Goal: Task Accomplishment & Management: Manage account settings

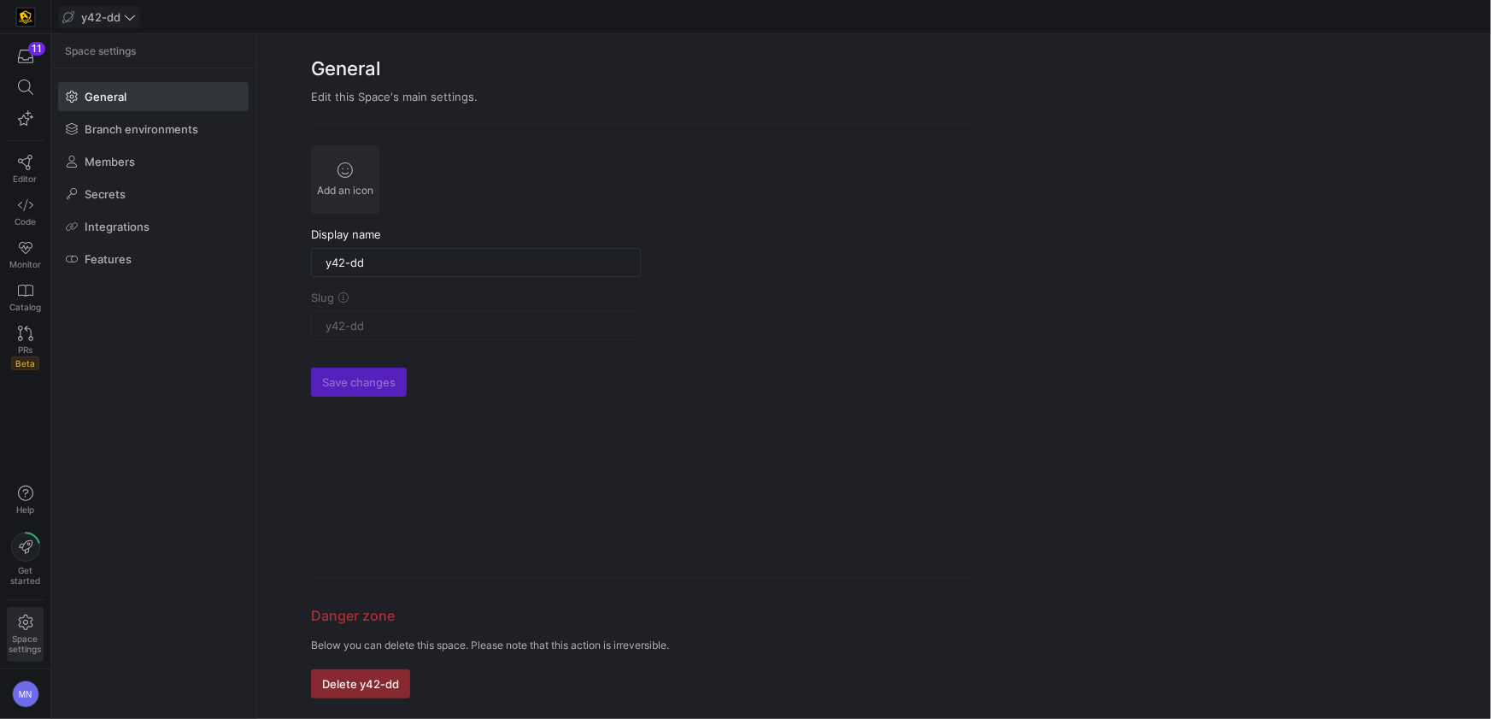
click at [121, 26] on span at bounding box center [99, 17] width 80 height 21
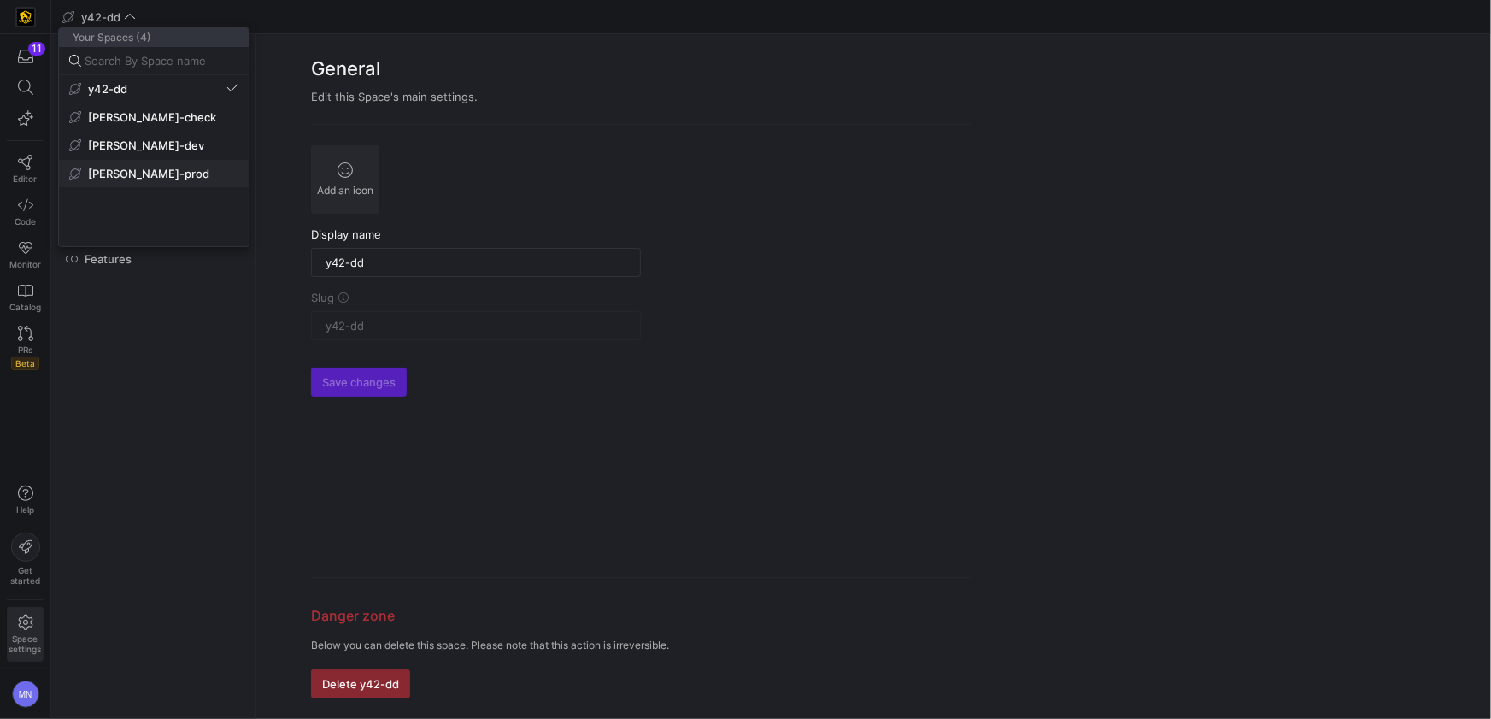
click at [102, 173] on span "[PERSON_NAME]-prod" at bounding box center [148, 174] width 121 height 14
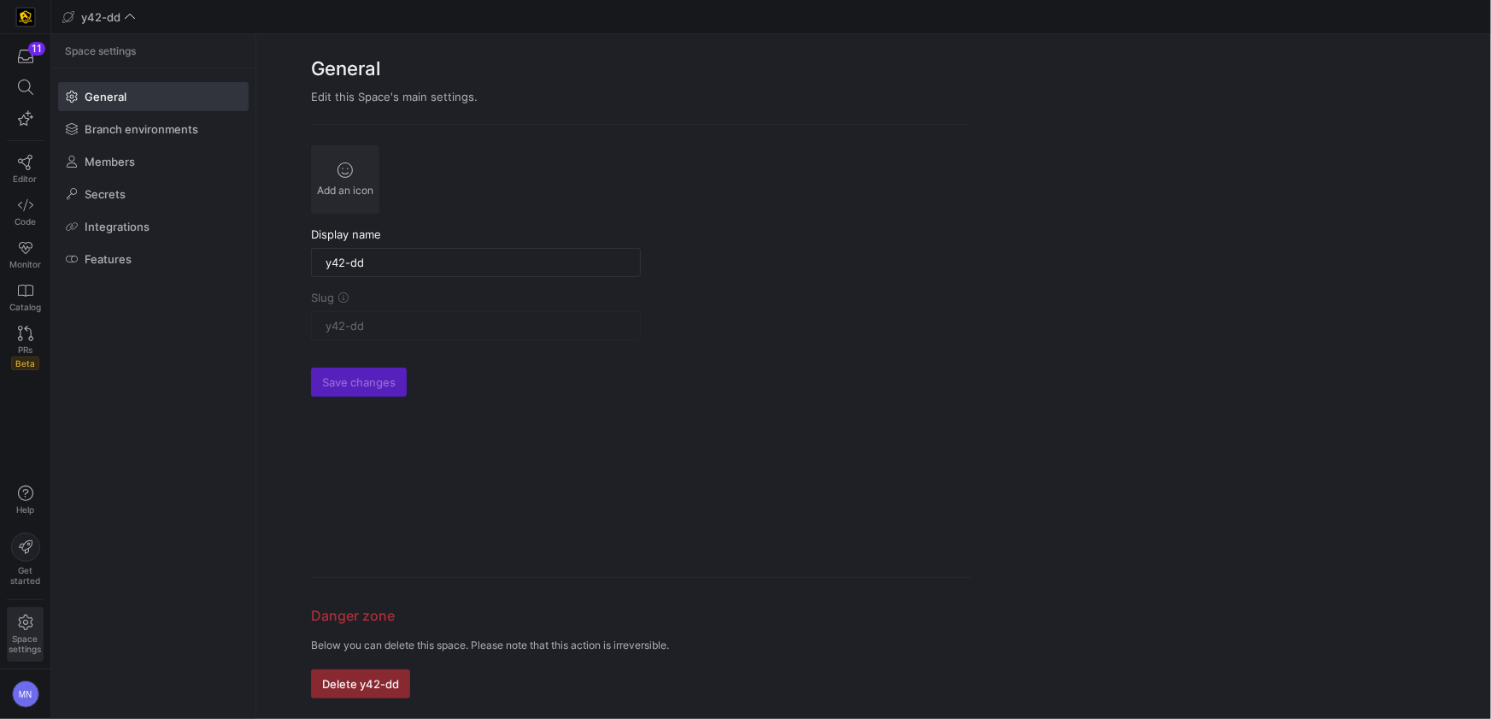
type input "[PERSON_NAME]-prod"
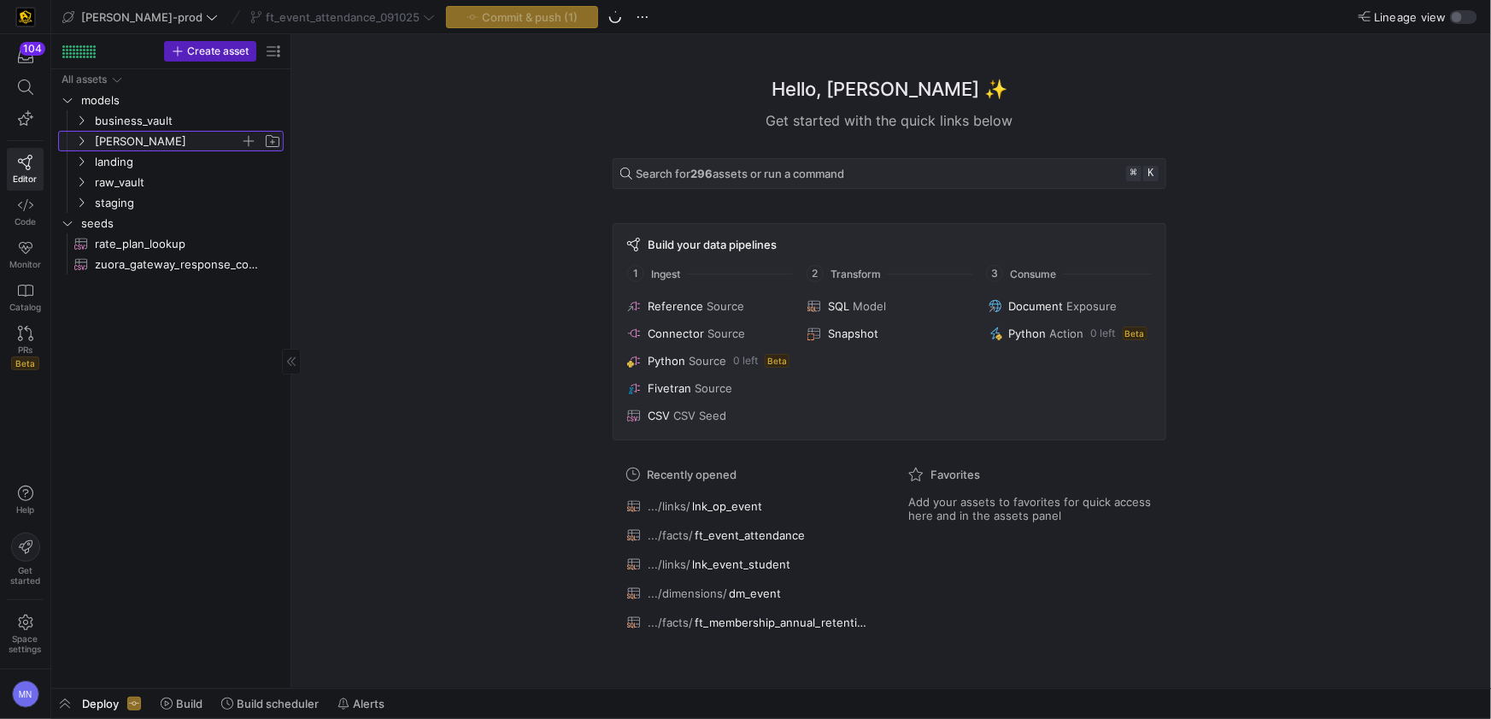
click at [84, 148] on span "[PERSON_NAME]" at bounding box center [178, 141] width 210 height 19
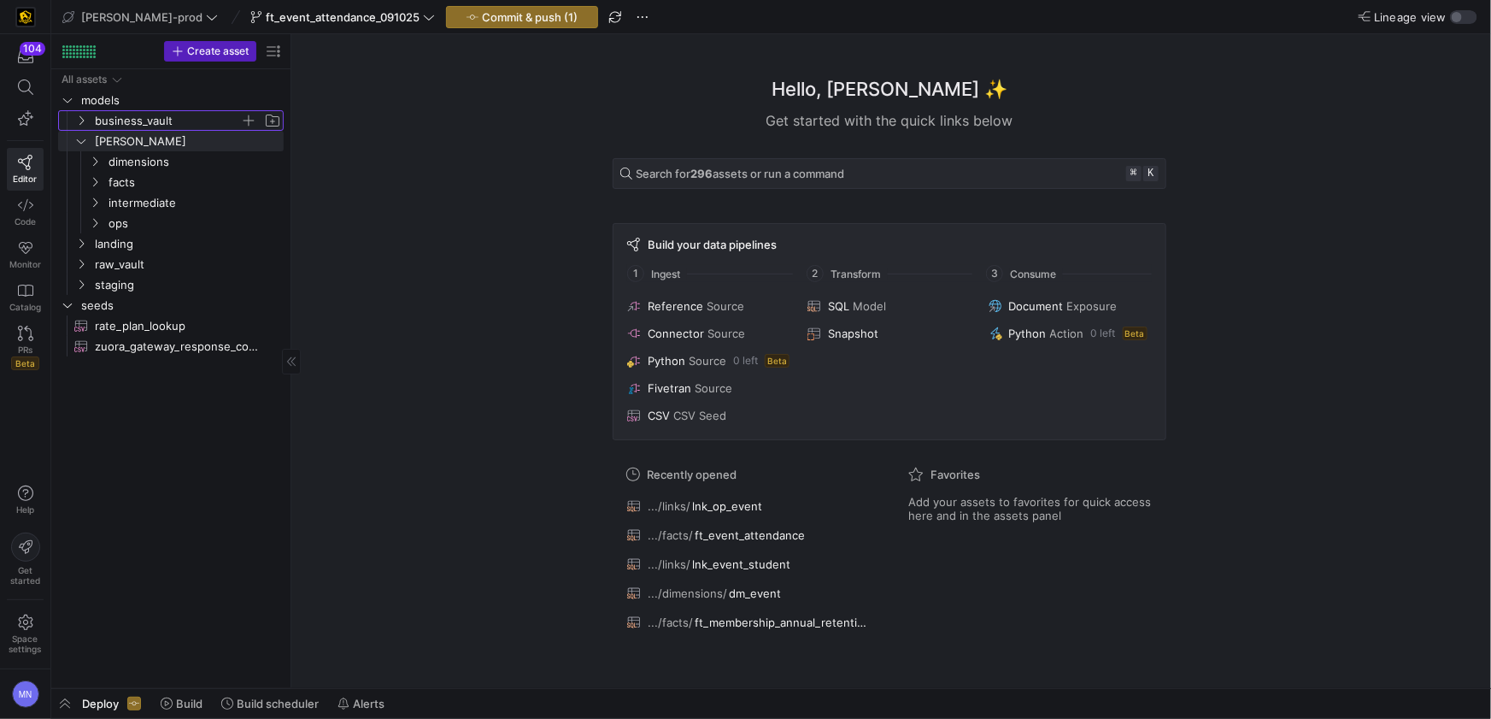
click at [83, 126] on span "business_vault" at bounding box center [178, 120] width 210 height 19
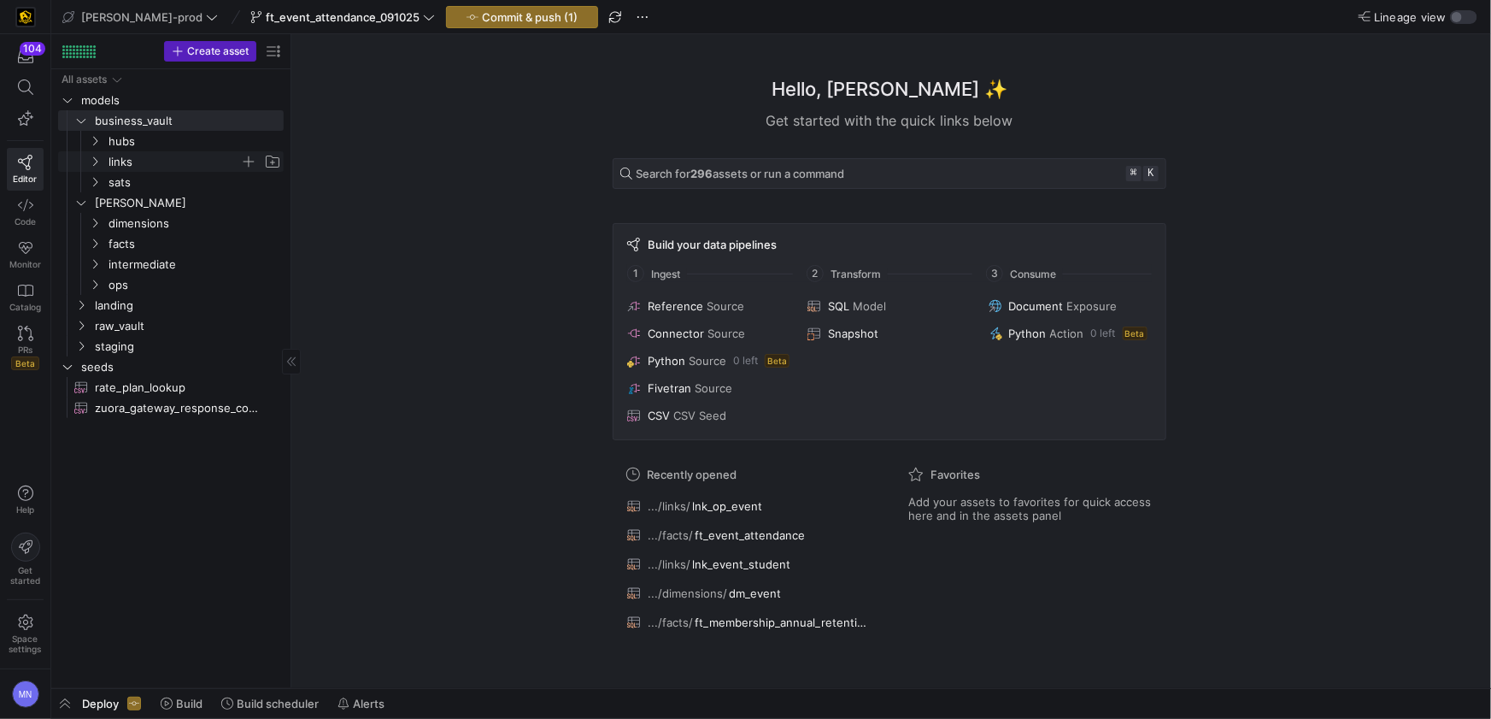
click at [91, 156] on icon "Press SPACE to select this row." at bounding box center [95, 161] width 12 height 10
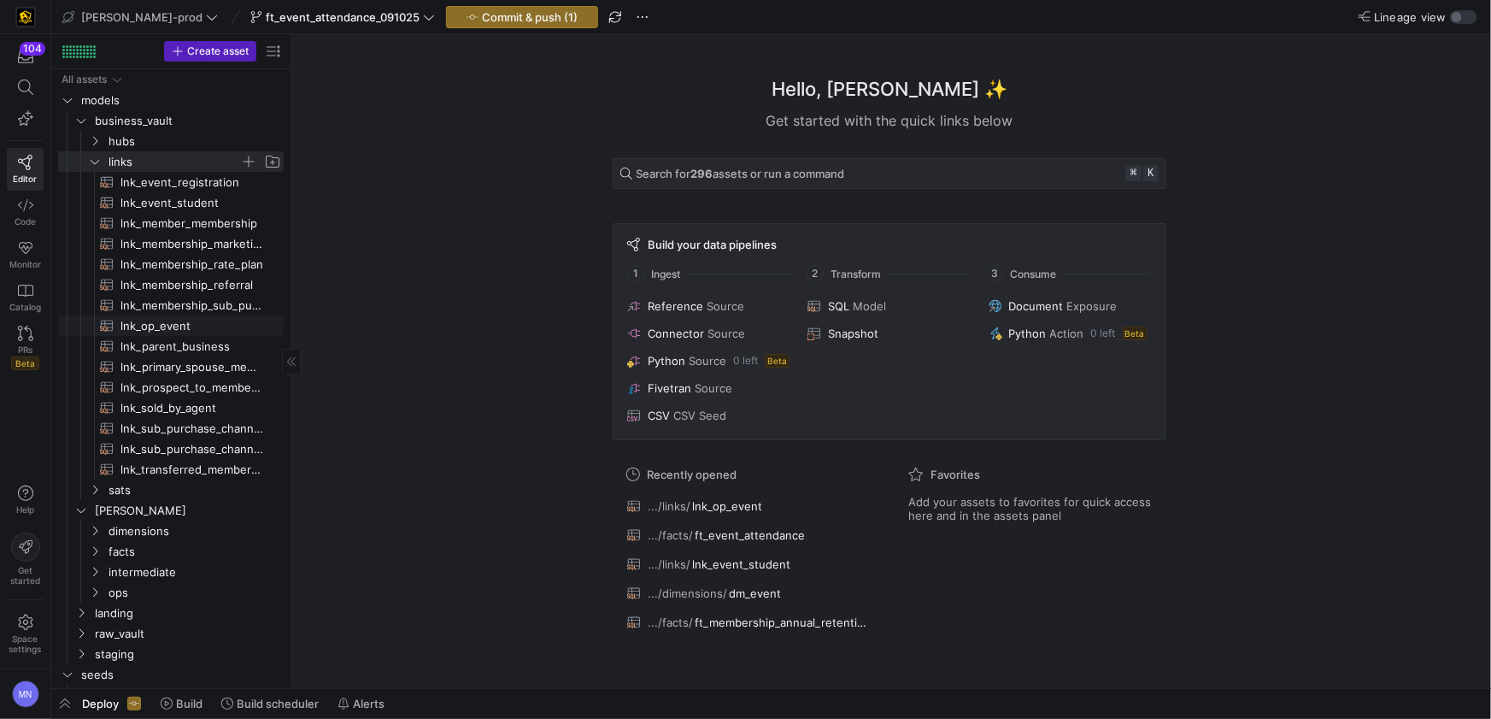
click at [167, 331] on span "lnk_op_event​​​​​​​​​​" at bounding box center [192, 326] width 144 height 20
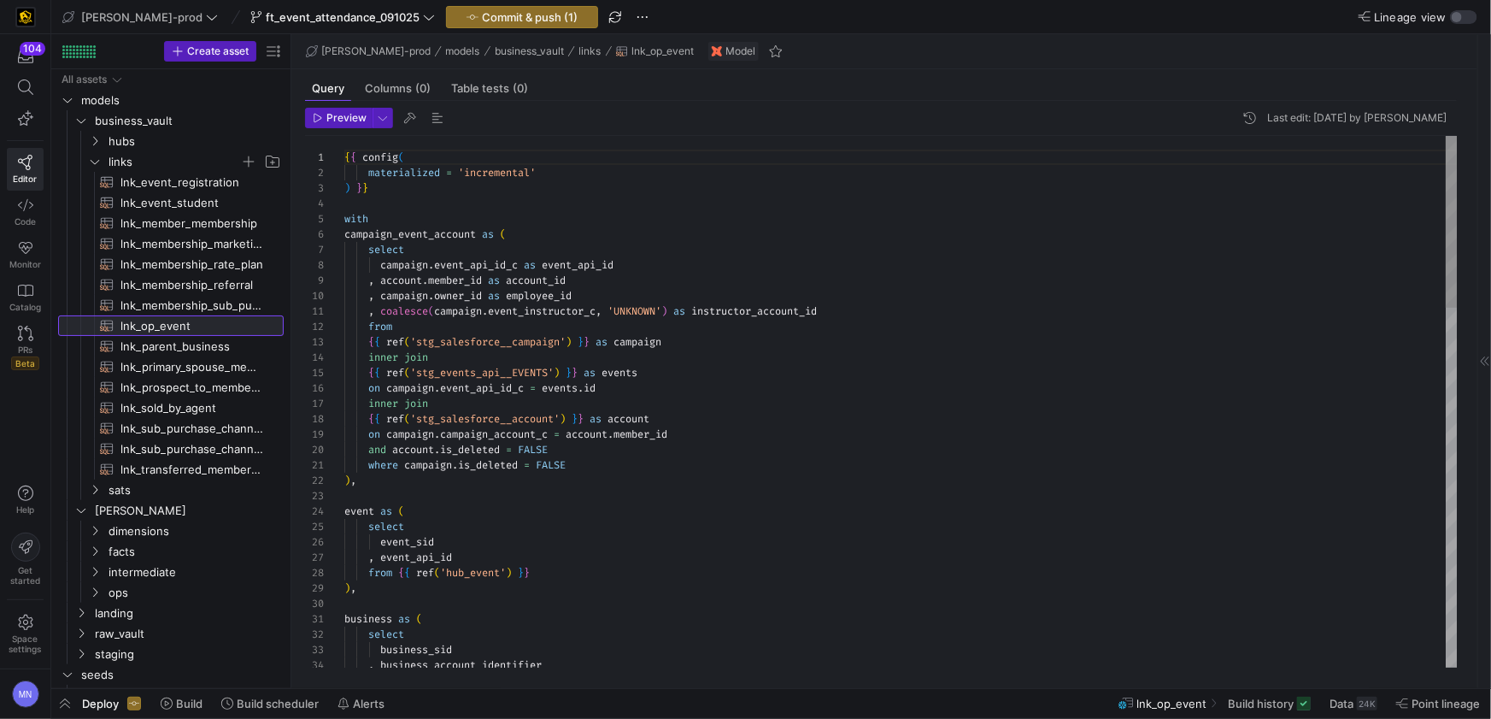
scroll to position [154, 0]
click at [412, 118] on span "button" at bounding box center [410, 118] width 21 height 21
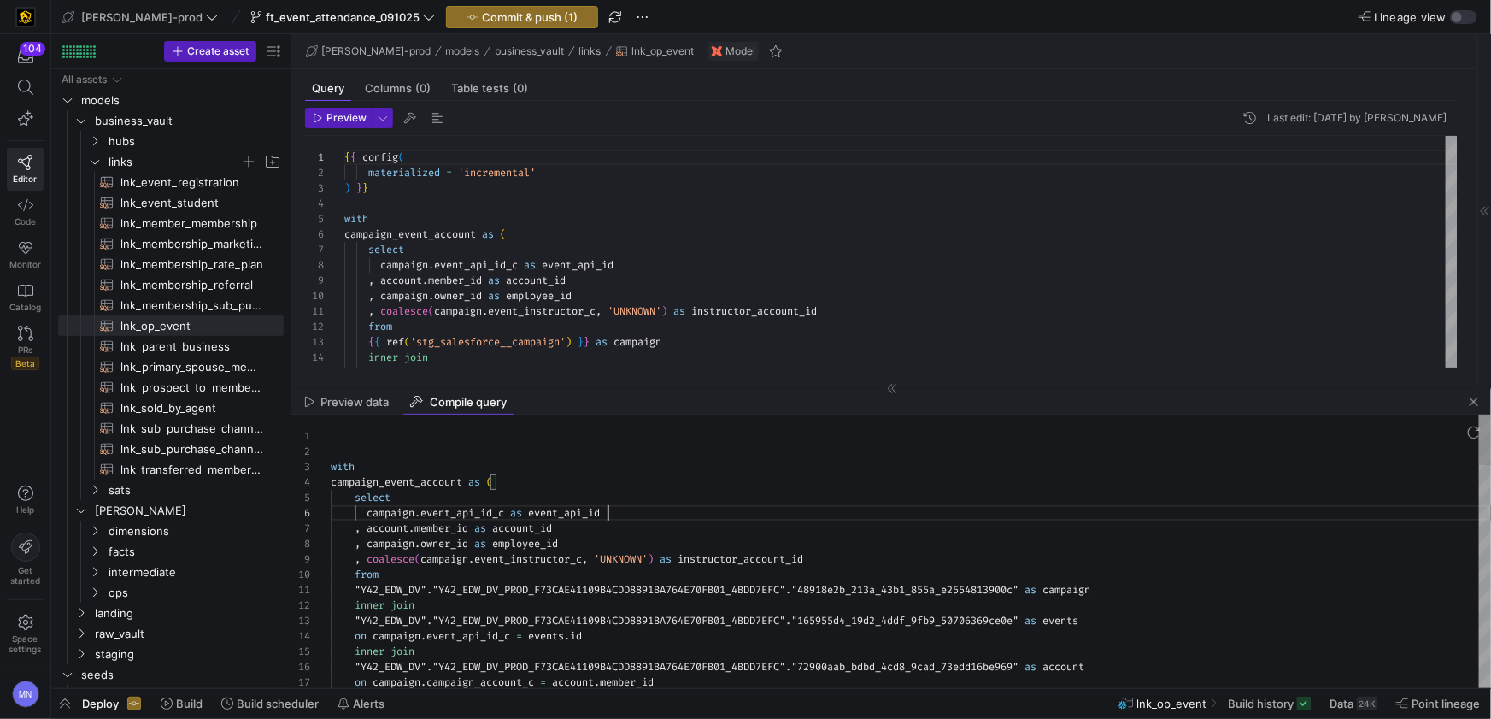
scroll to position [77, 277]
click at [817, 517] on div "campaign . event_api_id_c as event_api_id" at bounding box center [911, 512] width 1160 height 15
click at [408, 561] on span "coalesce" at bounding box center [391, 559] width 48 height 14
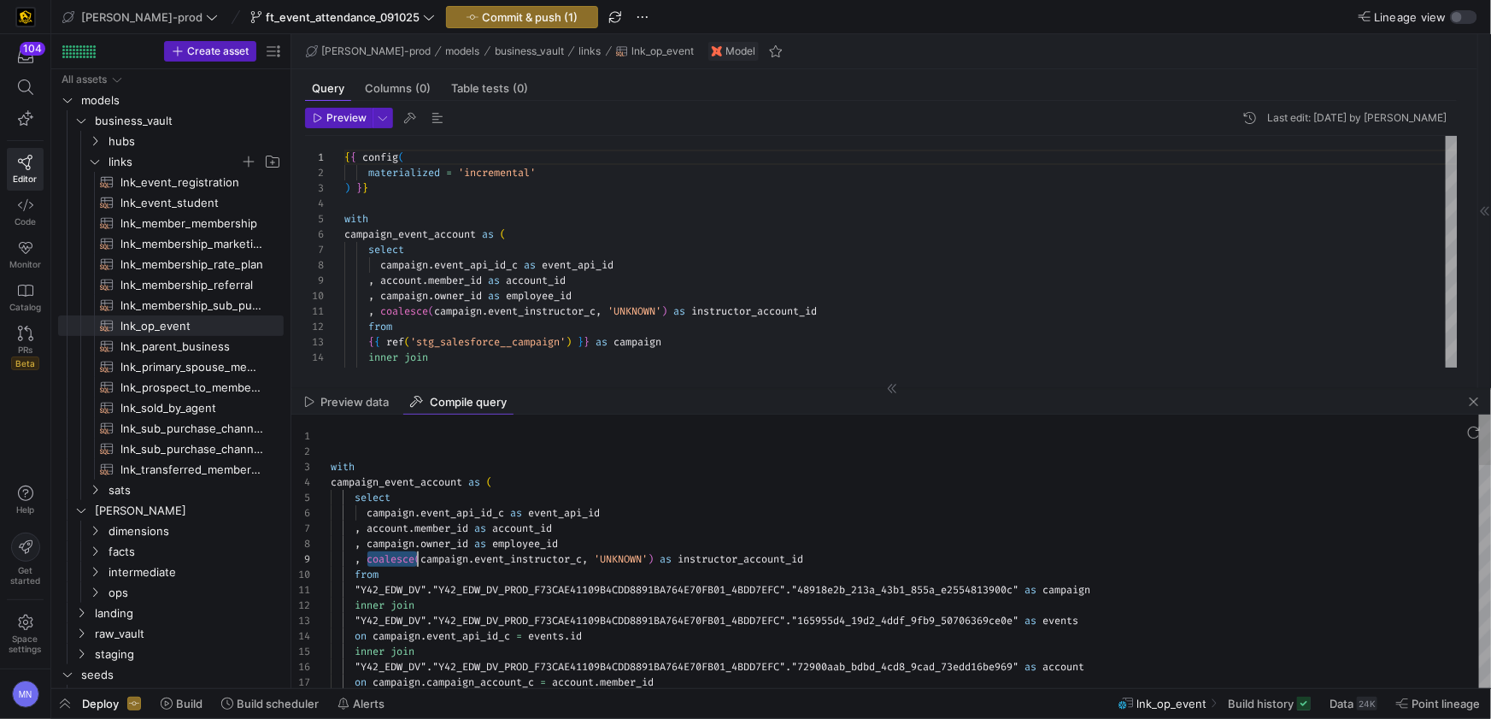
click at [625, 507] on div "campaign . event_api_id_c as event_api_id" at bounding box center [911, 512] width 1160 height 15
type textarea "with campaign_event_account as ( select campaign.event_api_id_c as event_api_id…"
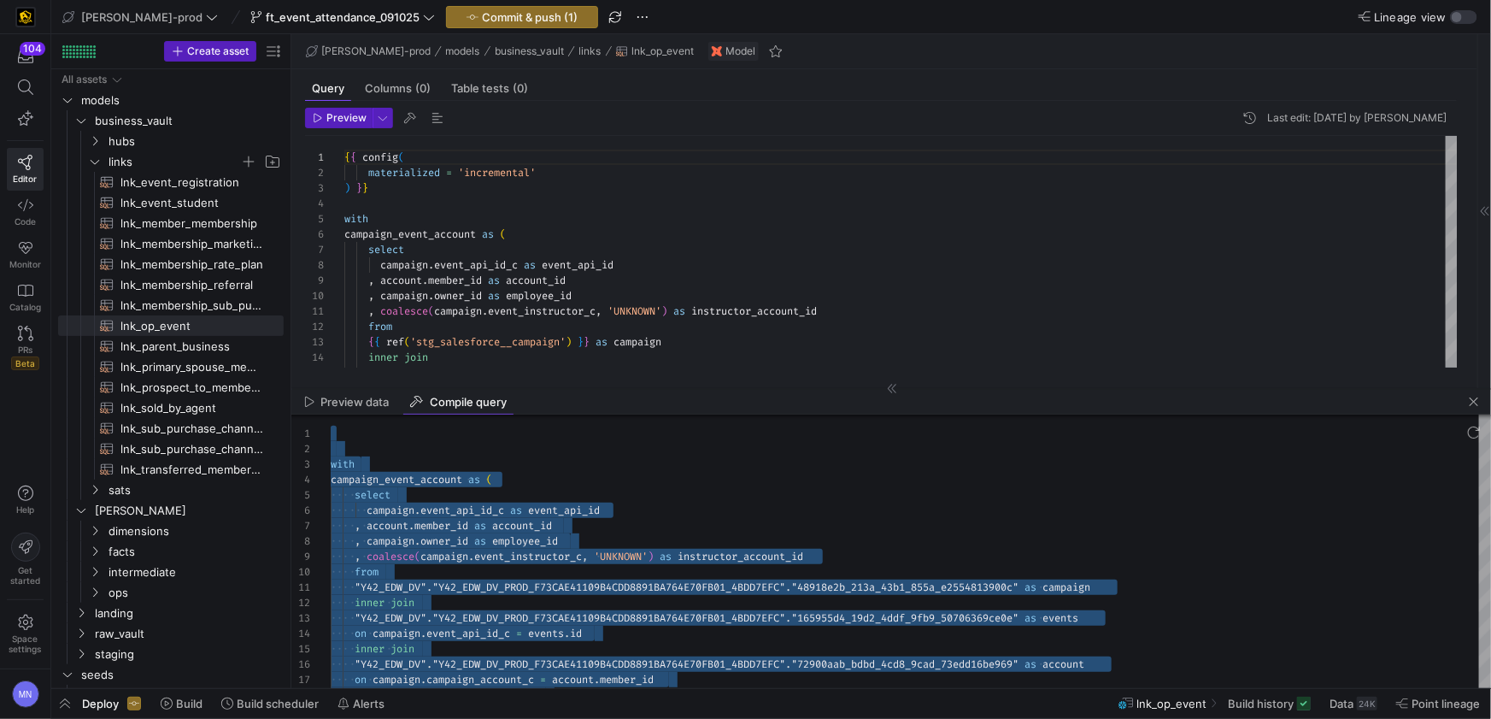
click at [106, 706] on span "Deploy" at bounding box center [100, 703] width 37 height 14
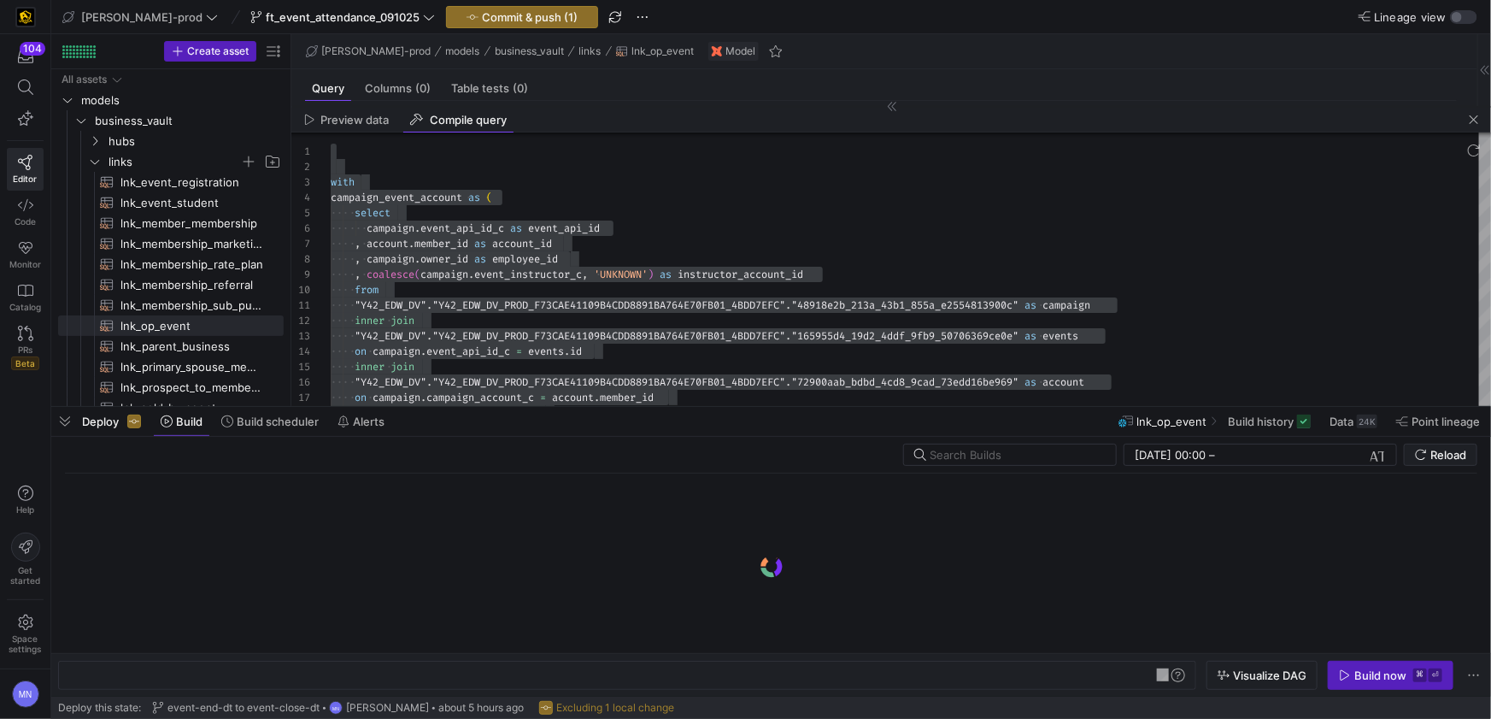
scroll to position [0, 143]
click at [482, 22] on span "Commit & push (1)" at bounding box center [530, 17] width 96 height 14
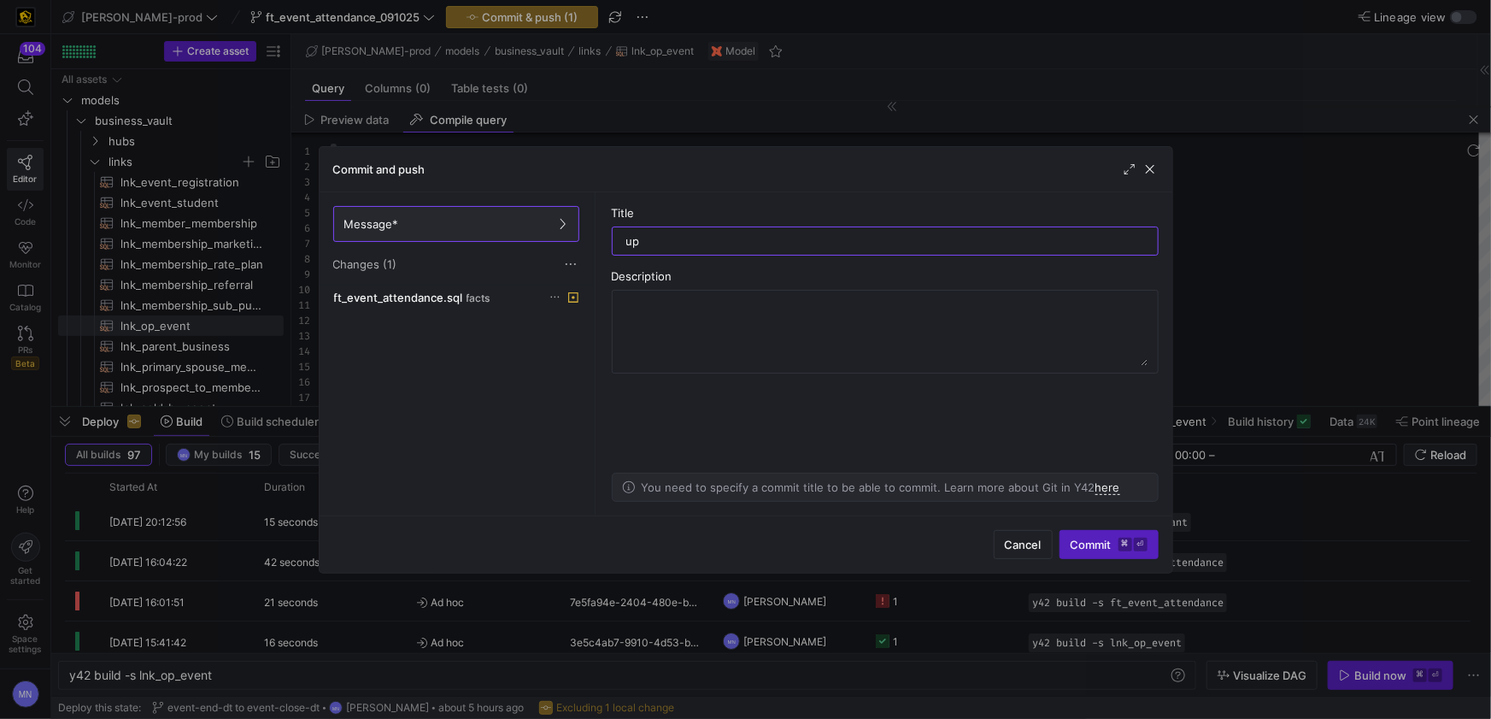
type input "u"
type input "formatting update"
click at [1090, 556] on span "submit" at bounding box center [1108, 544] width 97 height 27
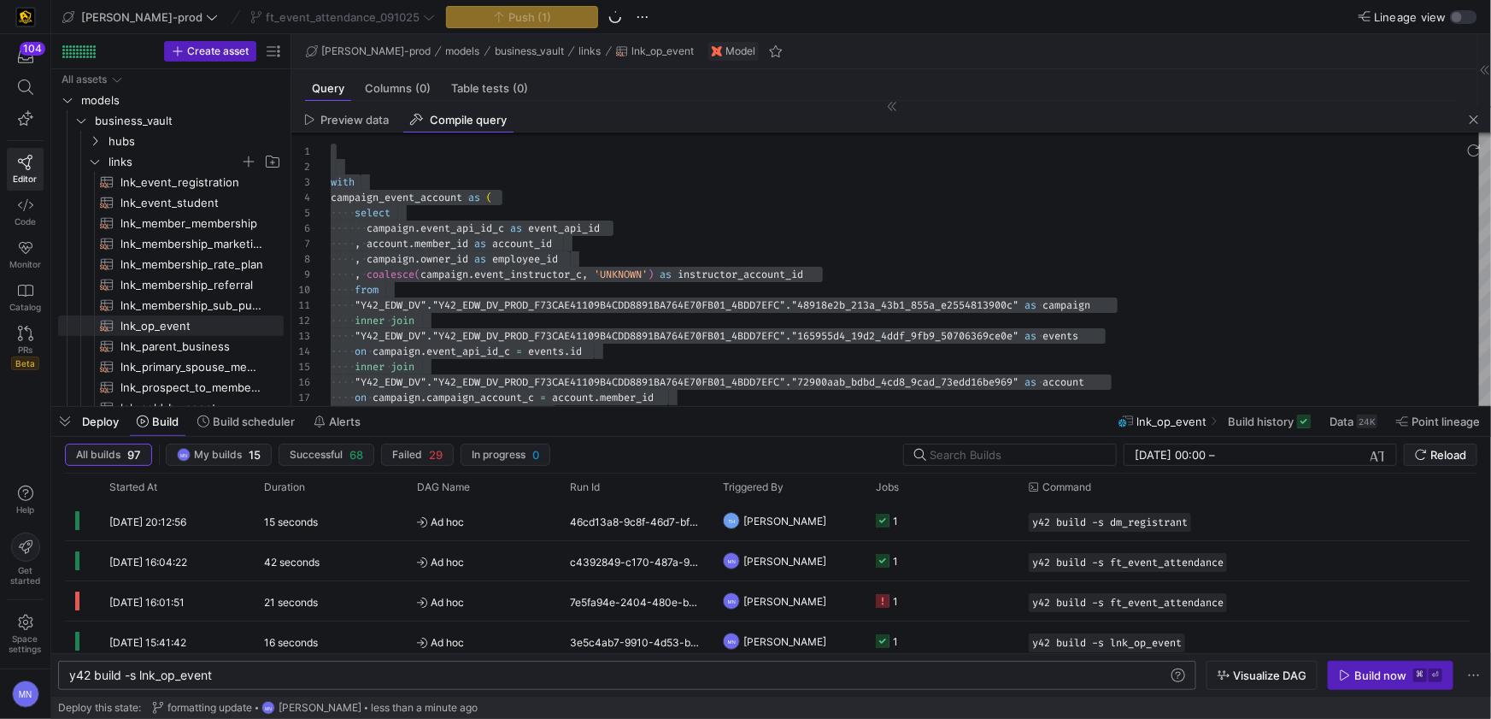
click at [255, 677] on div "y42 build -s lnk_op_event" at bounding box center [619, 675] width 1100 height 14
click at [1350, 677] on icon "button" at bounding box center [1345, 675] width 12 height 12
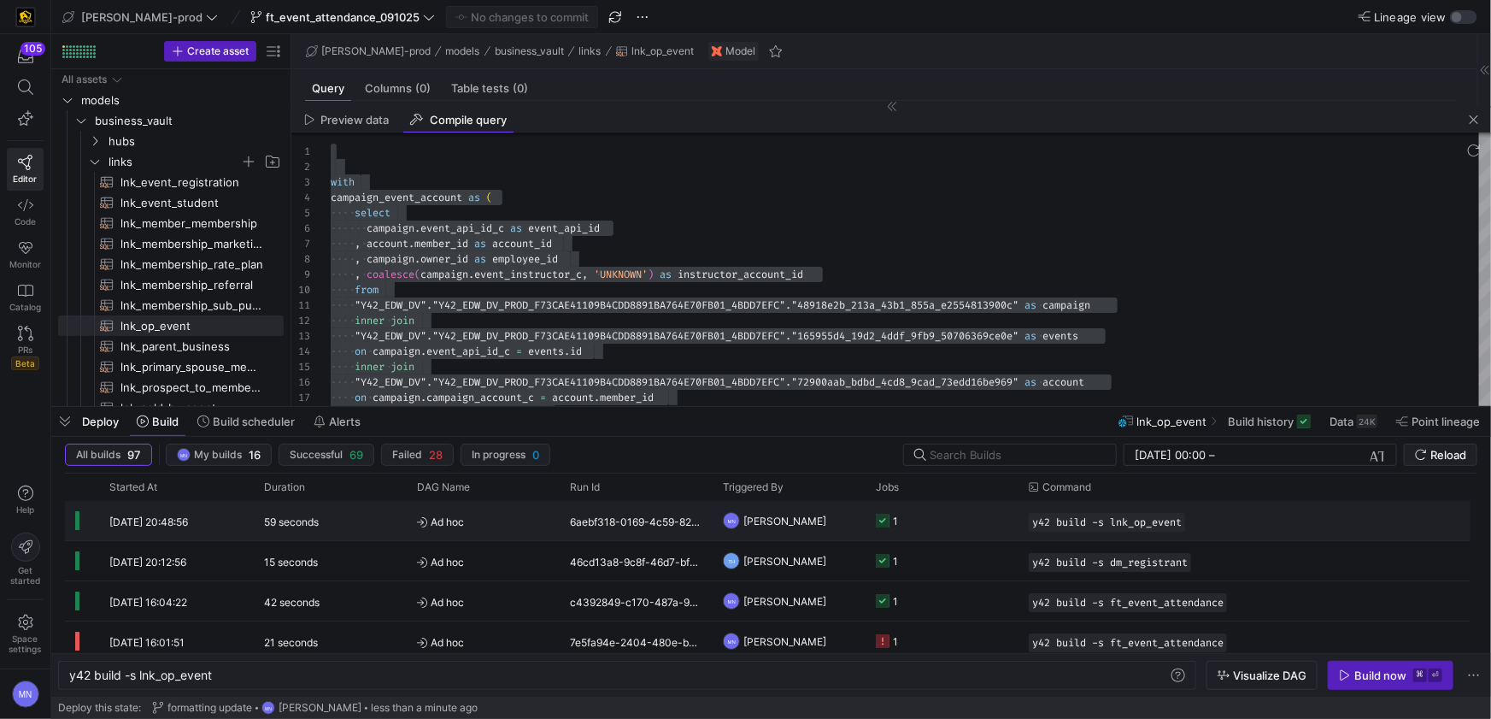
click at [880, 520] on g "Press SPACE to select this row." at bounding box center [883, 521] width 14 height 14
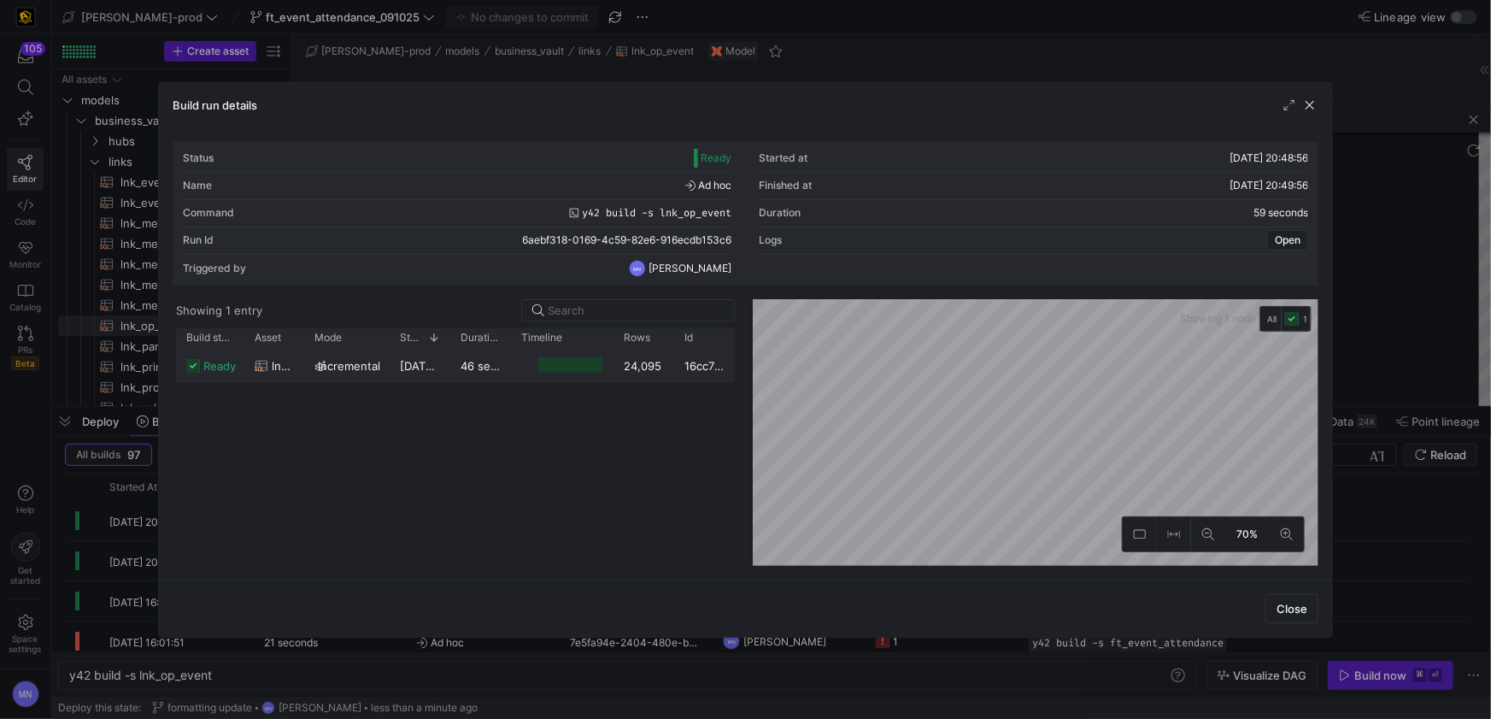
click at [226, 367] on span "ready" at bounding box center [219, 365] width 32 height 33
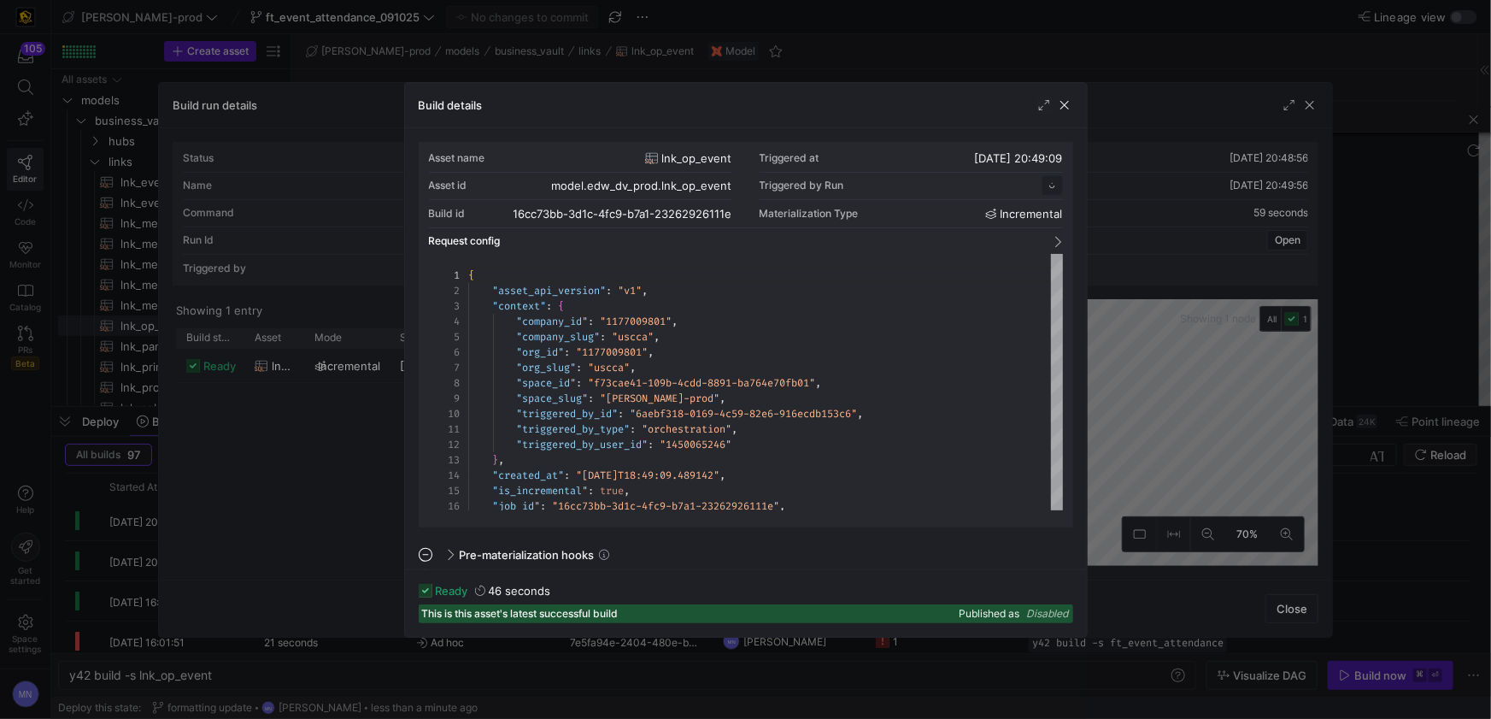
scroll to position [154, 0]
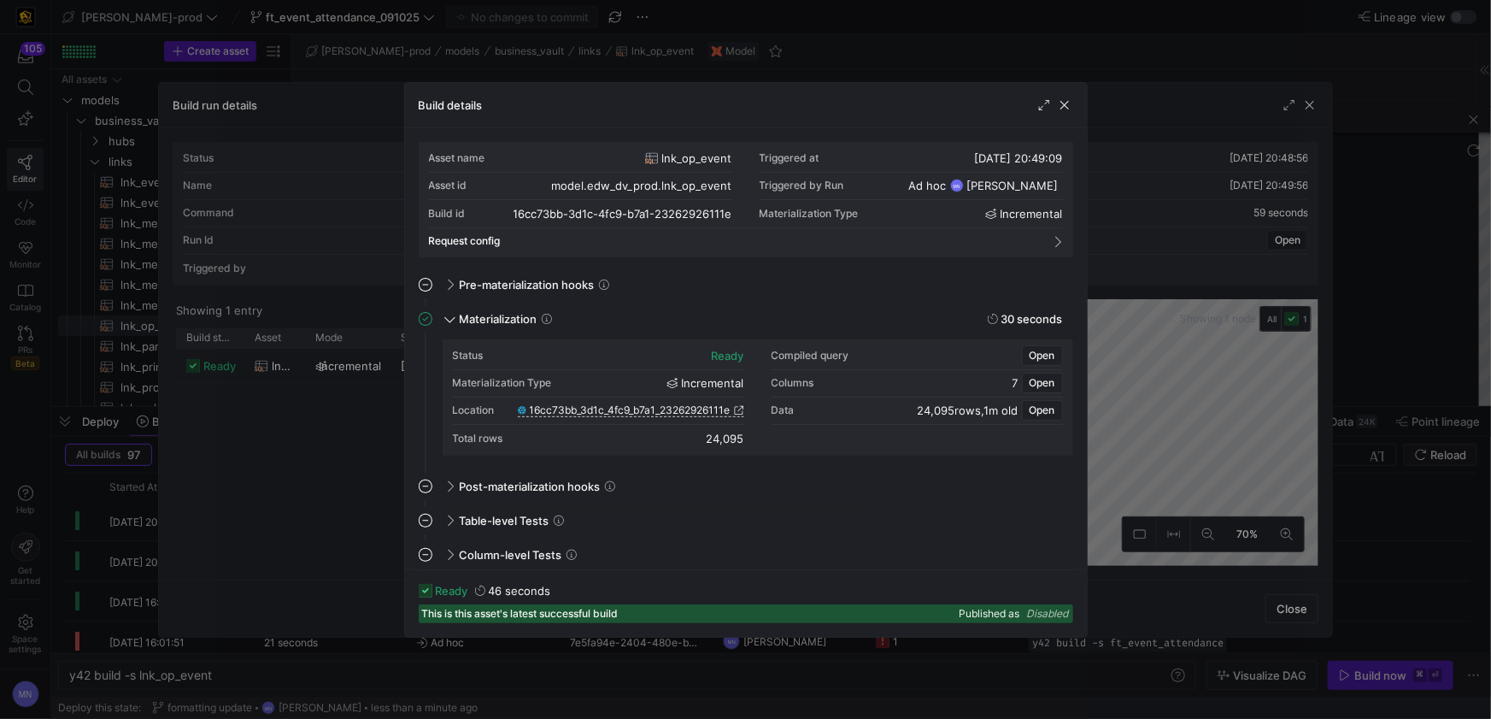
click at [662, 416] on div "Location 16cc73bb_3d1c_4fc9_b7a1_23262926111e" at bounding box center [598, 410] width 291 height 27
click at [668, 409] on span "16cc73bb_3d1c_4fc9_b7a1_23262926111e" at bounding box center [630, 410] width 201 height 12
click at [1071, 106] on span "button" at bounding box center [1064, 105] width 17 height 17
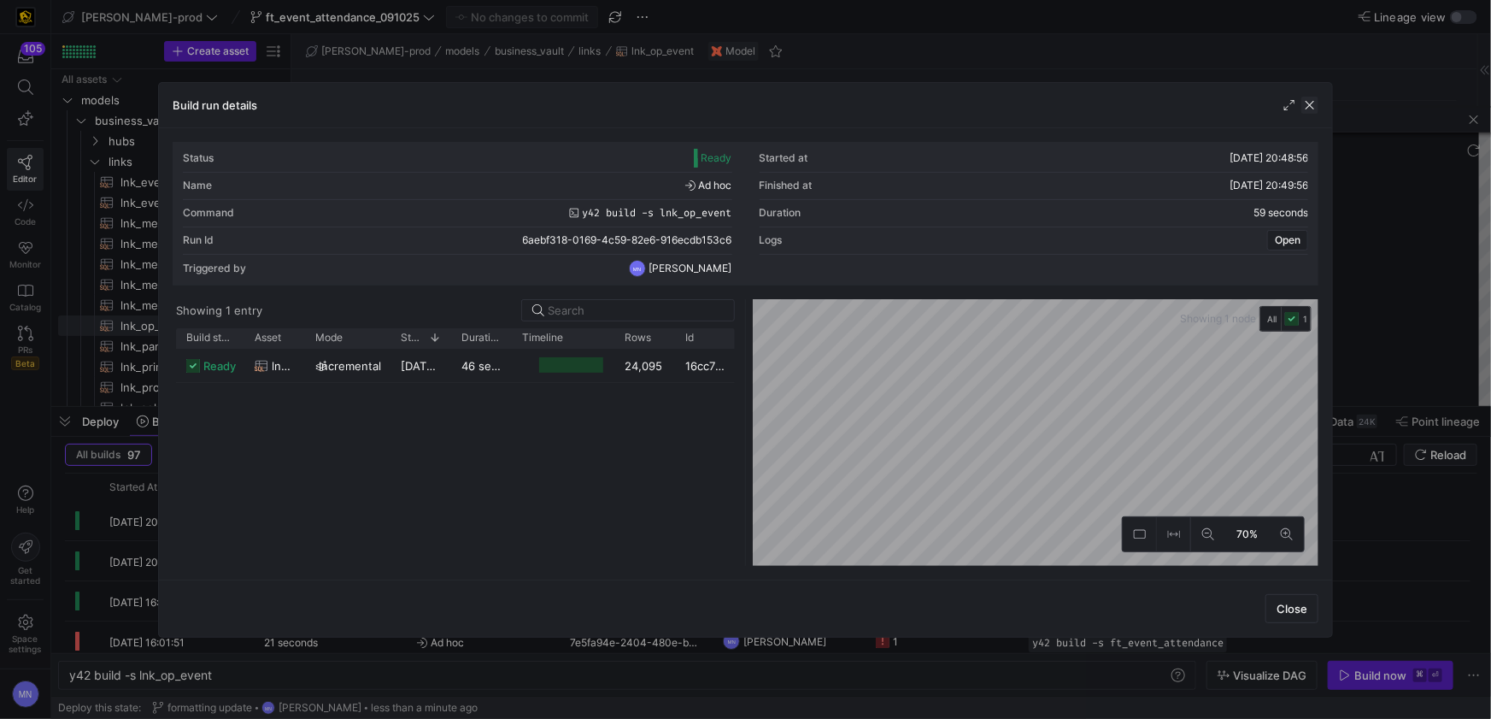
click at [1313, 101] on span "button" at bounding box center [1309, 105] width 17 height 17
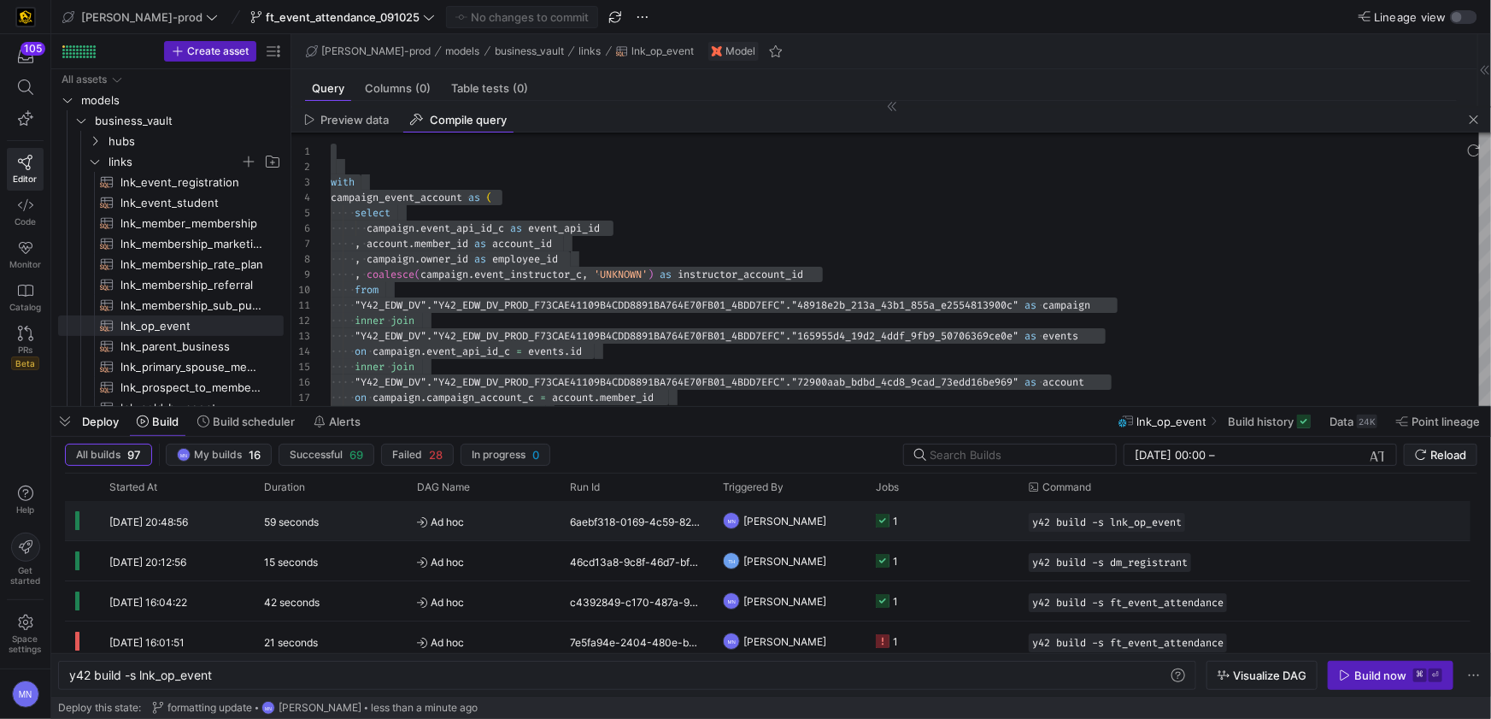
click at [883, 519] on g "Press SPACE to select this row." at bounding box center [883, 521] width 14 height 14
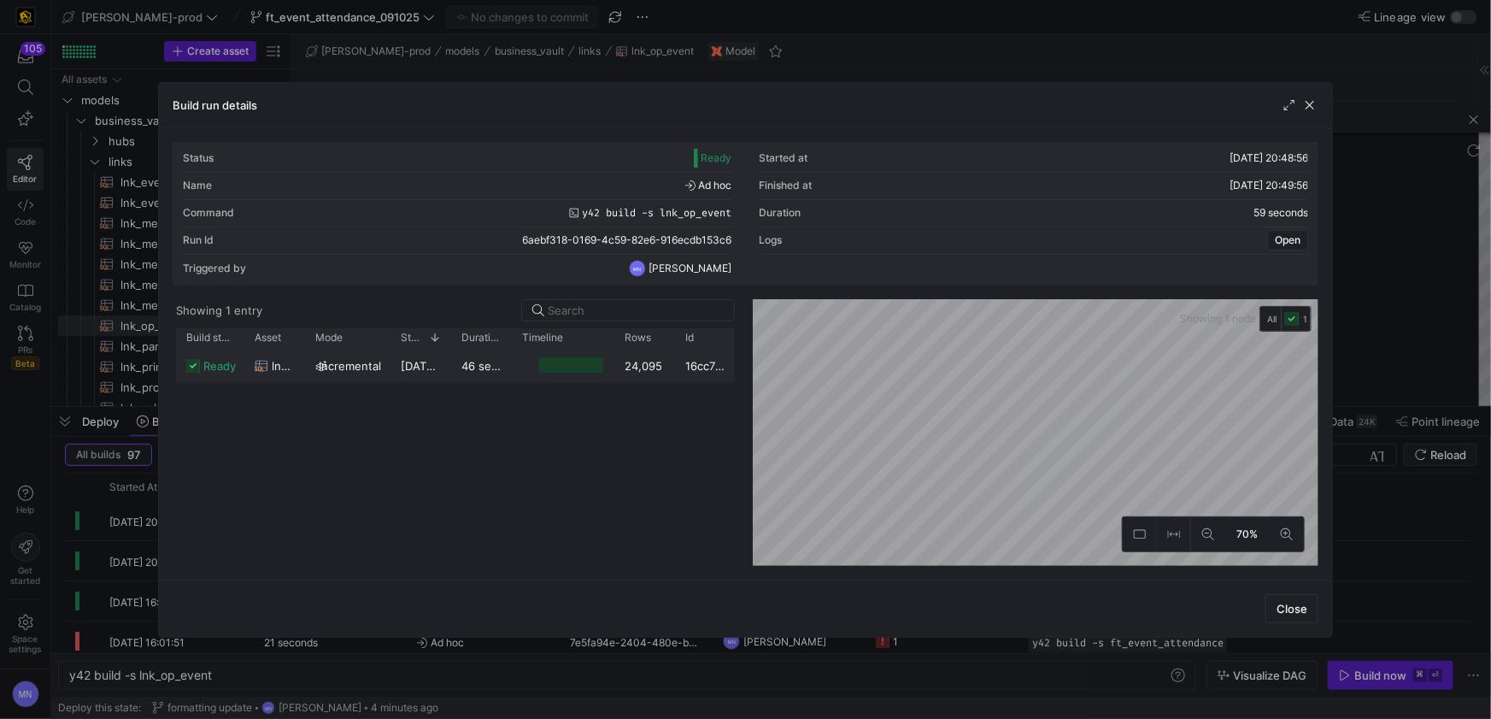
click at [242, 364] on div "ready" at bounding box center [210, 365] width 68 height 33
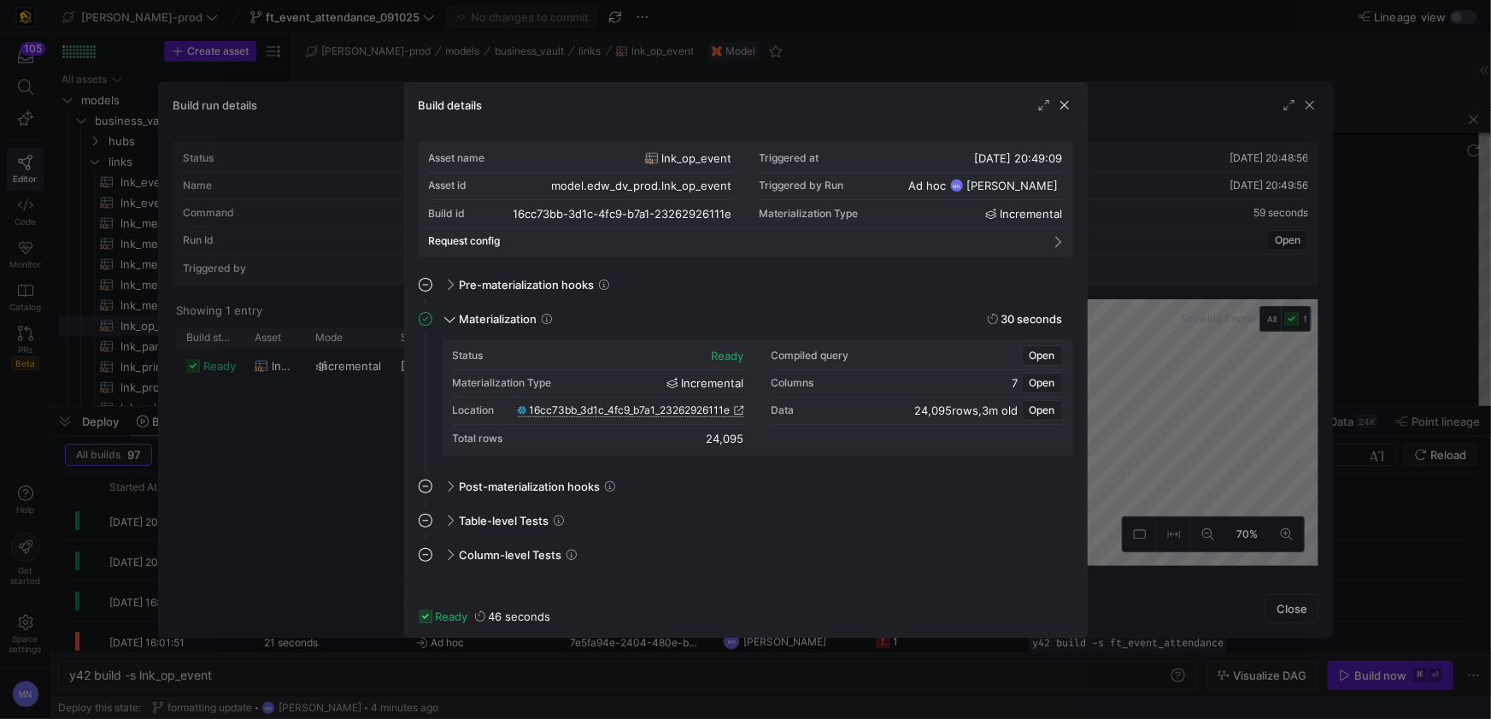
click at [598, 412] on span "16cc73bb_3d1c_4fc9_b7a1_23262926111e" at bounding box center [630, 410] width 201 height 12
click at [1059, 107] on span "button" at bounding box center [1064, 105] width 17 height 17
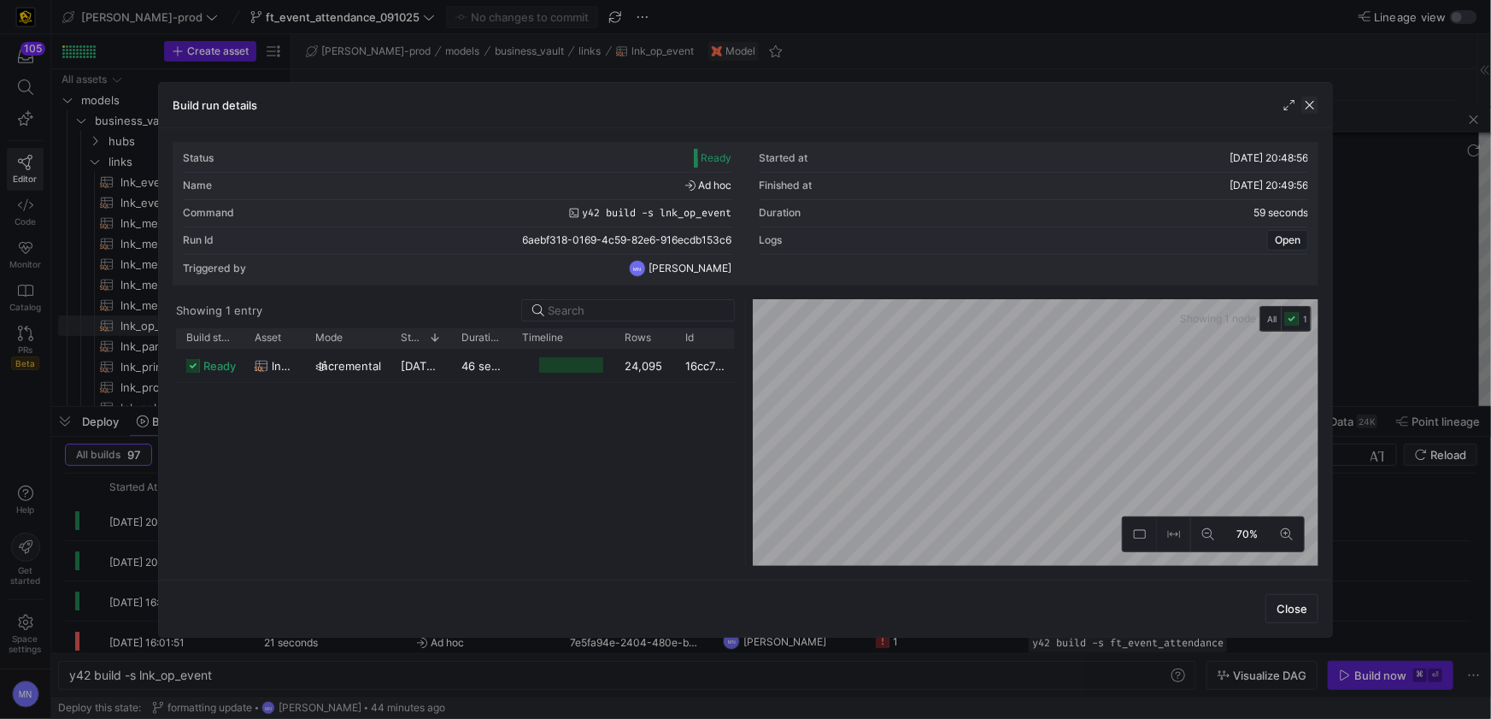
click at [1313, 104] on span "button" at bounding box center [1309, 105] width 17 height 17
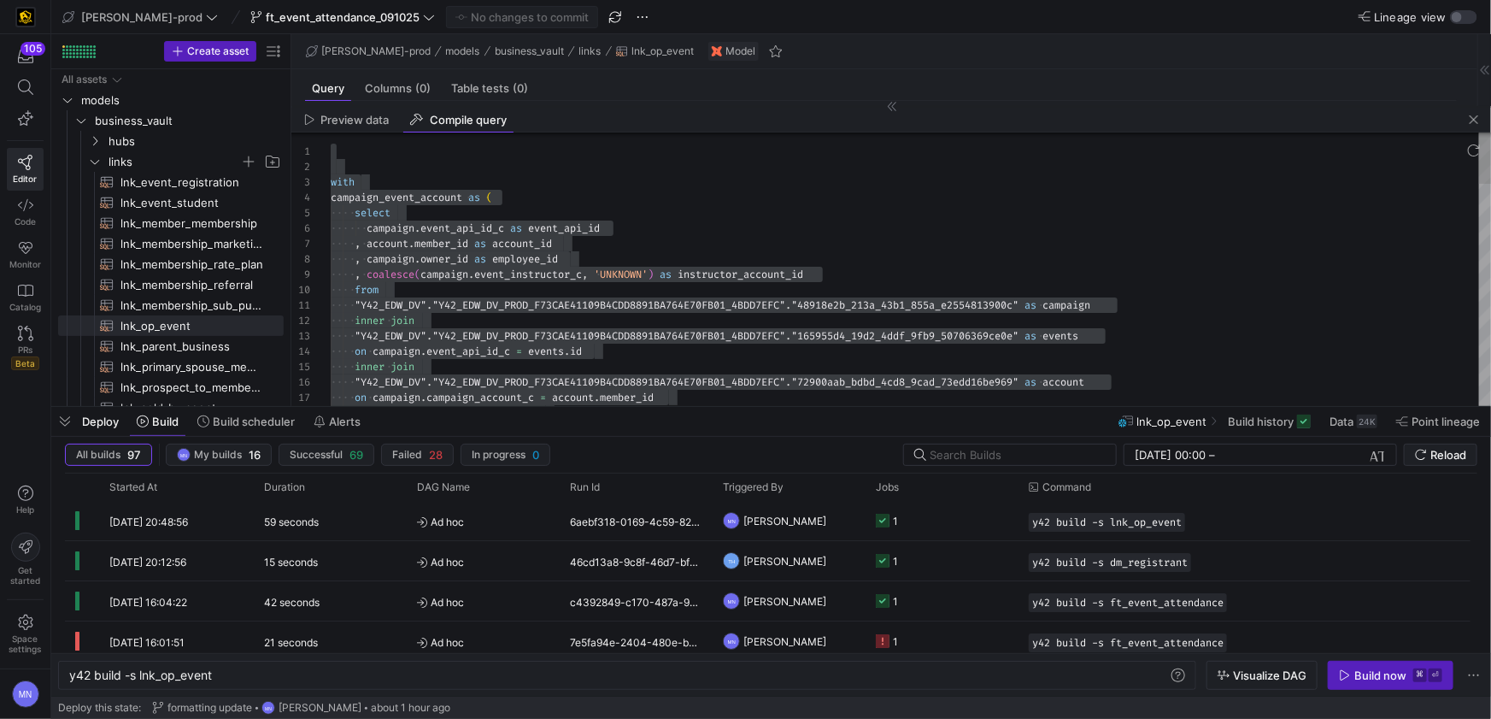
type textarea "with campaign_event_account as ( select campaign.event_api_id_c as event_api_id…"
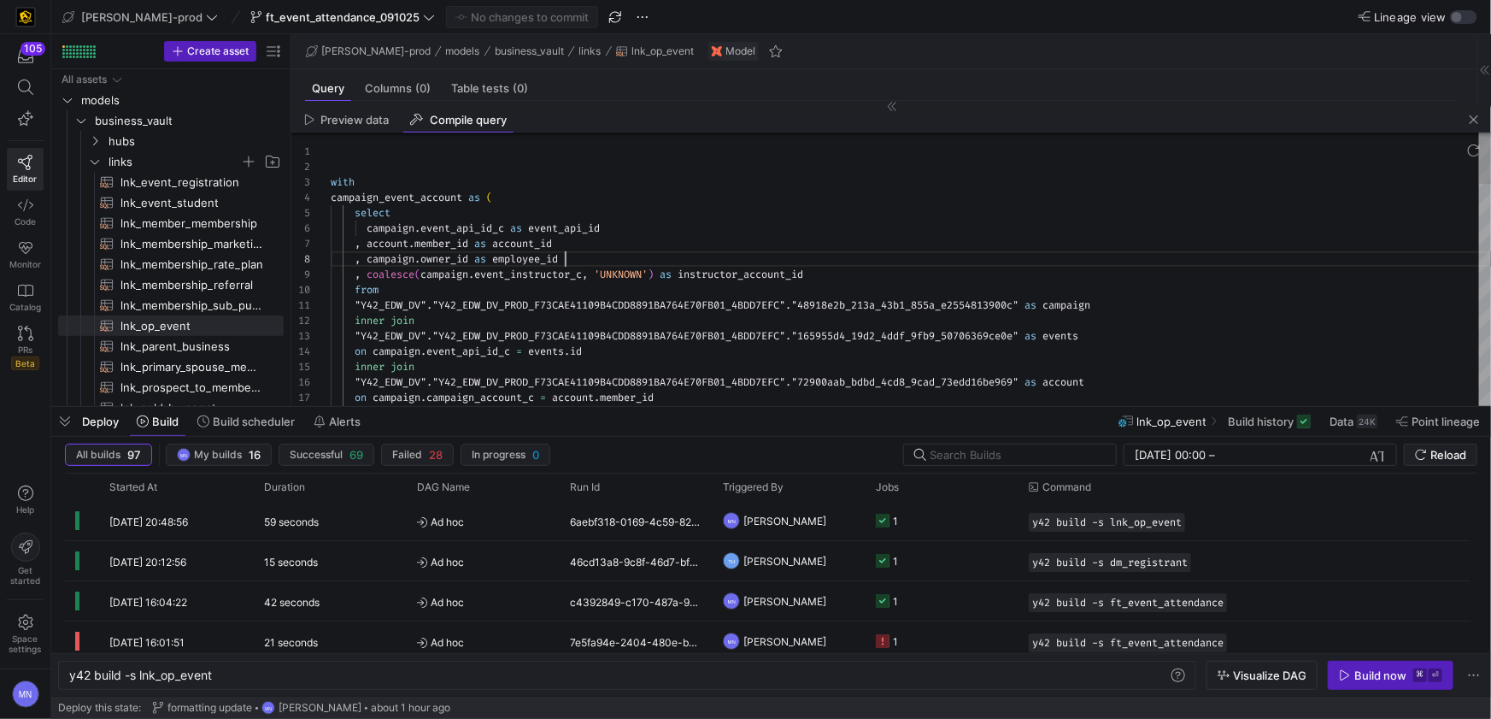
click at [1004, 258] on div ", campaign . owner_id as employee_id" at bounding box center [911, 258] width 1160 height 15
click at [1471, 120] on span "button" at bounding box center [1474, 119] width 21 height 21
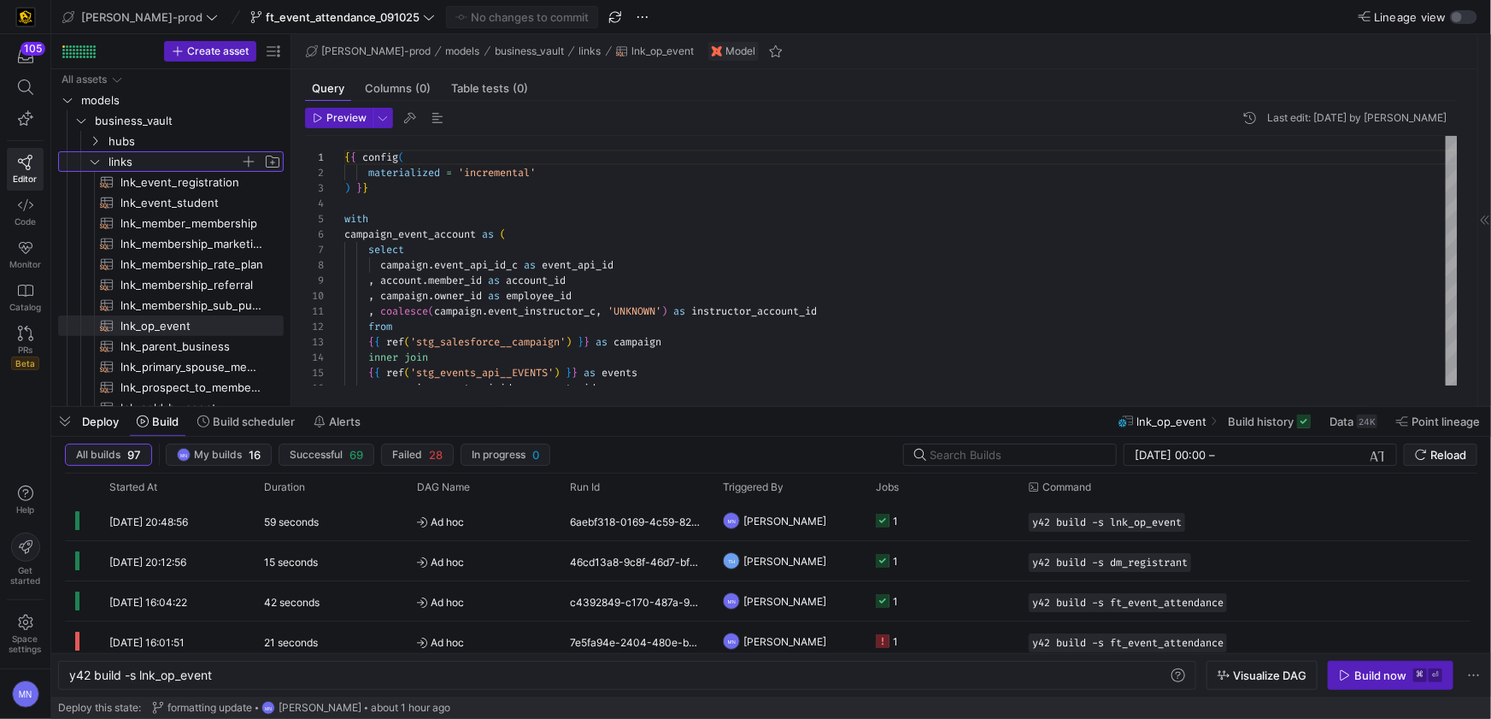
click at [95, 161] on icon "Press SPACE to select this row." at bounding box center [95, 161] width 12 height 10
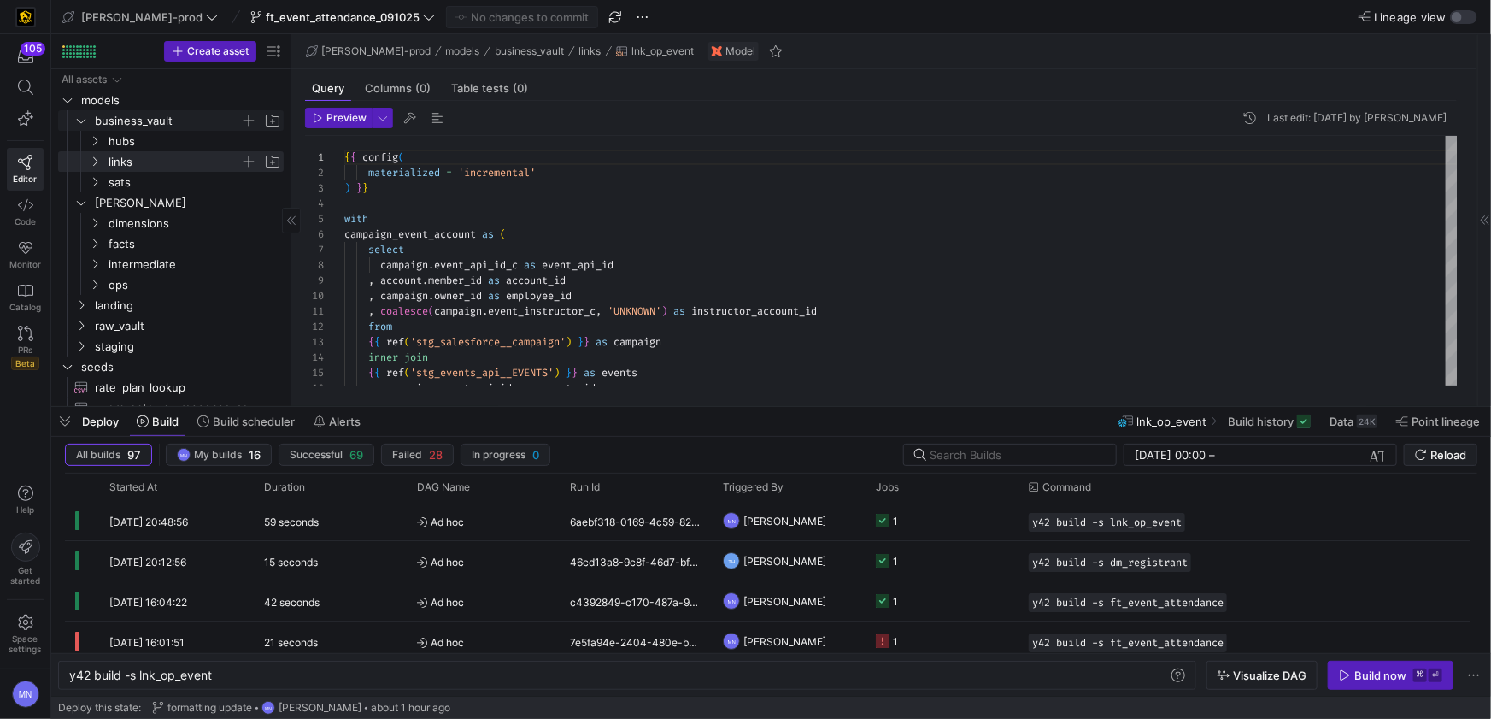
click at [85, 123] on icon "Press SPACE to select this row." at bounding box center [81, 120] width 12 height 10
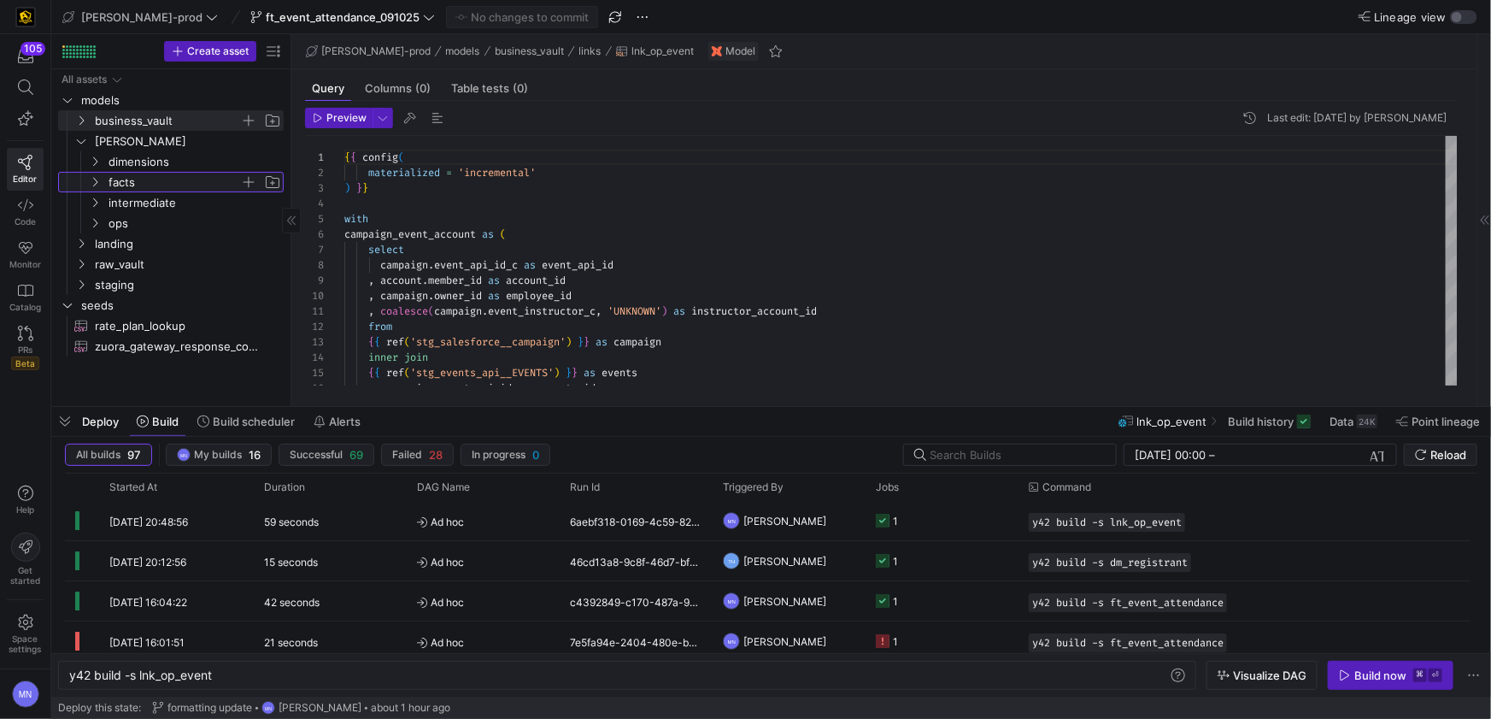
click at [100, 184] on y42-icon "Press SPACE to select this row." at bounding box center [95, 182] width 14 height 14
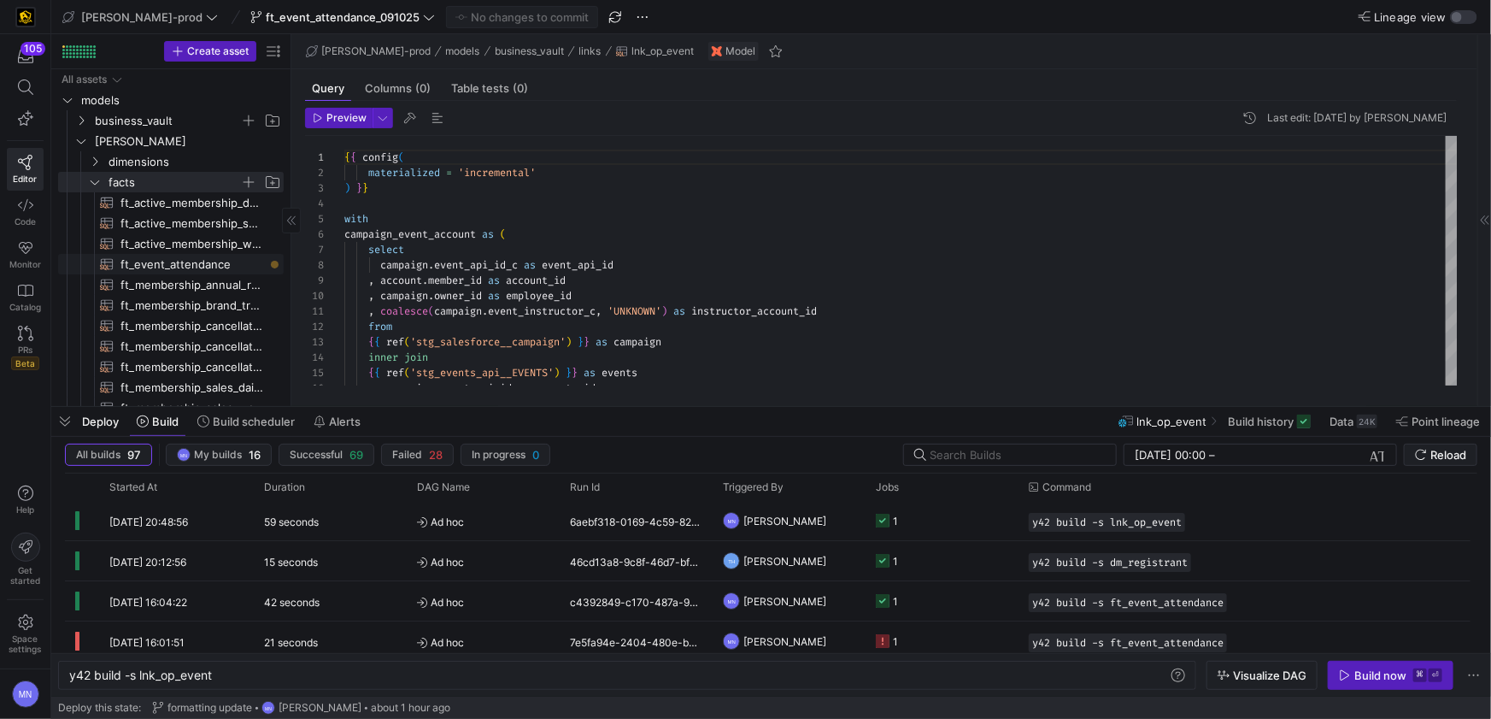
click at [228, 268] on span "ft_event_attendance​​​​​​​​​​" at bounding box center [192, 265] width 144 height 20
type textarea "{{ config( post_hook = [ "alter table {{ this }} add primary key (event_close_d…"
type textarea "y42 build -s ft_event_attendance"
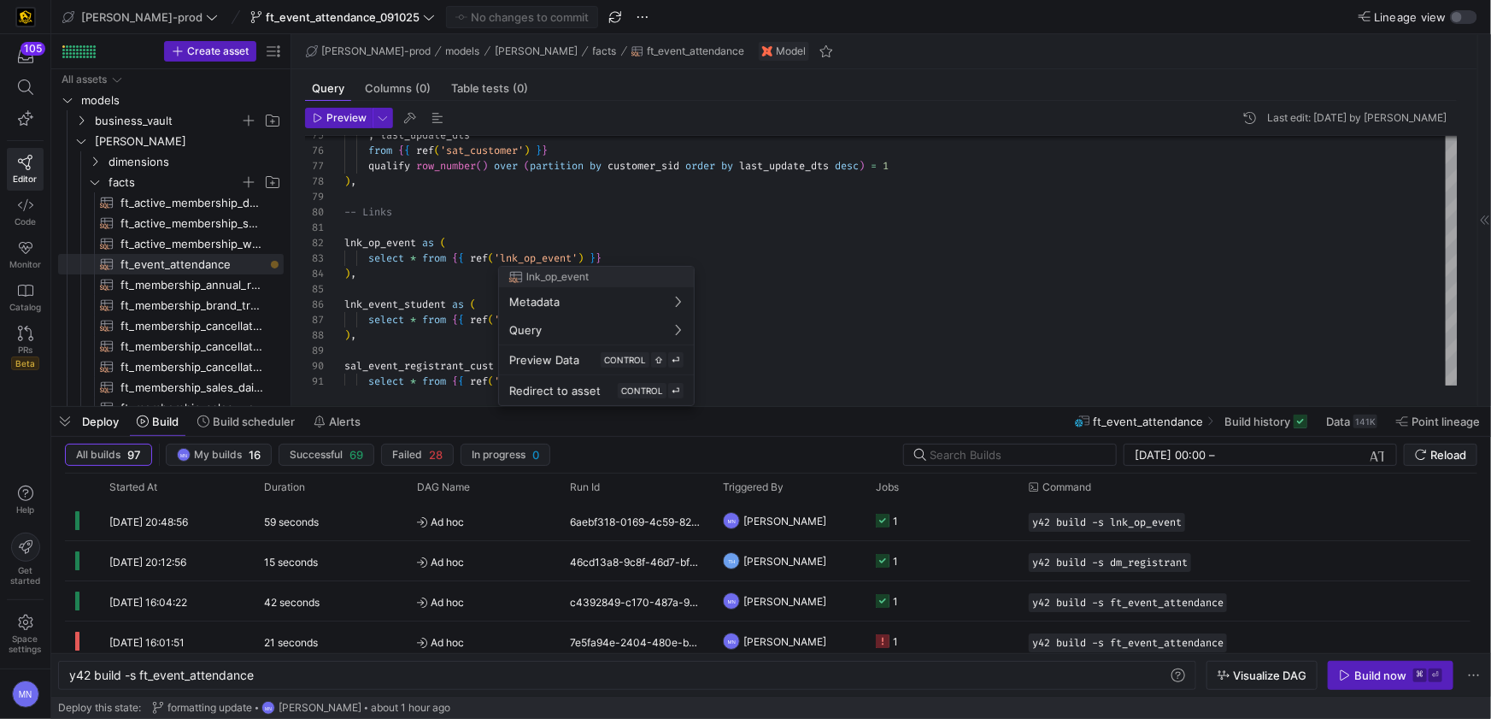
click at [642, 256] on div at bounding box center [745, 359] width 1491 height 719
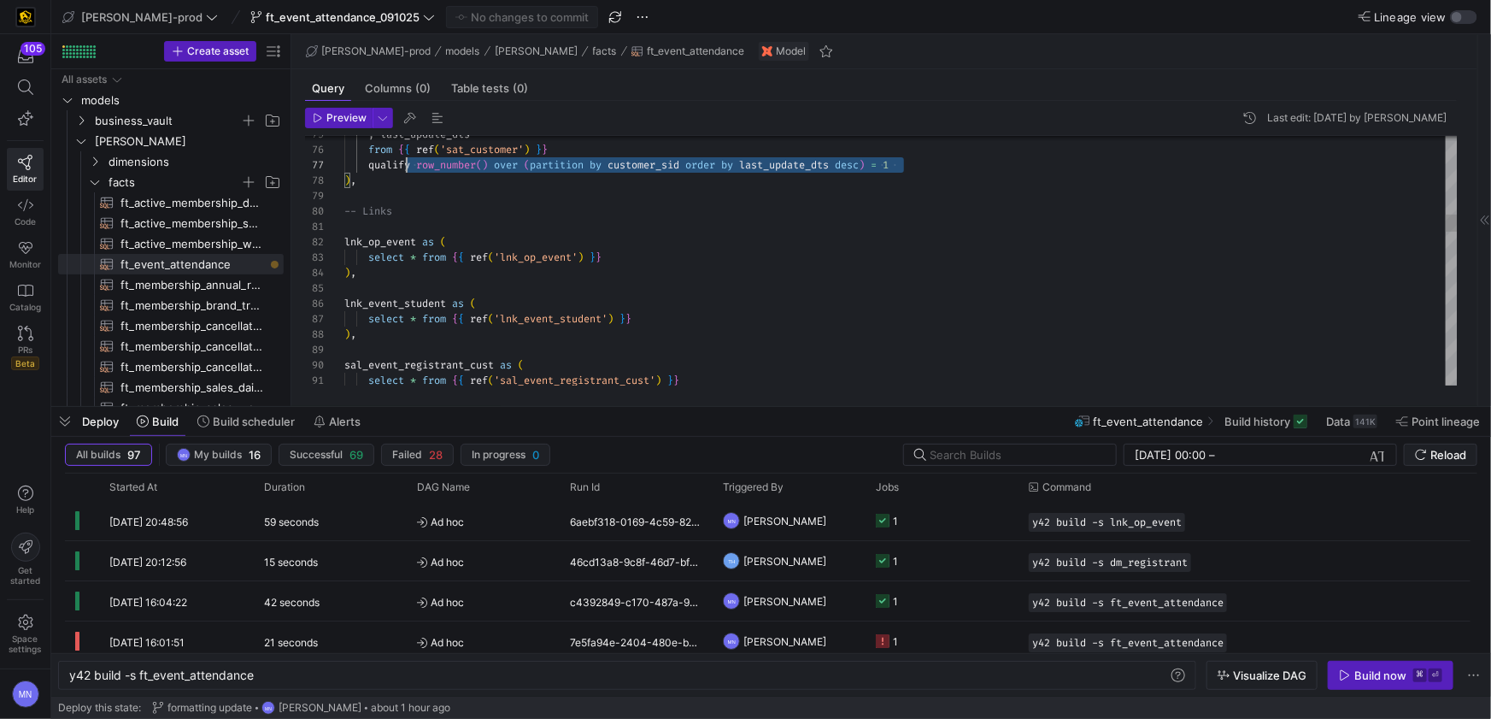
scroll to position [92, 25]
drag, startPoint x: 932, startPoint y: 166, endPoint x: 386, endPoint y: 197, distance: 546.8
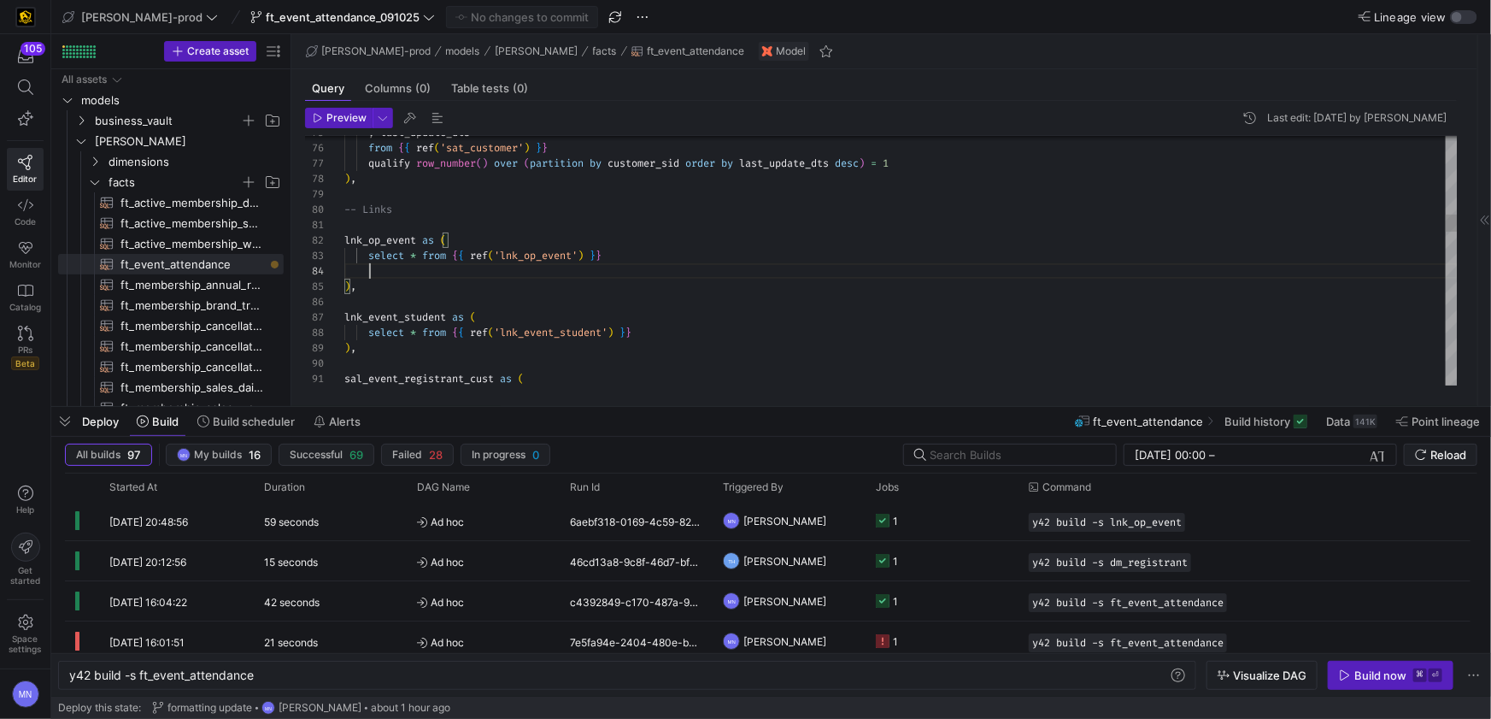
scroll to position [46, 559]
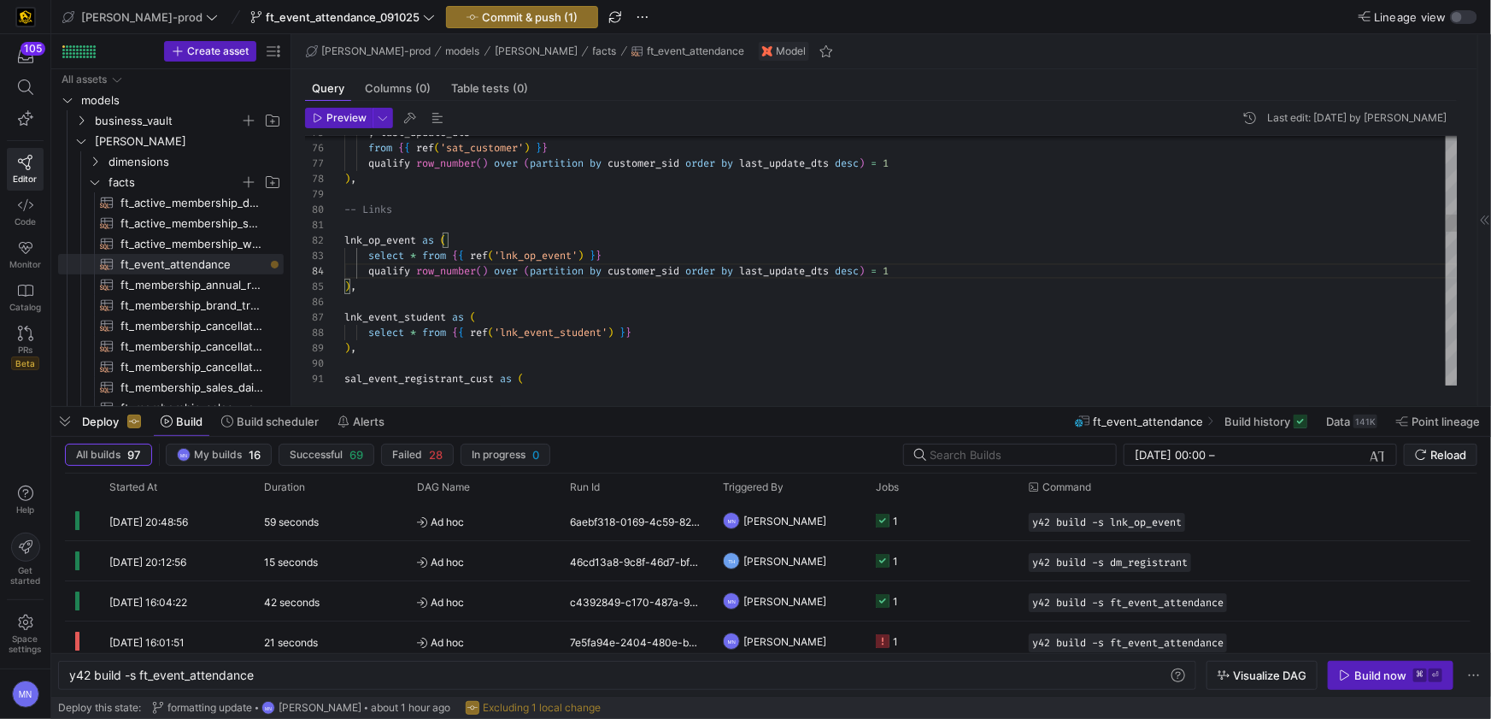
drag, startPoint x: 663, startPoint y: 269, endPoint x: 684, endPoint y: 319, distance: 54.0
click at [803, 271] on span "last_update_dts" at bounding box center [766, 271] width 90 height 14
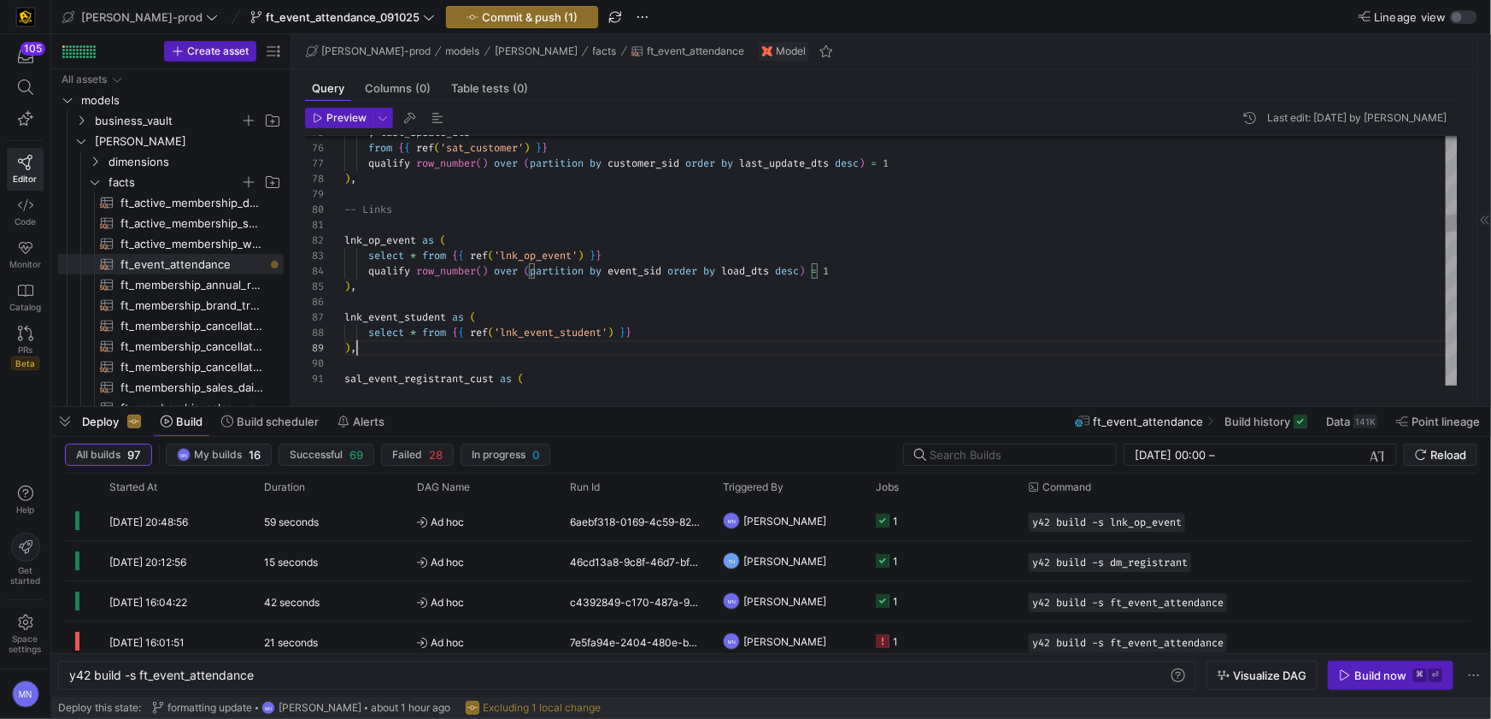
click at [802, 348] on div ") ," at bounding box center [900, 347] width 1113 height 15
type textarea "lnk_op_event as ( select * from {{ ref('lnk_op_event') }} qualify row_number() …"
click at [504, 19] on span "Commit & push (1)" at bounding box center [530, 17] width 96 height 14
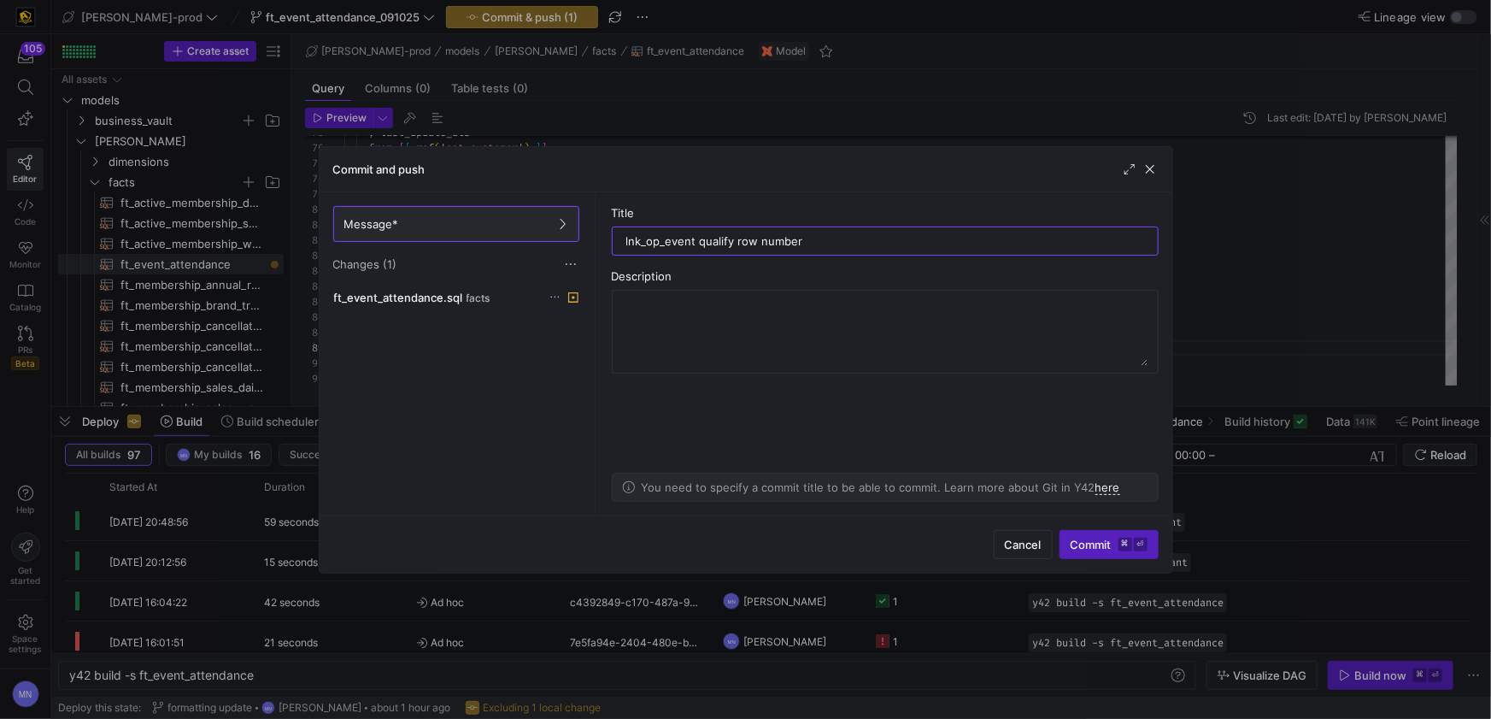
type input "lnk_op_event qualify row number"
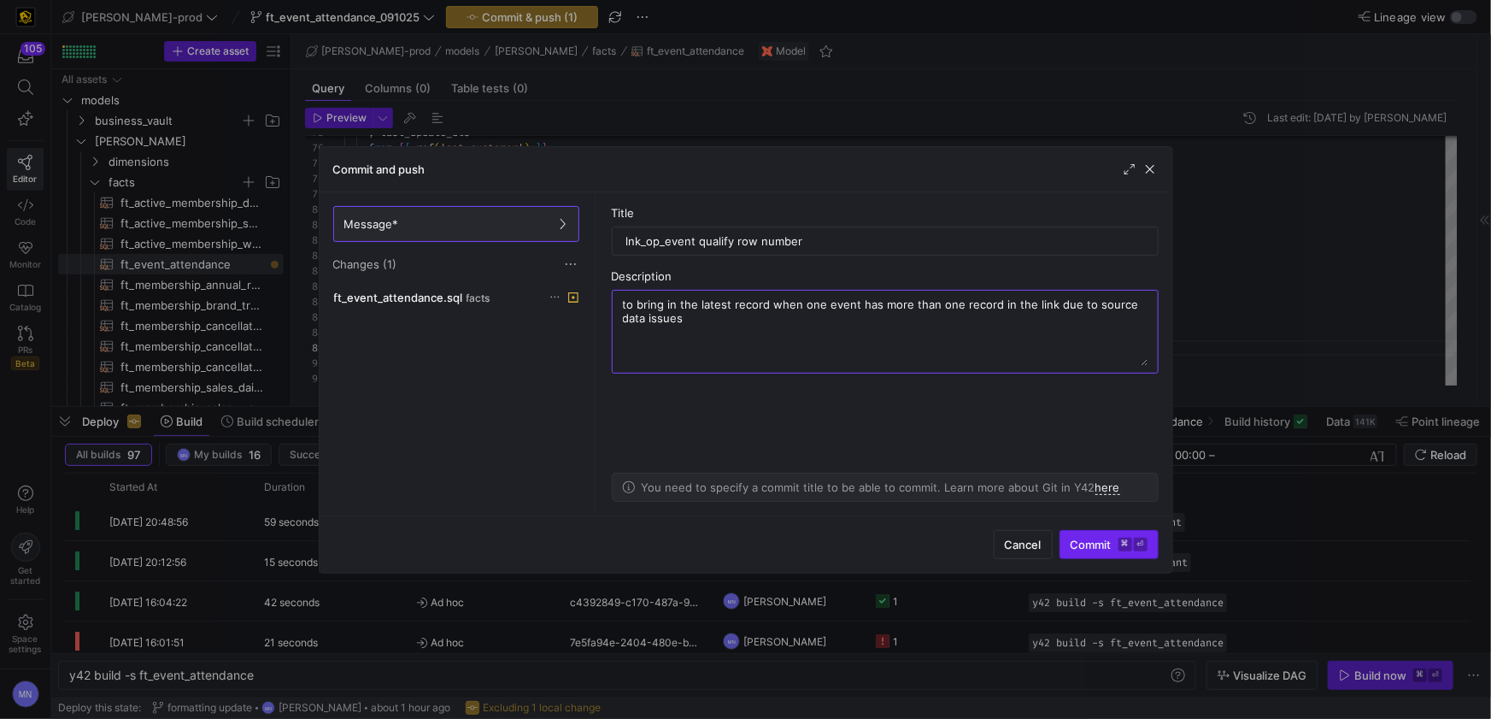
type textarea "to bring in the latest record when one event has more than one record in the li…"
click at [1100, 549] on span "Commit ⌘ ⏎" at bounding box center [1109, 544] width 77 height 14
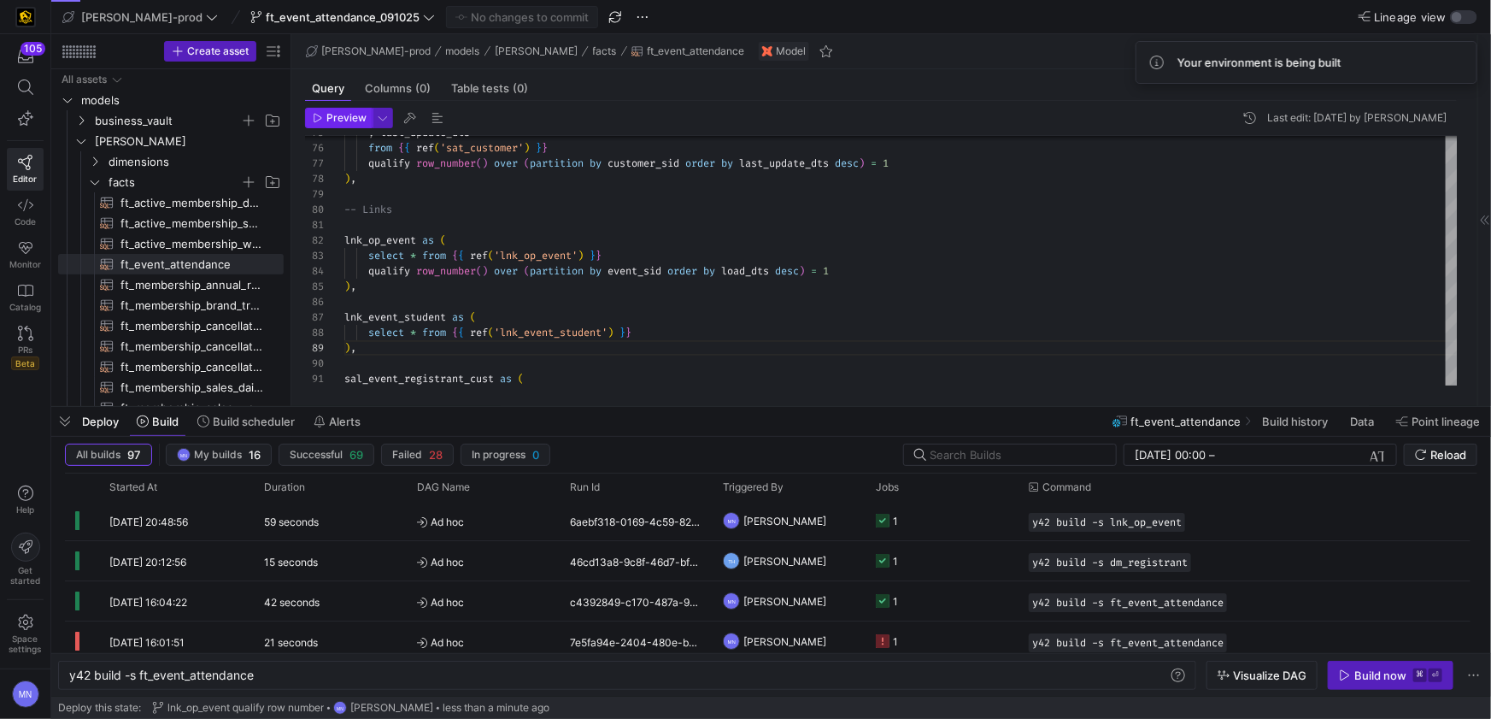
drag, startPoint x: 353, startPoint y: 121, endPoint x: 732, endPoint y: 201, distance: 387.6
click at [353, 121] on span "Preview" at bounding box center [346, 118] width 40 height 12
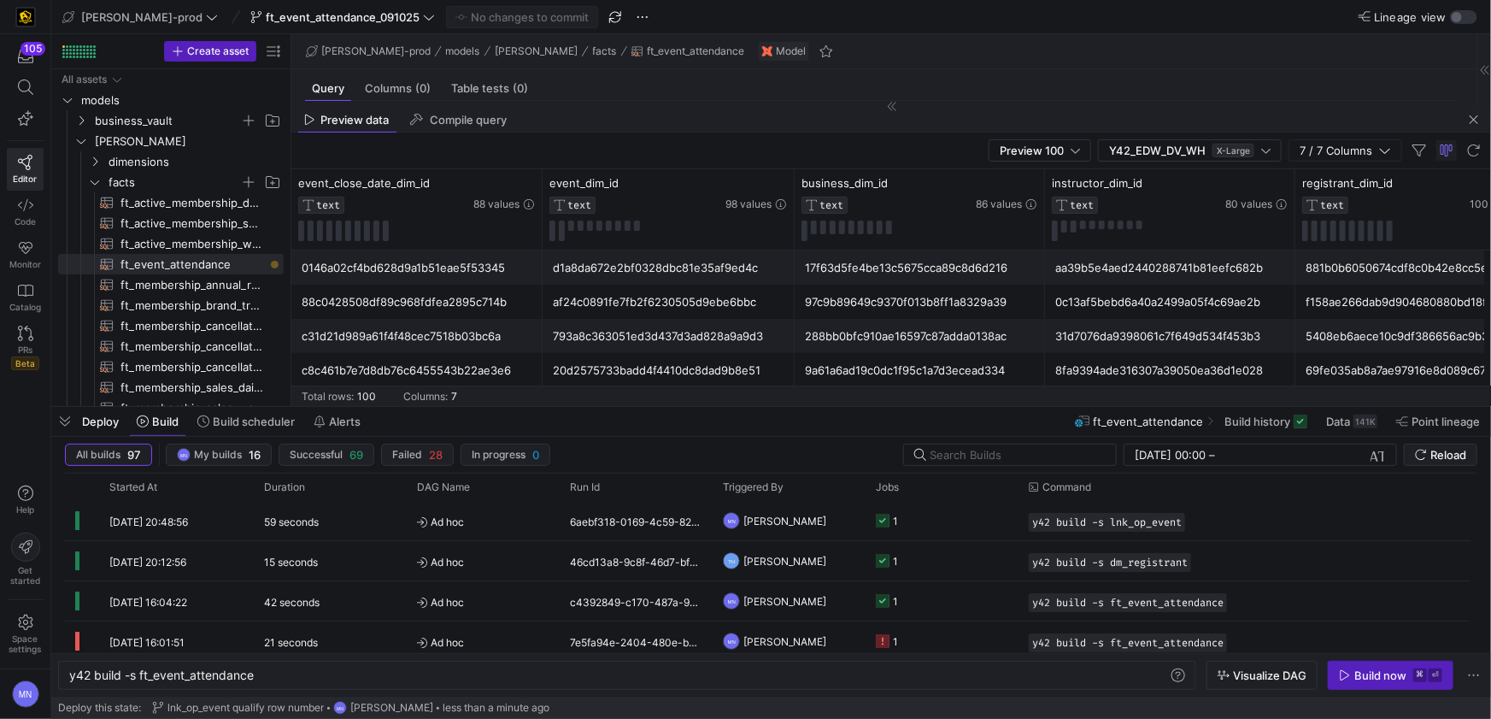
click at [1363, 678] on div "Build now" at bounding box center [1380, 675] width 52 height 14
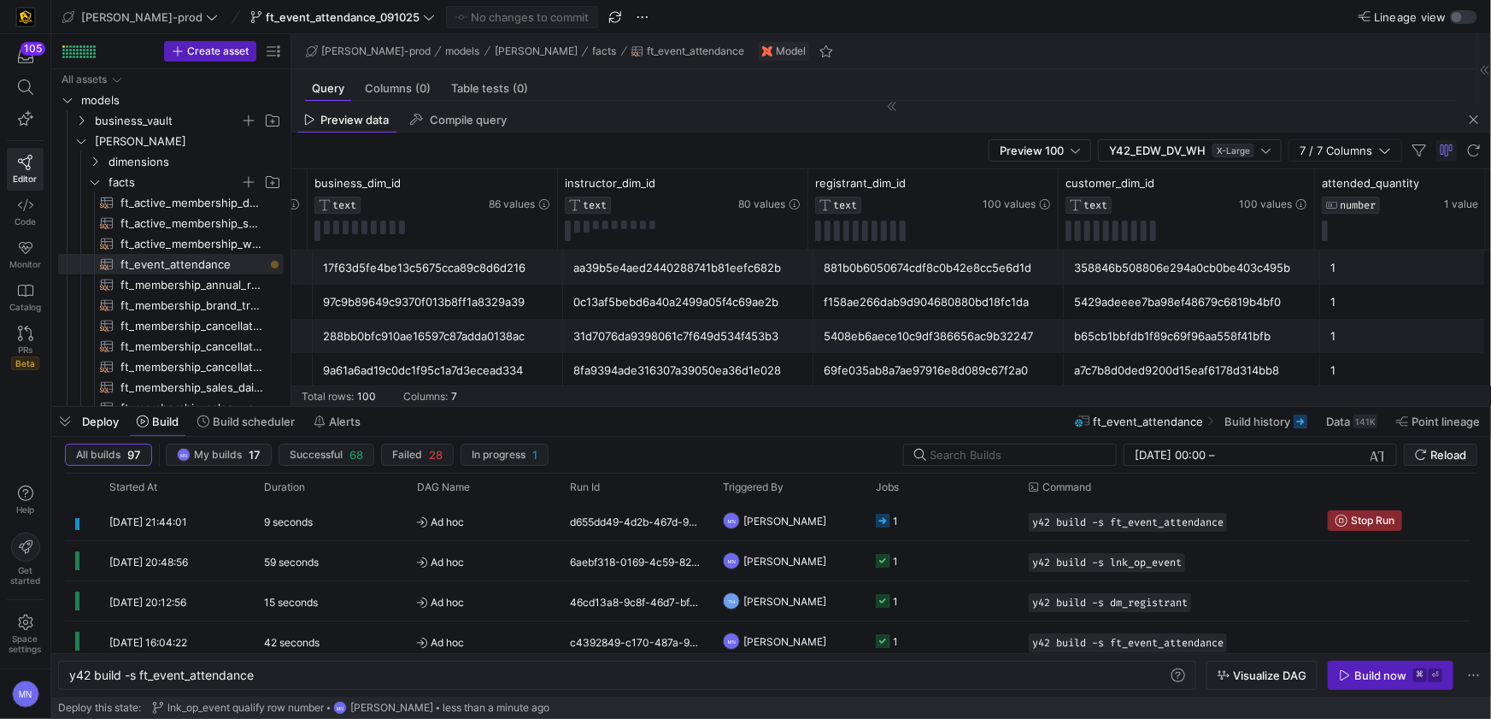
scroll to position [0, 0]
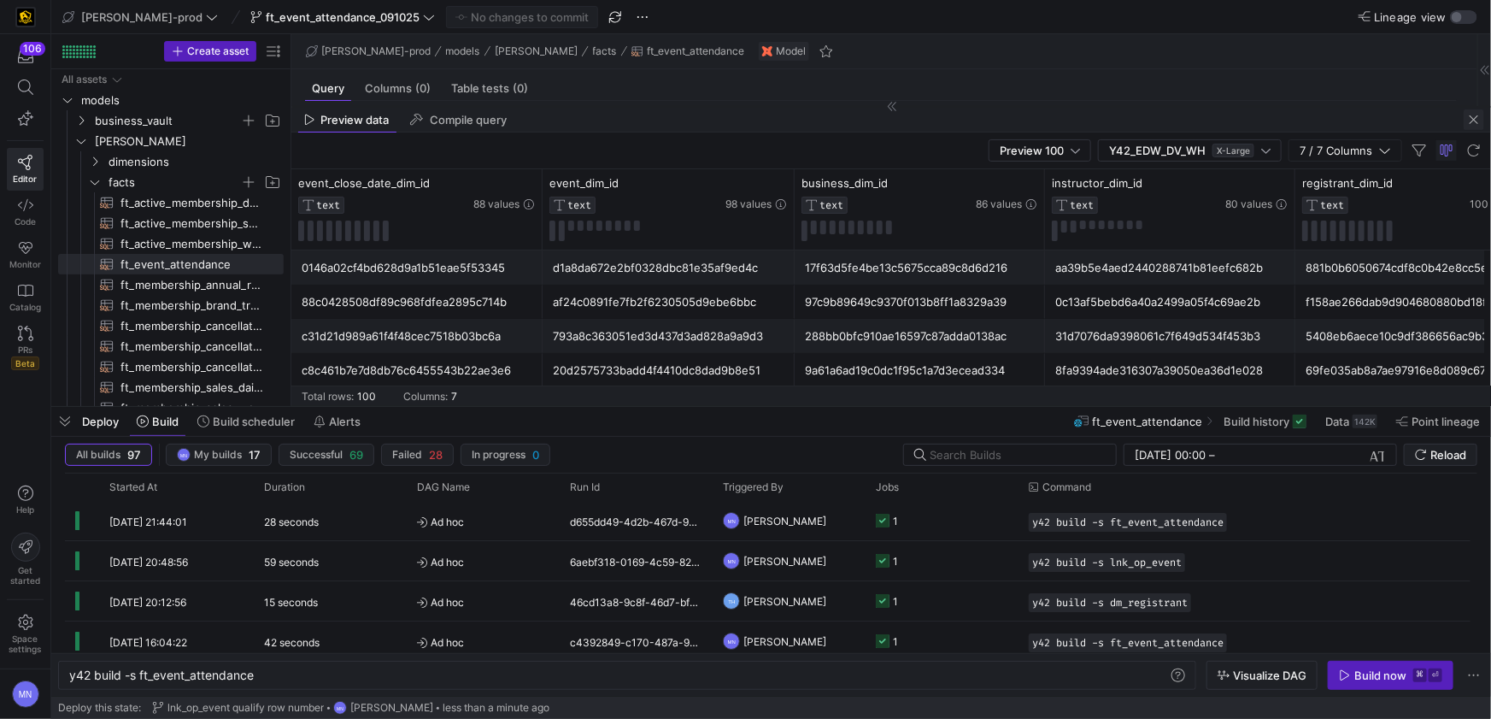
click at [1477, 118] on span "button" at bounding box center [1474, 119] width 21 height 21
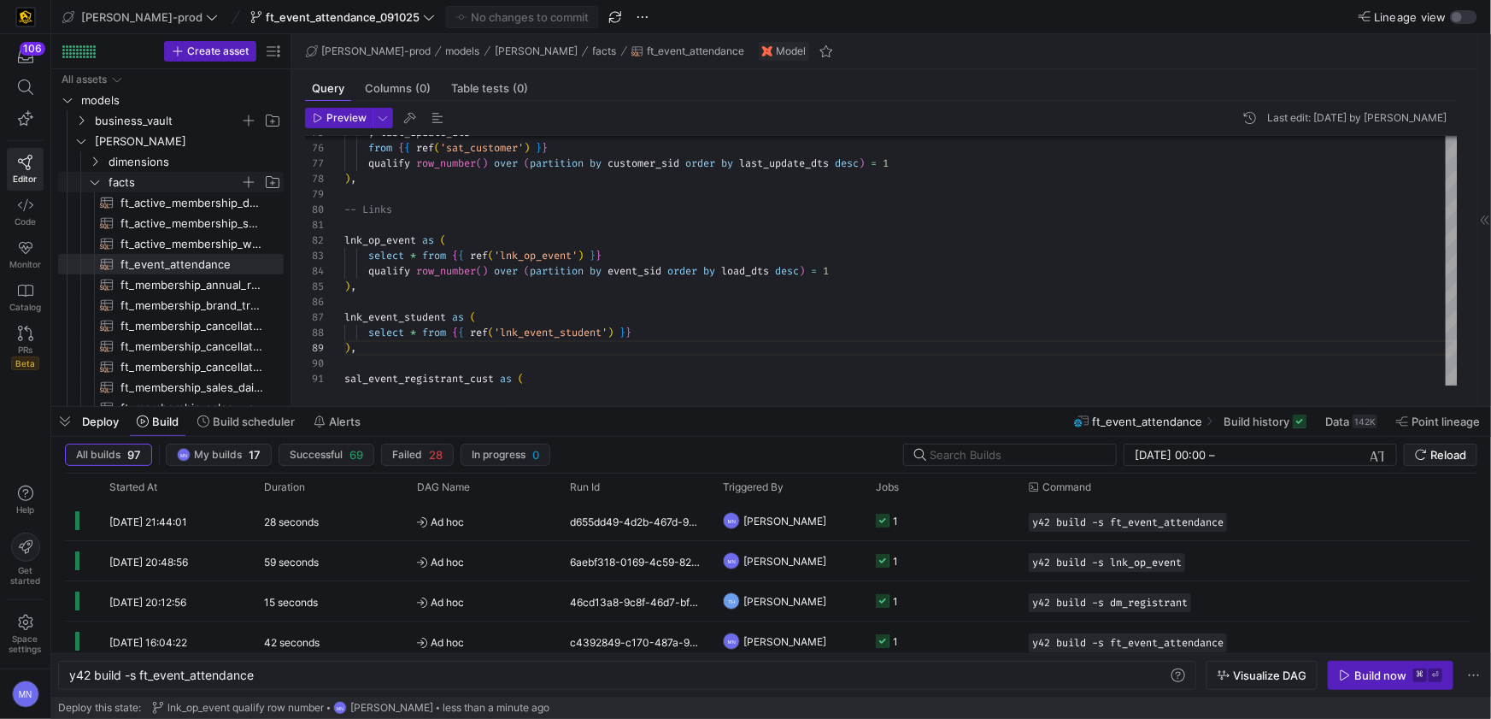
click at [91, 180] on icon "Press SPACE to select this row." at bounding box center [95, 182] width 12 height 10
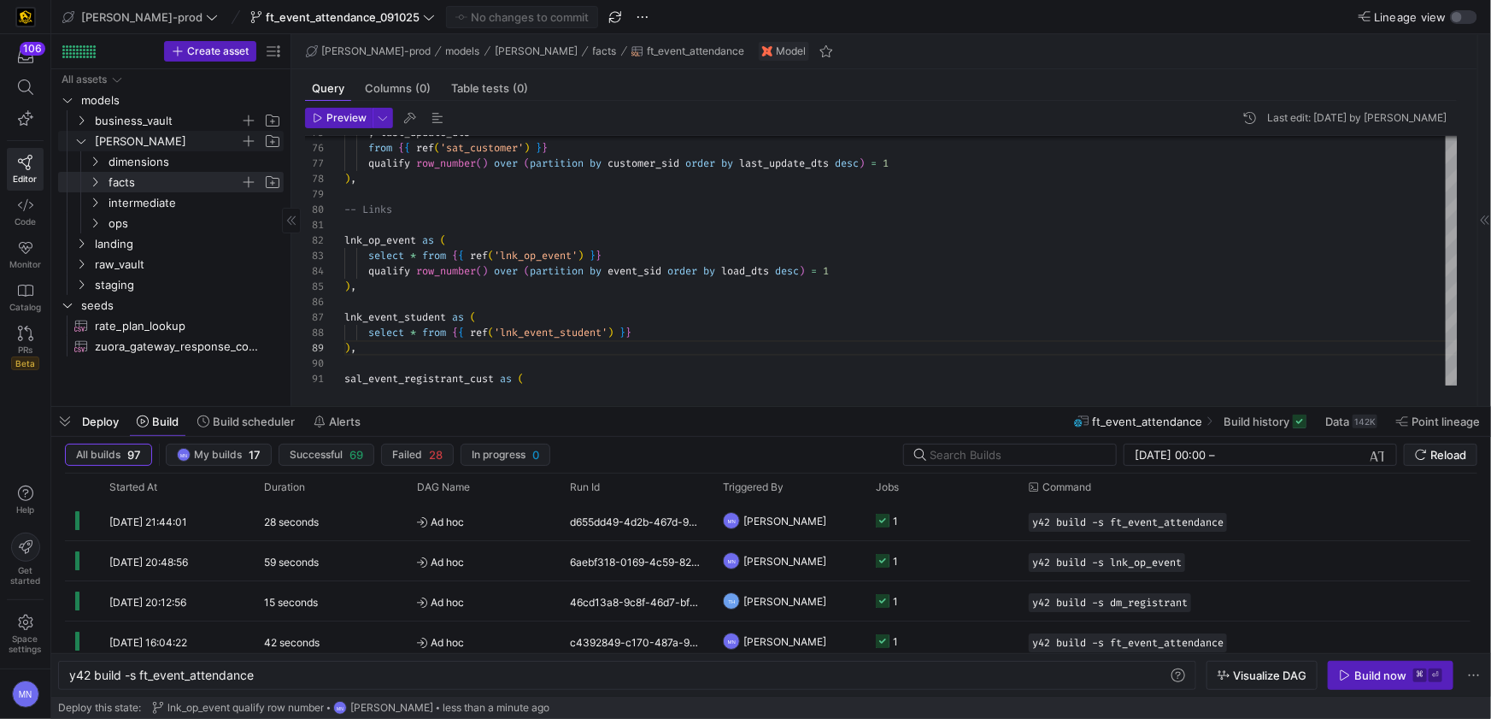
click at [84, 144] on icon "Press SPACE to select this row." at bounding box center [81, 141] width 12 height 10
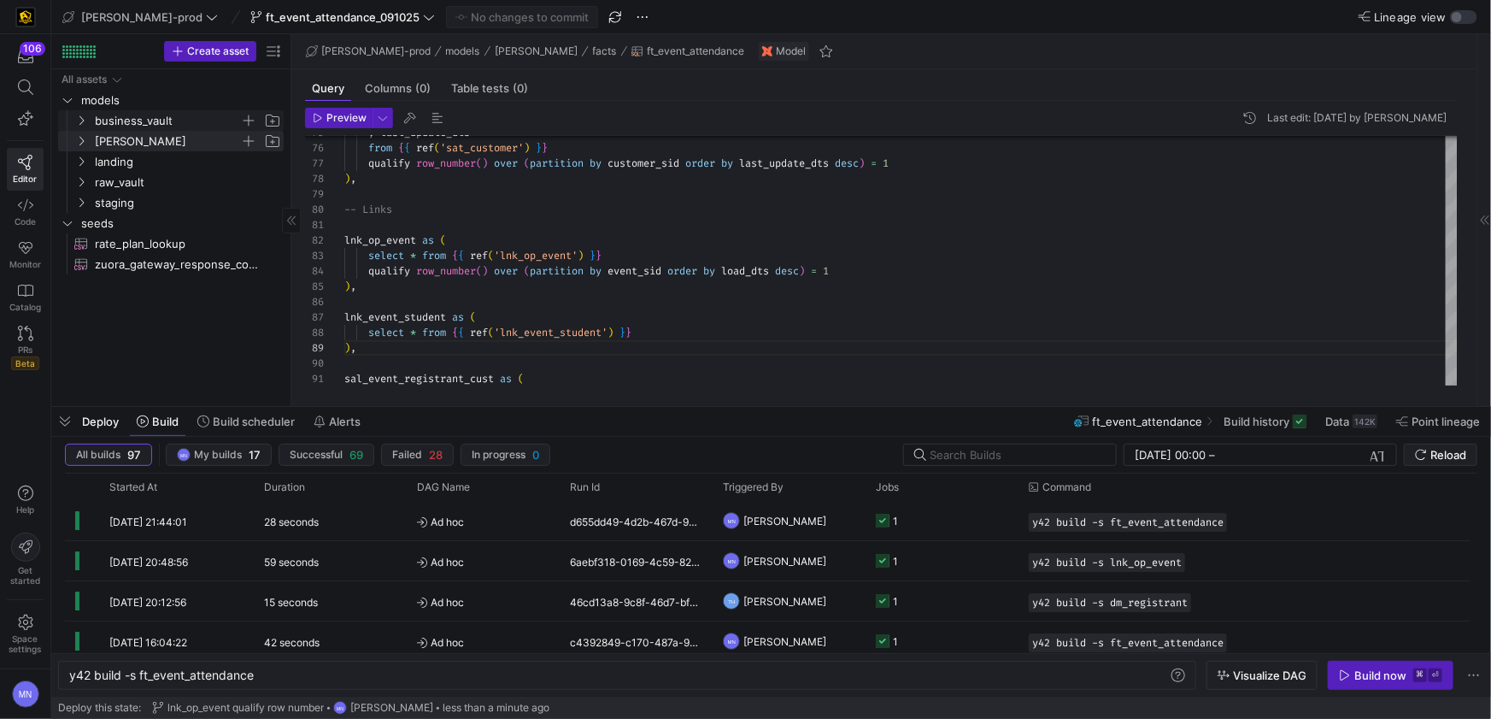
click at [81, 126] on y42-icon "Press SPACE to select this row." at bounding box center [81, 121] width 14 height 14
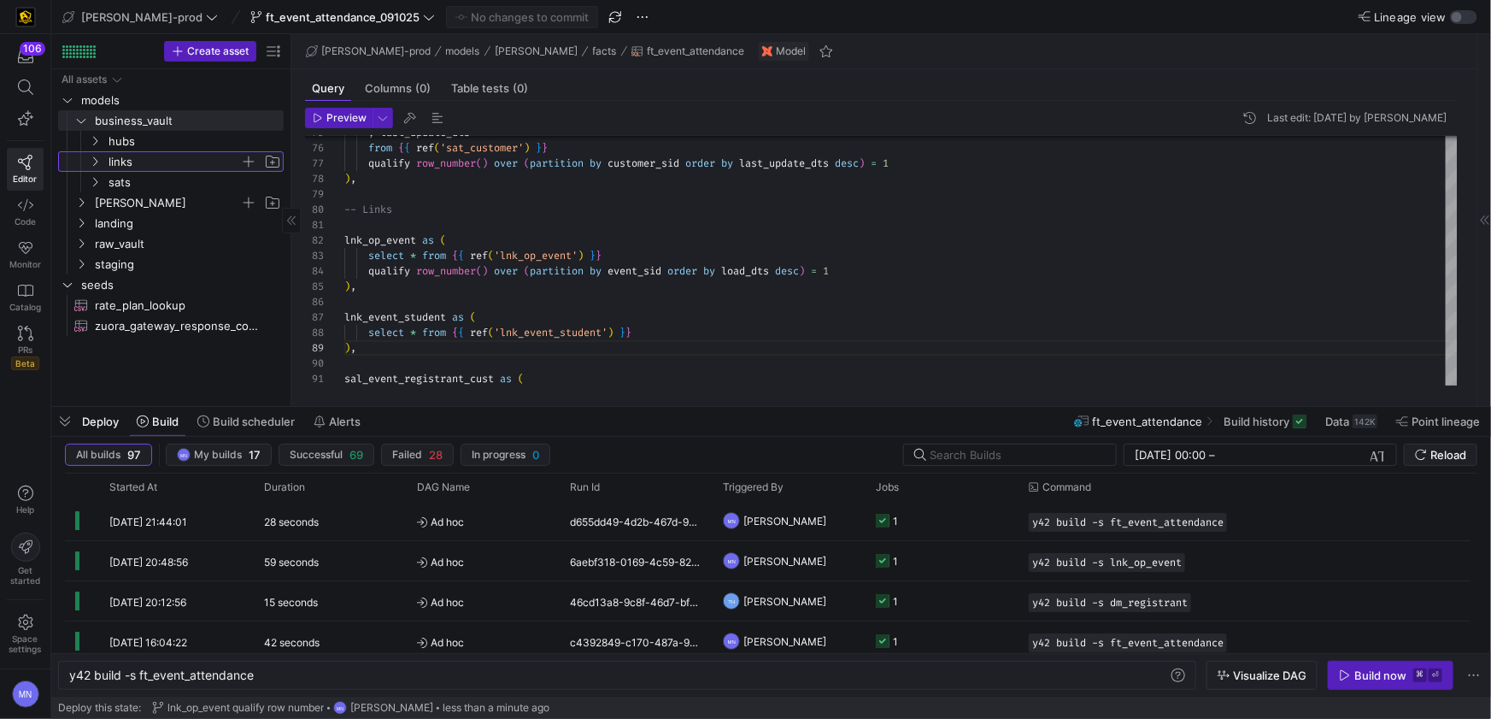
click at [107, 161] on span "links" at bounding box center [184, 161] width 197 height 19
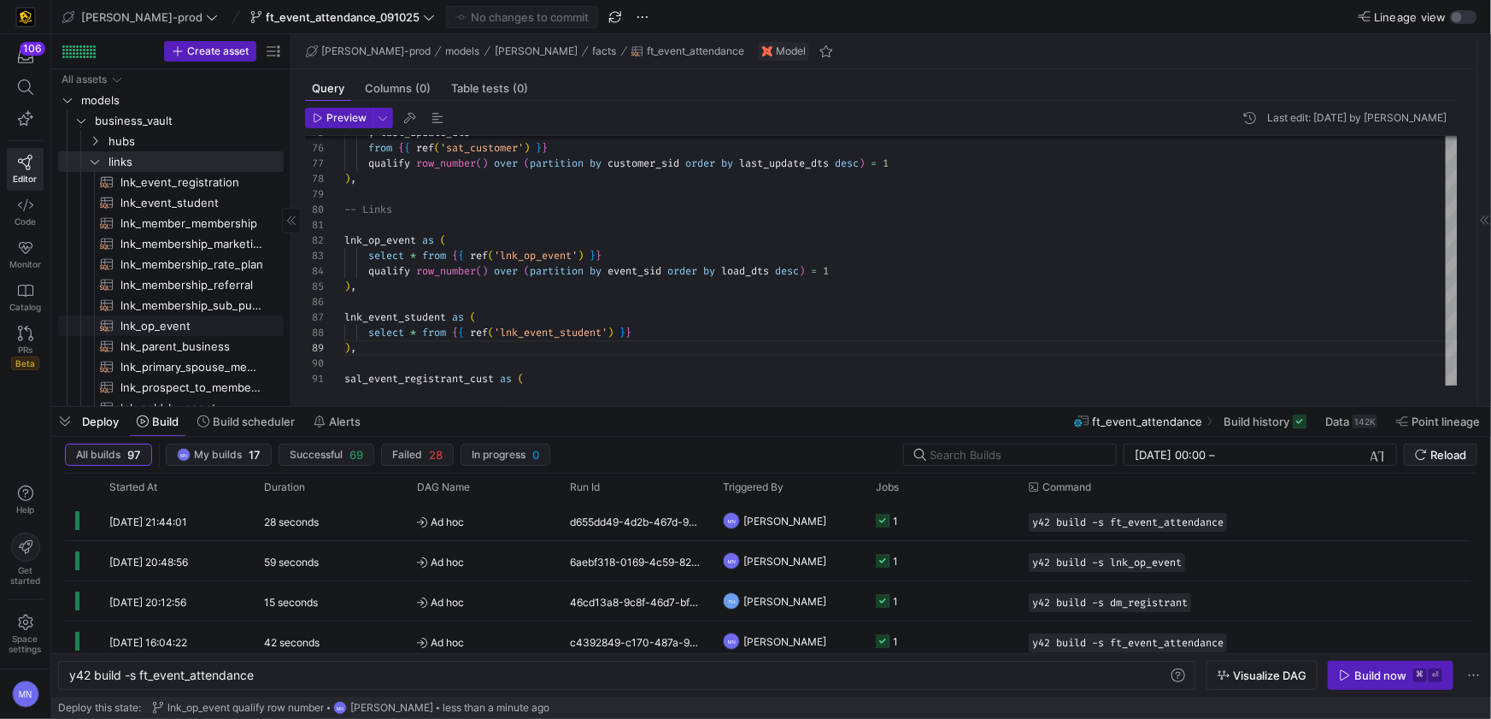
click at [171, 331] on span "lnk_op_event​​​​​​​​​​" at bounding box center [192, 326] width 144 height 20
type textarea "{{ config( materialized = 'incremental' ) }} with campaign_event_account as ( s…"
type textarea "y42 build -s lnk_op_event"
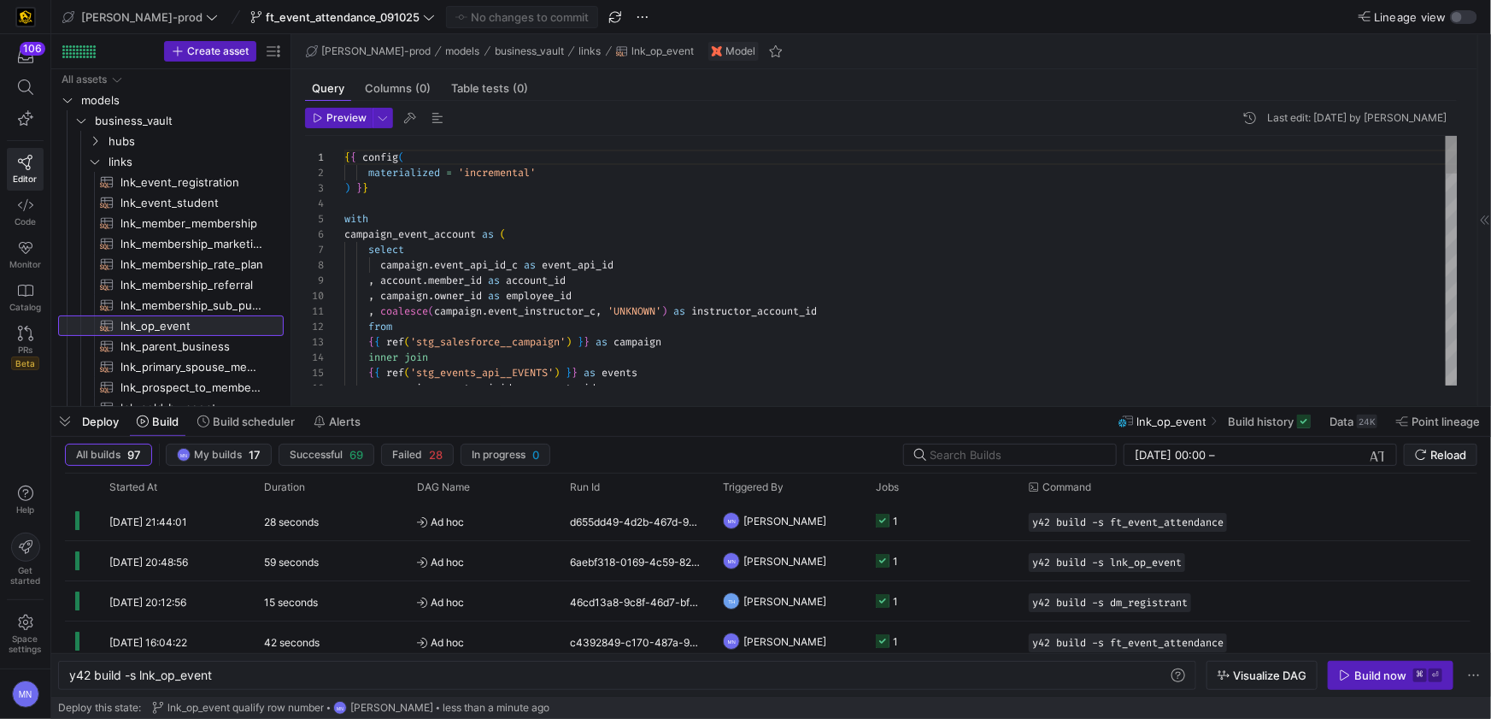
scroll to position [154, 0]
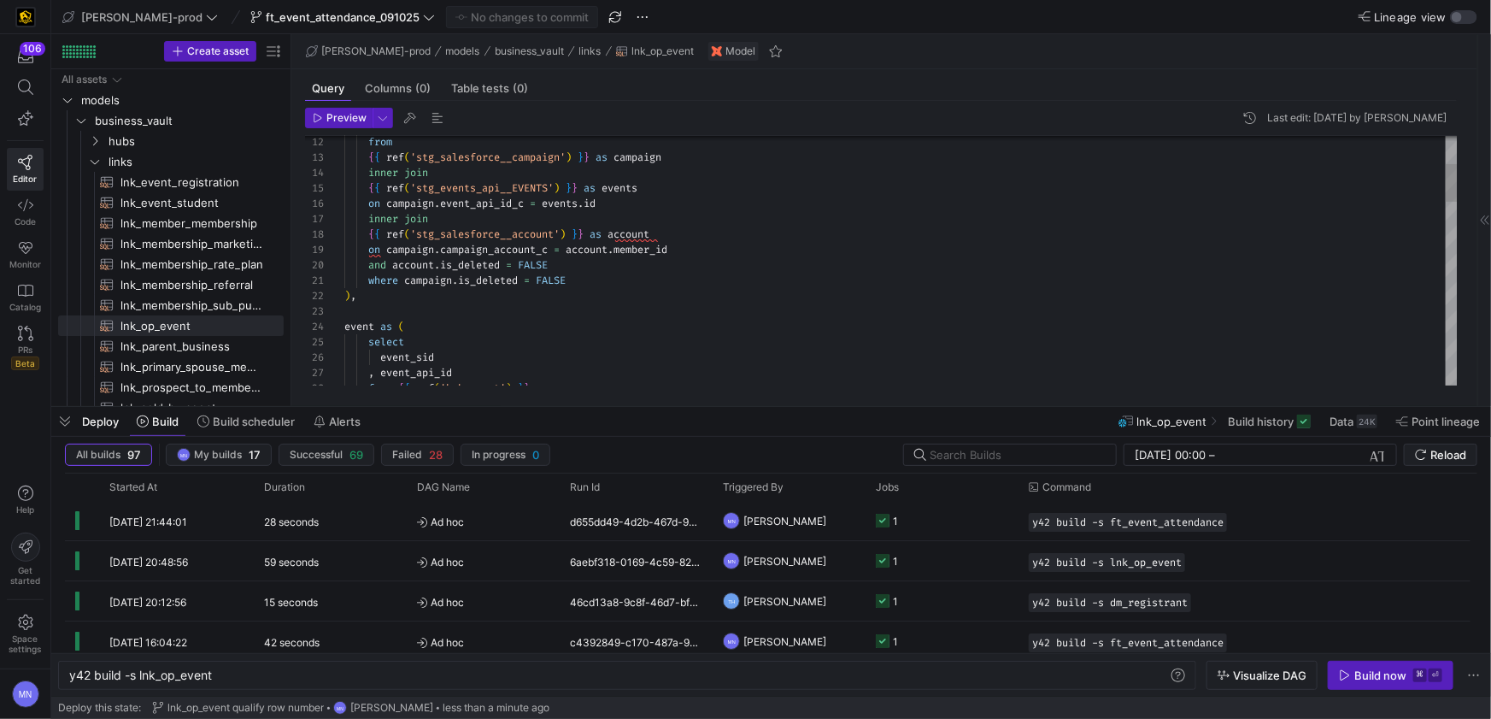
drag, startPoint x: 615, startPoint y: 215, endPoint x: 630, endPoint y: 210, distance: 15.4
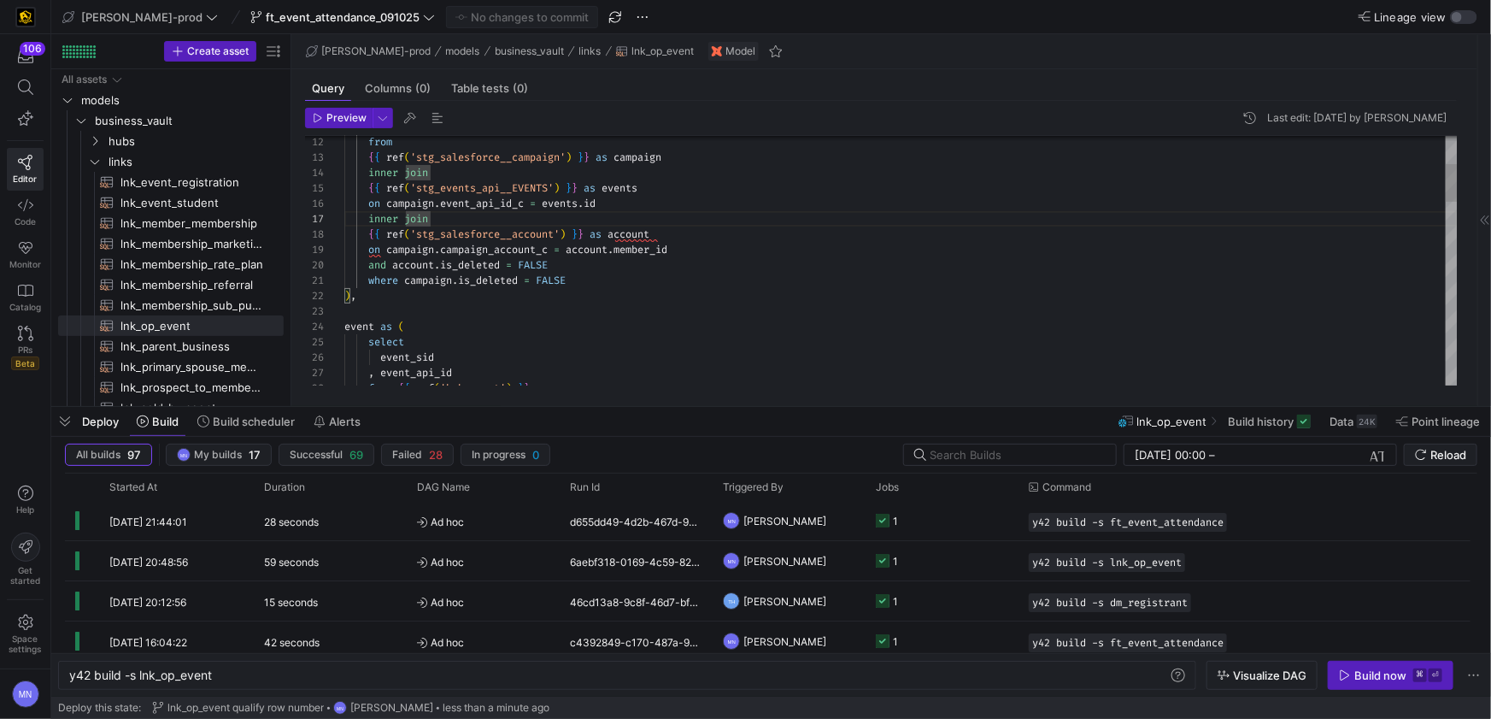
drag, startPoint x: 631, startPoint y: 205, endPoint x: 767, endPoint y: 216, distance: 136.3
click at [631, 205] on div "on campaign . event_api_id_c = events . id" at bounding box center [900, 203] width 1113 height 15
click at [615, 280] on div "where campaign . is_deleted = FALSE" at bounding box center [900, 280] width 1113 height 15
click at [656, 191] on div "{ { ref ( 'stg_events_api__EVENTS' ) } } as events" at bounding box center [900, 187] width 1113 height 15
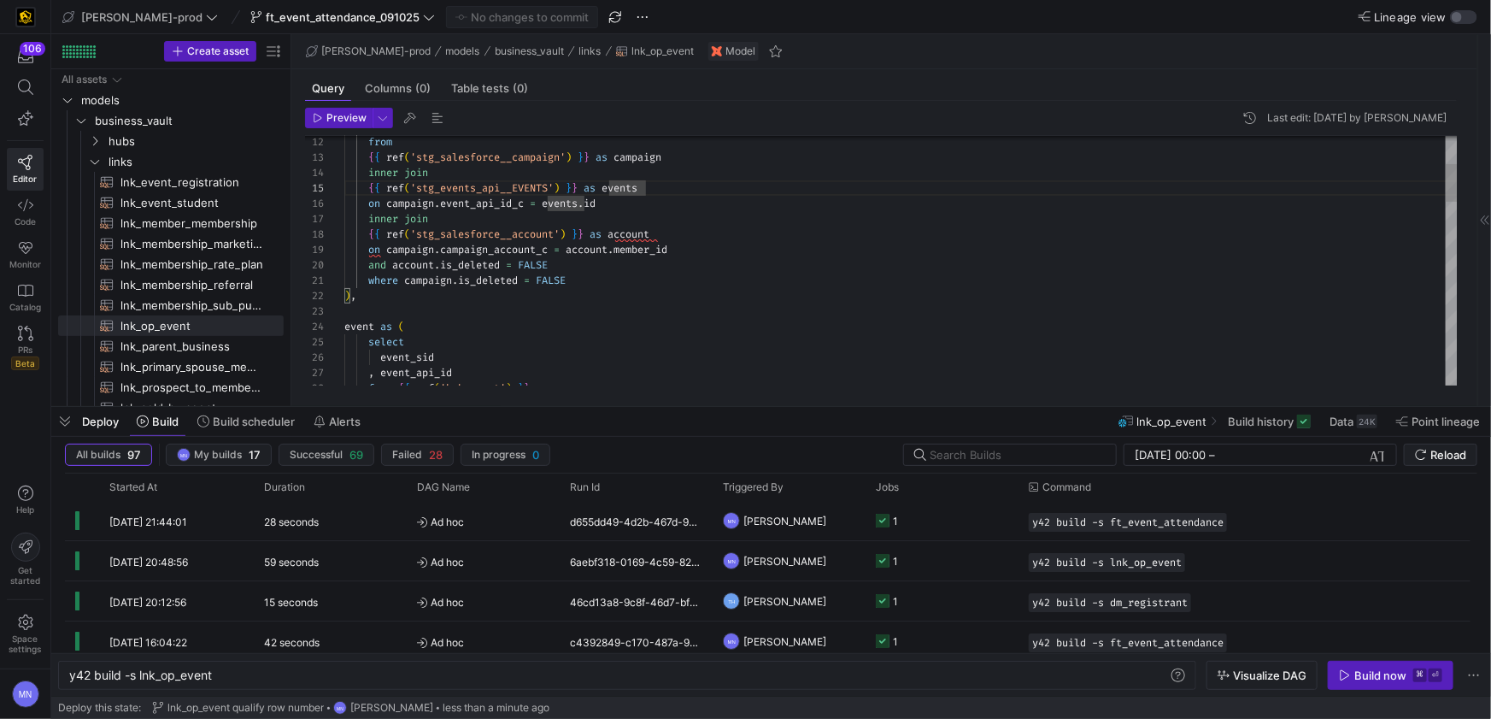
click at [663, 203] on div "on campaign . event_api_id_c = events . id" at bounding box center [900, 203] width 1113 height 15
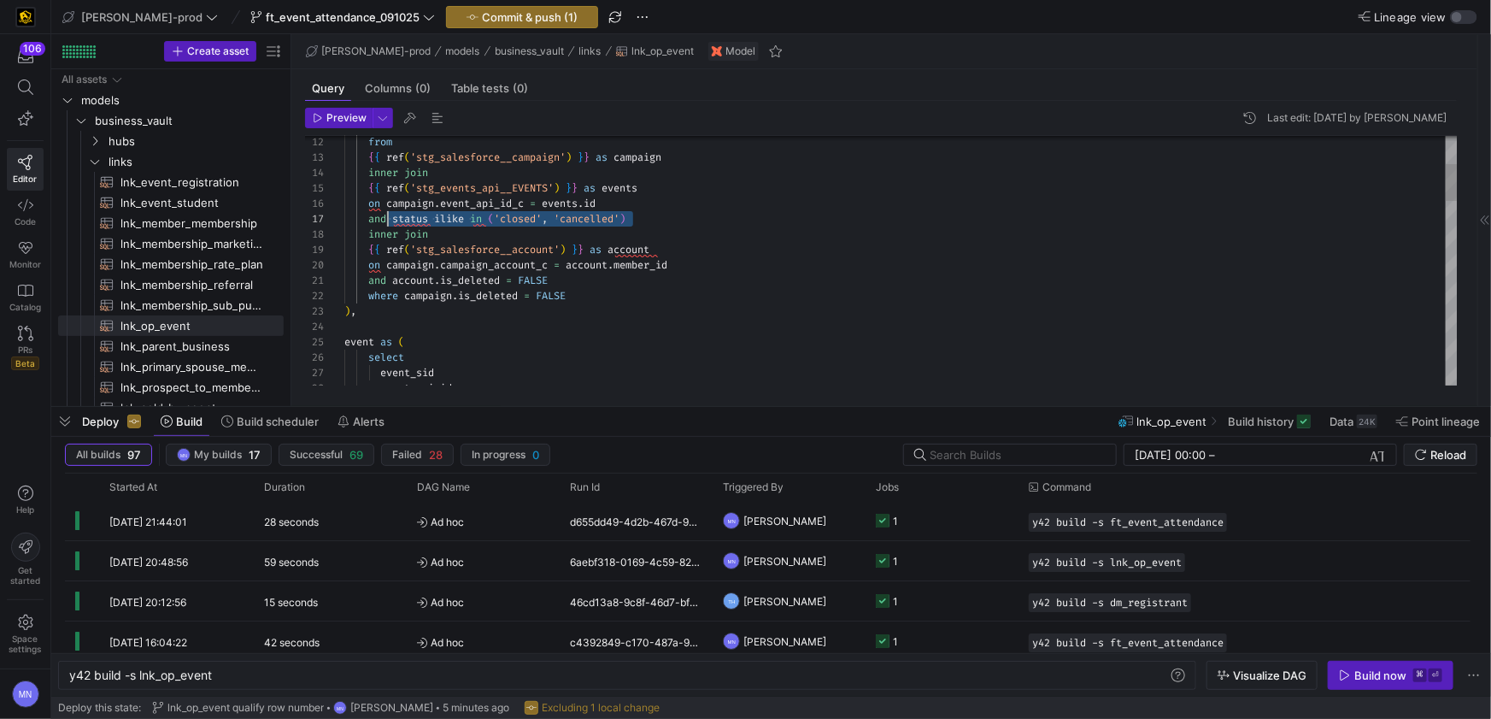
scroll to position [92, 50]
drag, startPoint x: 660, startPoint y: 220, endPoint x: 401, endPoint y: 222, distance: 258.9
click at [497, 230] on div "inner join" at bounding box center [900, 233] width 1113 height 15
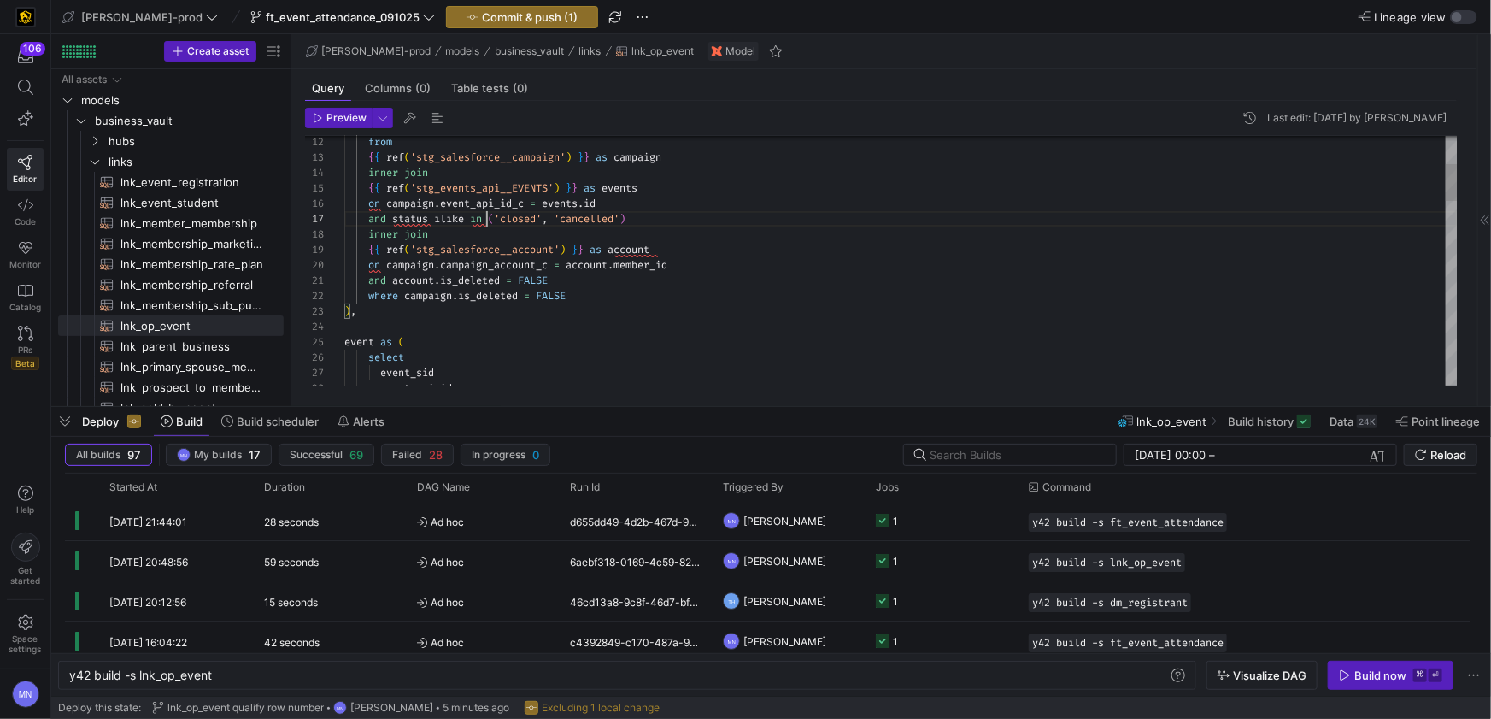
click at [486, 220] on div at bounding box center [487, 218] width 2 height 15
type textarea ", coalesce(campaign.event_instructor_c, 'UNKNOWN') as instructor_account_id fro…"
drag, startPoint x: 426, startPoint y: 224, endPoint x: 437, endPoint y: 226, distance: 12.1
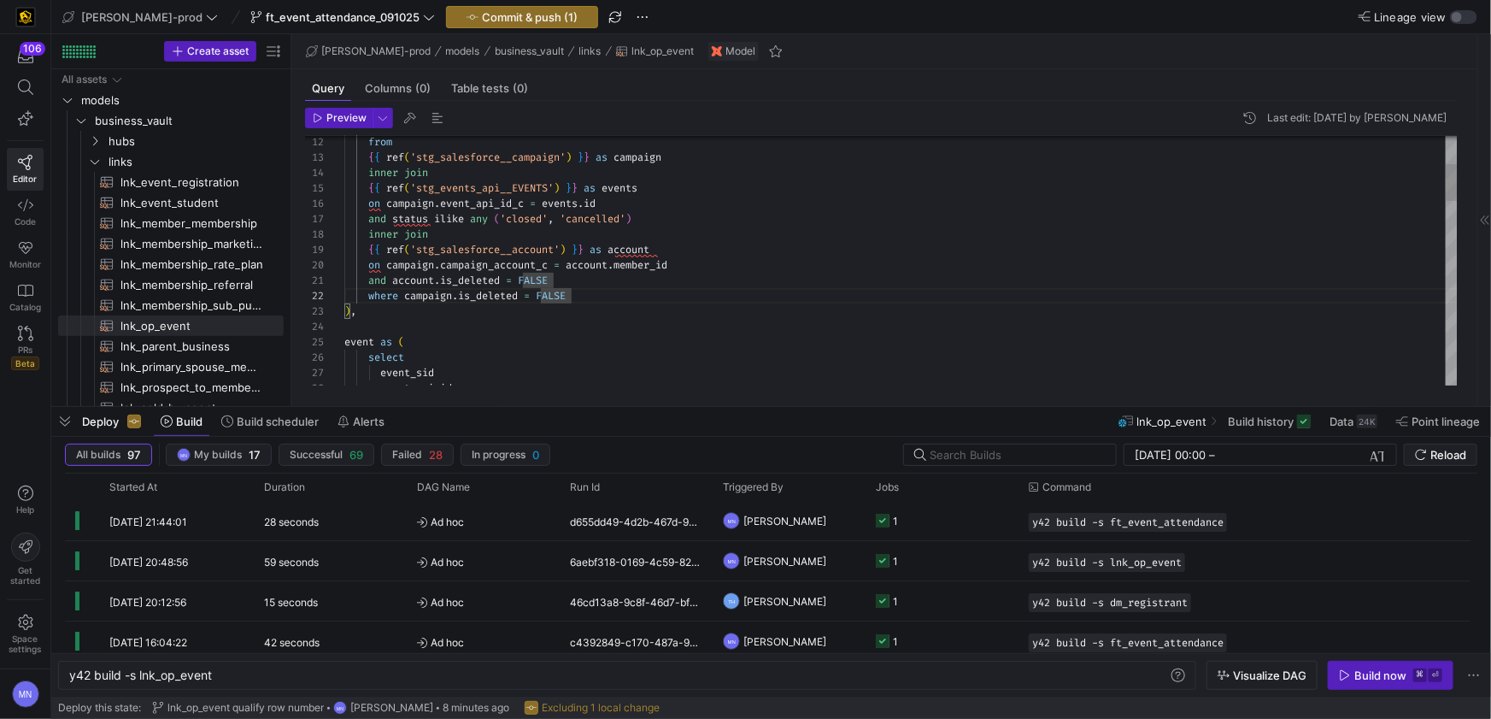
drag, startPoint x: 525, startPoint y: 213, endPoint x: 413, endPoint y: 225, distance: 112.6
click at [333, 208] on div "16 15 13 14 12 18 19 20 21 22 23 24 25 26 27 28 17 on campaign . event_api_id_c…" at bounding box center [881, 260] width 1153 height 249
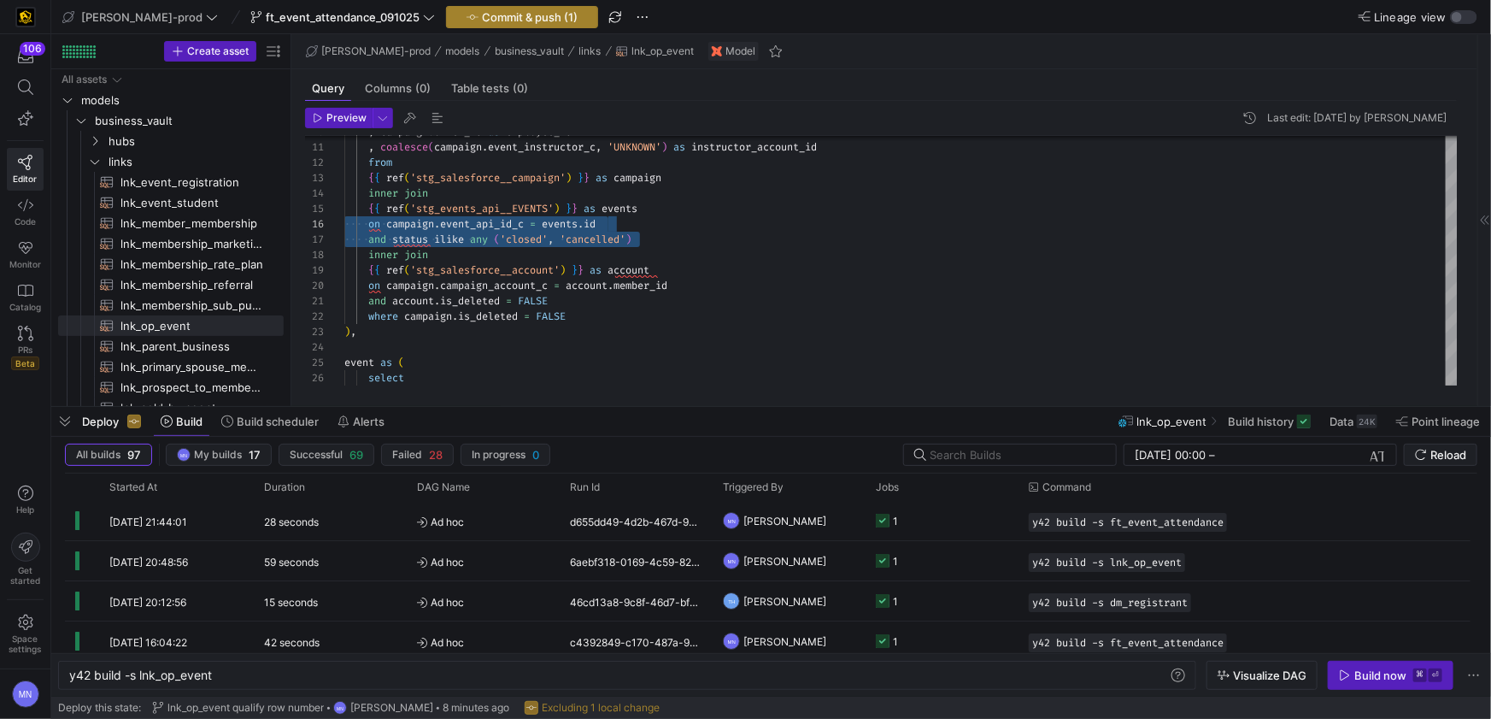
click at [482, 21] on span "Commit & push (1)" at bounding box center [530, 17] width 96 height 14
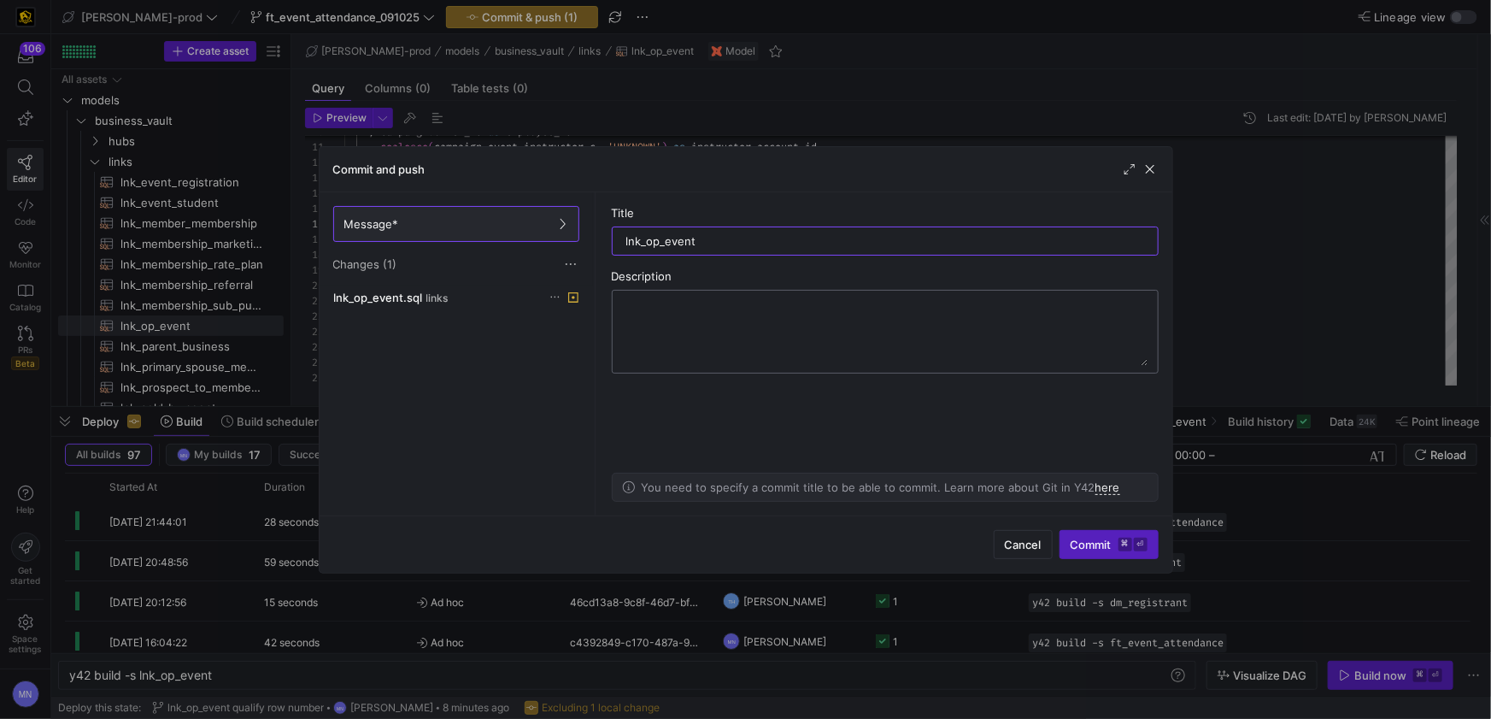
type input "lnk_op_event"
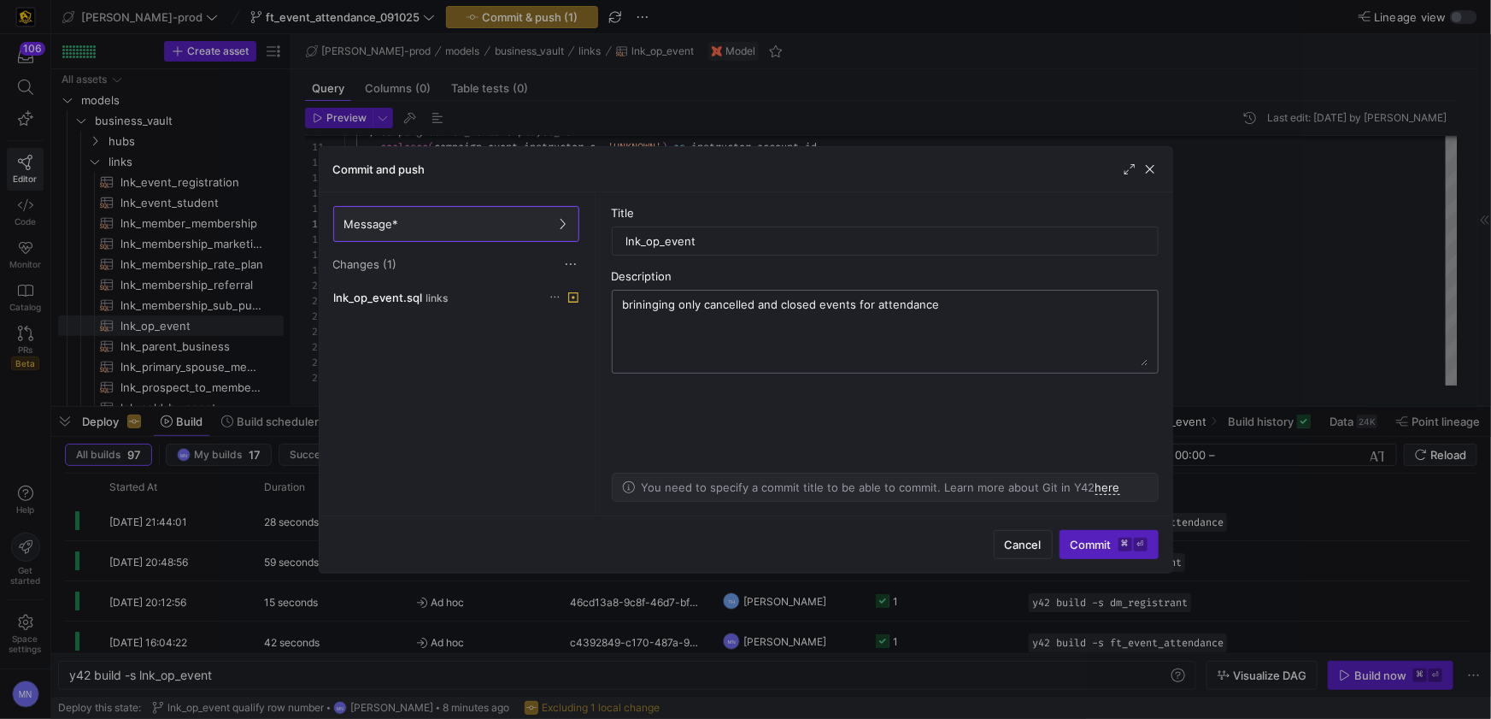
click at [649, 301] on textarea "brininging only cancelled and closed events for attendance" at bounding box center [885, 331] width 525 height 68
type textarea "bringing only cancelled and closed events for attendance"
click at [1072, 542] on span "Commit ⌘ ⏎" at bounding box center [1109, 544] width 77 height 14
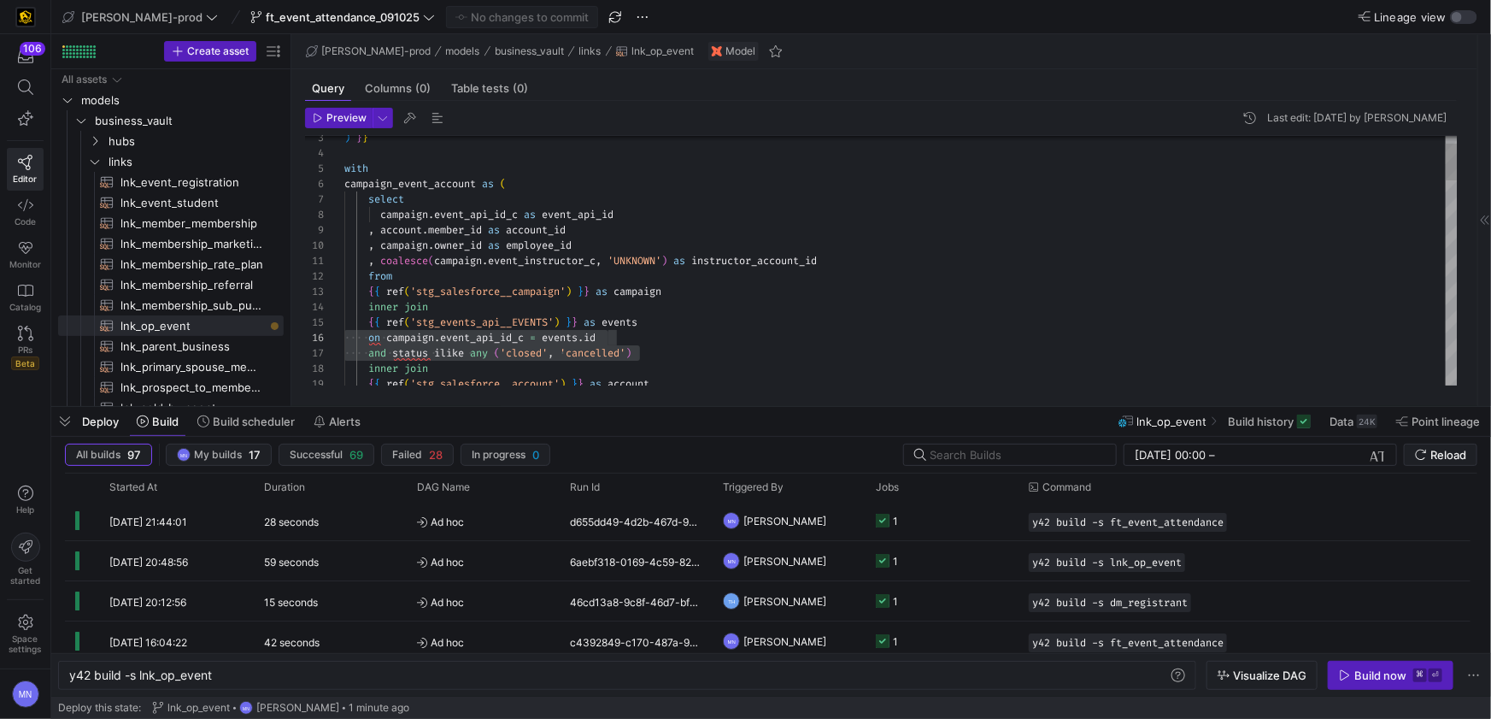
click at [650, 260] on span "'UNKNOWN'" at bounding box center [634, 261] width 54 height 14
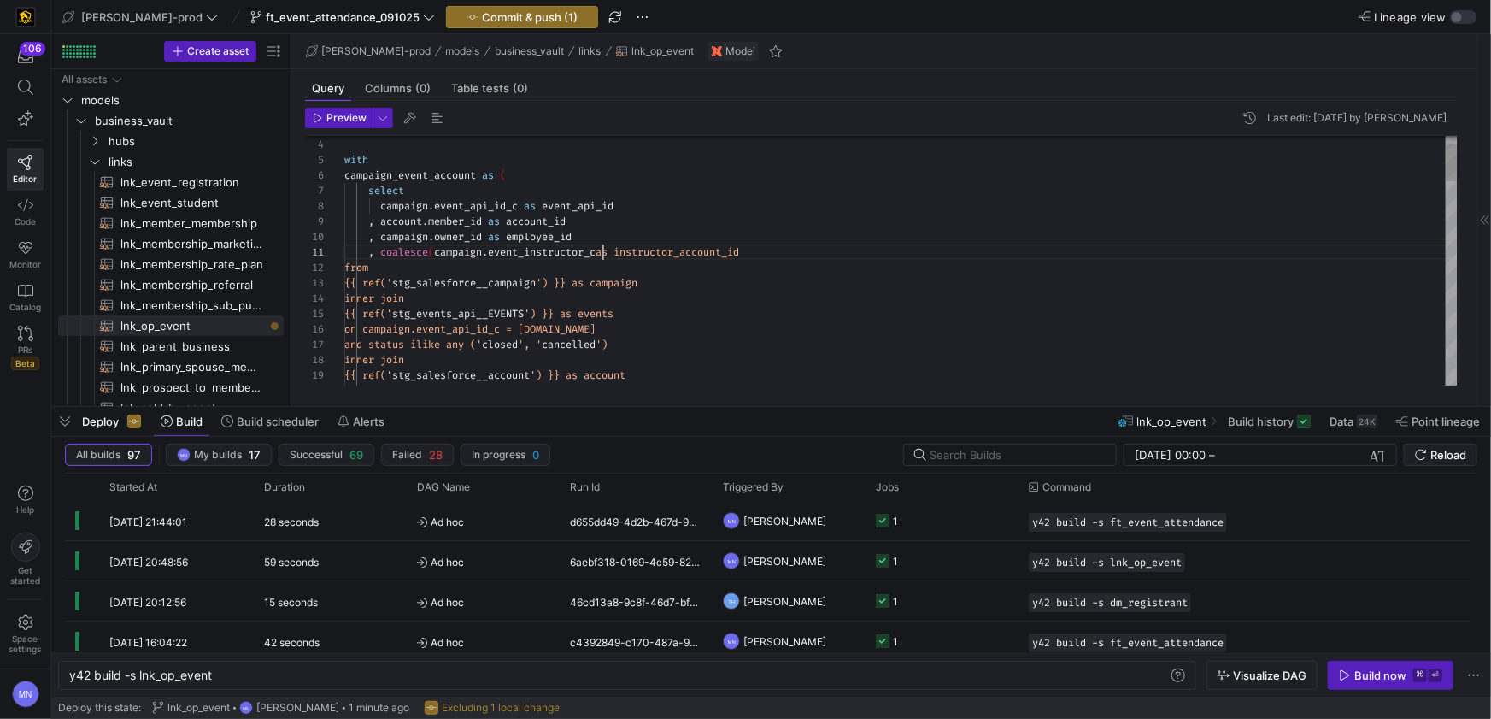
scroll to position [0, 257]
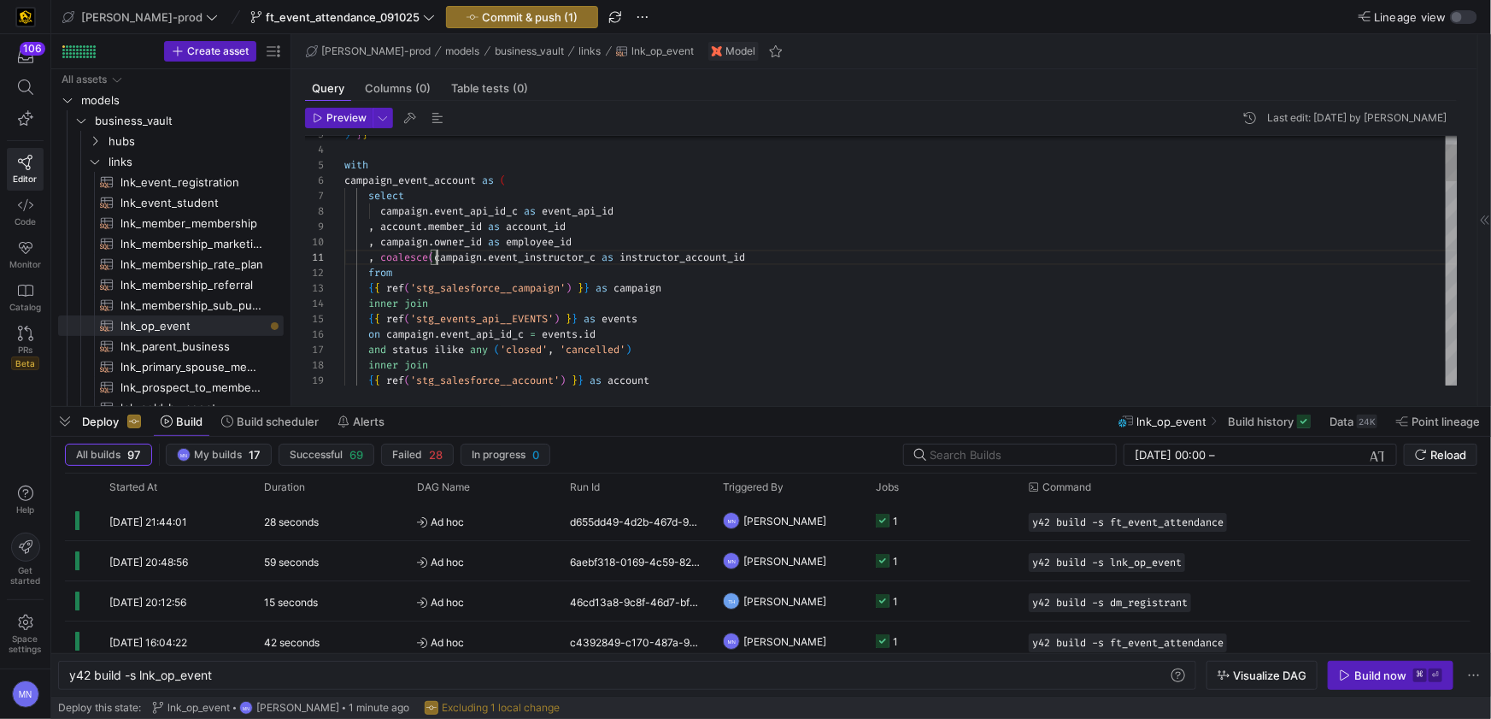
click at [789, 252] on div ", campaign . event_instructor_c as instructor_account_id" at bounding box center [900, 256] width 1113 height 15
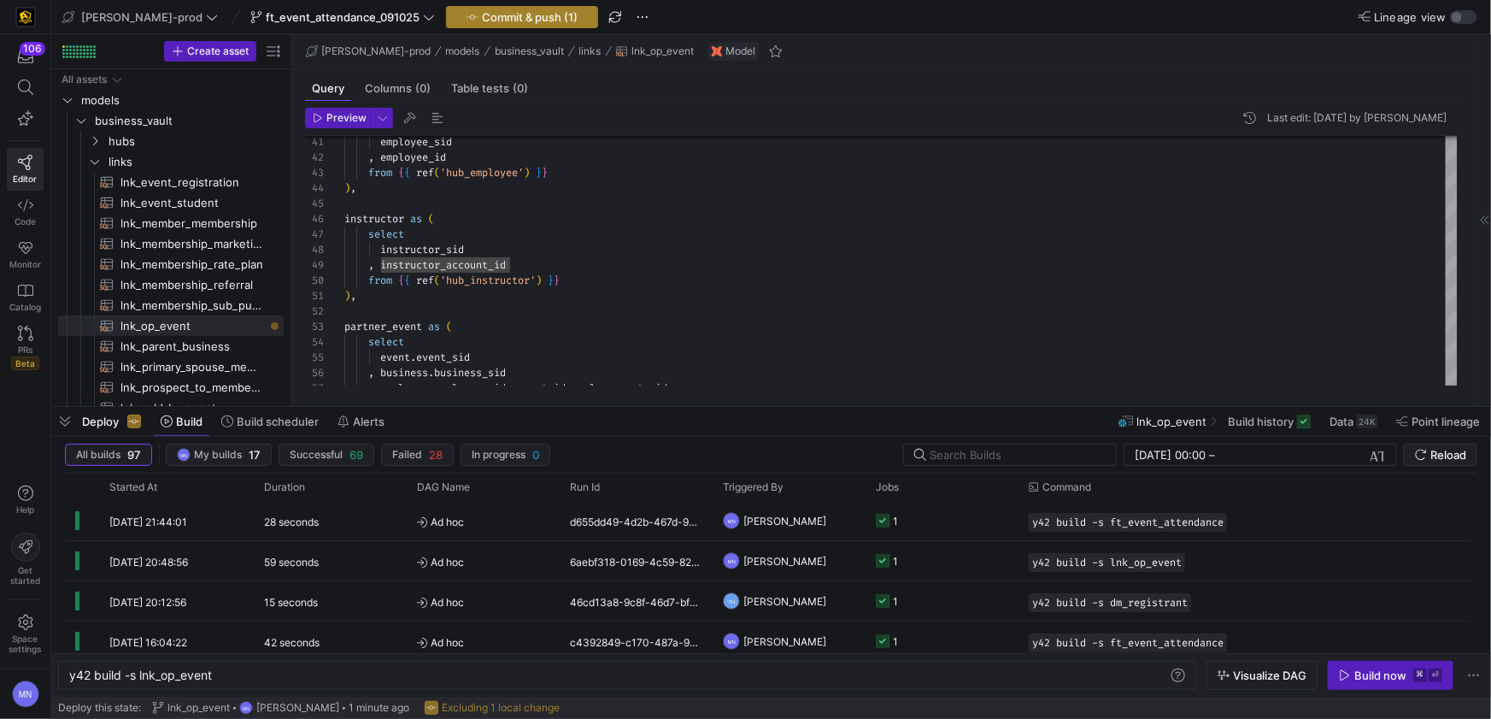
type textarea ", campaign.event_instructor_c as instructor_account_id from {{ ref('stg_salesfo…"
click at [483, 21] on span "Commit & push (1)" at bounding box center [530, 17] width 96 height 14
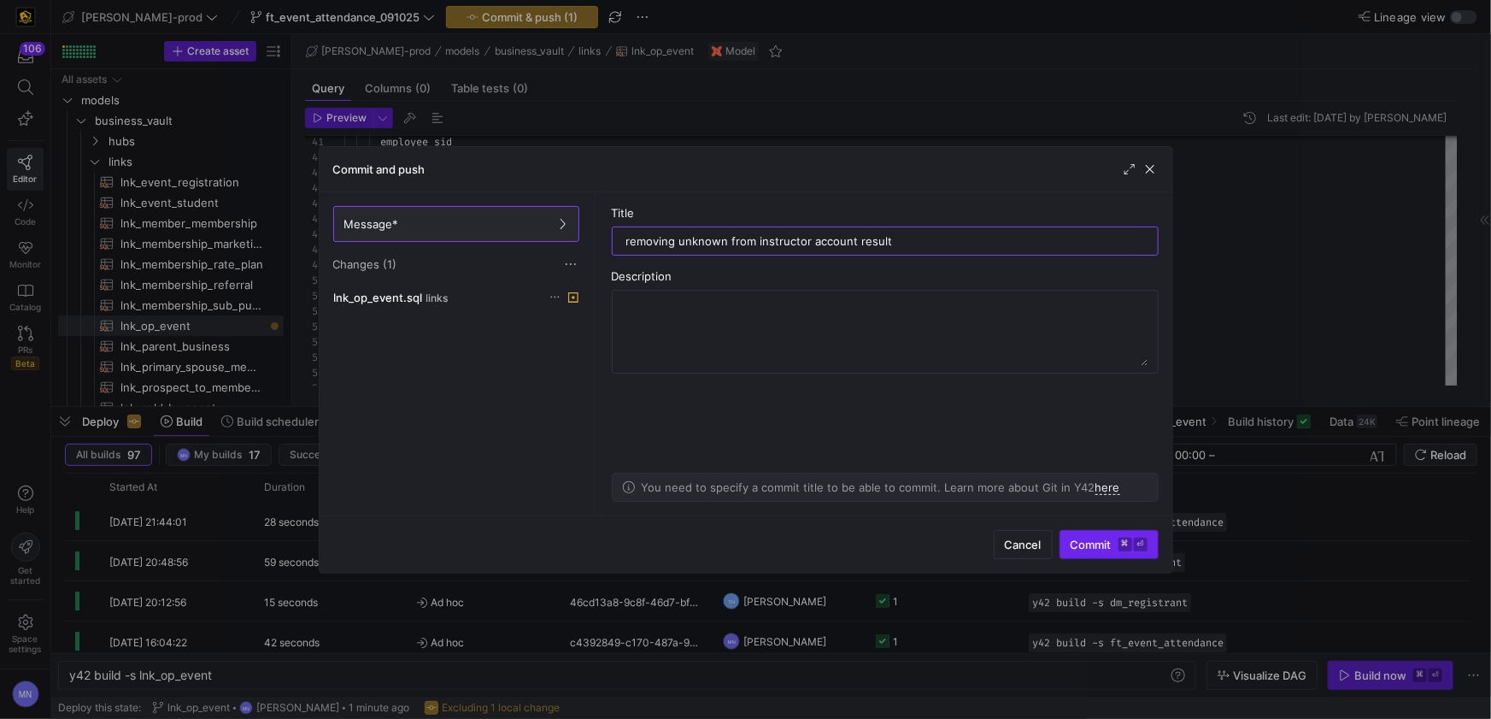
type input "removing unknown from instructor account result"
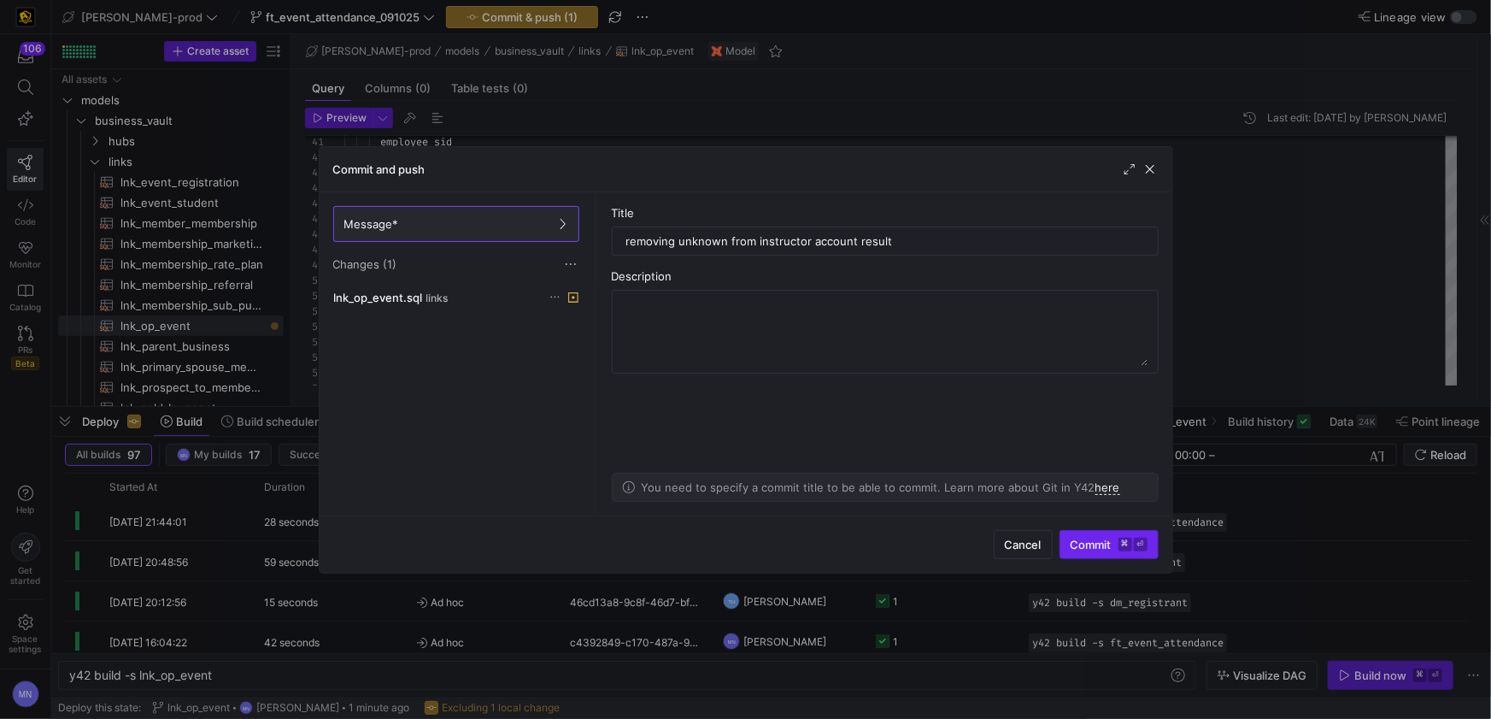
click at [1106, 544] on span "Commit ⌘ ⏎" at bounding box center [1109, 544] width 77 height 14
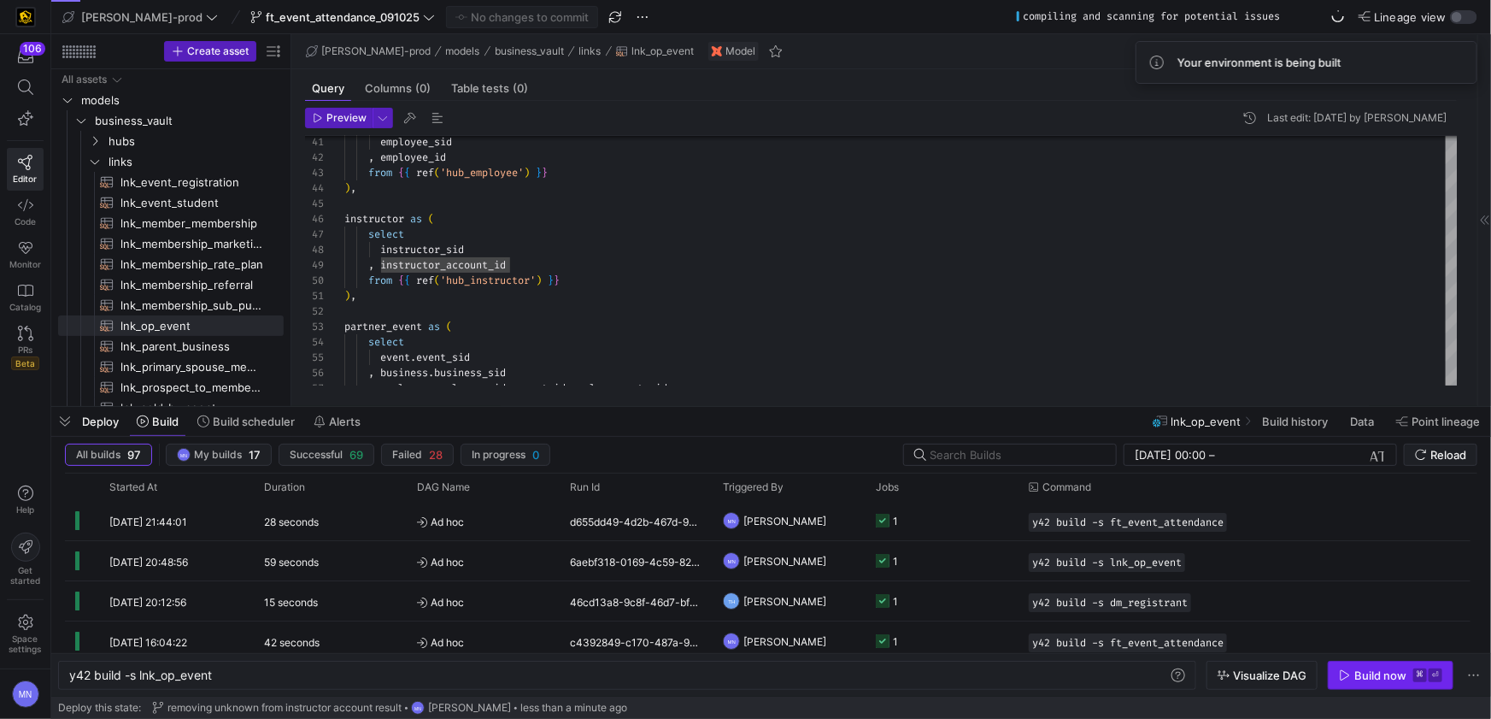
click at [1350, 674] on icon "button" at bounding box center [1345, 675] width 9 height 10
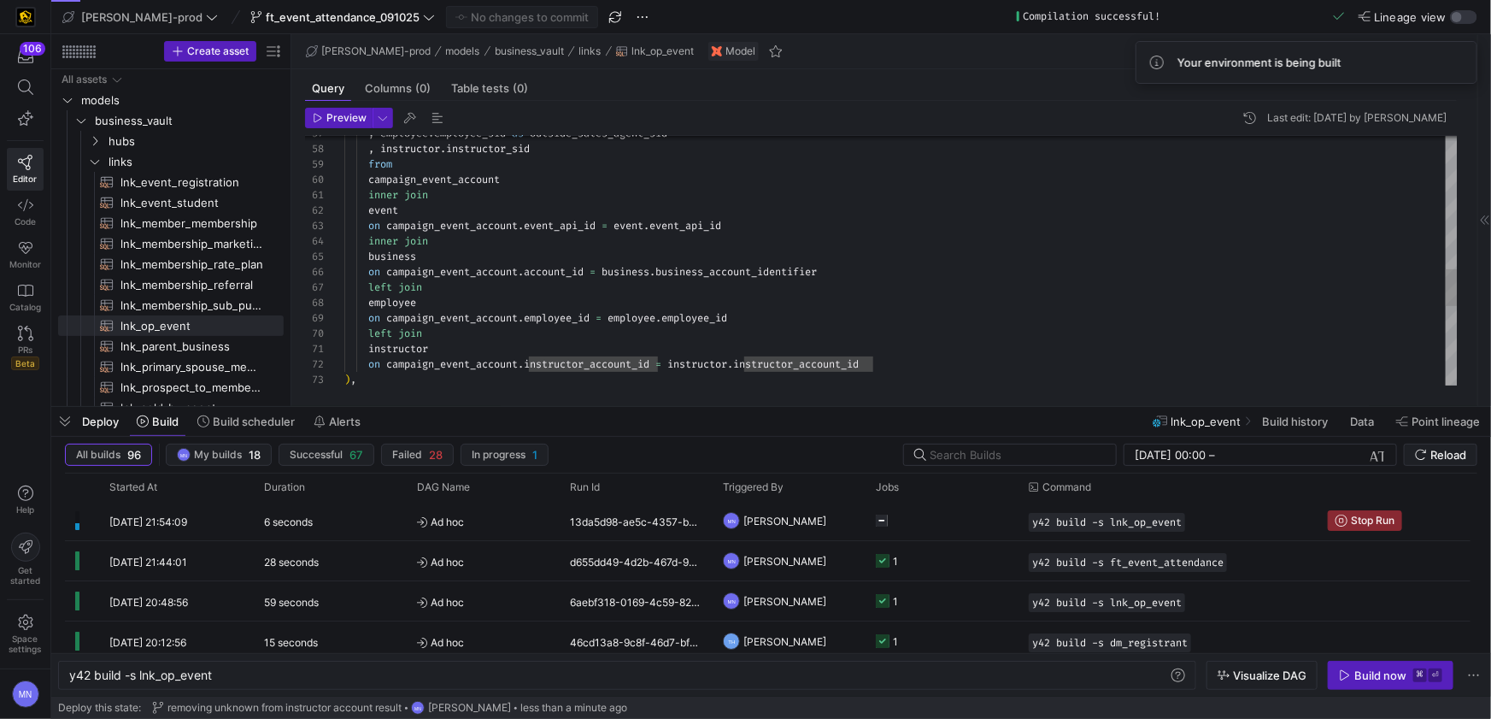
click at [832, 273] on div ", employee . employee_sid as outside_sales_agent_sid , instructor . instructor_…" at bounding box center [900, 80] width 1113 height 1659
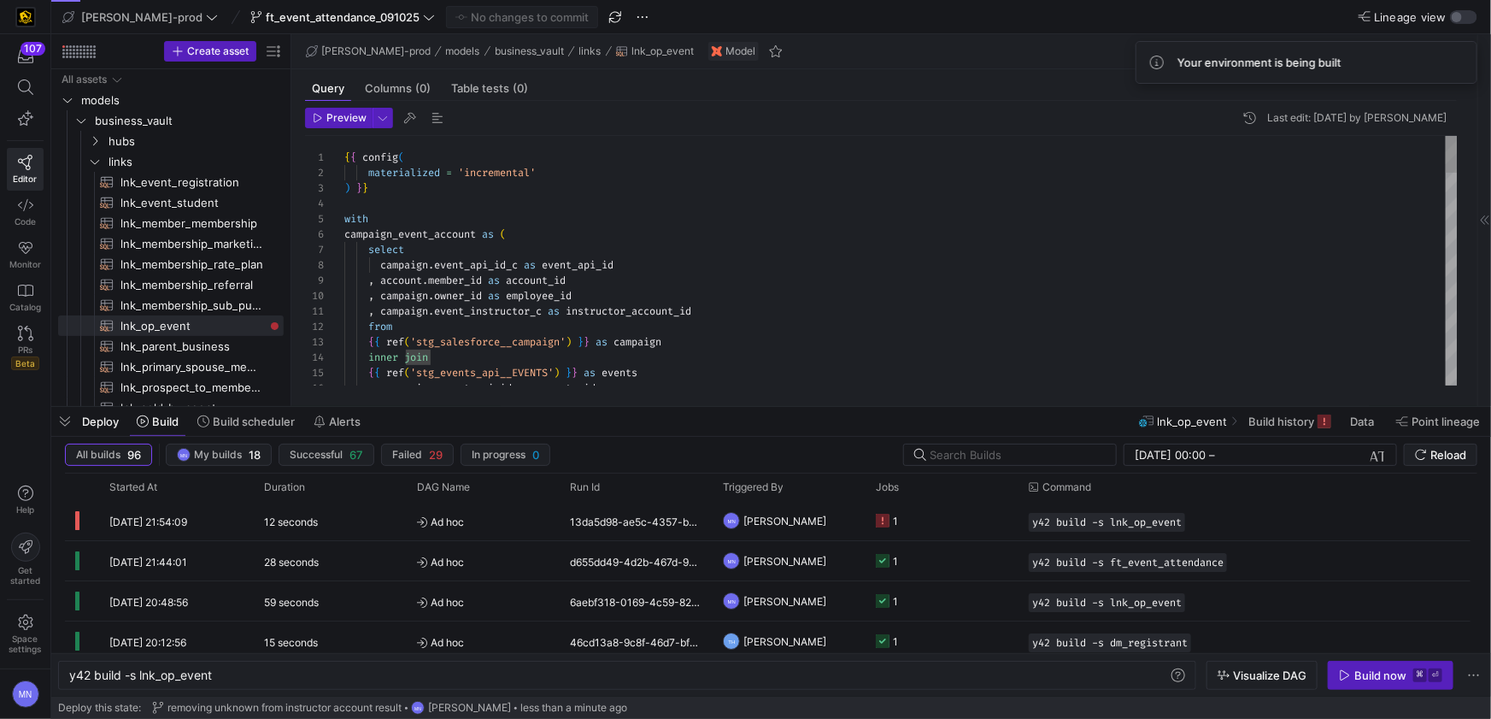
click at [482, 172] on span "'incremental'" at bounding box center [497, 173] width 78 height 14
drag, startPoint x: 482, startPoint y: 172, endPoint x: 537, endPoint y: 191, distance: 58.1
click at [481, 172] on span "'incremental'" at bounding box center [497, 173] width 78 height 14
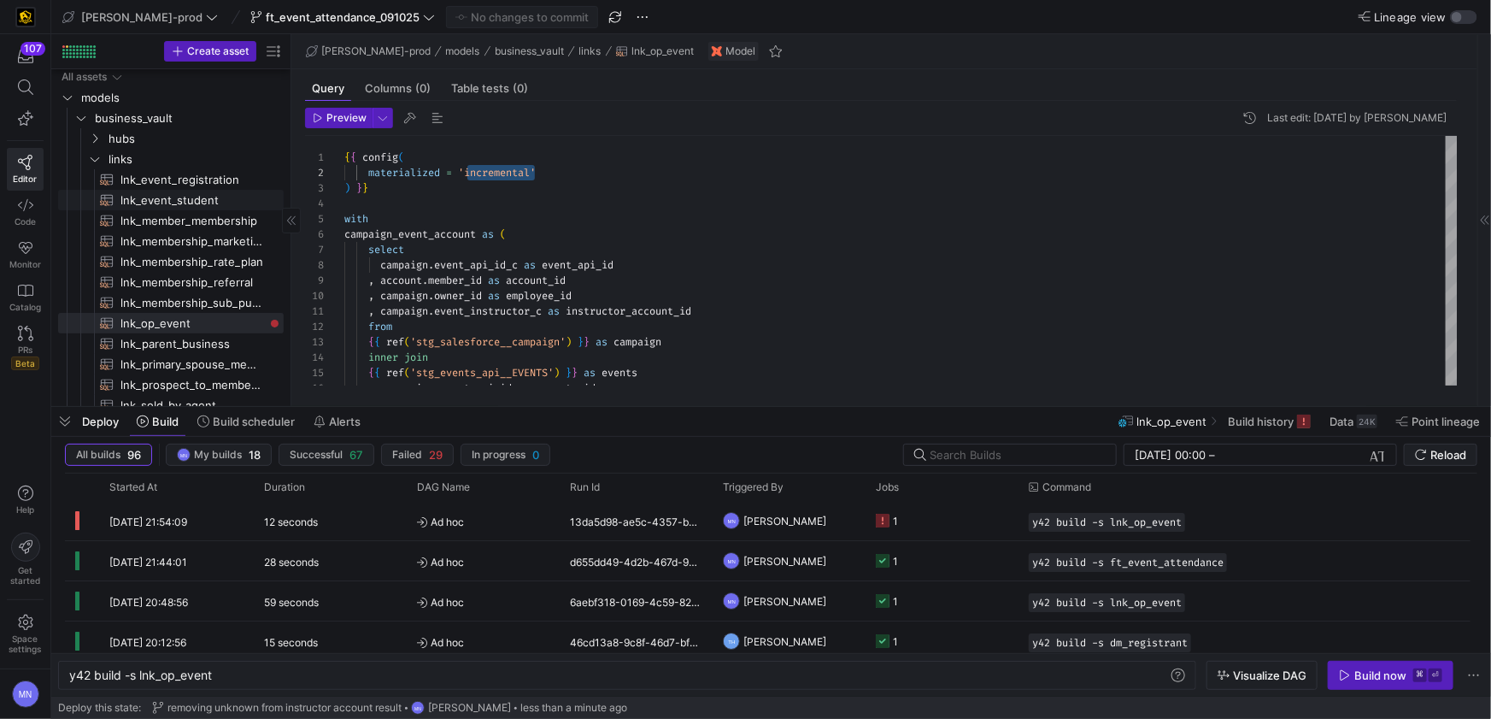
click at [190, 197] on span "lnk_event_student​​​​​​​​​​" at bounding box center [192, 201] width 144 height 20
type textarea "{{ config( materialized='incremental', incremental_strategy='merge', unique_key…"
type textarea "y42 build -s lnk_event_student"
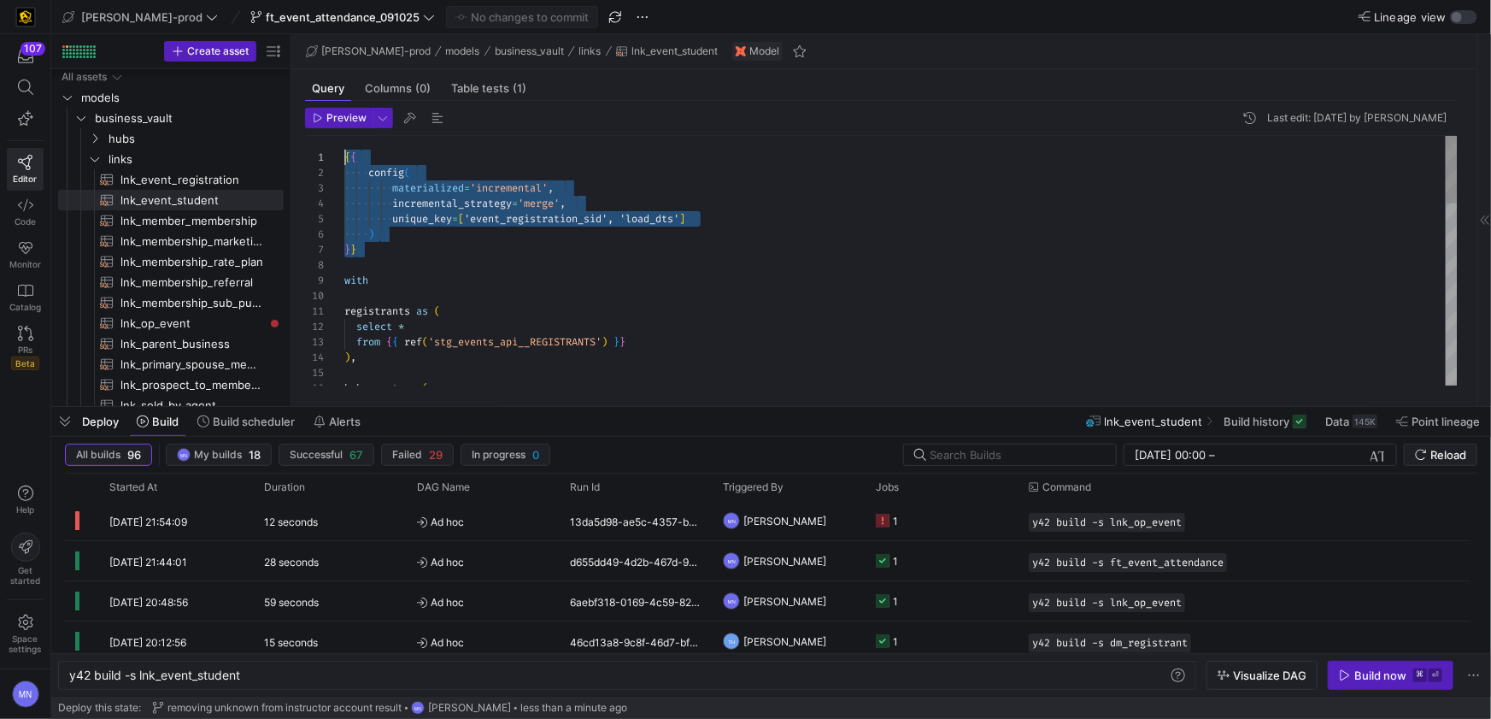
drag, startPoint x: 396, startPoint y: 227, endPoint x: 335, endPoint y: 156, distance: 93.3
click at [335, 156] on div "1 2 3 4 5 6 7 8 9 10 11 12 13 14 15 16 { { config ( materialized = 'incremental…" at bounding box center [881, 260] width 1153 height 249
click at [149, 324] on span "lnk_op_event​​​​​​​​​​" at bounding box center [192, 324] width 144 height 20
type textarea "{{ config( materialized = 'incremental' ) }} with campaign_event_account as ( s…"
type textarea "y42 build -s lnk_op_event"
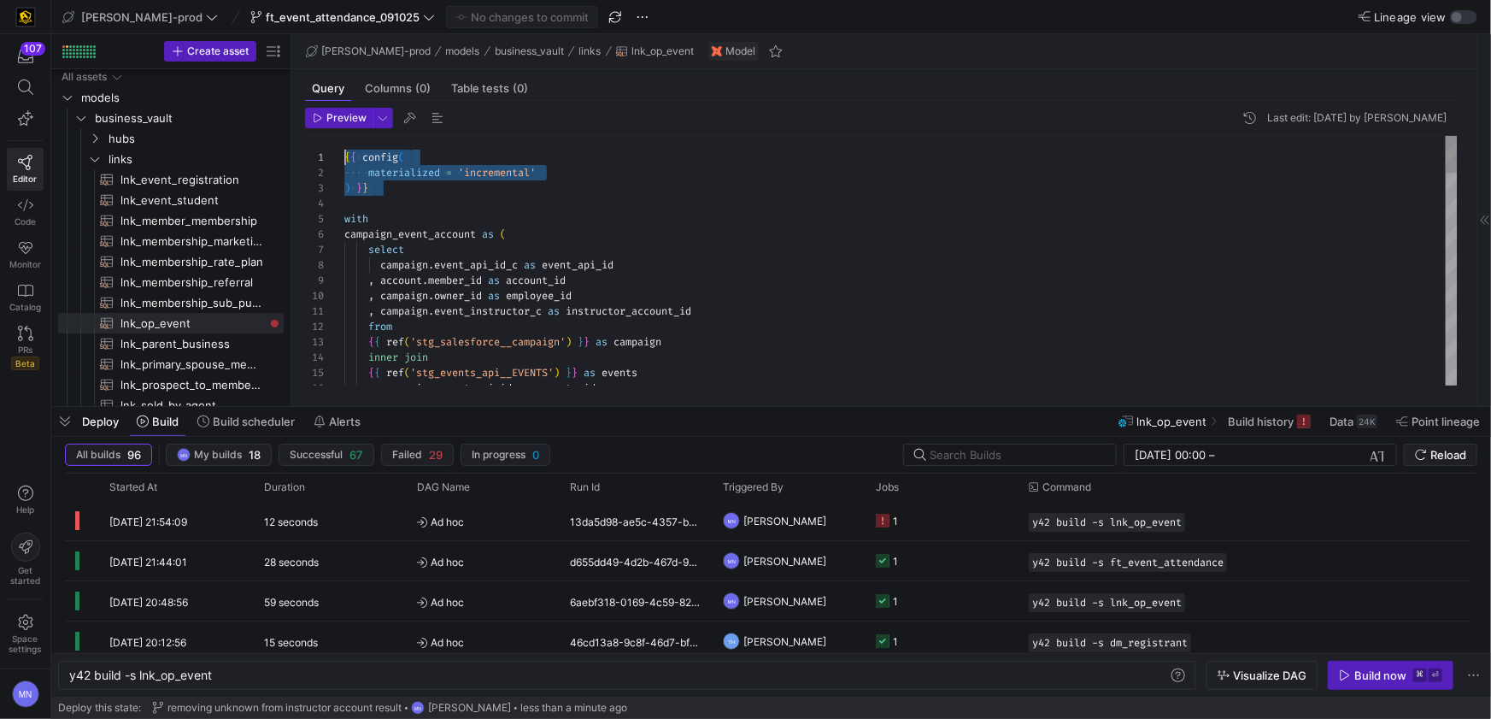
drag, startPoint x: 396, startPoint y: 167, endPoint x: 435, endPoint y: 182, distance: 41.4
click at [291, 148] on as-split "Create asset Drag here to set row groups Drag here to set column labels Group 1…" at bounding box center [771, 220] width 1440 height 372
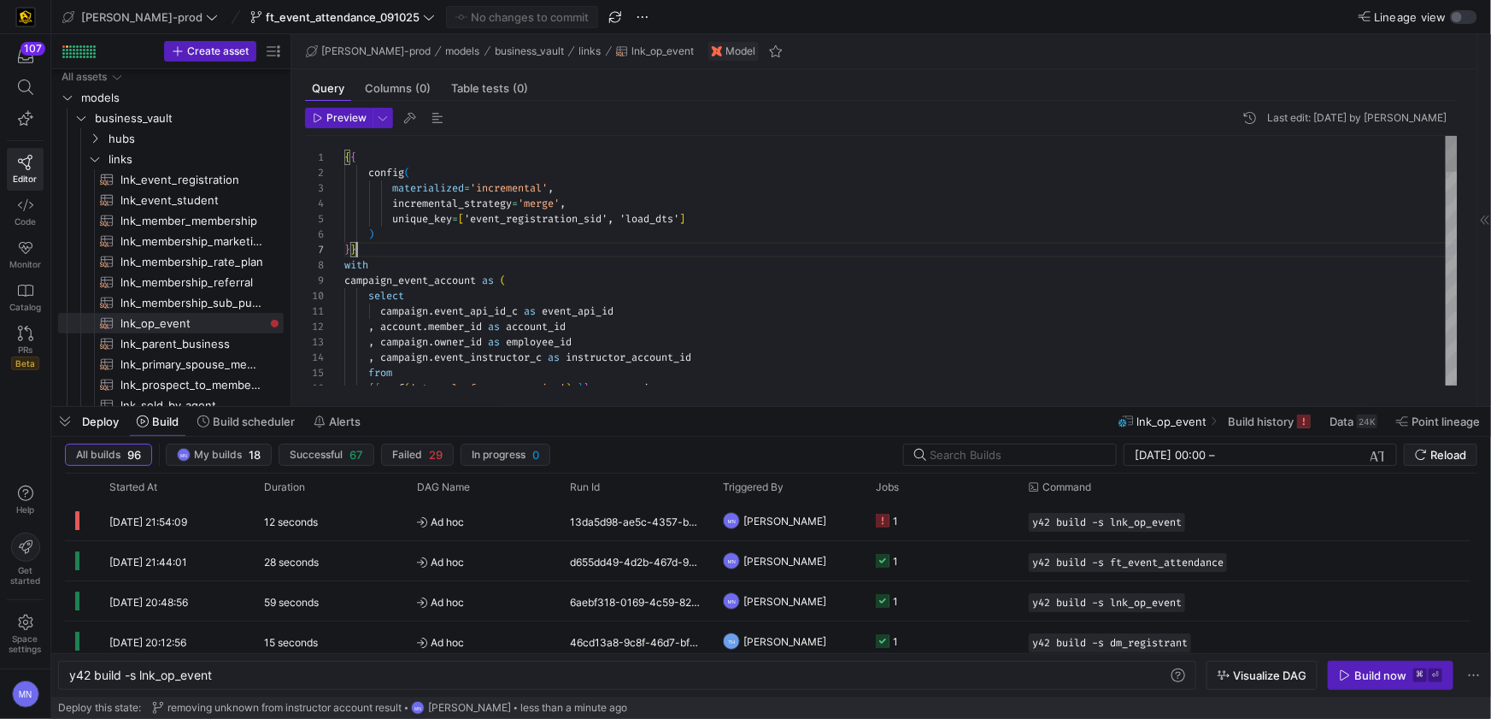
scroll to position [92, 12]
drag, startPoint x: 588, startPoint y: 215, endPoint x: 587, endPoint y: 311, distance: 95.7
click at [587, 216] on span "'event_registration_sid', 'load_dts'" at bounding box center [571, 219] width 215 height 14
type textarea "{{ config( materialized='incremental', incremental_strategy='merge', unique_key…"
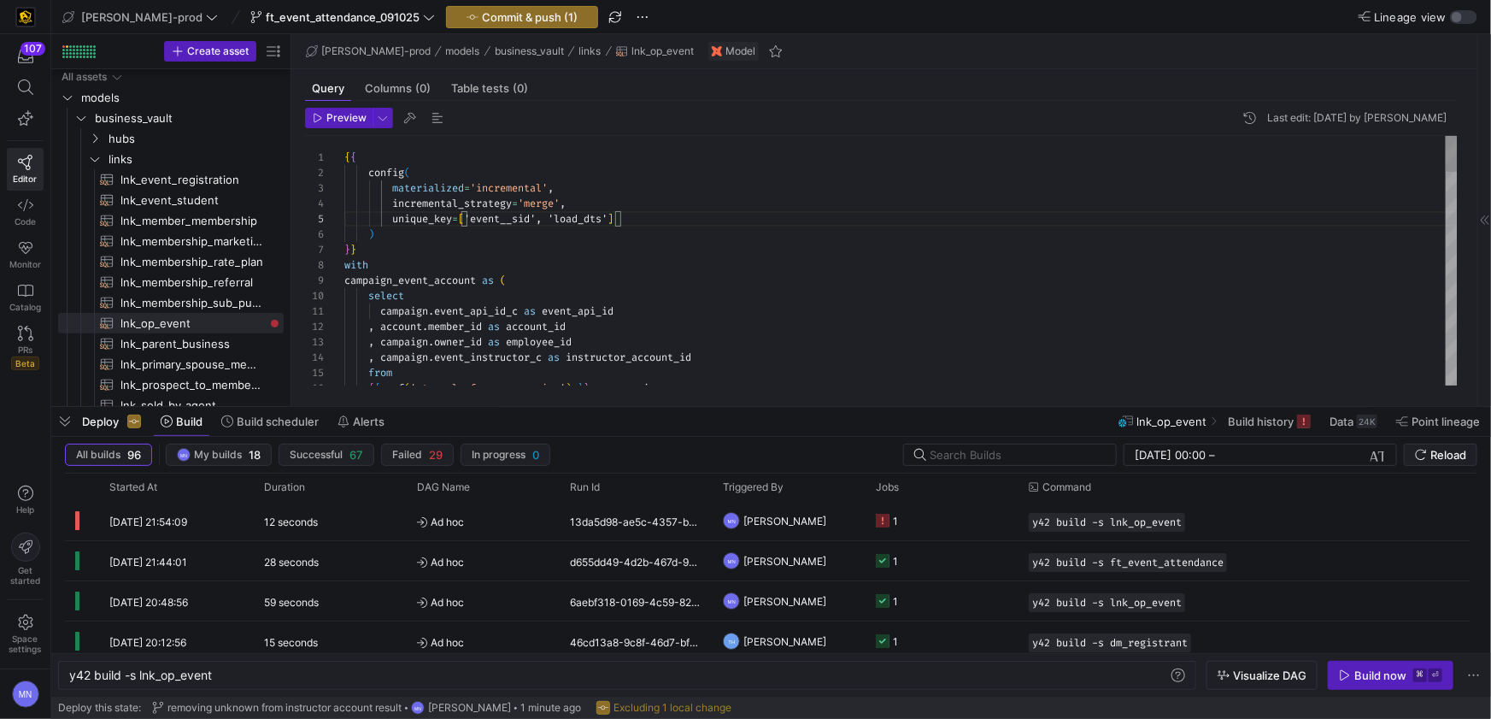
scroll to position [61, 159]
drag, startPoint x: 604, startPoint y: 220, endPoint x: 395, endPoint y: 217, distance: 209.4
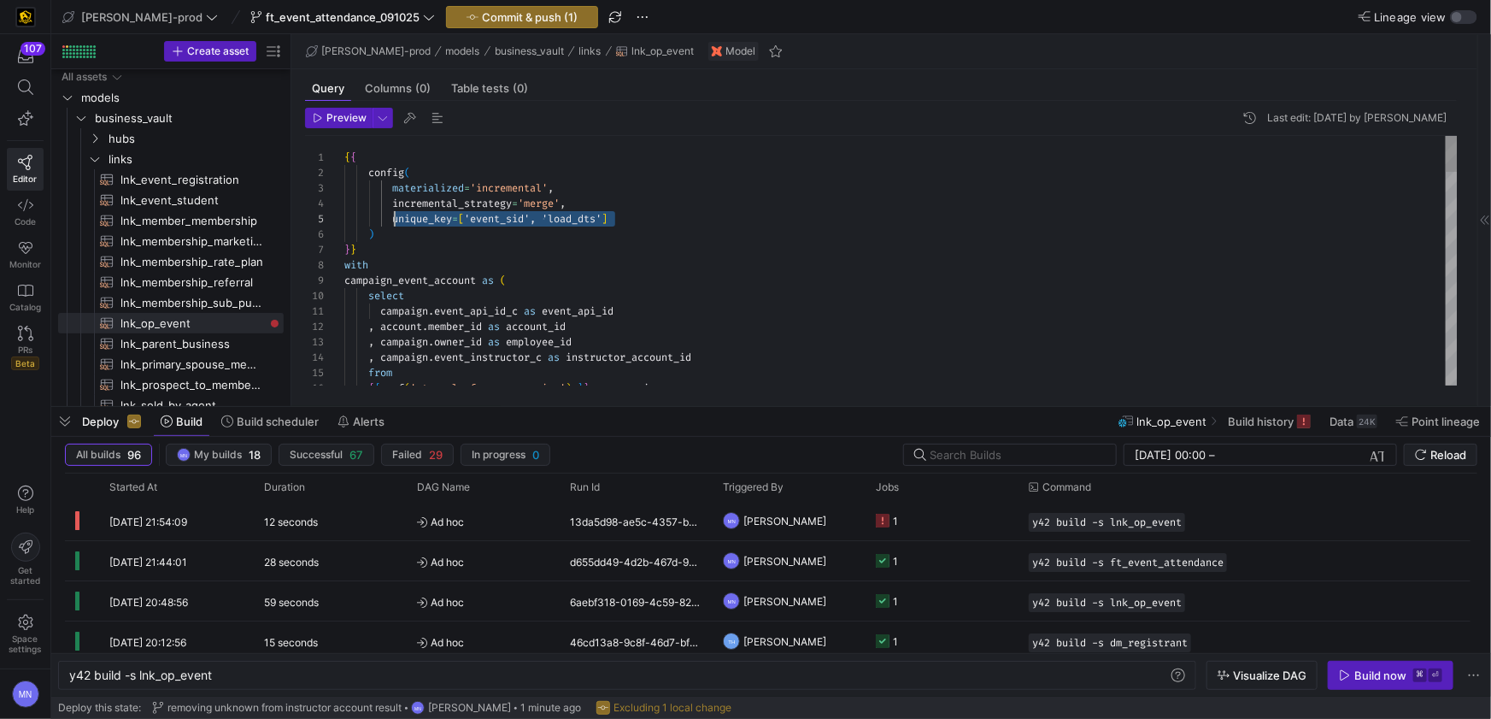
scroll to position [107, 25]
click at [672, 257] on div "with" at bounding box center [900, 264] width 1113 height 15
click at [491, 13] on span "Commit & push (1)" at bounding box center [530, 17] width 96 height 14
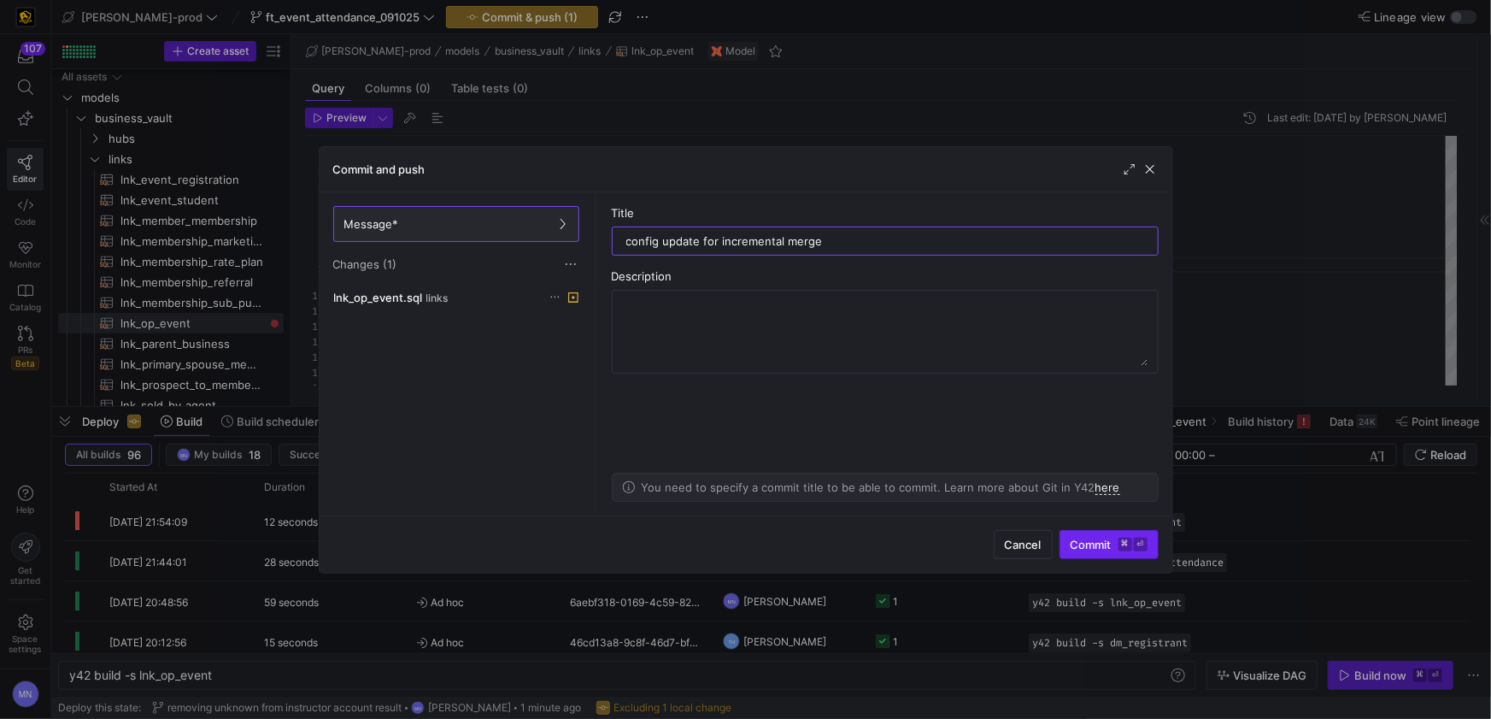
type input "config update for incremental merge"
click at [1102, 549] on span "Commit ⌘ ⏎" at bounding box center [1109, 544] width 77 height 14
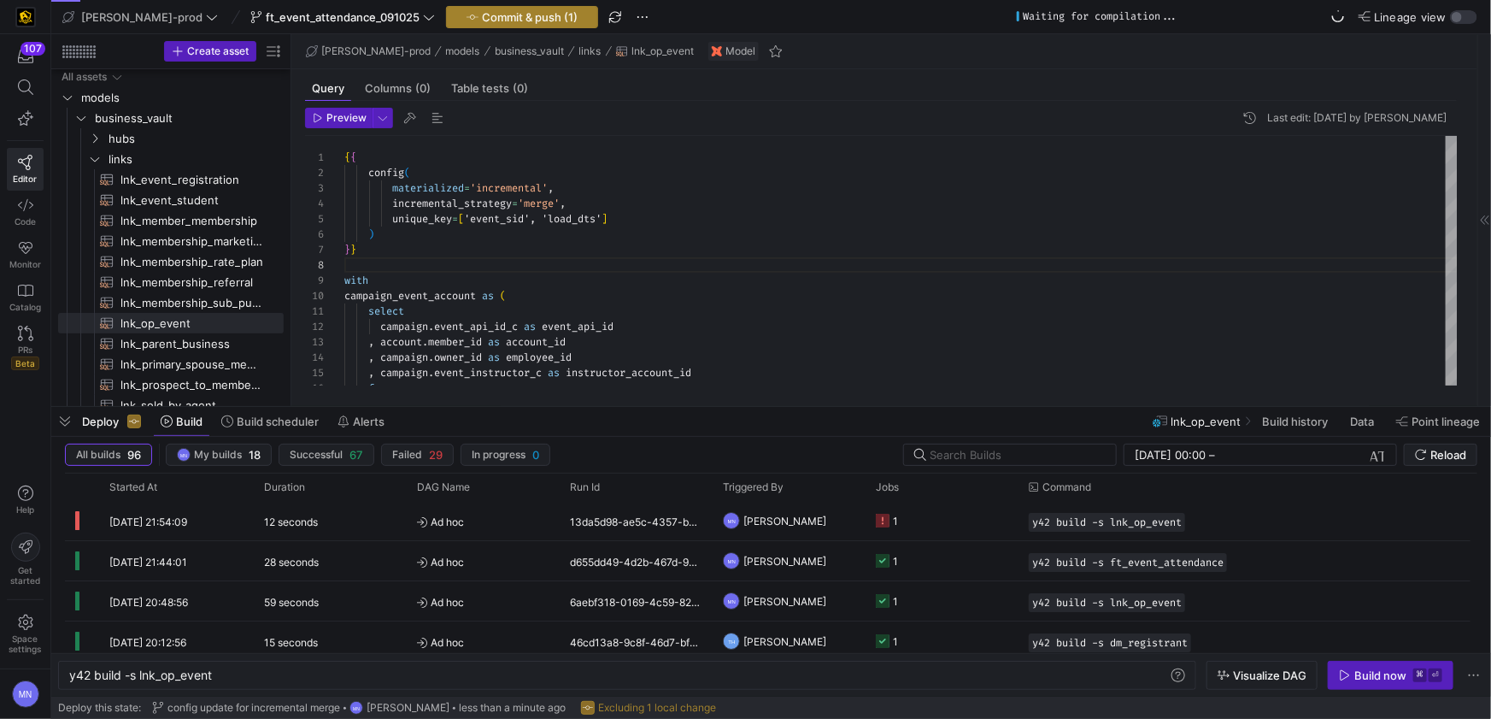
type textarea "{{ config( materialized='incremental', incremental_strategy='merge', unique_key…"
click at [482, 16] on span "Commit & push (1)" at bounding box center [530, 17] width 96 height 14
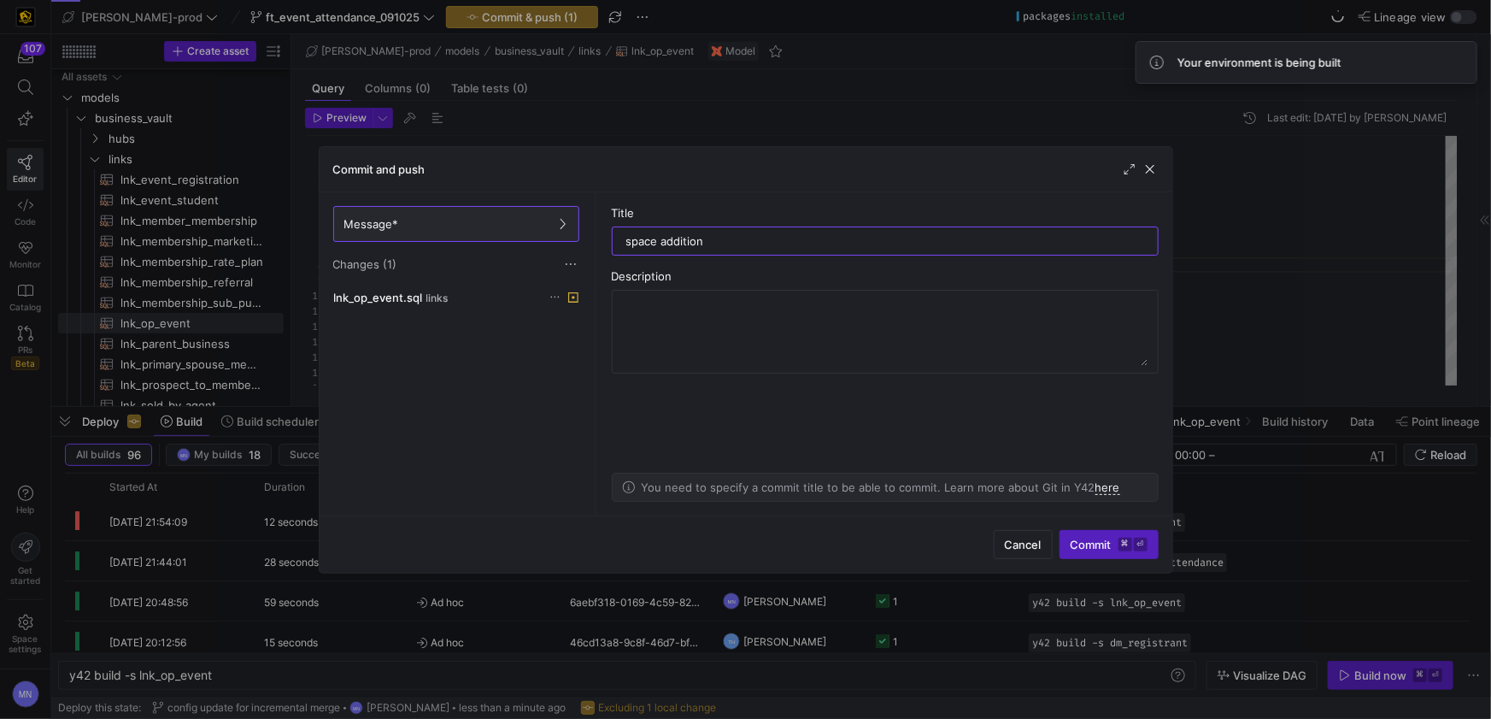
type input "space addition"
click at [1089, 542] on span "Commit ⌘ ⏎" at bounding box center [1109, 544] width 77 height 14
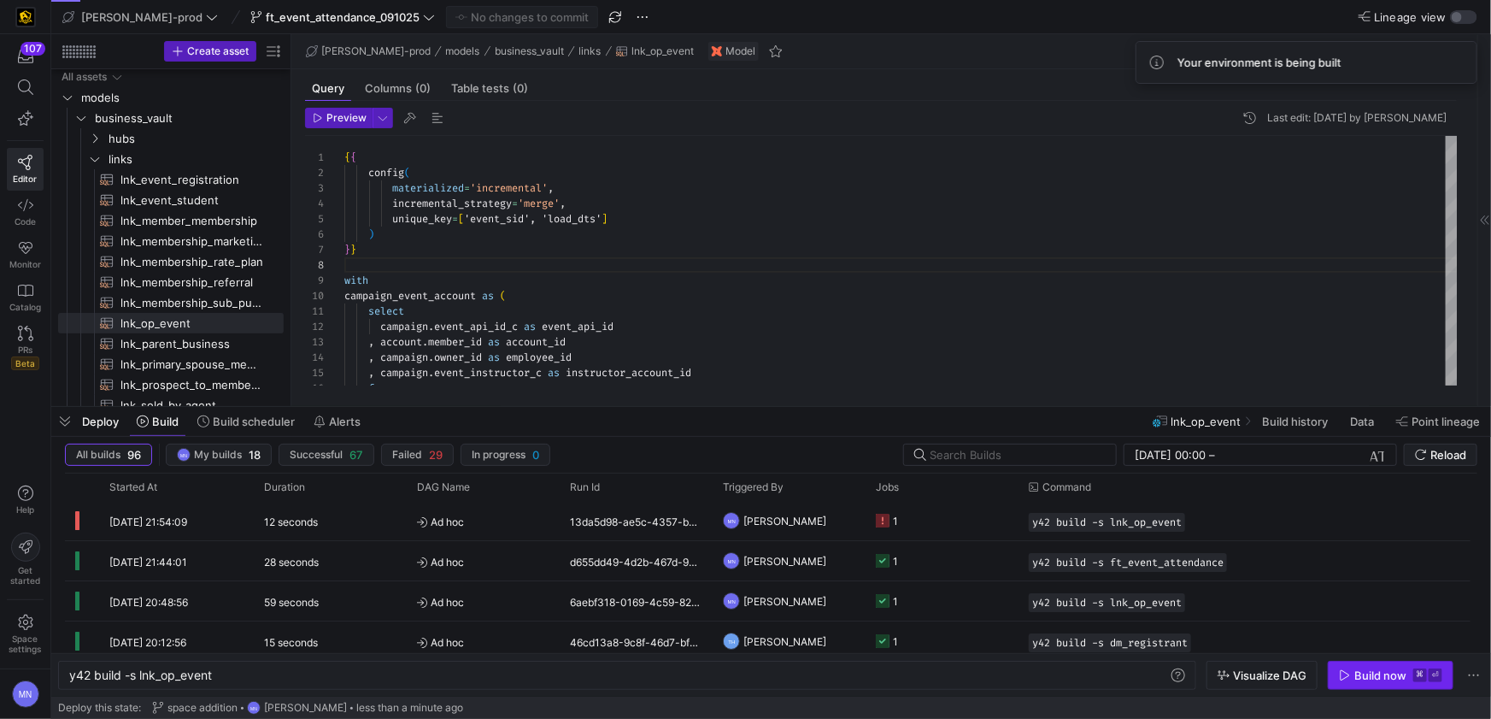
click at [1370, 674] on div "Build now" at bounding box center [1380, 675] width 52 height 14
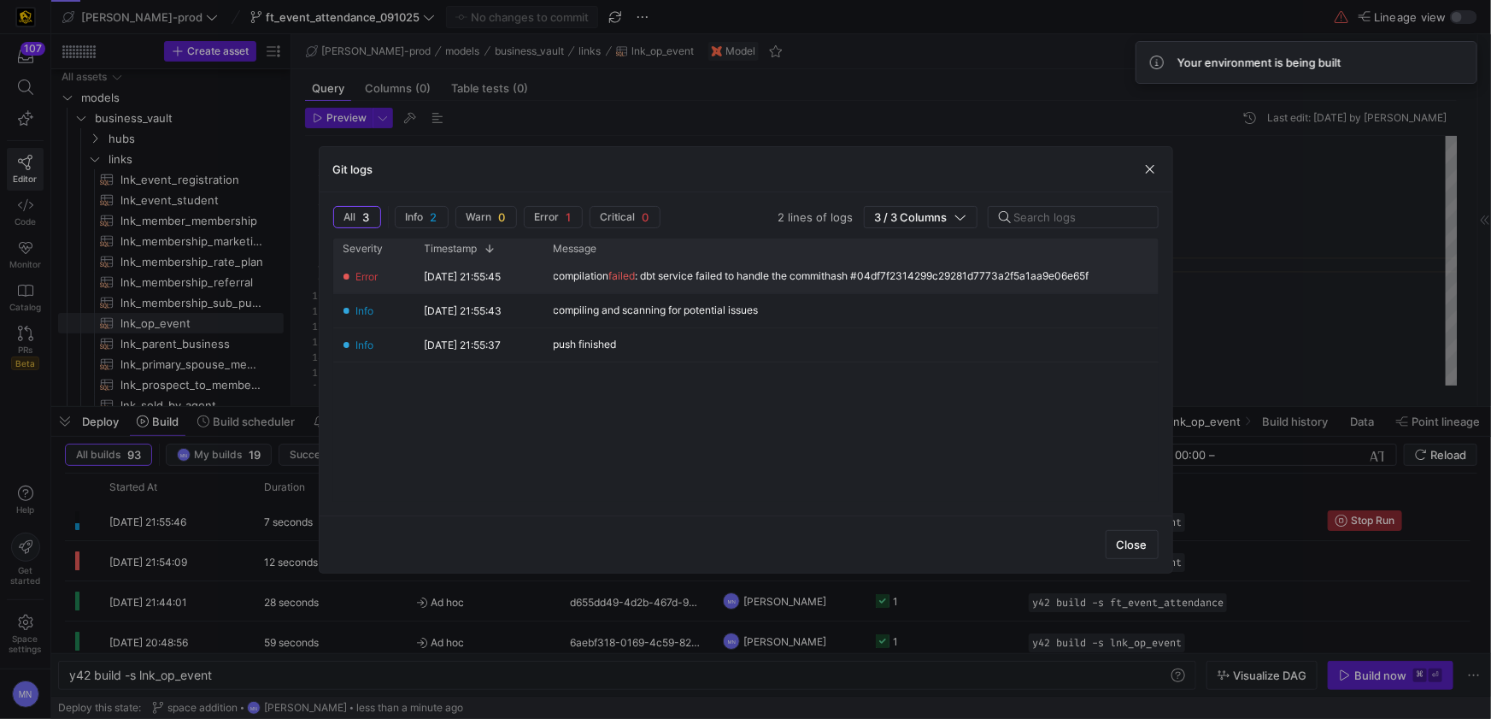
click at [636, 275] on span "failed" at bounding box center [622, 275] width 26 height 13
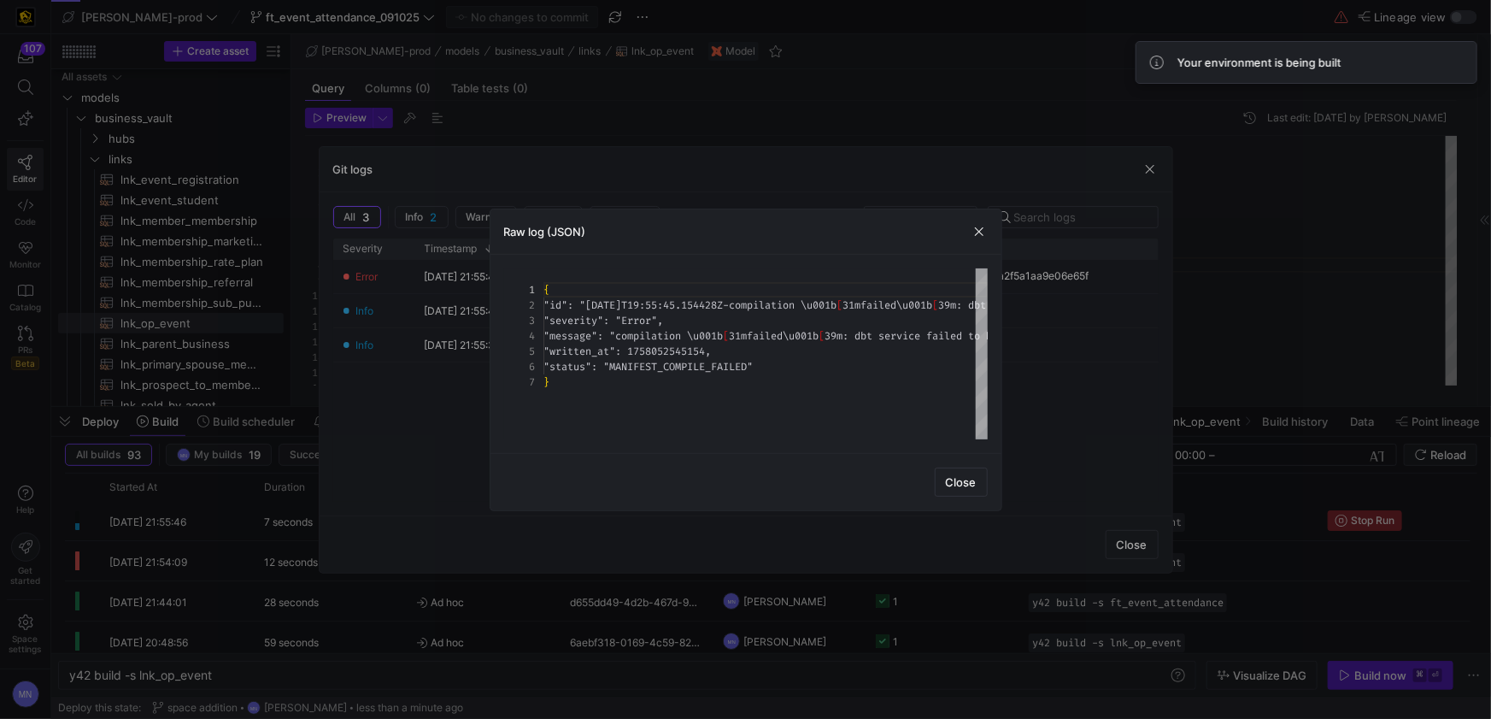
scroll to position [91, 0]
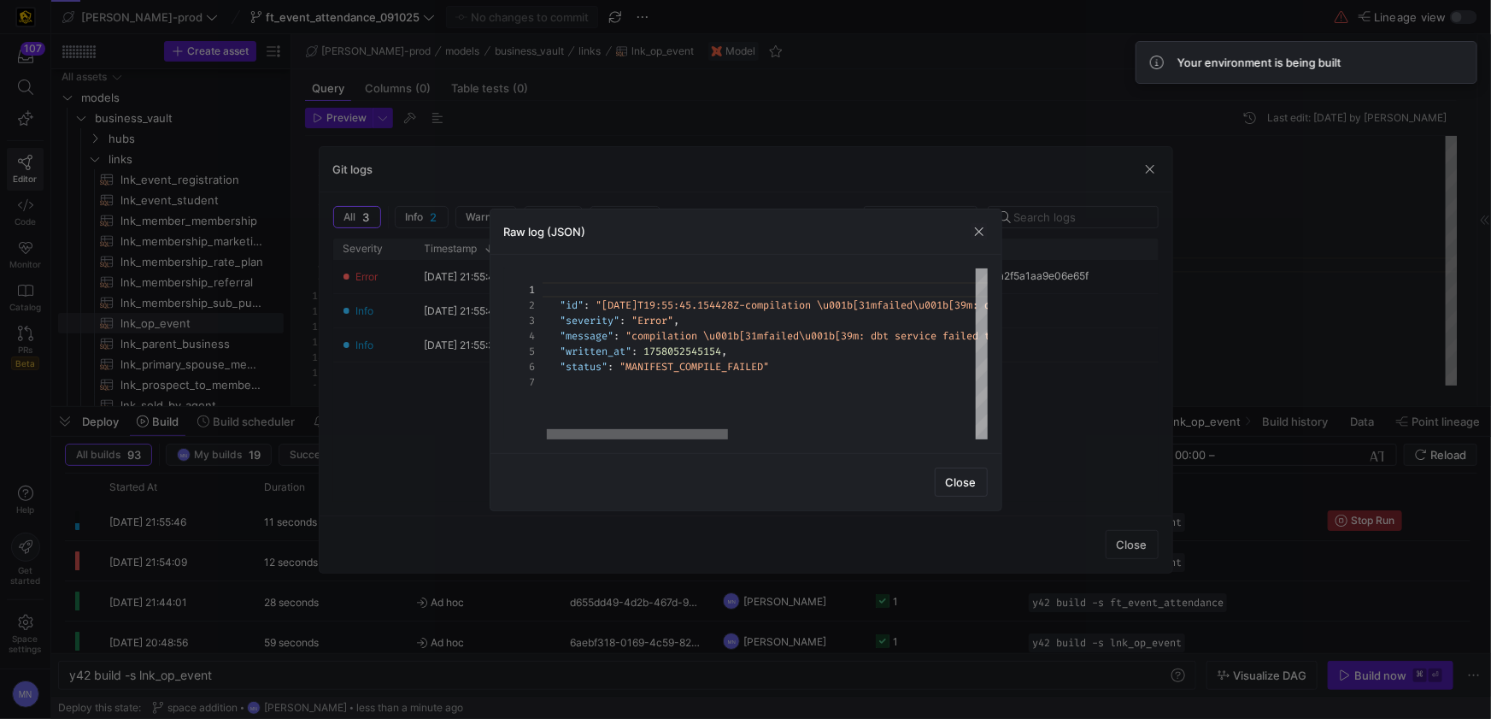
click at [707, 425] on div "{ "id" : "2025-09-16T19:55:45.154428Z-compilation \u001b[31 mfailed\u001b[39m: …" at bounding box center [765, 353] width 444 height 171
drag, startPoint x: 954, startPoint y: 483, endPoint x: 958, endPoint y: 493, distance: 10.8
click at [954, 483] on span "Close" at bounding box center [961, 482] width 31 height 14
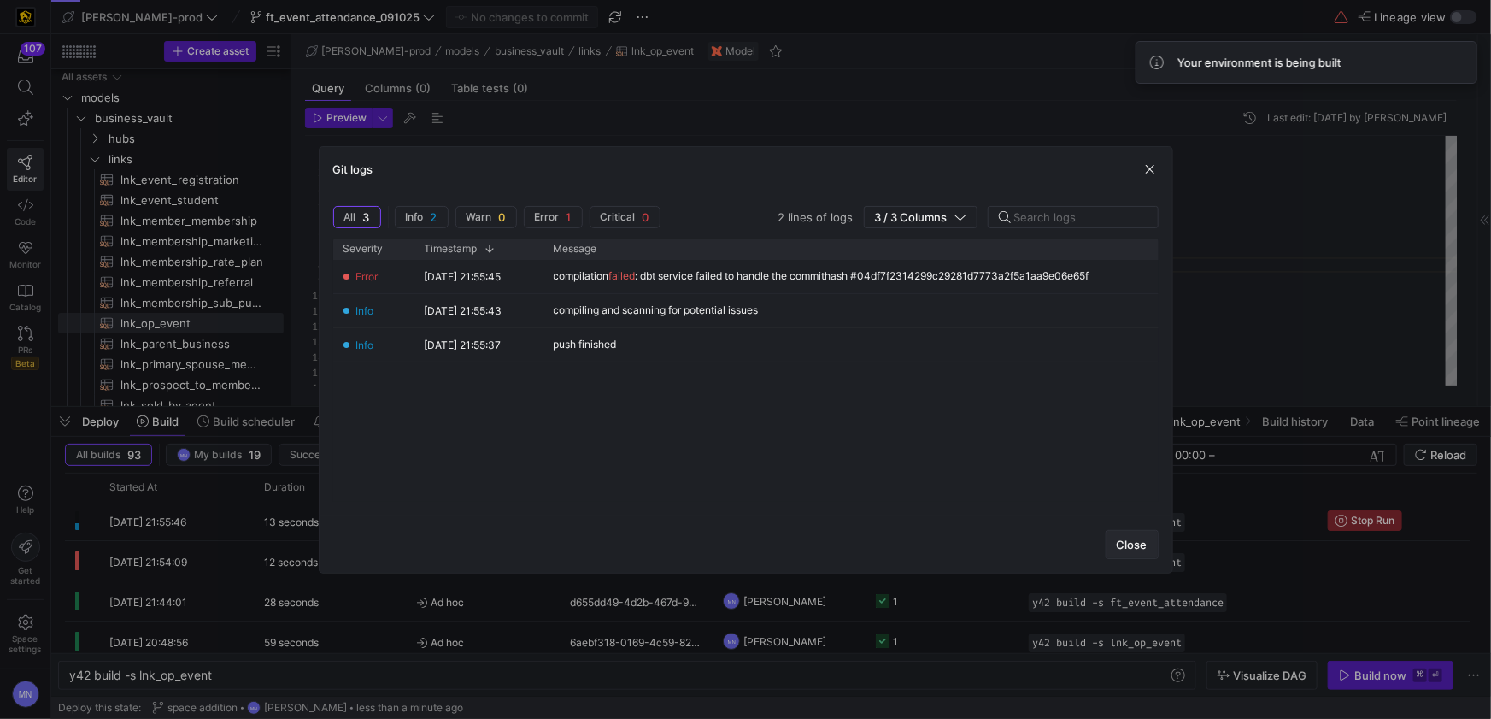
click at [1136, 549] on span "Close" at bounding box center [1132, 544] width 31 height 14
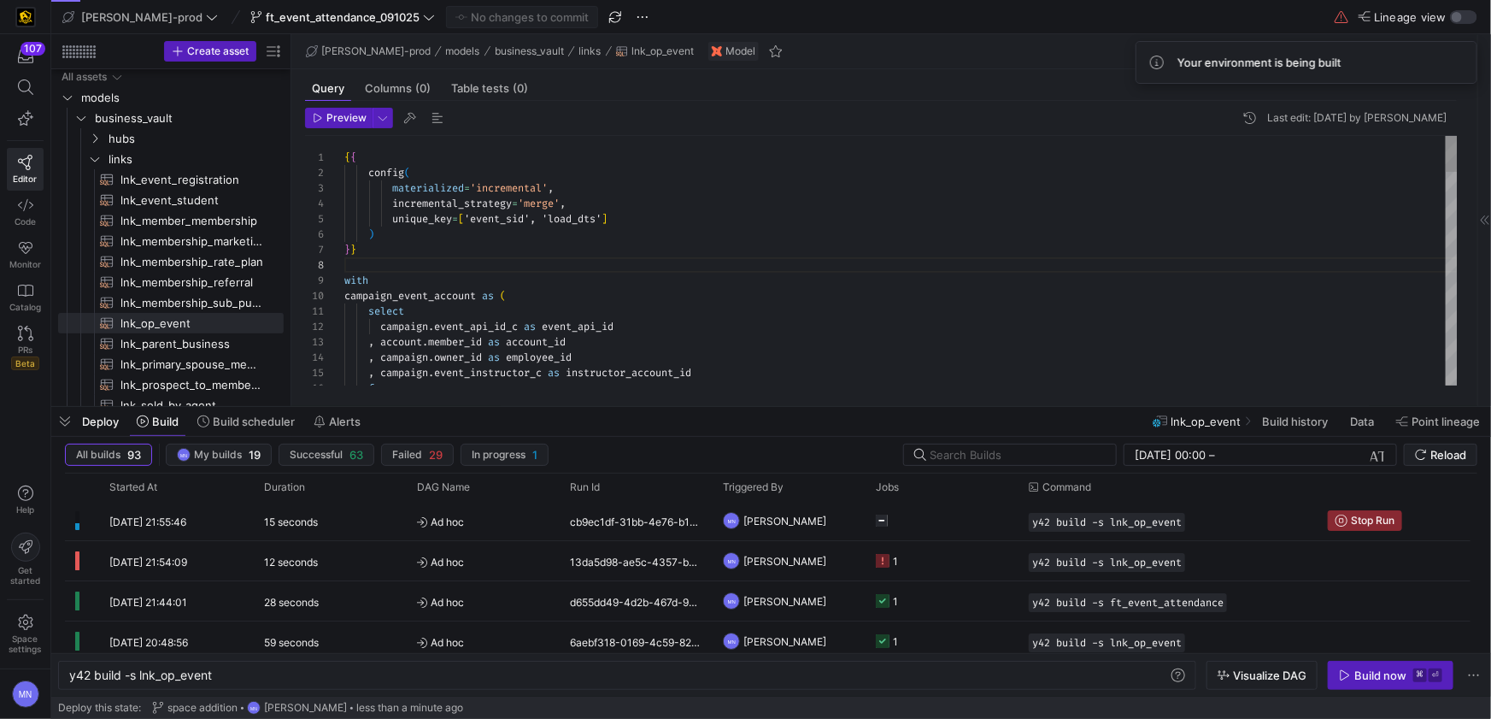
click at [1376, 681] on div "Build now" at bounding box center [1380, 675] width 52 height 14
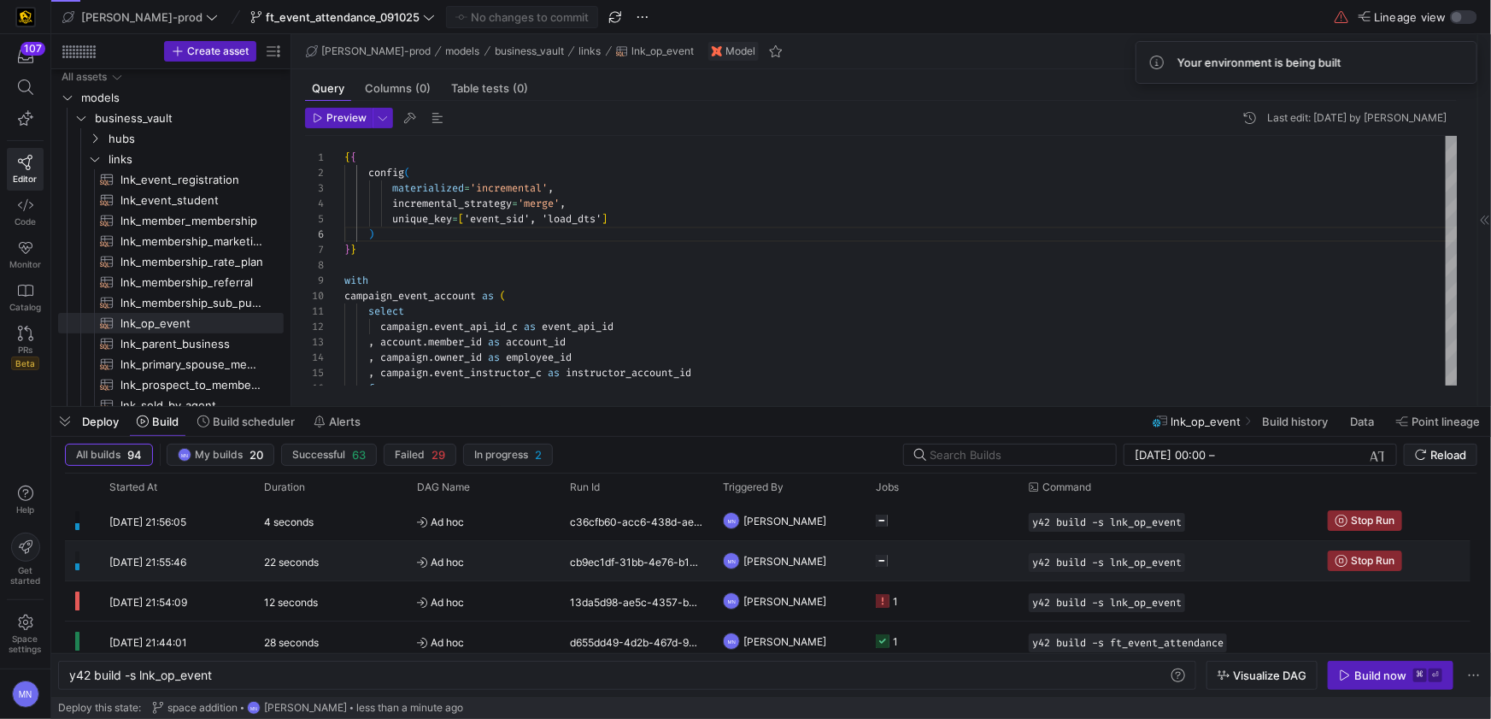
click at [1369, 563] on span "Stop Run" at bounding box center [1373, 561] width 44 height 12
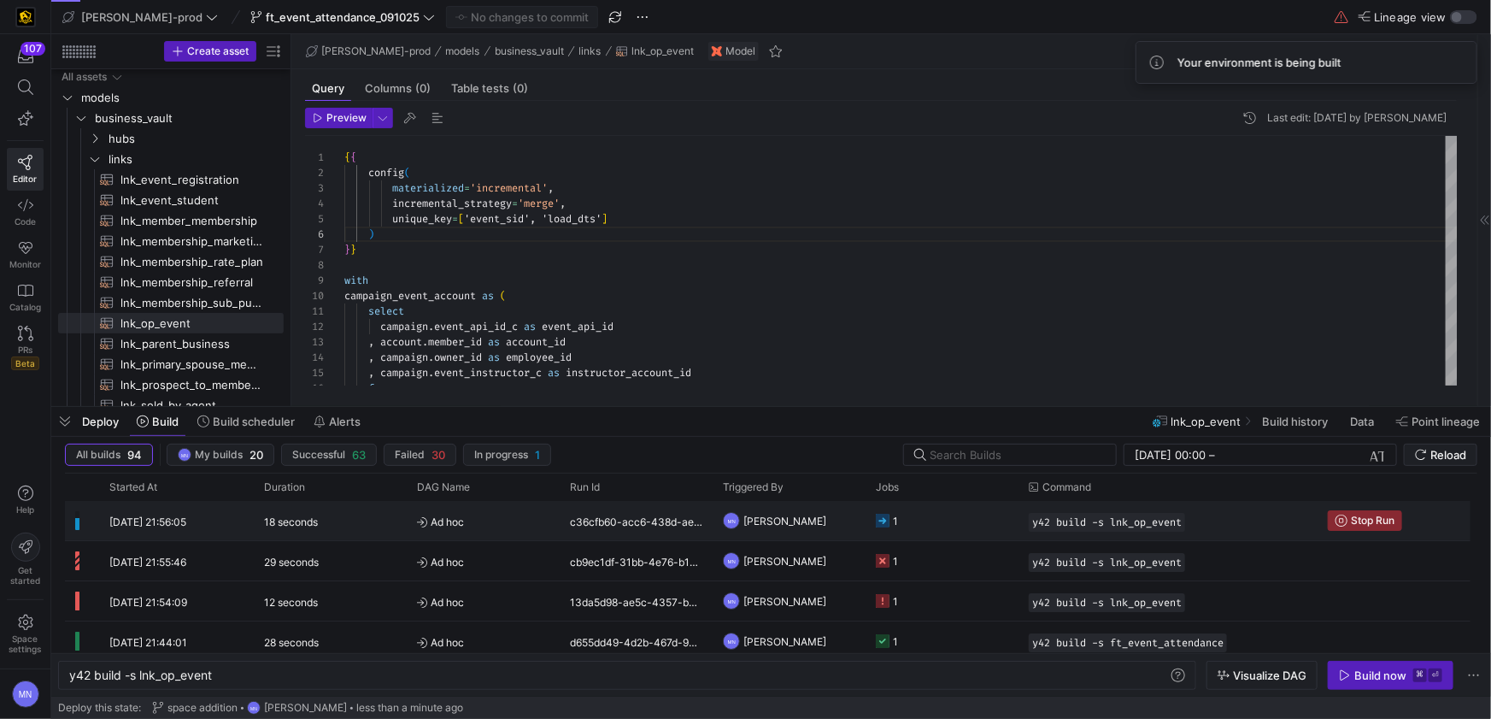
click at [884, 520] on rect "Press SPACE to select this row." at bounding box center [883, 521] width 14 height 14
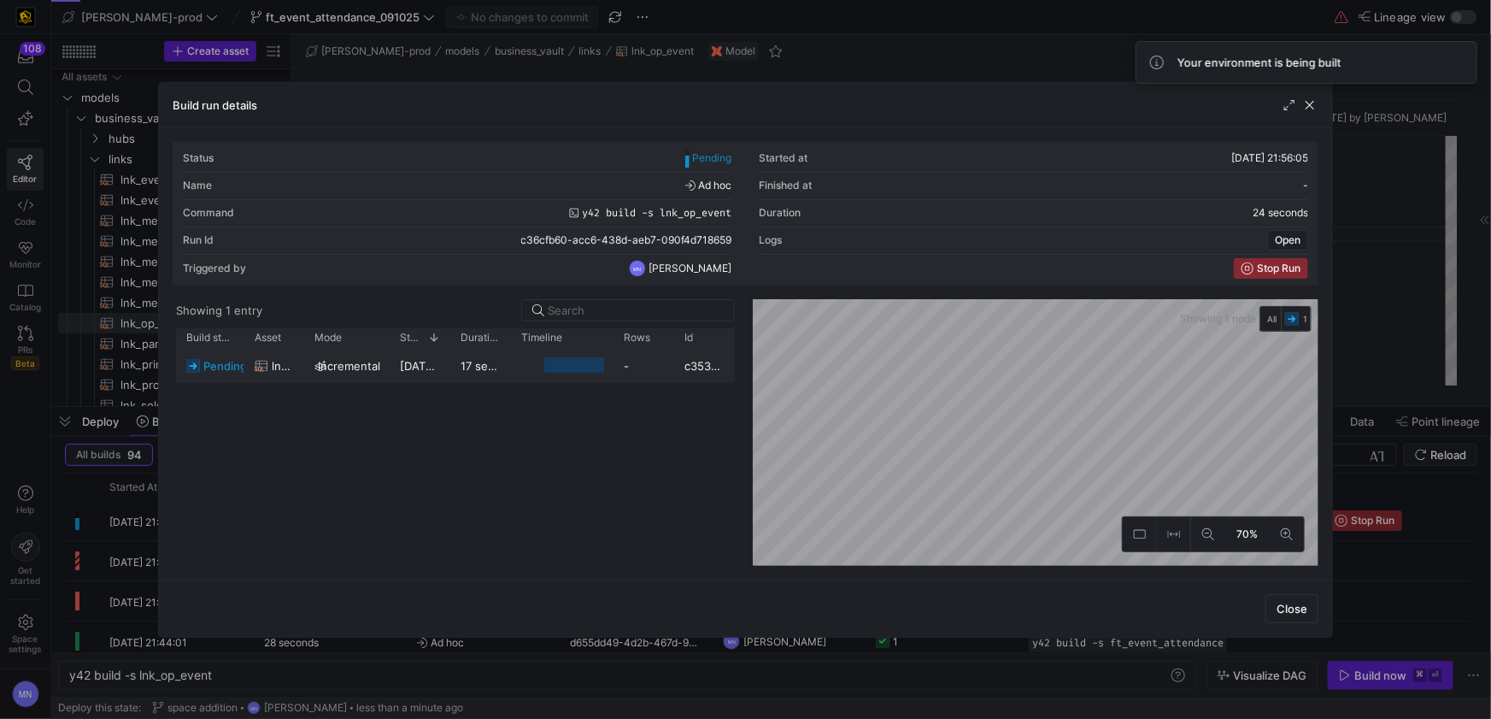
click at [586, 365] on div "Press SPACE to select this row." at bounding box center [574, 365] width 60 height 16
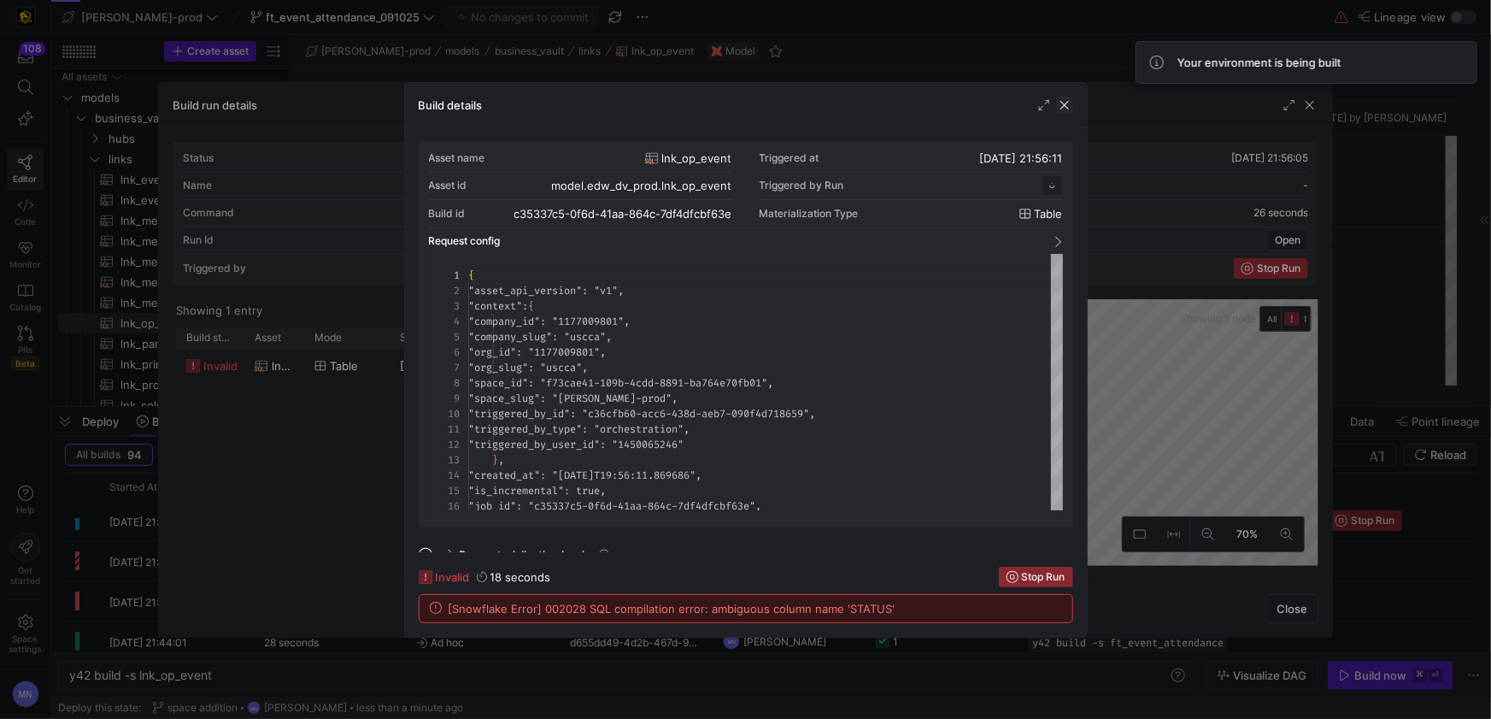
scroll to position [154, 0]
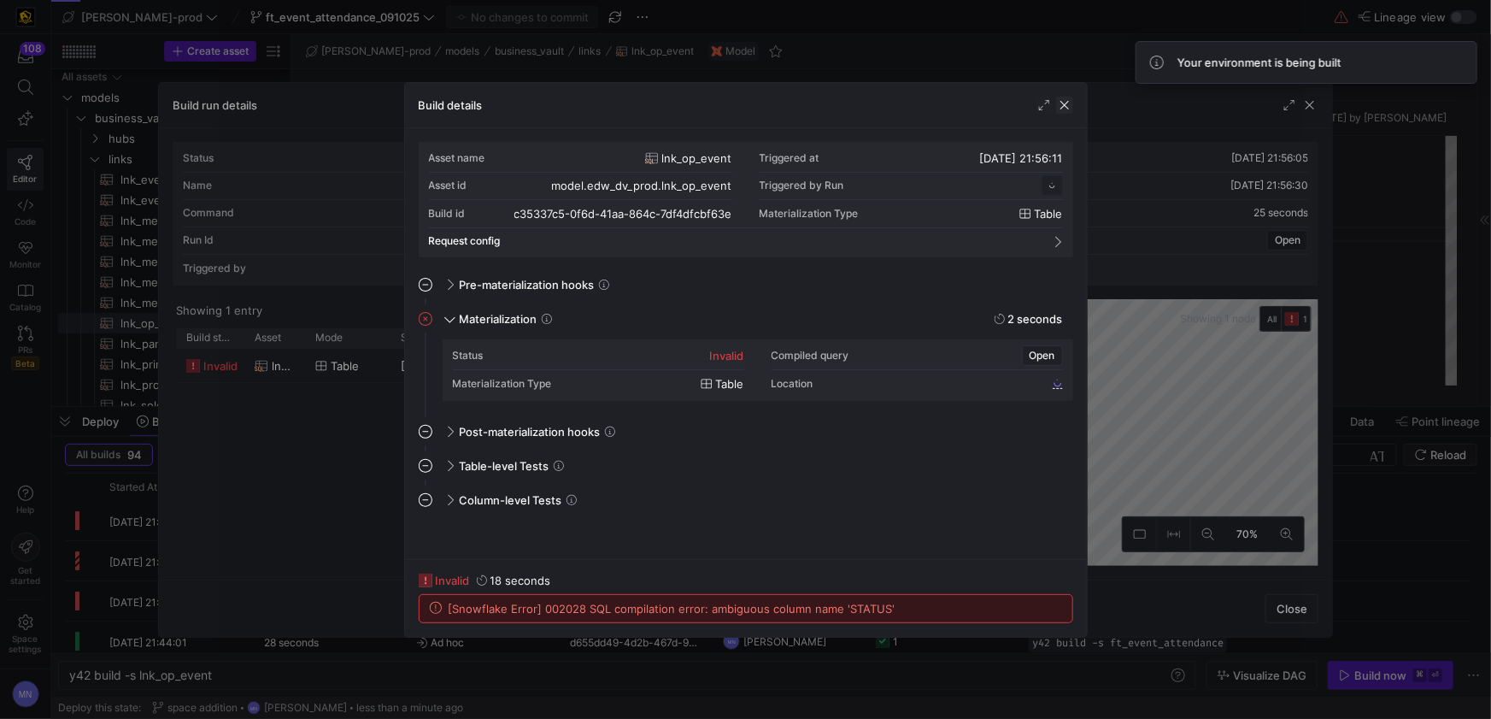
click at [1063, 110] on span "button" at bounding box center [1064, 105] width 17 height 17
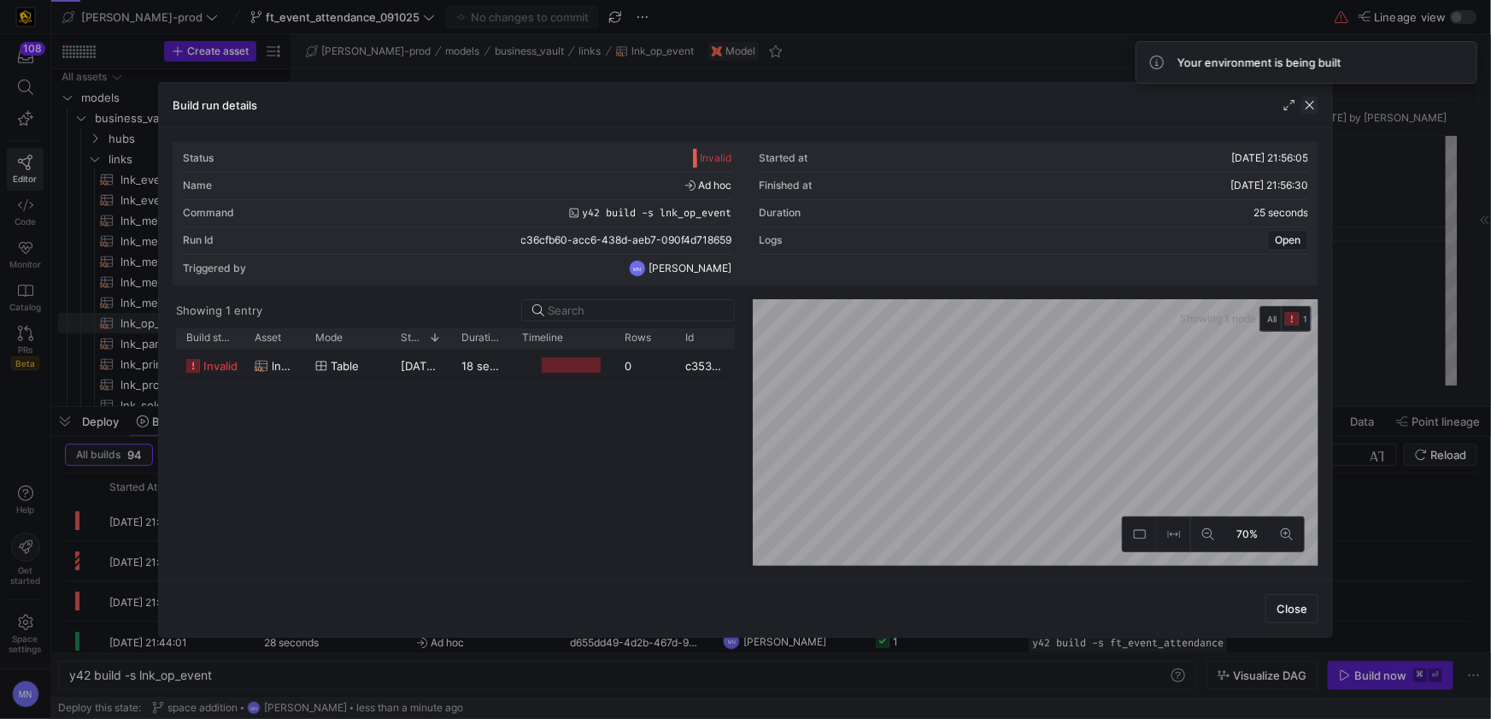
click at [1303, 102] on span "button" at bounding box center [1309, 105] width 17 height 17
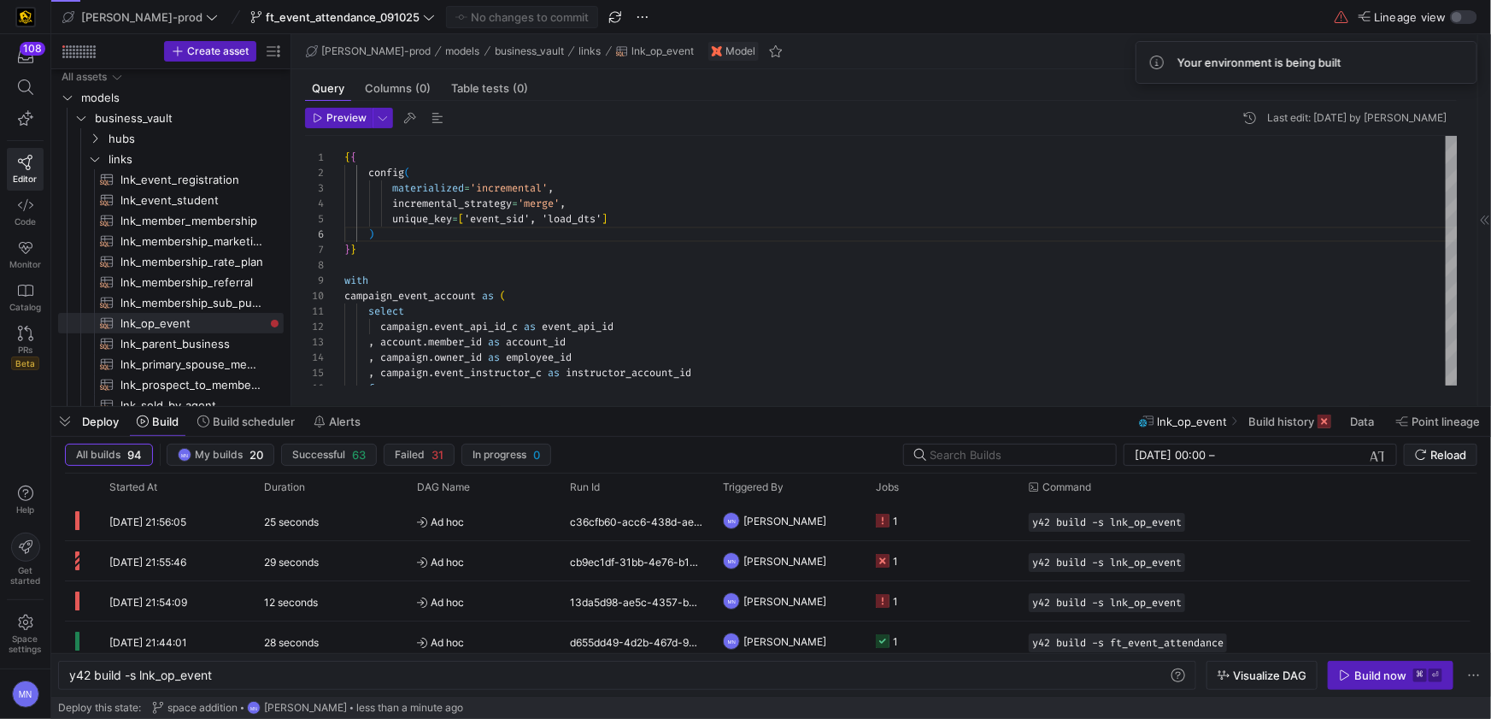
click at [1362, 679] on div "Build now" at bounding box center [1380, 675] width 52 height 14
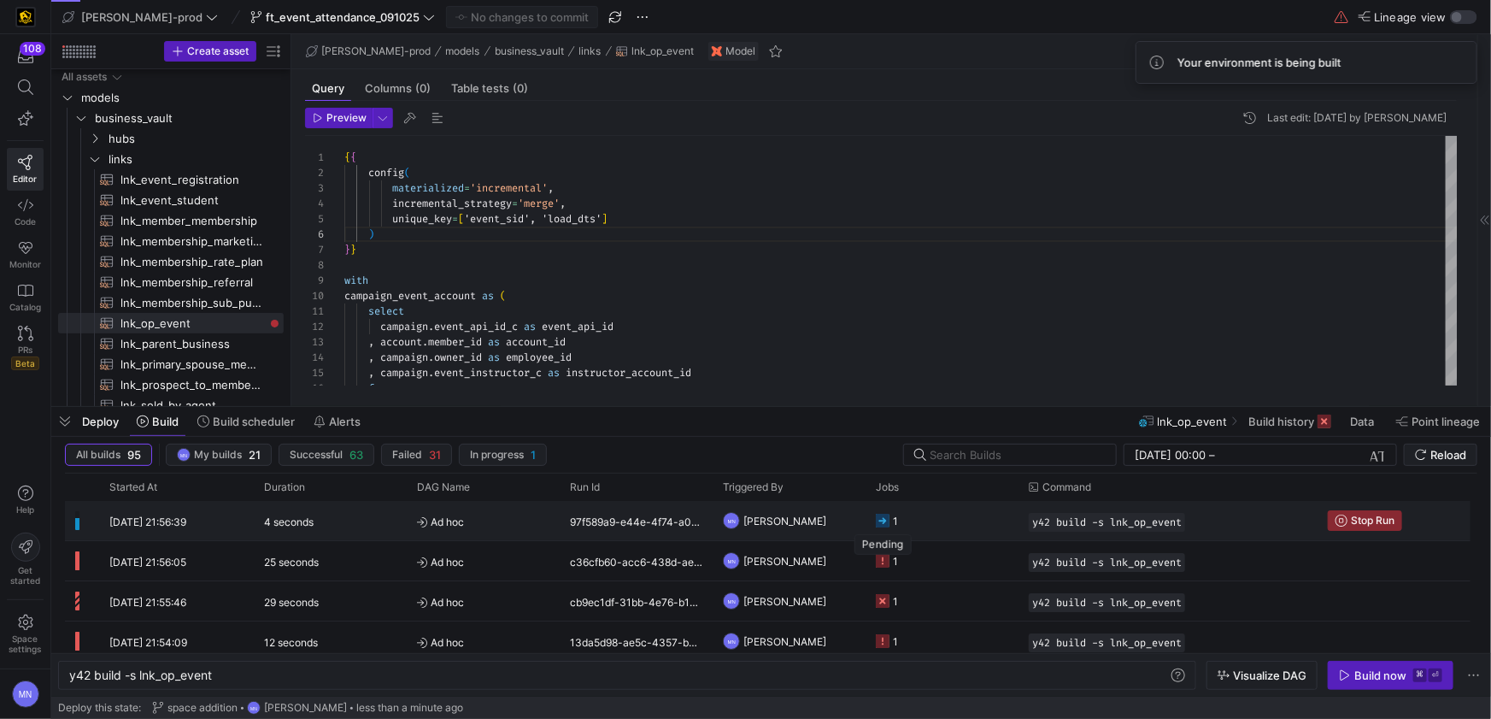
click at [884, 517] on rect "Press SPACE to select this row." at bounding box center [883, 521] width 14 height 14
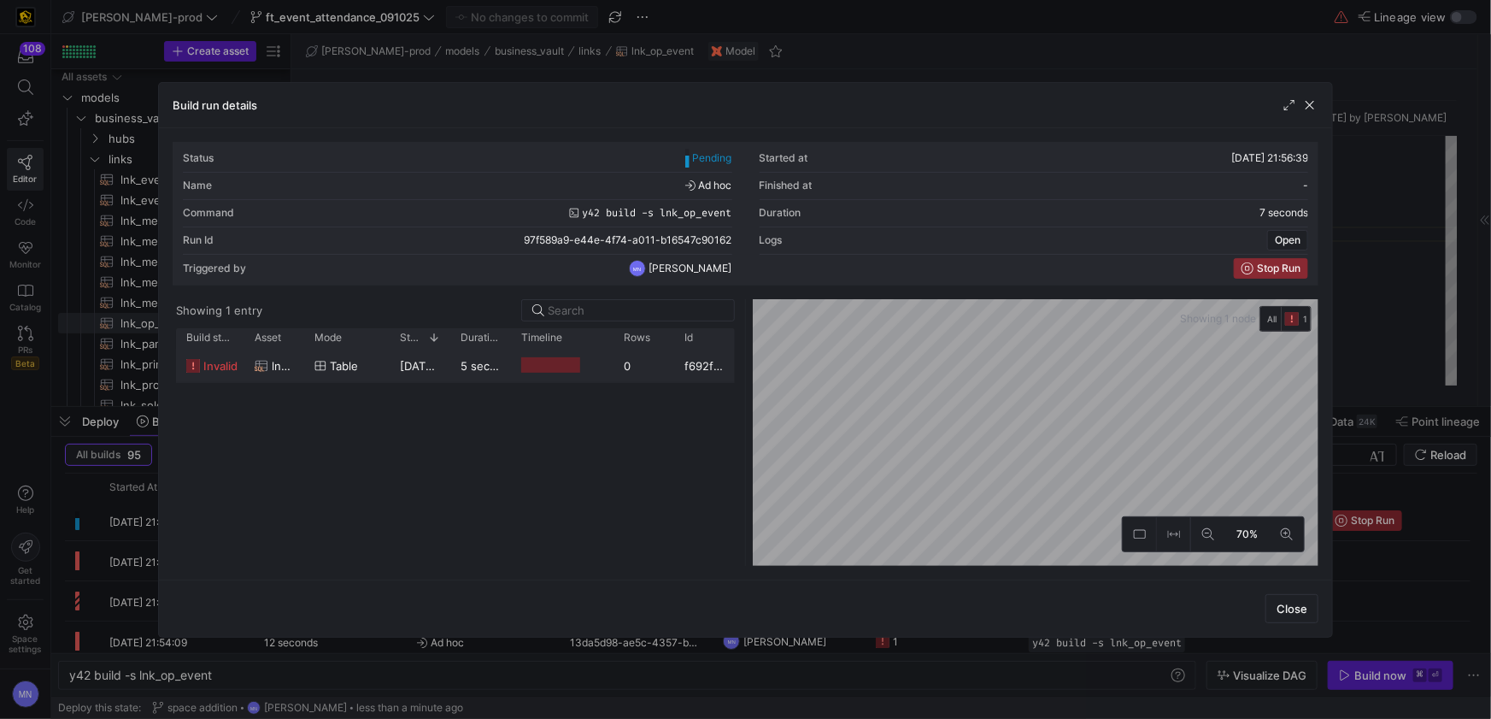
click at [227, 362] on span "invalid" at bounding box center [220, 365] width 34 height 33
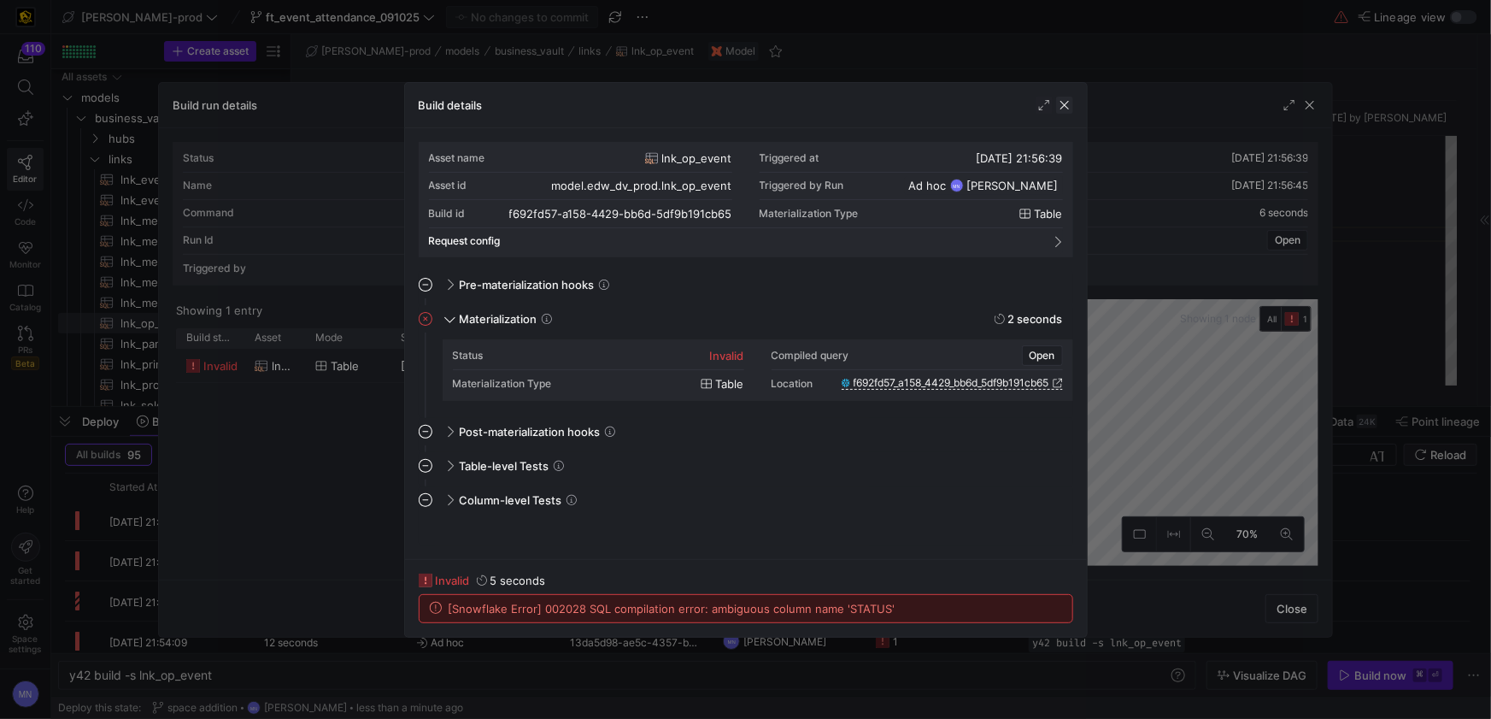
click at [1059, 106] on span "button" at bounding box center [1064, 105] width 17 height 17
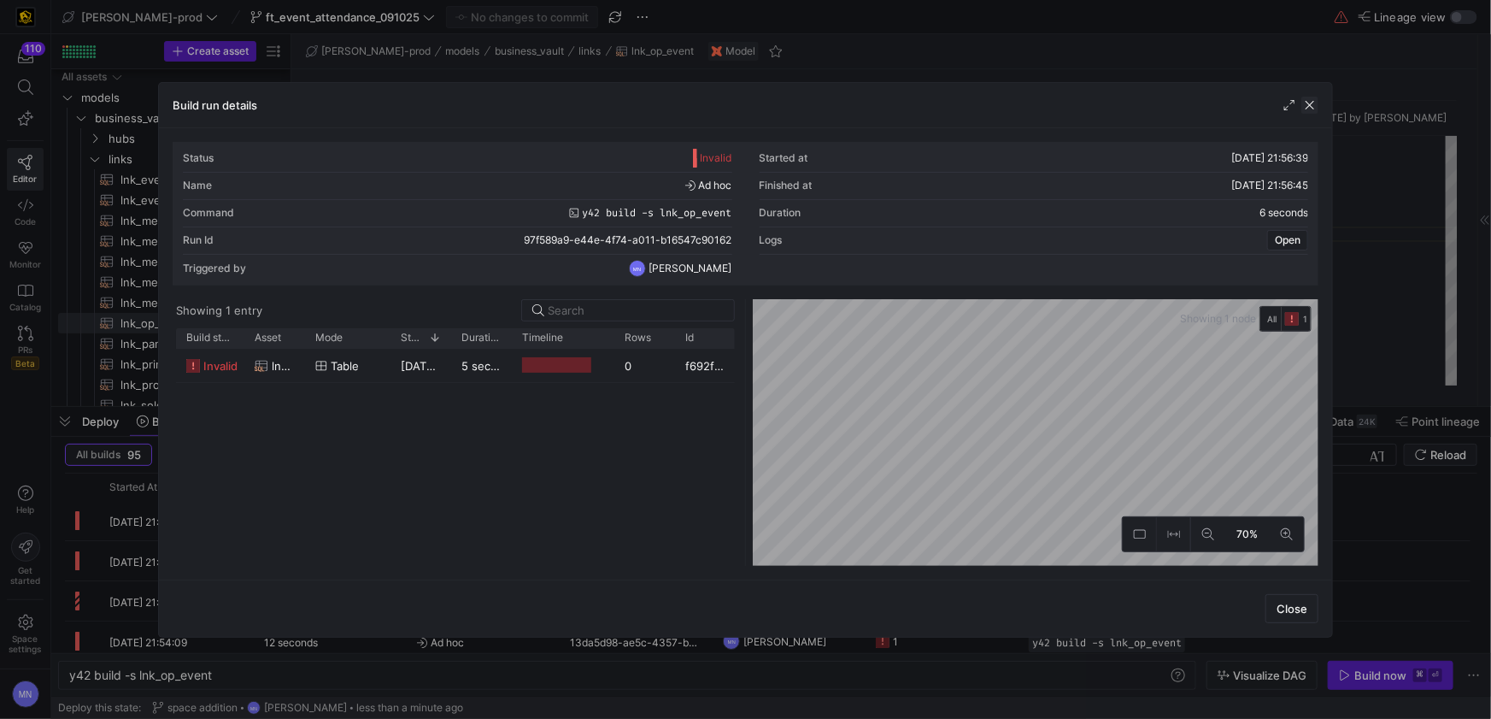
click at [1302, 109] on span "button" at bounding box center [1309, 105] width 17 height 17
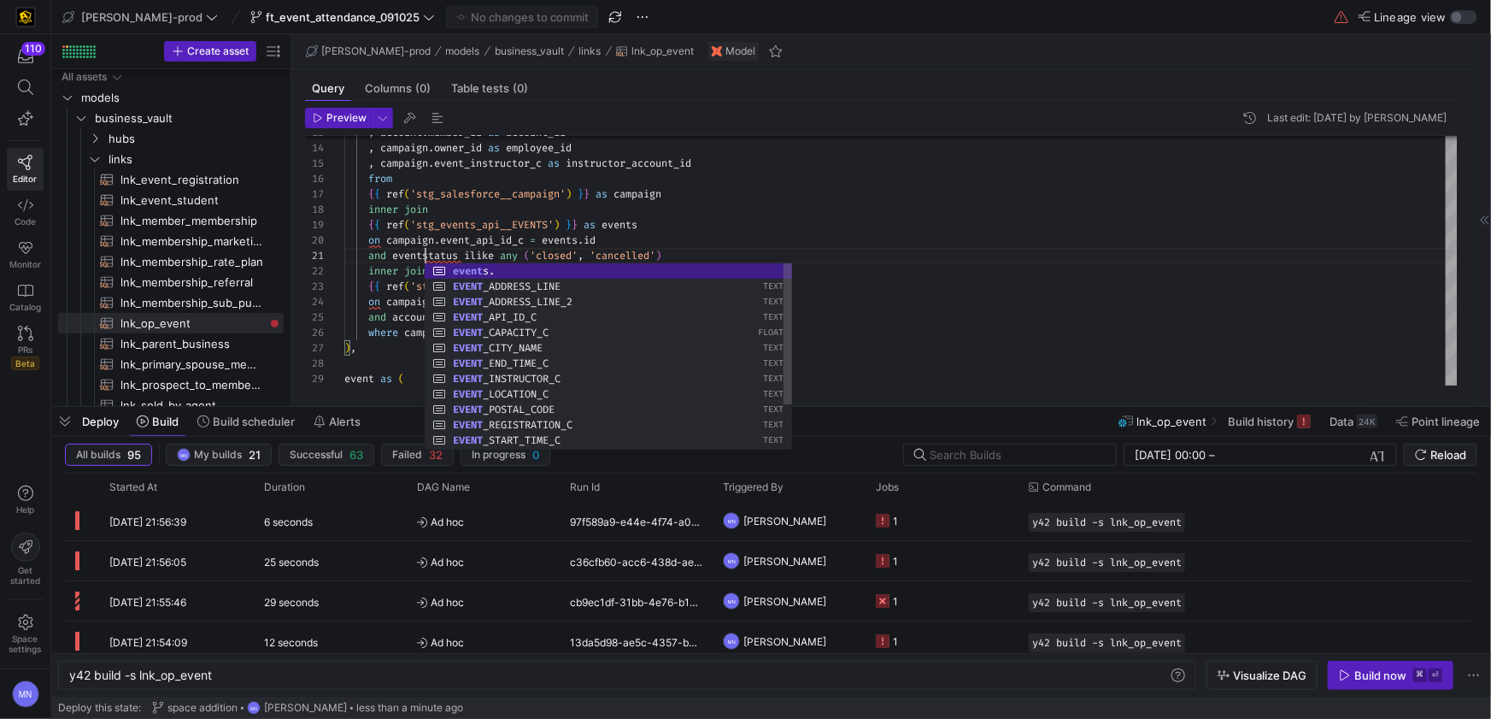
scroll to position [0, 92]
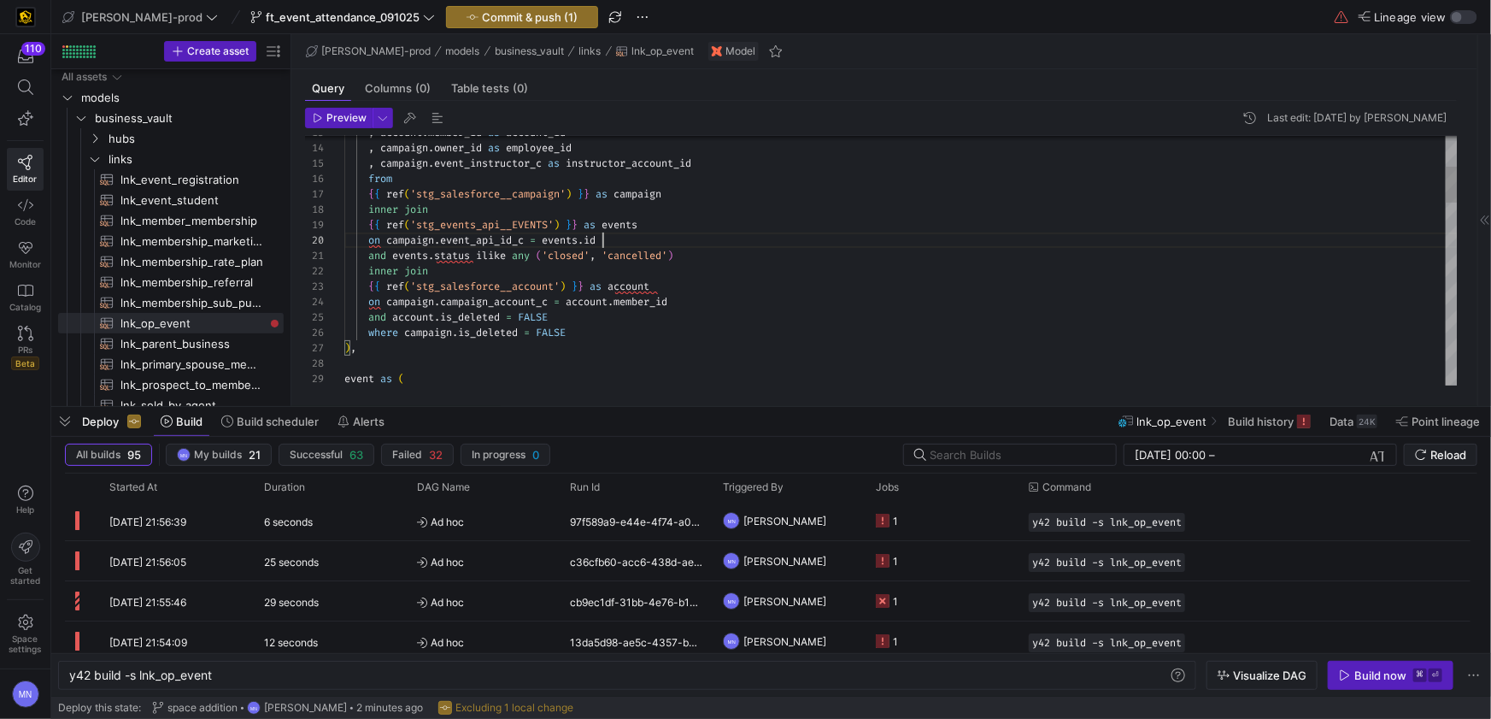
scroll to position [138, 257]
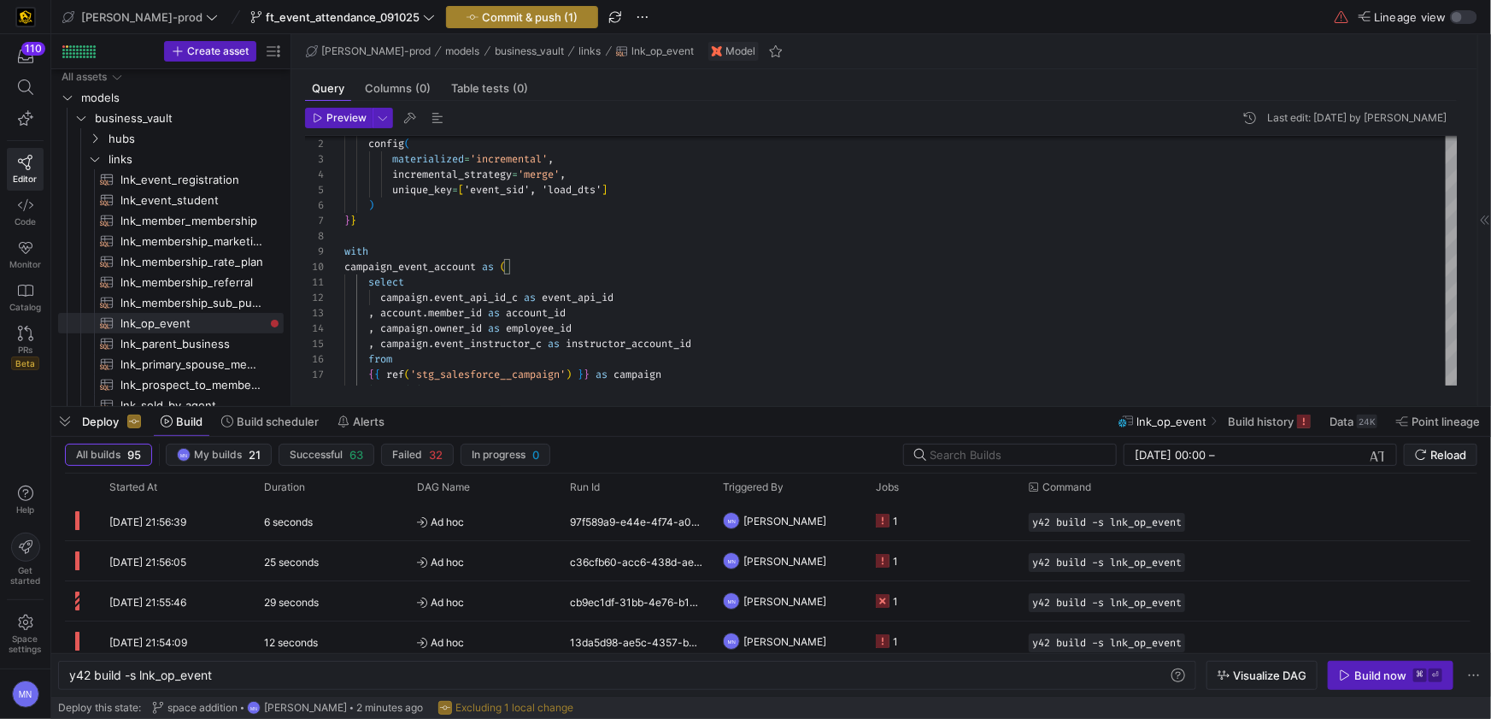
type textarea "select campaign.event_api_id_c as event_api_id , account.member_id as account_i…"
click at [482, 17] on span "Commit & push (1)" at bounding box center [530, 17] width 96 height 14
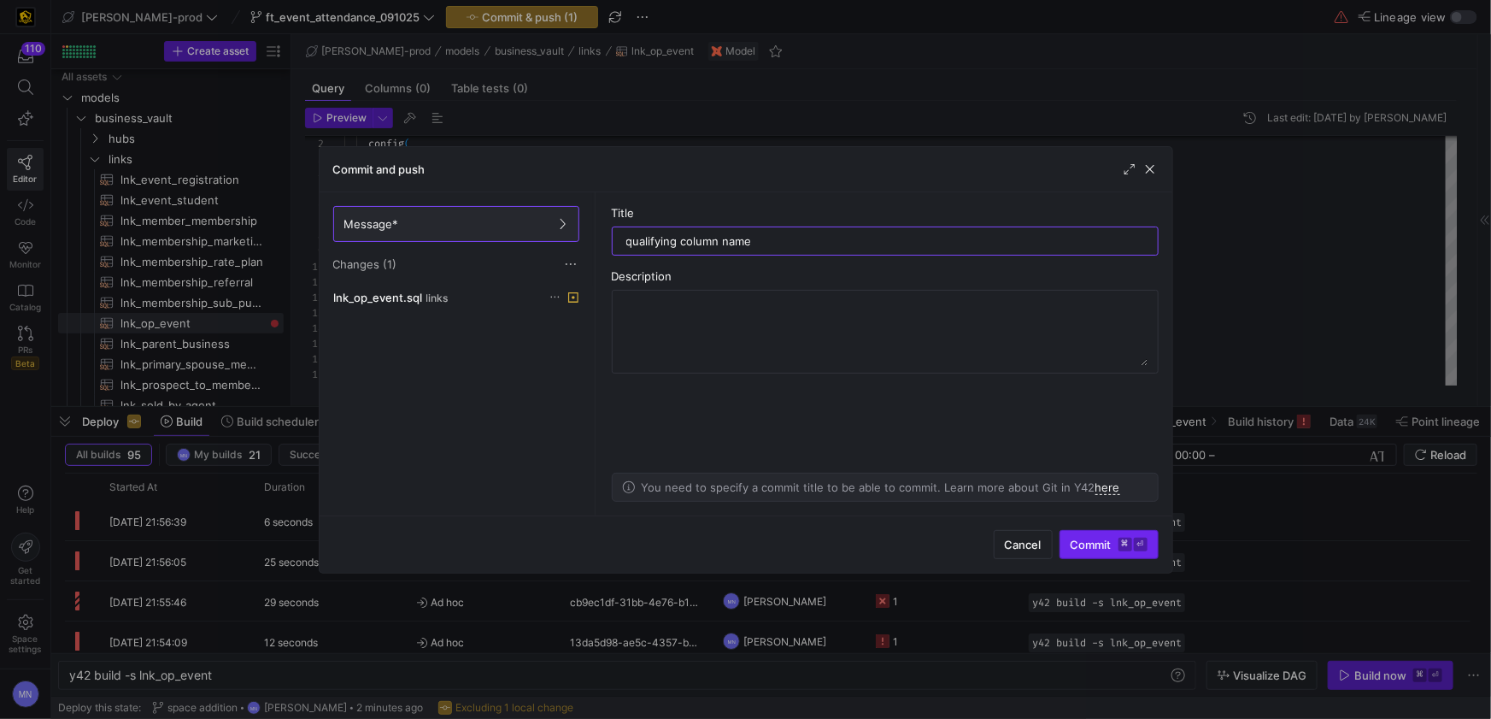
type input "qualifying column name"
click at [1085, 545] on span "Commit ⌘ ⏎" at bounding box center [1109, 544] width 77 height 14
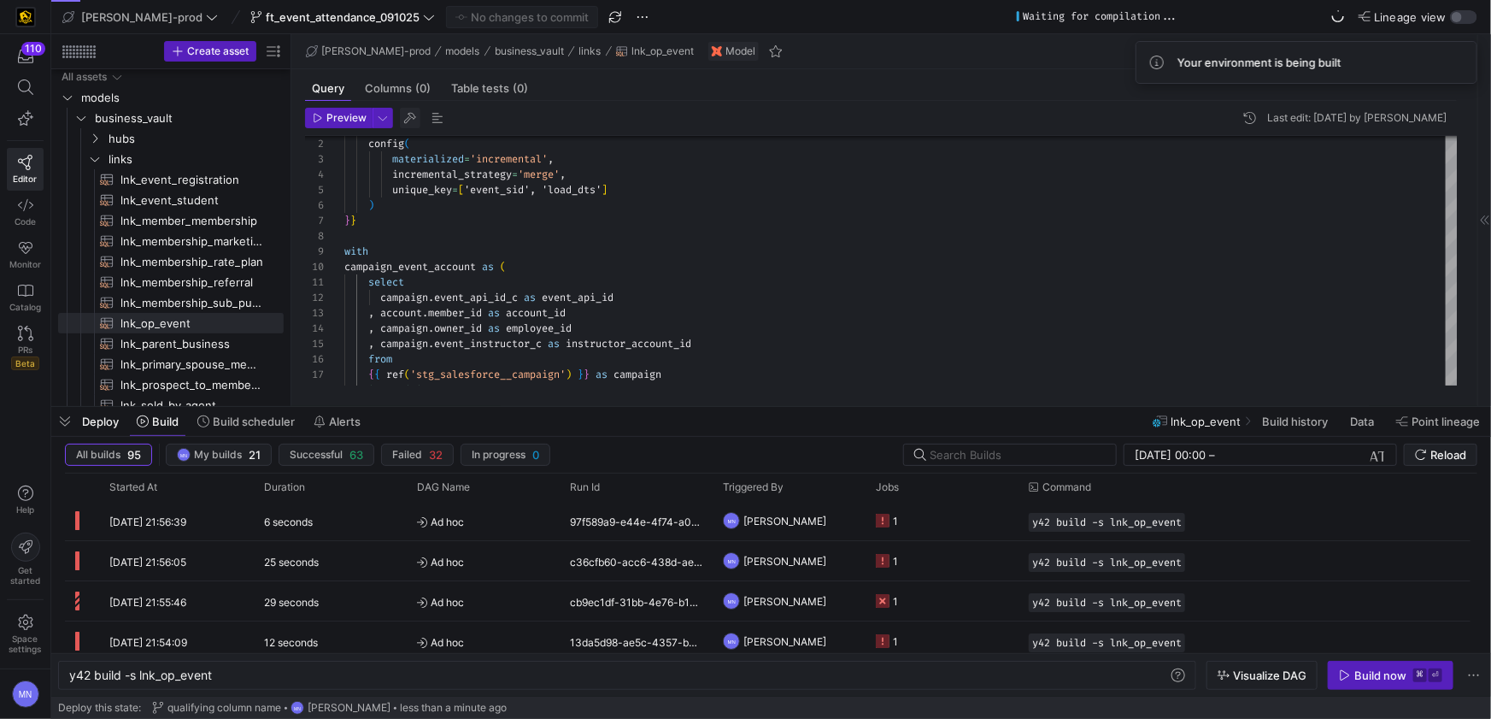
click at [414, 119] on span "button" at bounding box center [410, 118] width 21 height 21
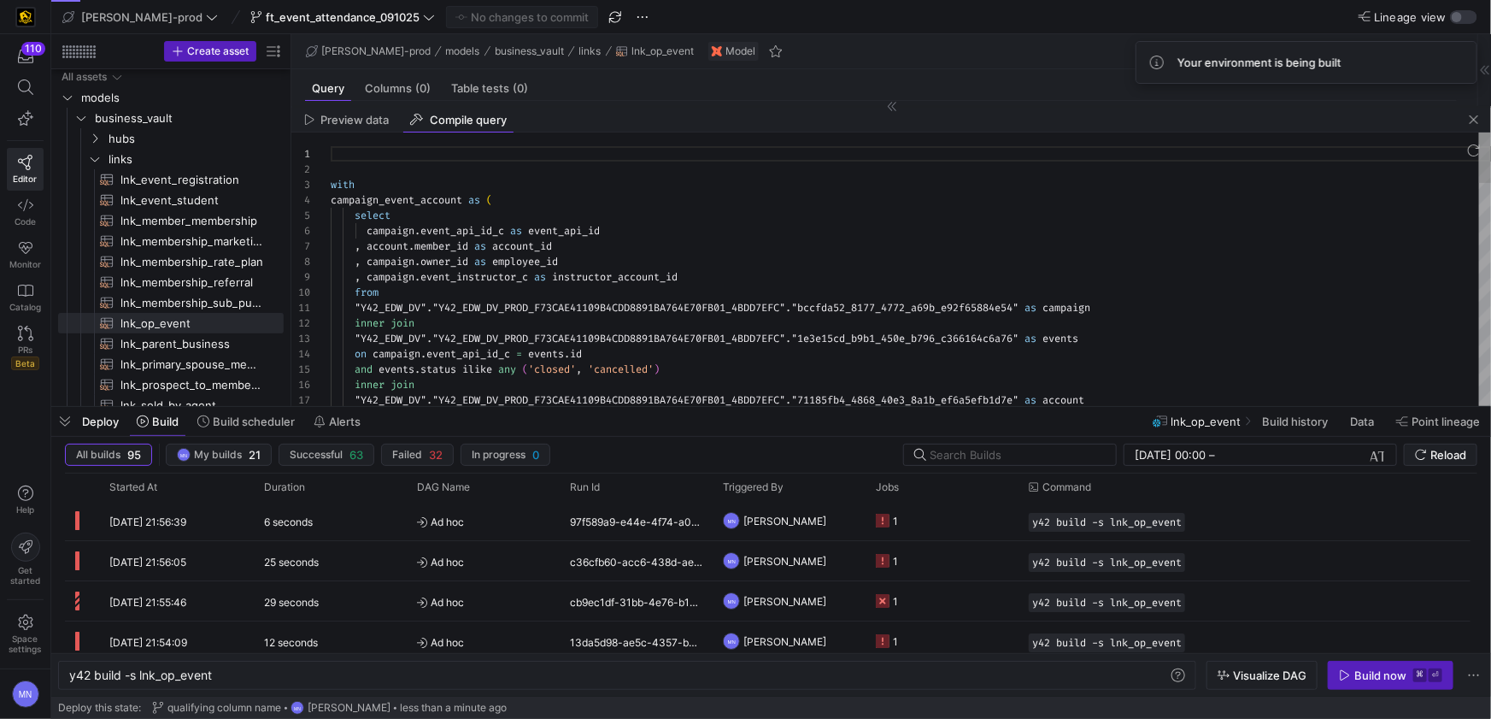
scroll to position [154, 0]
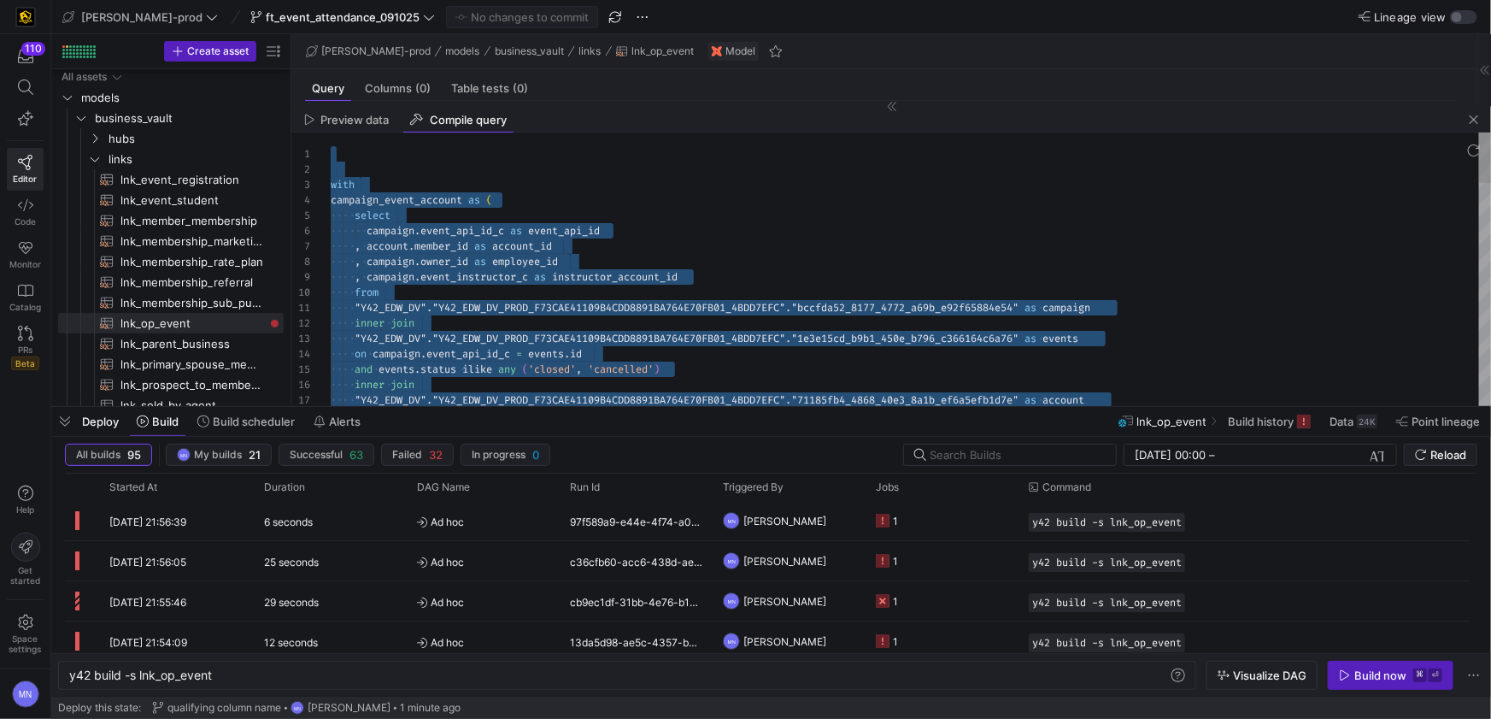
type textarea "with campaign_event_account as ( select campaign.event_api_id_c as event_api_id…"
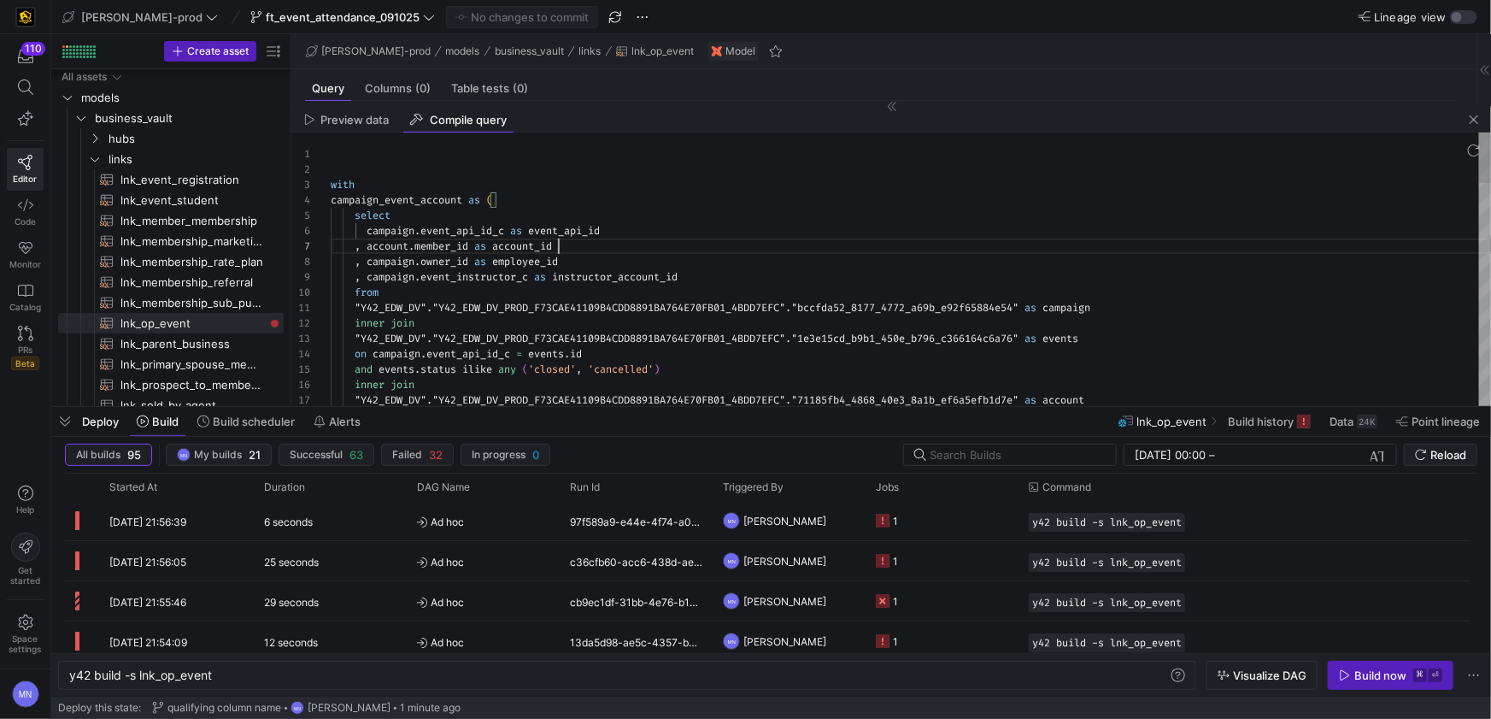
scroll to position [92, 226]
click at [1471, 122] on span "button" at bounding box center [1474, 119] width 21 height 21
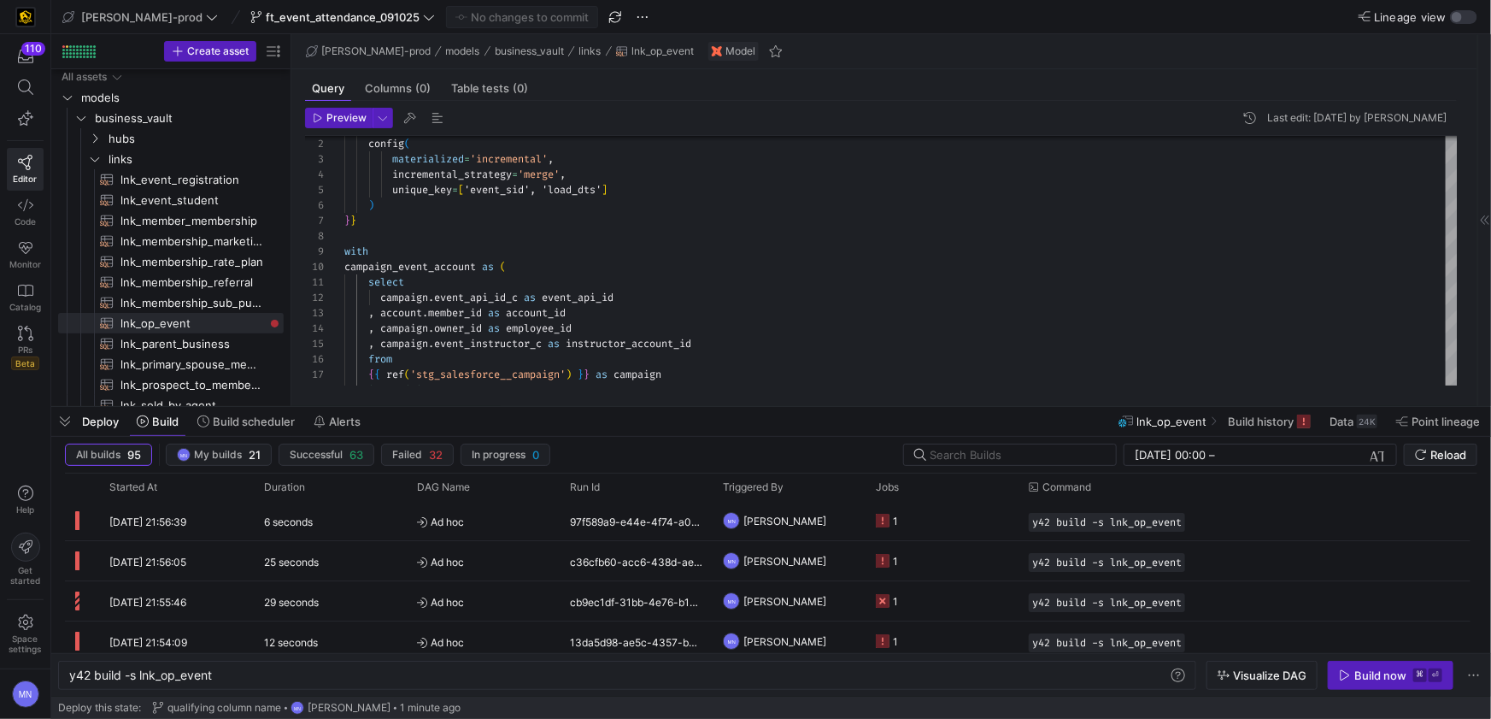
click at [1388, 672] on div "Build now" at bounding box center [1380, 675] width 52 height 14
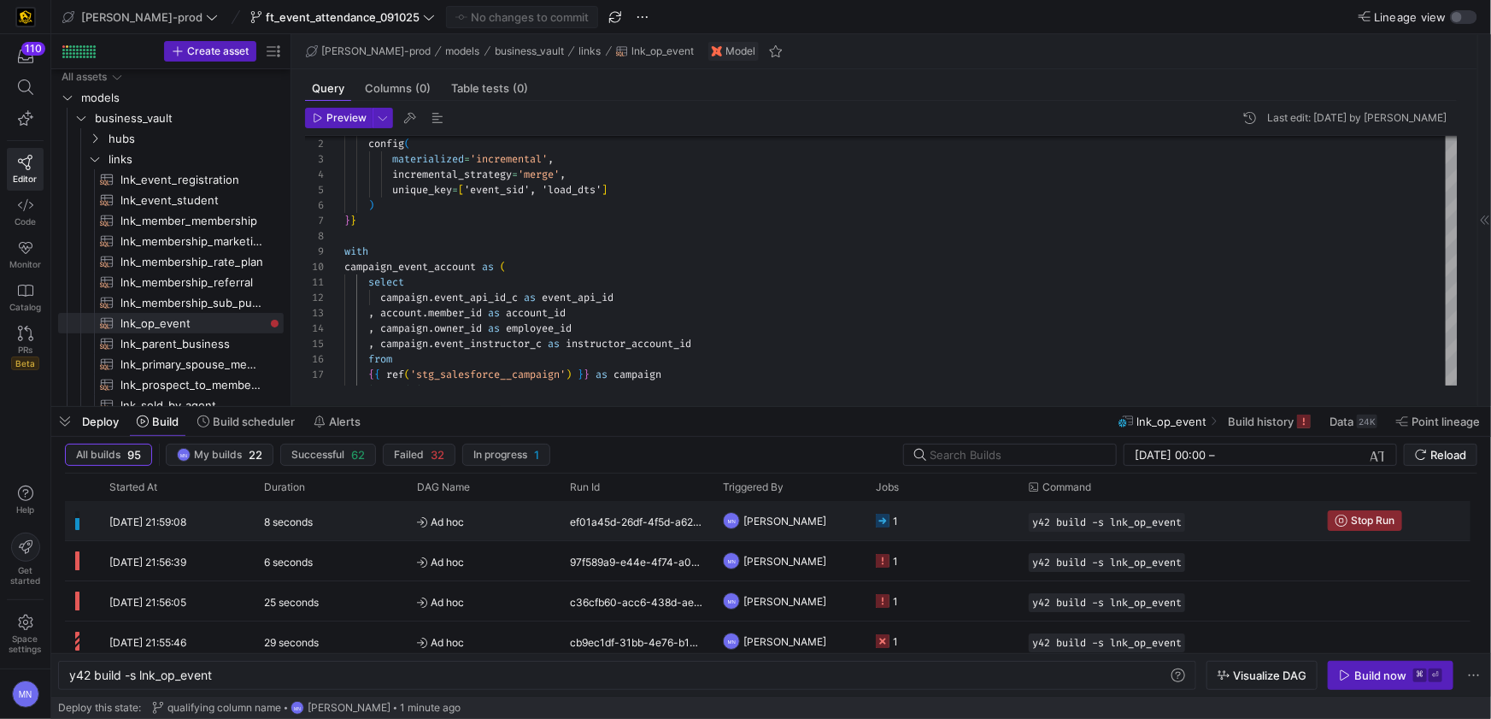
click at [884, 523] on icon "Press SPACE to select this row." at bounding box center [883, 521] width 14 height 14
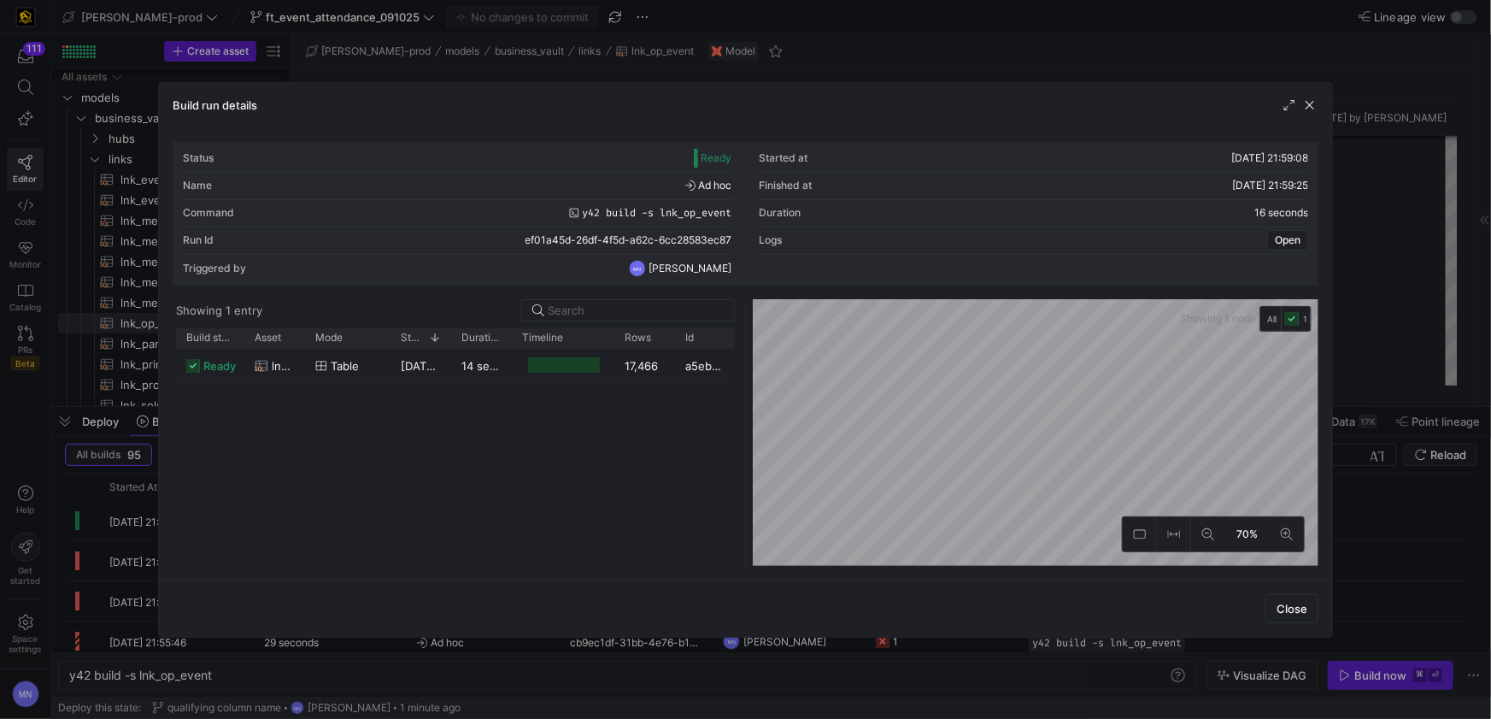
click at [1313, 104] on span "button" at bounding box center [1309, 105] width 17 height 17
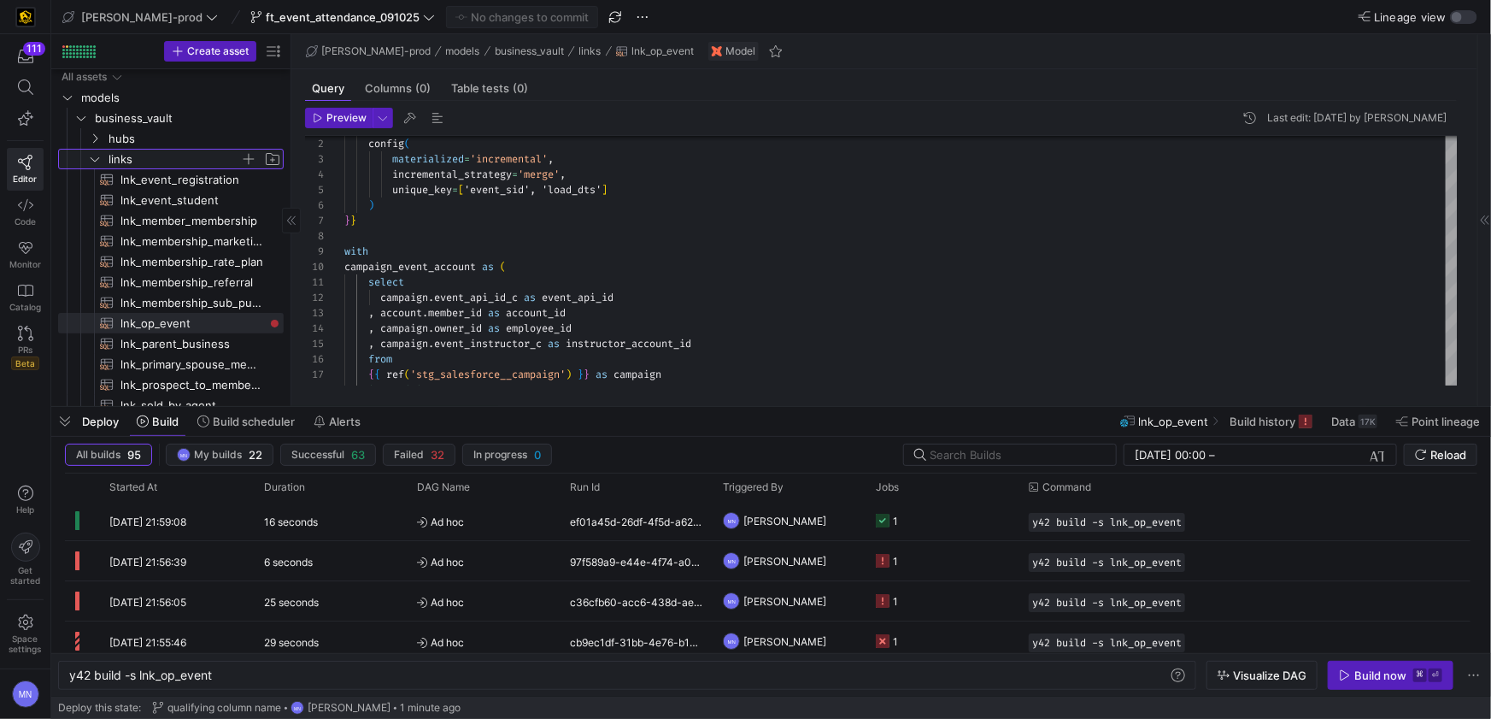
click at [92, 161] on icon "Press SPACE to select this row." at bounding box center [95, 159] width 12 height 10
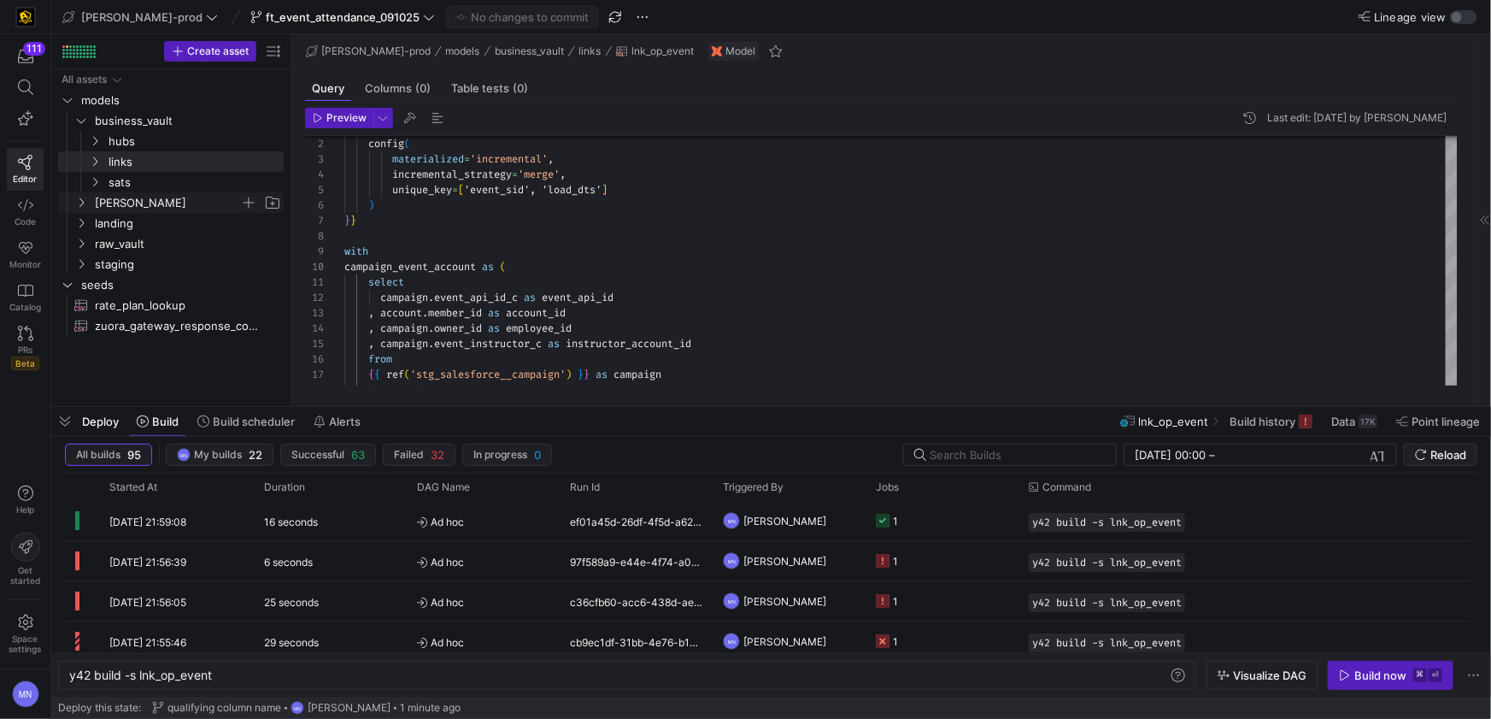
click at [83, 202] on icon "Press SPACE to select this row." at bounding box center [81, 202] width 4 height 9
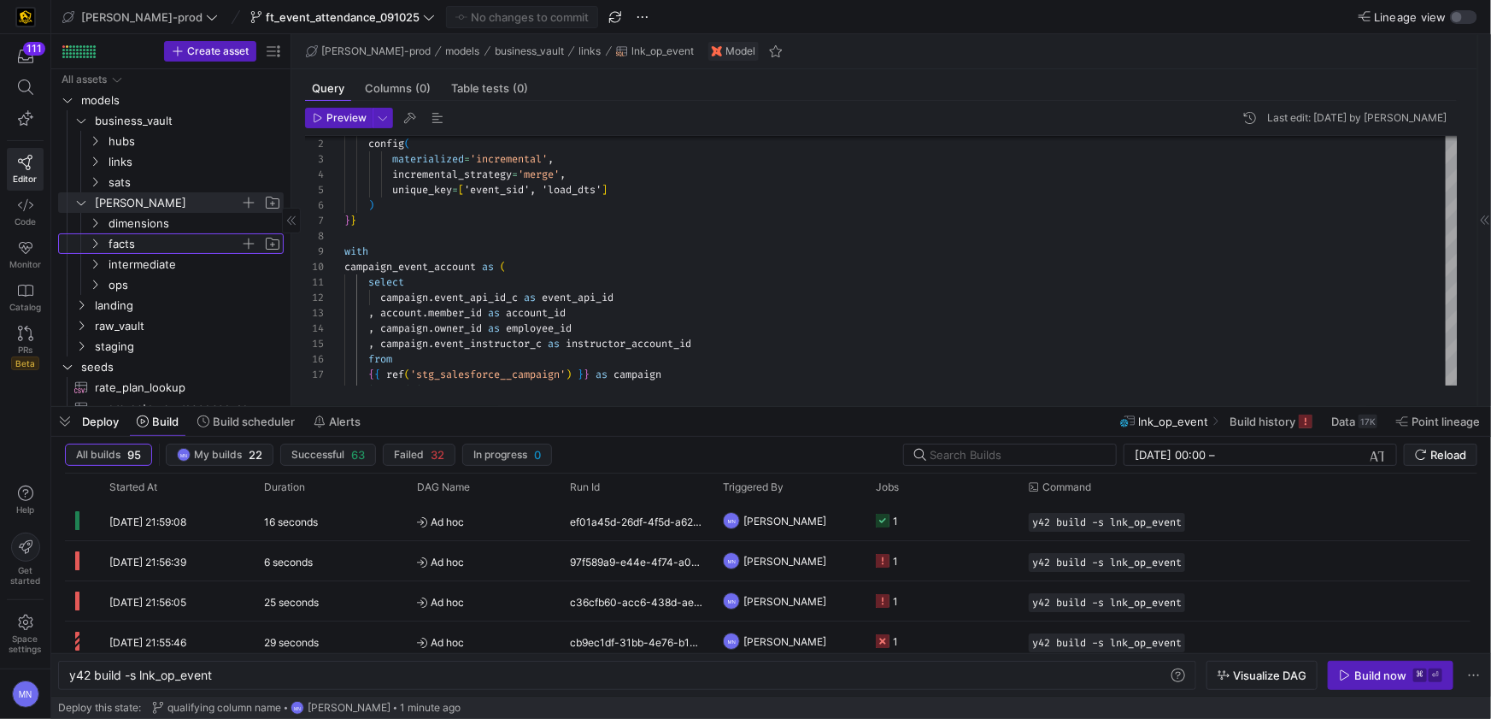
click at [101, 242] on y42-icon "Press SPACE to select this row." at bounding box center [95, 244] width 14 height 14
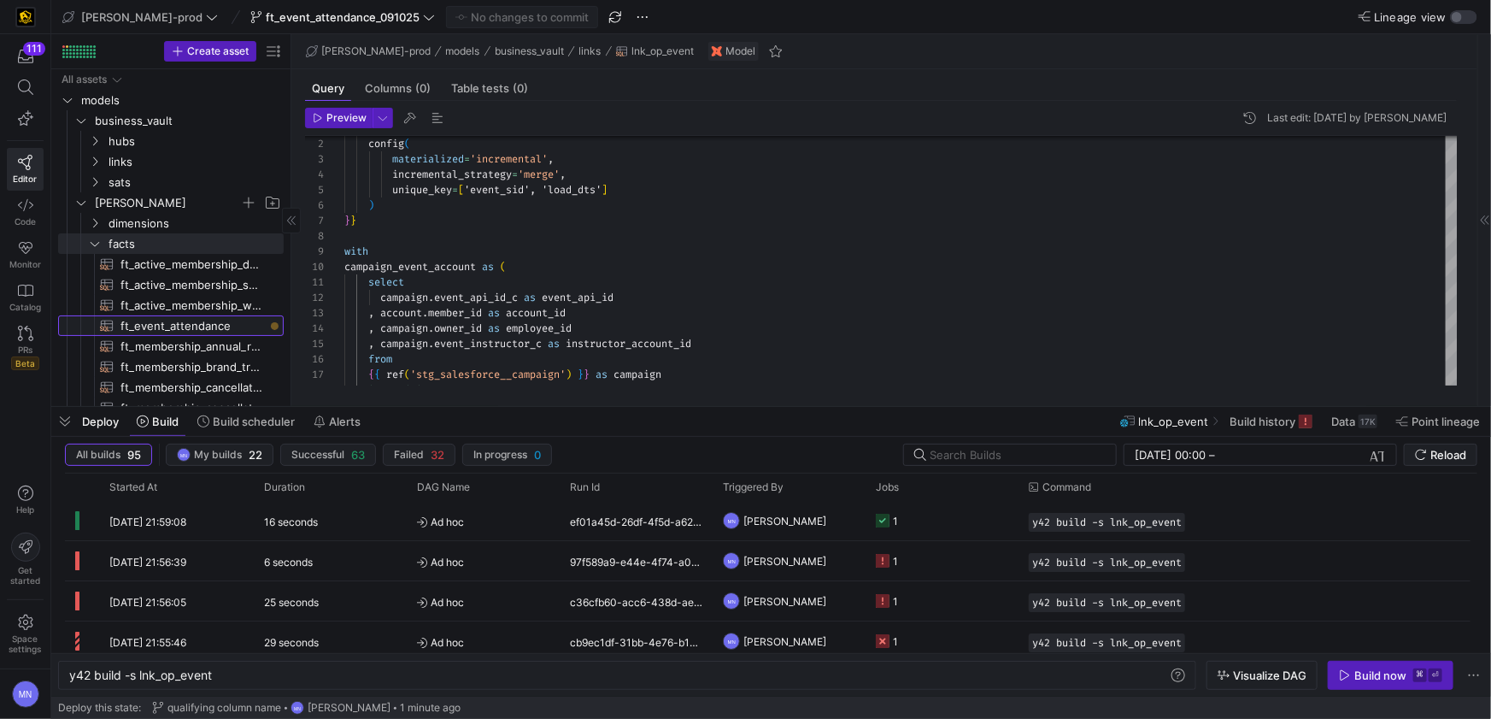
click at [153, 330] on span "ft_event_attendance​​​​​​​​​​" at bounding box center [192, 326] width 144 height 20
type textarea "{{ config( post_hook = [ "alter table {{ this }} add primary key (event_close_d…"
type textarea "y42 build -s ft_event_attendance"
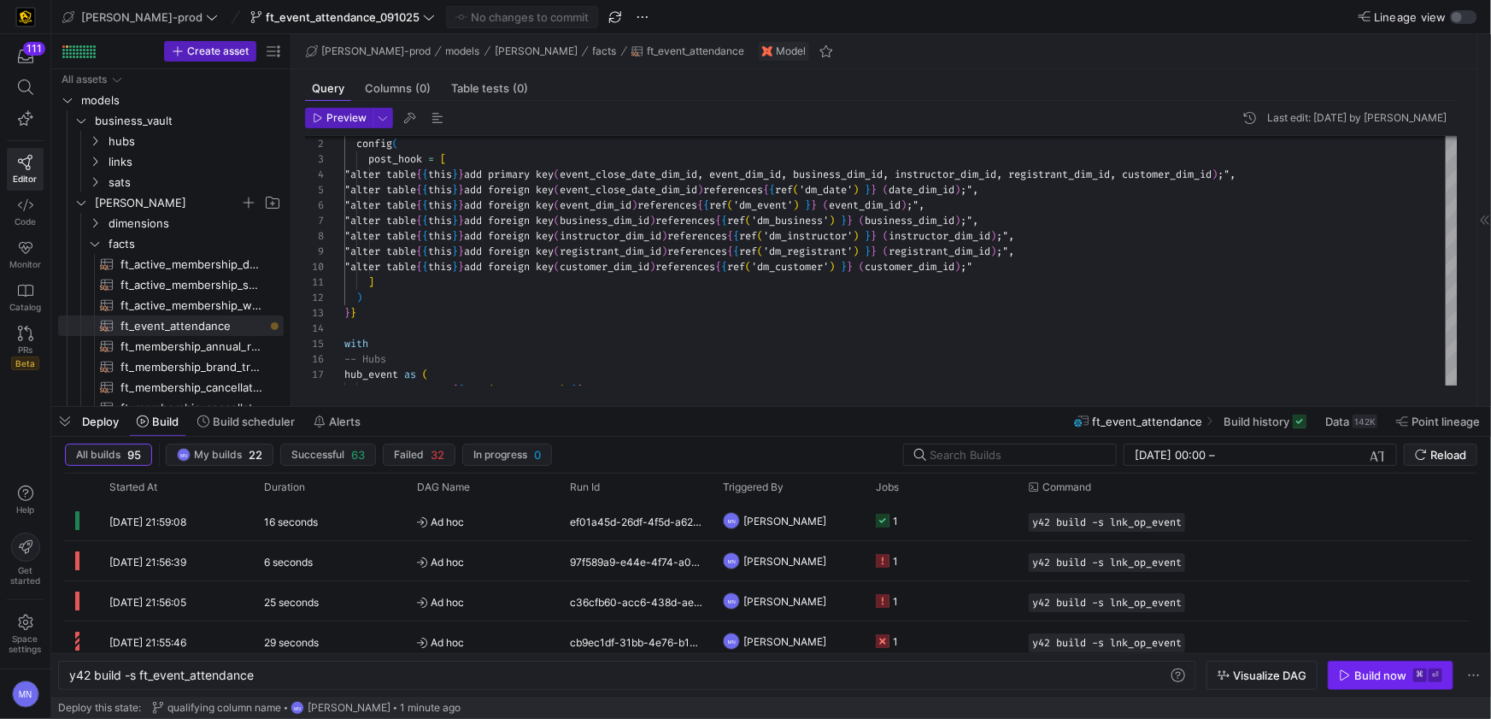
click at [1382, 678] on div "Build now" at bounding box center [1380, 675] width 52 height 14
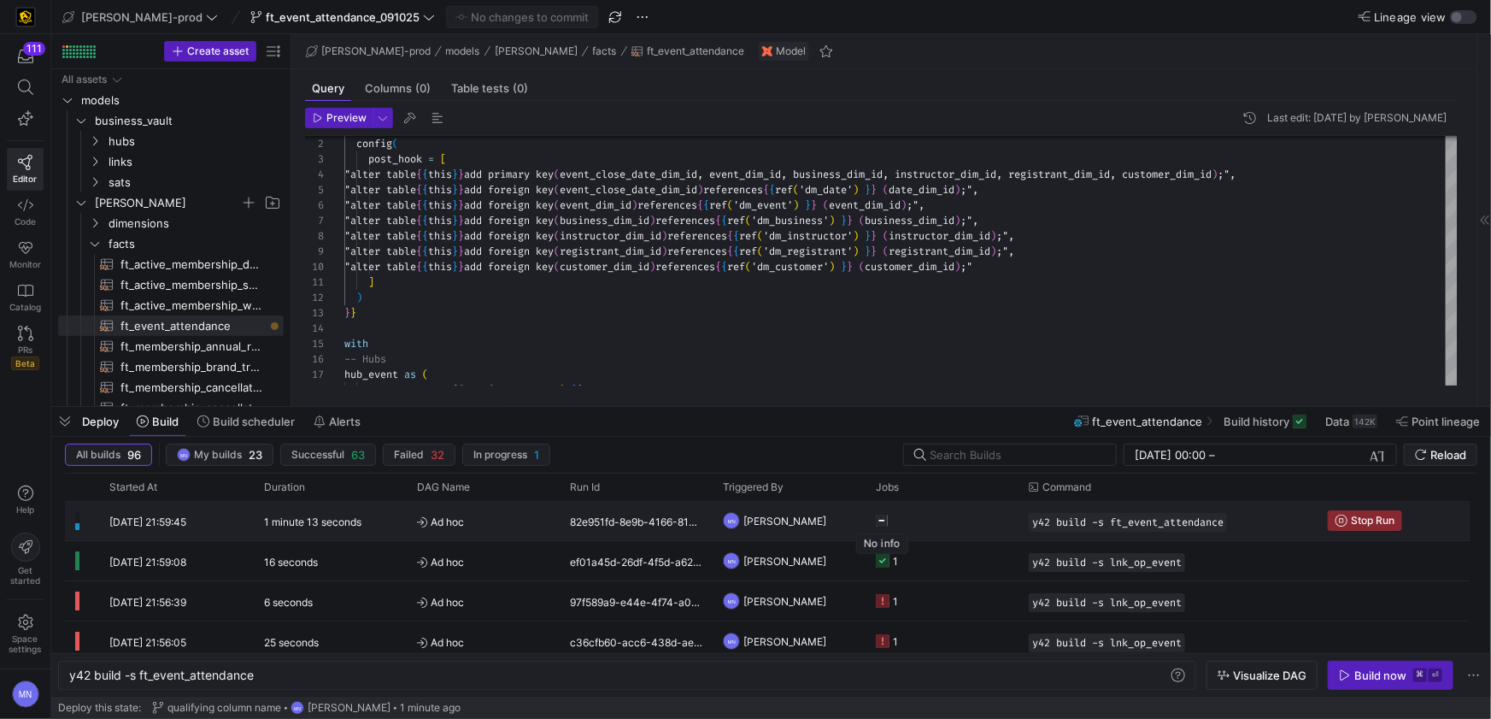
click at [887, 519] on icon "Press SPACE to select this row." at bounding box center [882, 520] width 12 height 12
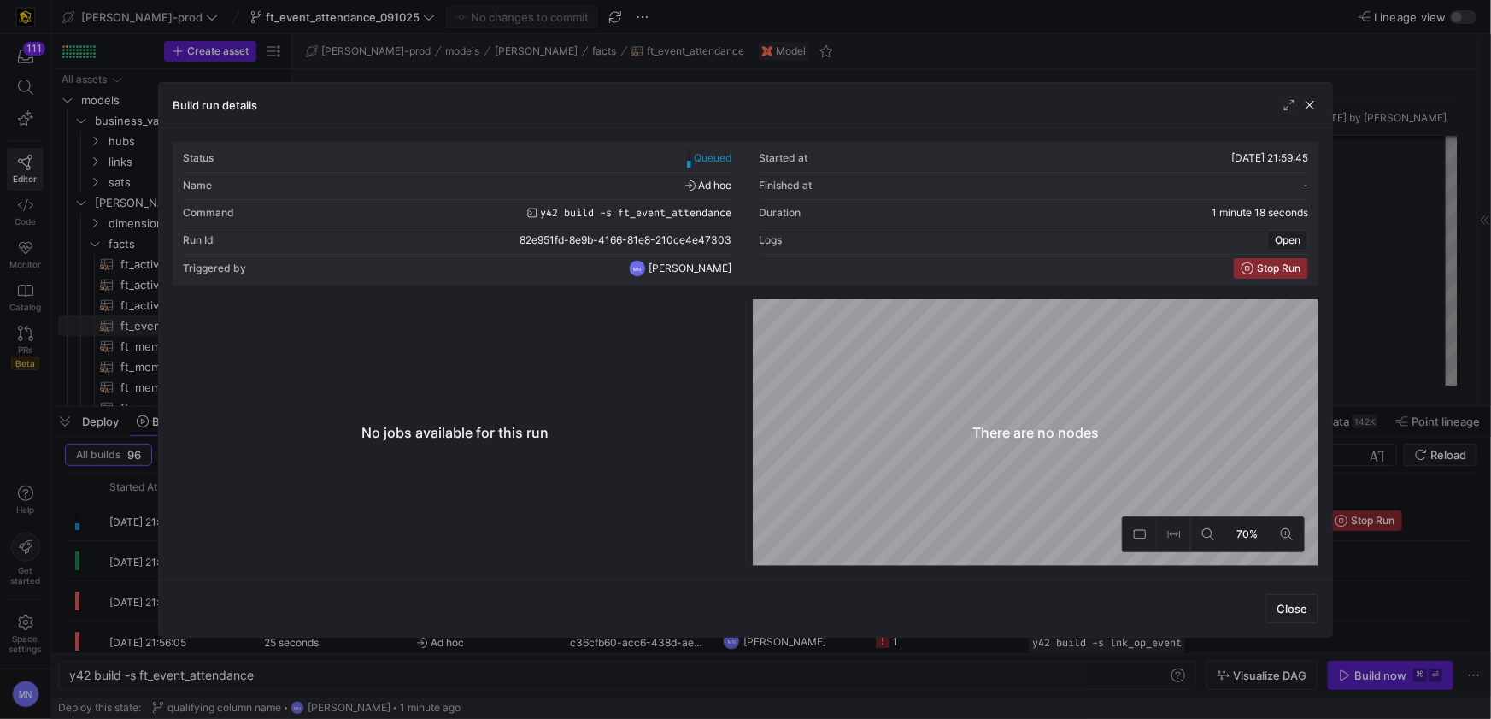
click at [1311, 114] on div "Build run details" at bounding box center [745, 105] width 1173 height 45
click at [1316, 108] on span "button" at bounding box center [1309, 105] width 17 height 17
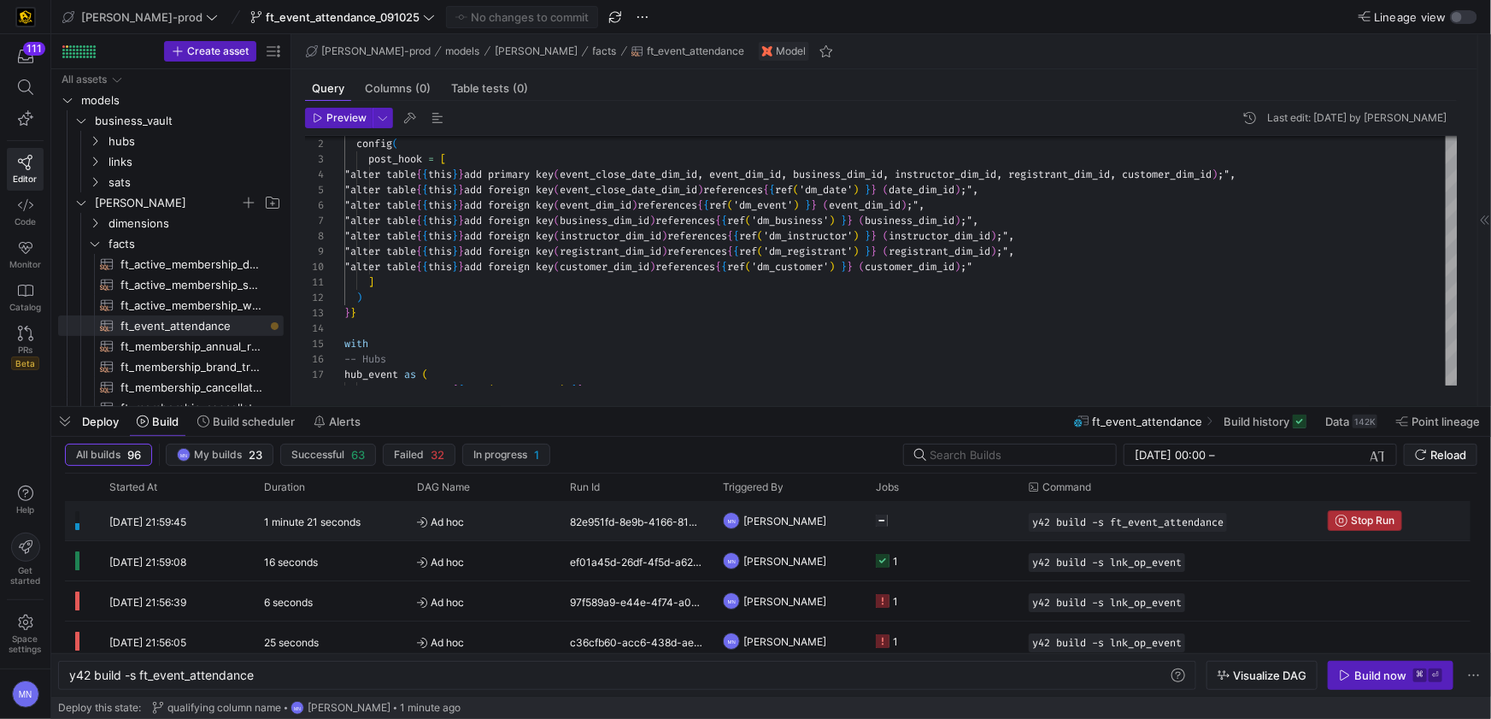
click at [1361, 513] on span "Press SPACE to select this row." at bounding box center [1365, 520] width 73 height 19
click at [826, 520] on span "[PERSON_NAME]" at bounding box center [784, 521] width 83 height 40
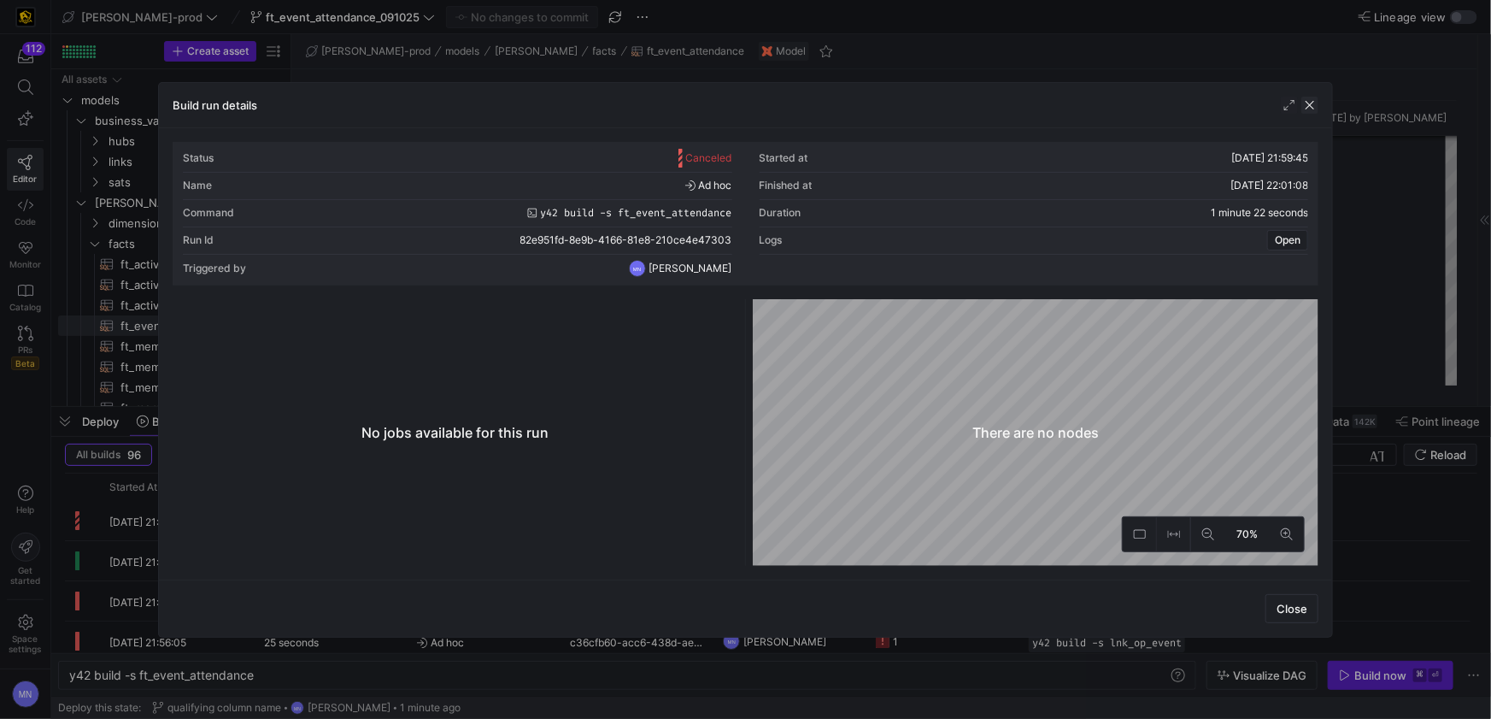
click at [1316, 109] on span "button" at bounding box center [1309, 105] width 17 height 17
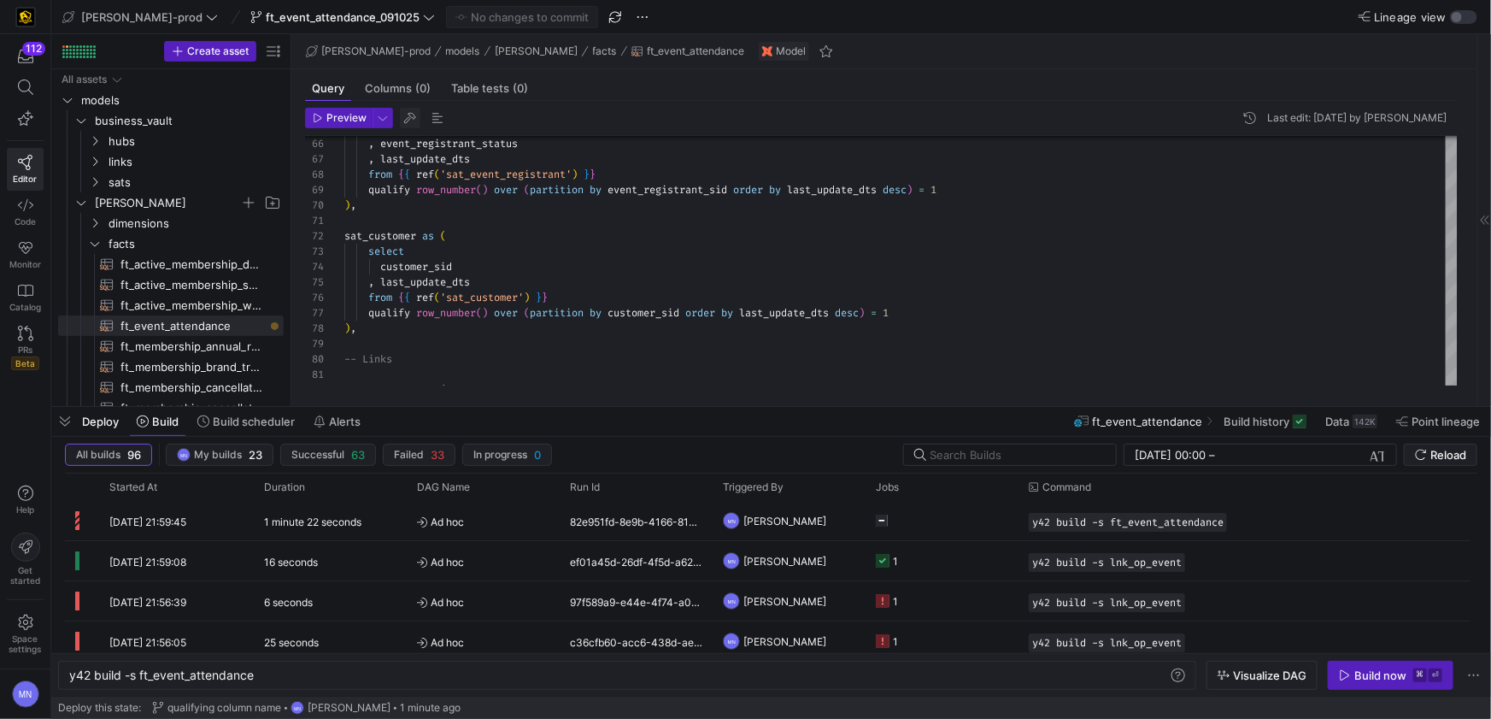
click at [418, 117] on span "button" at bounding box center [410, 118] width 21 height 21
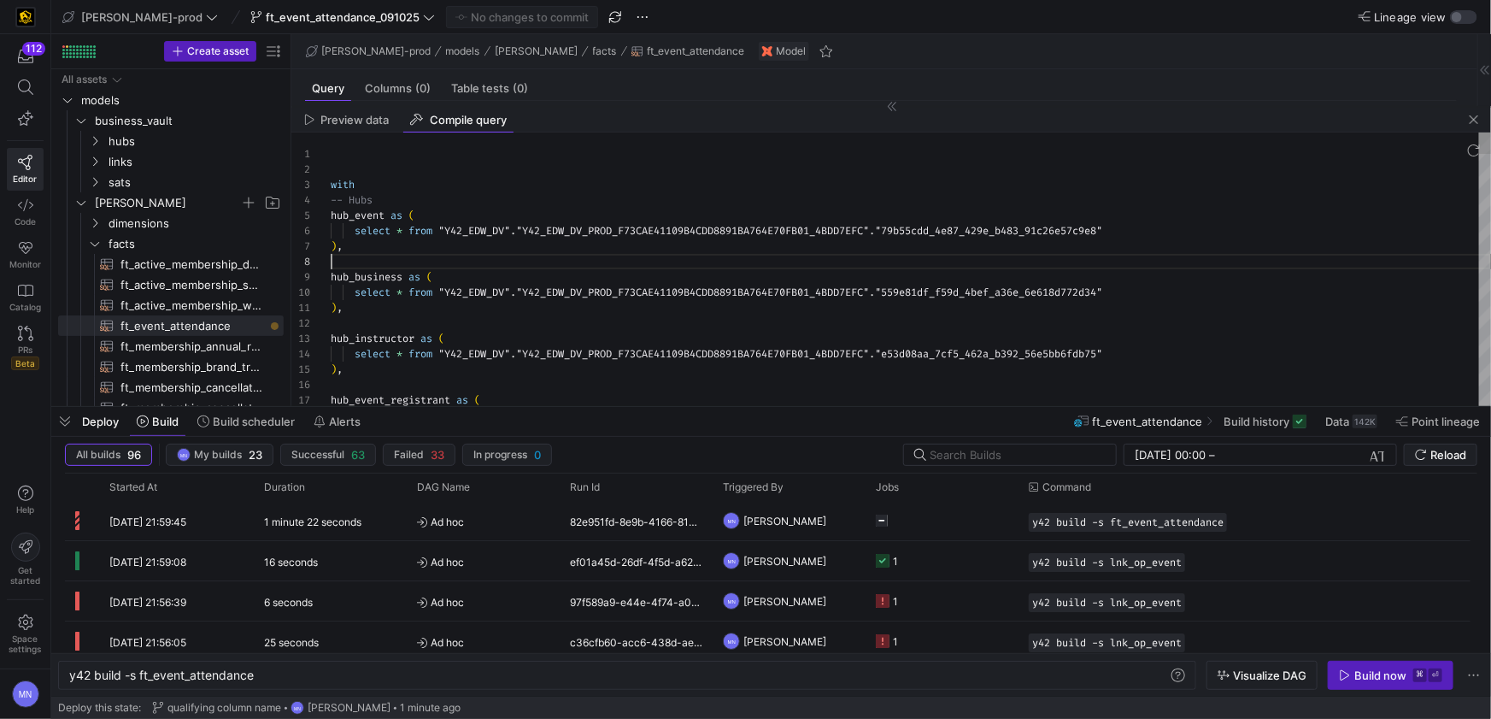
scroll to position [107, 0]
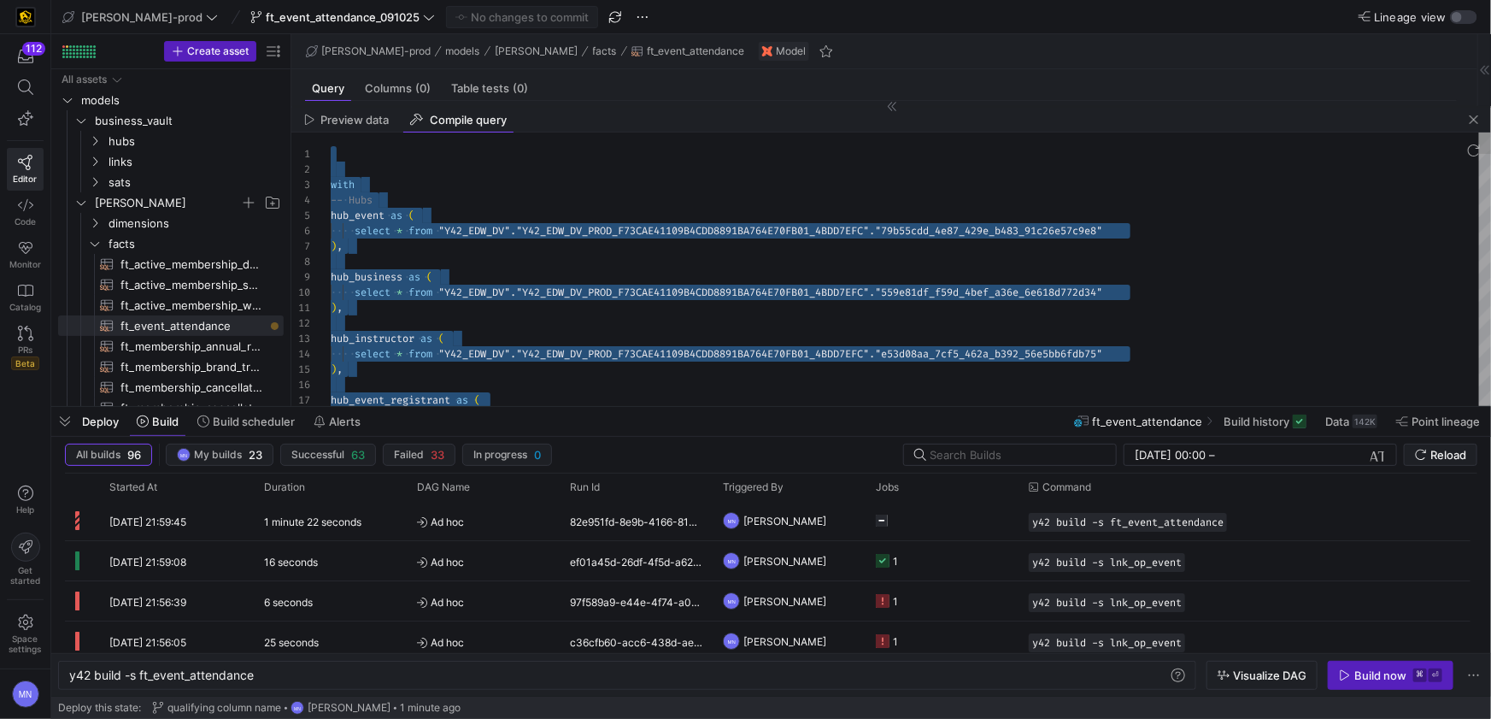
click at [659, 258] on div at bounding box center [911, 261] width 1160 height 15
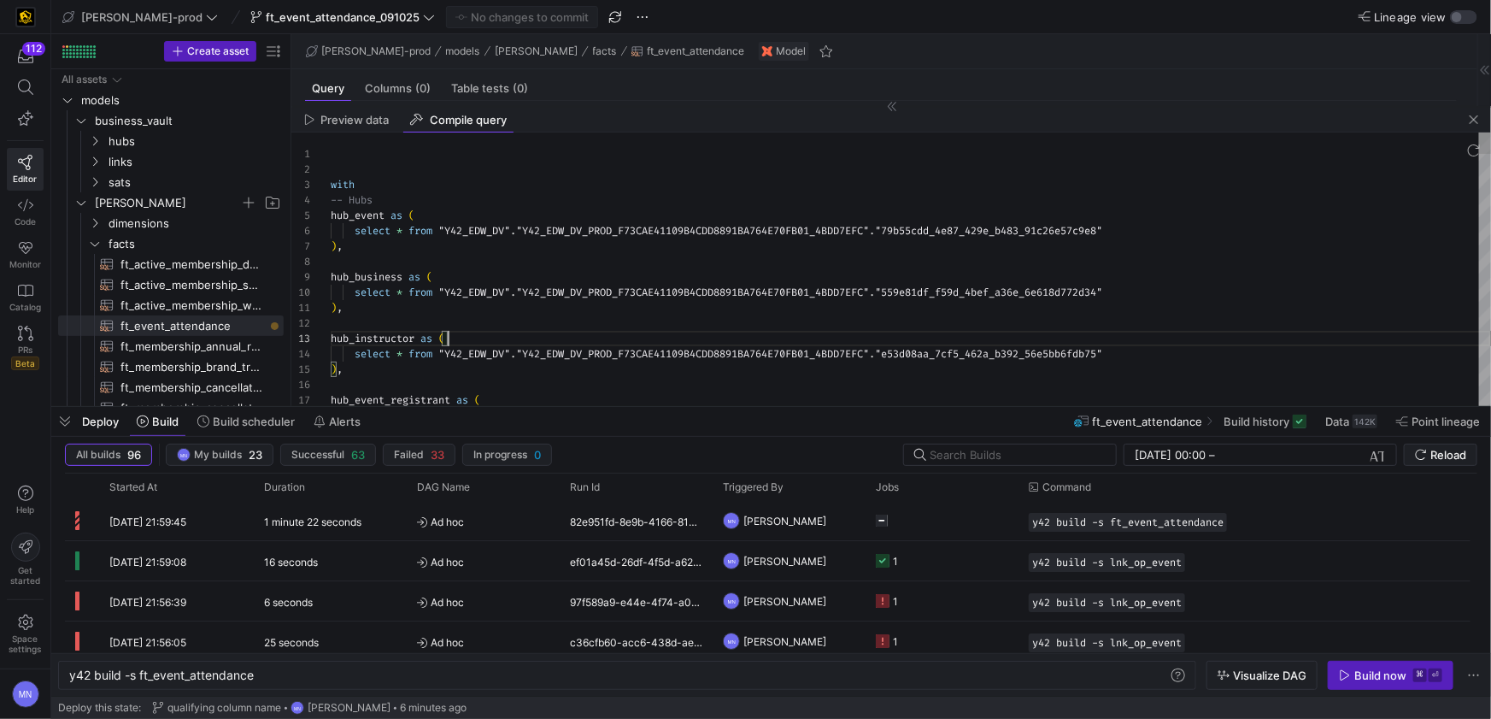
click at [682, 332] on div "hub_instructor as (" at bounding box center [911, 338] width 1160 height 15
type textarea "with -- Hubs hub_event as ( select * from "Y42_EDW_DV"."Y42_EDW_DV_PROD_F73CAE4…"
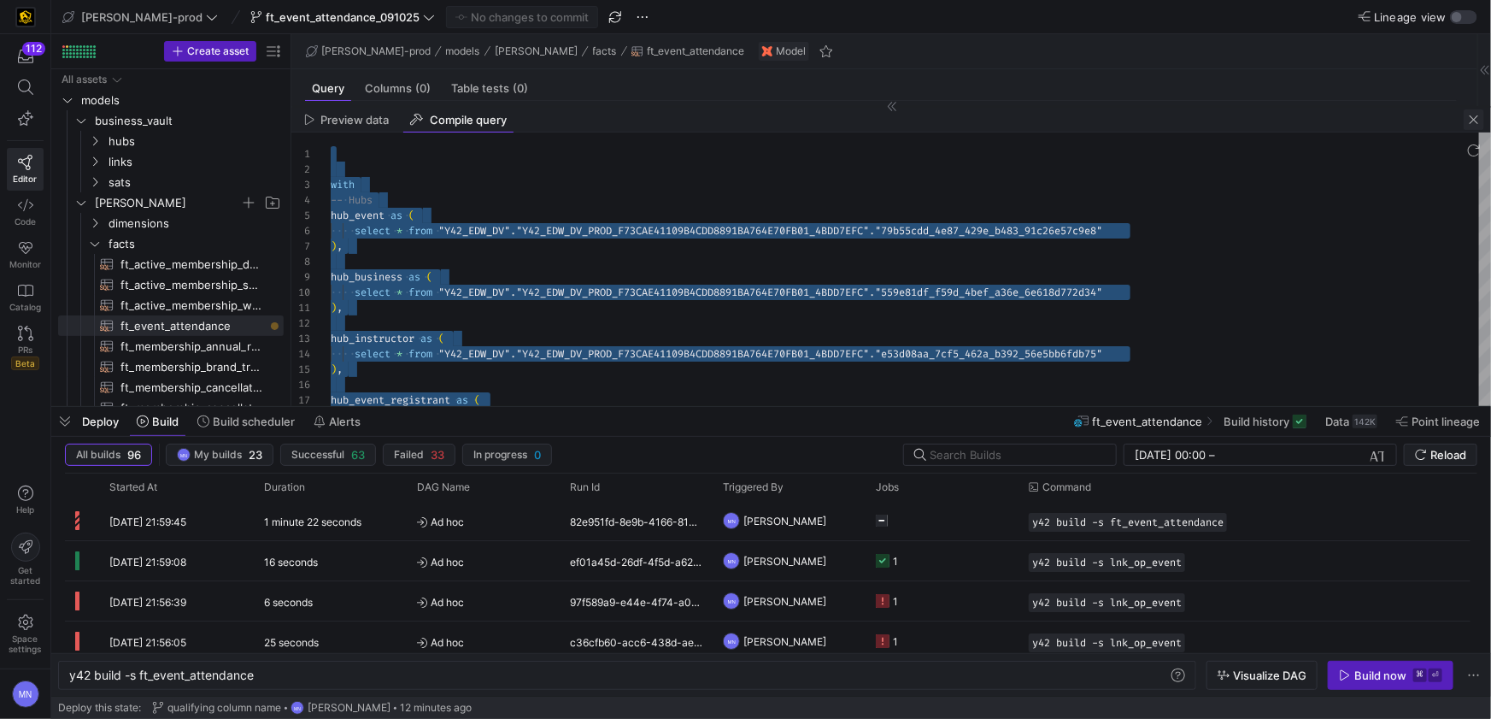
click at [1476, 119] on span "button" at bounding box center [1474, 119] width 21 height 21
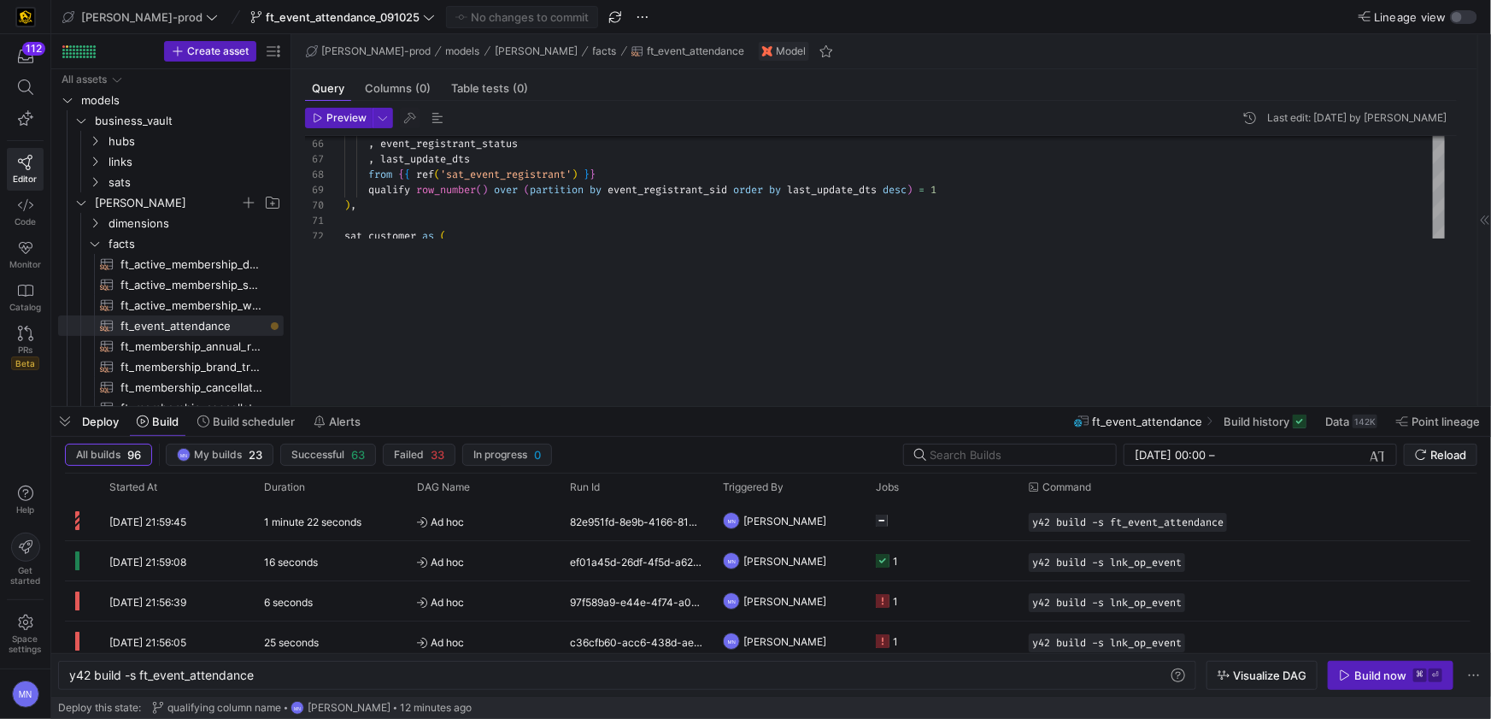
scroll to position [0, 0]
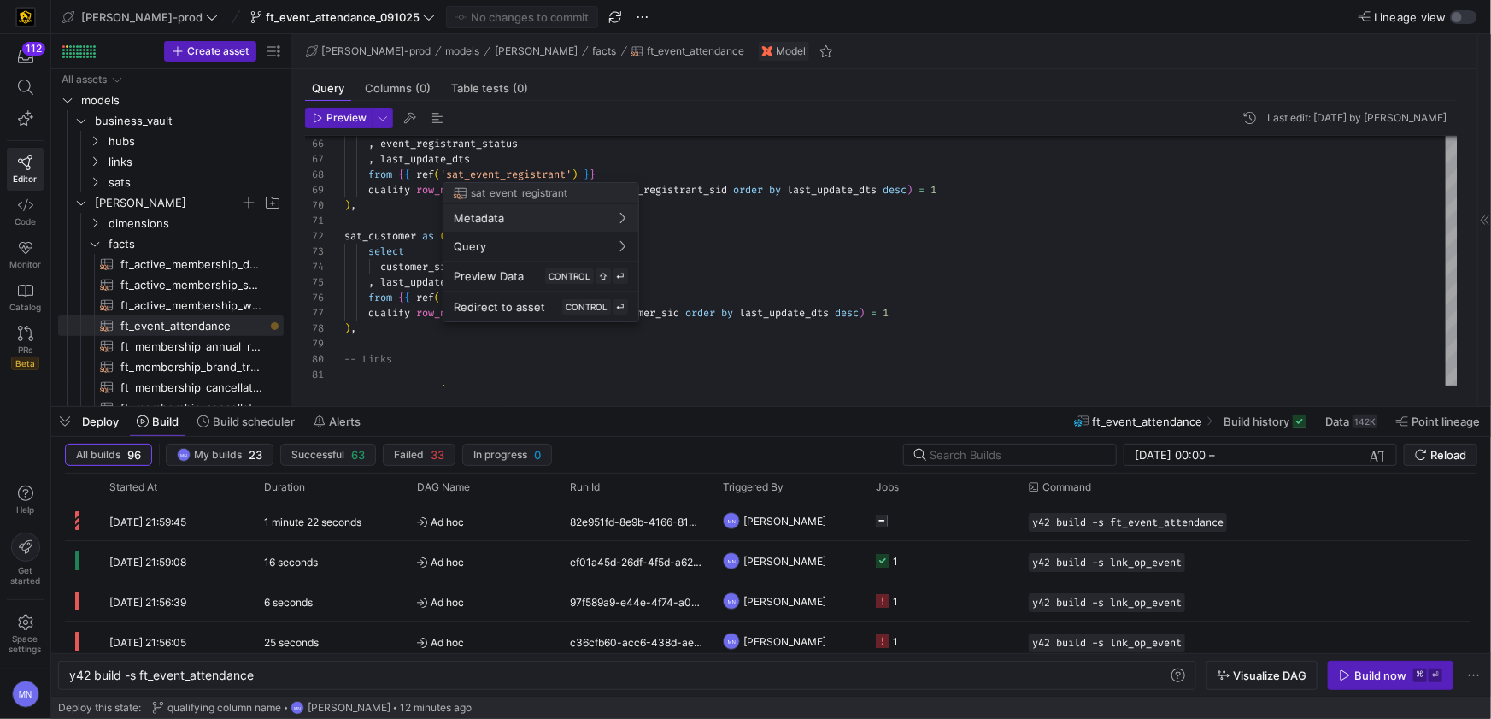
click at [179, 331] on div at bounding box center [745, 359] width 1491 height 719
click at [1374, 671] on div "Build now" at bounding box center [1380, 675] width 52 height 14
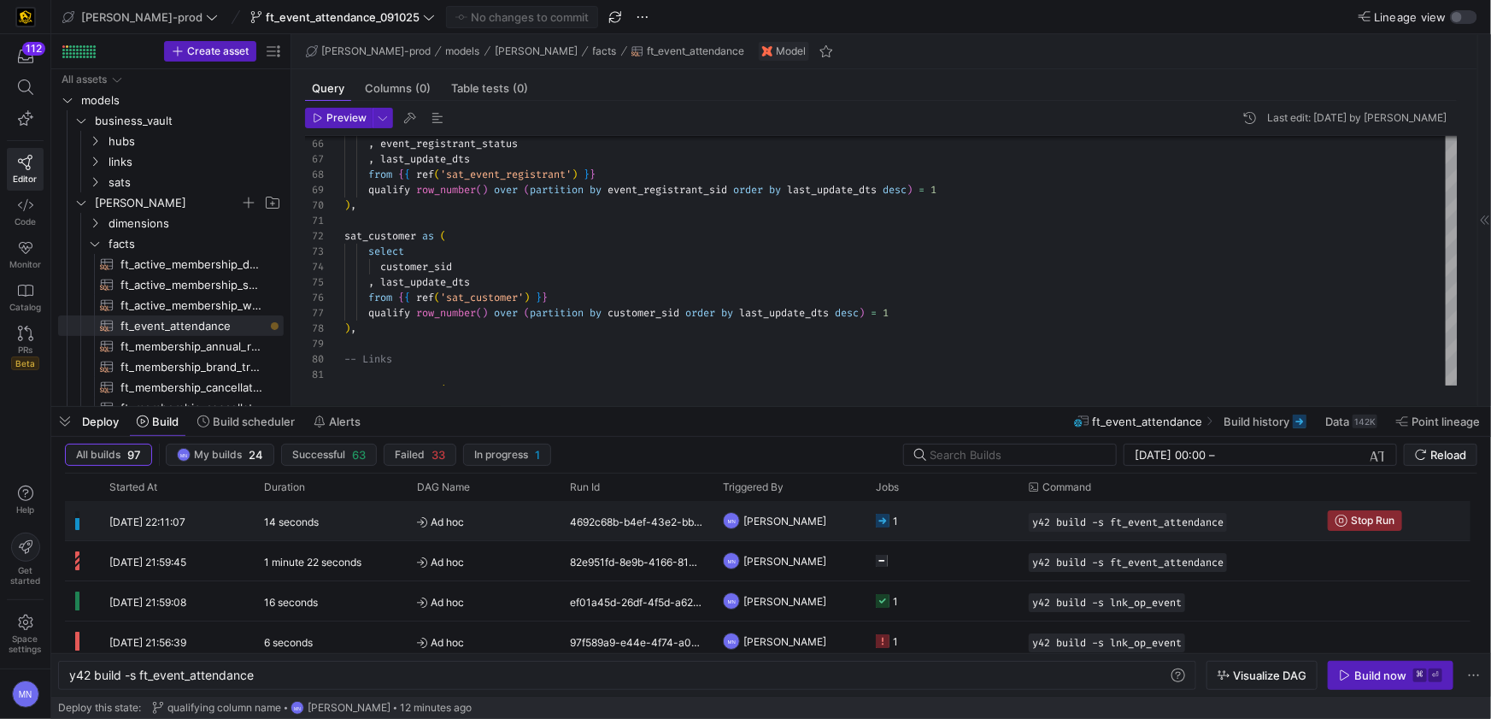
click at [875, 519] on div "1" at bounding box center [942, 520] width 153 height 39
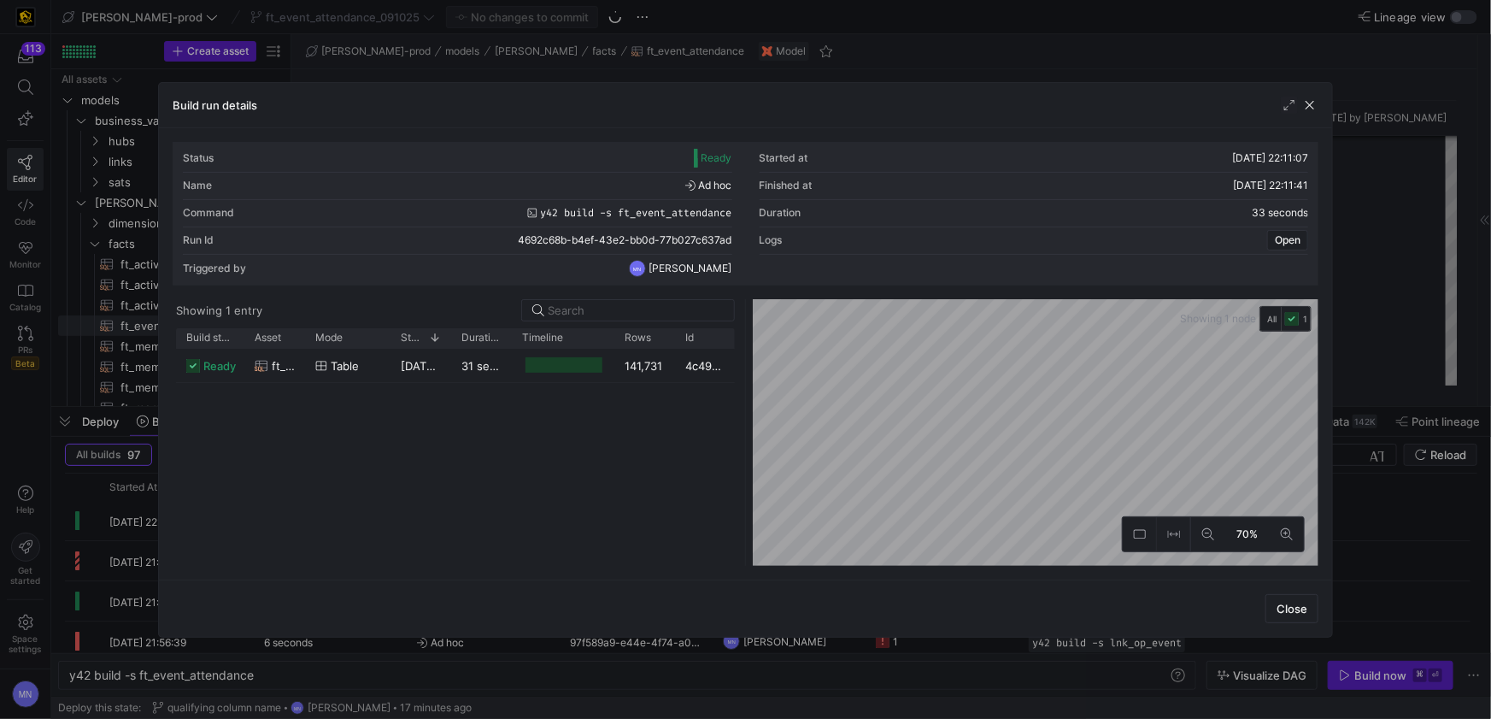
scroll to position [107, 257]
click at [280, 363] on span "ft_event_attendance" at bounding box center [283, 365] width 23 height 33
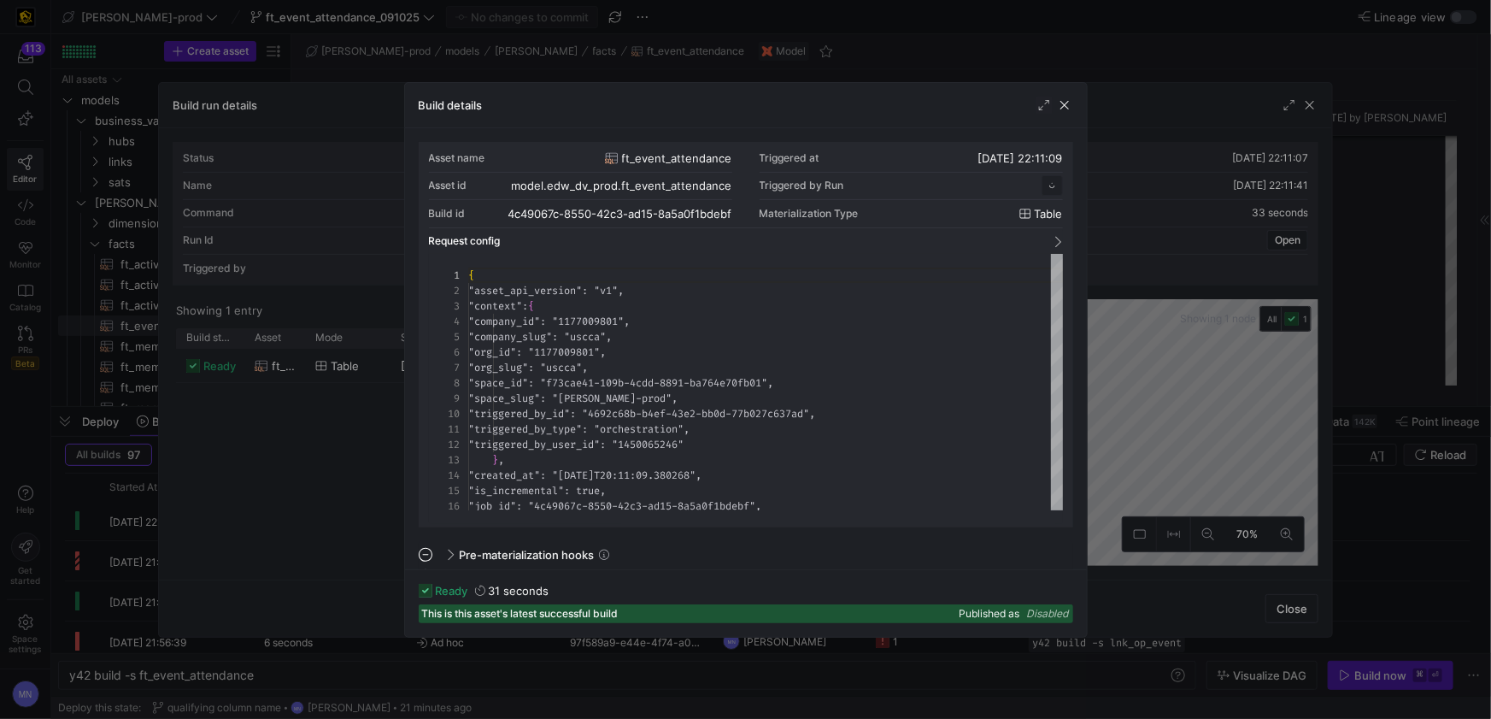
scroll to position [154, 0]
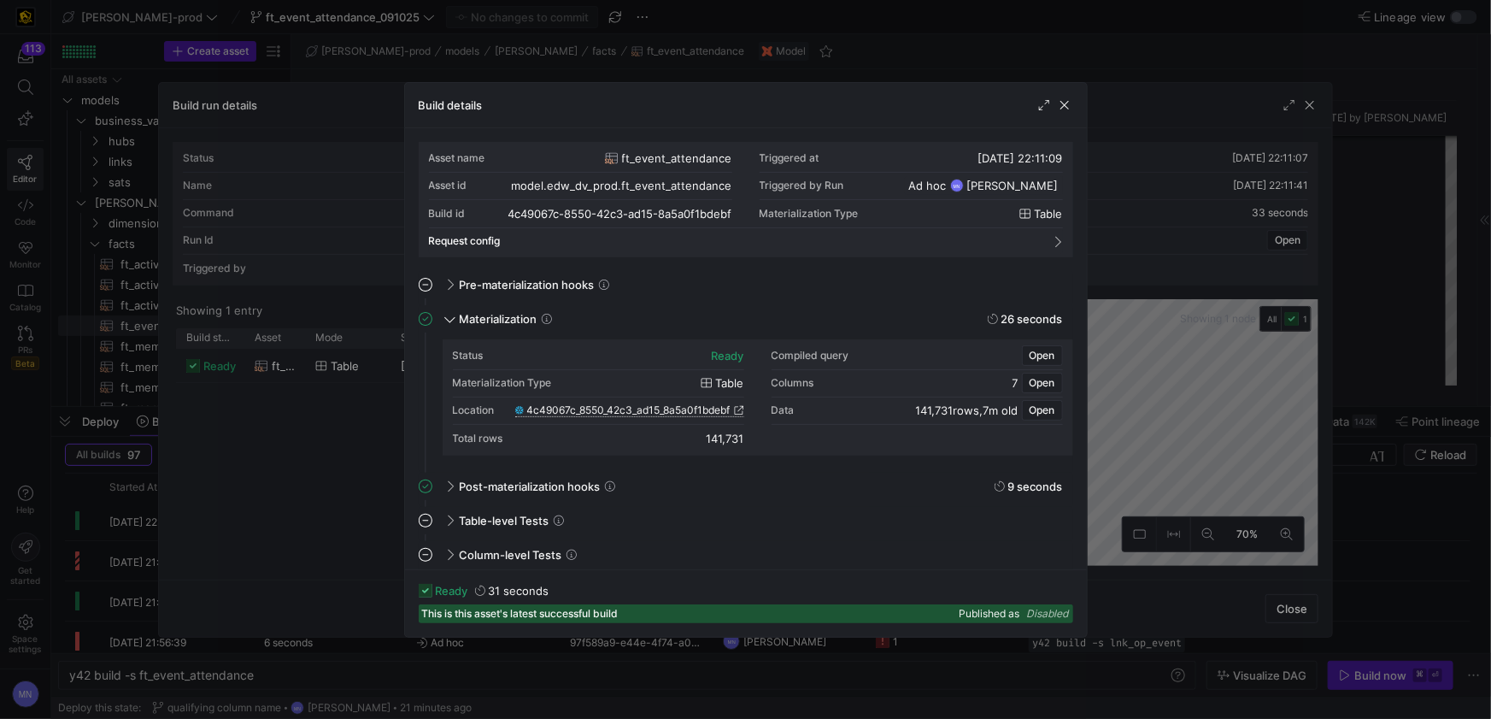
click at [673, 410] on span "4c49067c_8550_42c3_ad15_8a5a0f1bdebf" at bounding box center [628, 410] width 203 height 12
click at [676, 408] on span "4c49067c_8550_42c3_ad15_8a5a0f1bdebf" at bounding box center [628, 409] width 203 height 12
click at [1066, 111] on span "button" at bounding box center [1064, 105] width 17 height 17
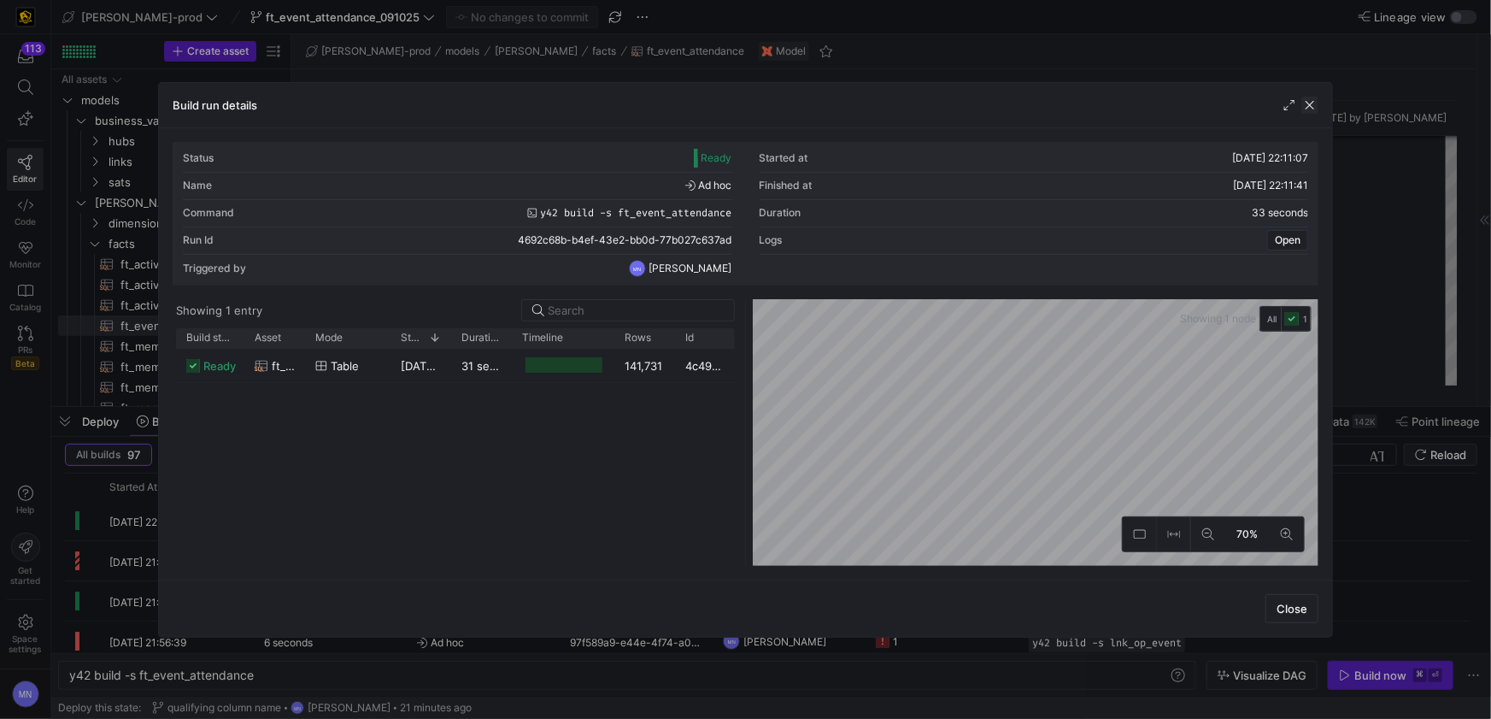
click at [1307, 109] on span "button" at bounding box center [1309, 105] width 17 height 17
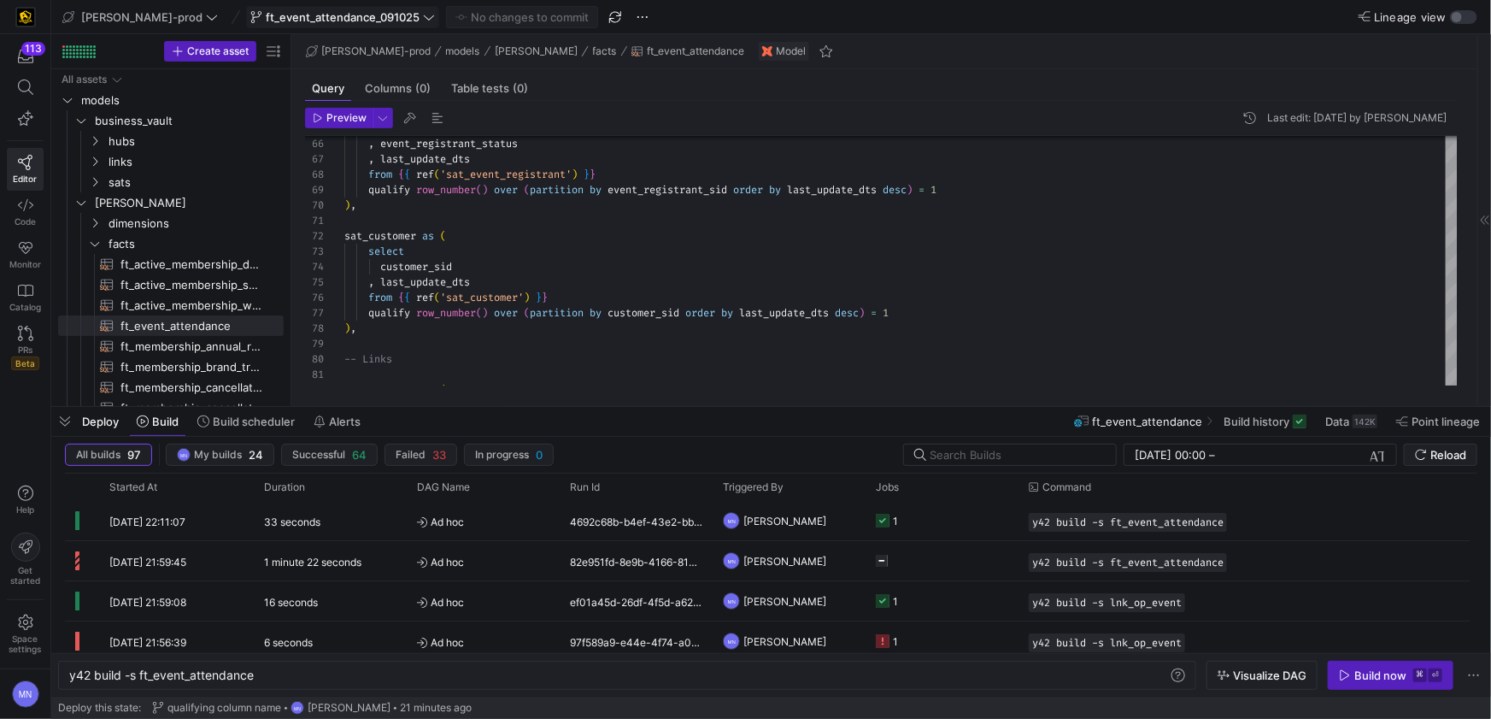
click at [367, 21] on span "ft_event_attendance_091025" at bounding box center [343, 17] width 154 height 14
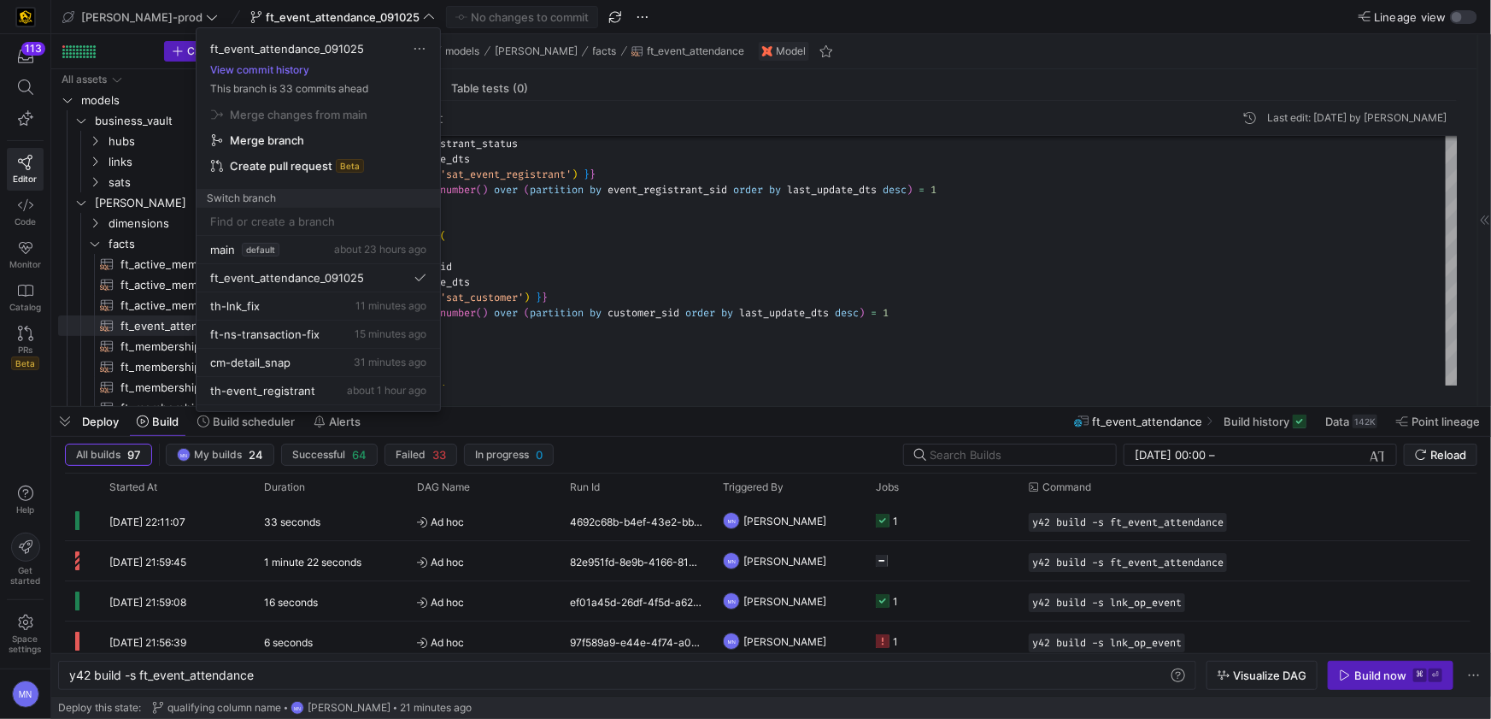
click at [280, 220] on input at bounding box center [318, 221] width 216 height 14
type input "L"
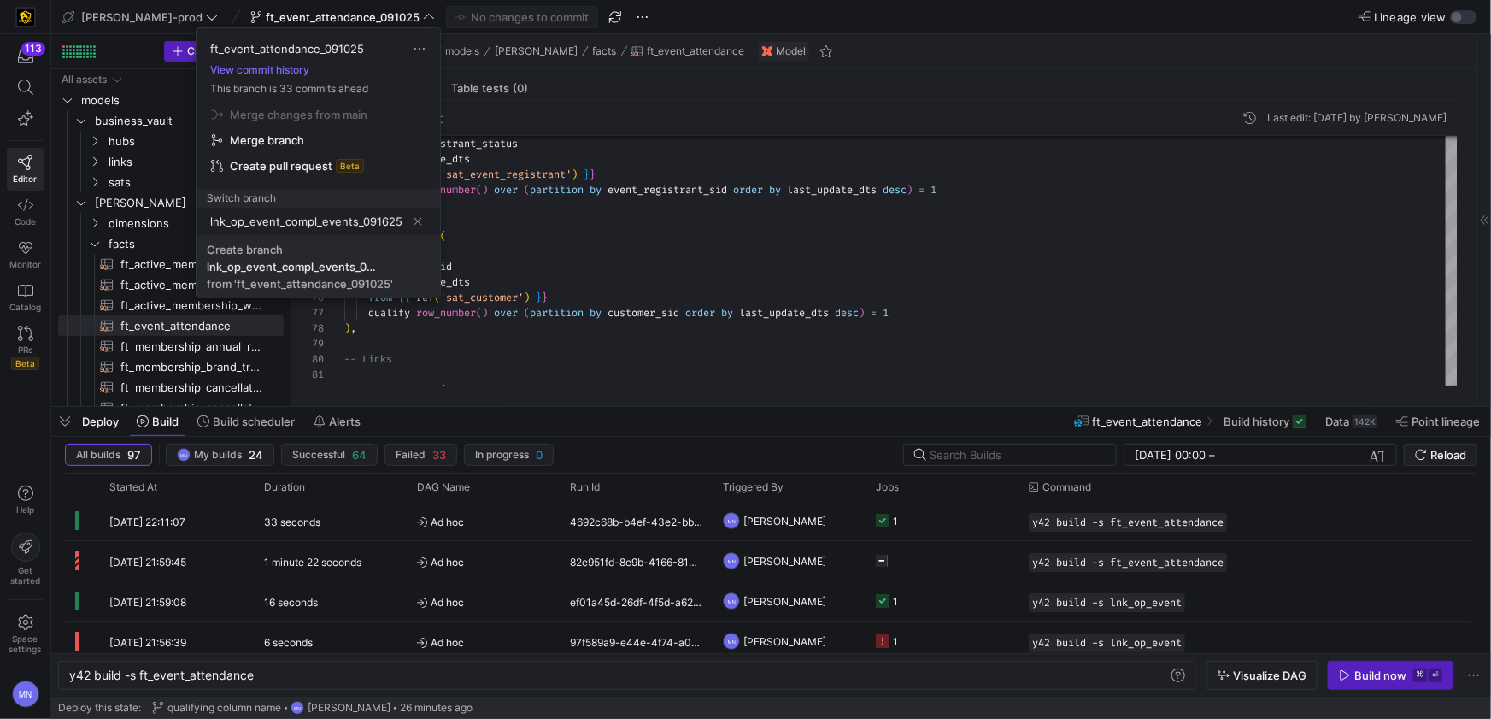
type input "lnk_op_event_compl_events_091625"
click at [300, 249] on span "Create branch lnk_op_event_compl_events_091625 from 'ft_event_attendance_091025'" at bounding box center [318, 267] width 223 height 48
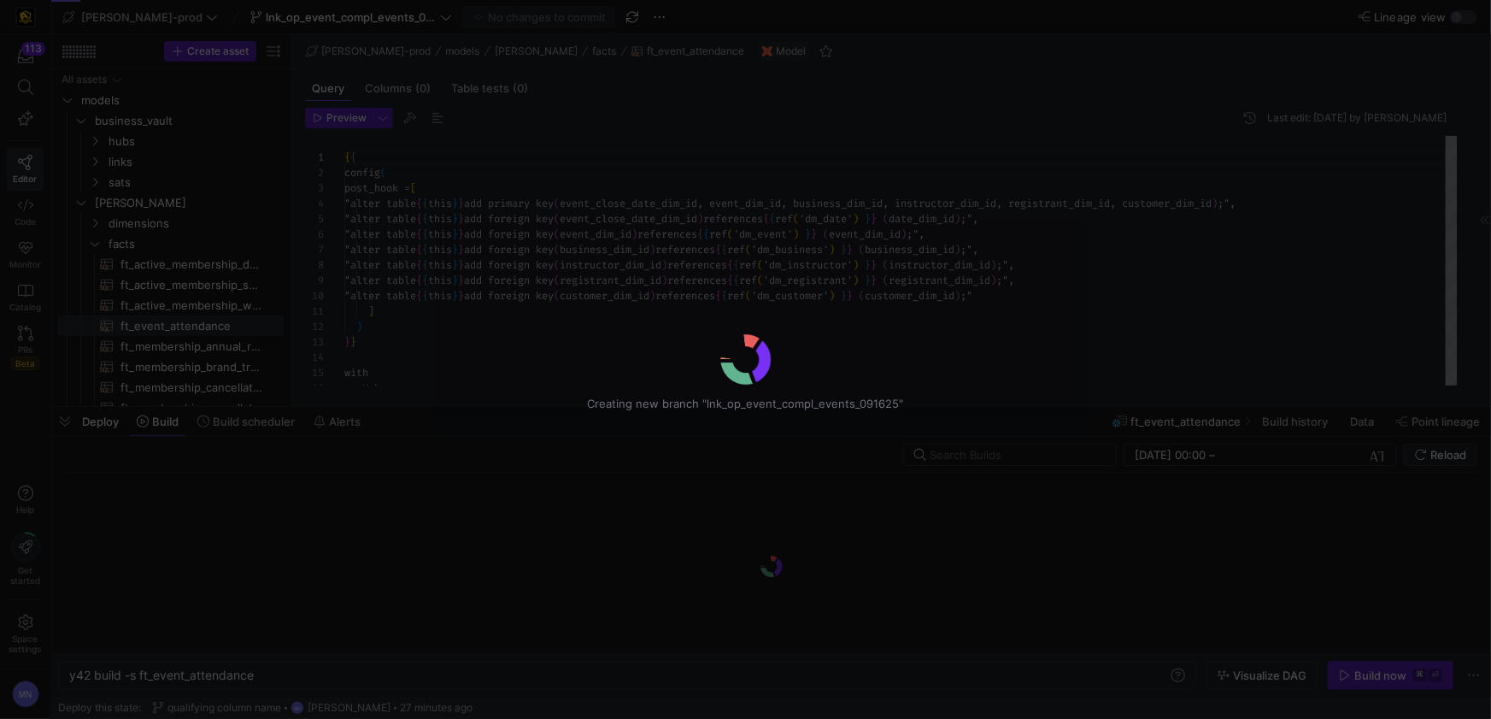
scroll to position [91, 0]
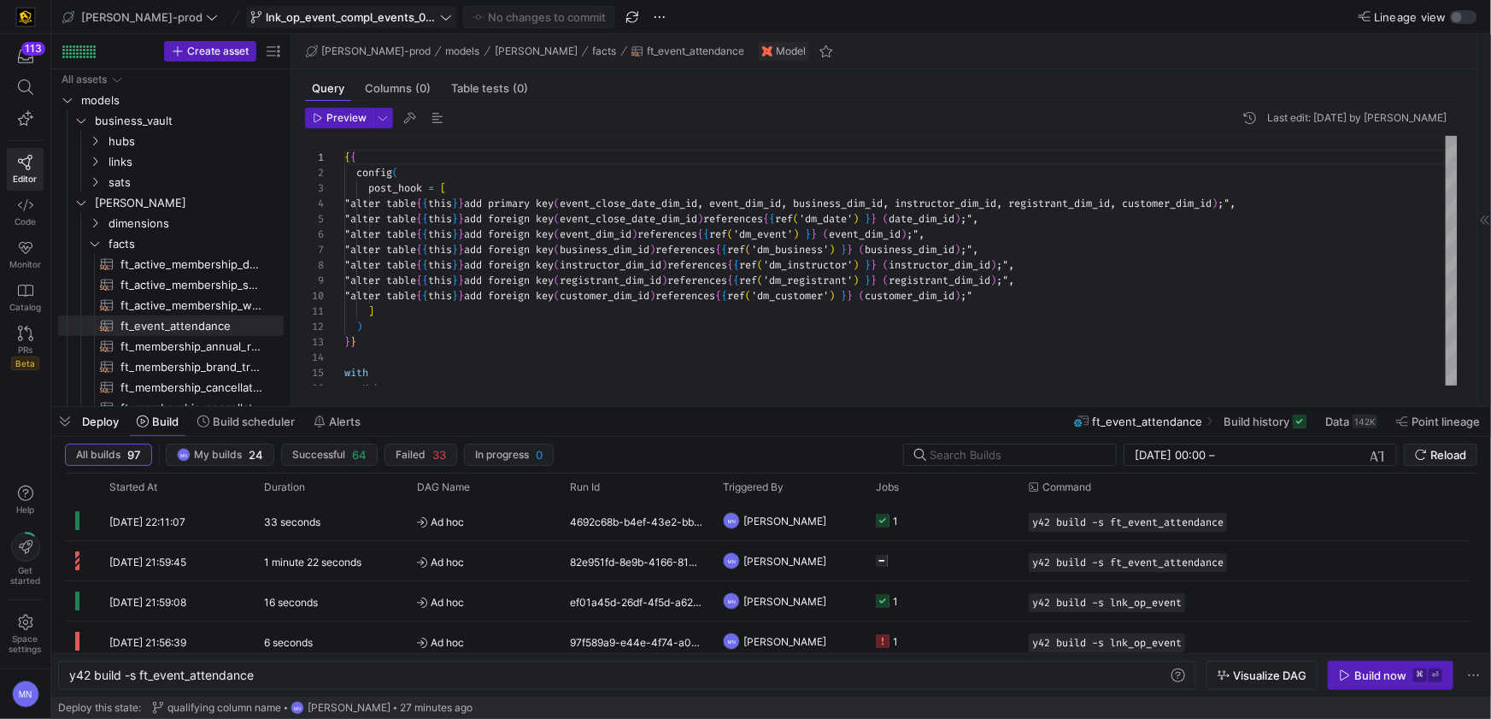
click at [440, 20] on icon at bounding box center [446, 17] width 12 height 12
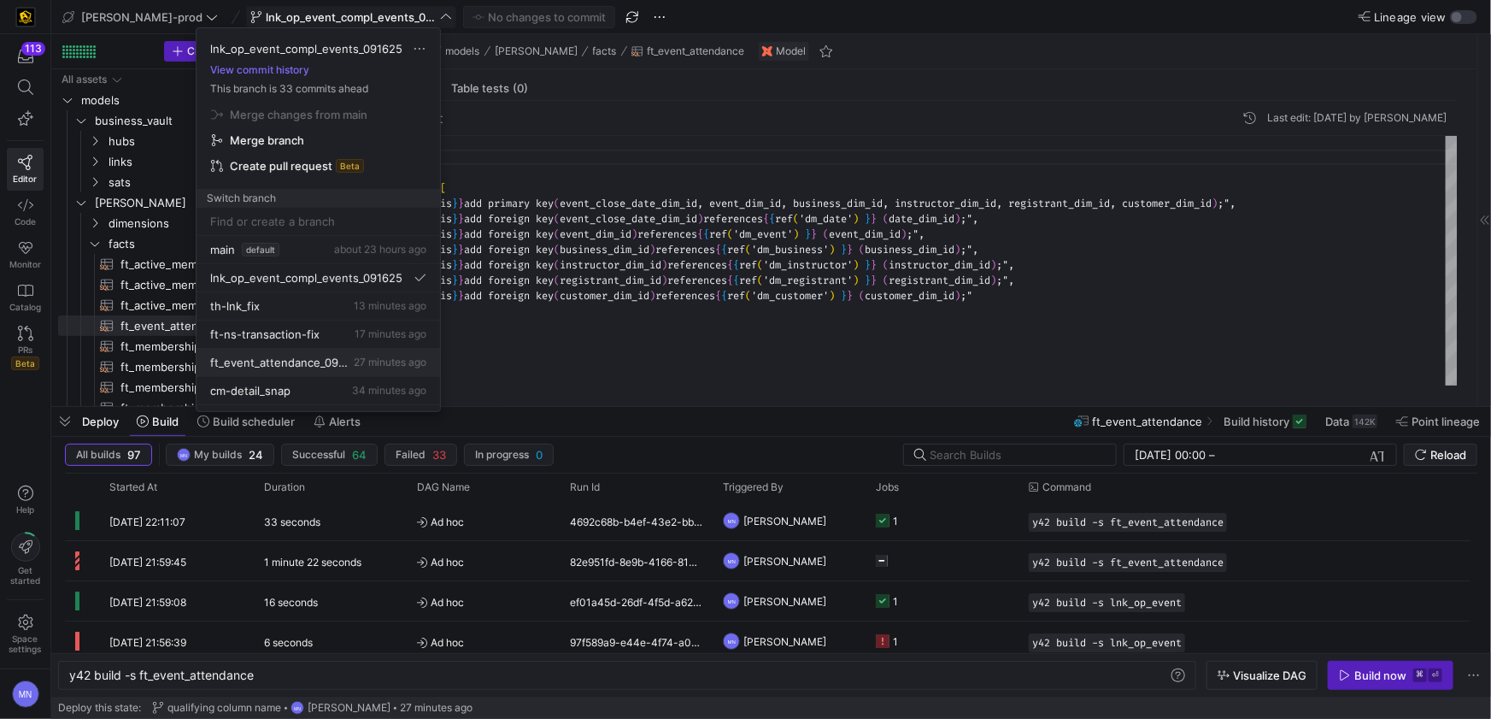
click at [301, 358] on span "ft_event_attendance_091025" at bounding box center [280, 362] width 140 height 14
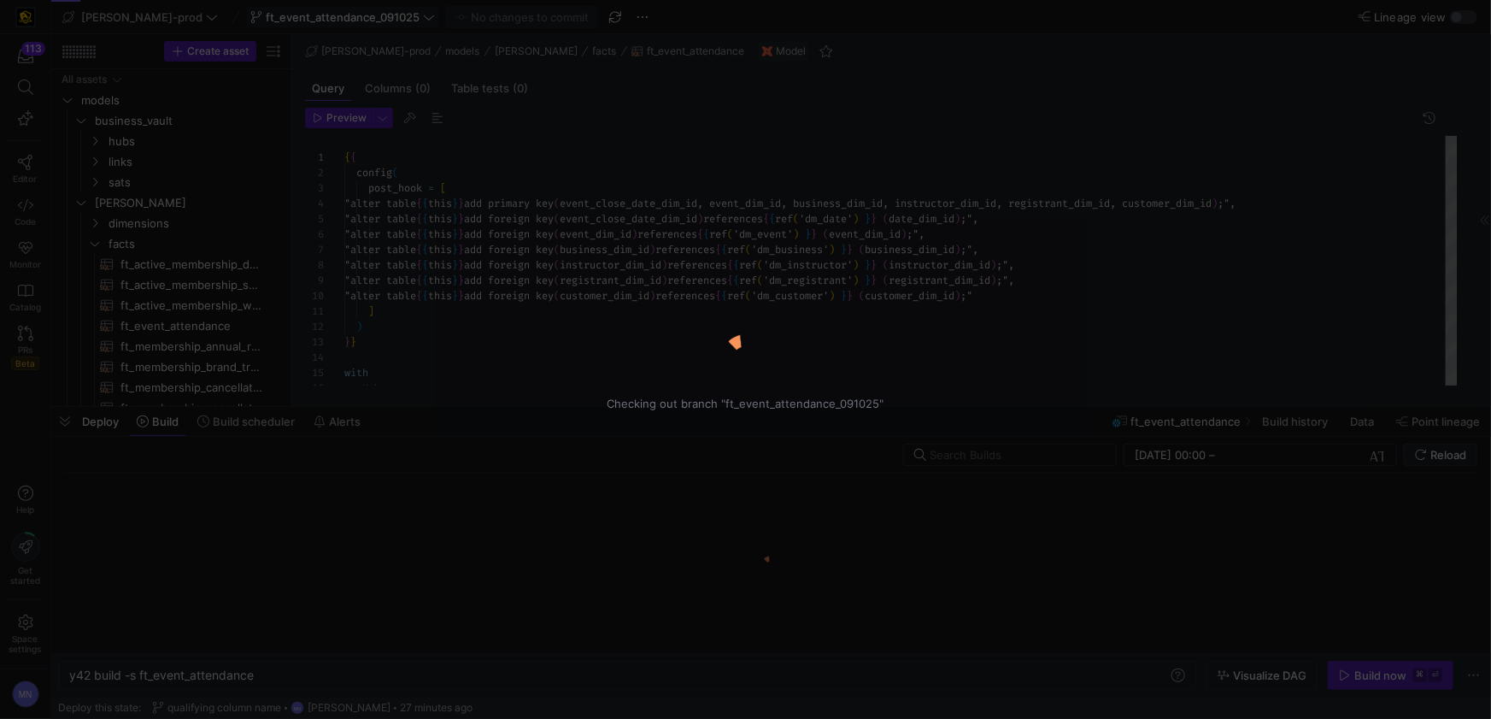
scroll to position [91, 0]
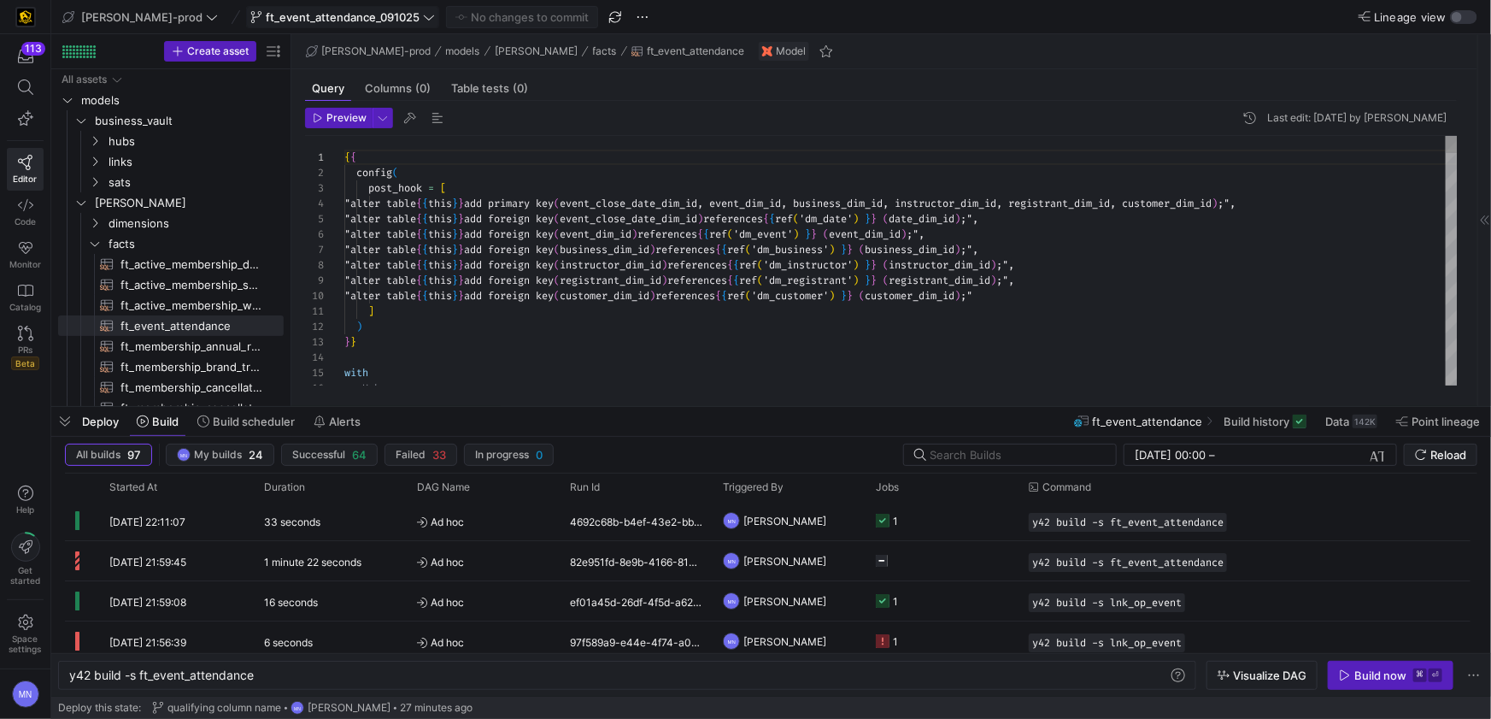
type textarea "{{ config( post_hook = [ "alter table {{ this }} add primary key (event_close_d…"
click at [96, 246] on icon "Press SPACE to select this row." at bounding box center [95, 243] width 12 height 10
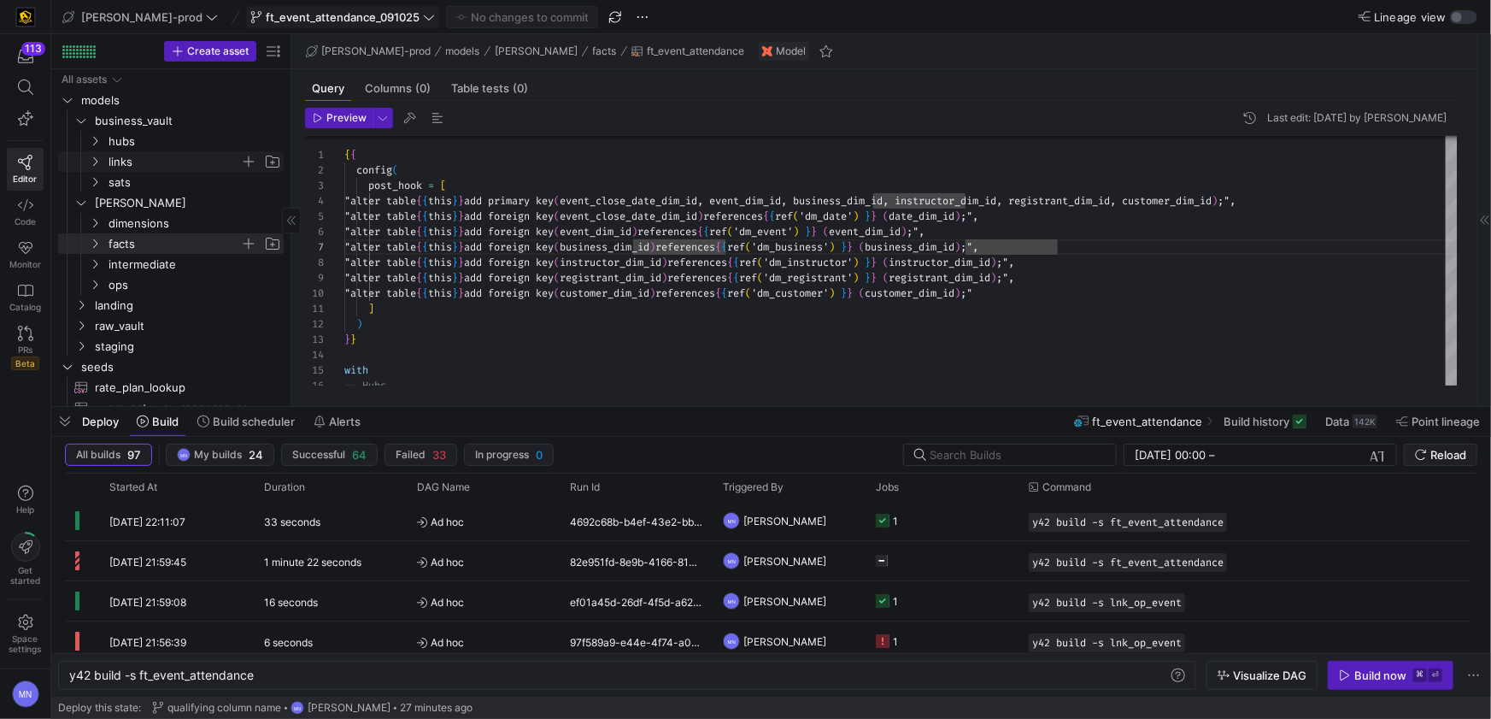
click at [97, 163] on icon "Press SPACE to select this row." at bounding box center [95, 161] width 12 height 10
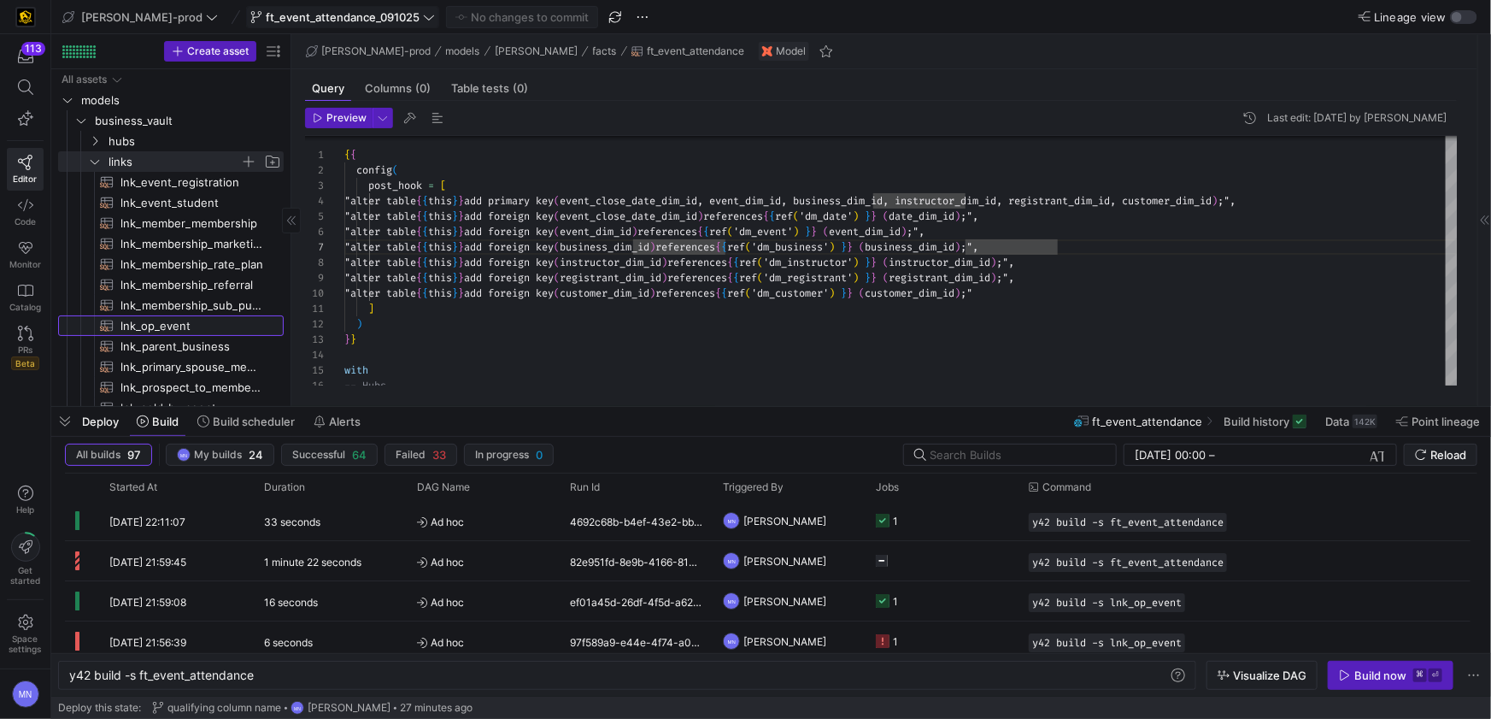
click at [158, 326] on span "lnk_op_event​​​​​​​​​​" at bounding box center [192, 326] width 144 height 20
type textarea "y42 build -s lnk_op_event"
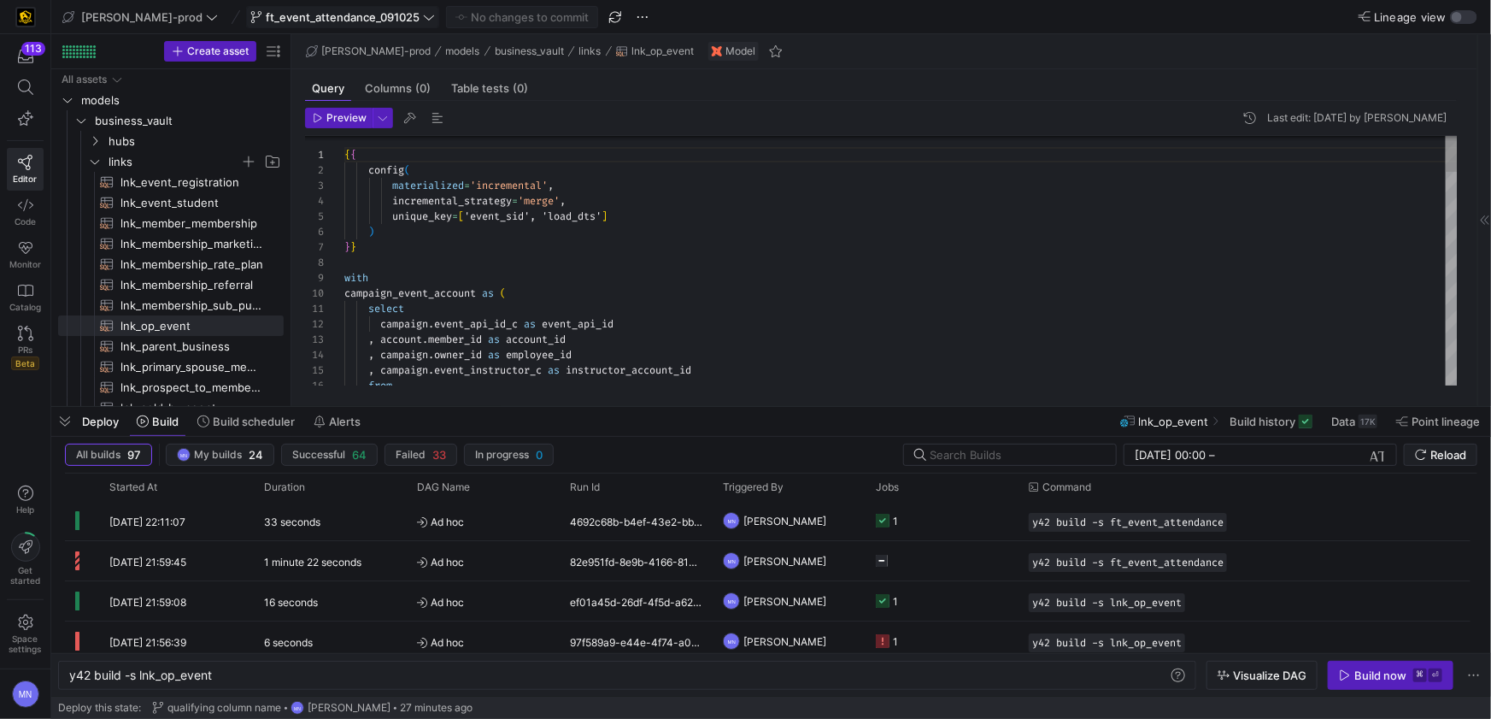
click at [676, 279] on div "with" at bounding box center [900, 277] width 1113 height 15
type textarea "{{ config( materialized='incremental', incremental_strategy='merge', unique_key…"
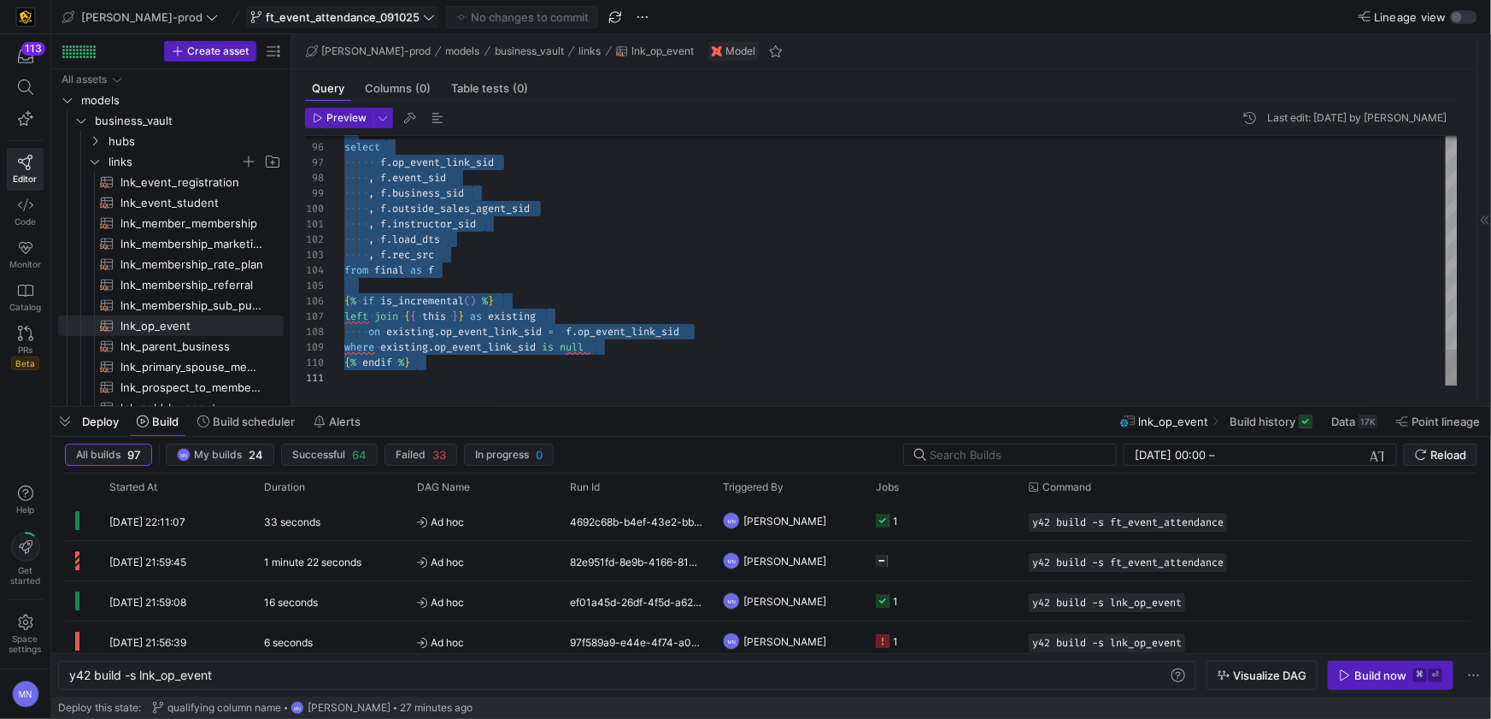
scroll to position [0, 0]
click at [423, 19] on icon at bounding box center [429, 17] width 12 height 12
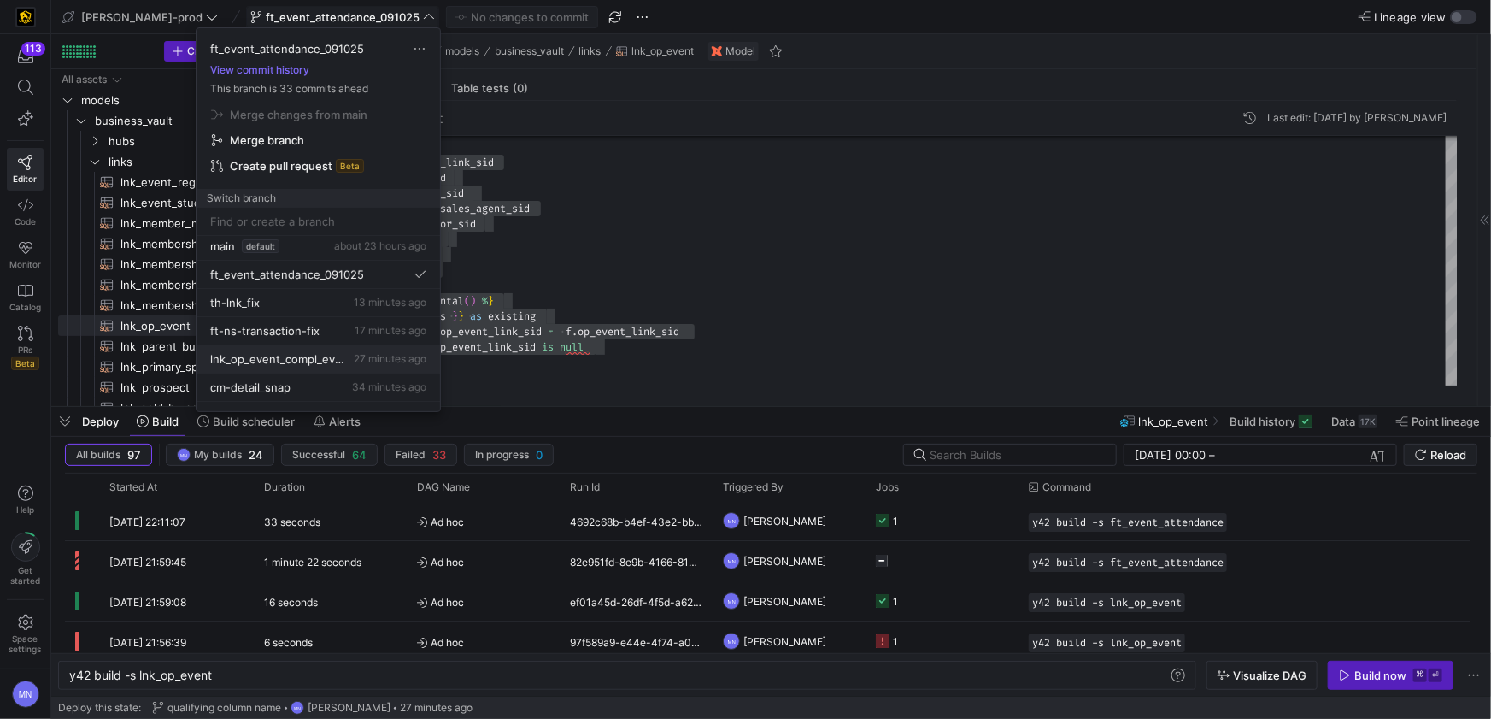
click at [293, 360] on span "lnk_op_event_compl_events_091625" at bounding box center [280, 359] width 140 height 14
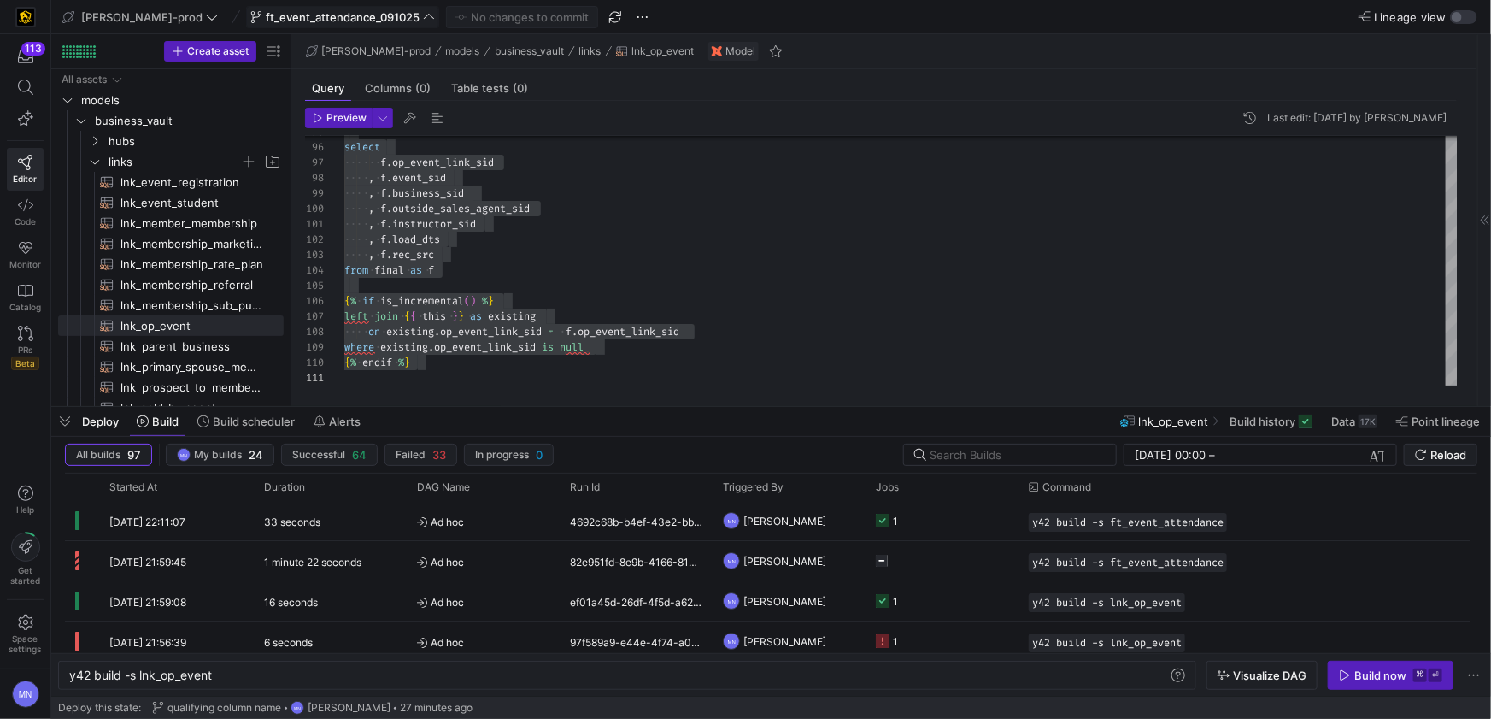
scroll to position [5, 0]
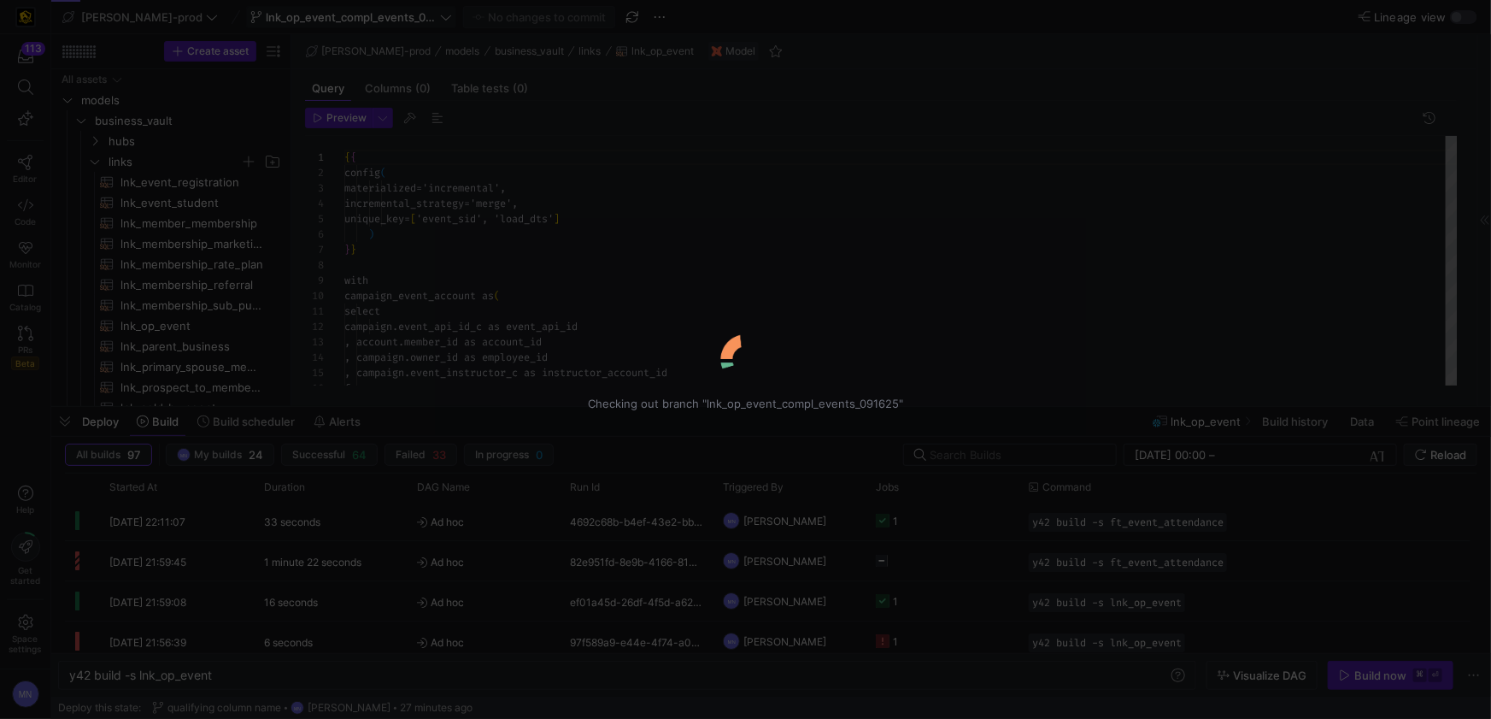
scroll to position [154, 0]
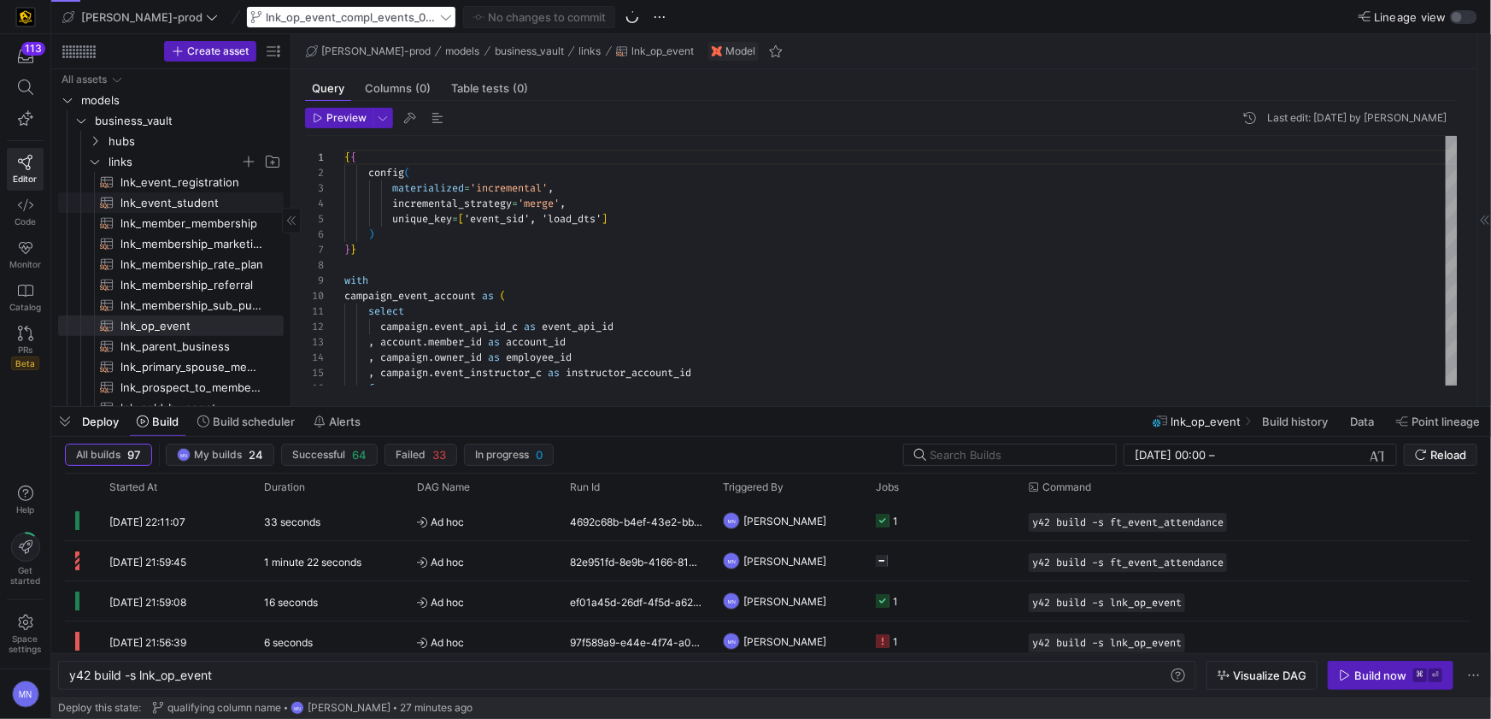
drag, startPoint x: 174, startPoint y: 201, endPoint x: 215, endPoint y: 205, distance: 41.2
click at [174, 201] on span "lnk_event_student​​​​​​​​​​" at bounding box center [192, 203] width 144 height 20
type textarea "y42 build -s lnk_event_student"
type textarea "{{ config( materialized='incremental', incremental_strategy='merge', unique_key…"
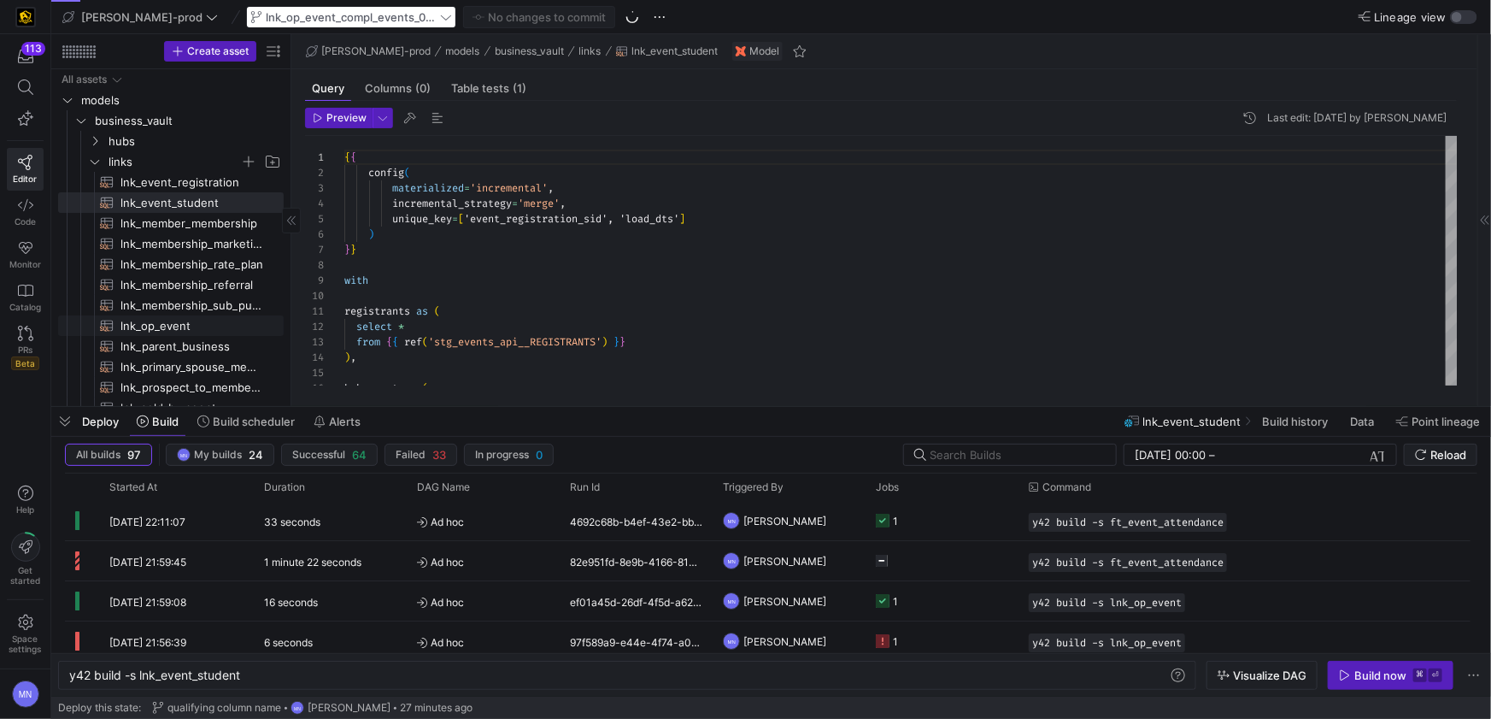
click at [142, 323] on span "lnk_op_event​​​​​​​​​​" at bounding box center [192, 326] width 144 height 20
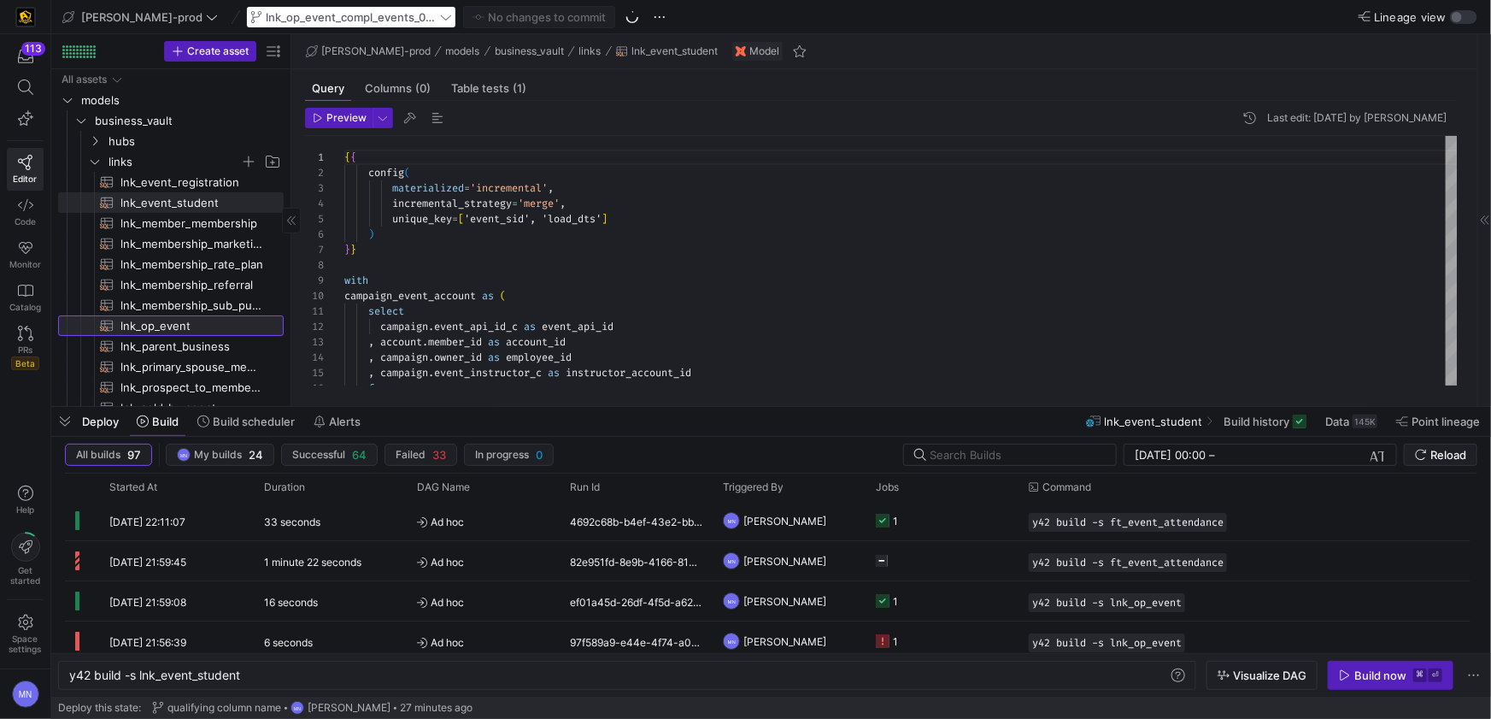
type textarea "y42 build -s lnk_op_event"
type textarea "{{ config( materialized='incremental', incremental_strategy='merge', unique_key…"
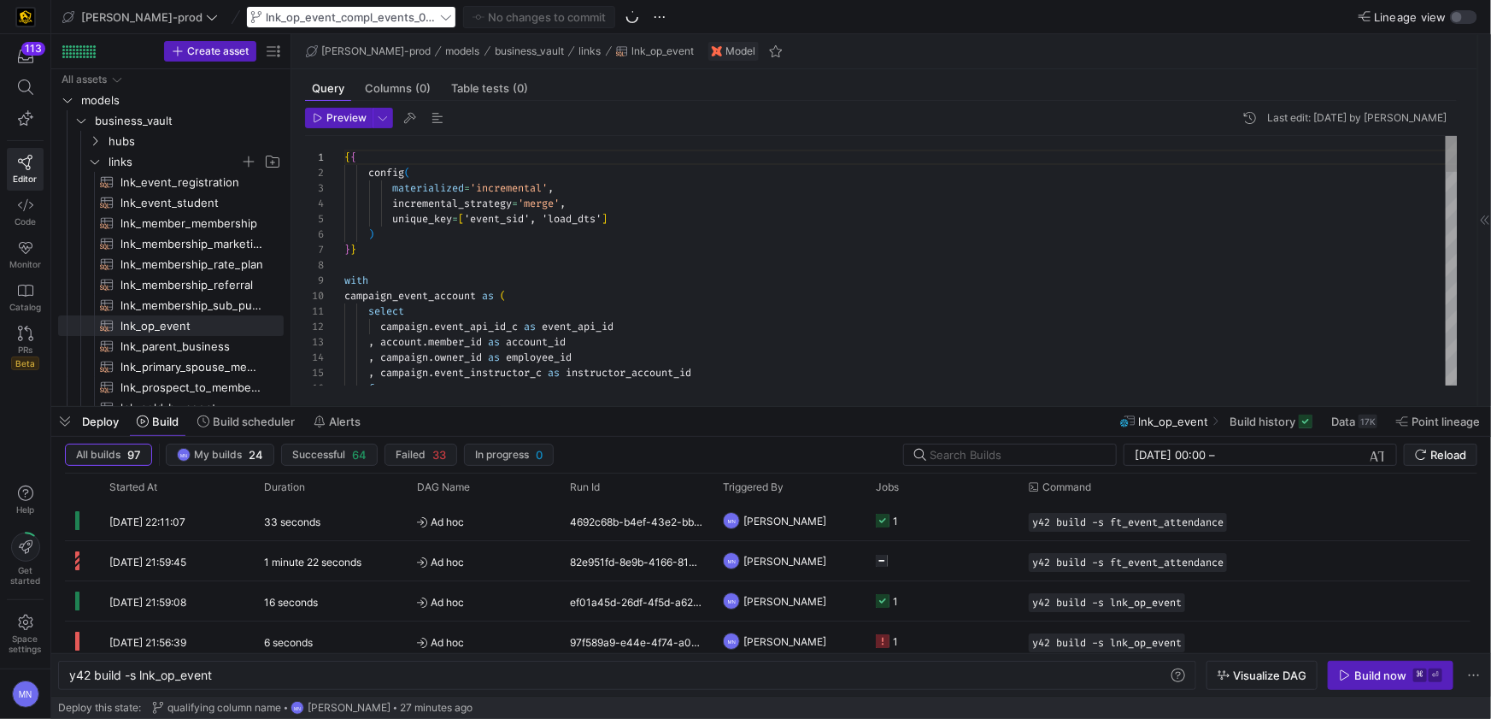
scroll to position [92, 12]
click at [642, 245] on div "} }" at bounding box center [900, 249] width 1113 height 15
click at [360, 18] on span "lnk_op_event_compl_events_091625" at bounding box center [351, 17] width 171 height 14
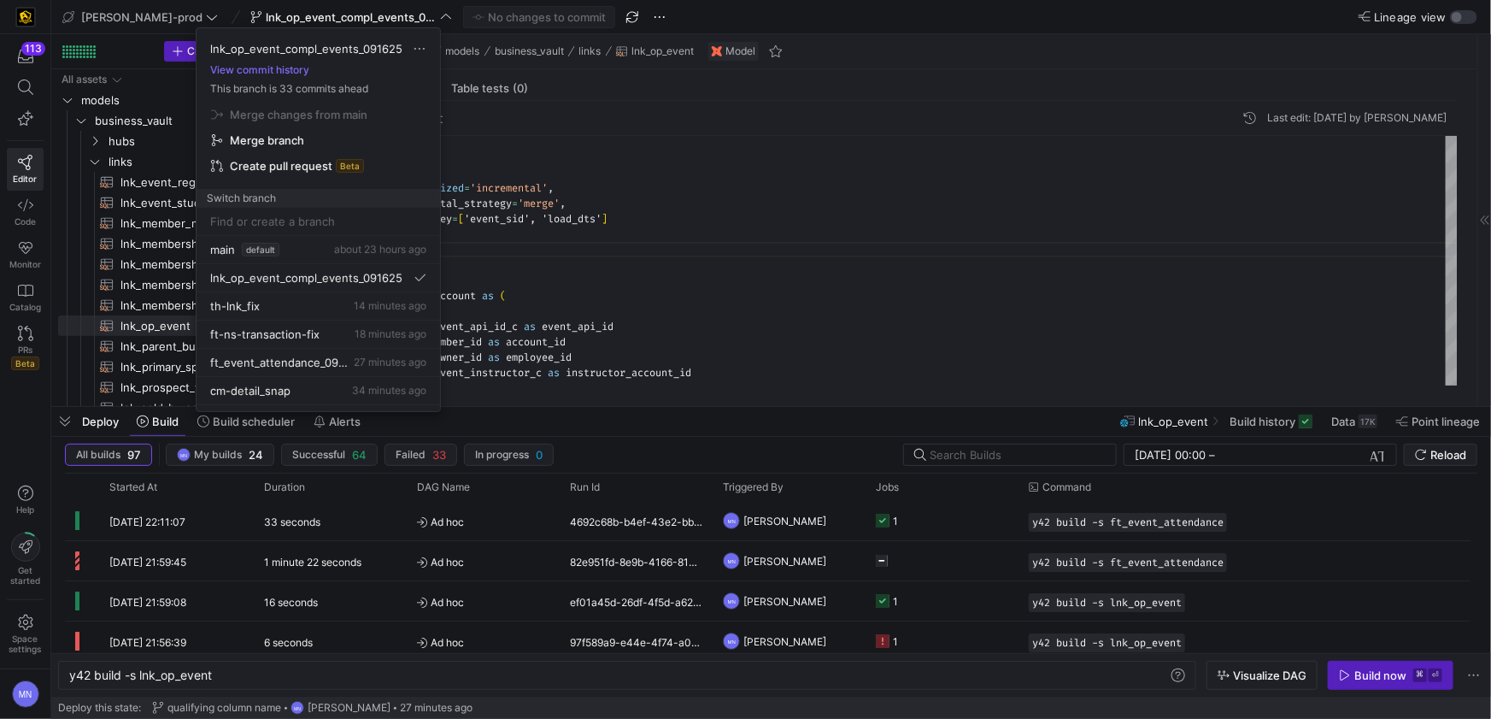
click at [723, 216] on div at bounding box center [745, 359] width 1491 height 719
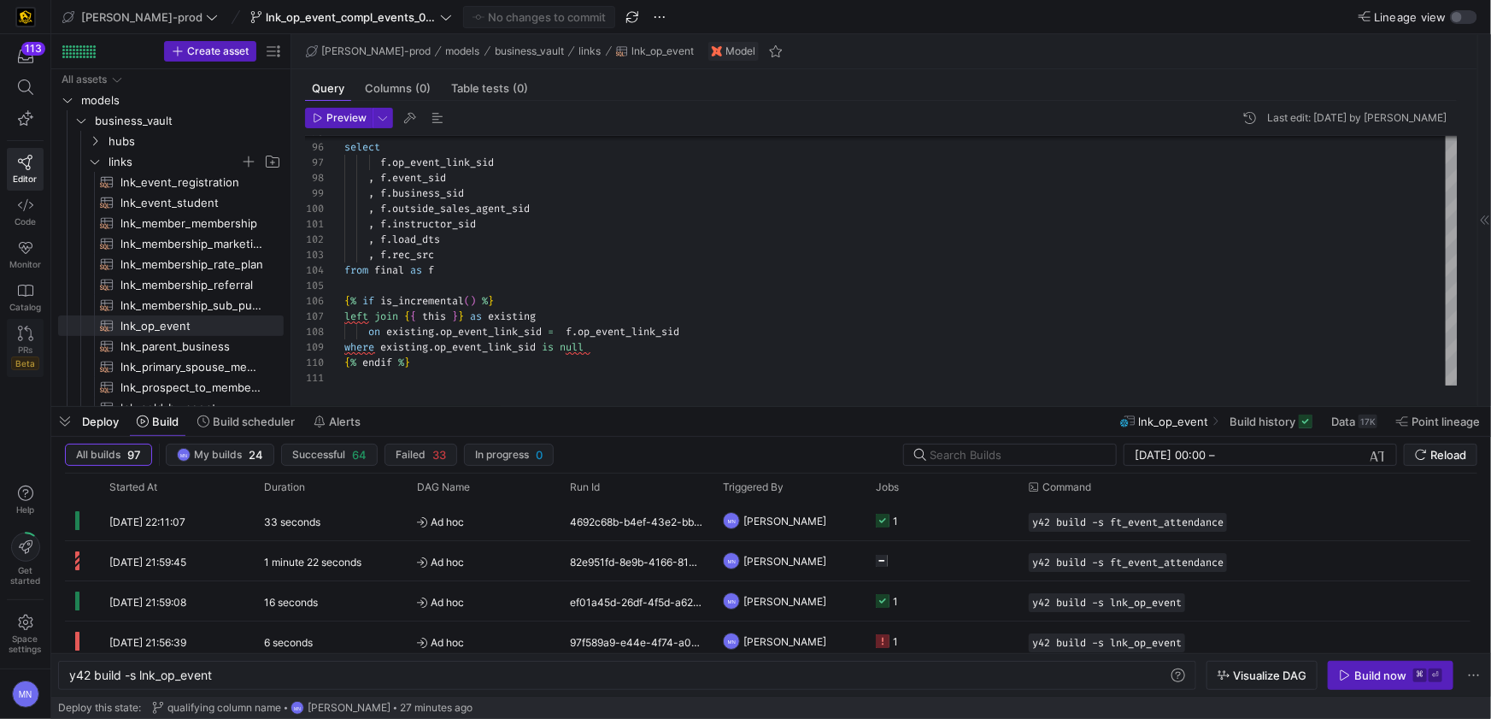
click at [34, 342] on link "PRs Beta" at bounding box center [25, 348] width 37 height 58
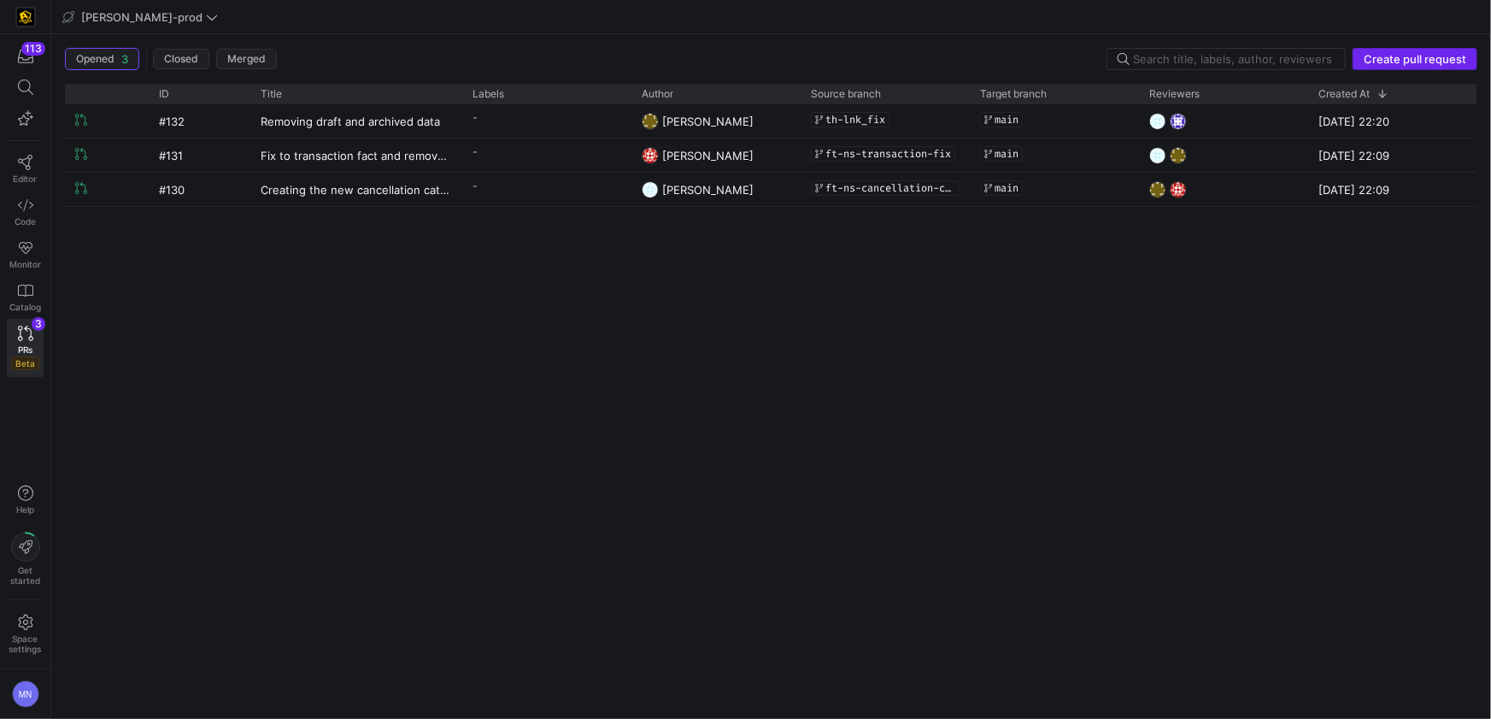
click at [1444, 59] on span "Create pull request" at bounding box center [1415, 59] width 103 height 14
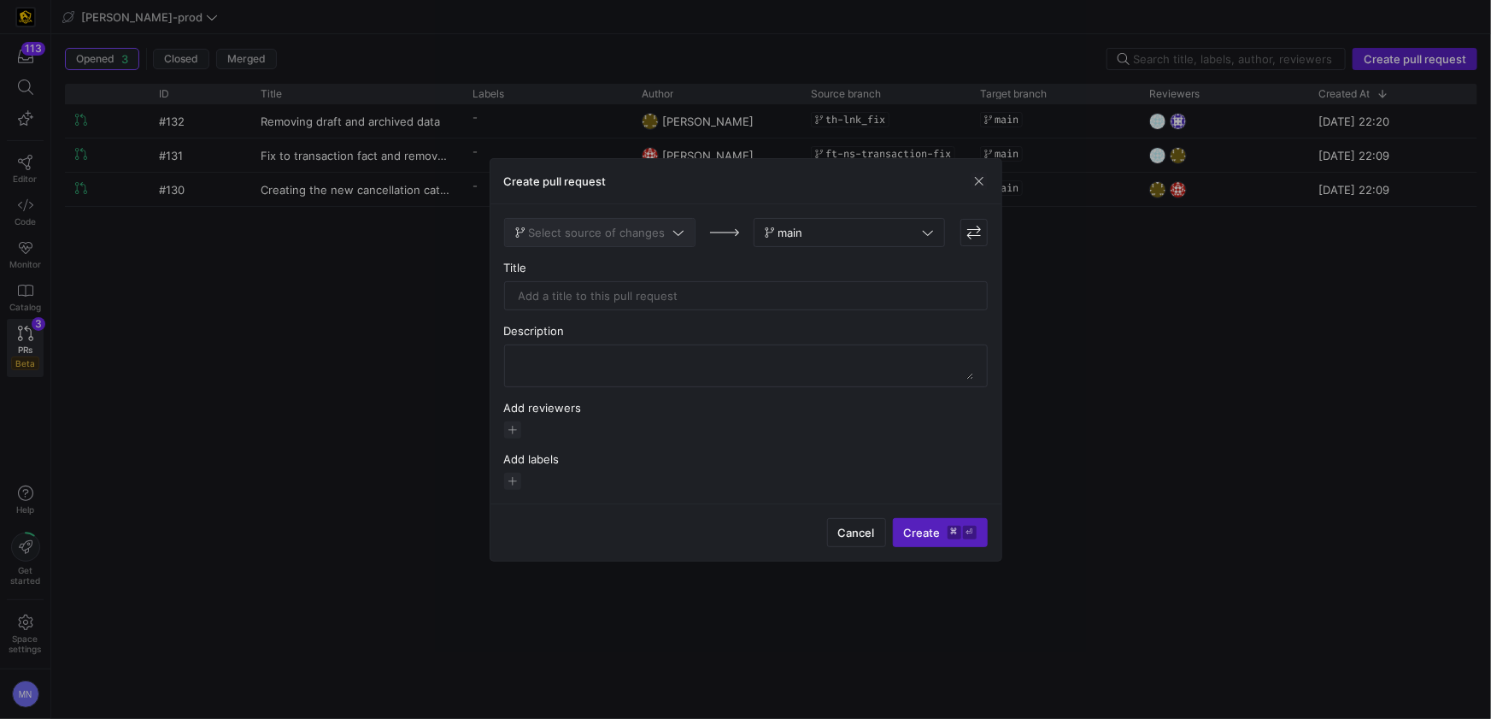
click at [675, 238] on span "Select source of changes" at bounding box center [599, 233] width 169 height 14
type input "0916"
click at [659, 269] on button "lnk_op_event_compl_events_091625" at bounding box center [600, 262] width 191 height 28
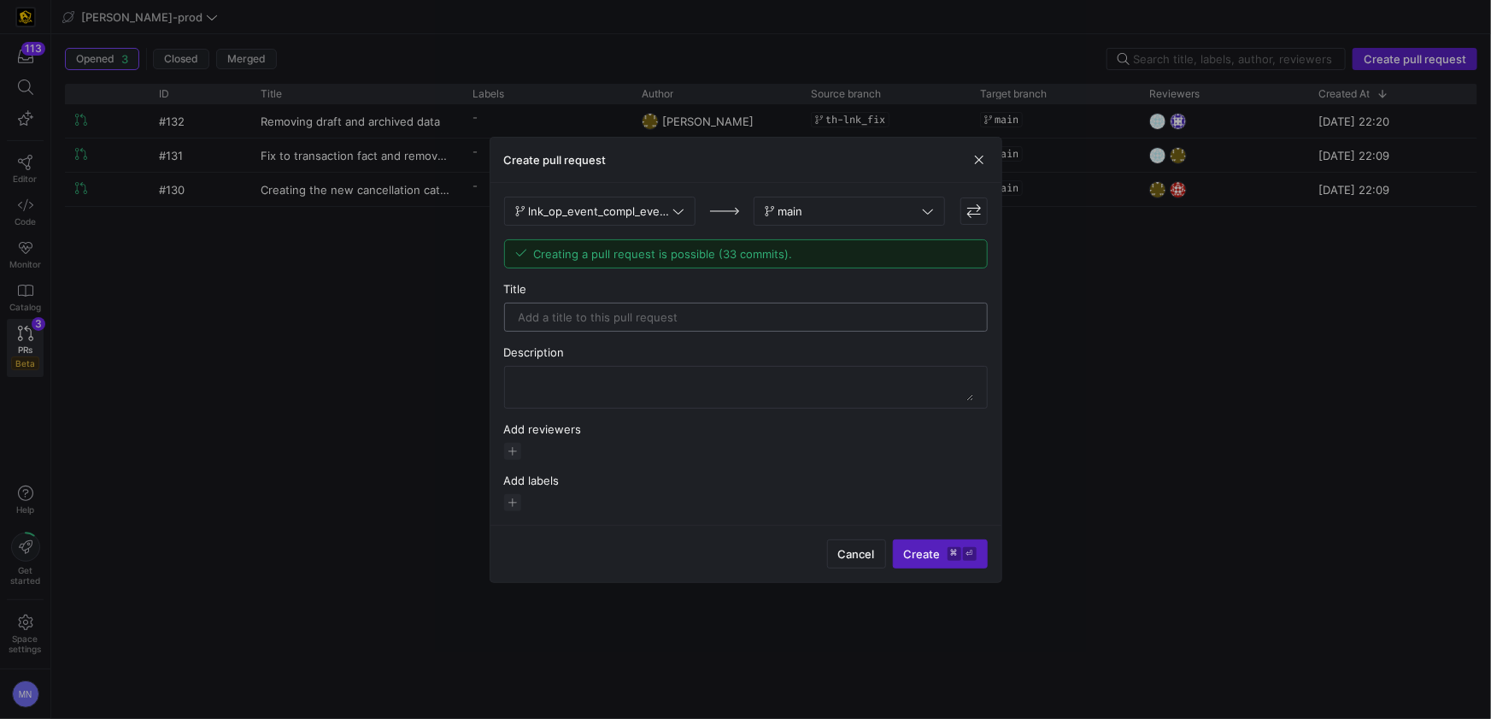
click at [698, 321] on input "text" at bounding box center [746, 317] width 455 height 14
type input "a"
type input "f"
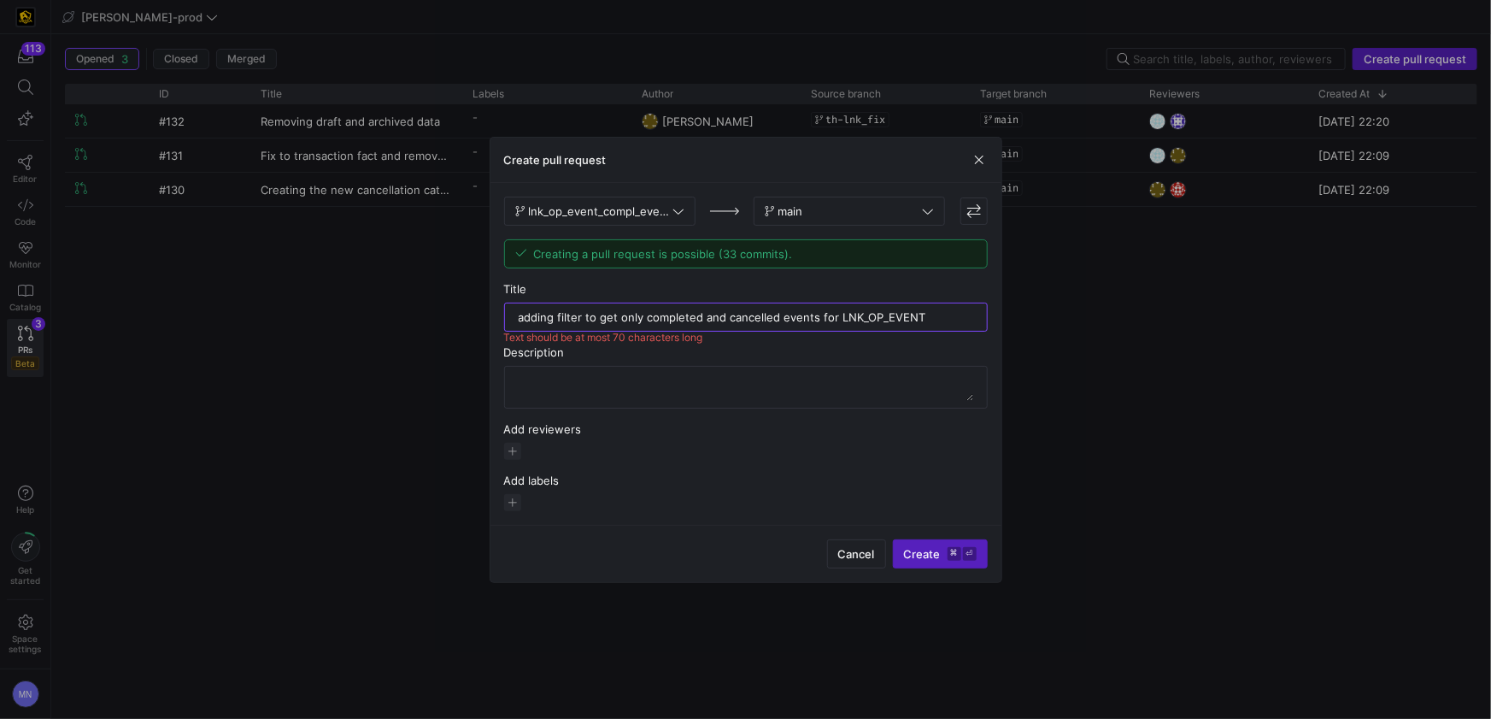
drag, startPoint x: 848, startPoint y: 320, endPoint x: 514, endPoint y: 320, distance: 333.2
click at [512, 319] on div "adding filter to get only completed and cancelled events for LNK_OP_EVENT" at bounding box center [746, 316] width 484 height 29
type input "adding filter to get only completed and cancelled events for LNK_OP_EVENT"
click at [700, 390] on textarea at bounding box center [746, 386] width 455 height 27
paste textarea "adding filter to get only completed and cancelled events for LNK_OP_EVENT"
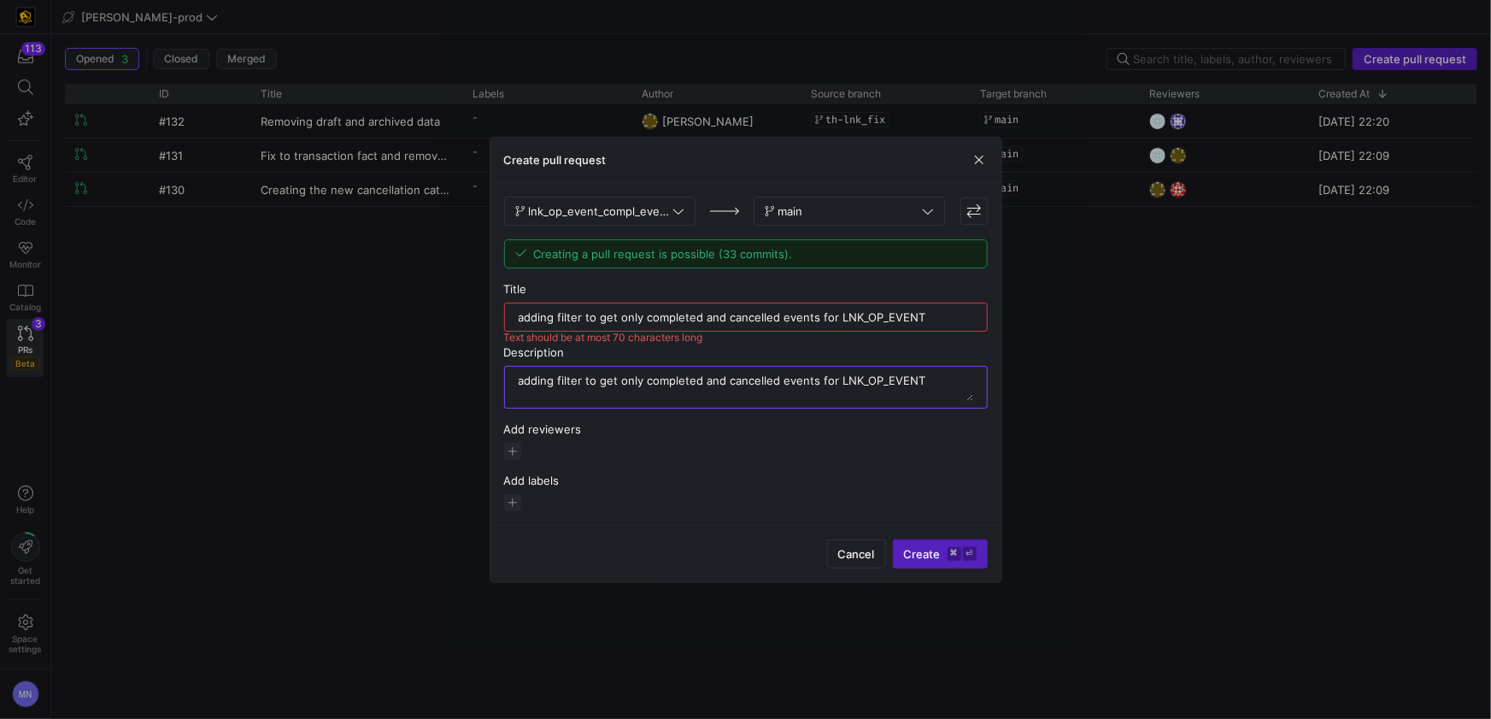
type textarea "adding filter to get only completed and cancelled events for LNK_OP_EVENT"
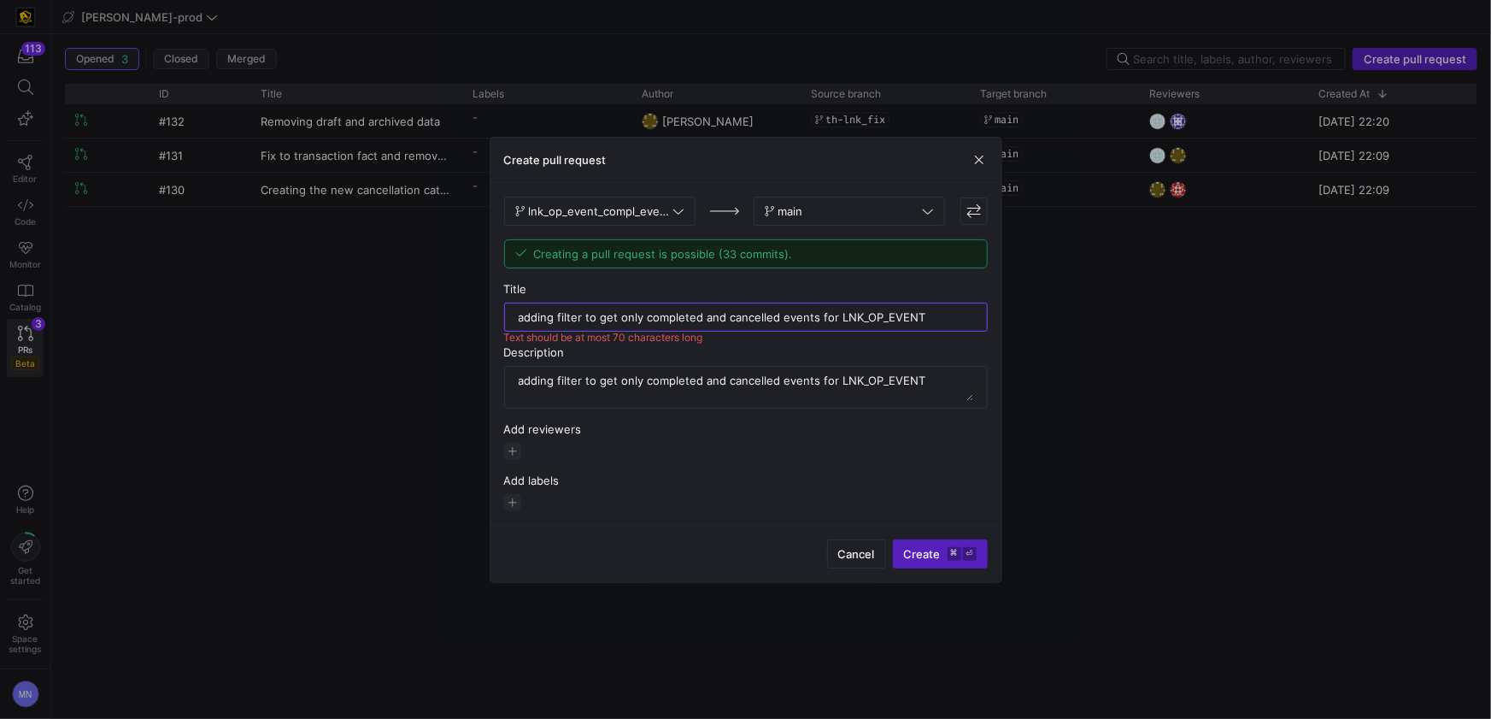
drag, startPoint x: 920, startPoint y: 318, endPoint x: 822, endPoint y: 319, distance: 98.3
click at [822, 319] on input "adding filter to get only completed and cancelled events for LNK_OP_EVENT" at bounding box center [746, 317] width 455 height 14
type input "adding filter to get only completed and cancelled events"
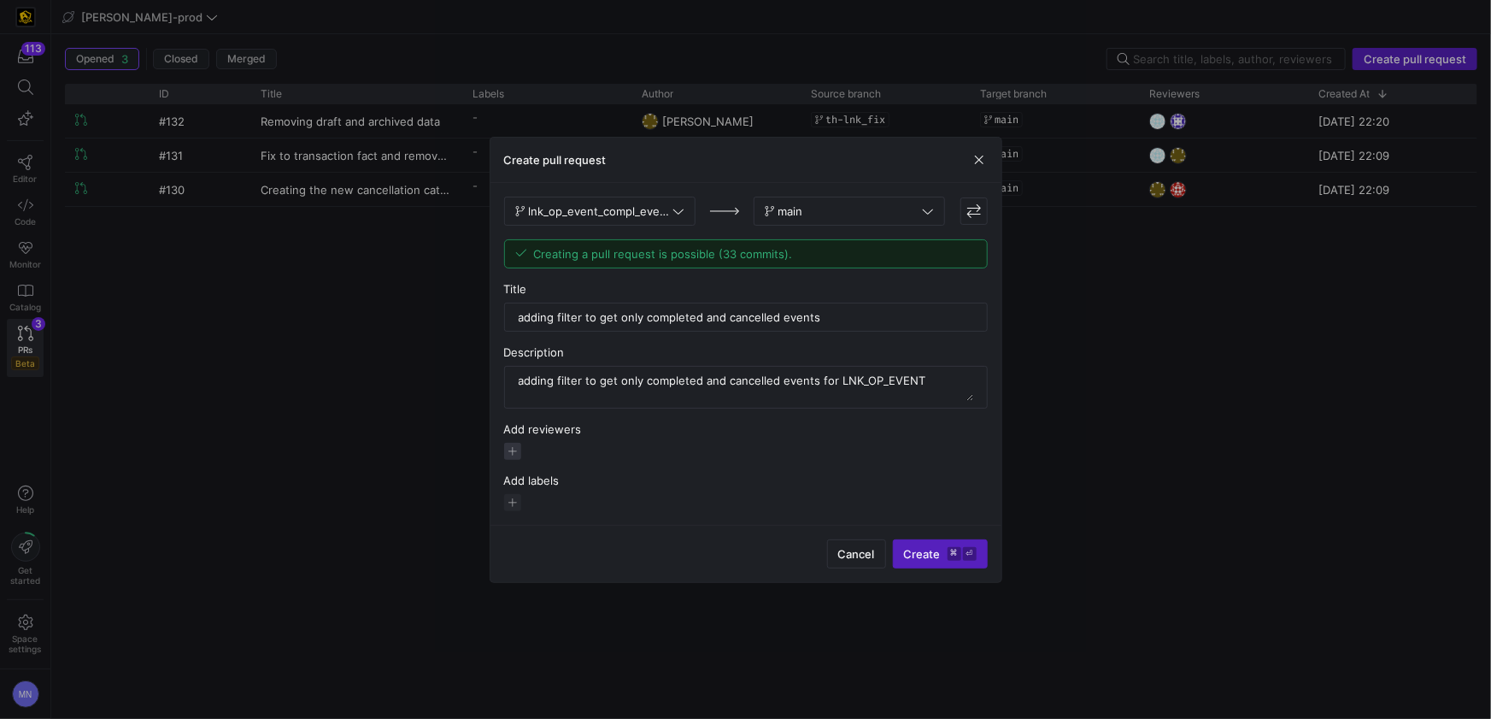
click at [512, 449] on span "button" at bounding box center [512, 451] width 17 height 17
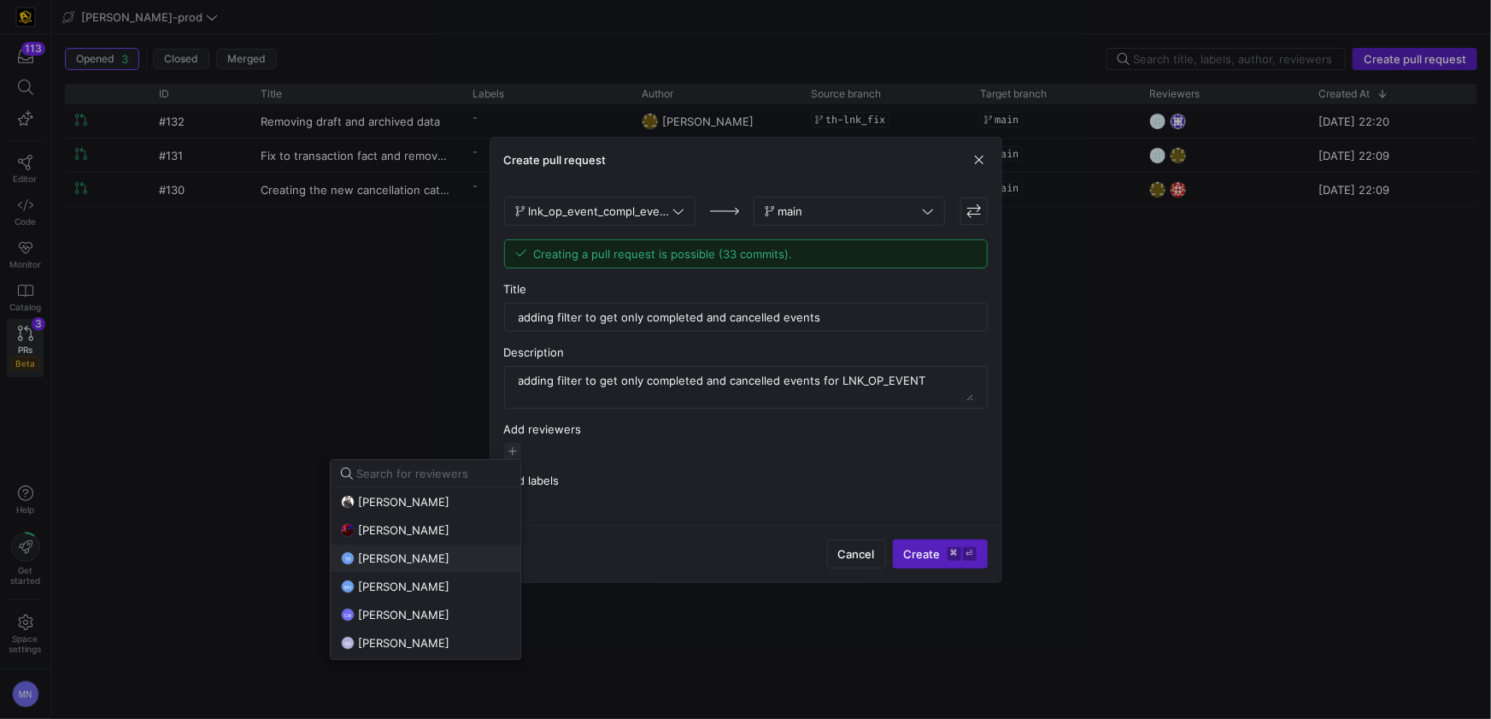
click at [392, 562] on span "[PERSON_NAME]" at bounding box center [403, 558] width 91 height 14
click at [631, 451] on div at bounding box center [745, 359] width 1491 height 719
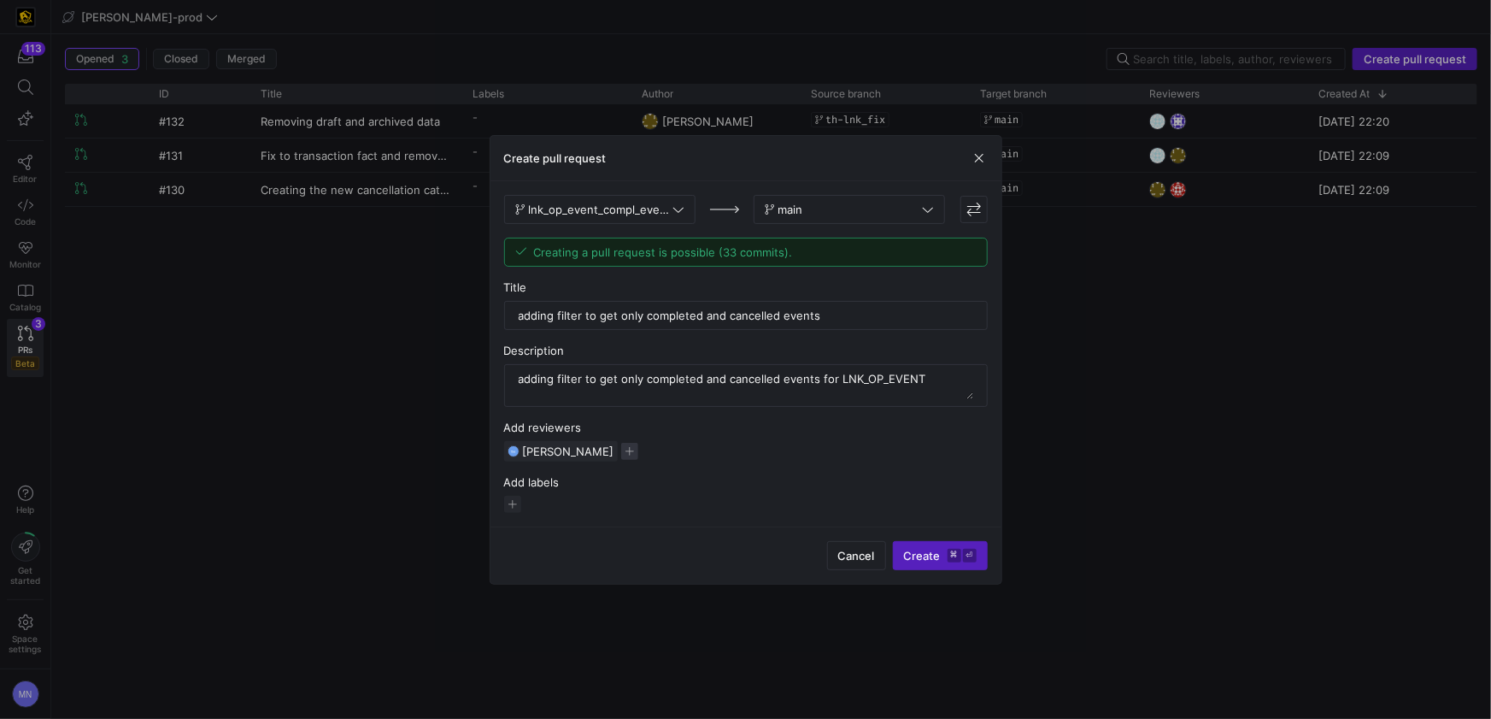
click at [630, 455] on span "button" at bounding box center [629, 451] width 17 height 17
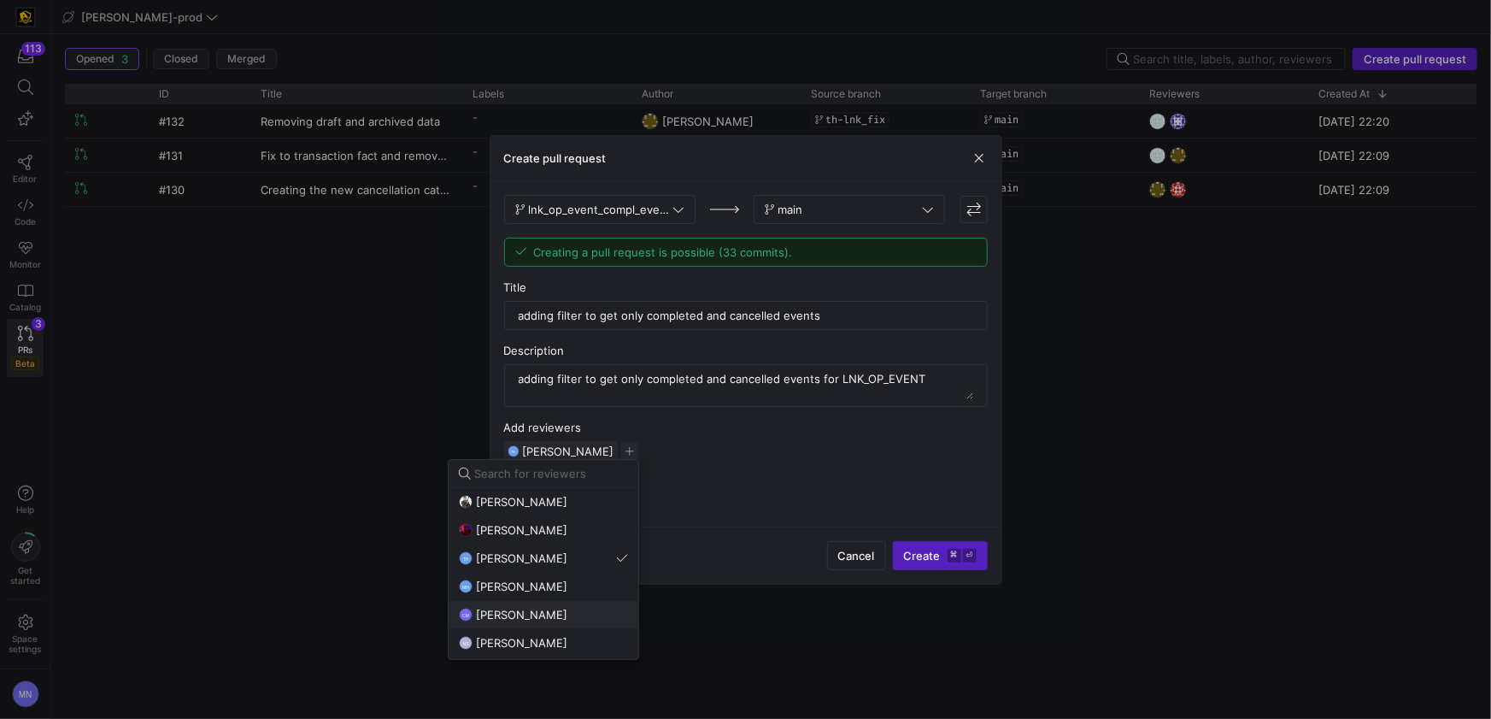
drag, startPoint x: 554, startPoint y: 613, endPoint x: 565, endPoint y: 607, distance: 13.0
click at [555, 613] on div "CM Caden Miller" at bounding box center [543, 614] width 169 height 14
click at [923, 559] on div at bounding box center [745, 359] width 1491 height 719
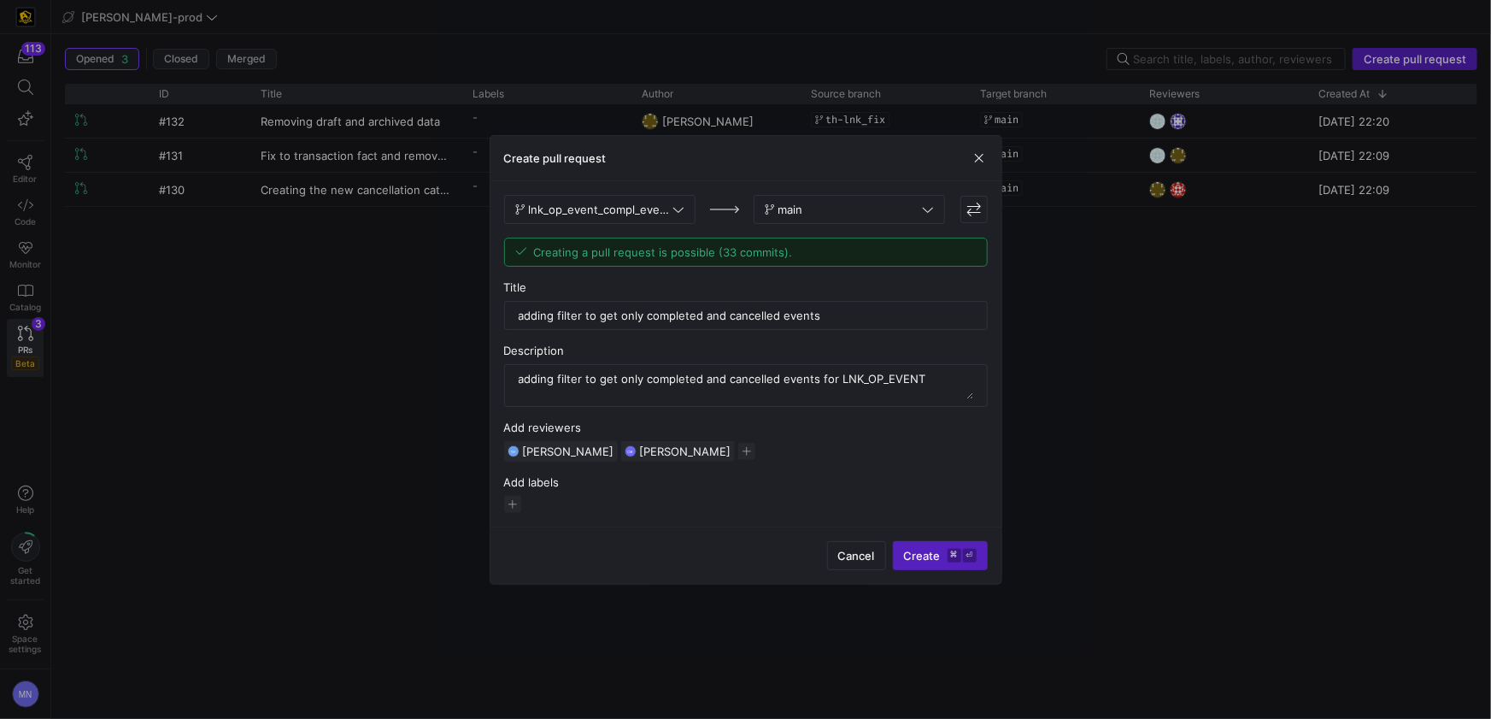
click at [920, 558] on span "Create ⌘ ⏎" at bounding box center [940, 556] width 73 height 14
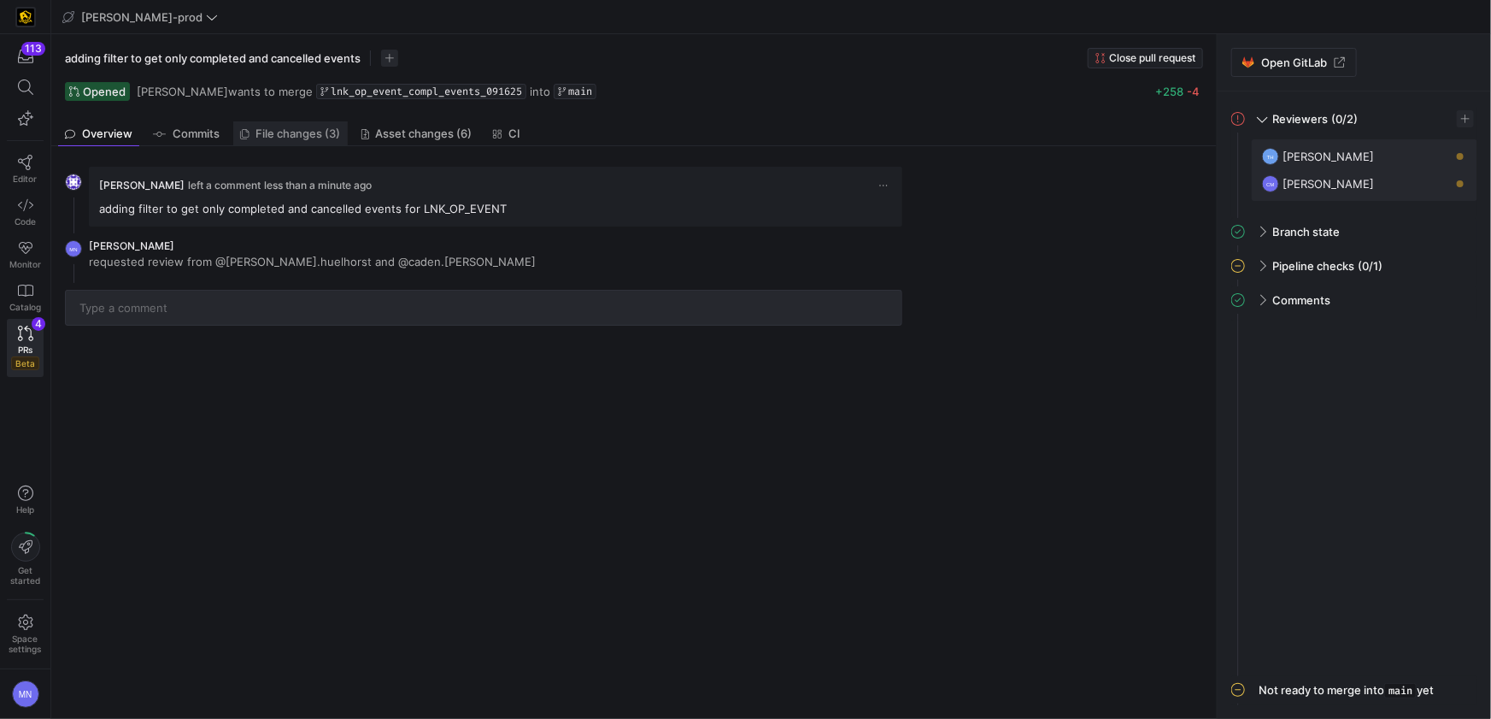
click at [302, 125] on link "File changes (3)" at bounding box center [290, 133] width 114 height 25
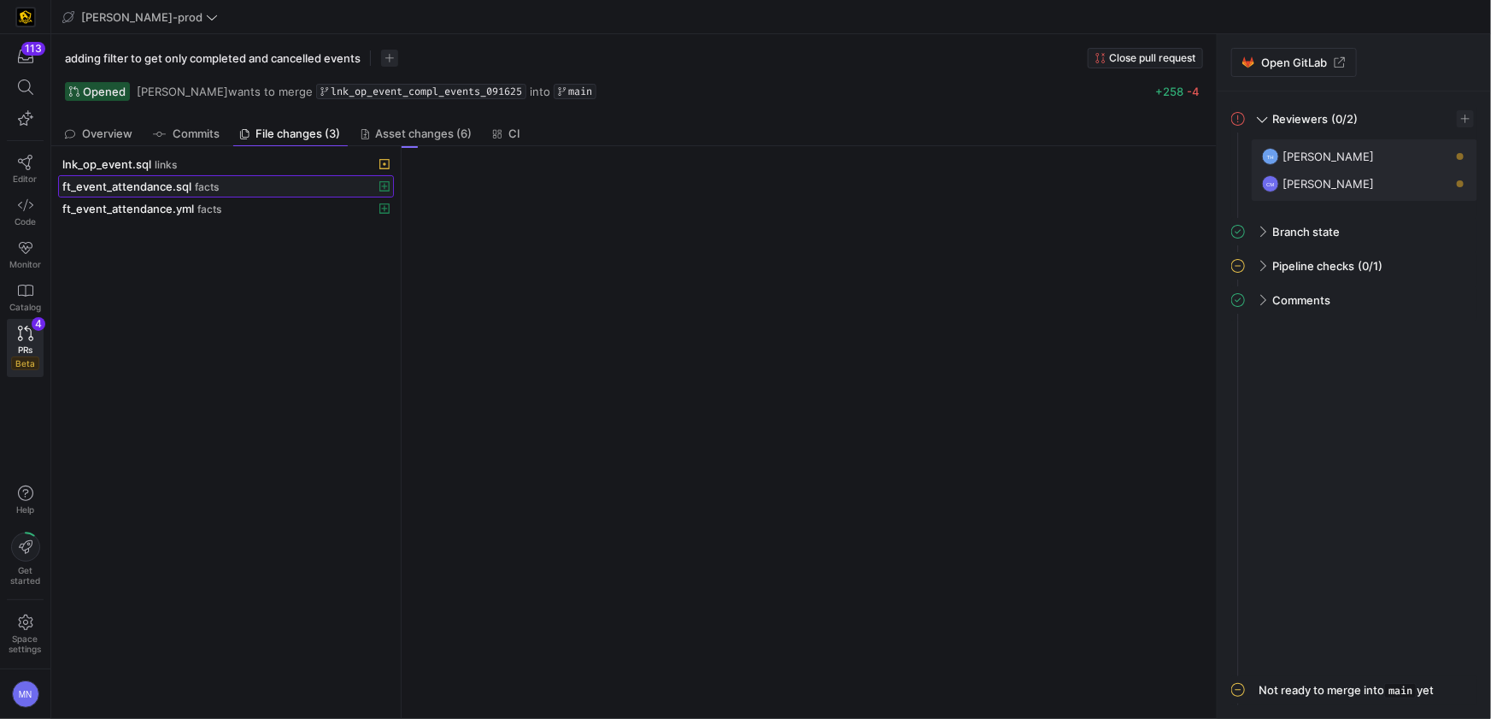
click at [191, 182] on div "ft_event_attendance.sql facts" at bounding box center [207, 186] width 290 height 14
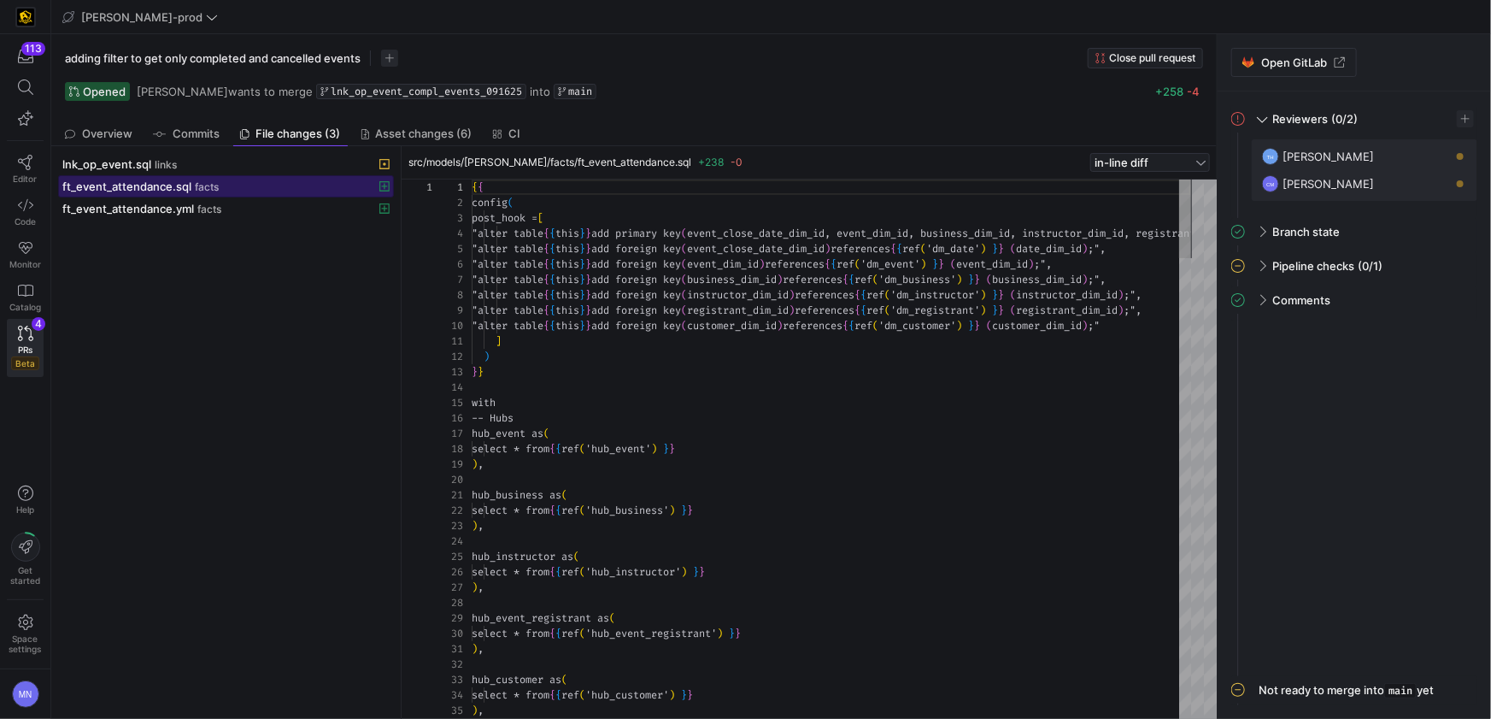
scroll to position [91, 0]
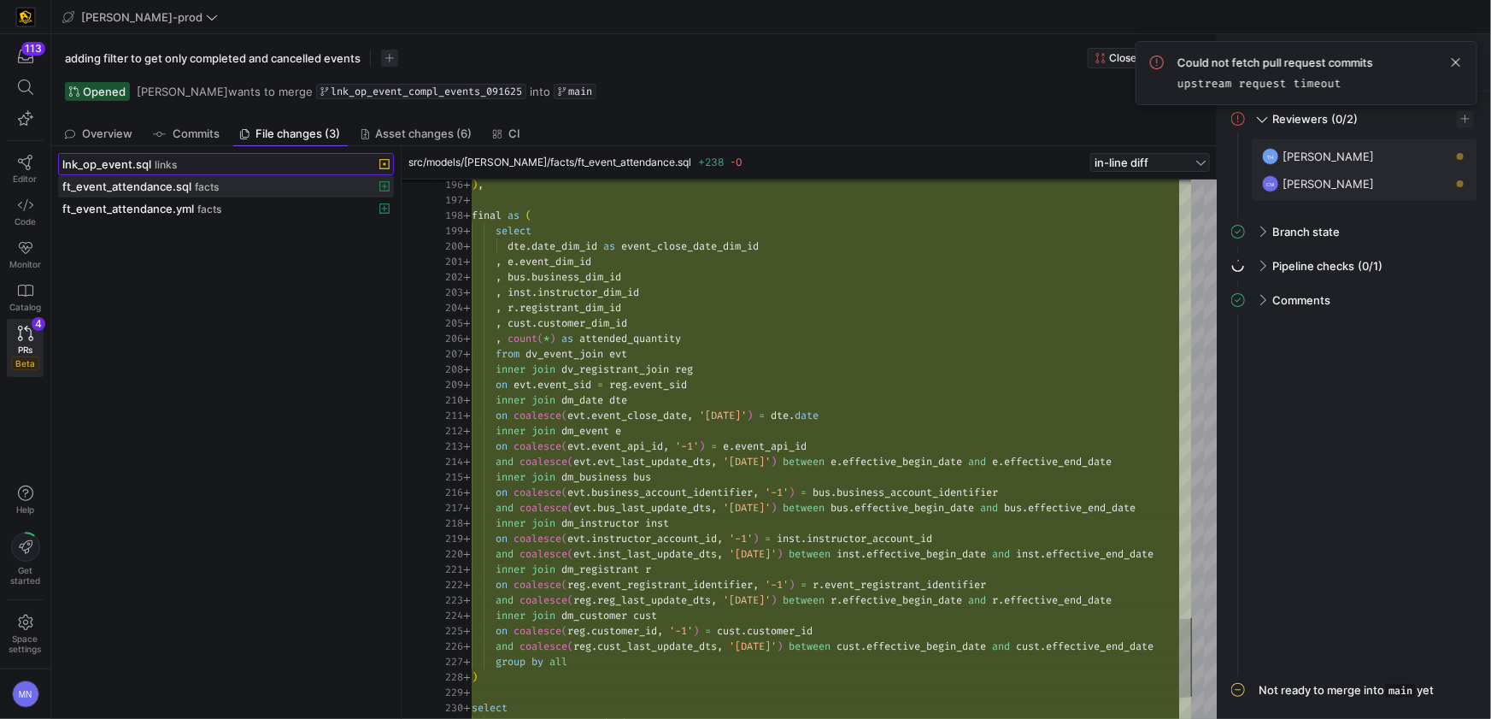
click at [228, 167] on div "lnk_op_event.sql links" at bounding box center [207, 164] width 290 height 14
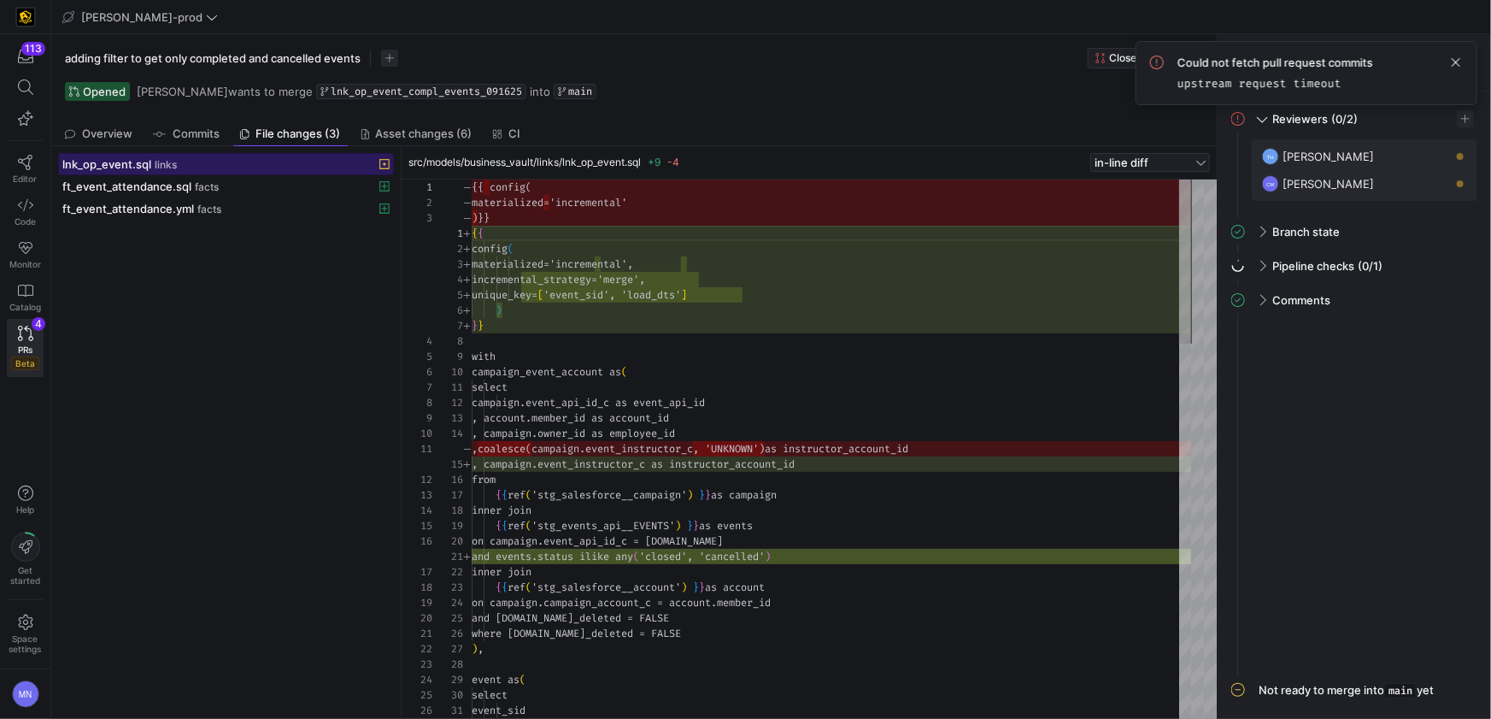
scroll to position [154, 0]
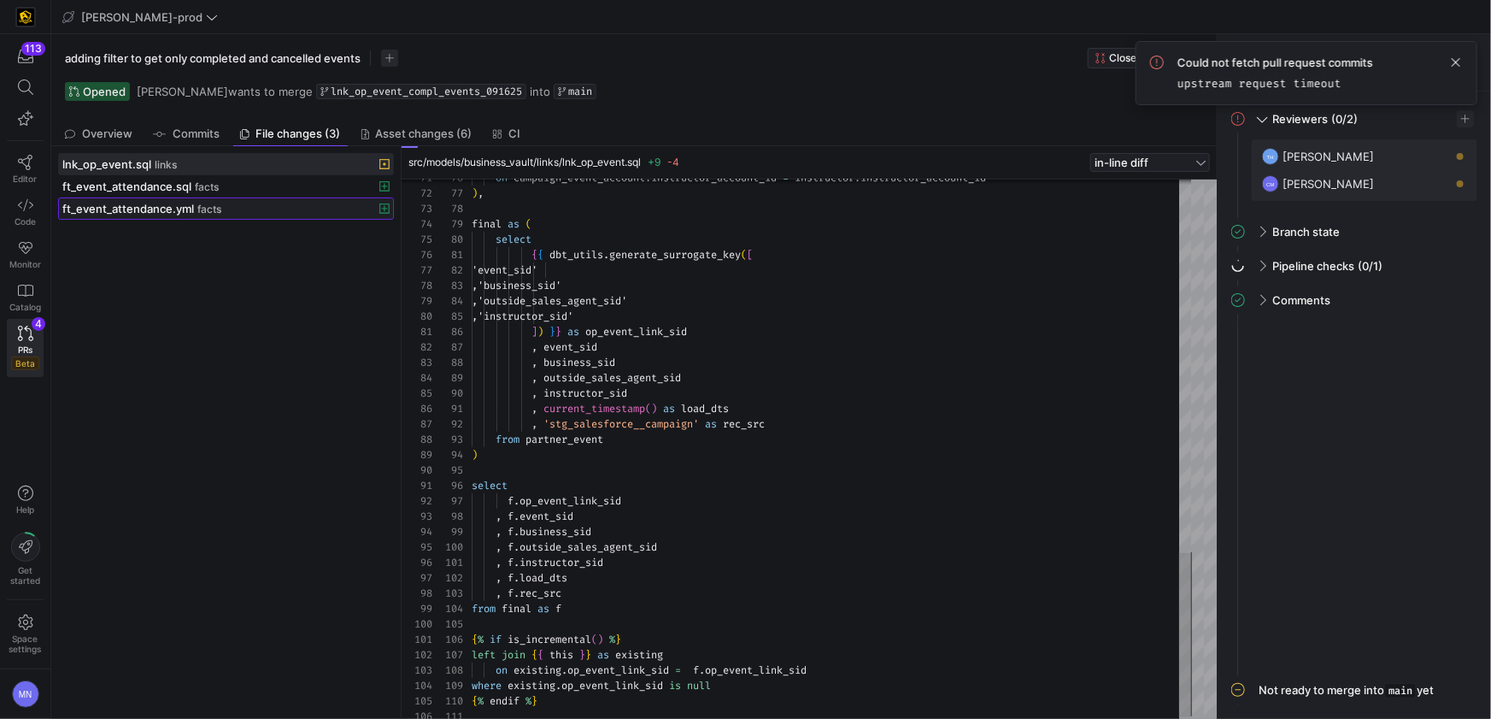
click at [126, 208] on span "ft_event_attendance.yml" at bounding box center [128, 209] width 132 height 14
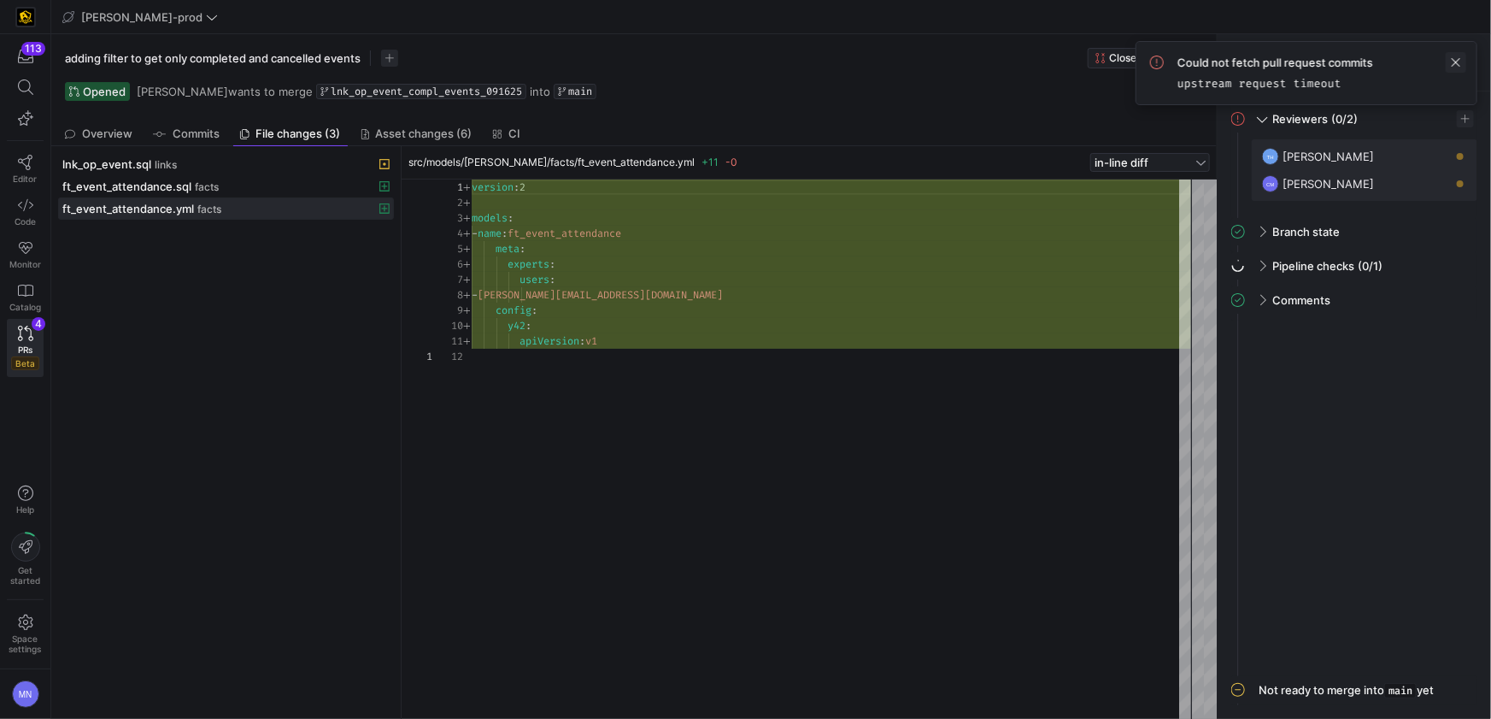
click at [1454, 65] on span at bounding box center [1456, 62] width 21 height 21
drag, startPoint x: 632, startPoint y: 91, endPoint x: 334, endPoint y: 46, distance: 301.5
click at [632, 91] on div "Opened Mohammad Nurbhasha wants to merge lnk_op_event_compl_events_091625 into …" at bounding box center [634, 91] width 1138 height 19
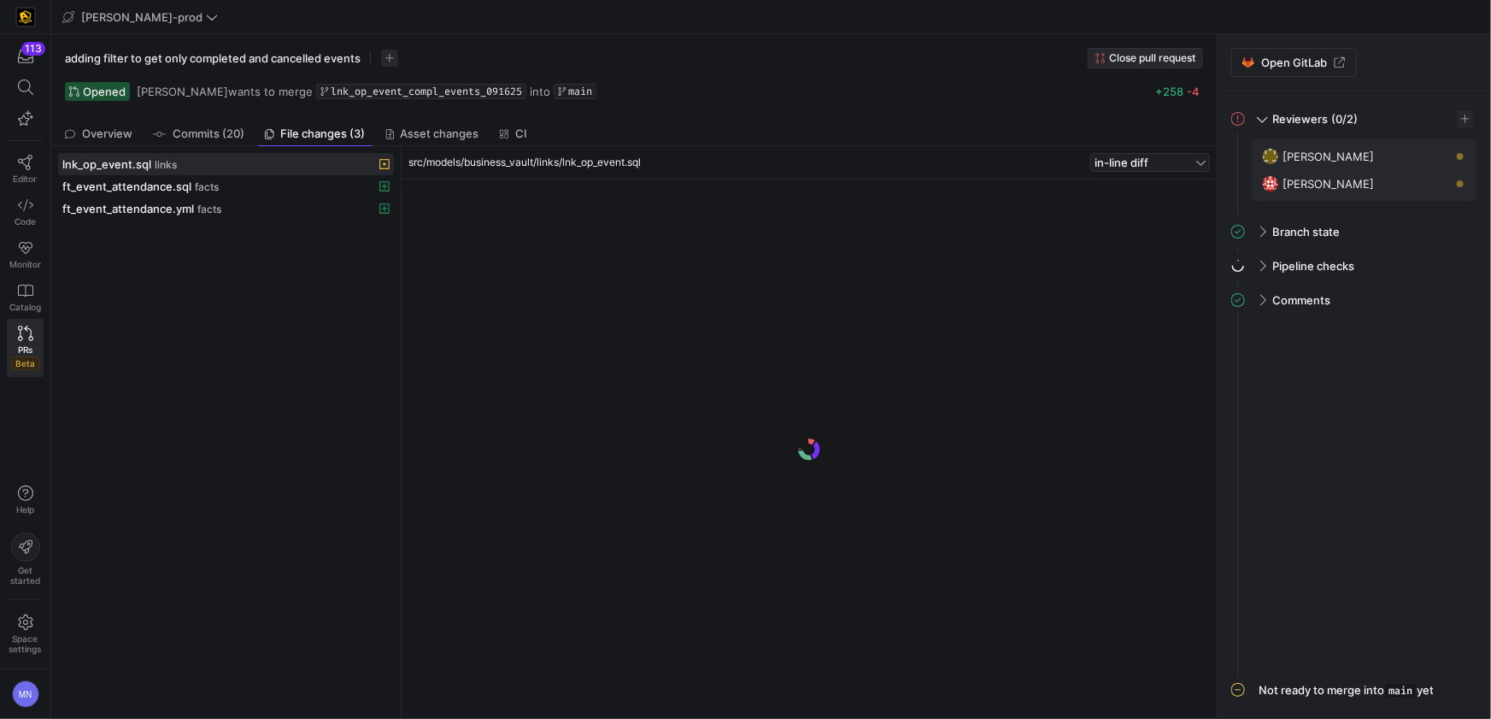
click at [1136, 59] on span "Close pull request" at bounding box center [1152, 58] width 86 height 12
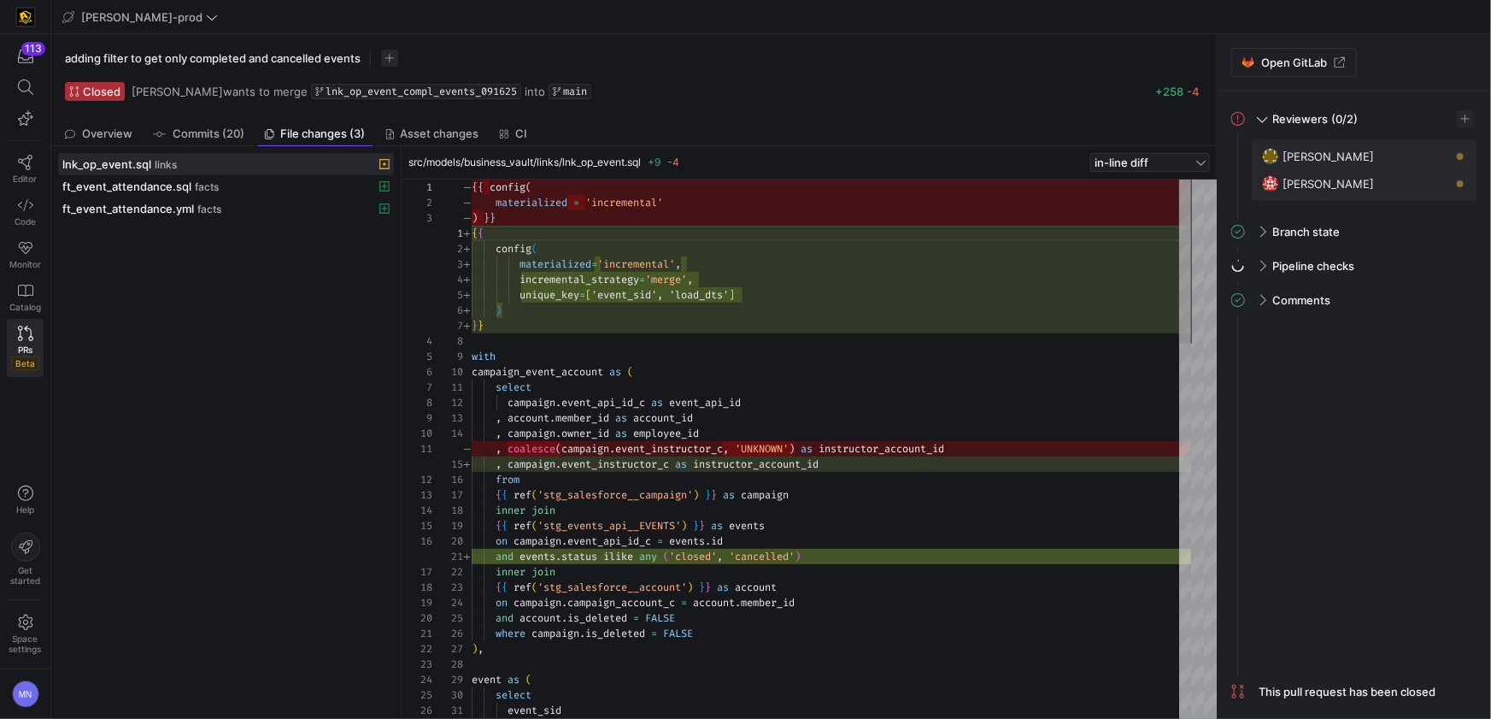
scroll to position [154, 0]
click at [21, 167] on icon at bounding box center [25, 162] width 15 height 15
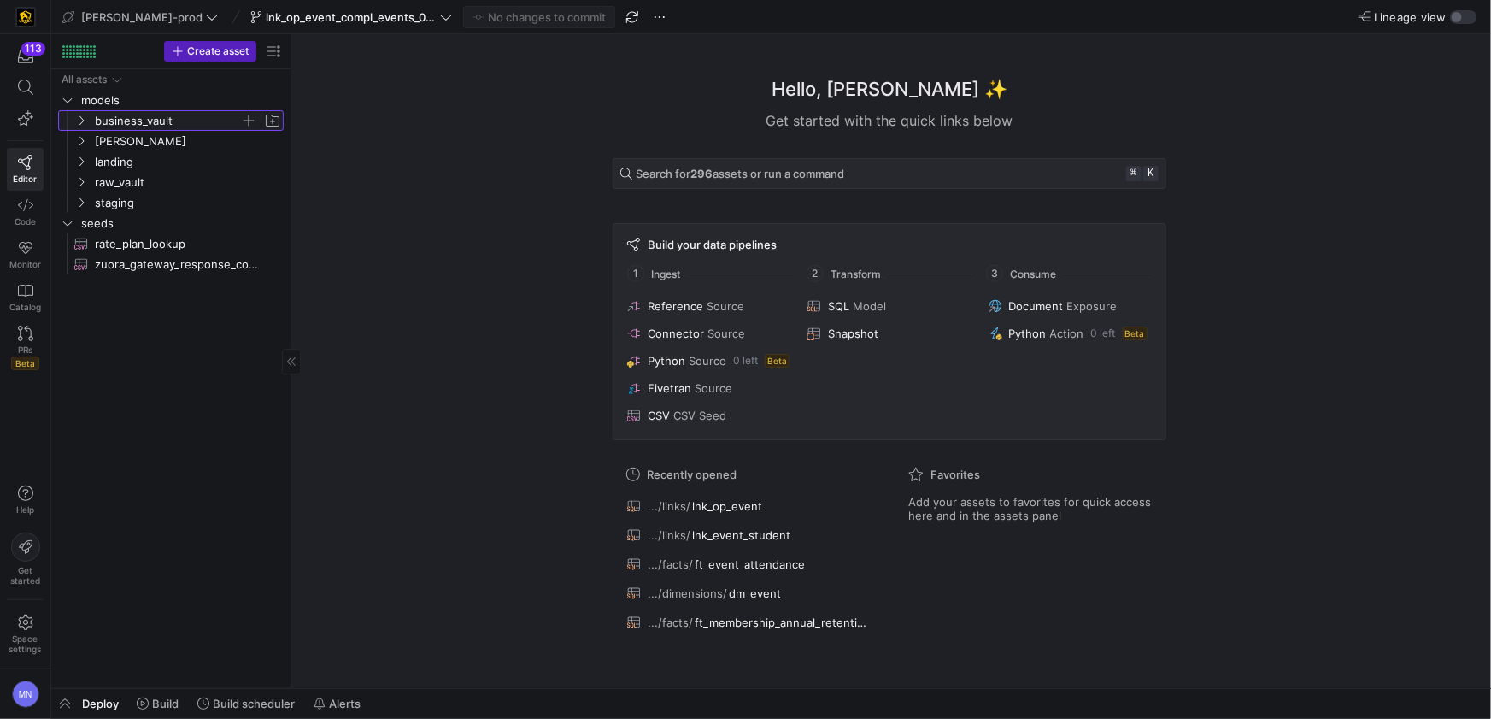
click at [82, 128] on span "business_vault" at bounding box center [178, 120] width 210 height 19
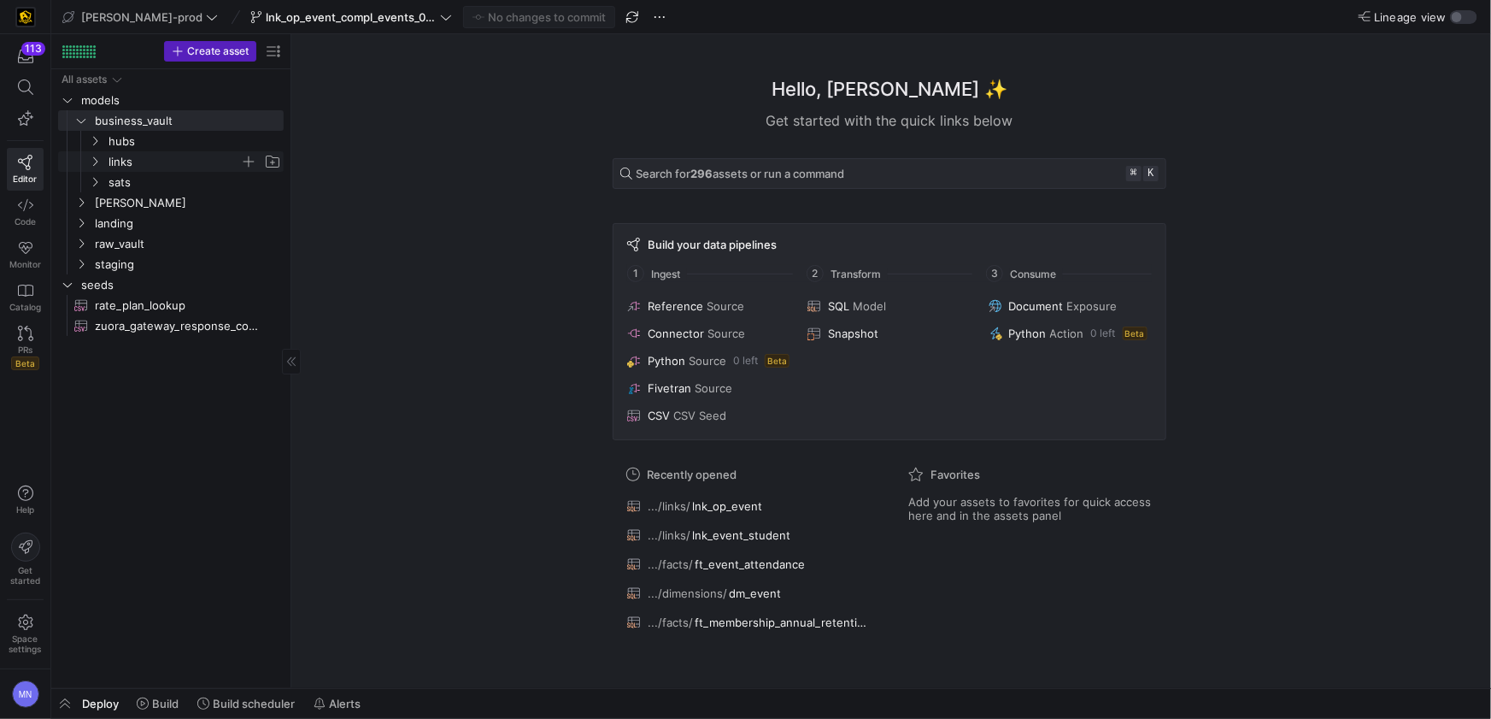
click at [94, 162] on icon "Press SPACE to select this row." at bounding box center [95, 161] width 12 height 10
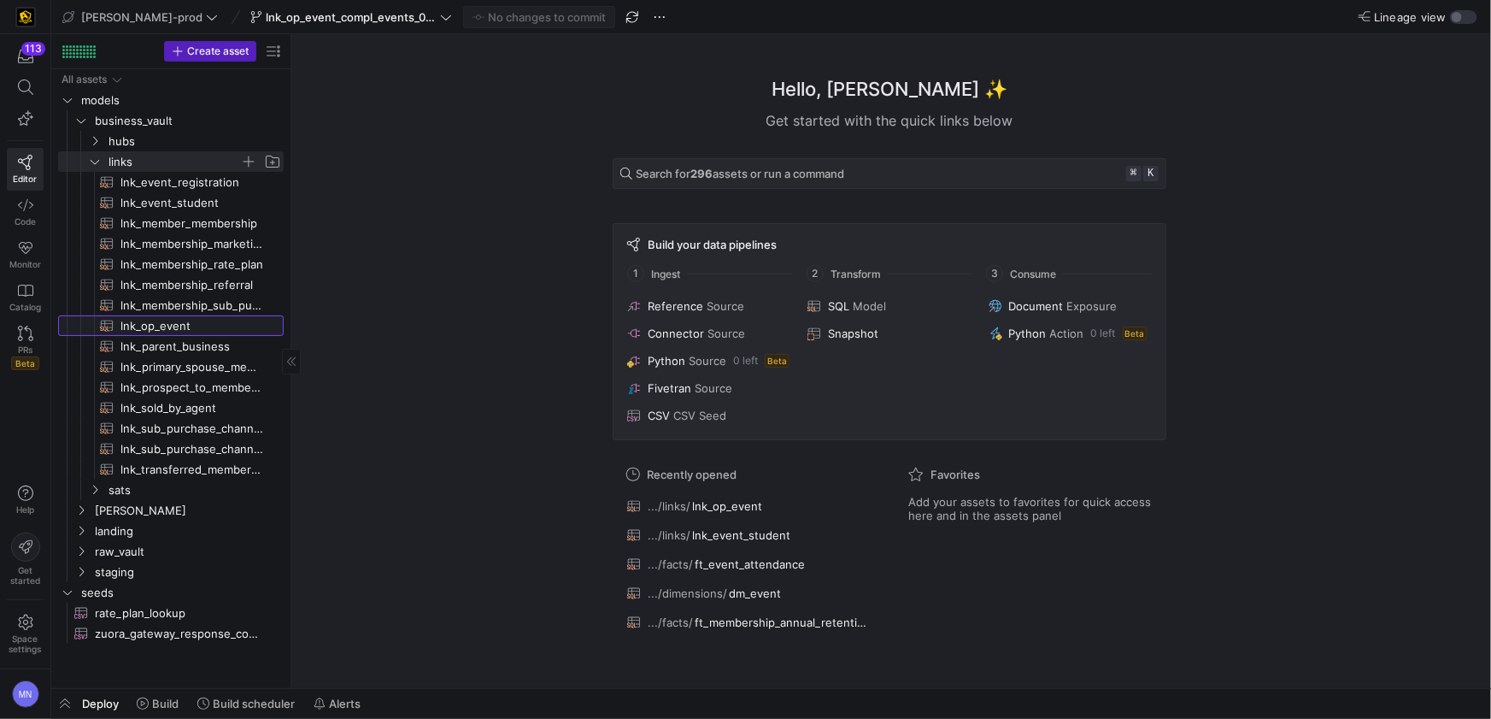
click at [173, 328] on span "lnk_op_event​​​​​​​​​​" at bounding box center [192, 326] width 144 height 20
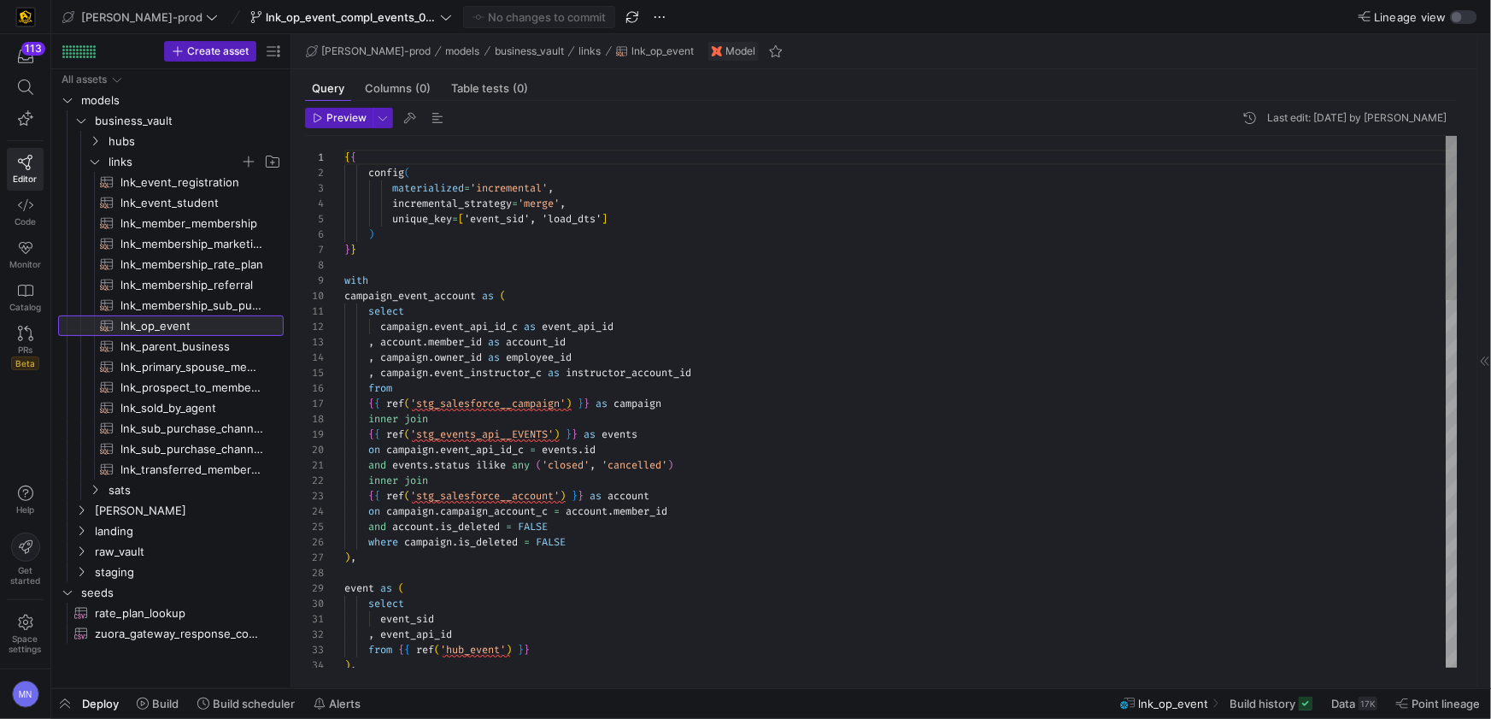
scroll to position [154, 0]
click at [896, 347] on div ", account . member_id as account_id" at bounding box center [900, 341] width 1113 height 15
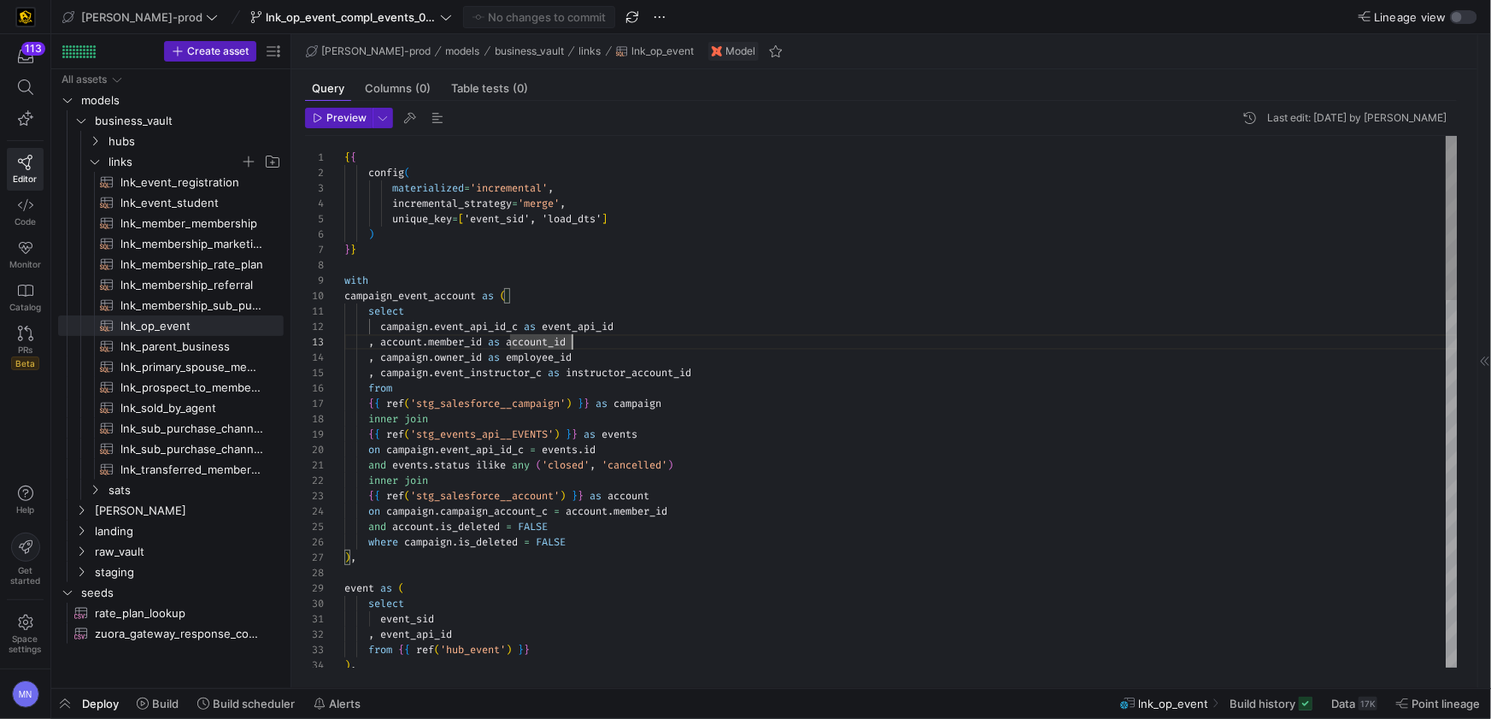
type textarea "{{ config( materialized='incremental', incremental_strategy='merge', unique_key…"
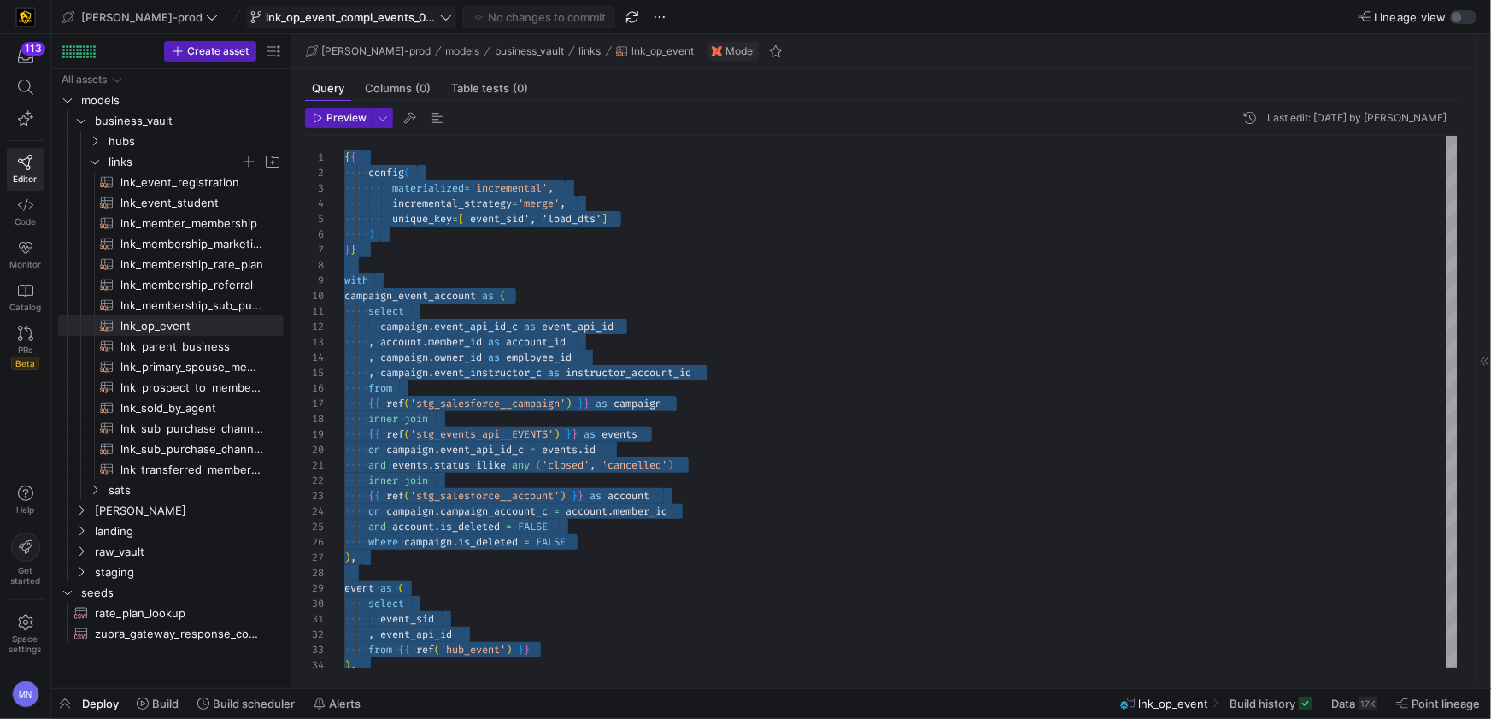
click at [266, 15] on span "lnk_op_event_compl_events_091625" at bounding box center [351, 17] width 171 height 14
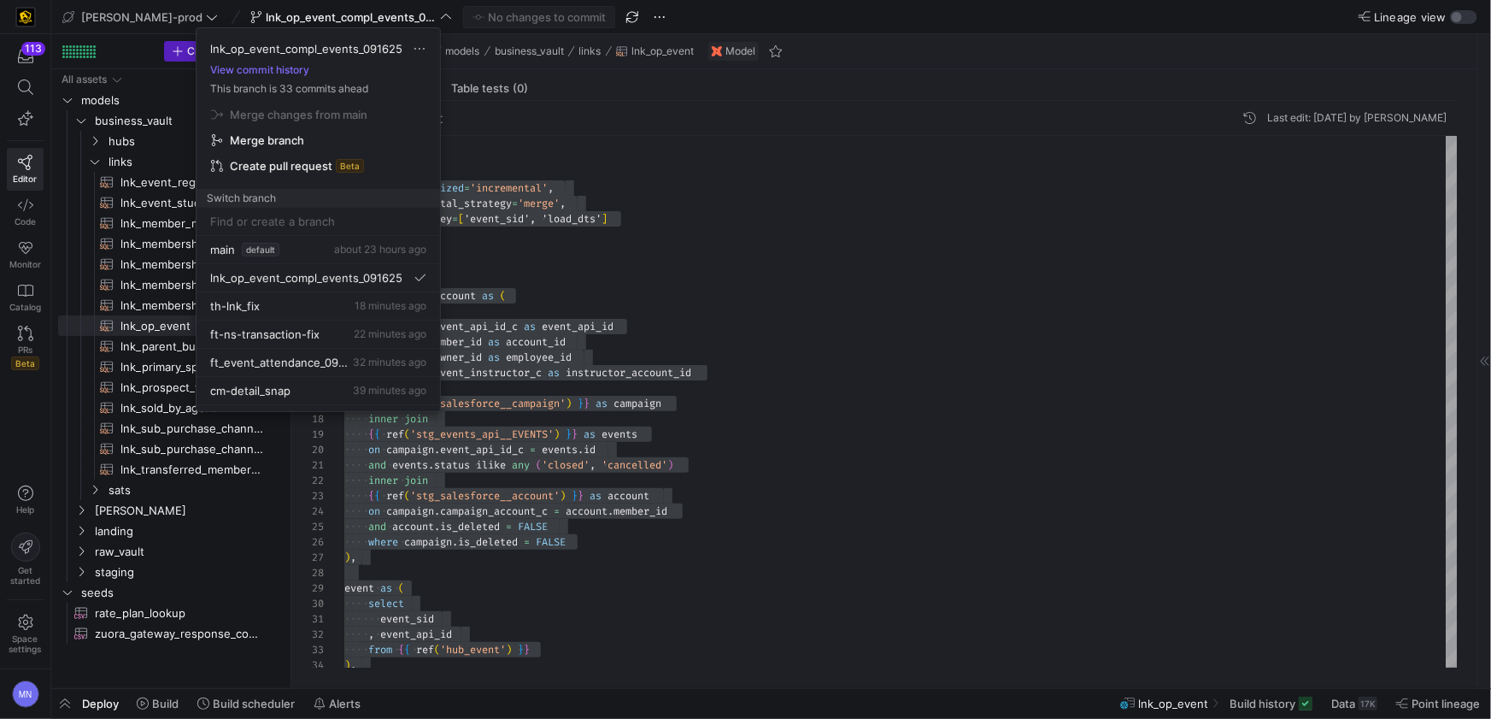
click at [247, 200] on div "lnk_op_event_compl_events_091625 View commit history This branch is 33 commits …" at bounding box center [319, 117] width 244 height 179
click at [256, 301] on span "th-lnk_fix" at bounding box center [235, 306] width 50 height 14
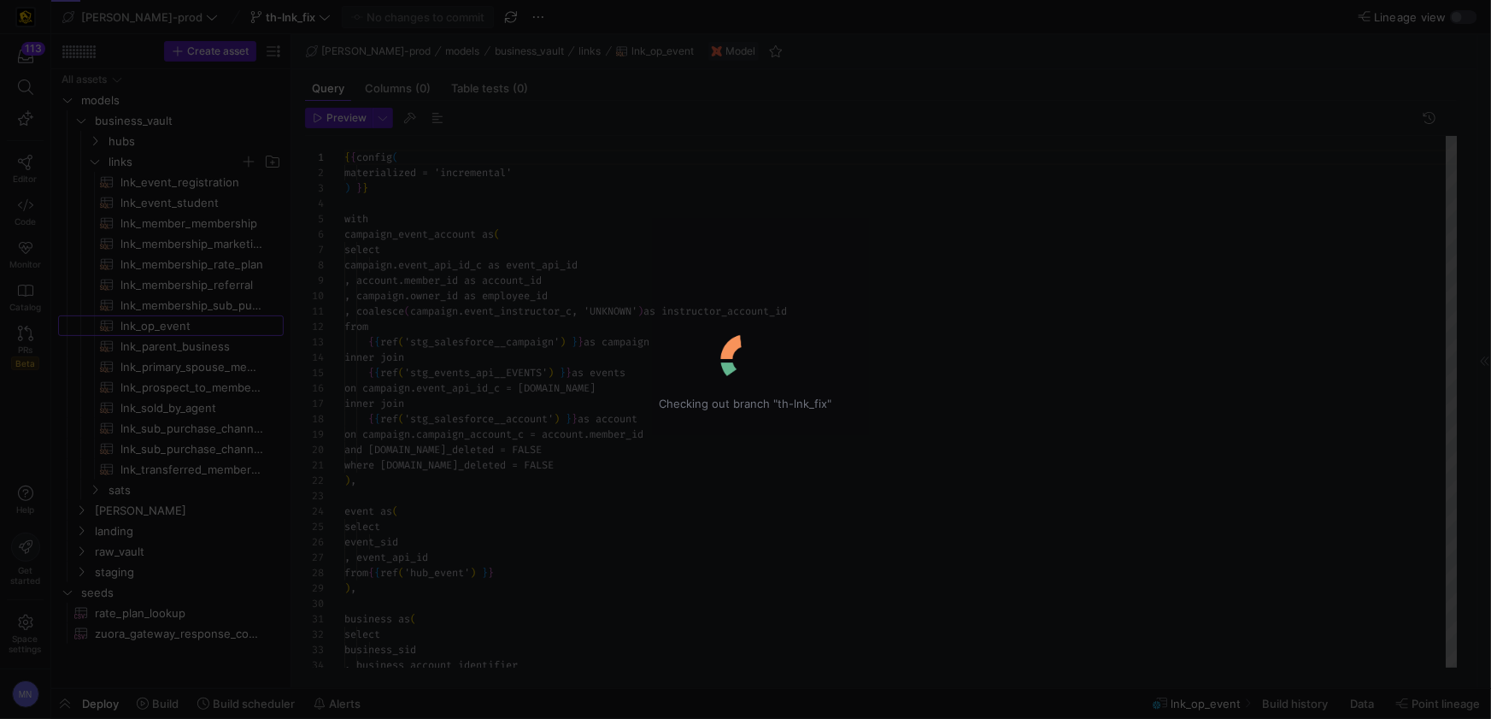
scroll to position [154, 0]
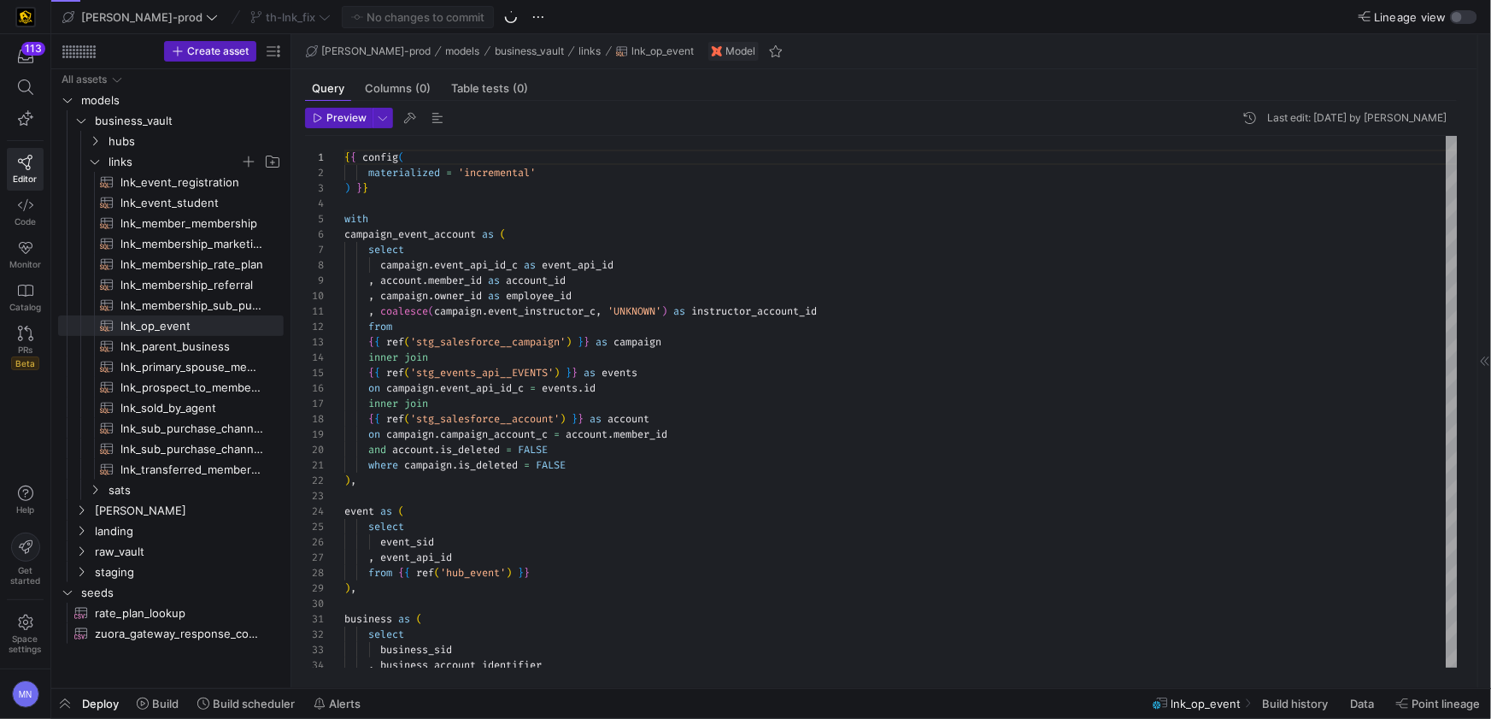
click at [280, 15] on div "th-lnk_fix" at bounding box center [290, 17] width 89 height 22
click at [278, 20] on div "th-lnk_fix" at bounding box center [290, 17] width 89 height 22
click at [319, 19] on icon at bounding box center [325, 17] width 12 height 12
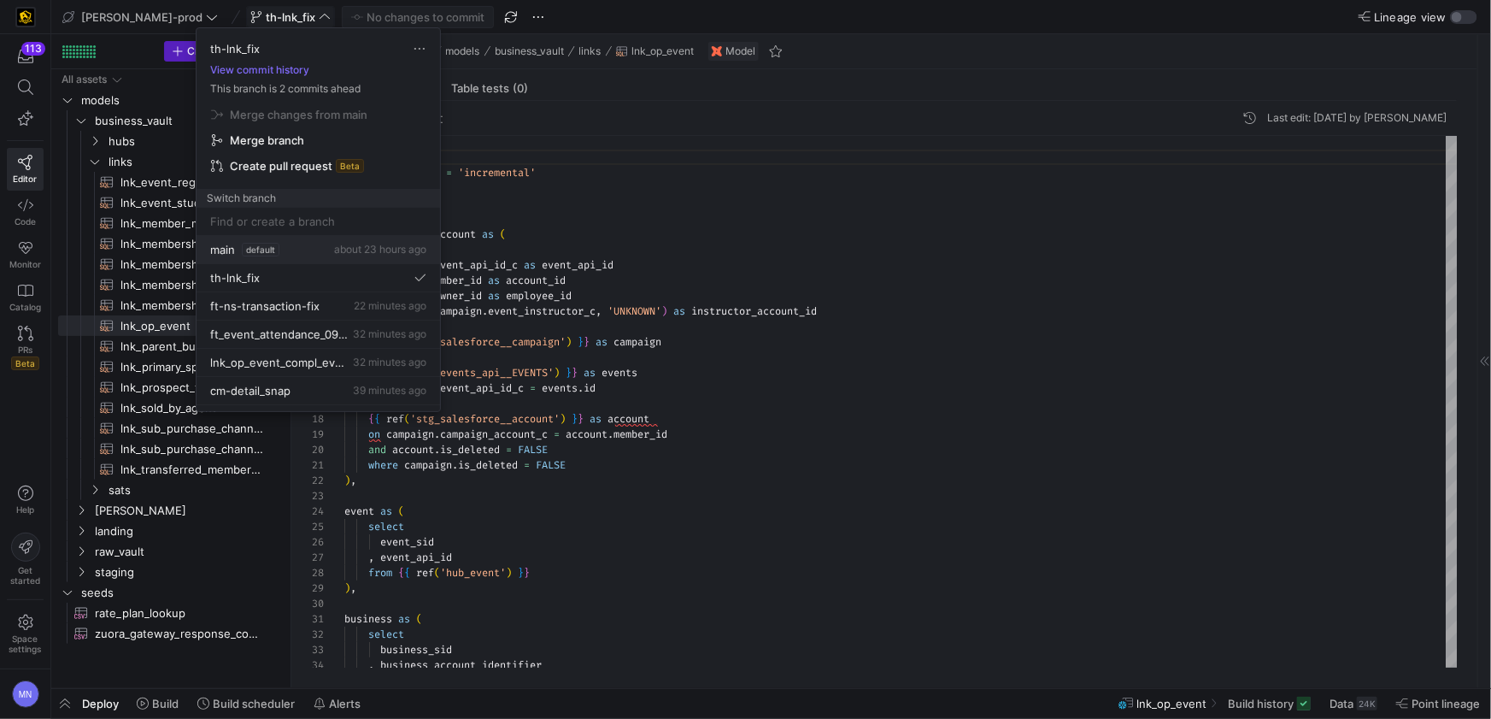
click at [273, 253] on span "default" at bounding box center [261, 250] width 38 height 14
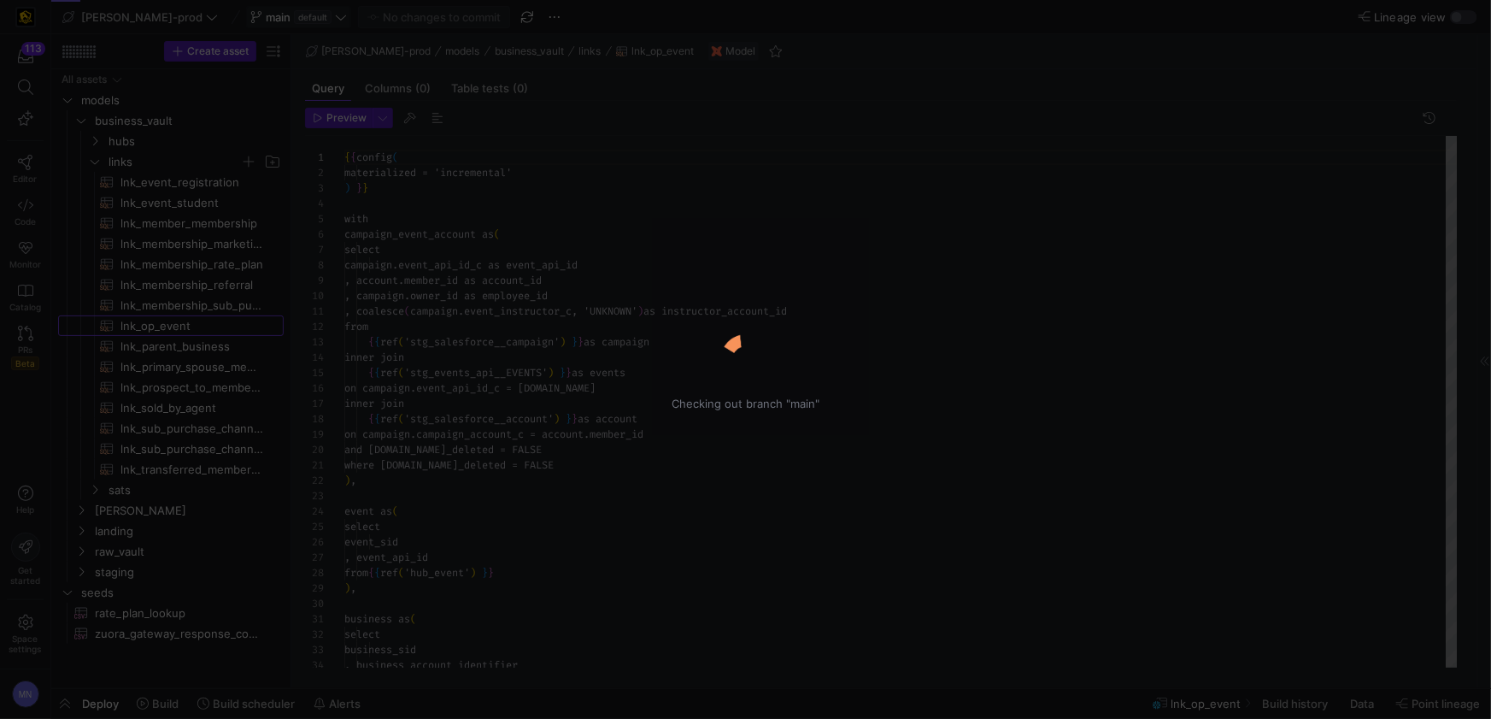
scroll to position [154, 0]
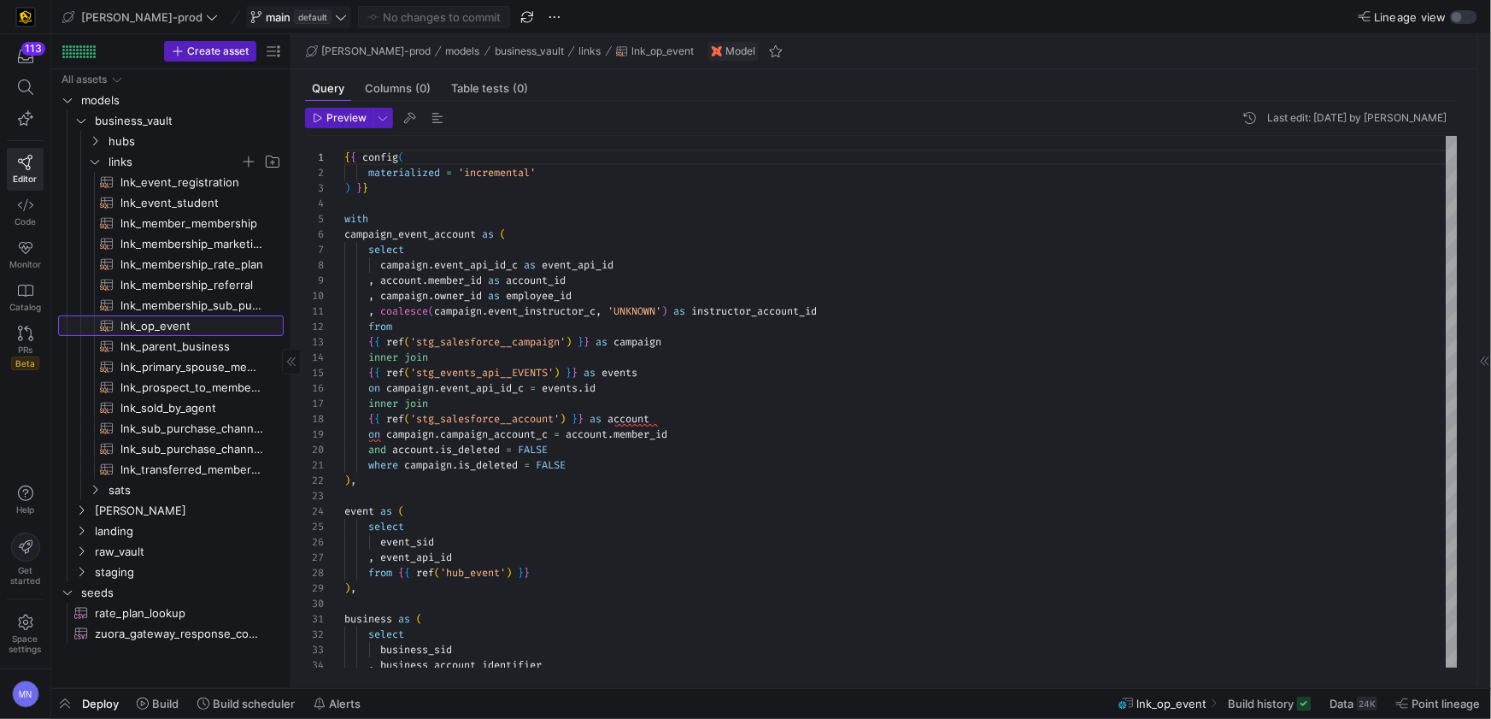
click at [165, 326] on span "lnk_op_event​​​​​​​​​​" at bounding box center [192, 326] width 144 height 20
type textarea "{{ config( materialized = 'incremental' ) }} with campaign_event_account as ( s…"
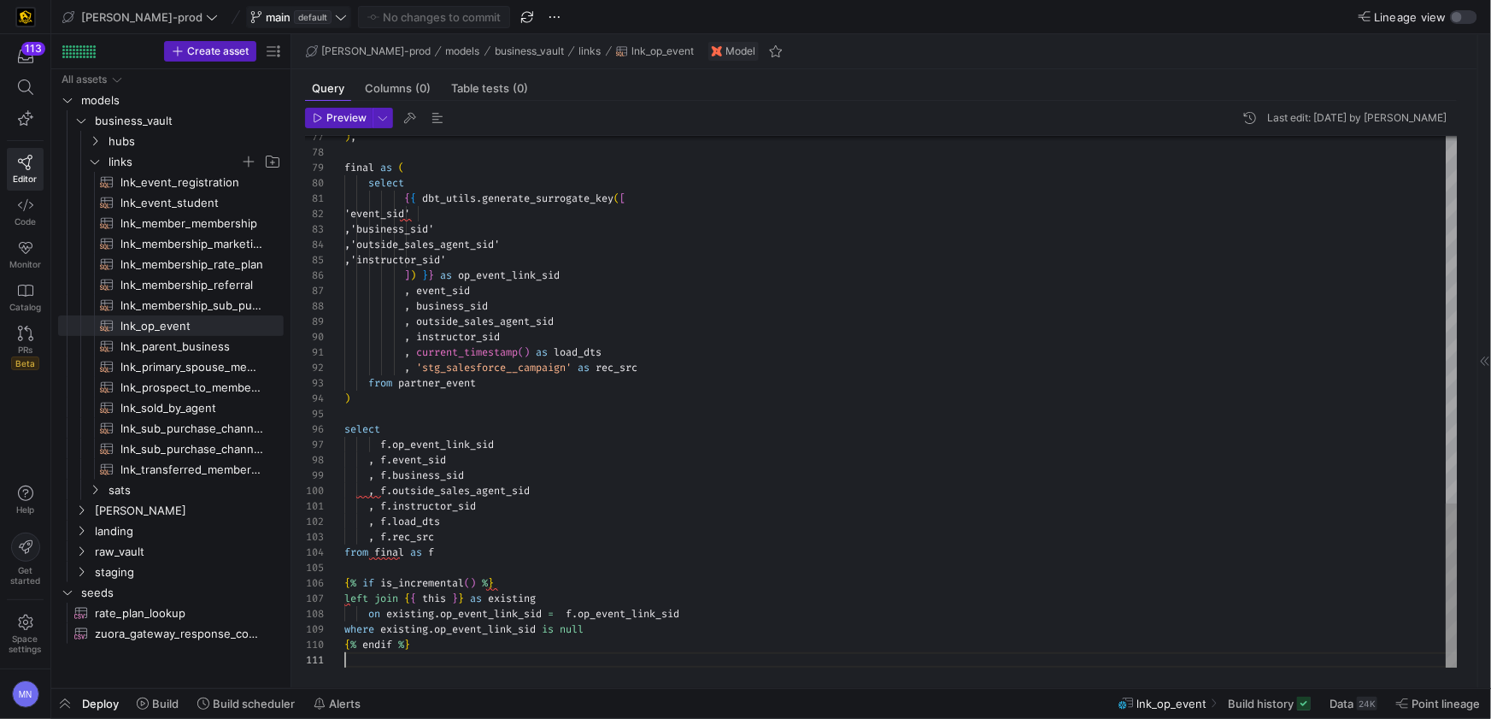
scroll to position [0, 0]
click at [290, 24] on span at bounding box center [298, 17] width 103 height 21
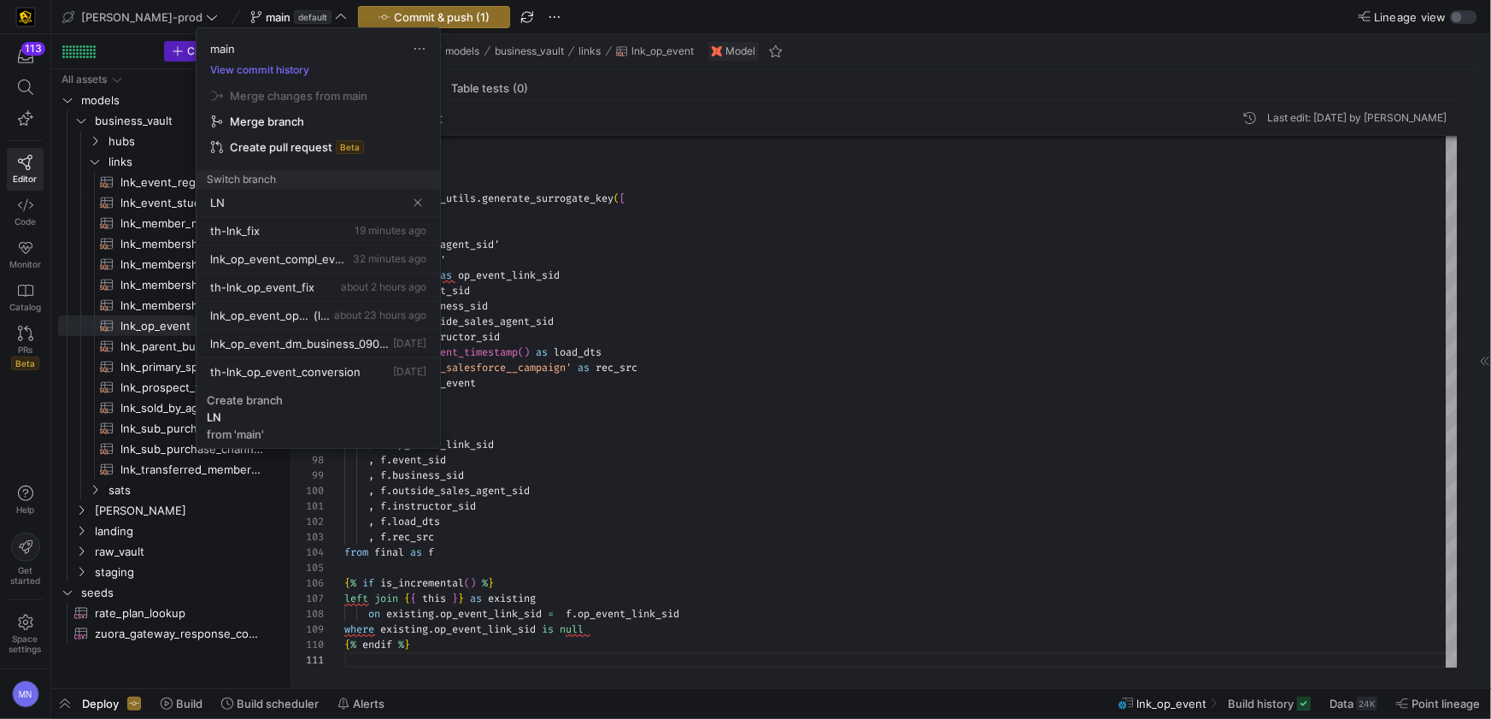
type input "L"
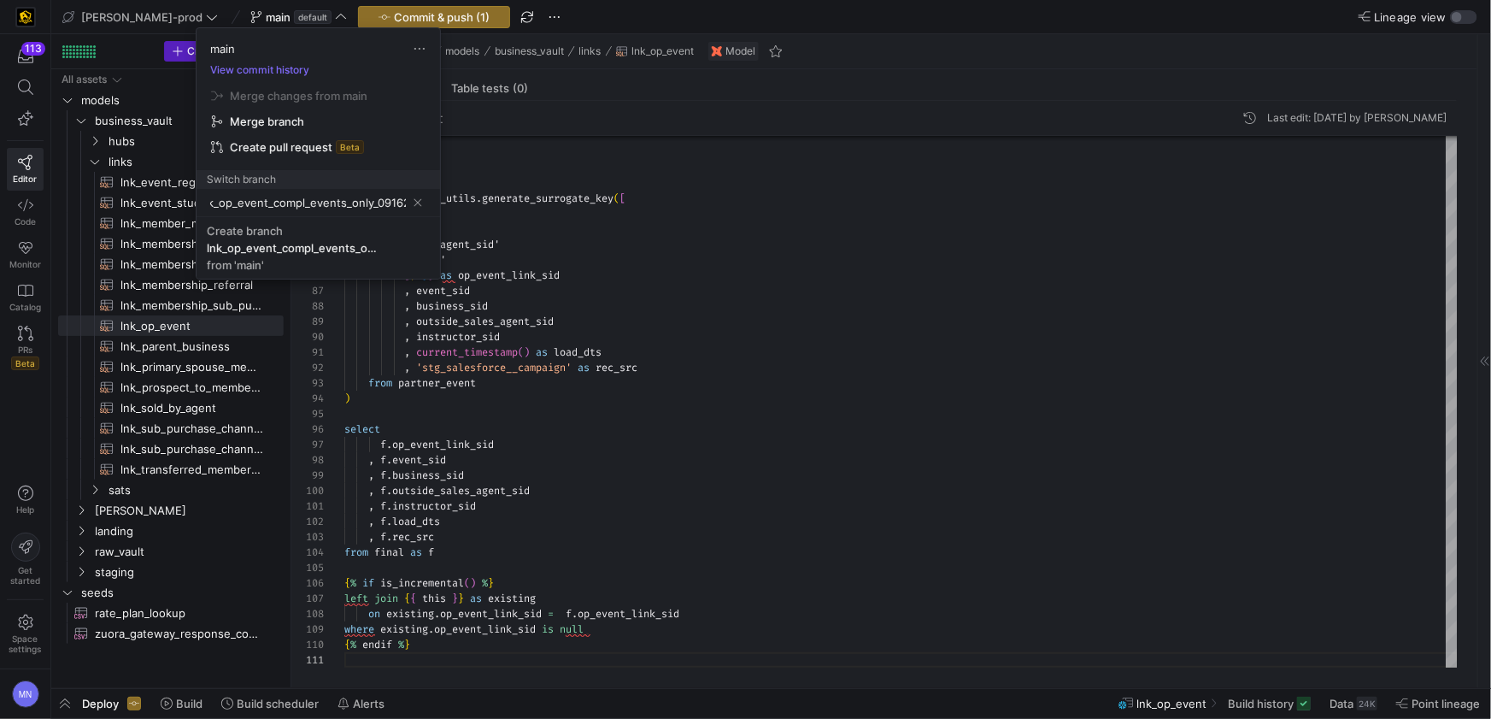
scroll to position [0, 19]
type input "lnk_op_event_compl_events_only_091625"
click at [289, 232] on span "Create branch lnk_op_event_compl_events_only_091625 from 'main'" at bounding box center [318, 248] width 223 height 48
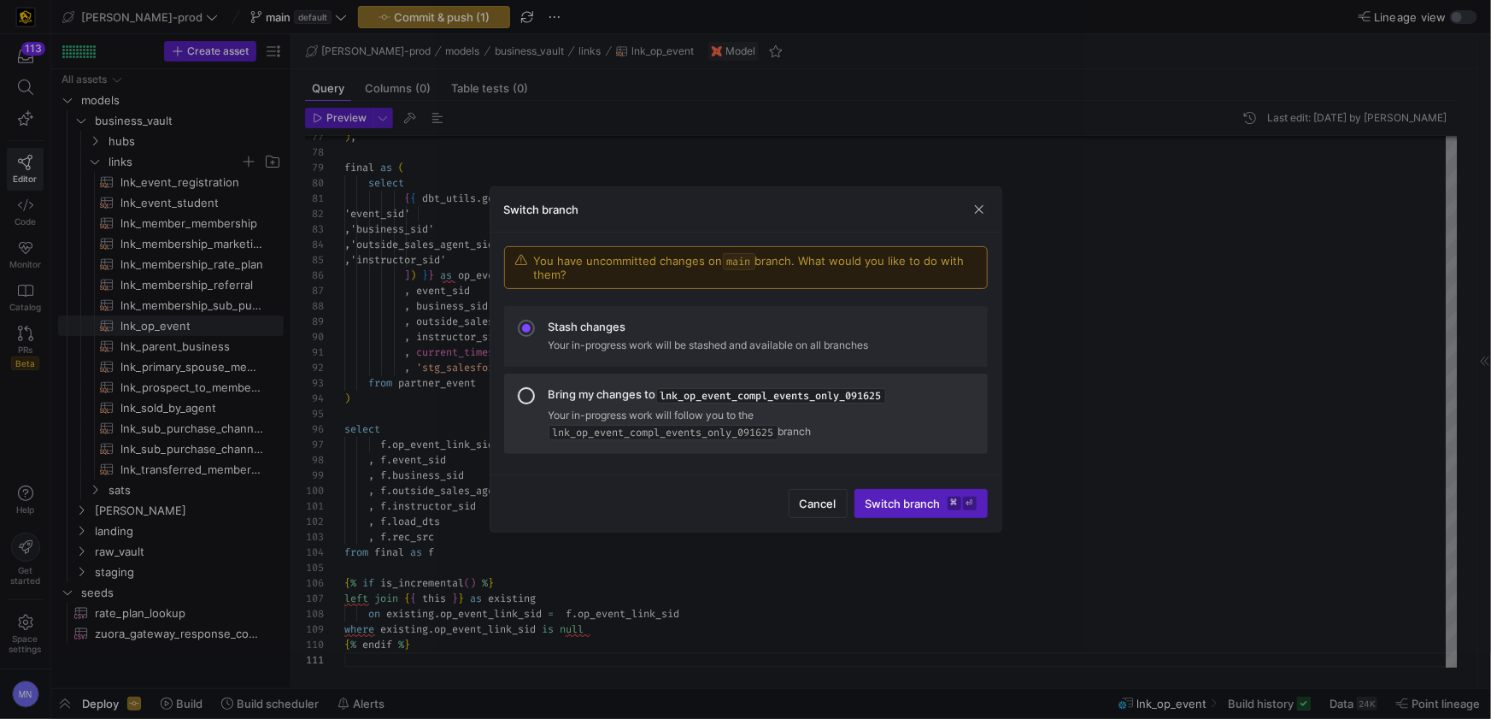
click at [531, 393] on div at bounding box center [526, 395] width 17 height 17
click at [889, 504] on span "Switch branch ⌘ ⏎" at bounding box center [921, 503] width 111 height 14
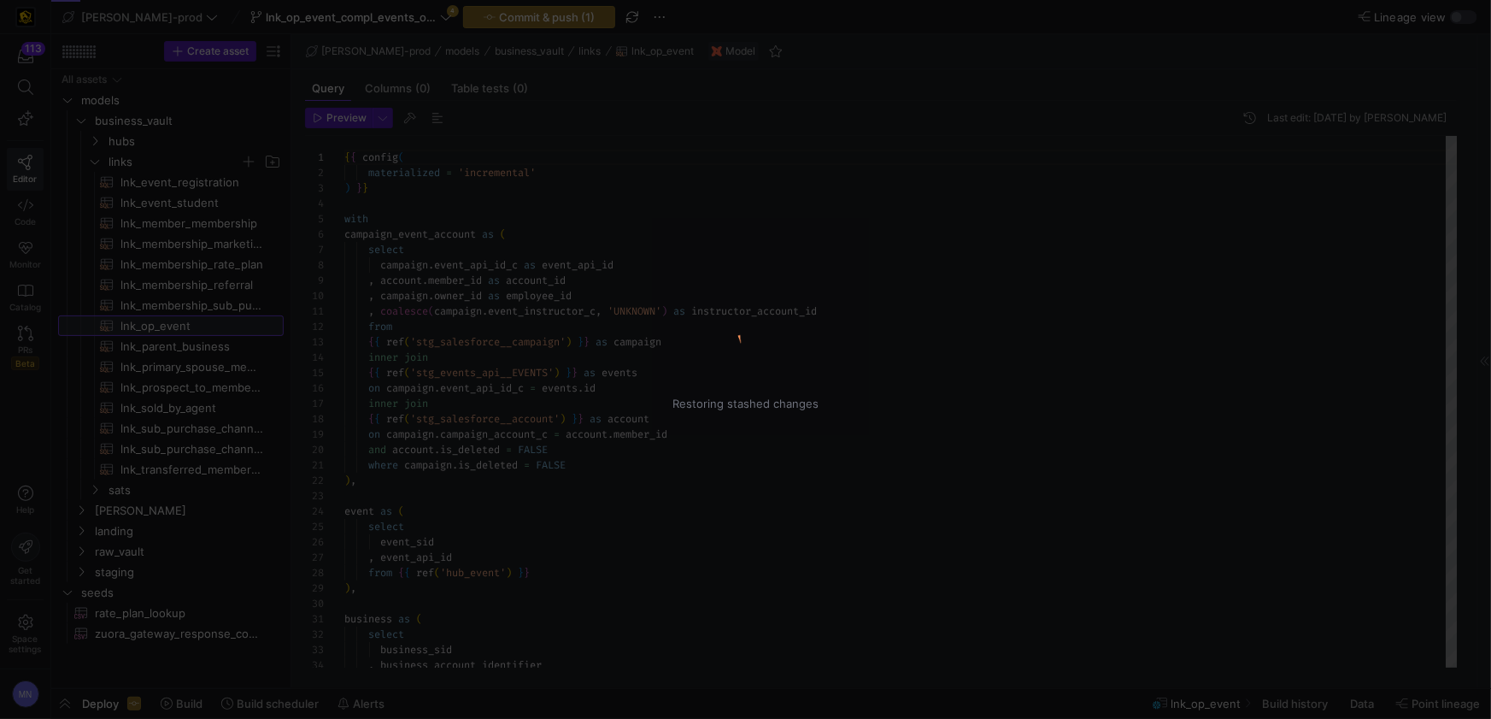
scroll to position [154, 0]
type textarea "{{ config( materialized='incremental', incremental_strategy='merge', unique_key…"
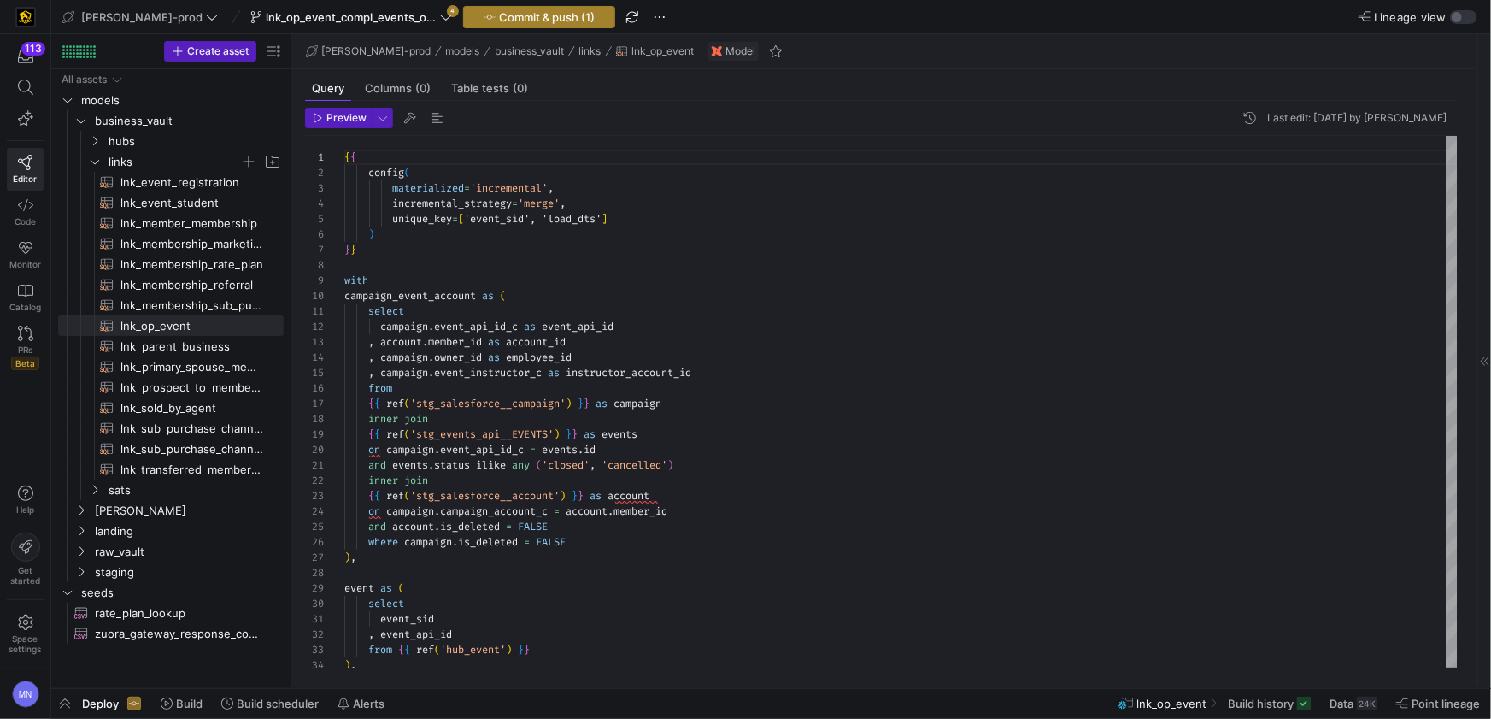
click at [499, 13] on span "Commit & push (1)" at bounding box center [547, 17] width 96 height 14
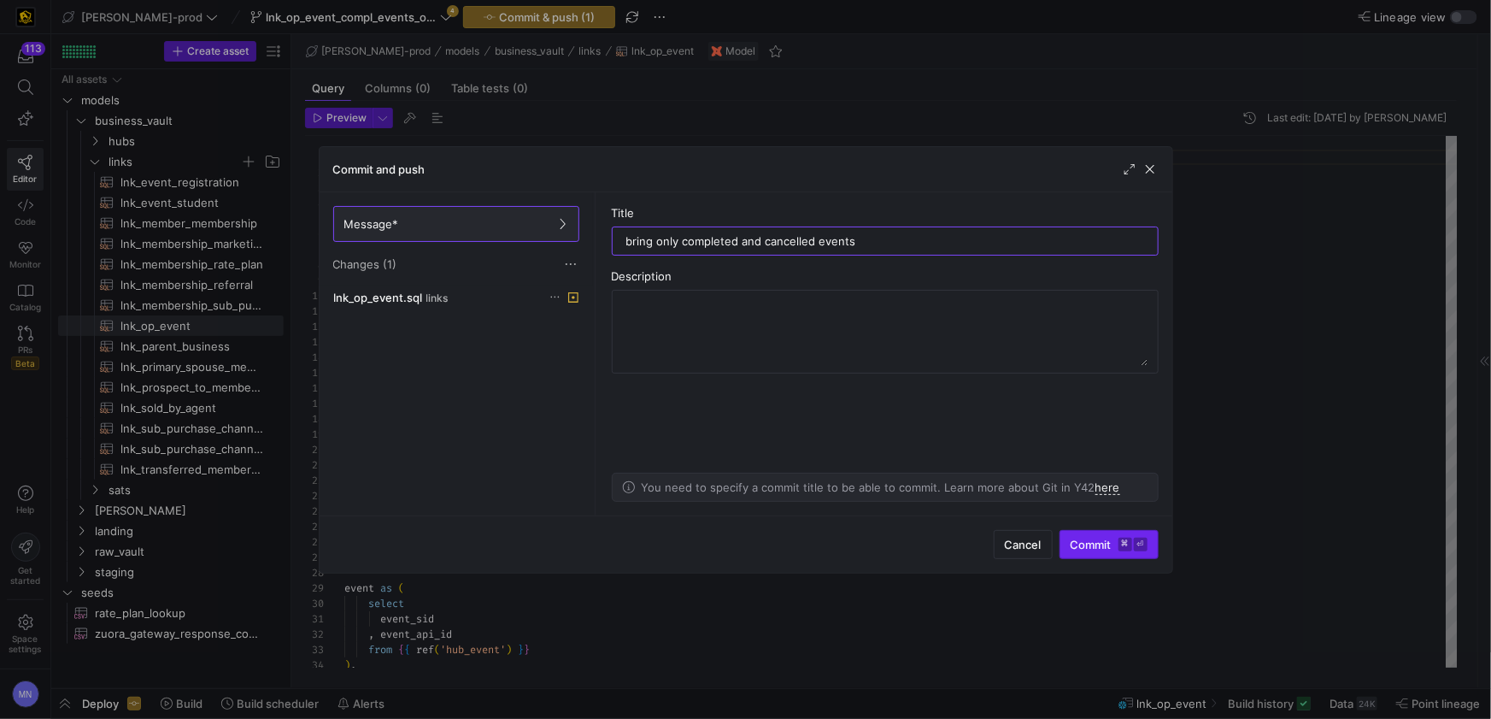
type input "bring only completed and cancelled events"
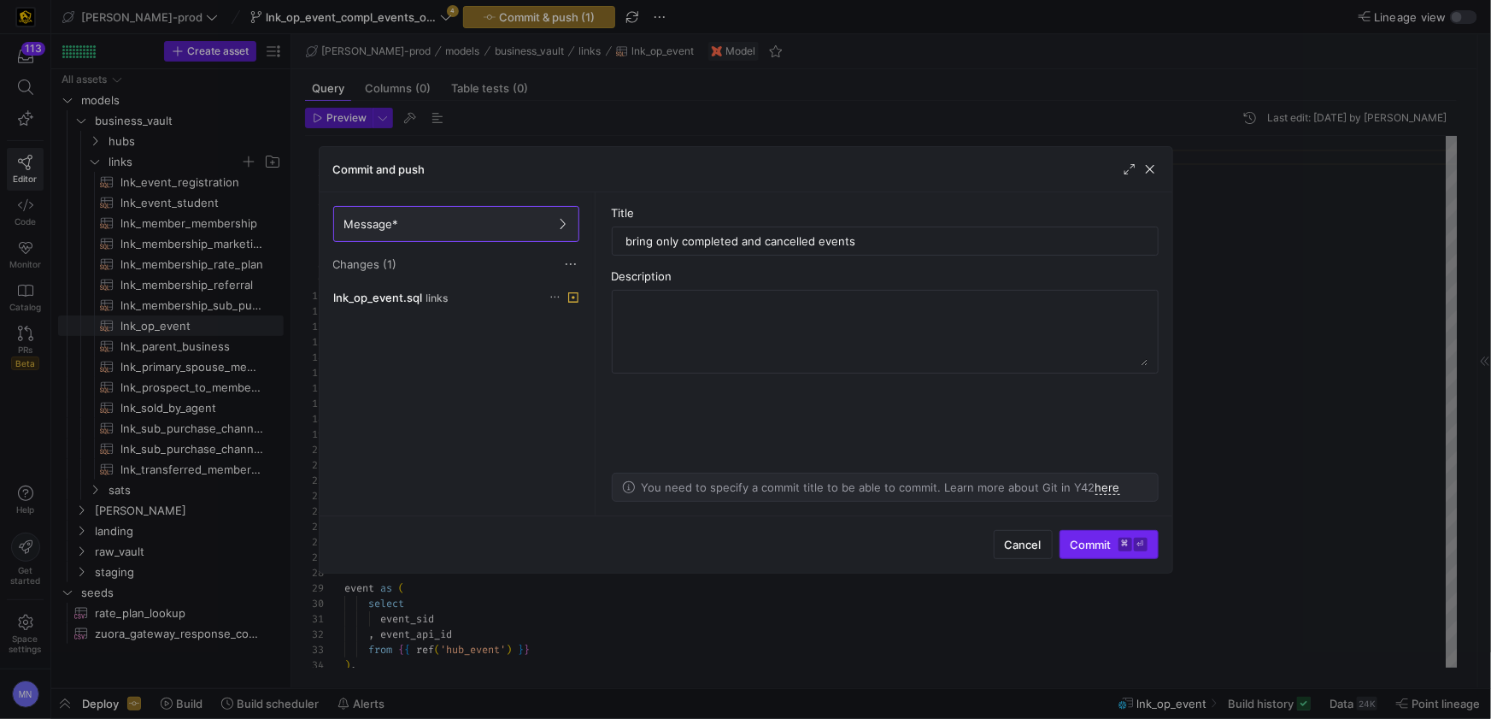
click at [1085, 537] on span "Commit ⌘ ⏎" at bounding box center [1109, 544] width 77 height 14
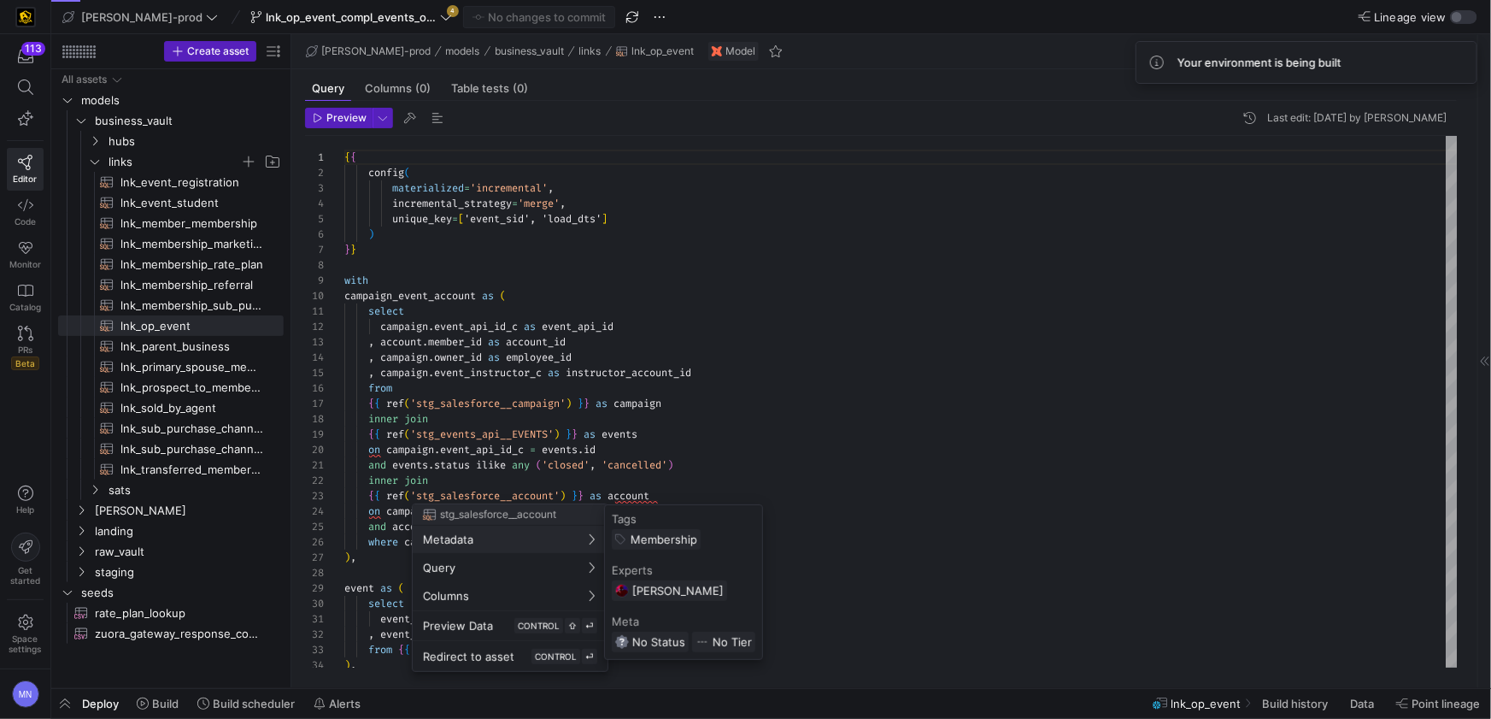
click at [108, 701] on div at bounding box center [745, 359] width 1491 height 719
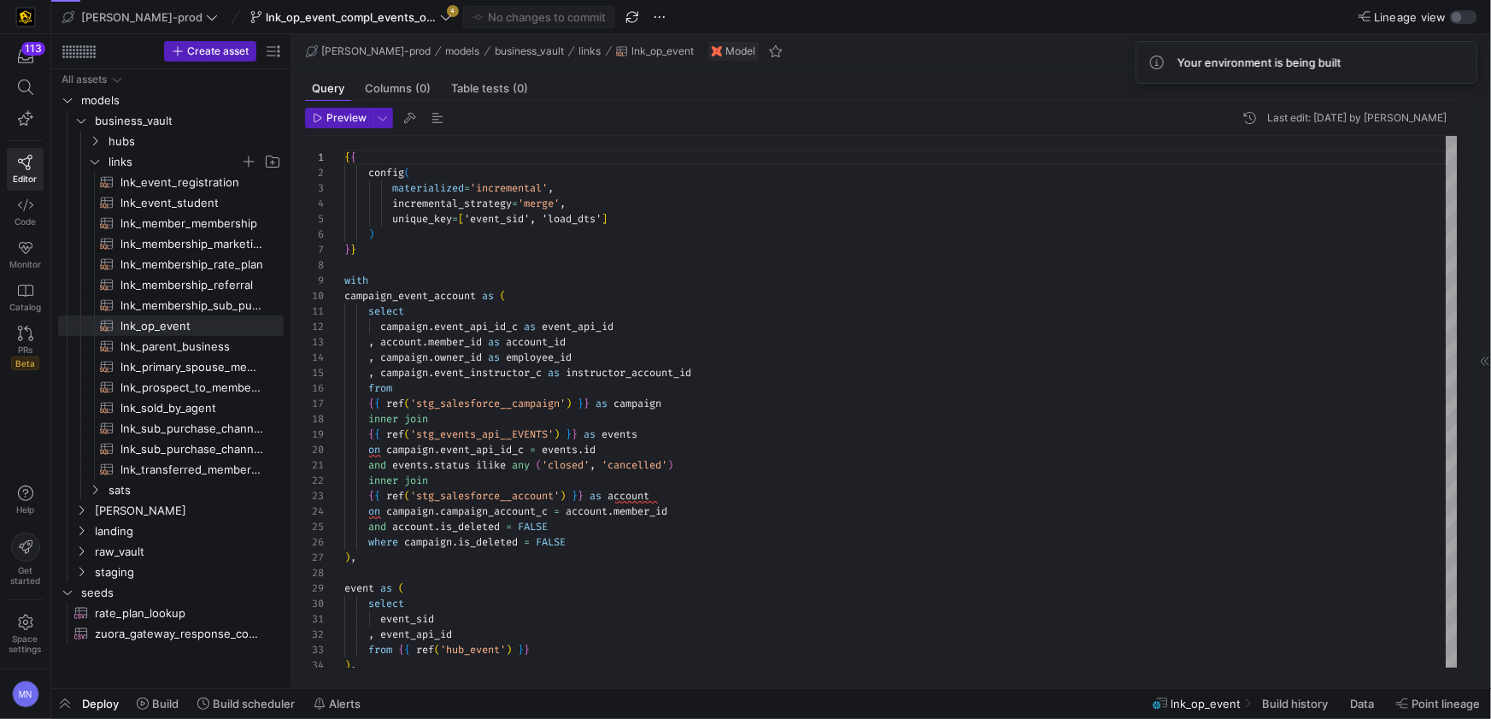
click at [106, 705] on span "Deploy" at bounding box center [100, 703] width 37 height 14
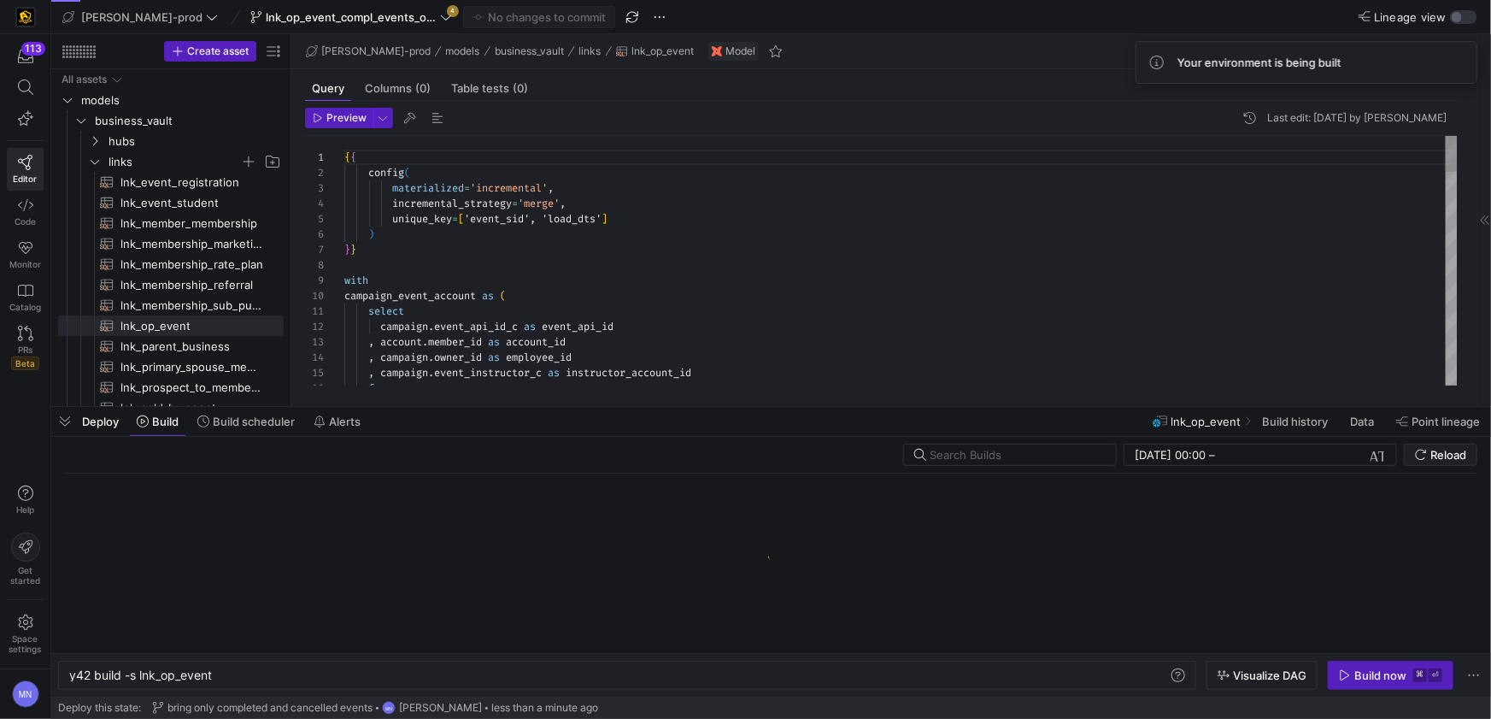
scroll to position [0, 143]
click at [450, 684] on div "y42 build -s lnk_op_event y42 build -s lnk_op_event" at bounding box center [627, 674] width 1138 height 29
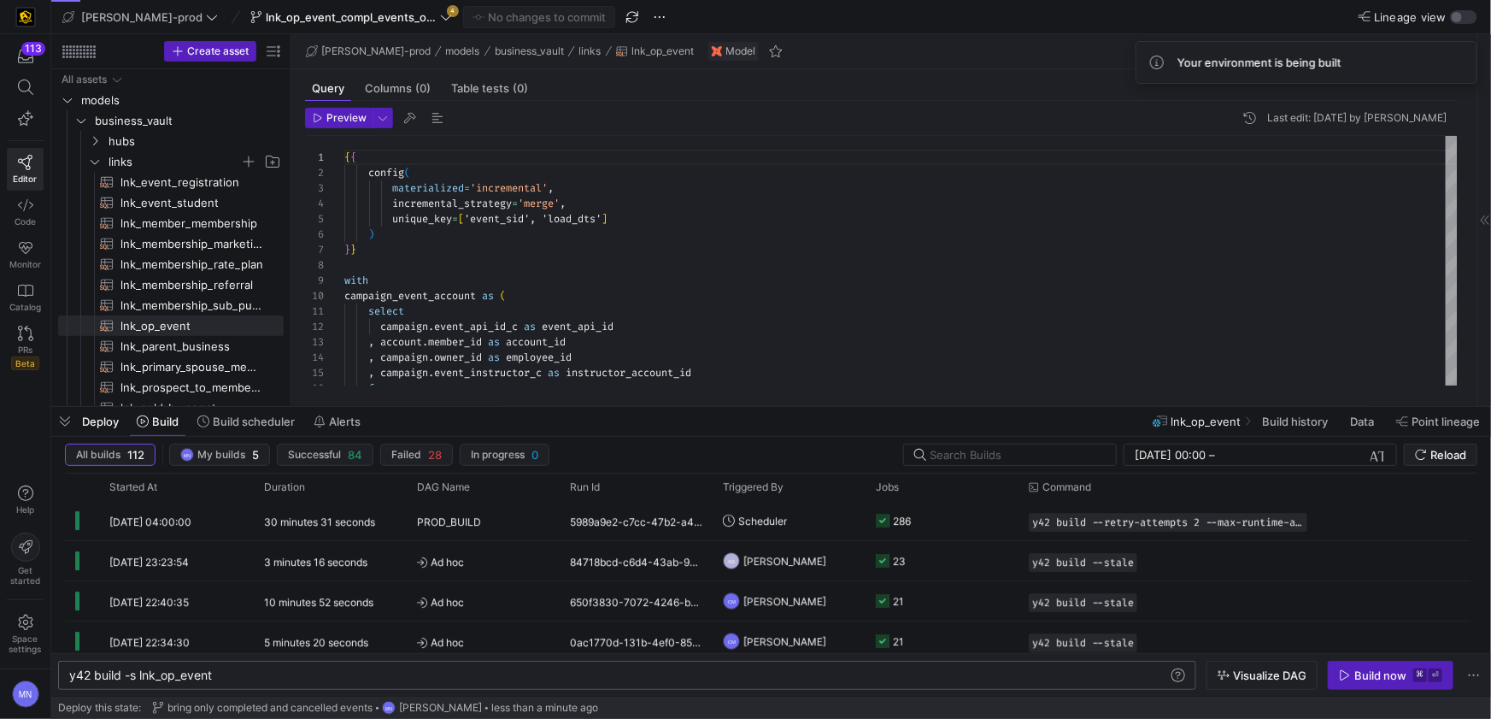
drag, startPoint x: 475, startPoint y: 674, endPoint x: 484, endPoint y: 675, distance: 8.6
click at [475, 674] on div "y42 build -s lnk_op_event" at bounding box center [619, 675] width 1100 height 14
click at [1350, 668] on span "Build now ⌘ ⏎" at bounding box center [1390, 675] width 103 height 14
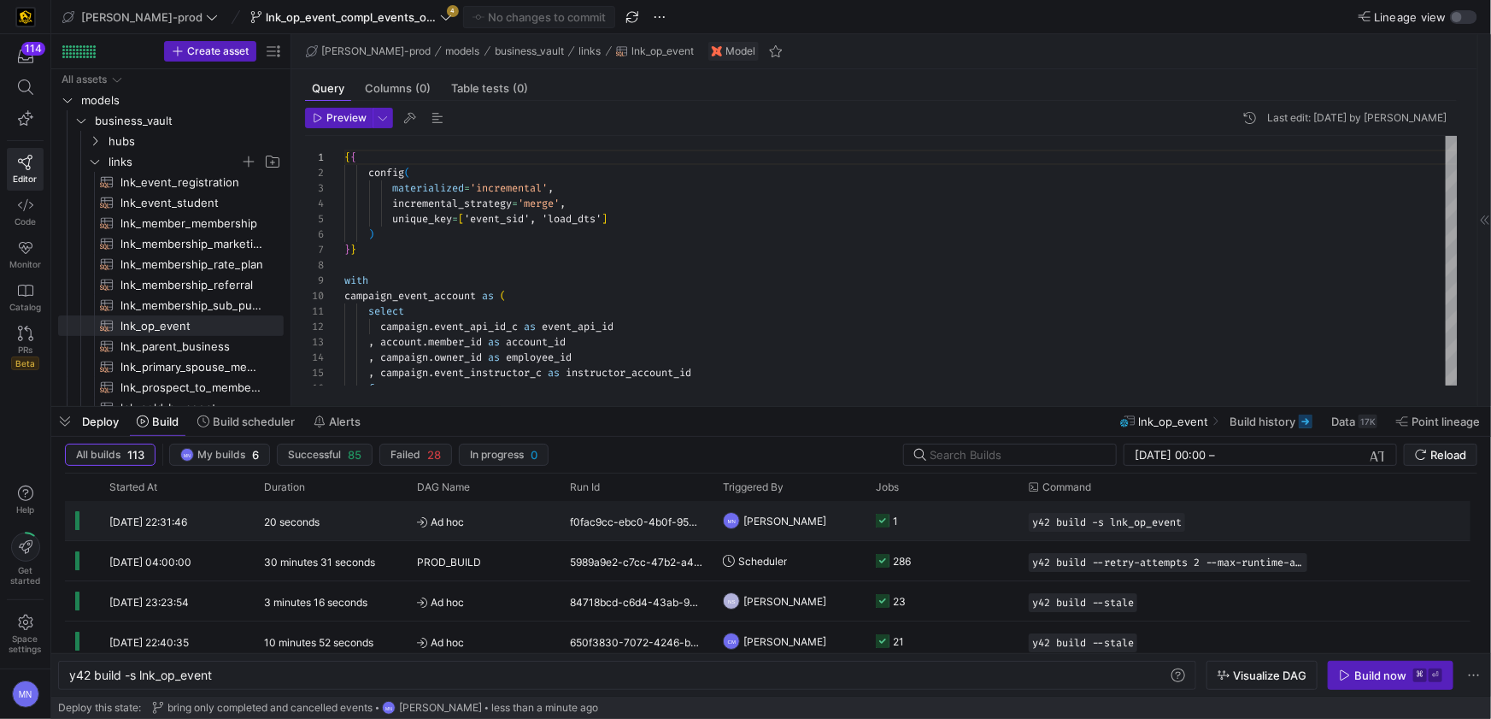
click at [881, 519] on rect "Press SPACE to select this row." at bounding box center [883, 521] width 14 height 14
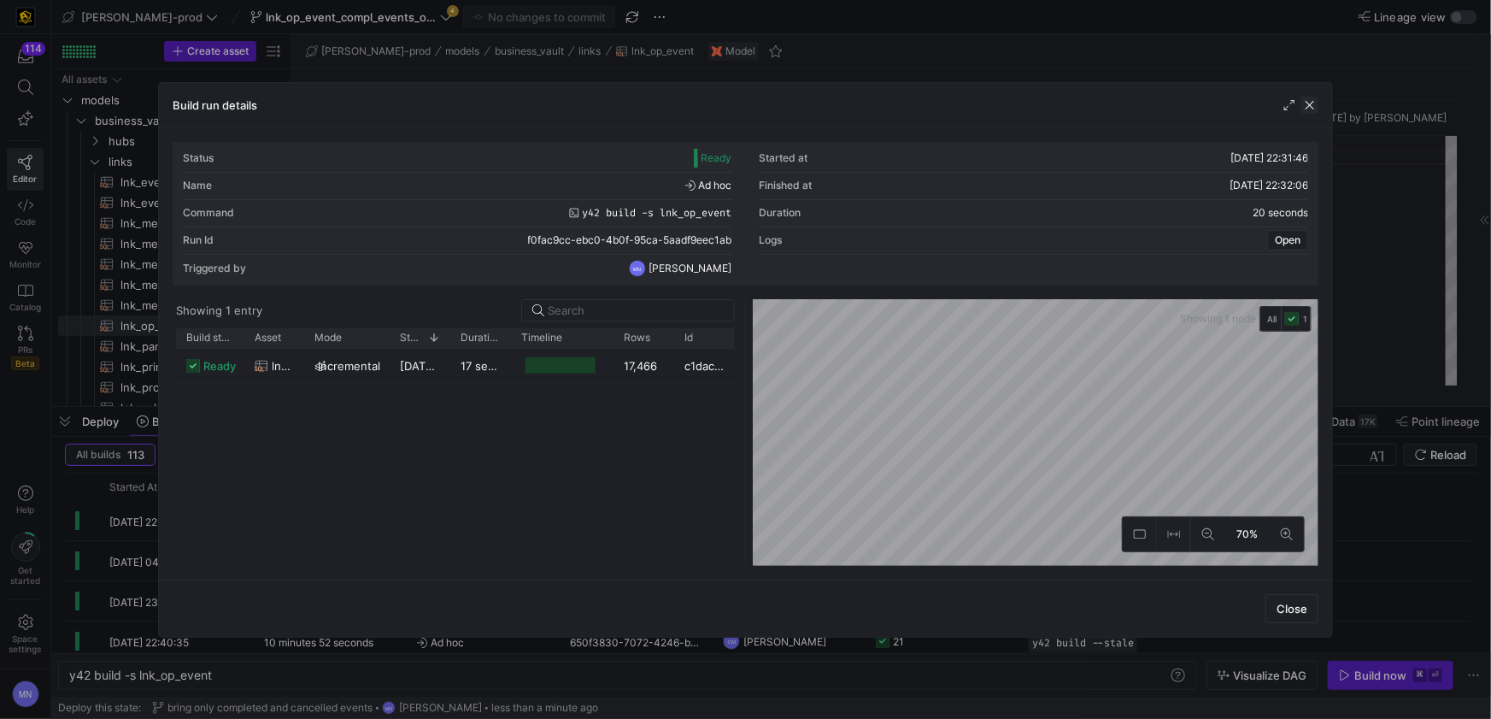
click at [1312, 105] on span "button" at bounding box center [1309, 105] width 17 height 17
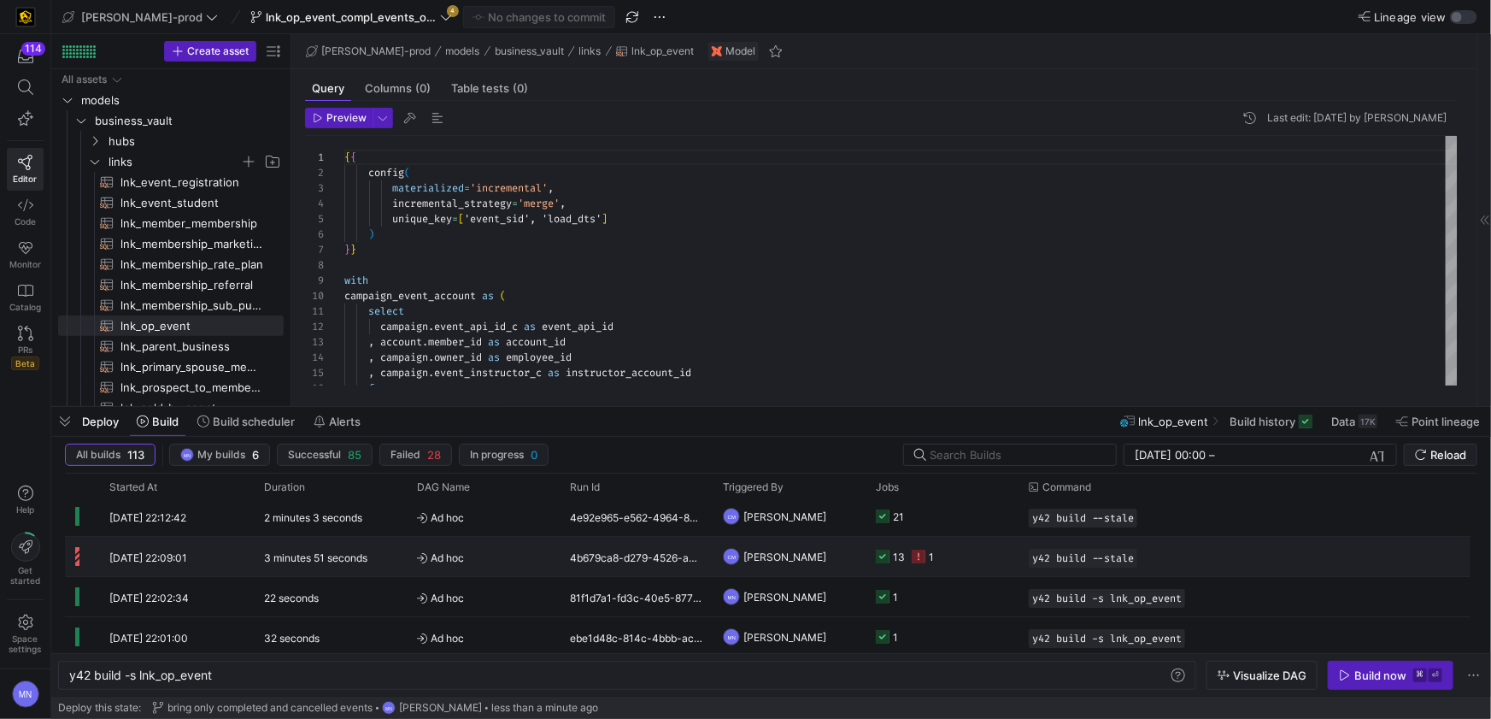
scroll to position [252, 0]
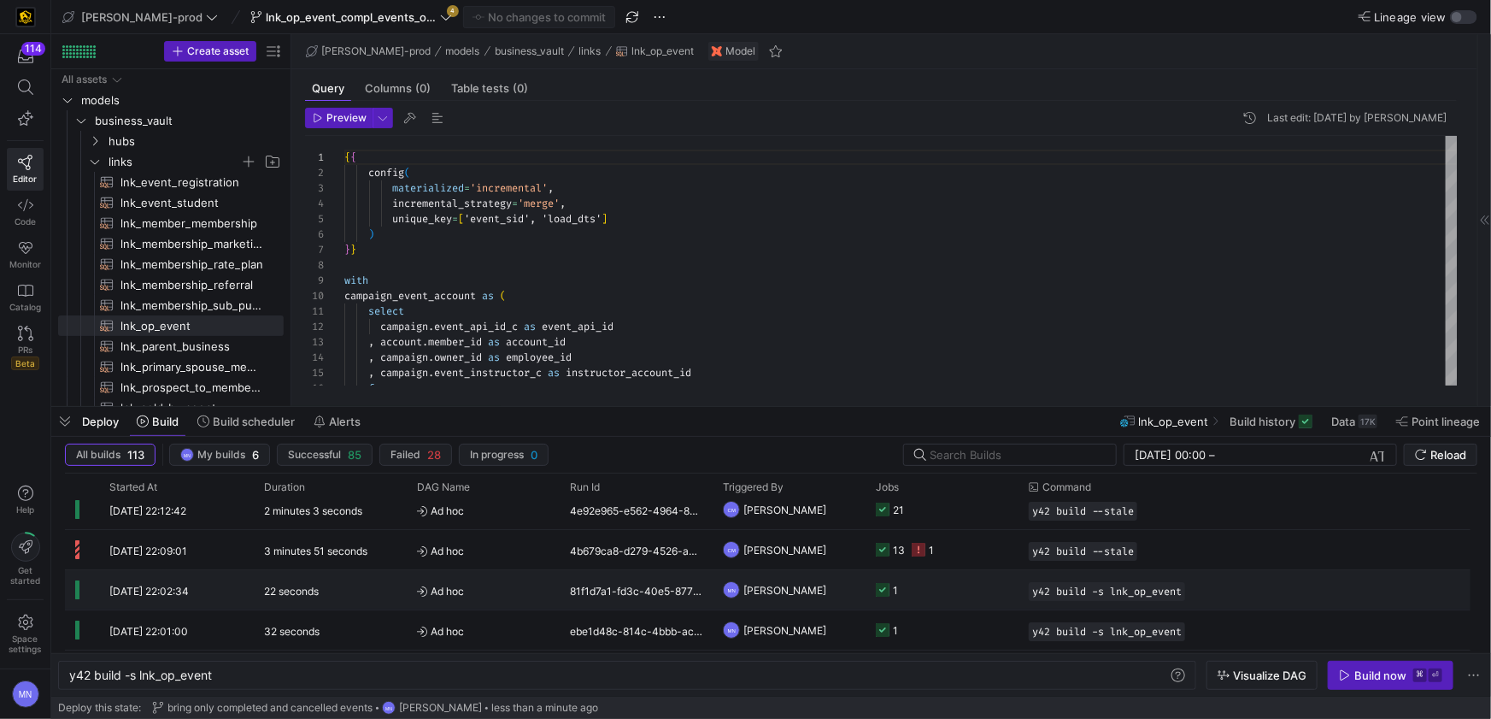
click at [886, 589] on icon "Press SPACE to select this row." at bounding box center [883, 590] width 14 height 14
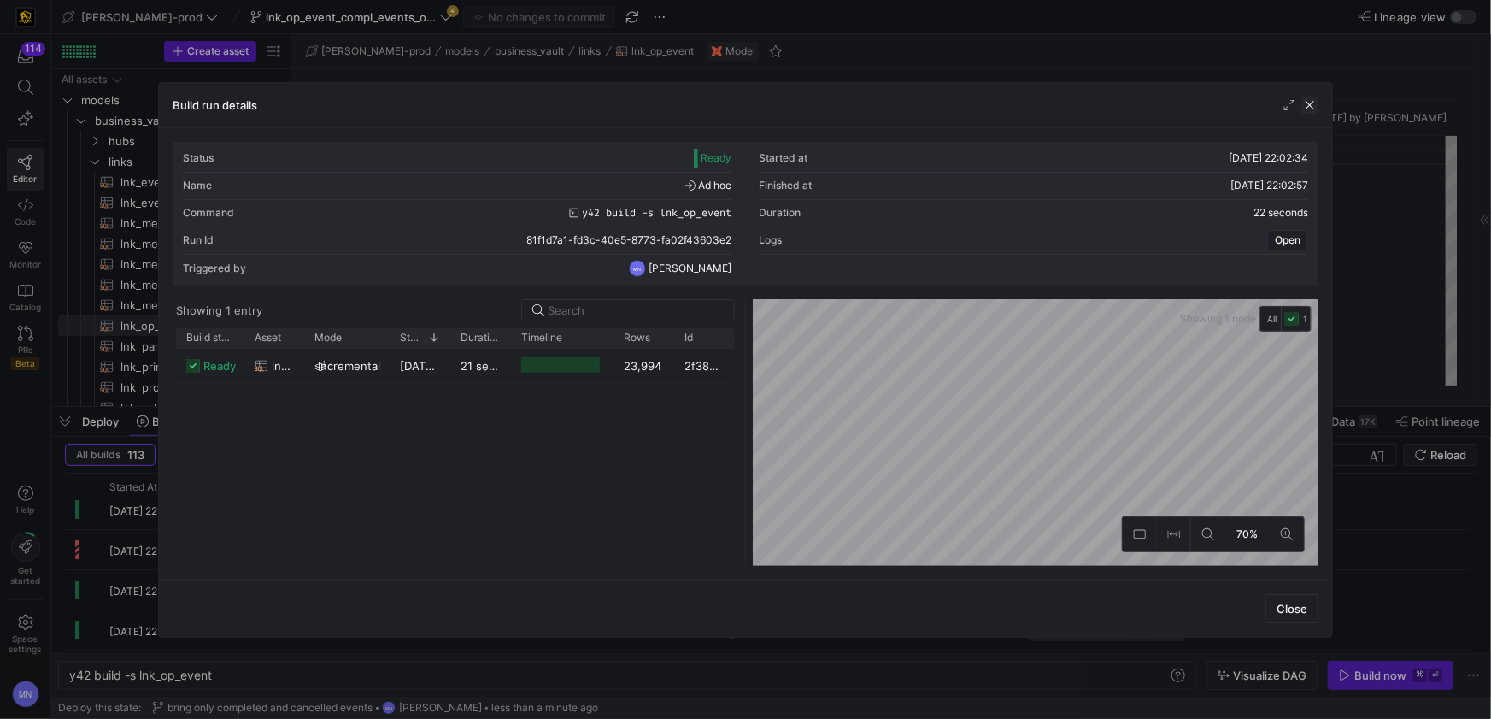
click at [1312, 107] on span "button" at bounding box center [1309, 105] width 17 height 17
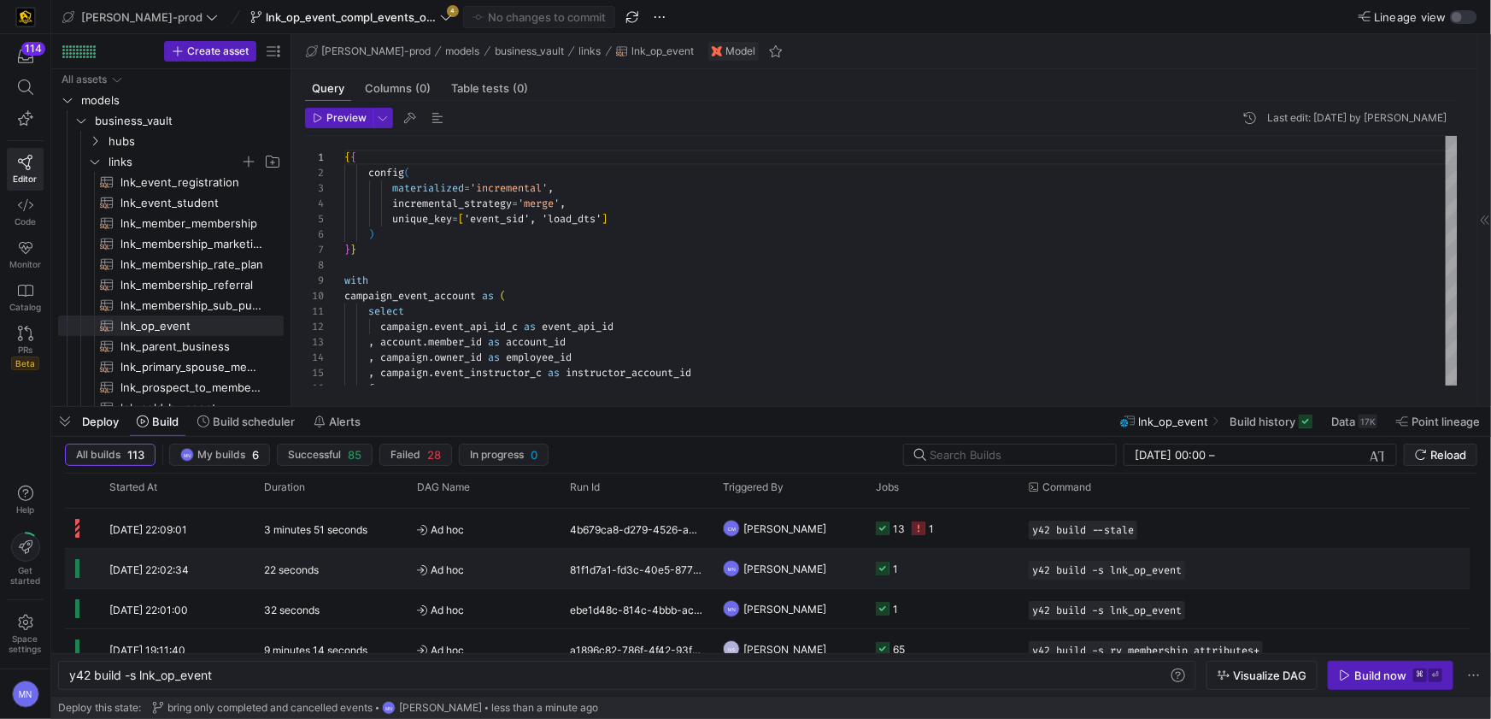
scroll to position [0, 0]
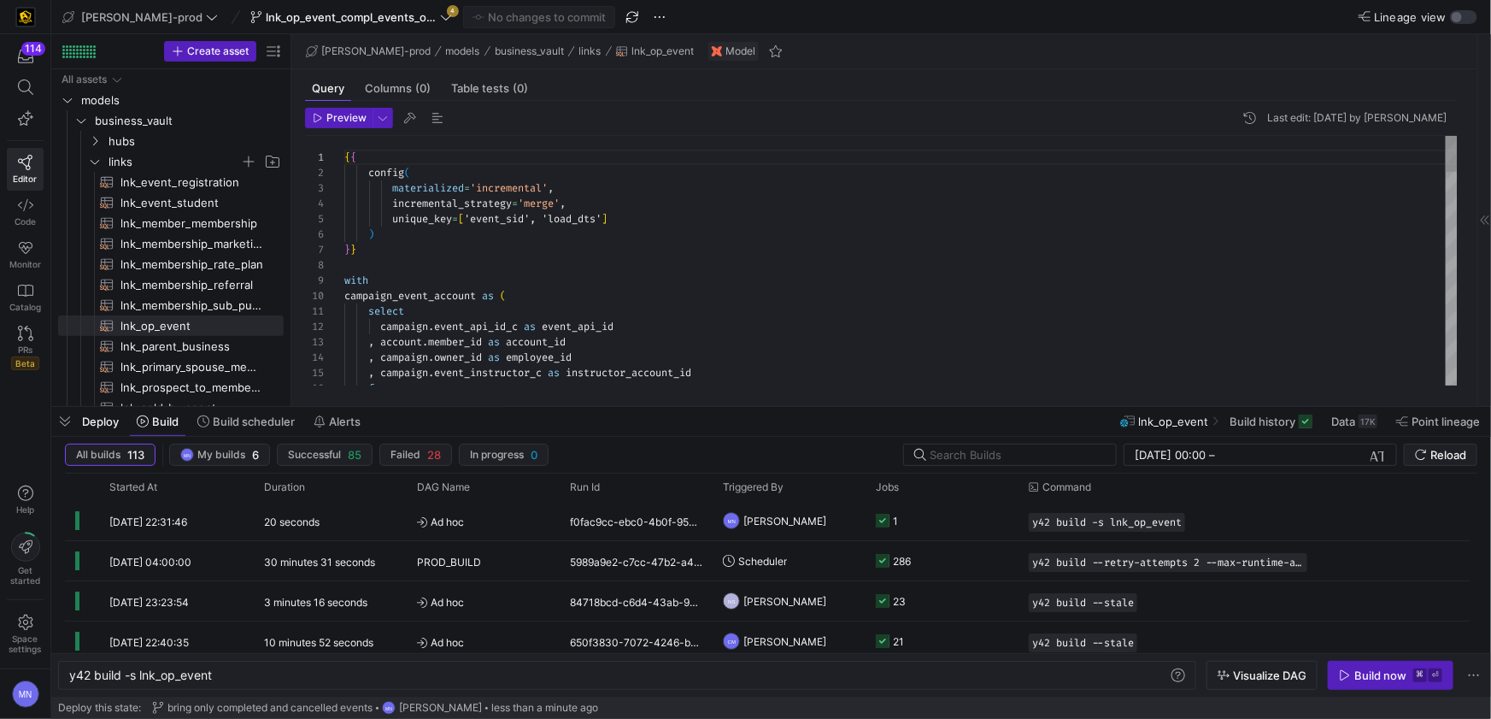
click at [741, 280] on div "with" at bounding box center [900, 280] width 1113 height 15
click at [373, 17] on span "lnk_op_event_compl_events_only_091625" at bounding box center [351, 17] width 171 height 14
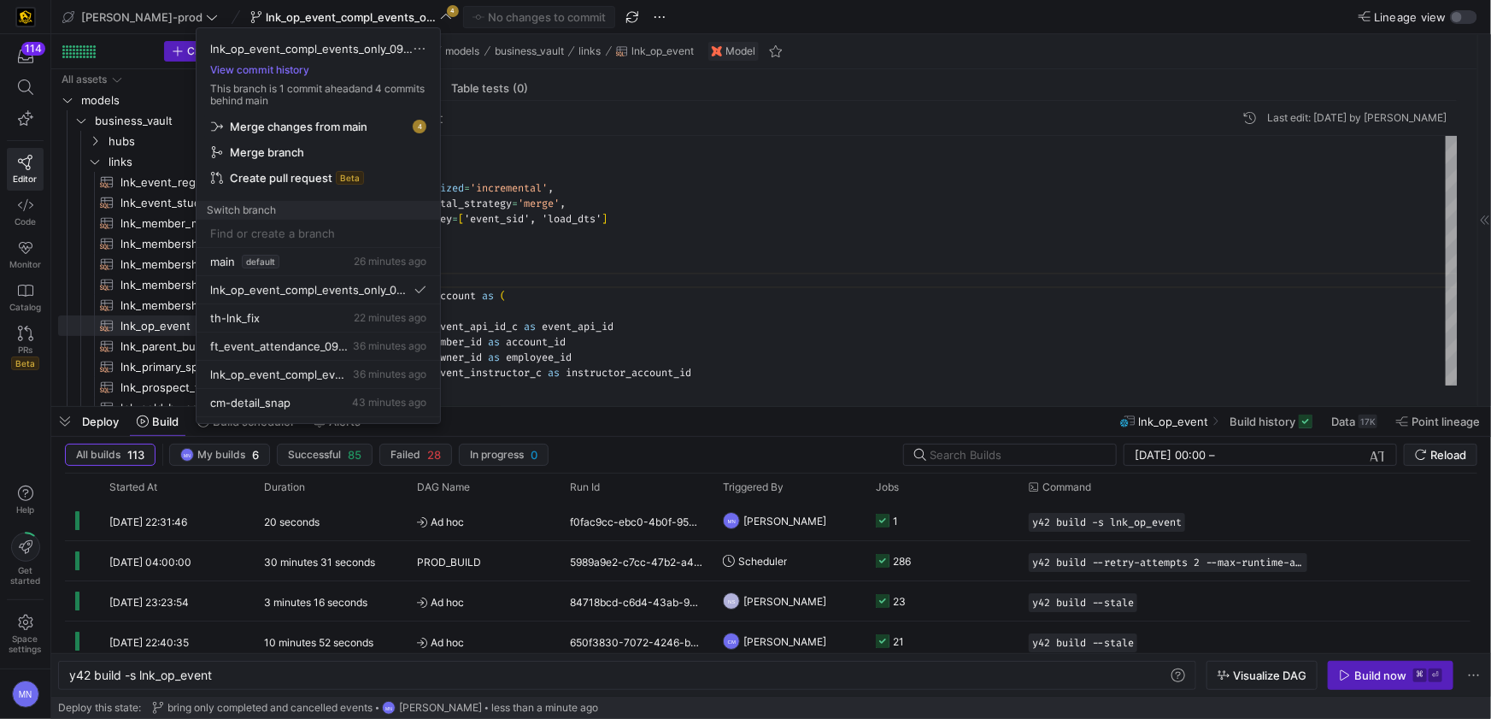
click at [299, 131] on span "Merge changes from main" at bounding box center [299, 127] width 138 height 14
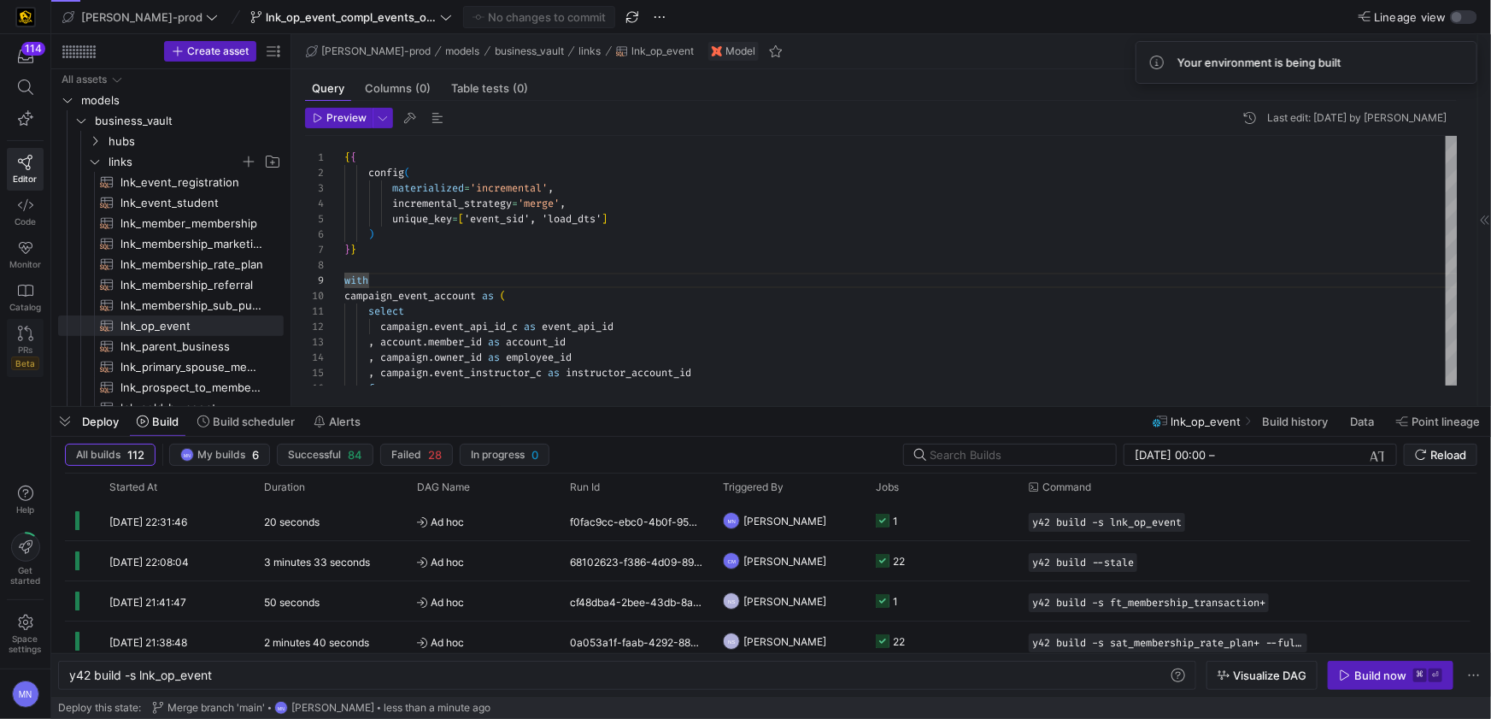
click at [27, 343] on link "PRs Beta" at bounding box center [25, 348] width 37 height 58
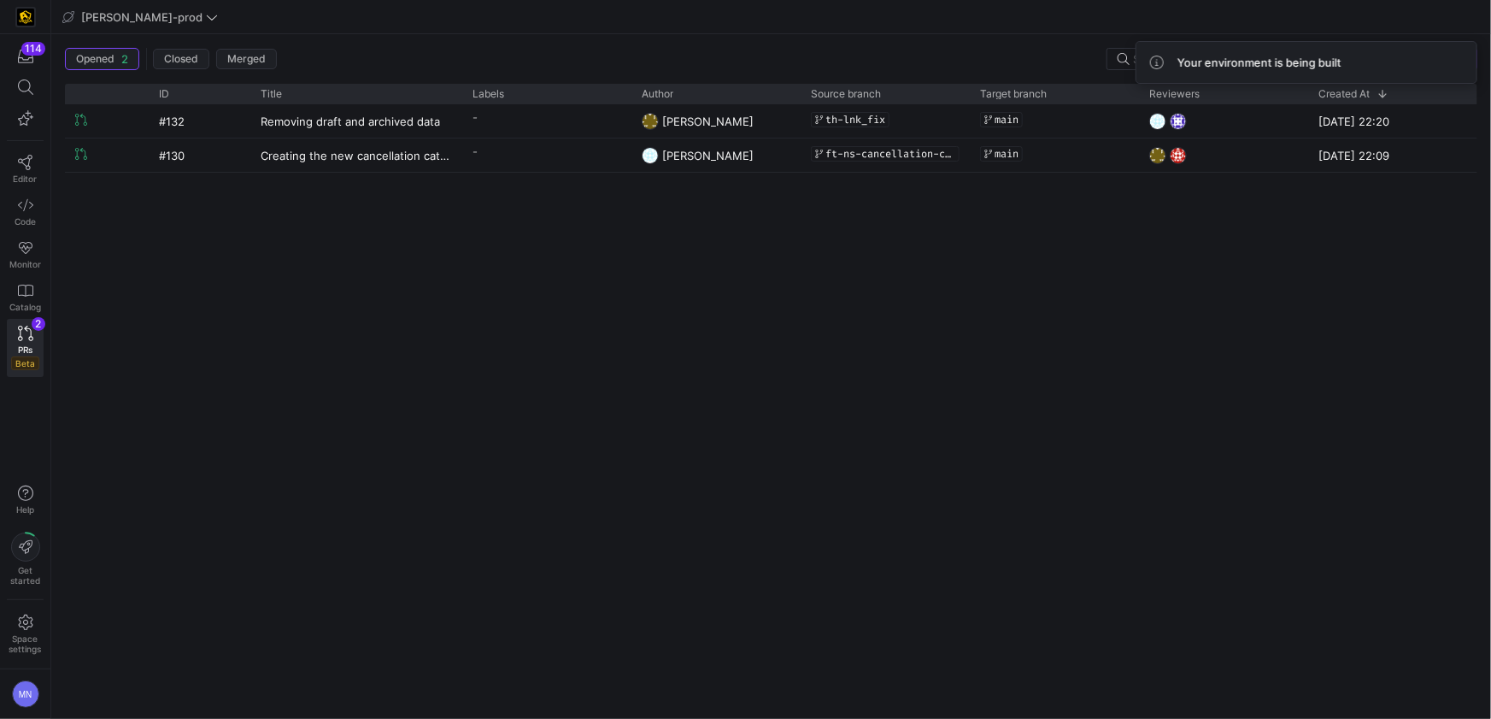
click at [1047, 48] on div "Opened 2 Closed Merged" at bounding box center [580, 59] width 1031 height 22
click at [26, 167] on icon at bounding box center [25, 162] width 15 height 15
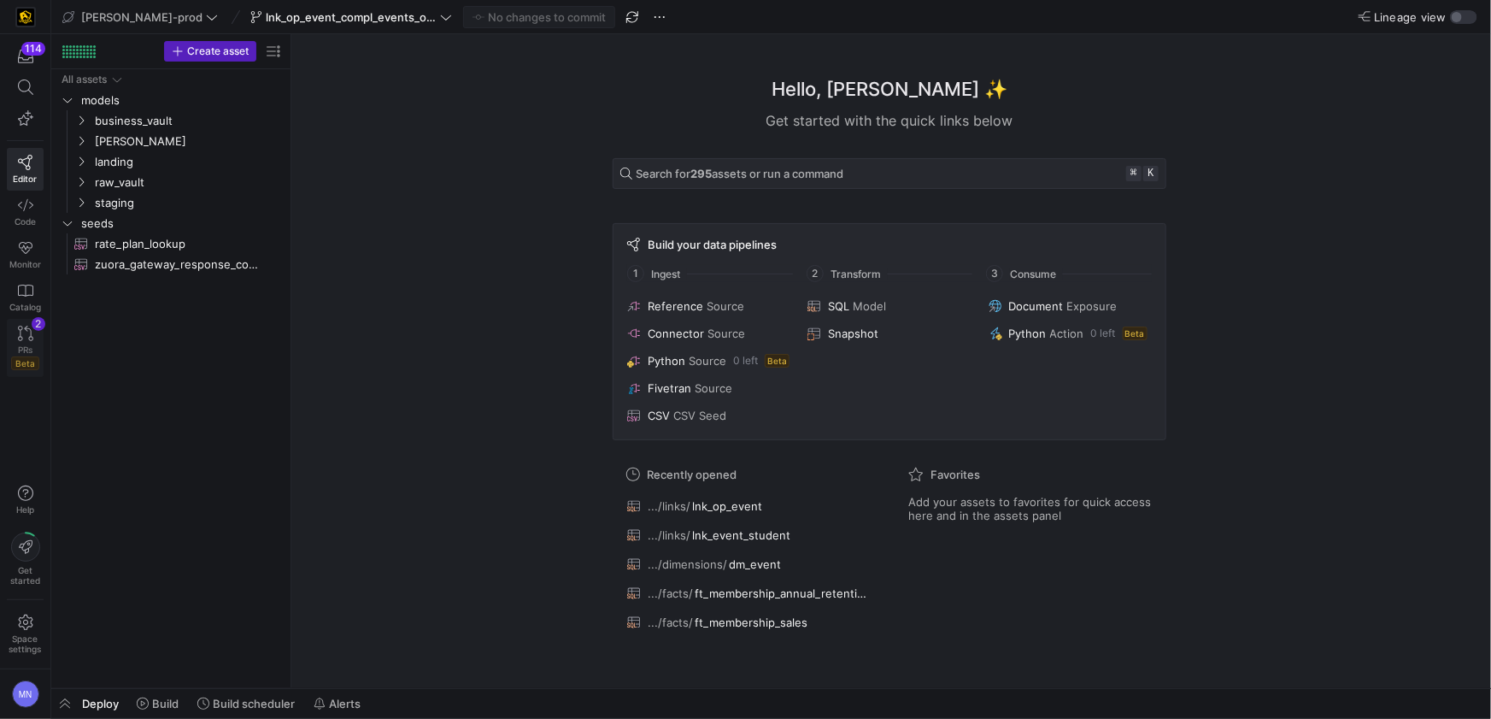
click at [23, 332] on icon at bounding box center [25, 333] width 15 height 15
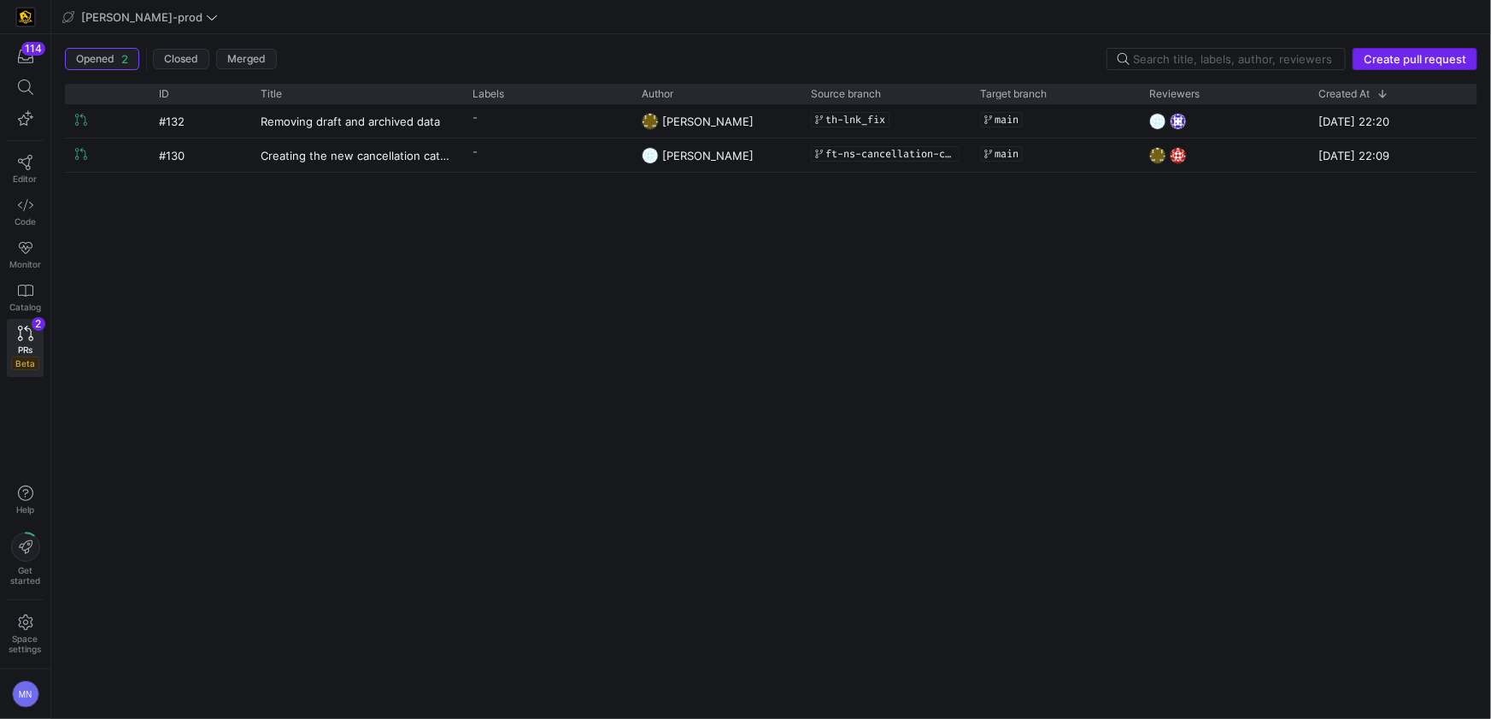
click at [1400, 65] on span "Create pull request" at bounding box center [1415, 59] width 103 height 14
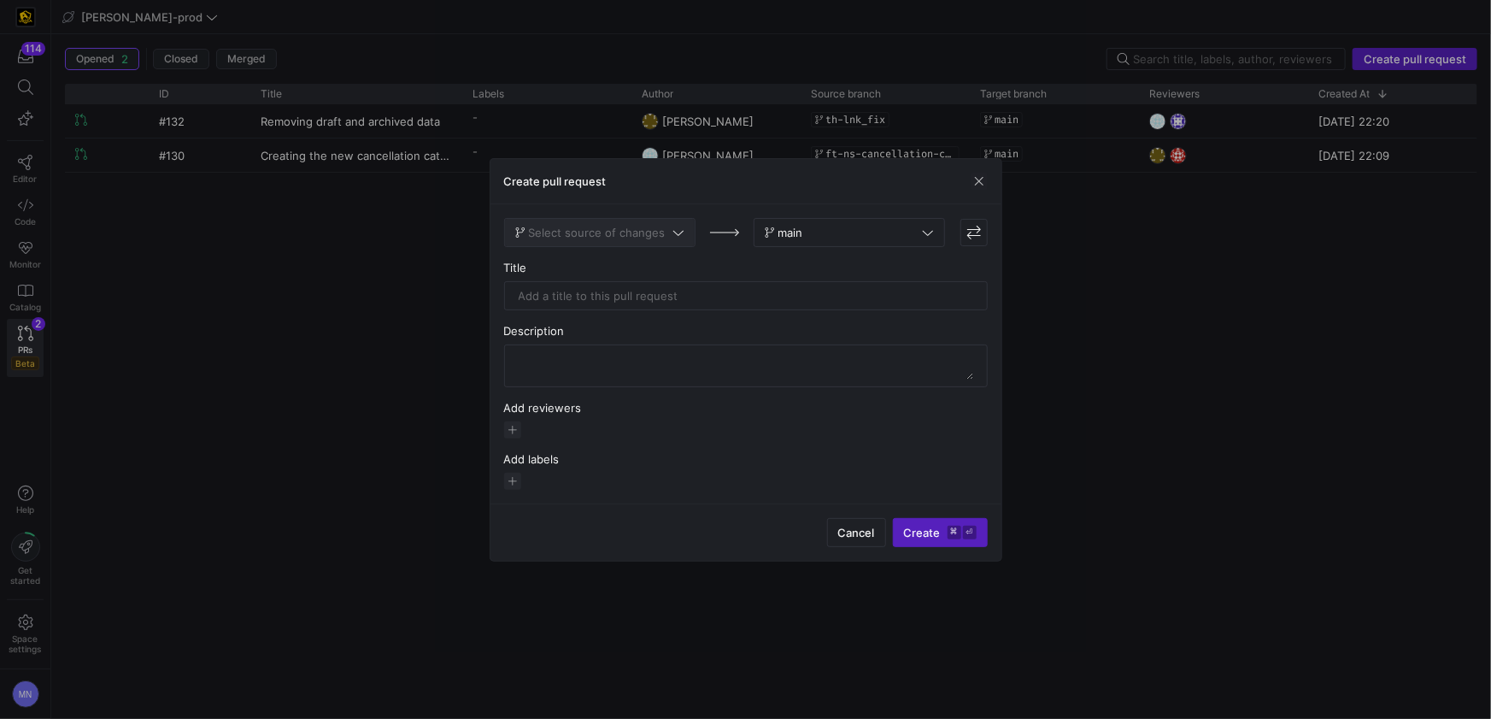
click at [638, 241] on span at bounding box center [600, 232] width 190 height 27
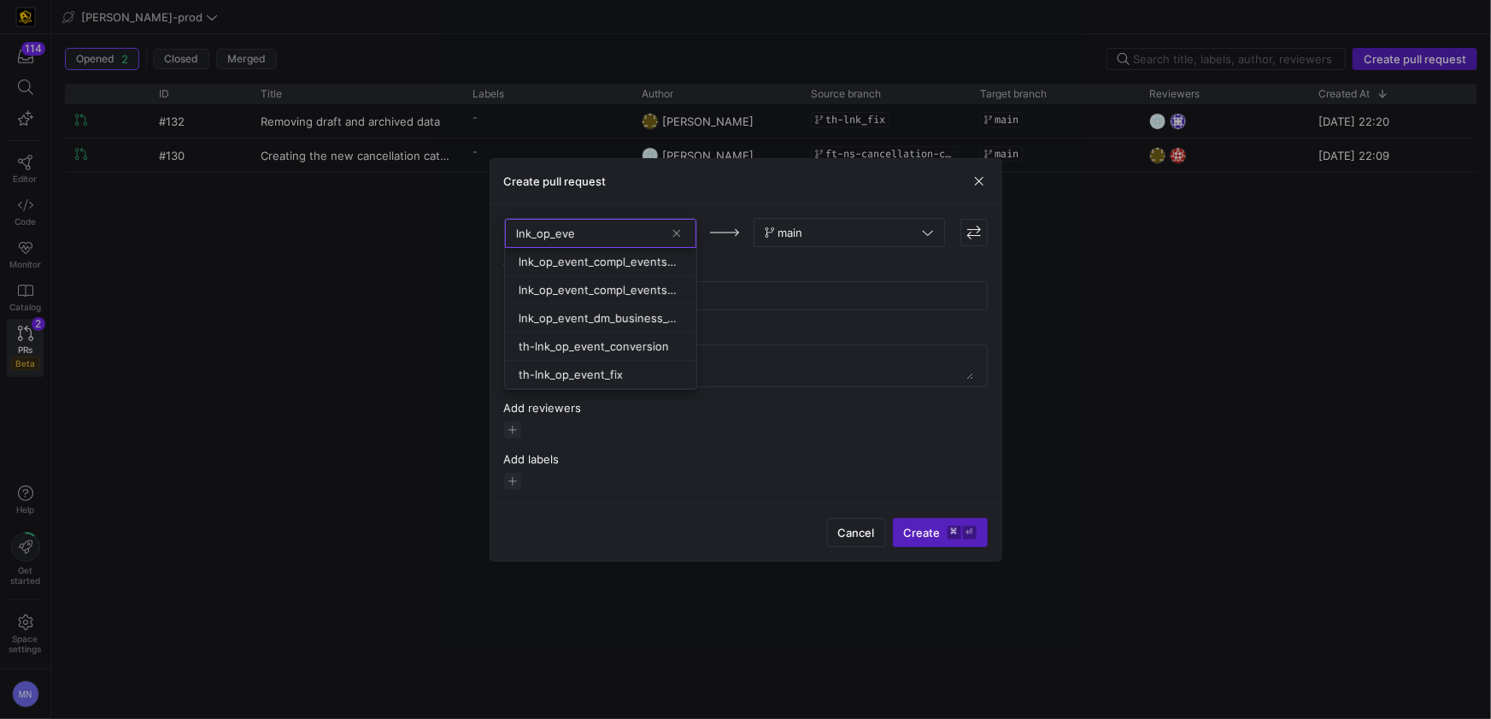
type input "lnk_op_eve"
click at [757, 409] on div at bounding box center [745, 359] width 1491 height 719
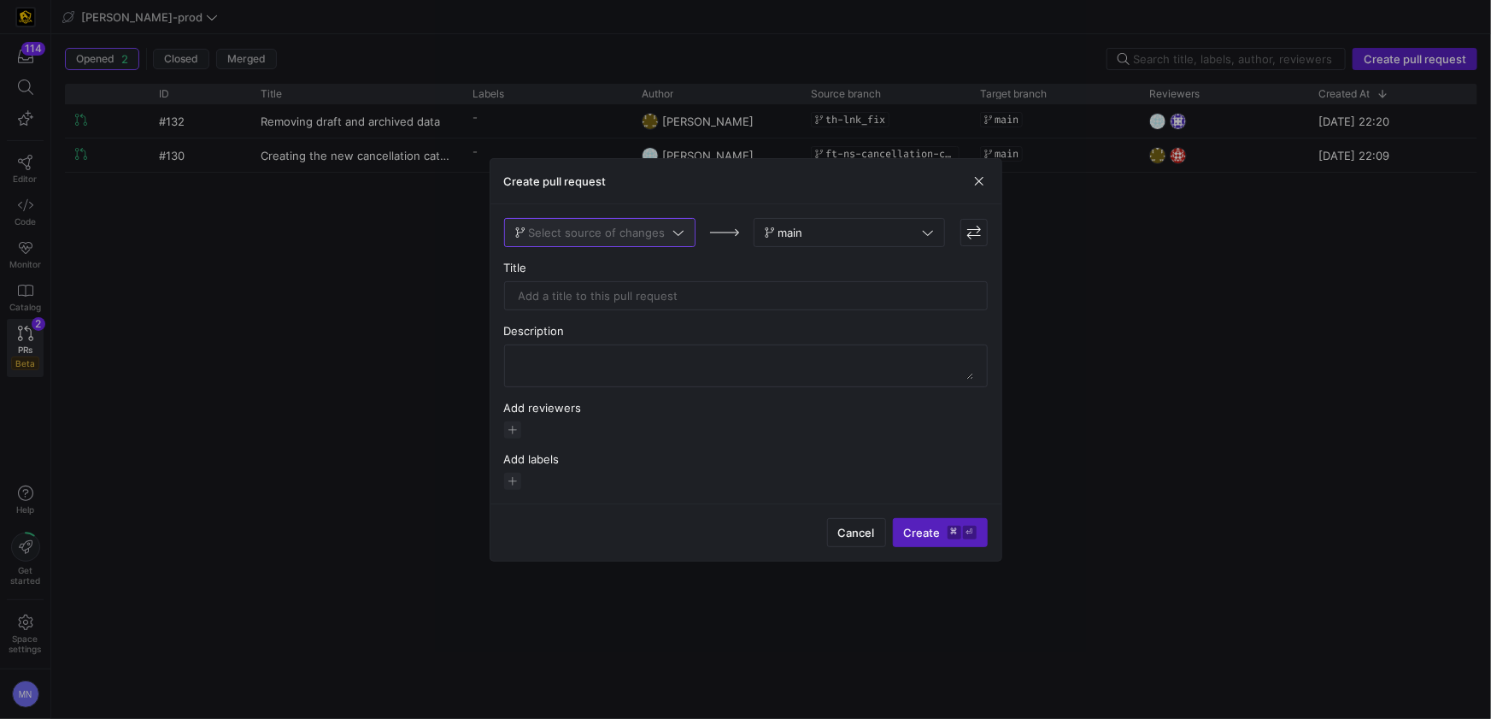
click at [631, 235] on span "Select source of changes" at bounding box center [597, 233] width 137 height 14
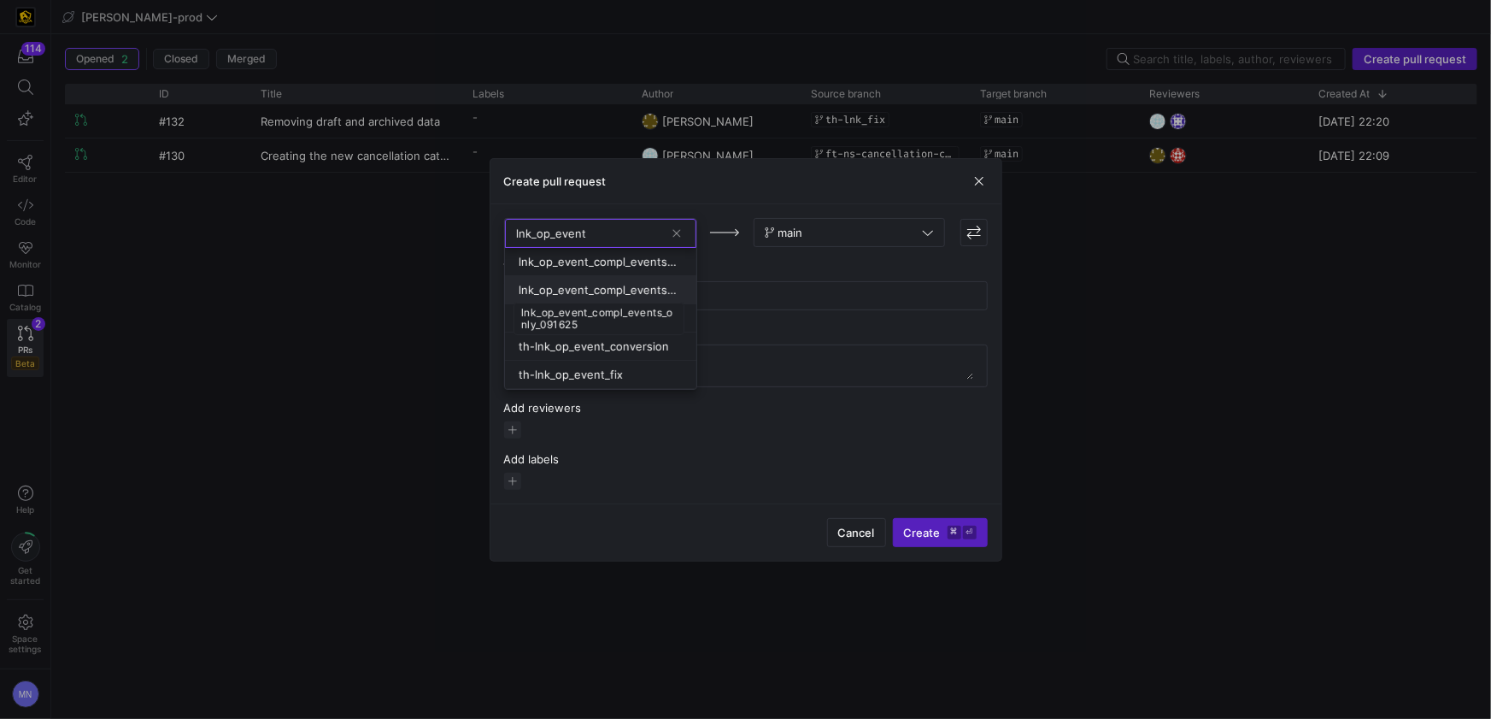
type input "lnk_op_event"
click at [659, 291] on span "lnk_op_event_compl_events_only_091625" at bounding box center [599, 290] width 161 height 14
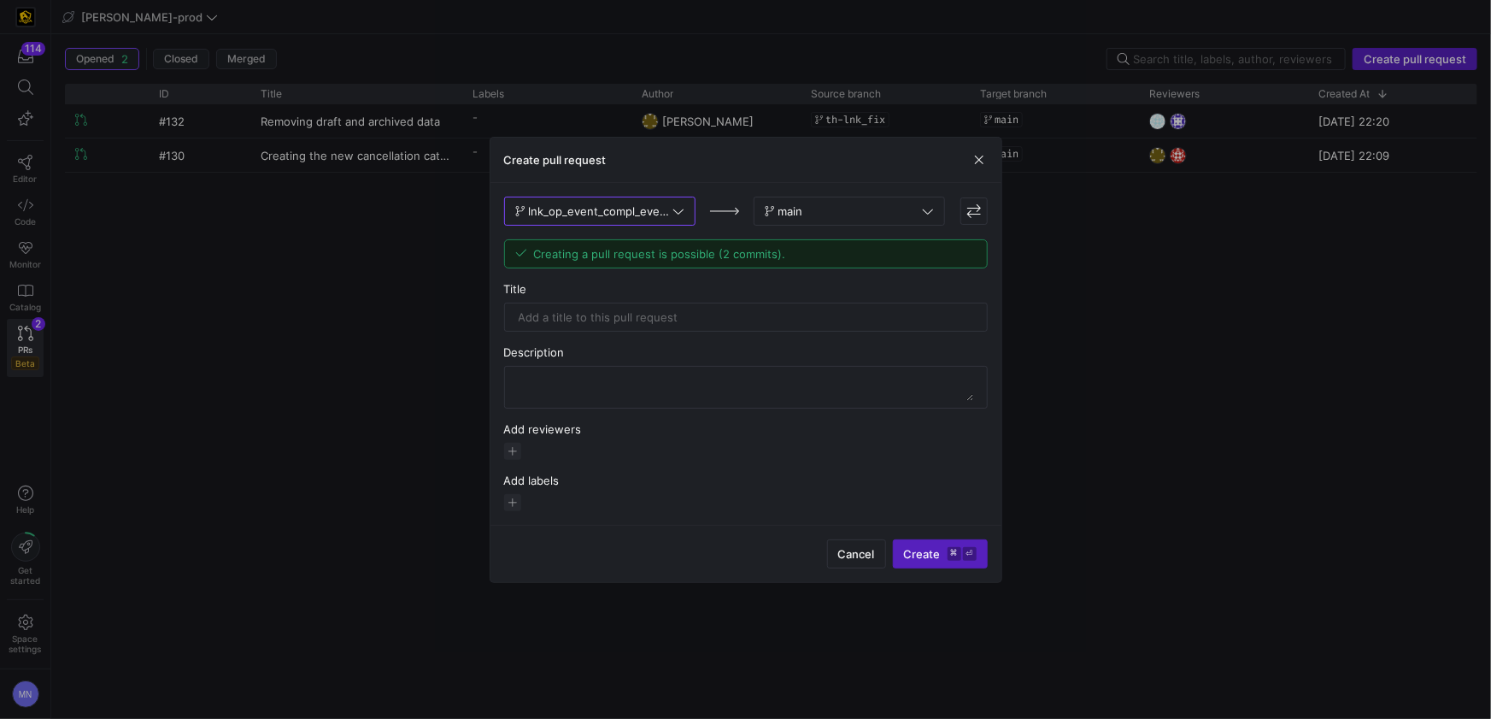
click at [705, 335] on div "lnk_op_event_compl_events_only_091625 main Creating a pull request is possible …" at bounding box center [746, 354] width 484 height 314
click at [685, 321] on input "text" at bounding box center [746, 317] width 455 height 14
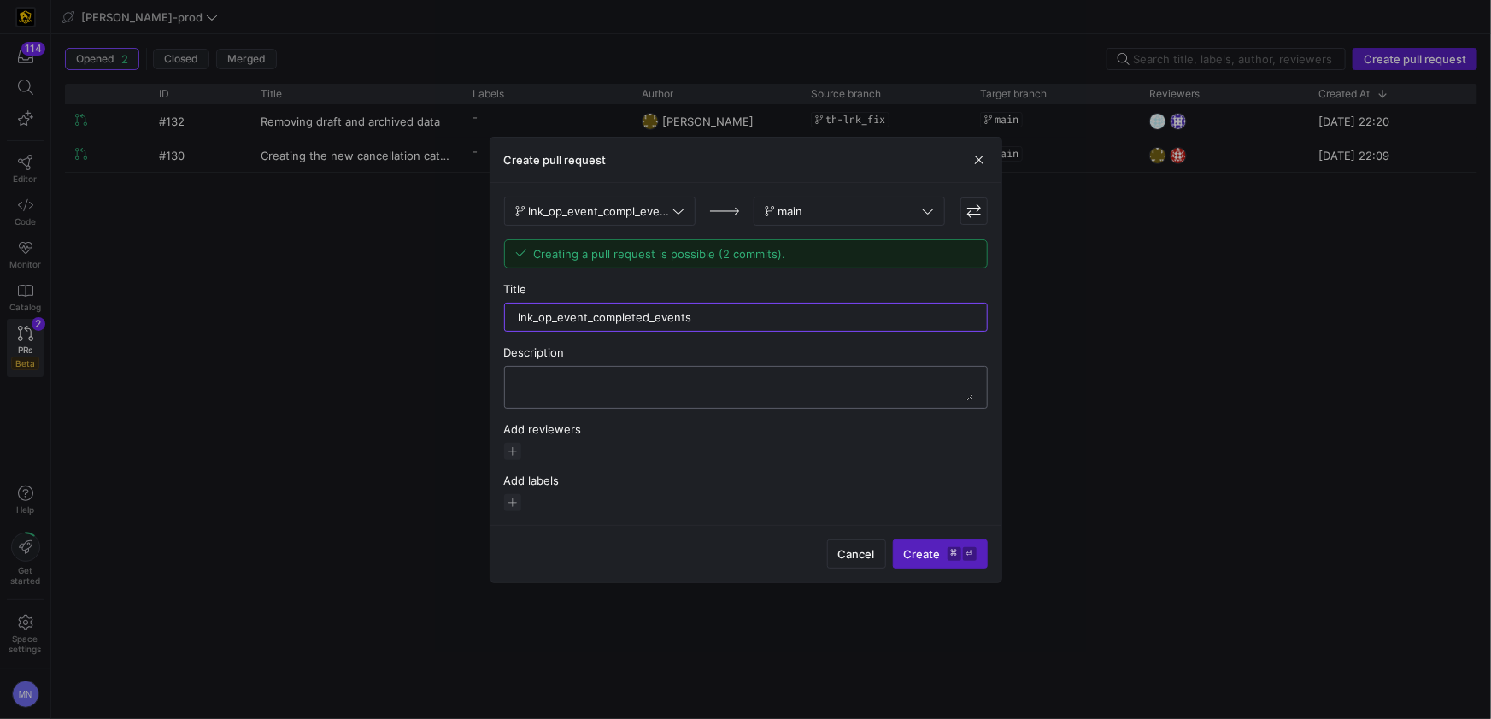
type input "lnk_op_event_completed_events"
click at [675, 372] on div at bounding box center [746, 387] width 455 height 41
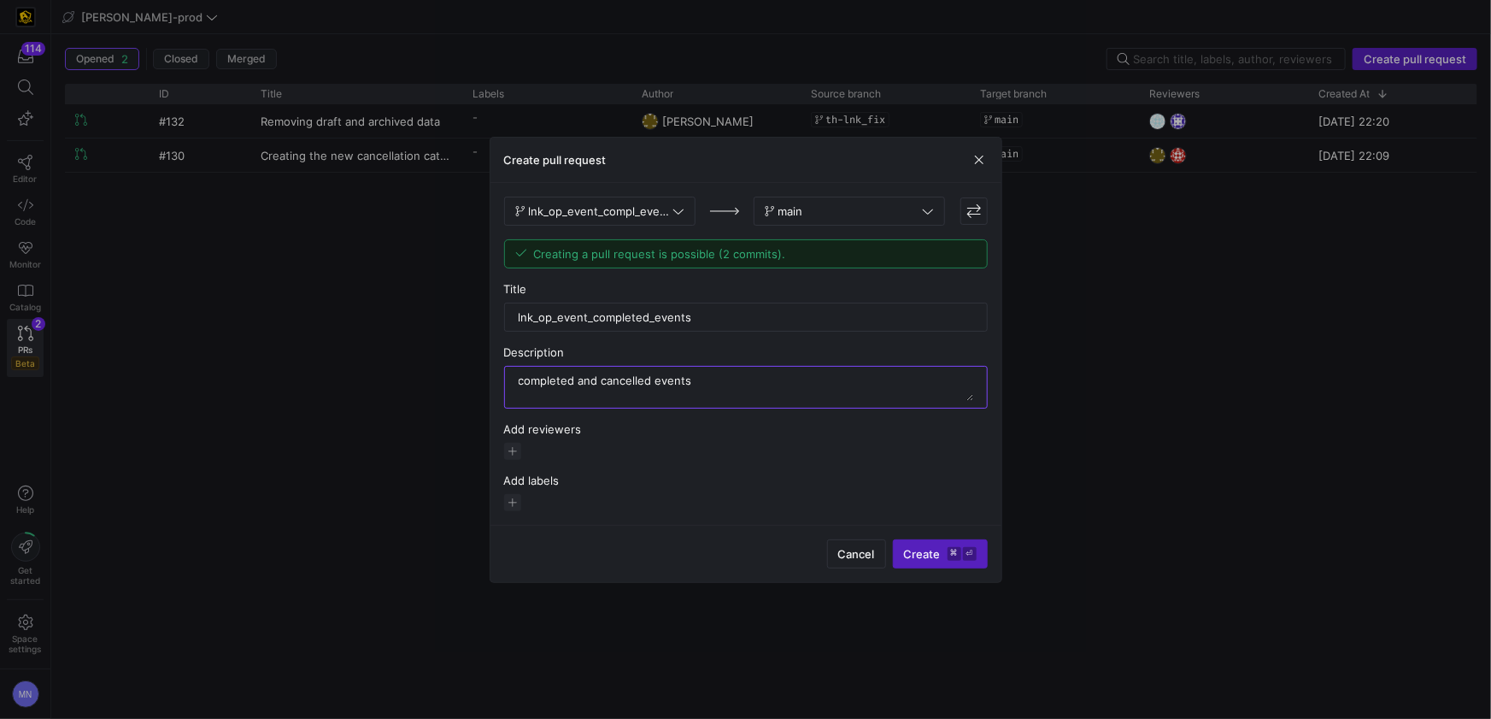
type textarea "completed and cancelled events"
drag, startPoint x: 524, startPoint y: 450, endPoint x: 512, endPoint y: 455, distance: 12.7
click at [519, 453] on div at bounding box center [746, 451] width 484 height 17
click at [512, 455] on span "button" at bounding box center [512, 451] width 17 height 17
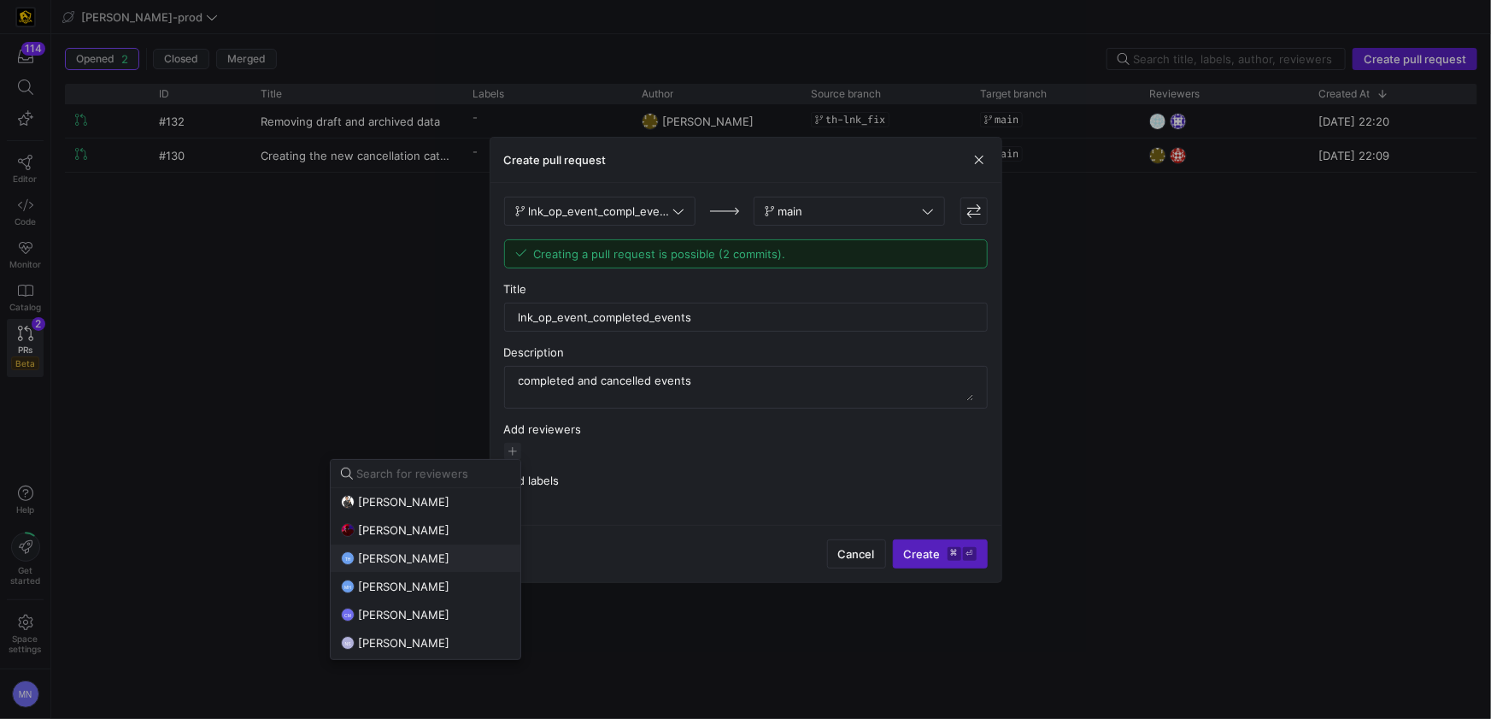
click at [426, 558] on span "[PERSON_NAME]" at bounding box center [403, 558] width 91 height 14
click at [634, 453] on div at bounding box center [745, 359] width 1491 height 719
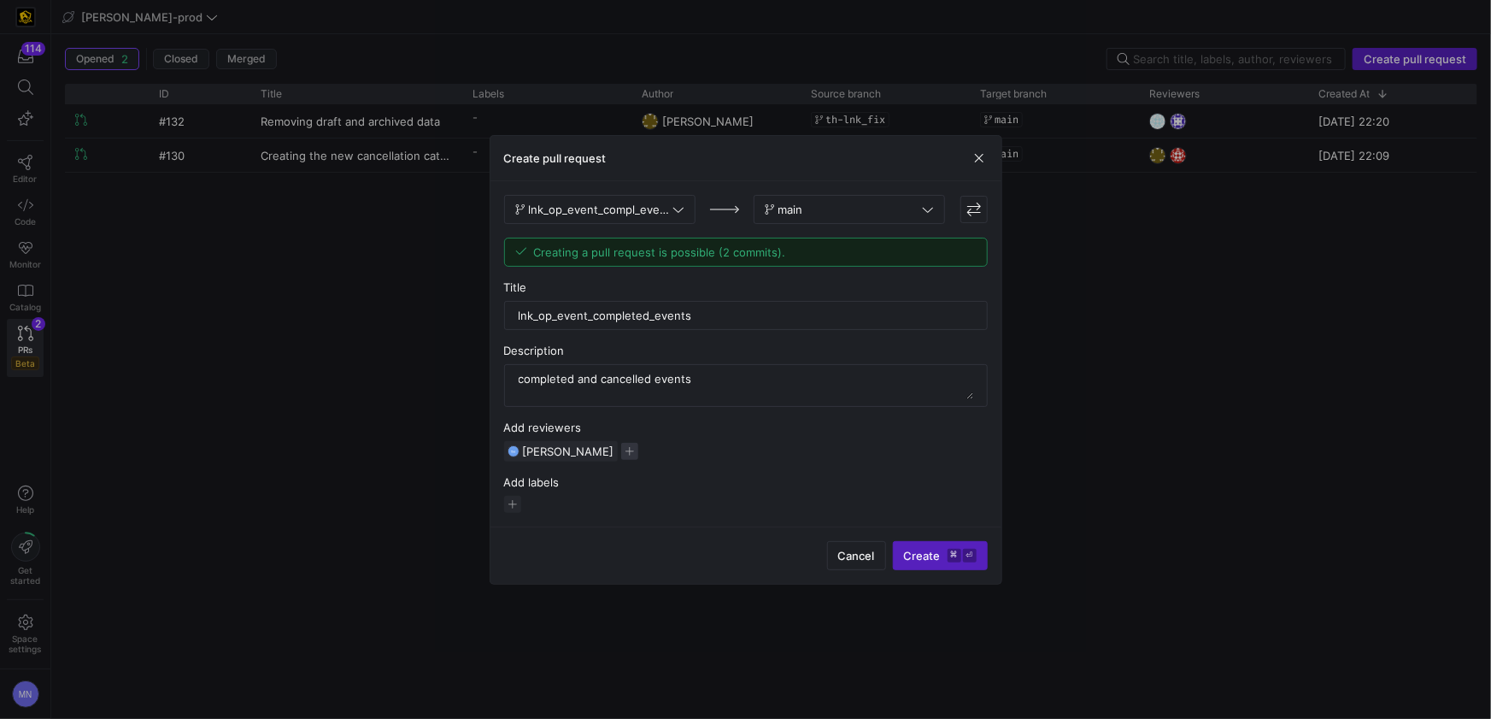
click at [634, 455] on span "button" at bounding box center [629, 451] width 17 height 17
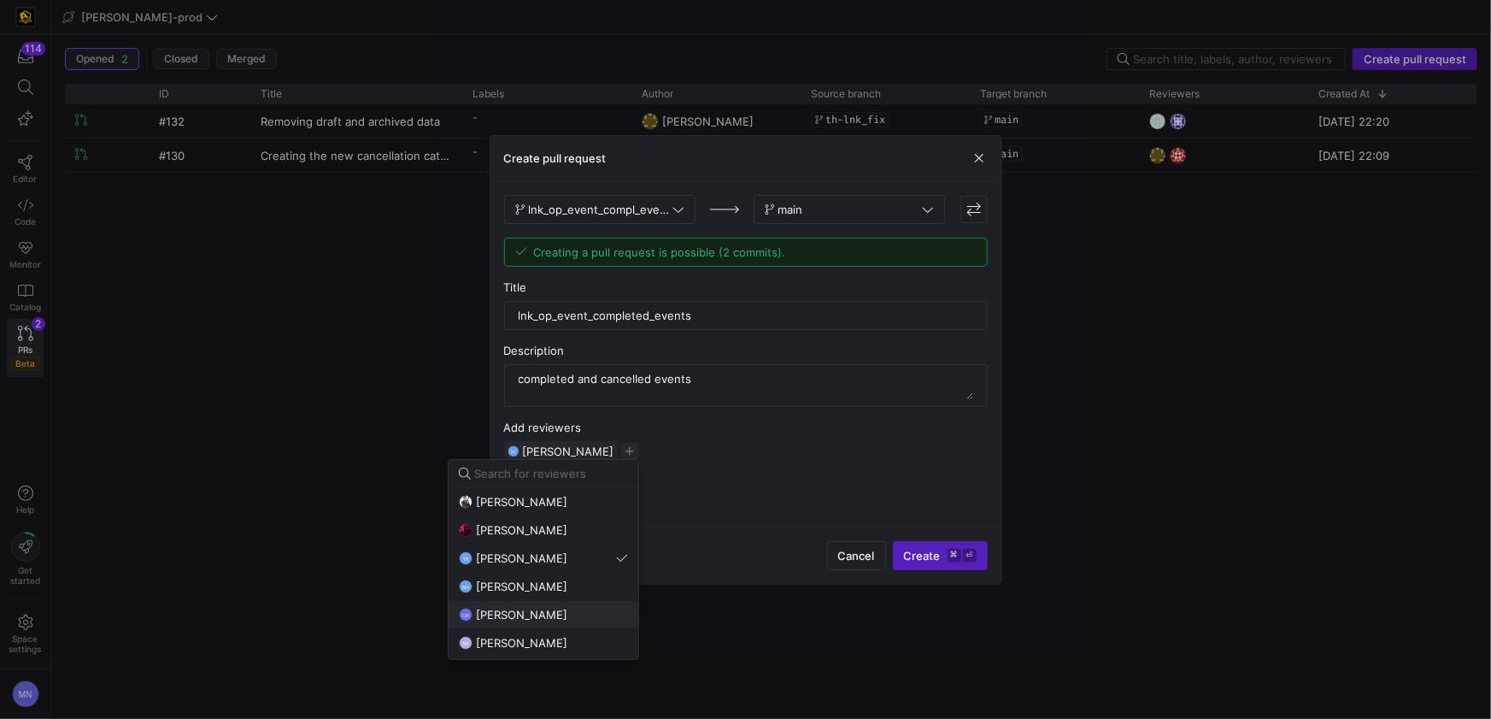
click at [560, 613] on div "CM Caden Miller" at bounding box center [543, 614] width 169 height 14
click at [907, 556] on div at bounding box center [745, 359] width 1491 height 719
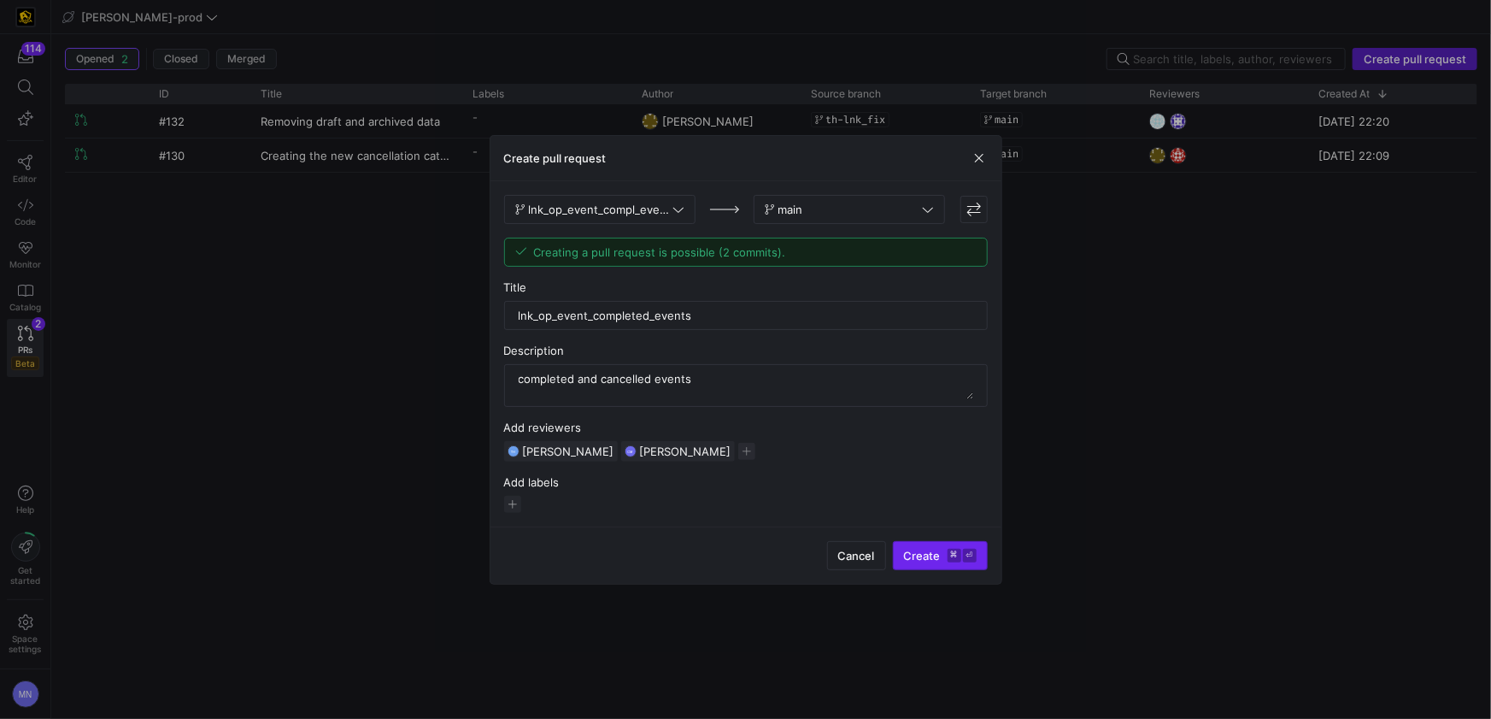
click at [910, 556] on span "Create ⌘ ⏎" at bounding box center [940, 556] width 73 height 14
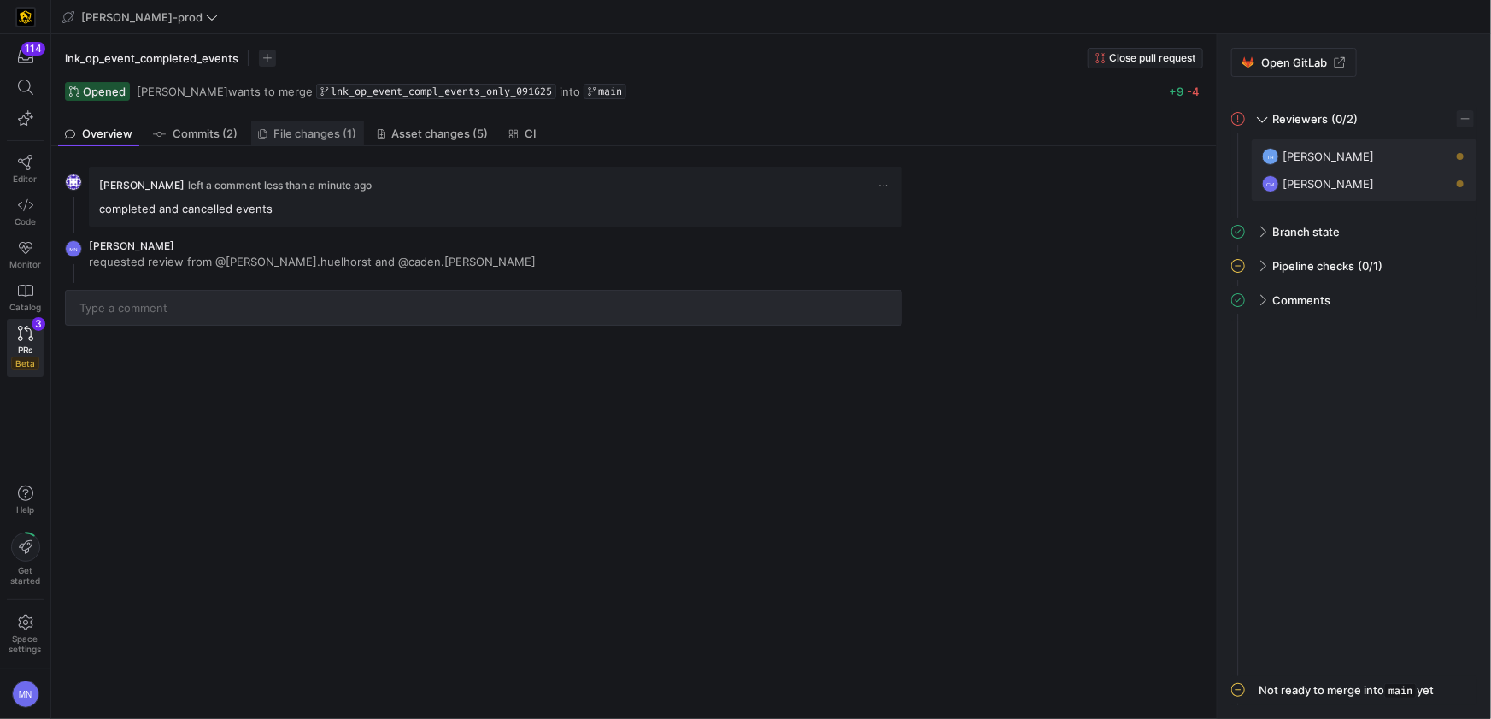
click at [333, 137] on span "File changes (1)" at bounding box center [315, 133] width 83 height 11
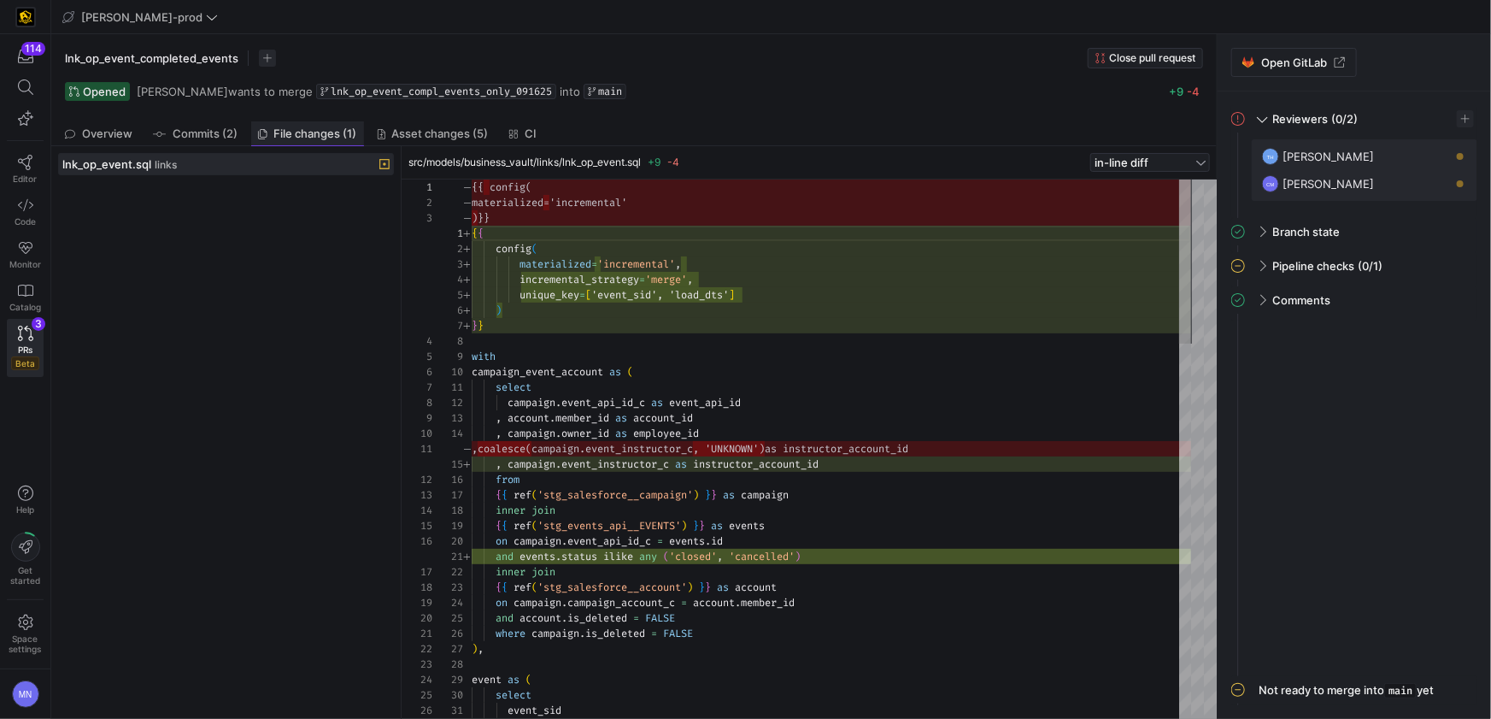
scroll to position [154, 0]
drag, startPoint x: 574, startPoint y: 220, endPoint x: 477, endPoint y: 187, distance: 102.9
click at [635, 319] on div "} }" at bounding box center [831, 325] width 719 height 15
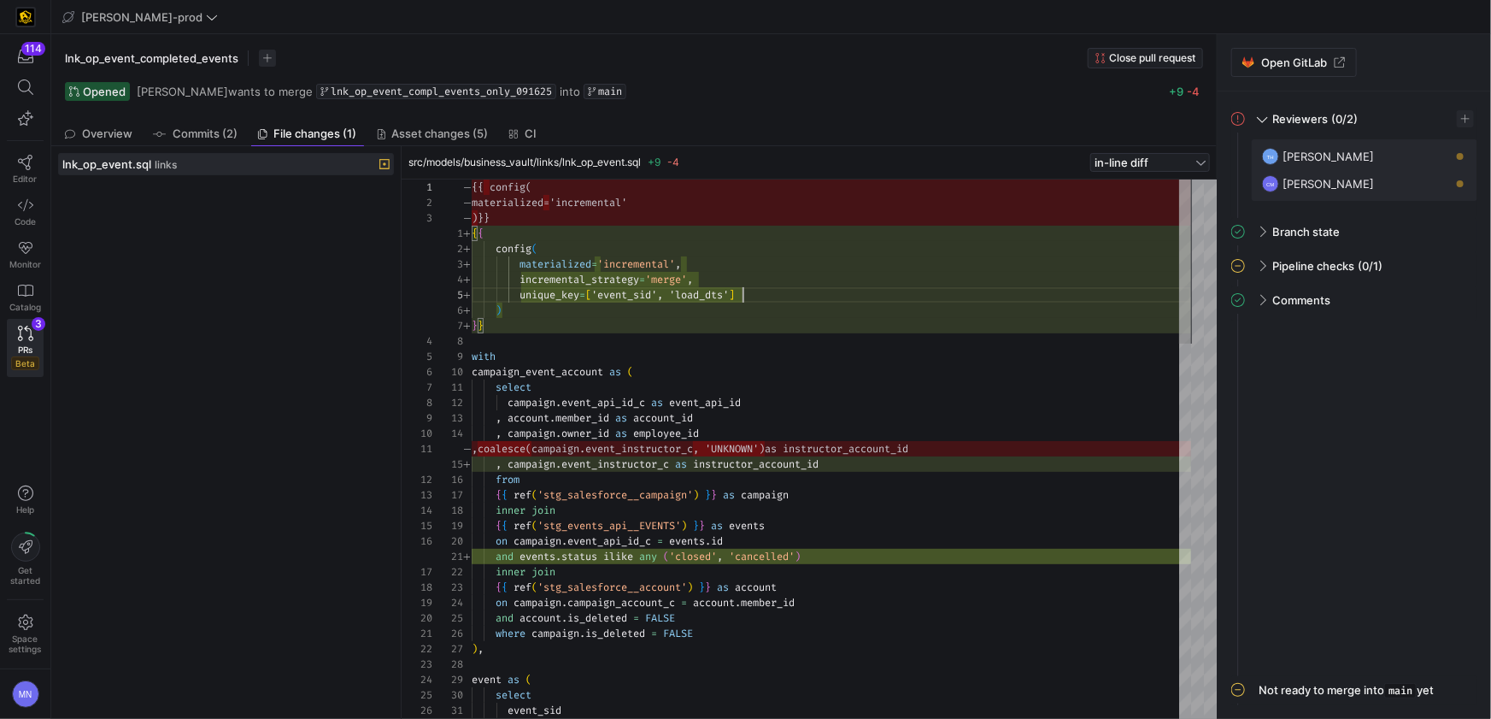
click at [777, 301] on div "unique_key = [ 'event_sid', 'load_dts' ]" at bounding box center [831, 294] width 719 height 15
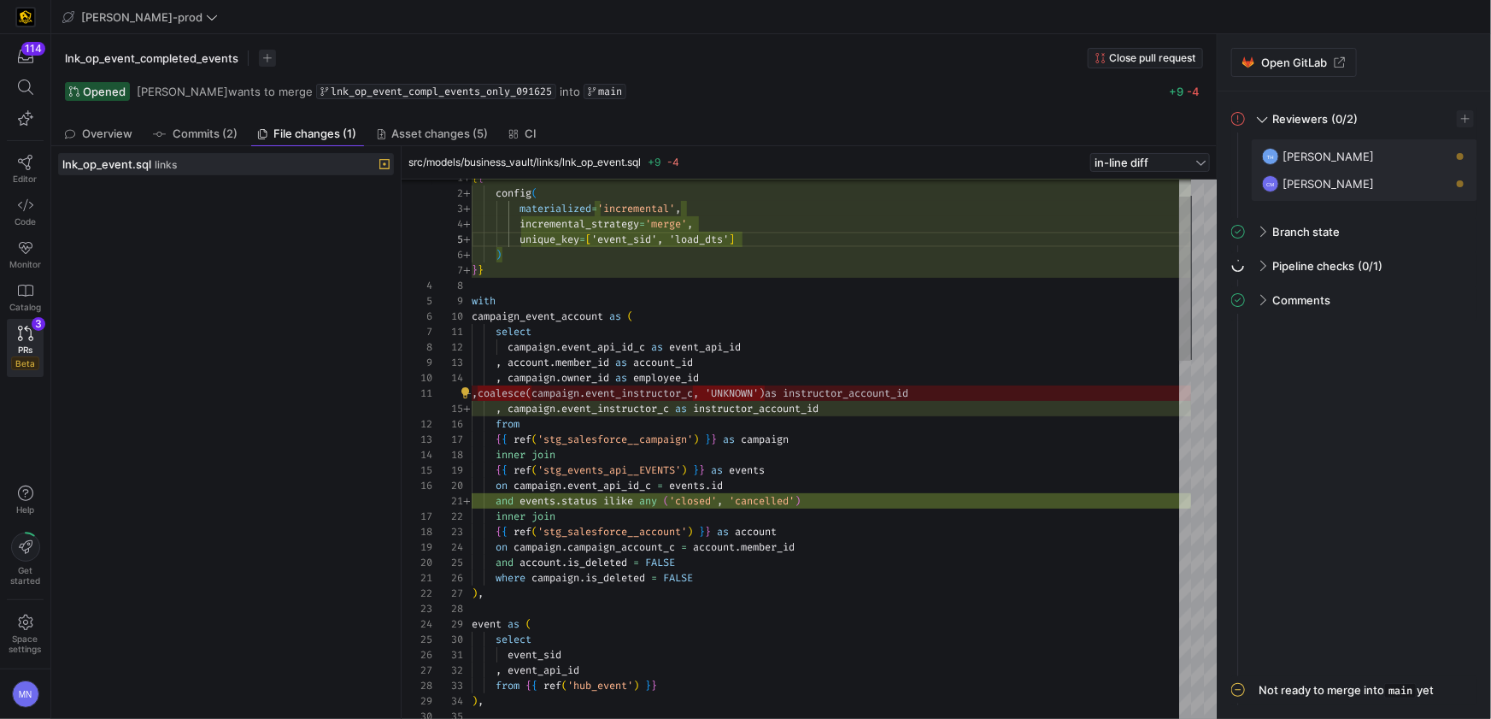
drag, startPoint x: 987, startPoint y: 396, endPoint x: 948, endPoint y: 395, distance: 39.3
drag, startPoint x: 837, startPoint y: 409, endPoint x: 873, endPoint y: 412, distance: 36.0
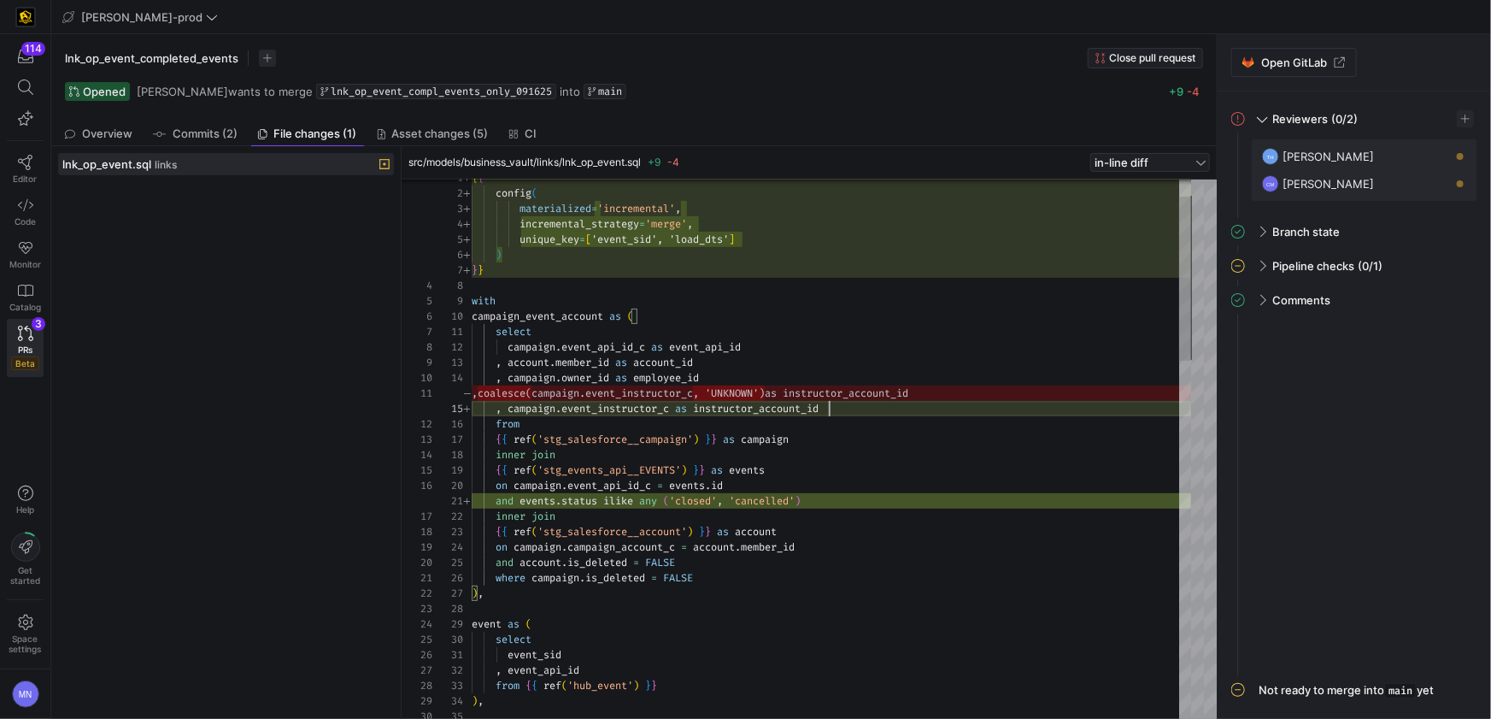
click at [837, 409] on div ", campaign . event_instructor_c as instructor_account_id" at bounding box center [831, 408] width 719 height 15
drag, startPoint x: 871, startPoint y: 408, endPoint x: 497, endPoint y: 400, distance: 373.5
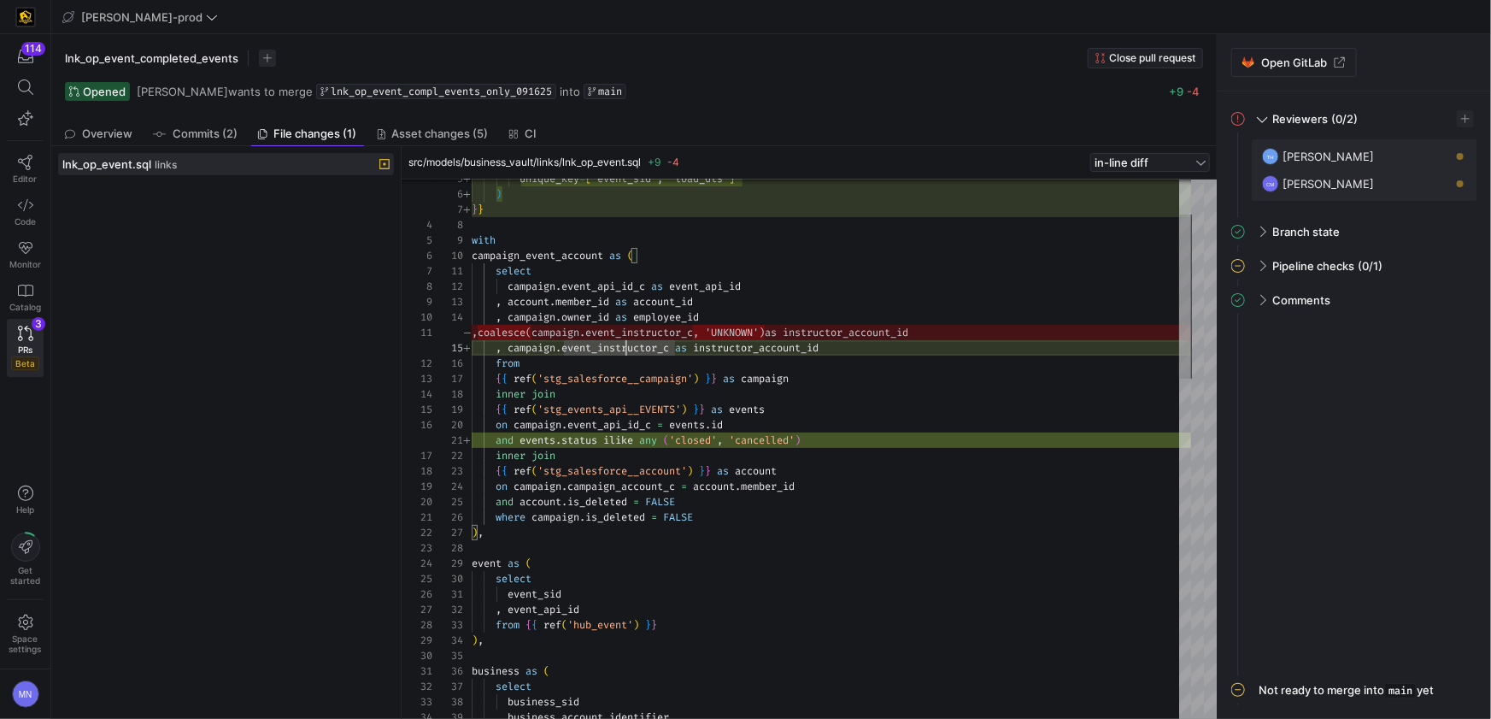
drag, startPoint x: 754, startPoint y: 436, endPoint x: 801, endPoint y: 441, distance: 47.3
click at [756, 436] on span "'cancelled'" at bounding box center [762, 440] width 66 height 14
drag, startPoint x: 844, startPoint y: 441, endPoint x: 485, endPoint y: 444, distance: 358.9
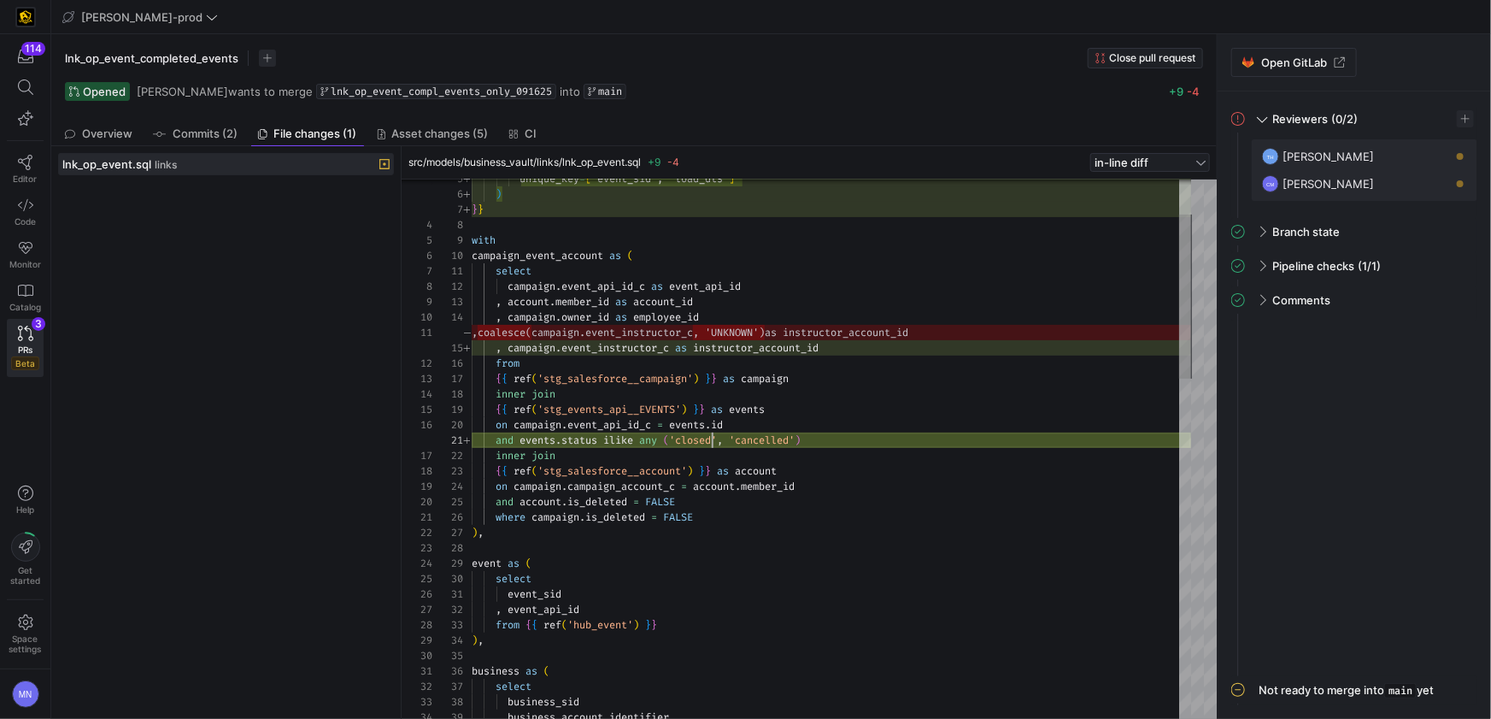
drag, startPoint x: 713, startPoint y: 442, endPoint x: 761, endPoint y: 444, distance: 48.8
click at [713, 442] on span "'closed'" at bounding box center [693, 440] width 48 height 14
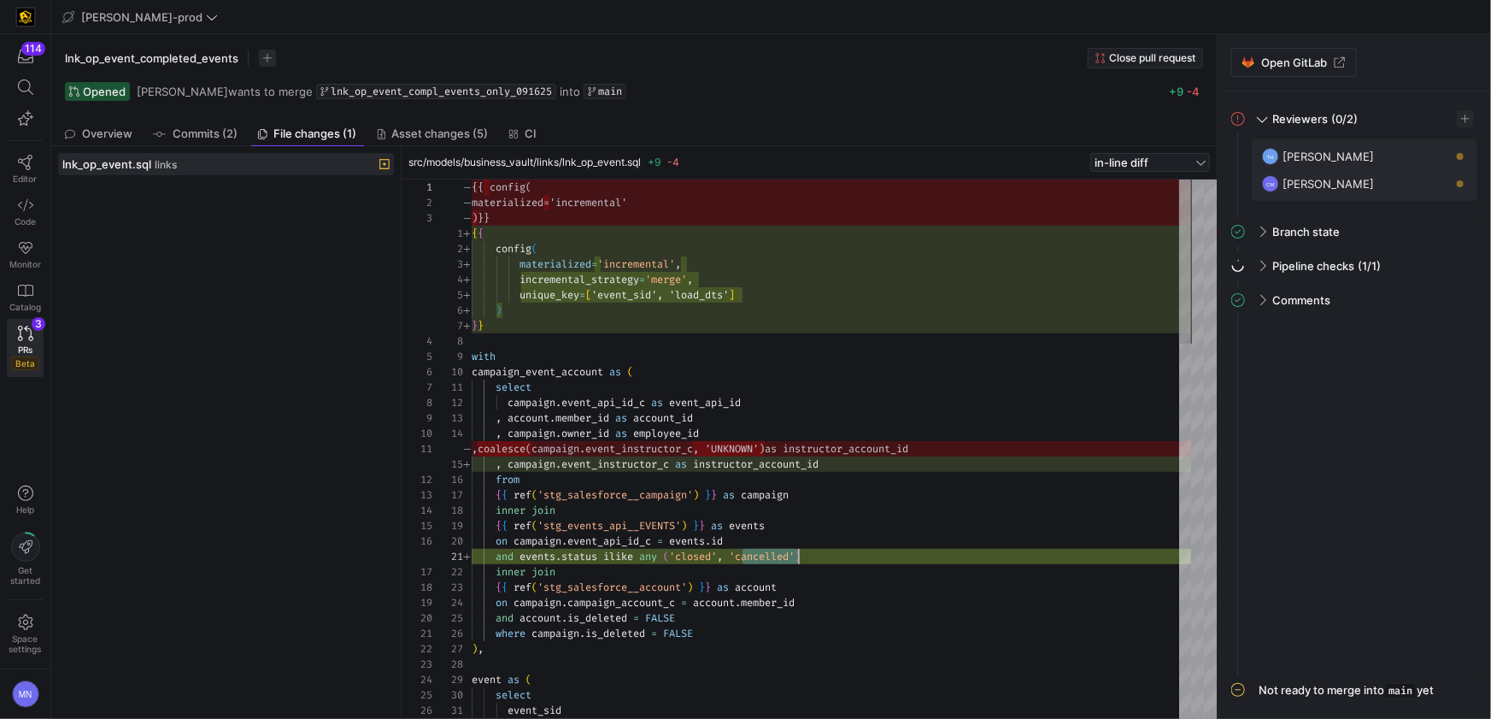
type textarea "{{ config( materialized='incremental', incremental_strategy='merge', unique_key…"
click at [653, 291] on span "'event_sid', 'load_dts'" at bounding box center [660, 295] width 138 height 14
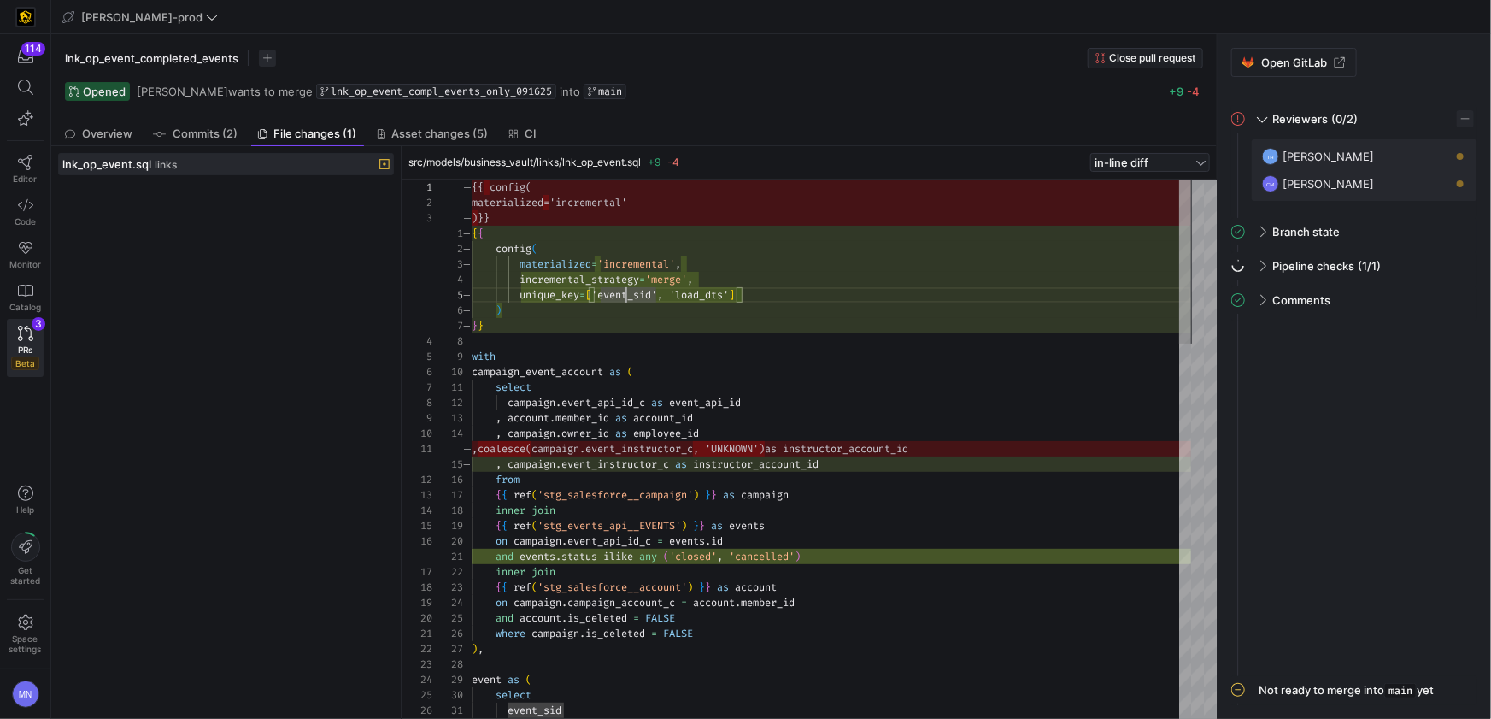
click at [21, 165] on icon at bounding box center [25, 162] width 15 height 15
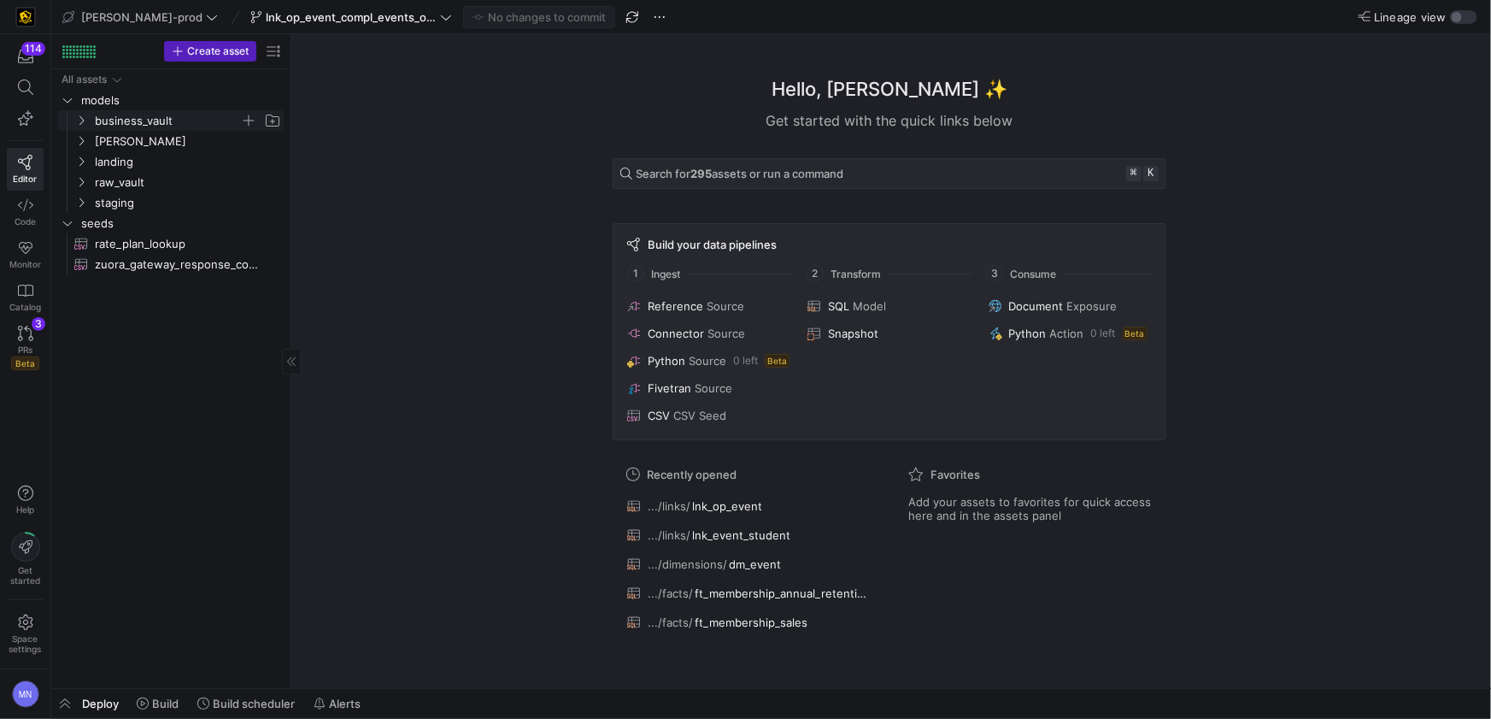
click at [86, 120] on icon "Press SPACE to select this row." at bounding box center [81, 120] width 12 height 10
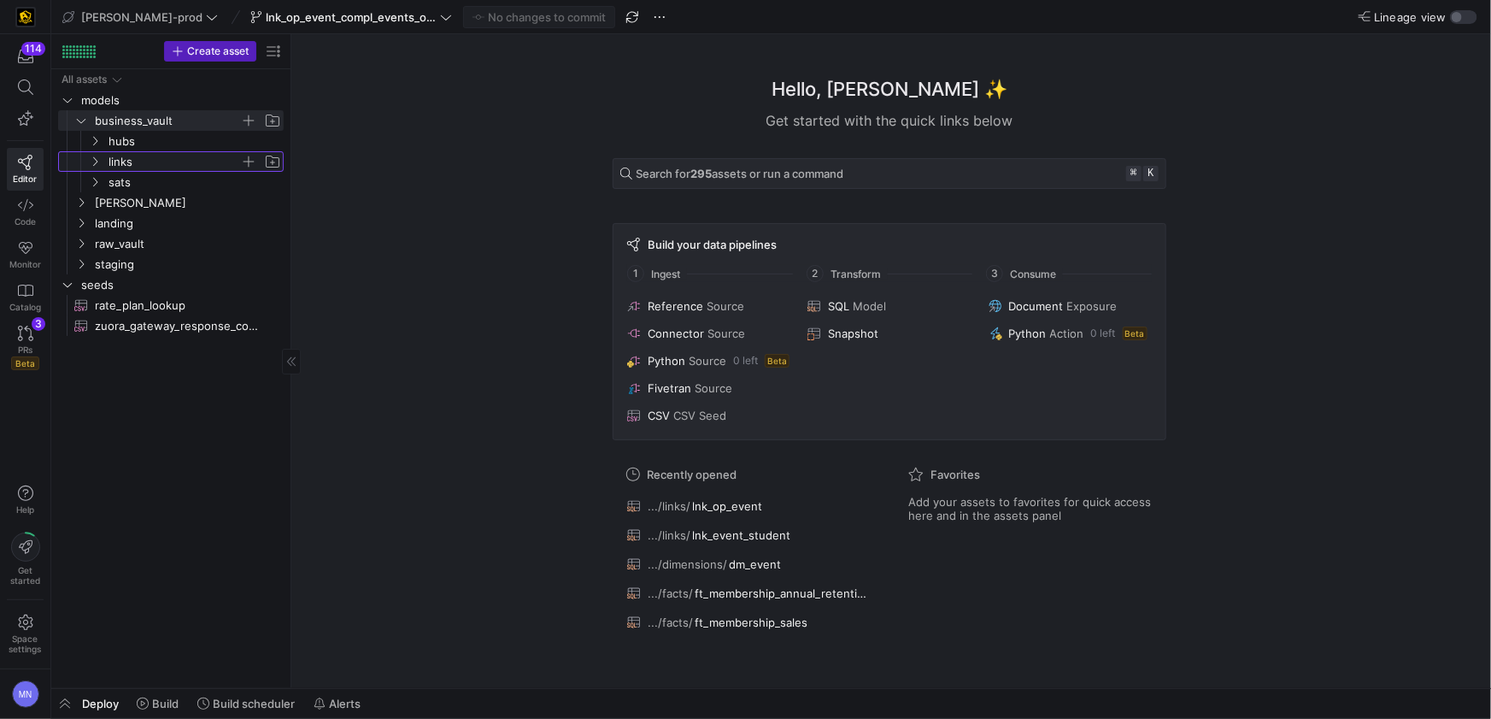
click at [102, 160] on span "links" at bounding box center [184, 161] width 197 height 19
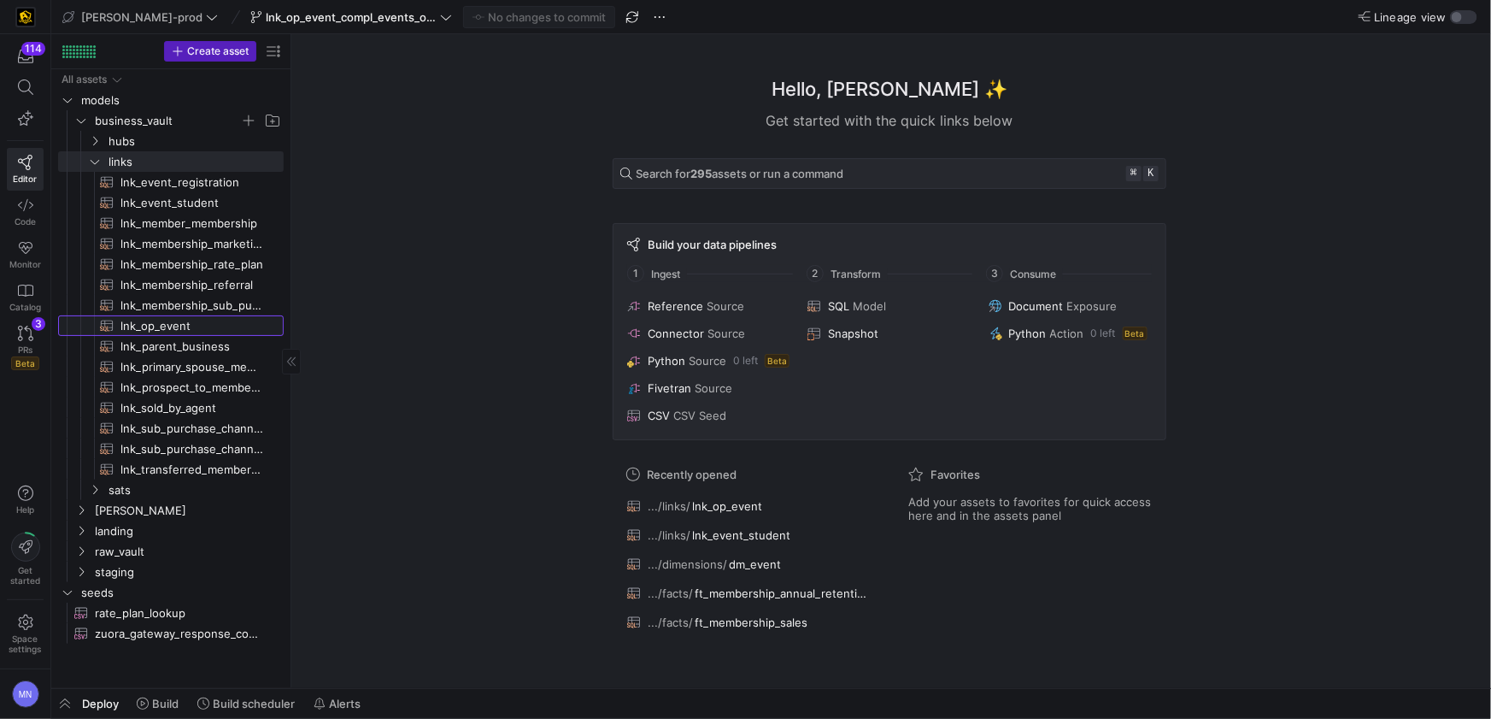
click at [172, 329] on span "lnk_op_event​​​​​​​​​​" at bounding box center [192, 326] width 144 height 20
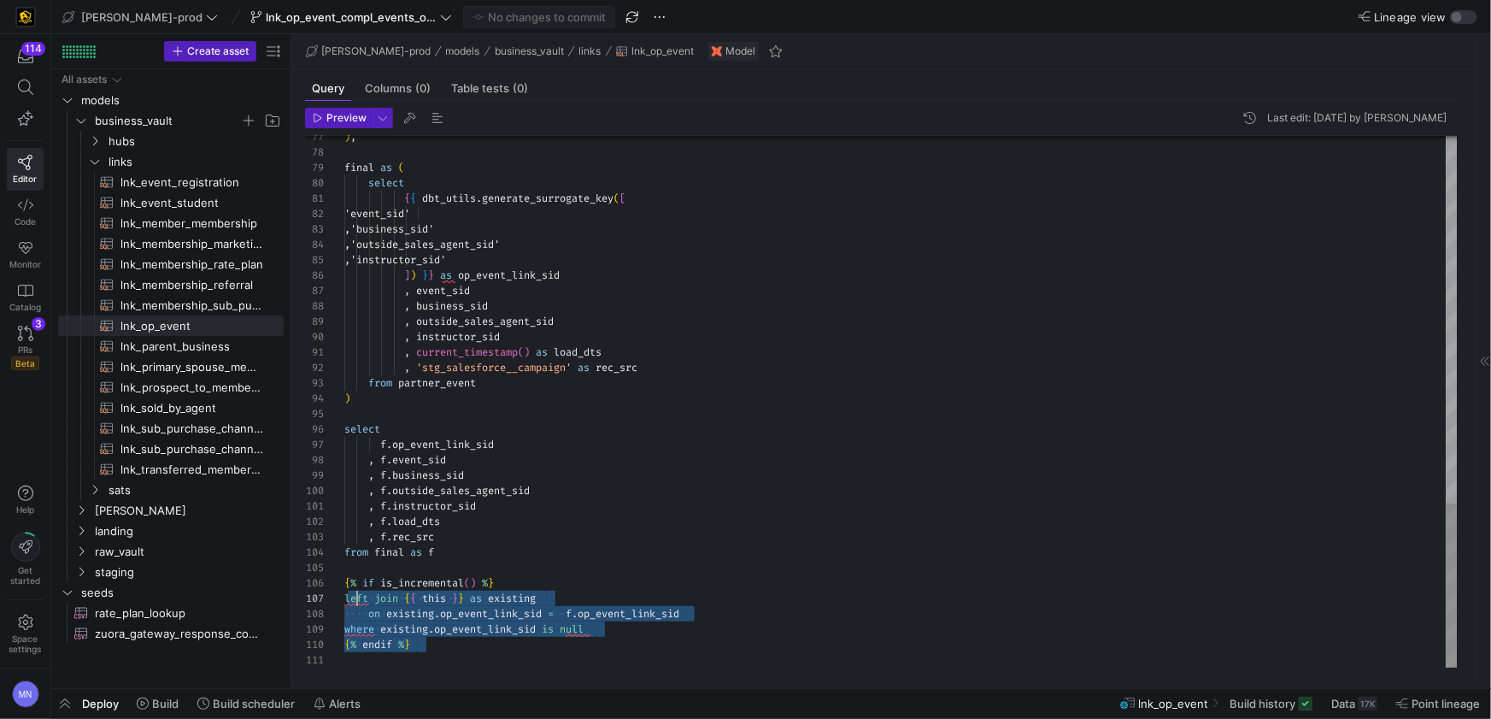
scroll to position [77, 0]
drag, startPoint x: 449, startPoint y: 653, endPoint x: 333, endPoint y: 581, distance: 136.6
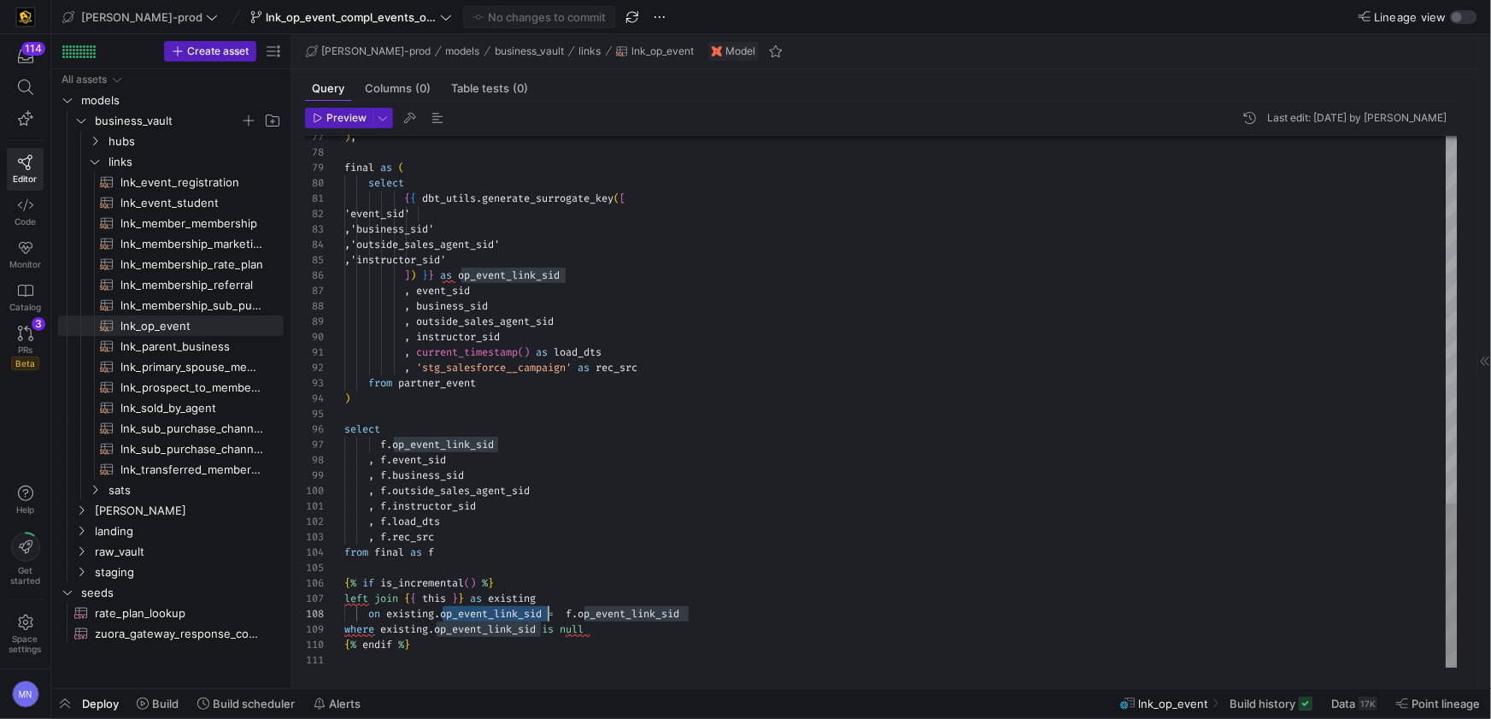
drag, startPoint x: 477, startPoint y: 617, endPoint x: 619, endPoint y: 618, distance: 141.8
click at [477, 617] on span "op_event_link_sid" at bounding box center [491, 614] width 102 height 14
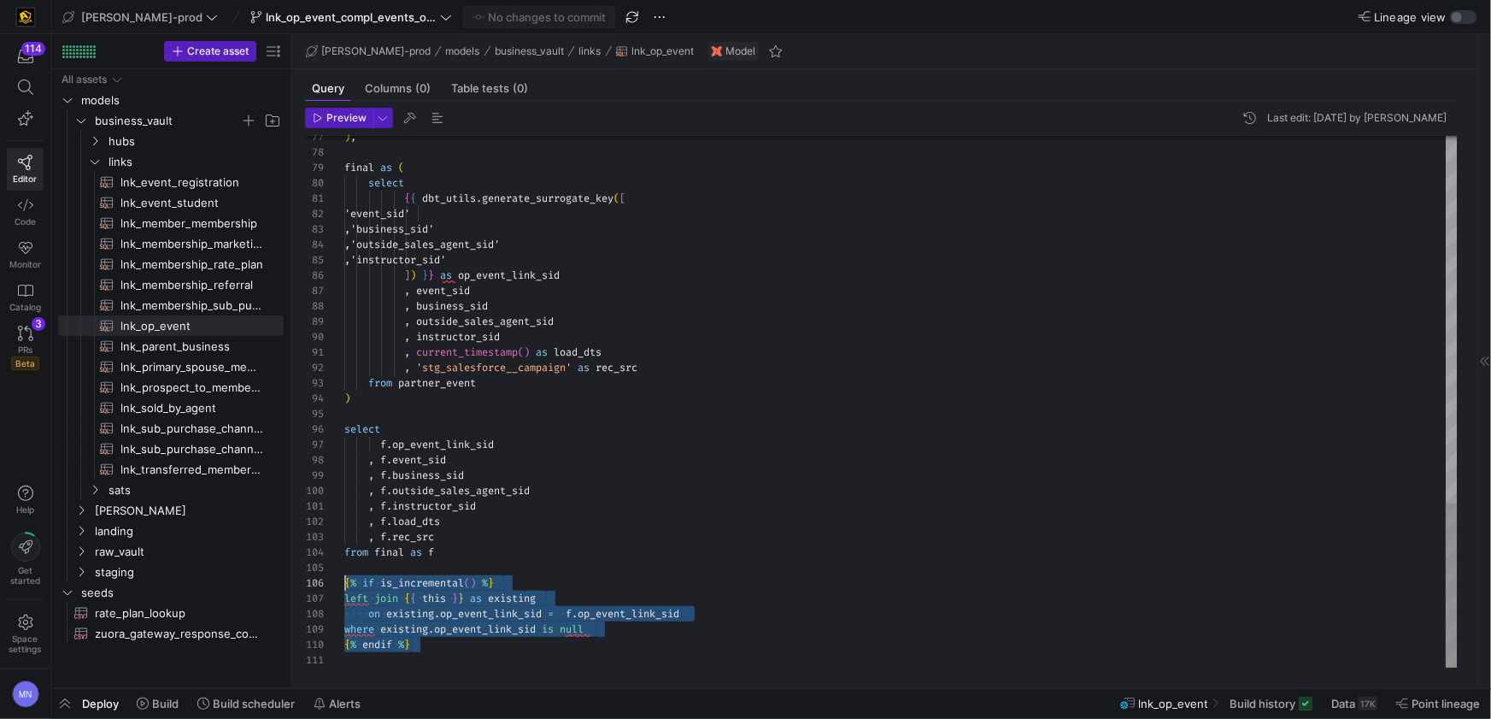
drag, startPoint x: 476, startPoint y: 650, endPoint x: 510, endPoint y: 555, distance: 100.8
click at [469, 631] on span "op_event_link_sid" at bounding box center [485, 629] width 102 height 14
click at [470, 631] on span "op_event_link_sid" at bounding box center [485, 629] width 102 height 14
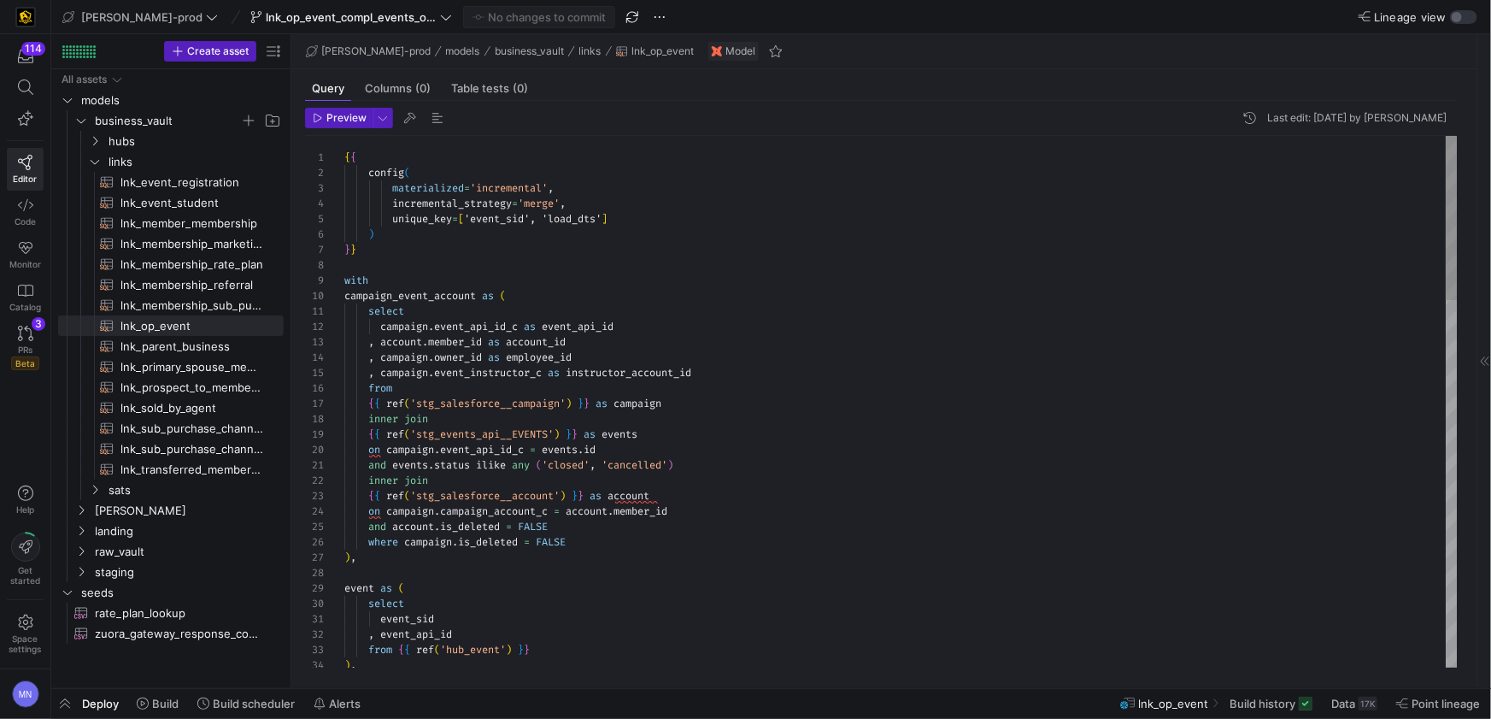
click at [512, 221] on span "'event_sid', 'load_dts'" at bounding box center [533, 219] width 138 height 14
type textarea "{{ config( materialized='incremental', incremental_strategy='merge', unique_key…"
drag, startPoint x: 660, startPoint y: 216, endPoint x: 663, endPoint y: 295, distance: 78.6
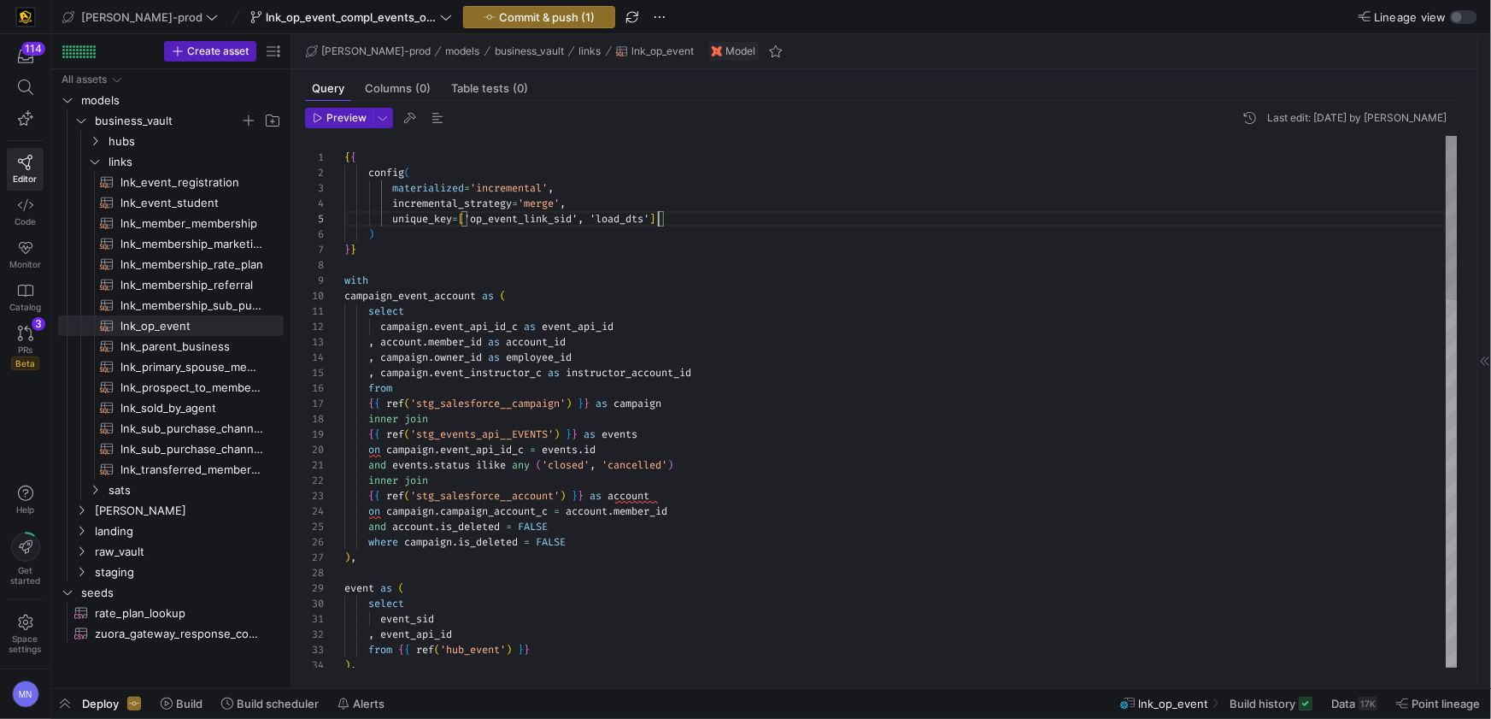
click at [655, 216] on span "]" at bounding box center [652, 219] width 6 height 14
click at [521, 14] on span "Commit & push (1)" at bounding box center [547, 17] width 96 height 14
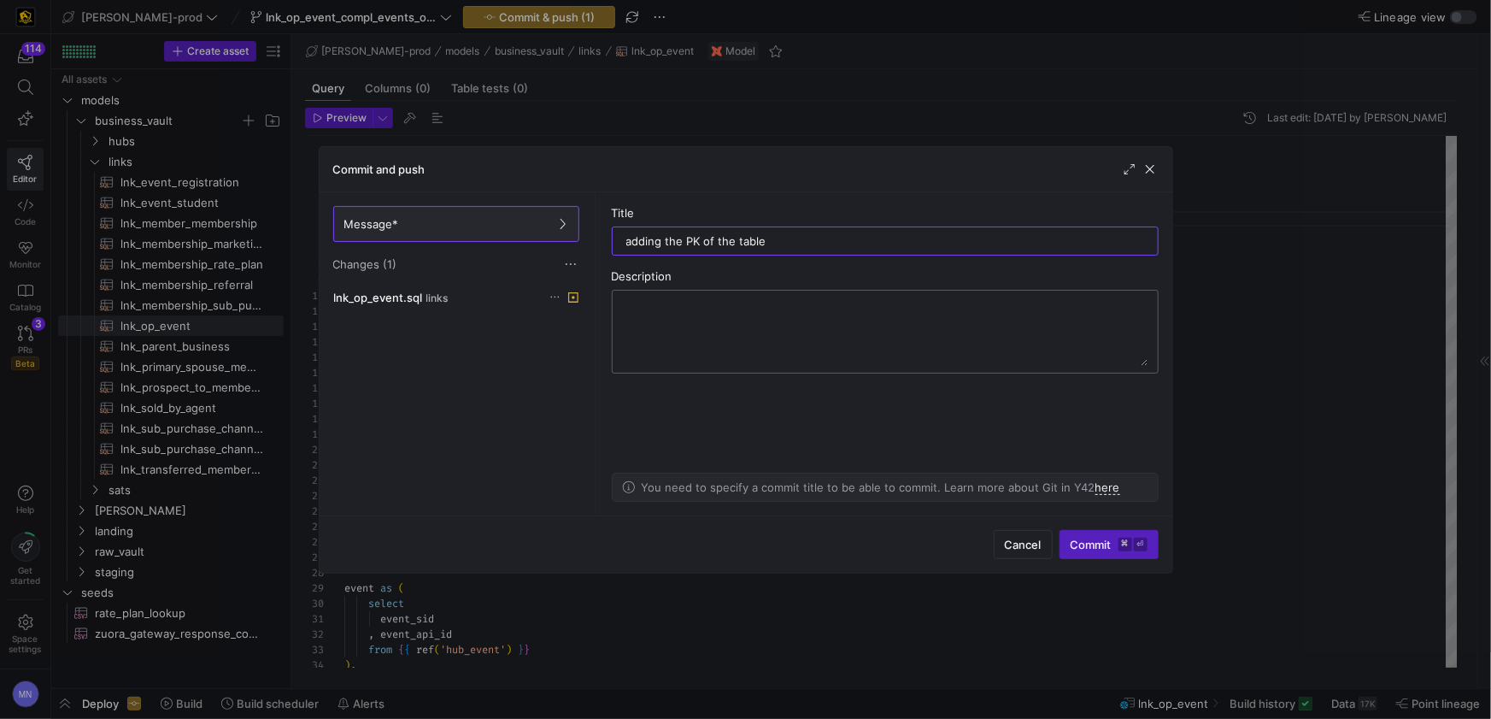
type input "adding the PK of the table"
click at [901, 358] on textarea at bounding box center [885, 331] width 525 height 68
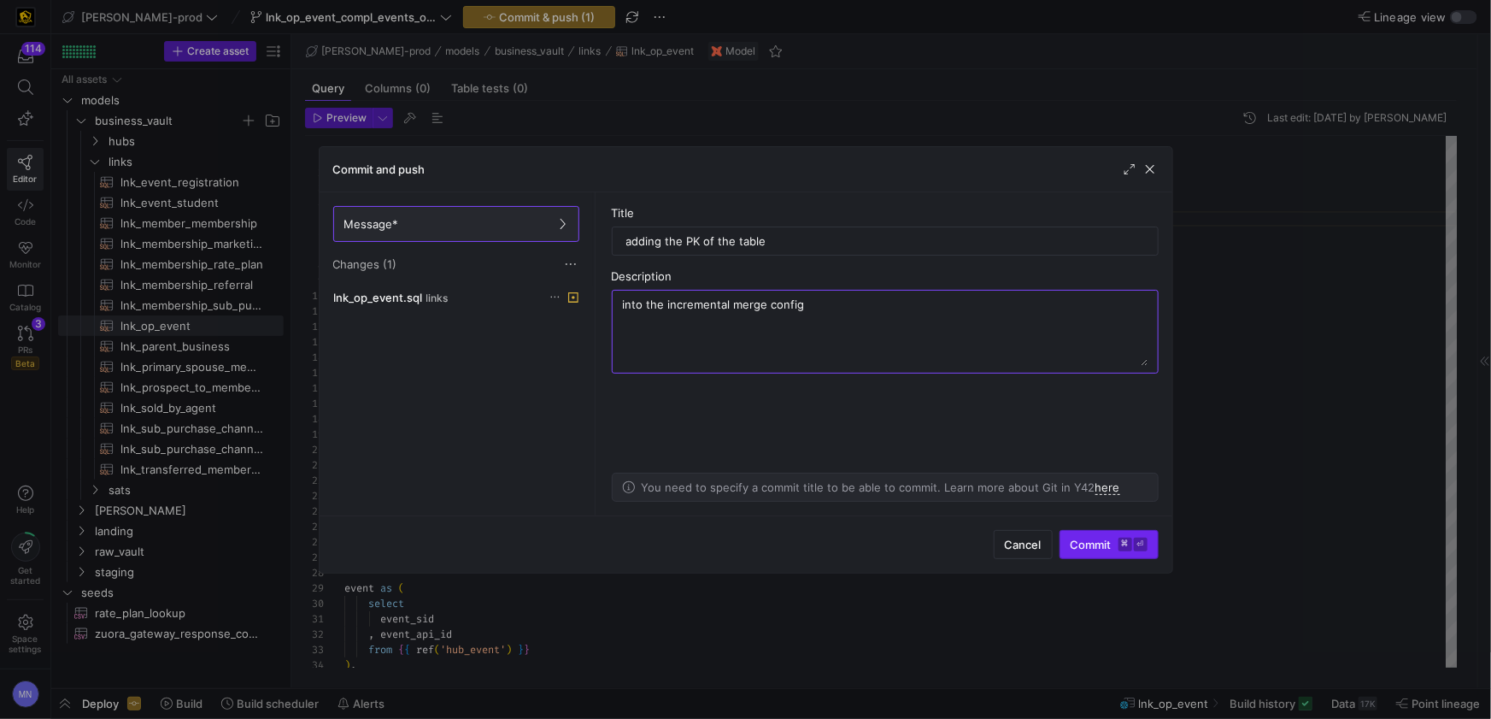
type textarea "into the incremental merge config"
click at [1091, 540] on span "Commit ⌘ ⏎" at bounding box center [1109, 544] width 77 height 14
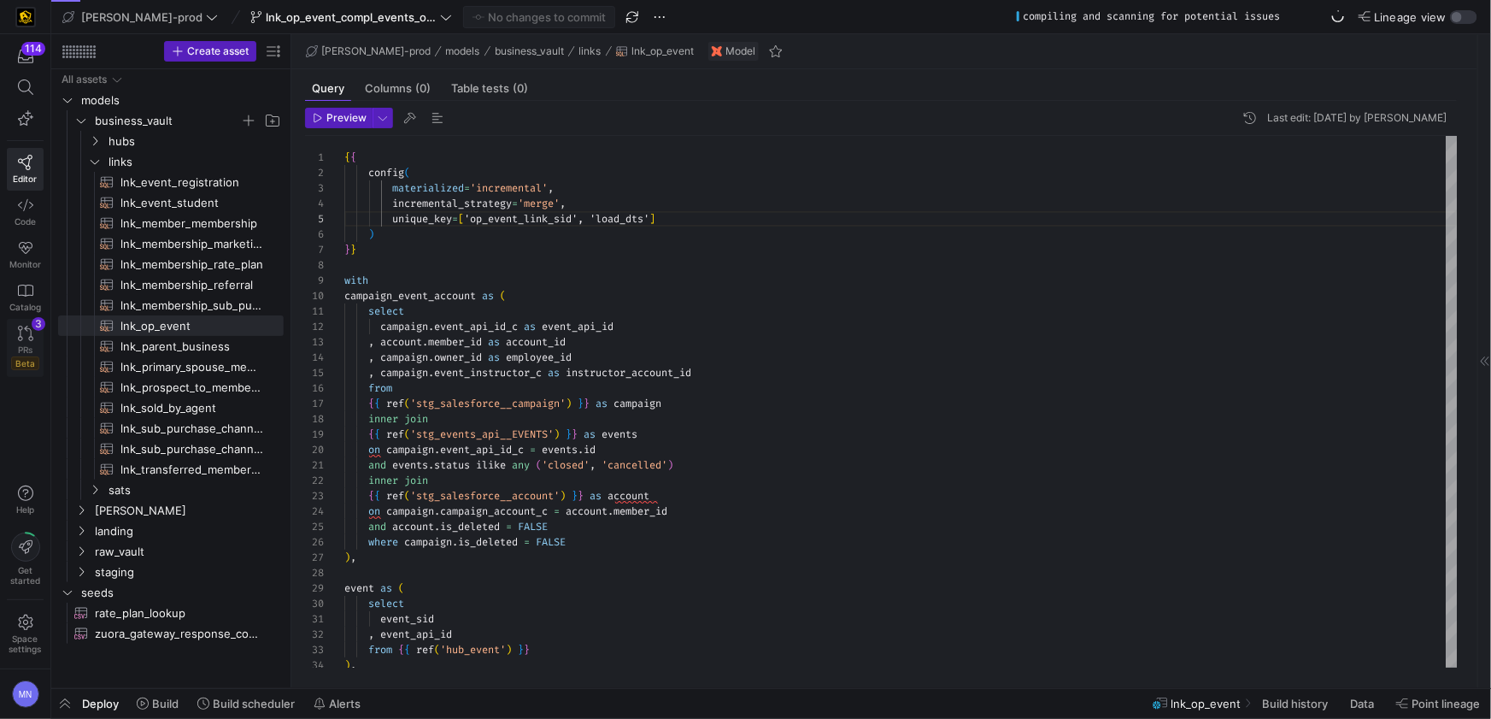
click at [33, 338] on link "PRs Beta 3" at bounding box center [25, 348] width 37 height 58
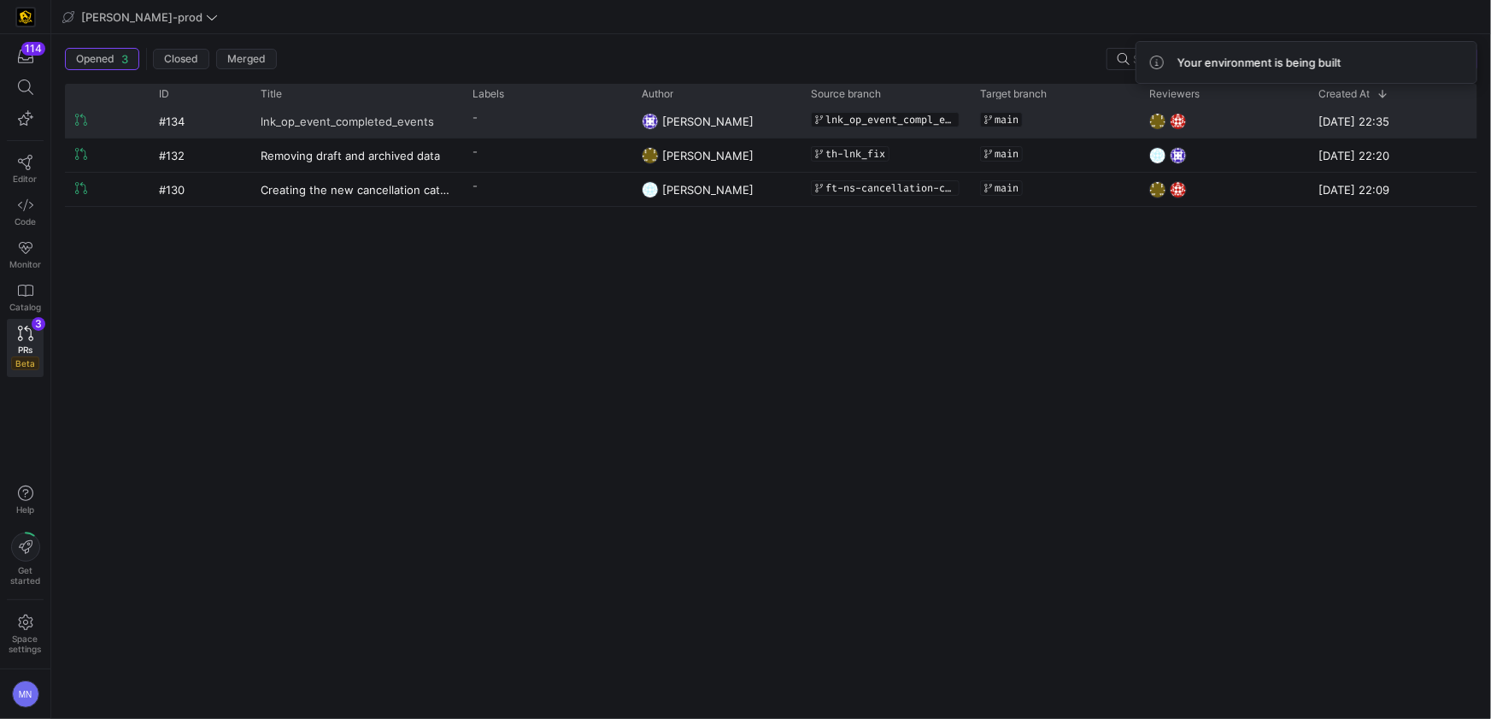
click at [397, 123] on span "lnk_op_event_completed_events" at bounding box center [347, 121] width 173 height 32
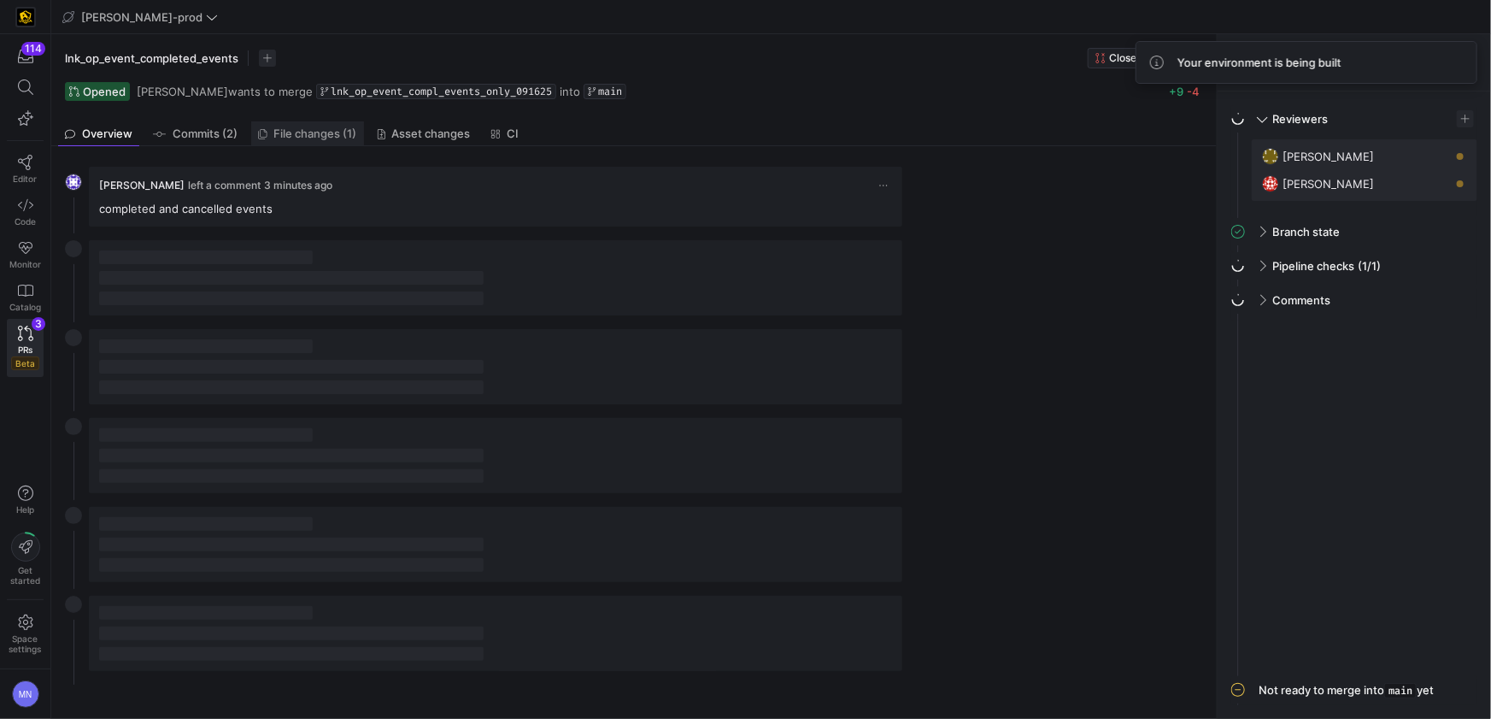
click at [326, 140] on link "File changes (1)" at bounding box center [307, 133] width 113 height 25
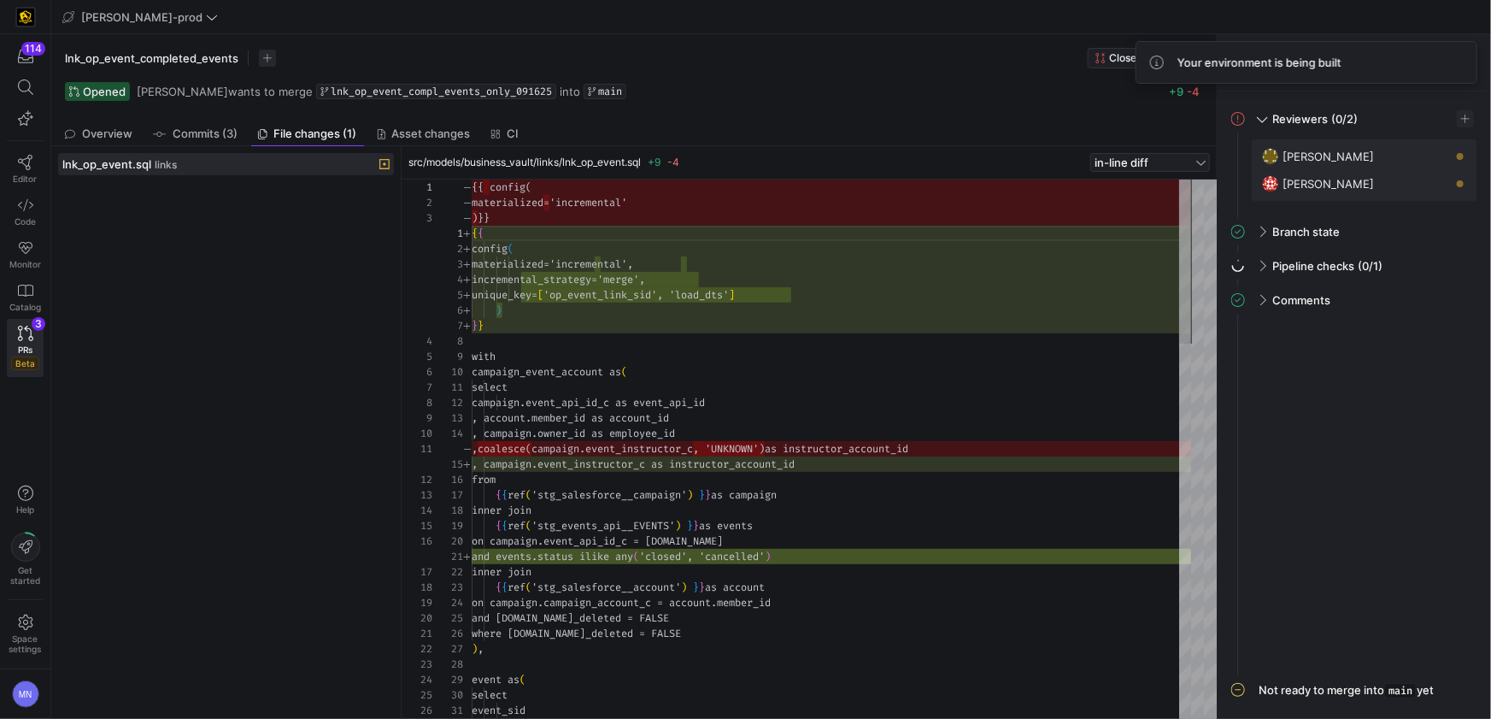
scroll to position [154, 0]
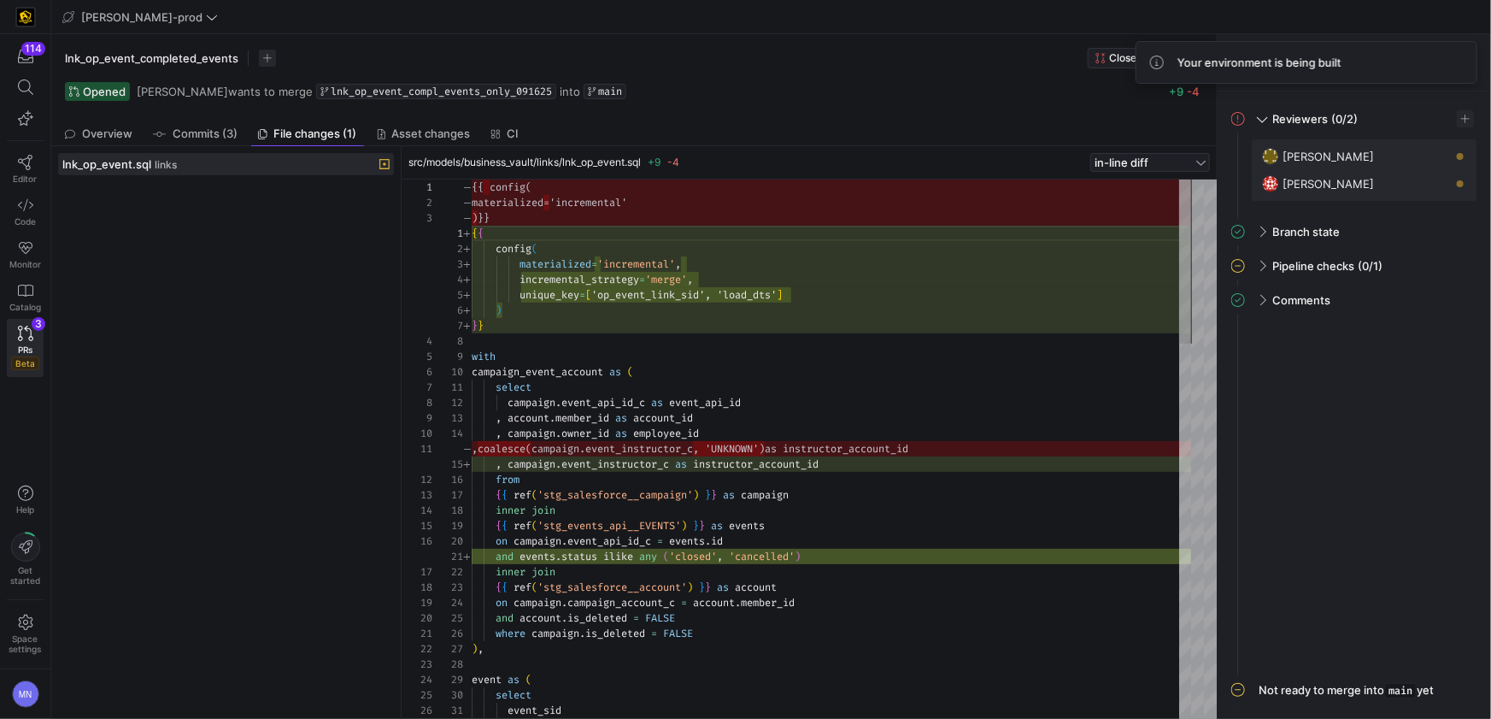
click at [431, 138] on span "Asset changes (5)" at bounding box center [440, 133] width 97 height 11
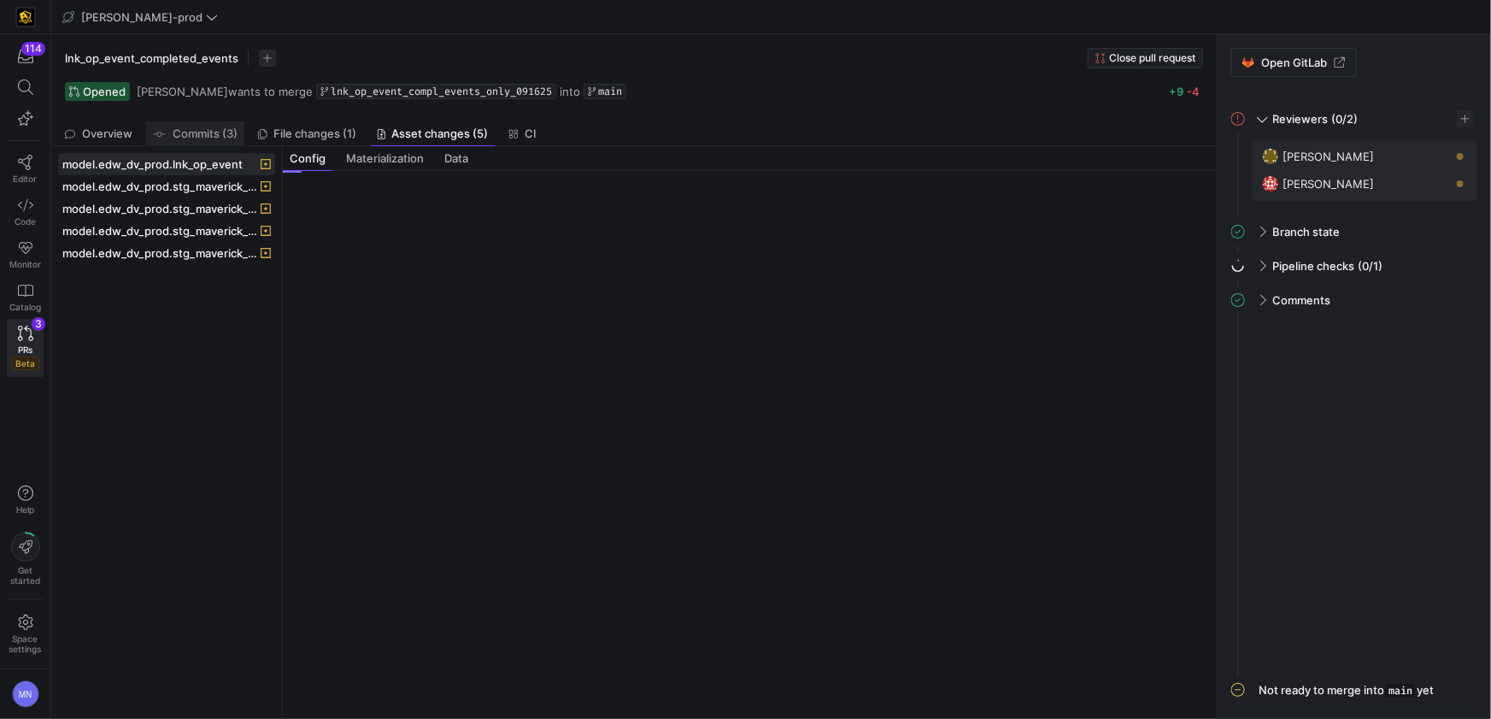
drag, startPoint x: 187, startPoint y: 128, endPoint x: 147, endPoint y: 134, distance: 40.6
click at [187, 128] on span "Commits (3)" at bounding box center [205, 133] width 65 height 11
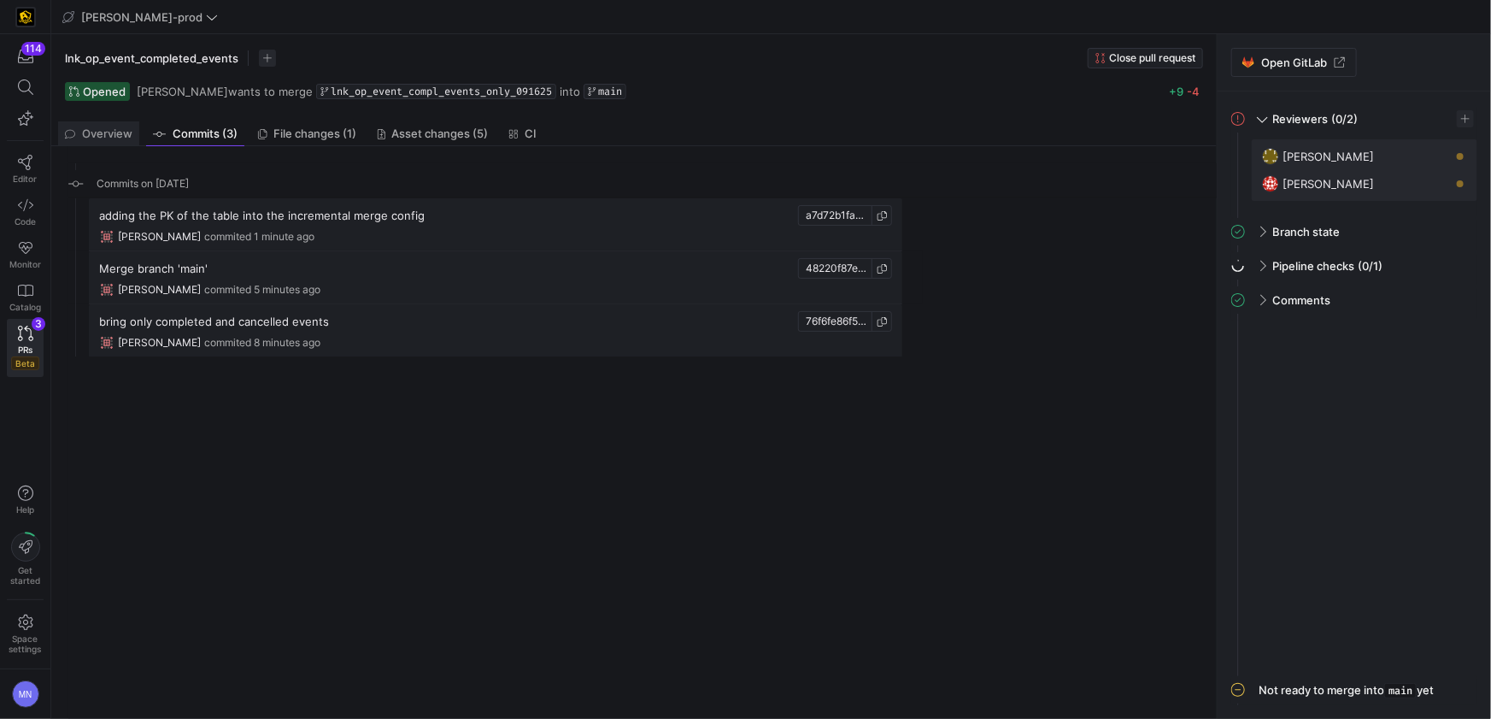
click at [116, 132] on span "Overview" at bounding box center [107, 133] width 50 height 11
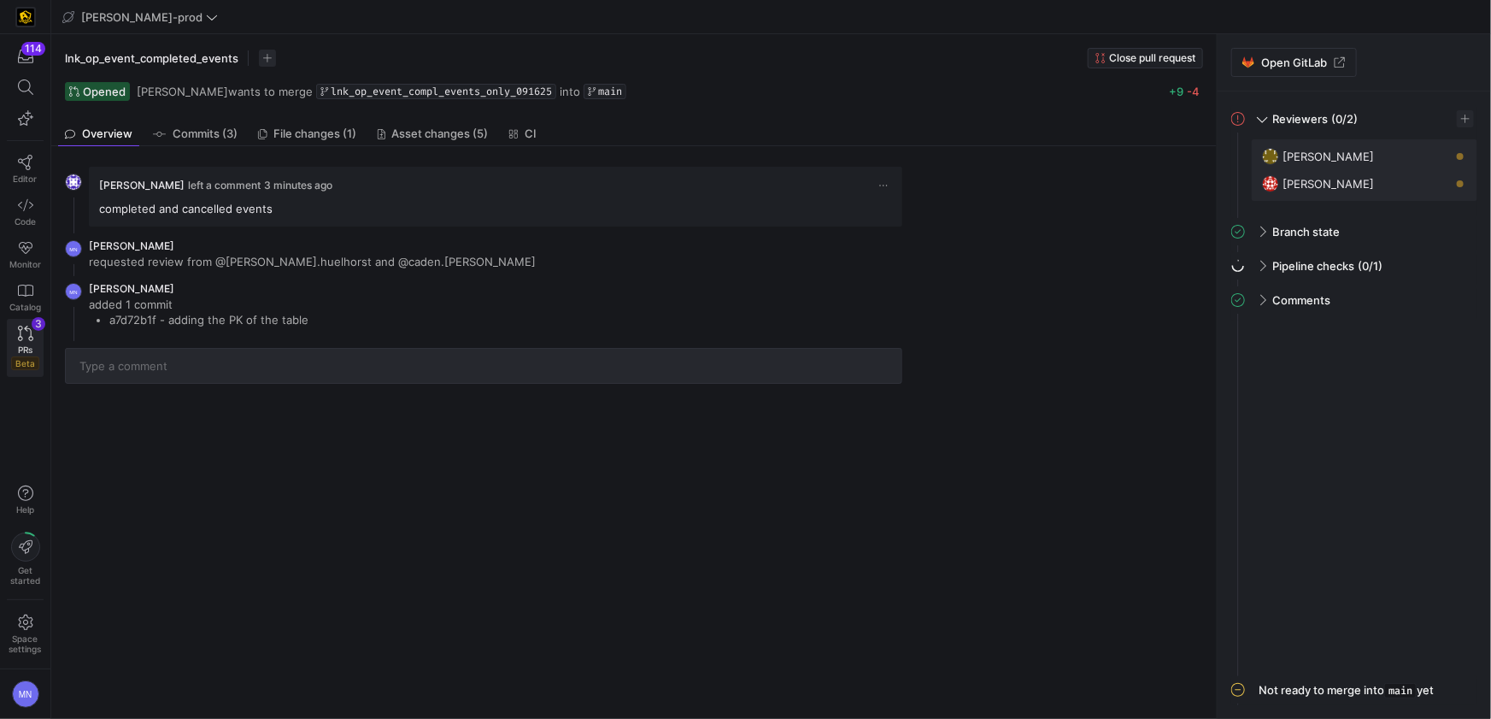
click at [28, 345] on span "PRs" at bounding box center [25, 349] width 15 height 10
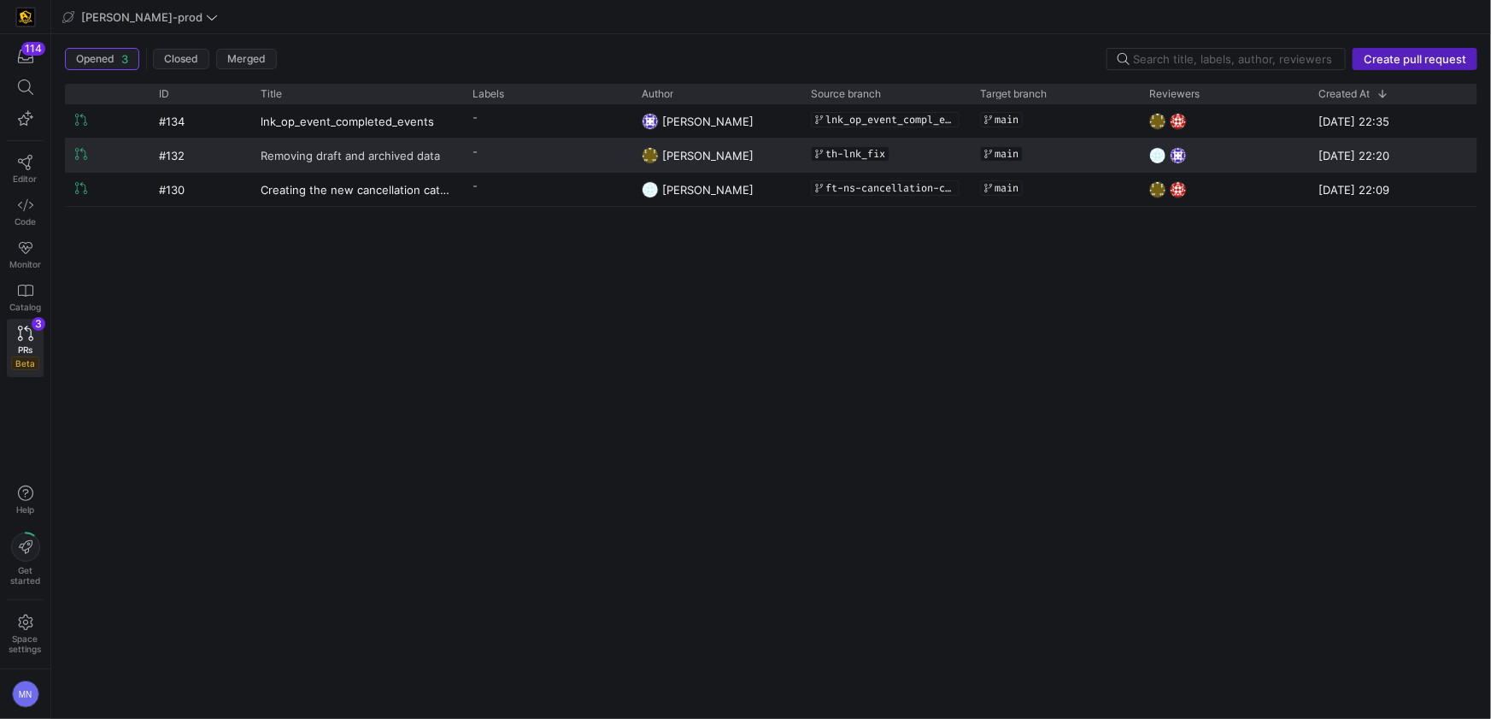
click at [361, 156] on span "Removing draft and archived data" at bounding box center [350, 155] width 179 height 32
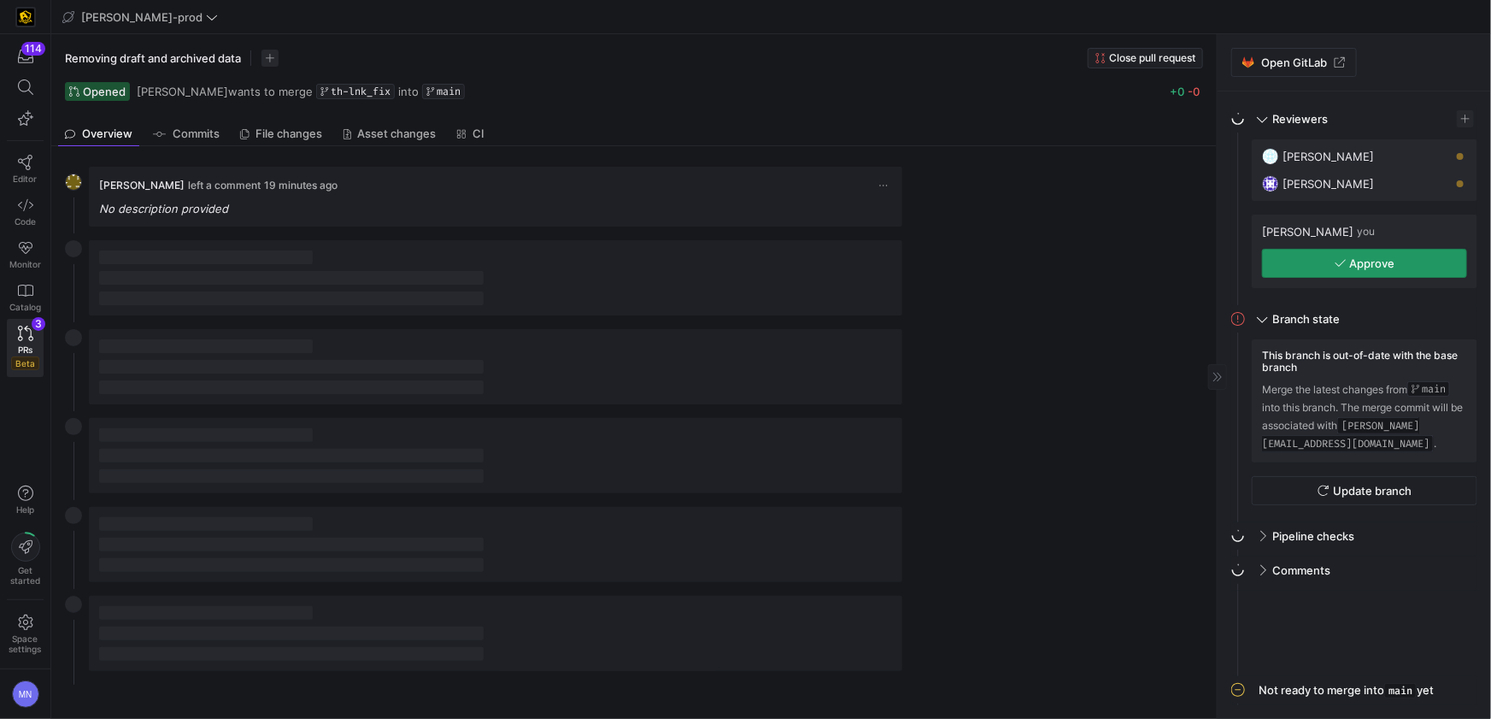
click at [1359, 271] on span "button" at bounding box center [1364, 262] width 203 height 27
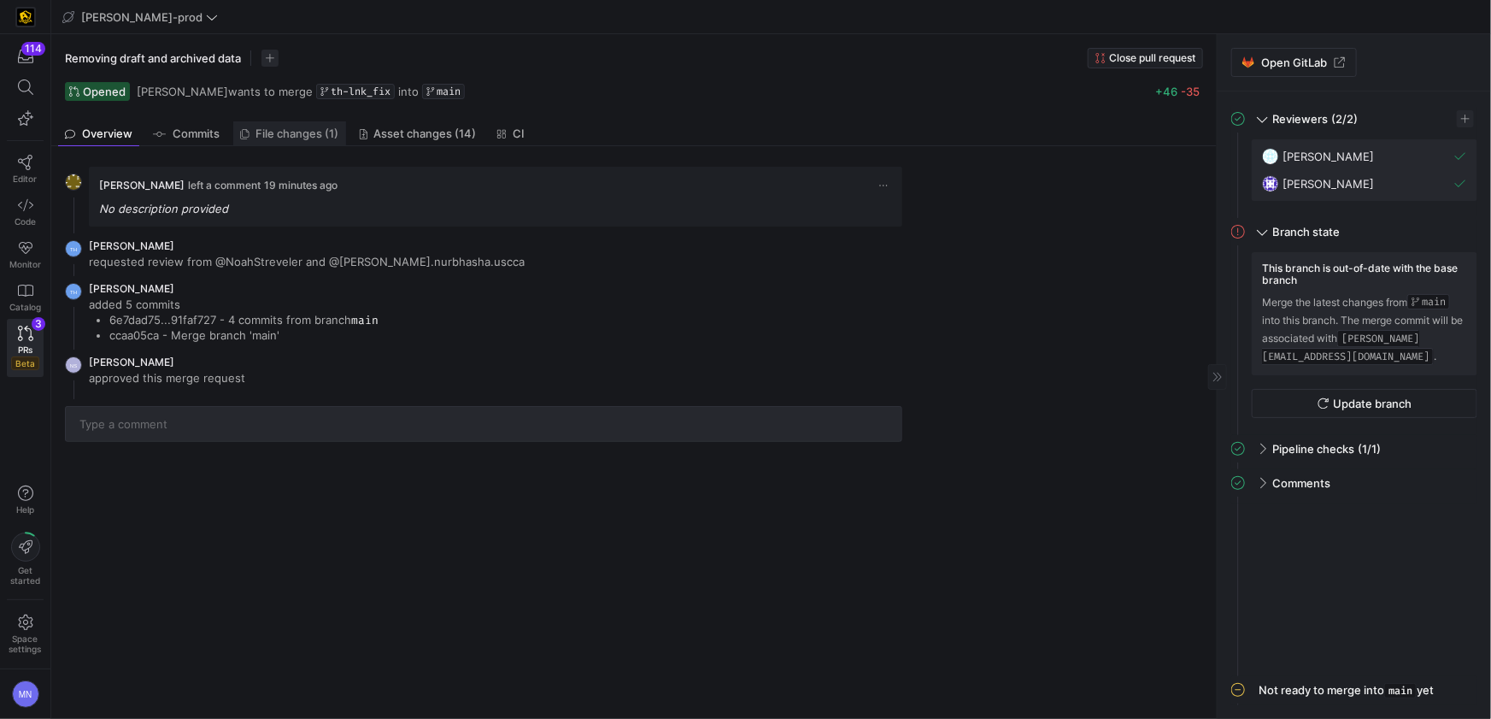
drag, startPoint x: 293, startPoint y: 136, endPoint x: 314, endPoint y: 145, distance: 22.6
click at [293, 136] on span "File changes (1)" at bounding box center [297, 133] width 83 height 11
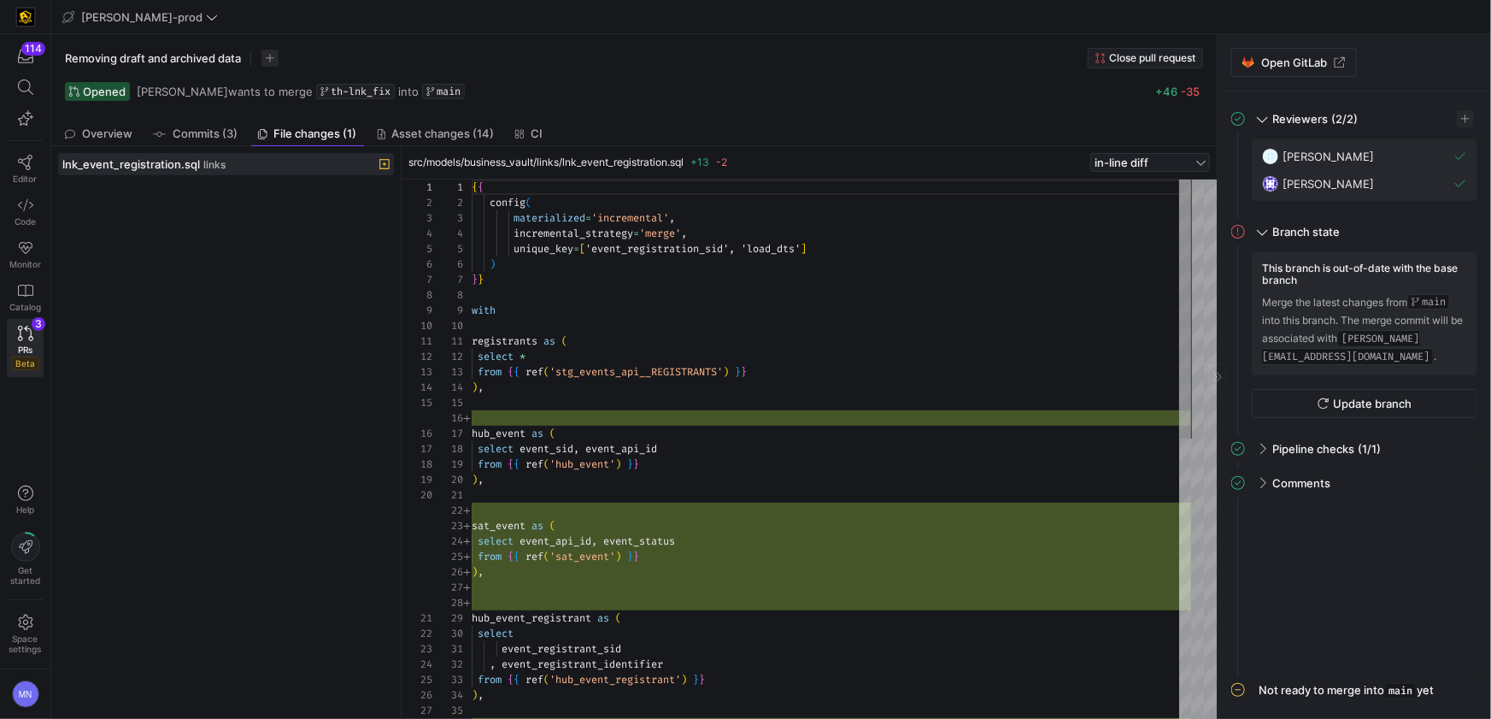
scroll to position [154, 0]
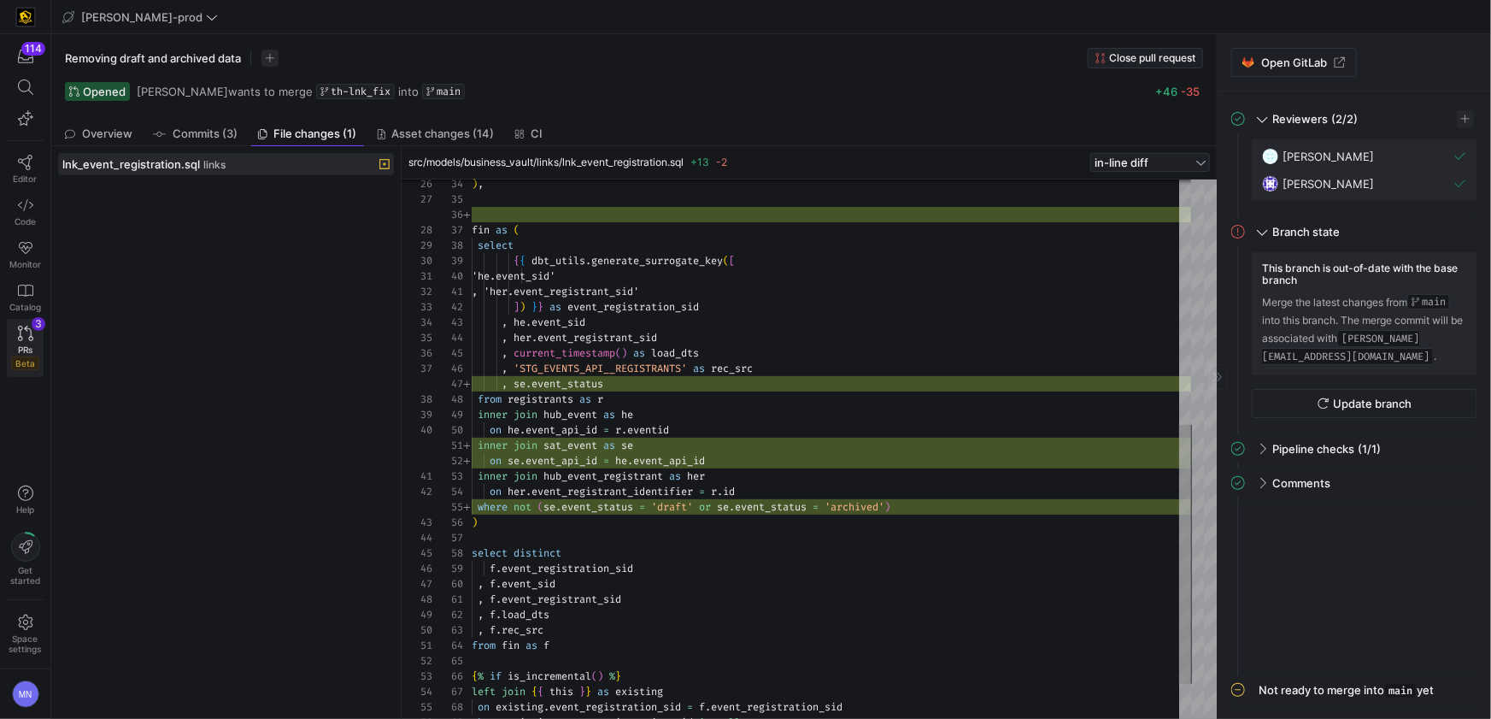
click at [21, 332] on icon at bounding box center [25, 333] width 15 height 15
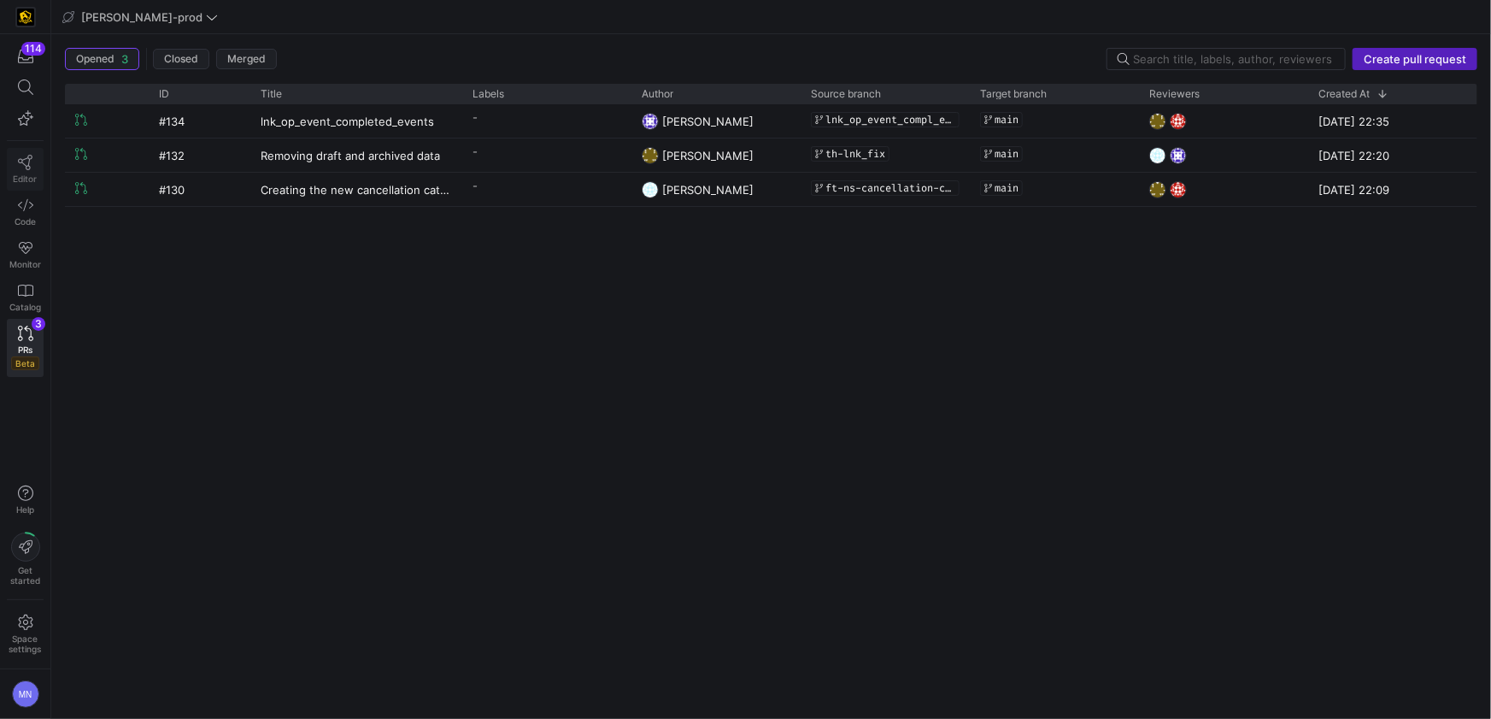
click at [30, 161] on icon at bounding box center [25, 162] width 15 height 15
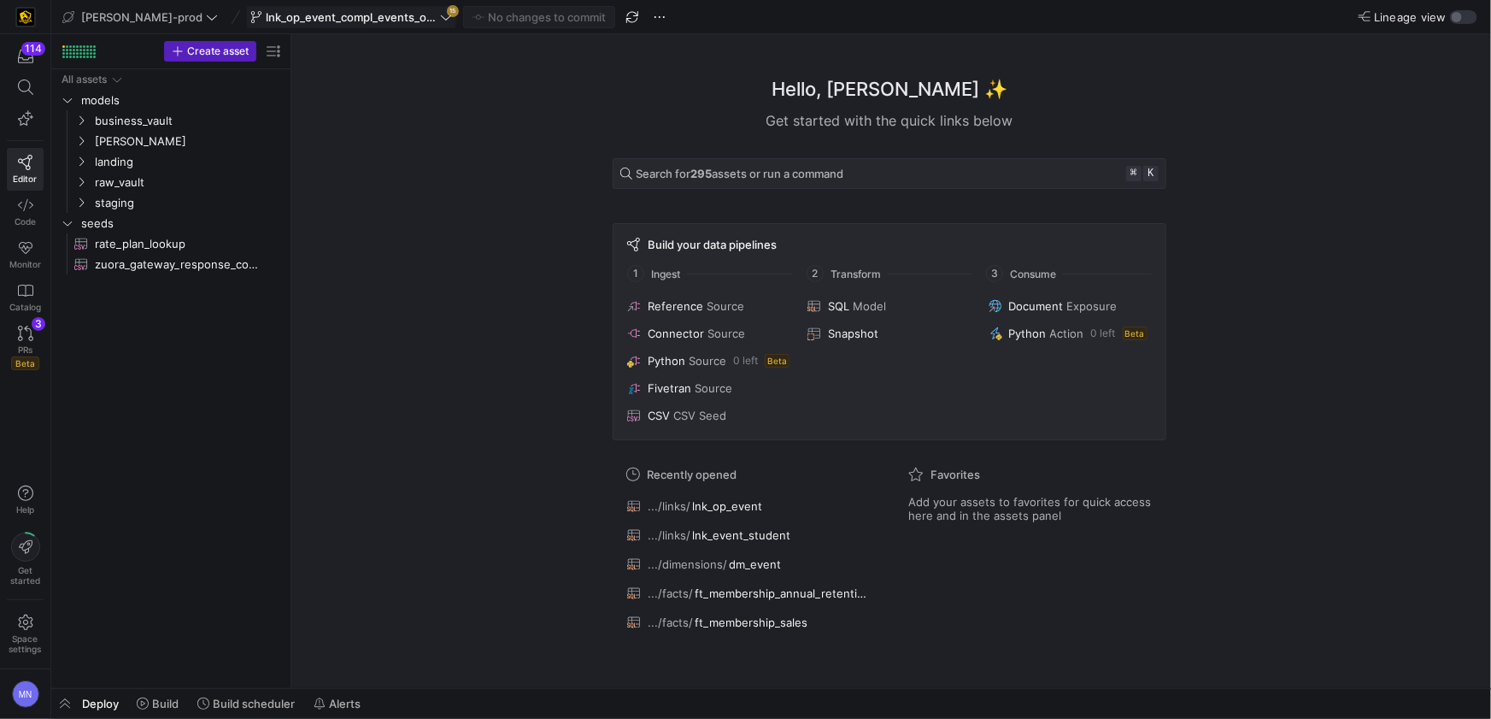
click at [360, 20] on span "lnk_op_event_compl_events_only_091625" at bounding box center [351, 17] width 171 height 14
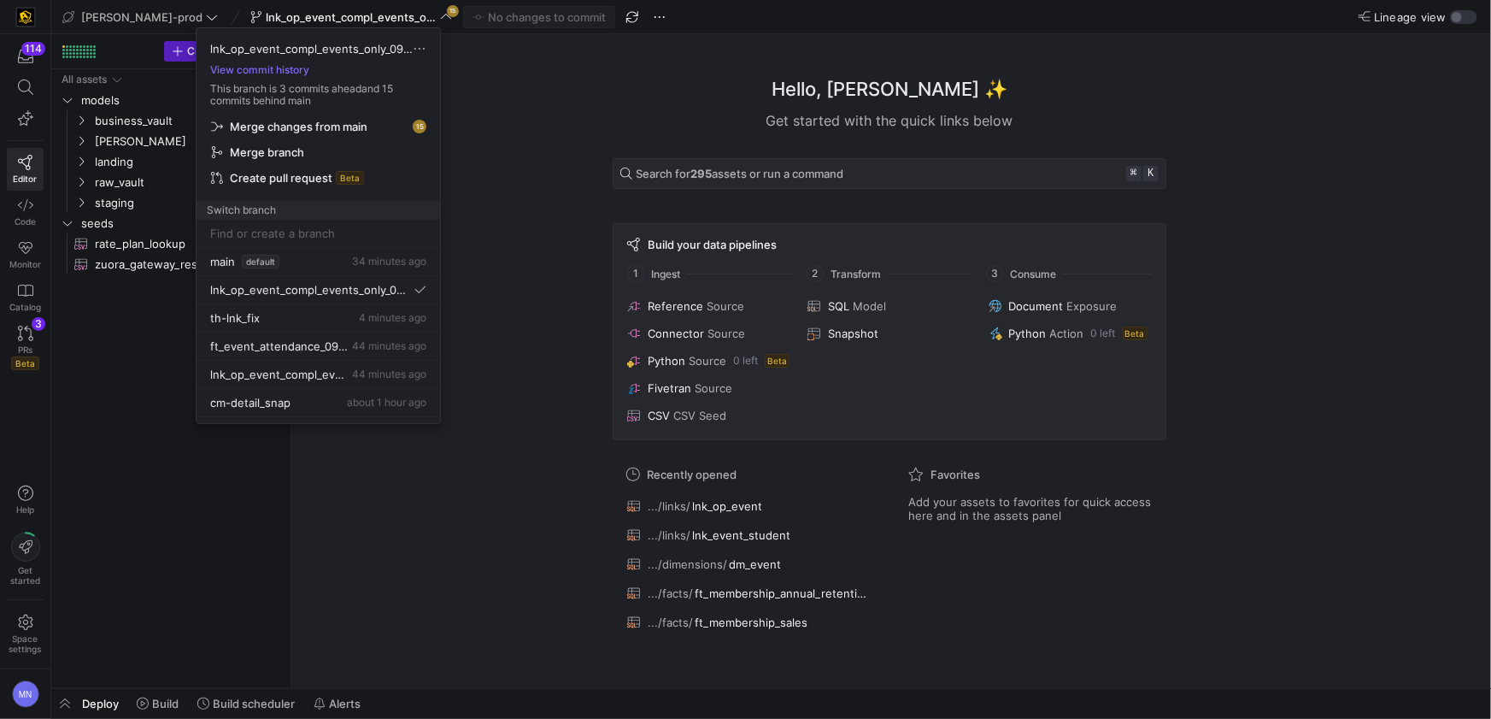
click at [299, 126] on span "Merge changes from main" at bounding box center [299, 127] width 138 height 14
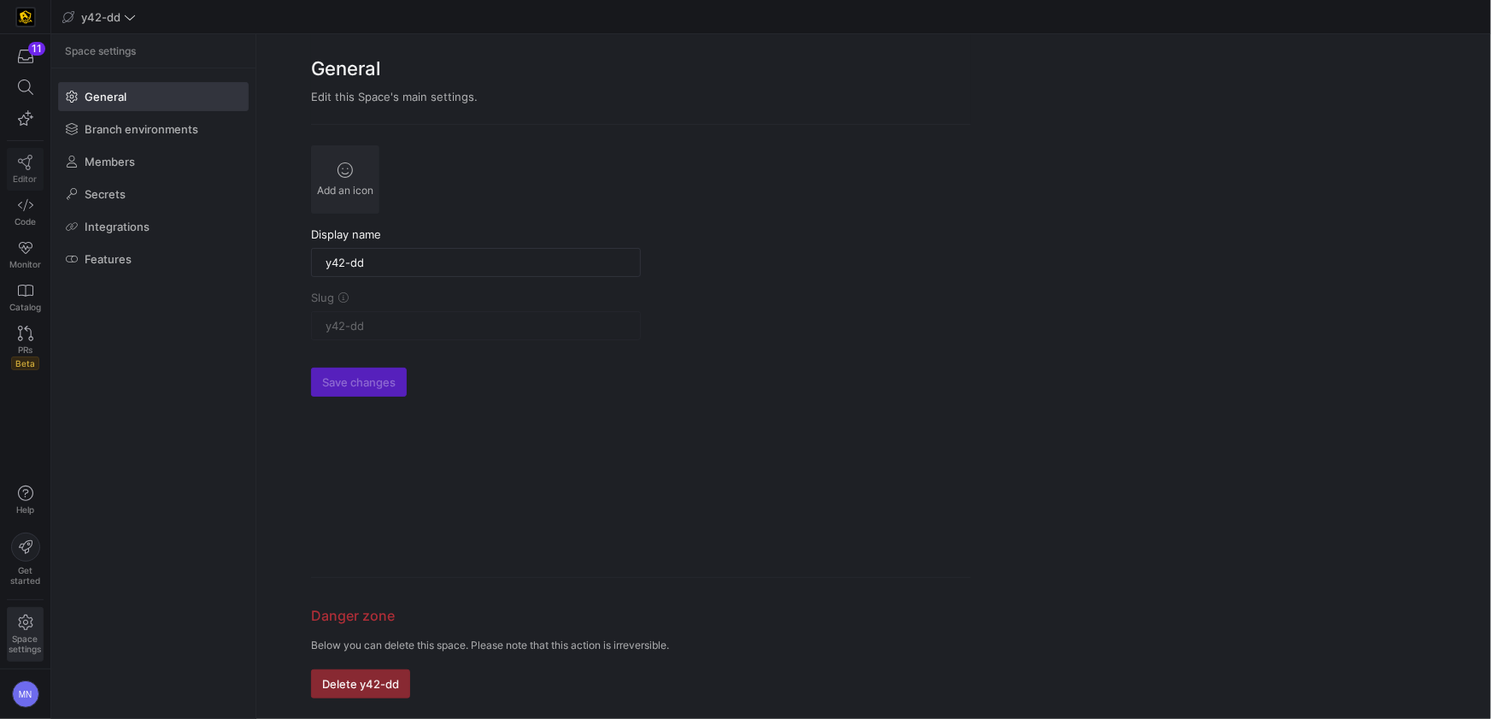
click at [26, 163] on icon at bounding box center [25, 162] width 15 height 15
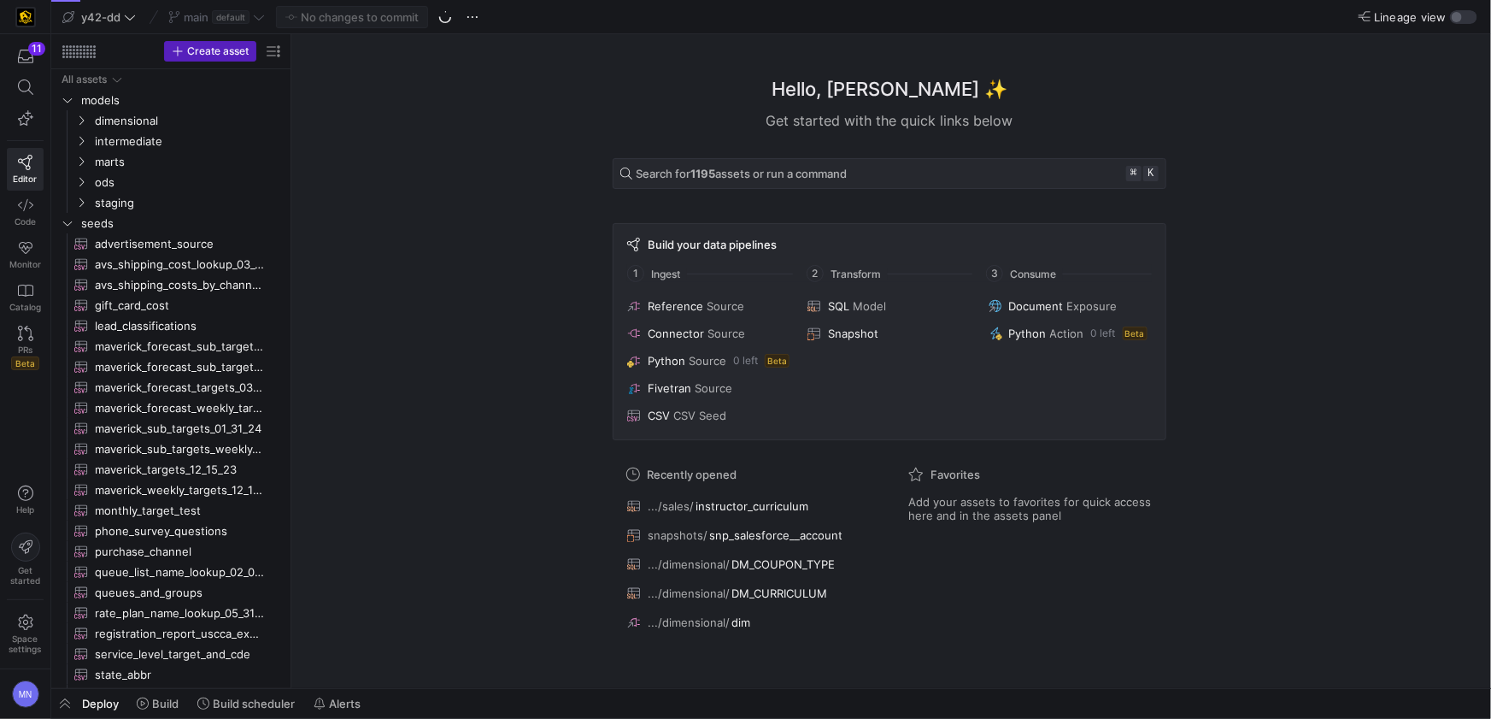
click at [261, 19] on div "main default" at bounding box center [216, 17] width 105 height 22
click at [262, 20] on icon at bounding box center [259, 17] width 12 height 12
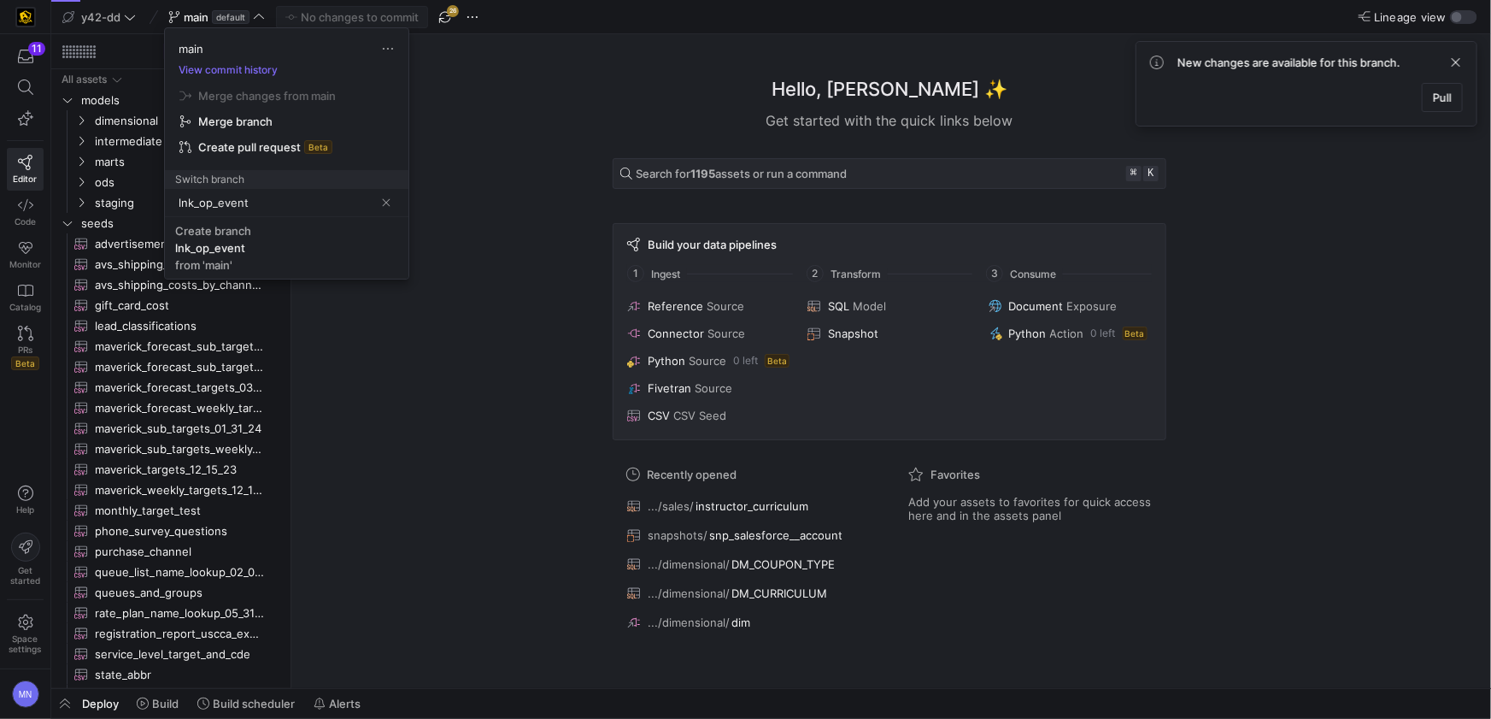
type input "lnk_op_event"
click at [438, 285] on div at bounding box center [745, 359] width 1491 height 719
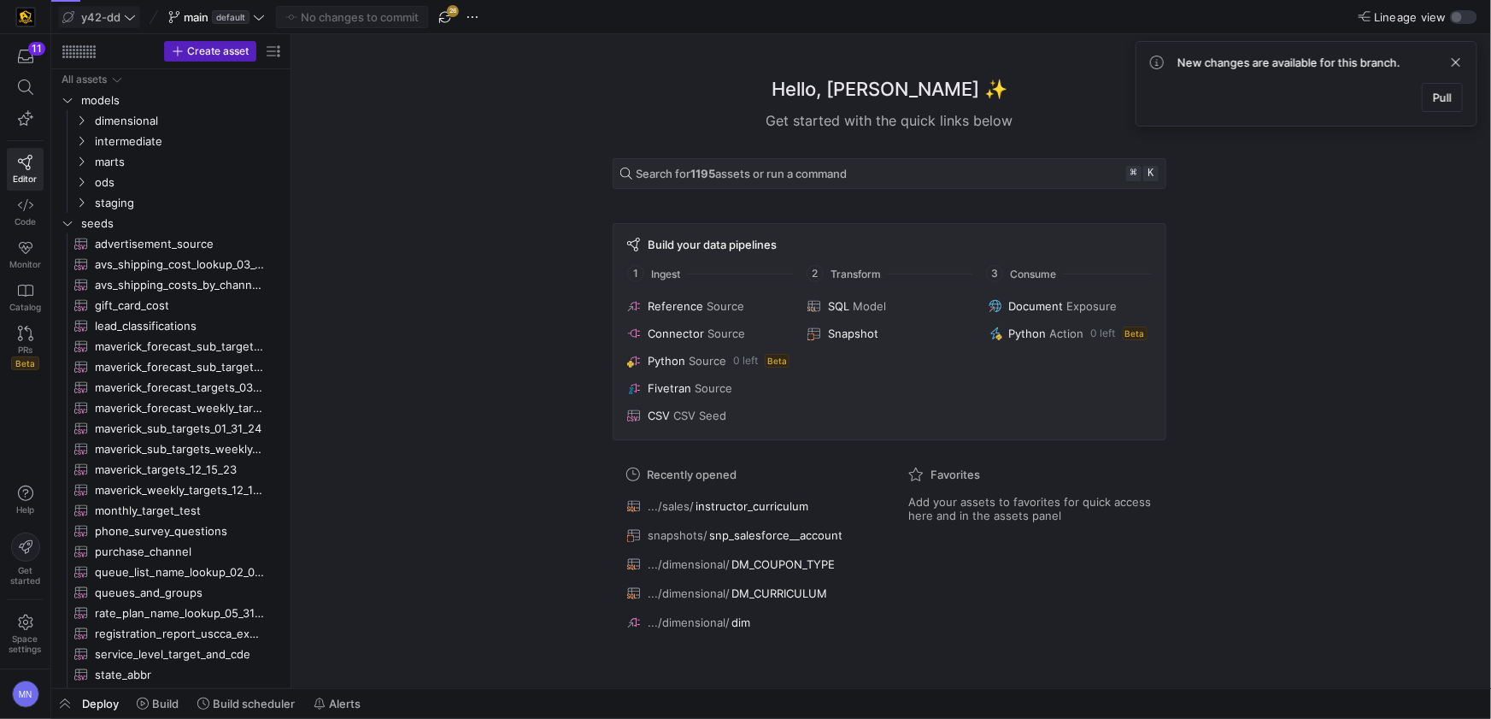
click at [120, 14] on span "y42-dd" at bounding box center [100, 17] width 39 height 14
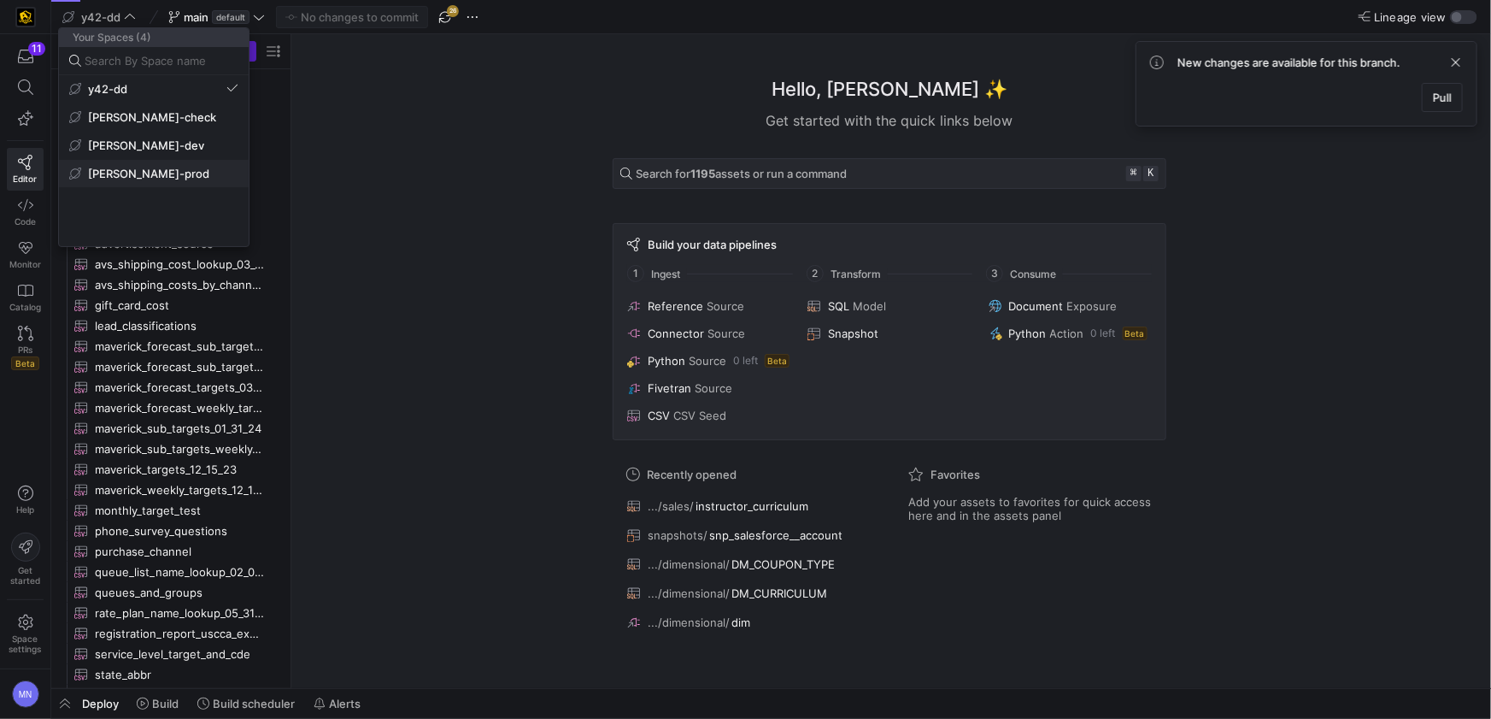
click at [99, 168] on span "[PERSON_NAME]-prod" at bounding box center [148, 174] width 121 height 14
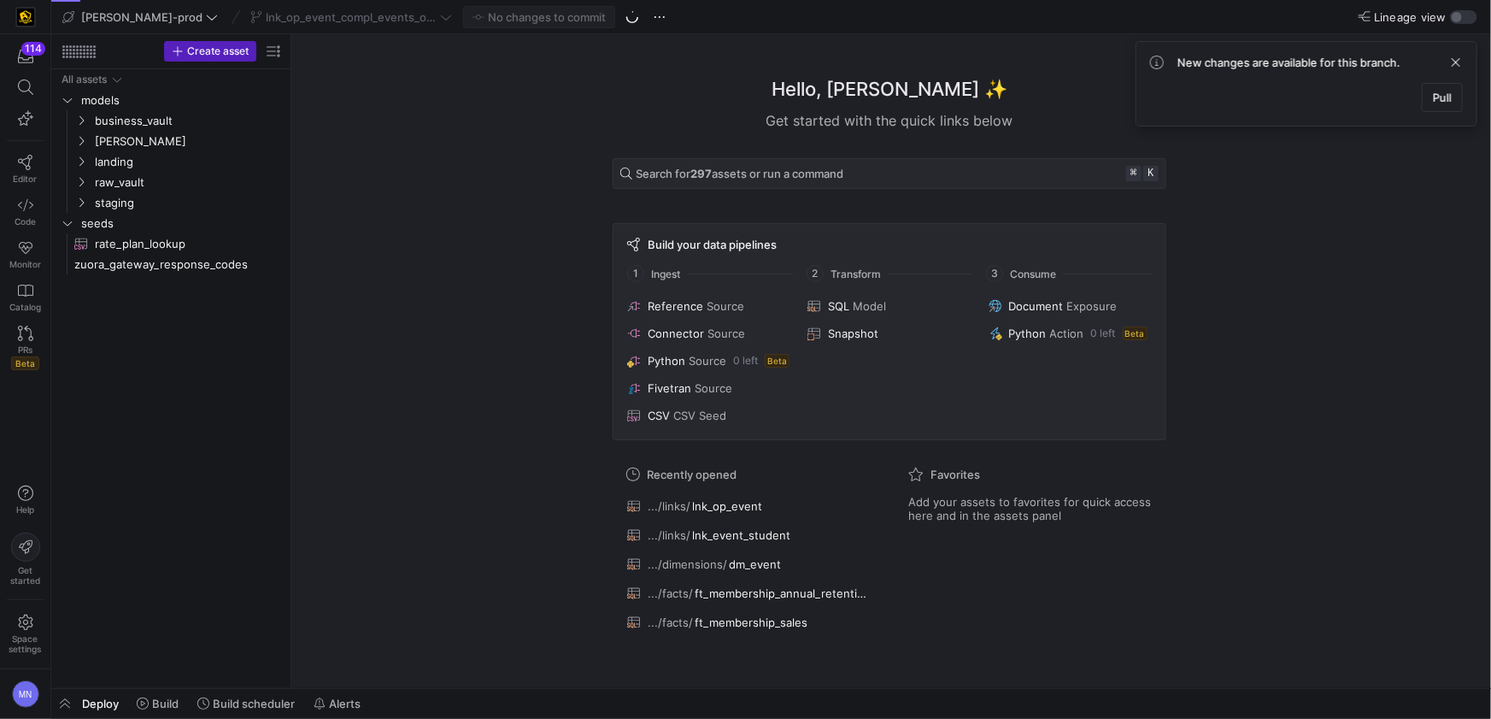
click at [390, 23] on div "lnk_op_event_compl_events_only_091625" at bounding box center [351, 17] width 210 height 22
click at [394, 21] on div "lnk_op_event_compl_events_only_091625" at bounding box center [351, 17] width 210 height 22
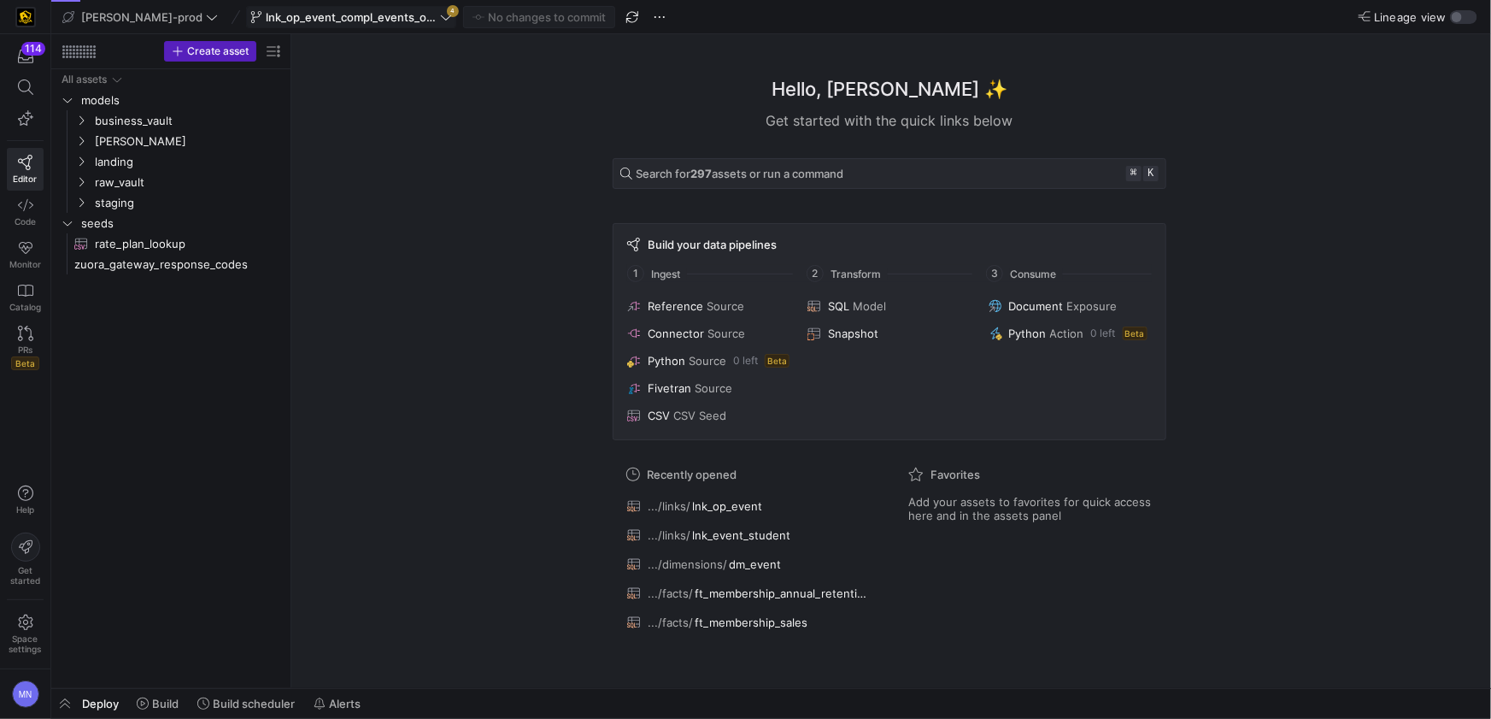
click at [440, 20] on icon at bounding box center [446, 17] width 12 height 12
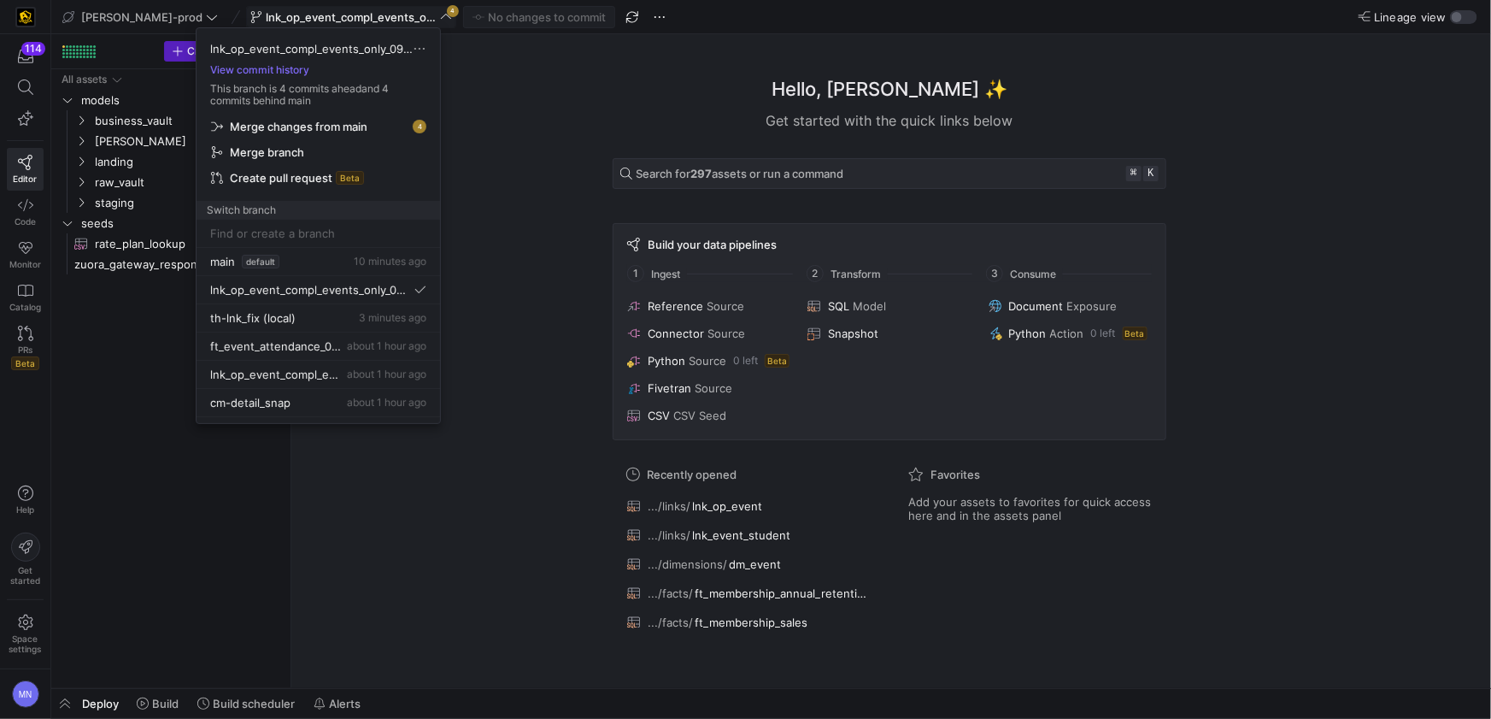
drag, startPoint x: 530, startPoint y: 110, endPoint x: 486, endPoint y: 66, distance: 62.2
click at [530, 109] on div at bounding box center [745, 359] width 1491 height 719
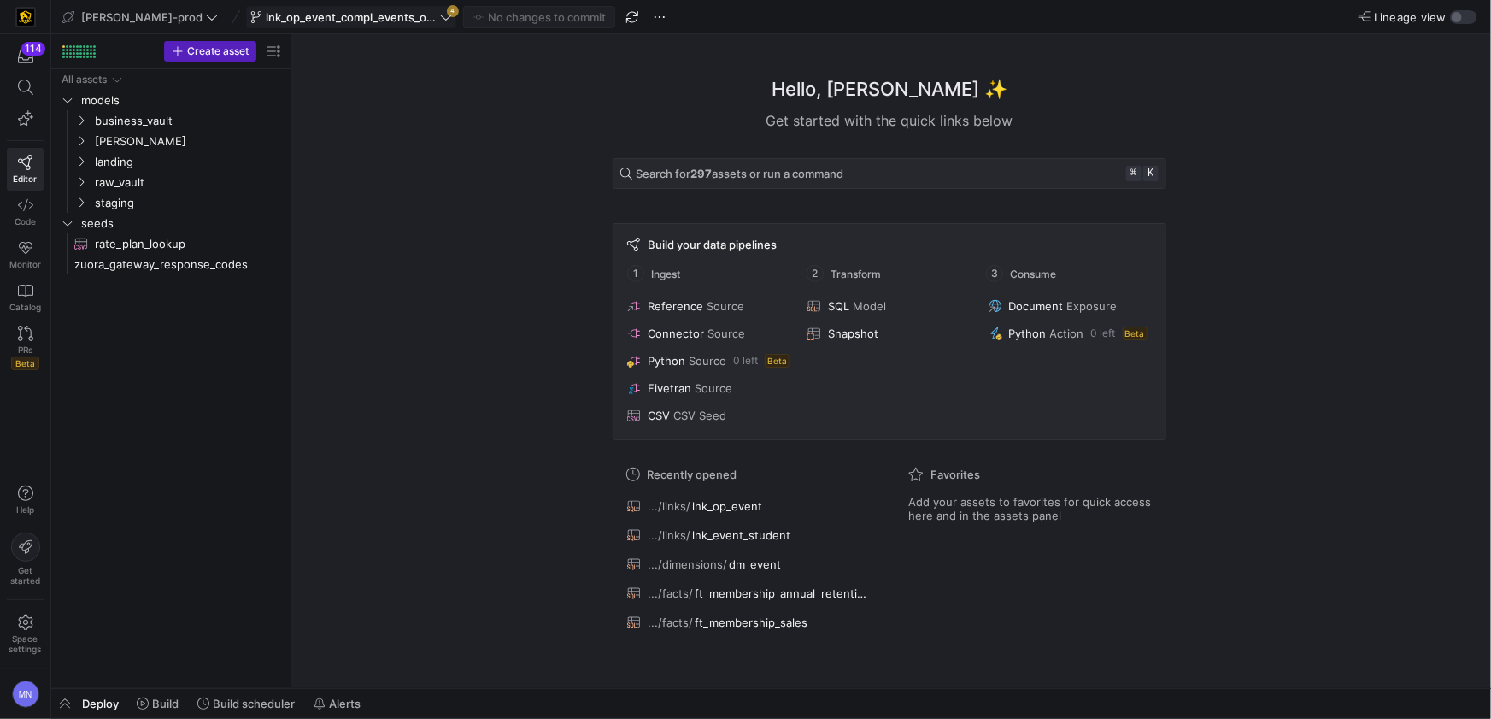
click at [366, 15] on span "lnk_op_event_compl_events_only_091625" at bounding box center [351, 17] width 171 height 14
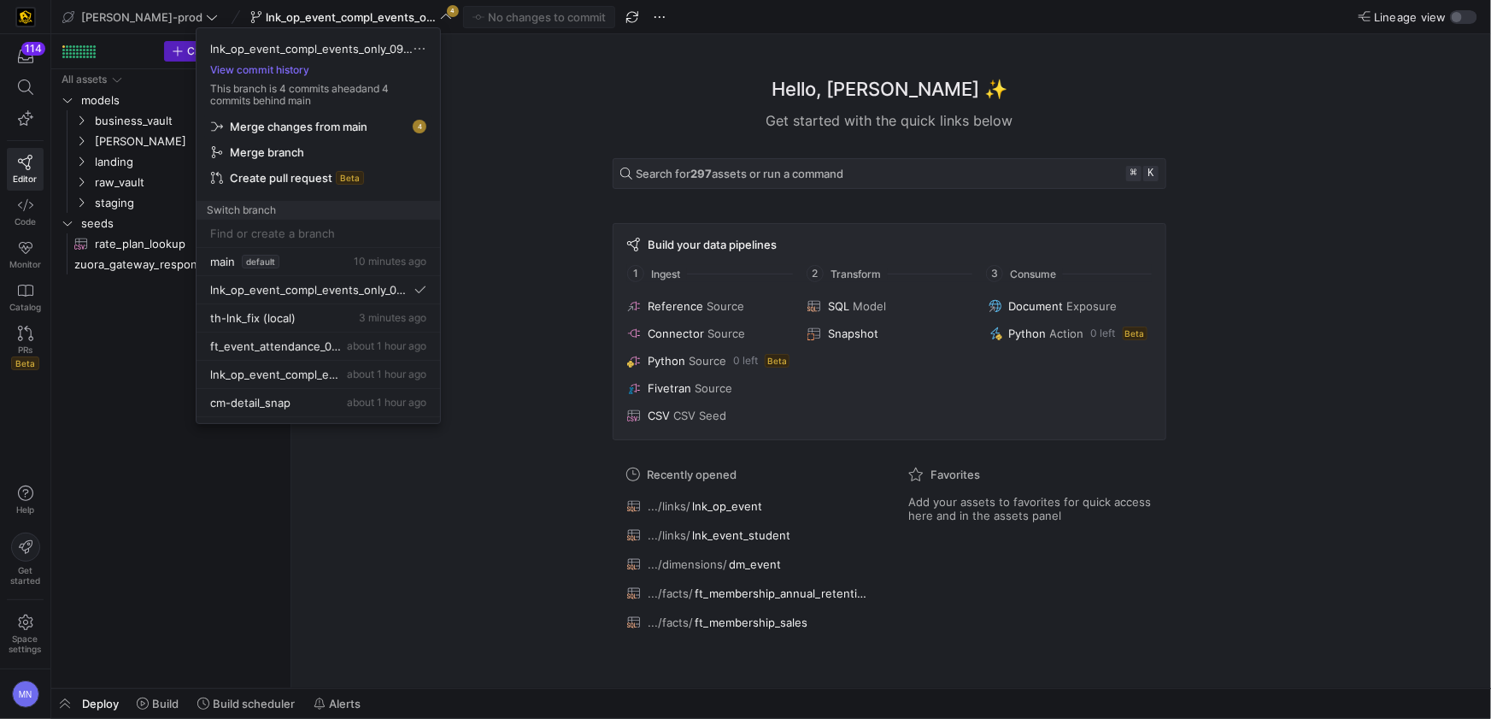
click at [289, 133] on span "button" at bounding box center [318, 126] width 228 height 24
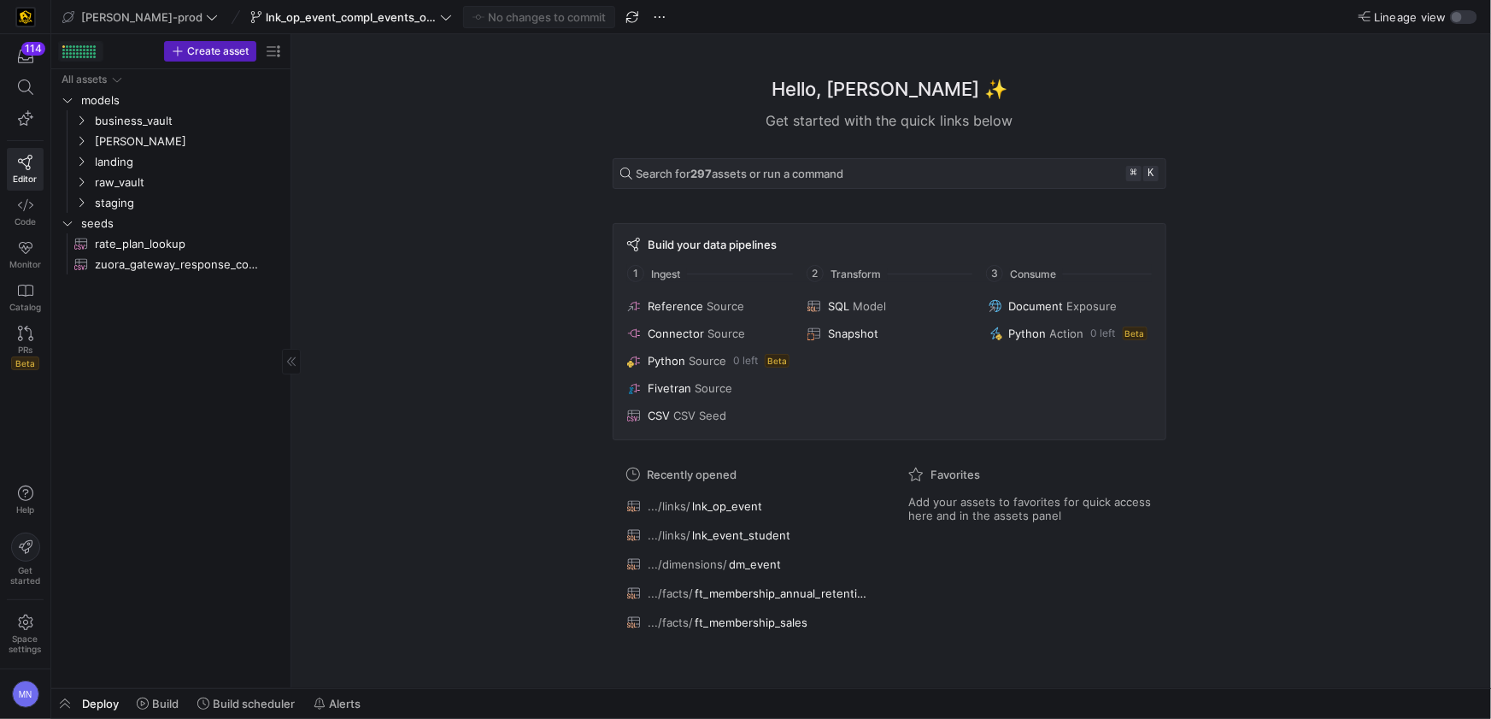
click at [79, 50] on div at bounding box center [80, 50] width 3 height 3
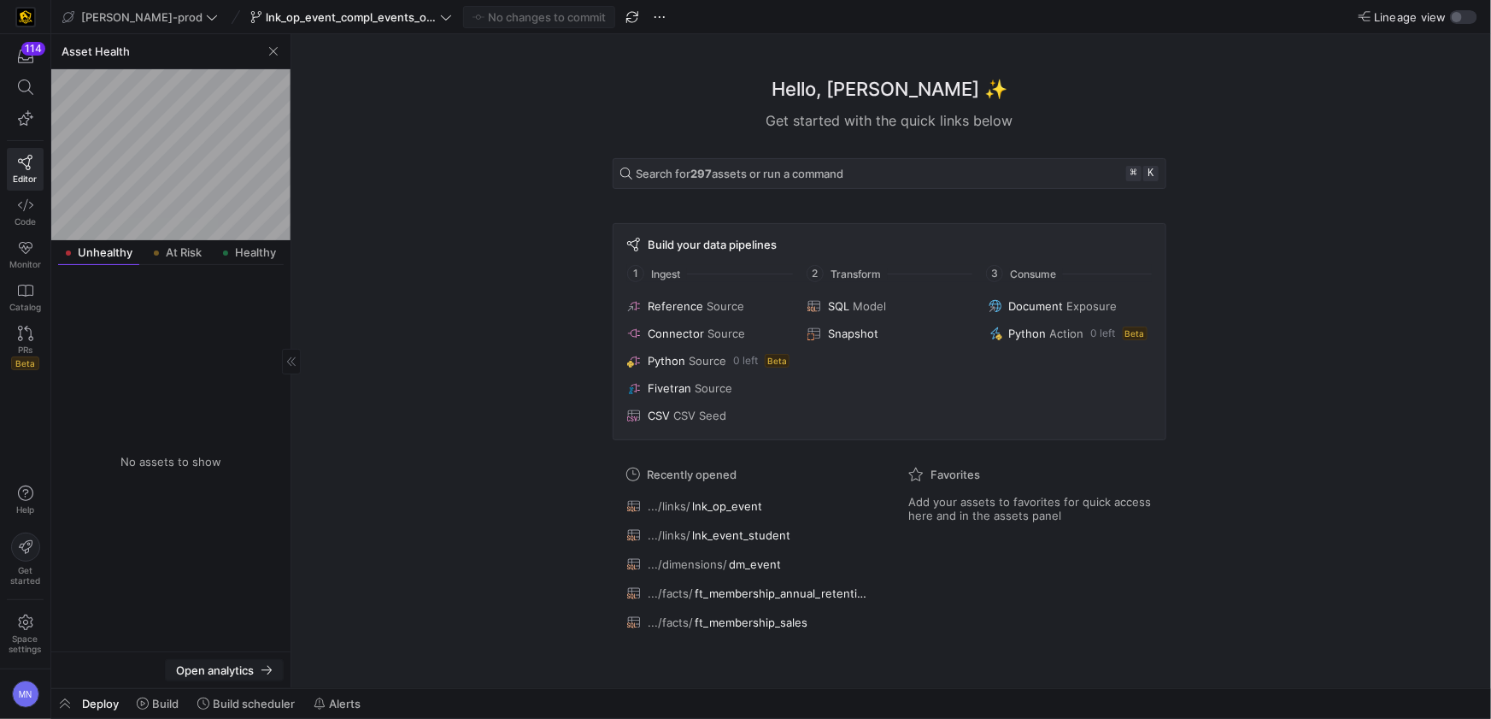
click at [234, 672] on span "Open analytics" at bounding box center [215, 670] width 78 height 14
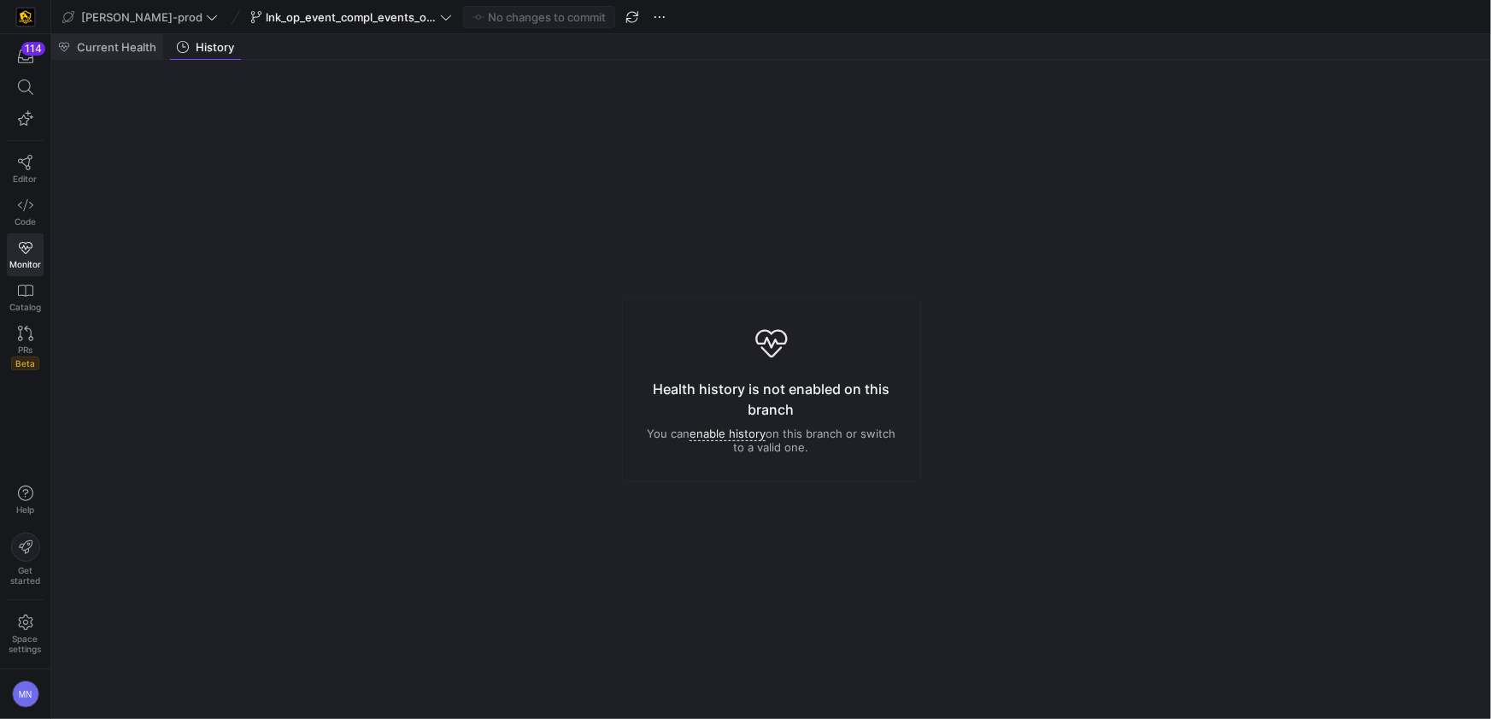
click at [101, 53] on div "Current Health" at bounding box center [107, 47] width 112 height 26
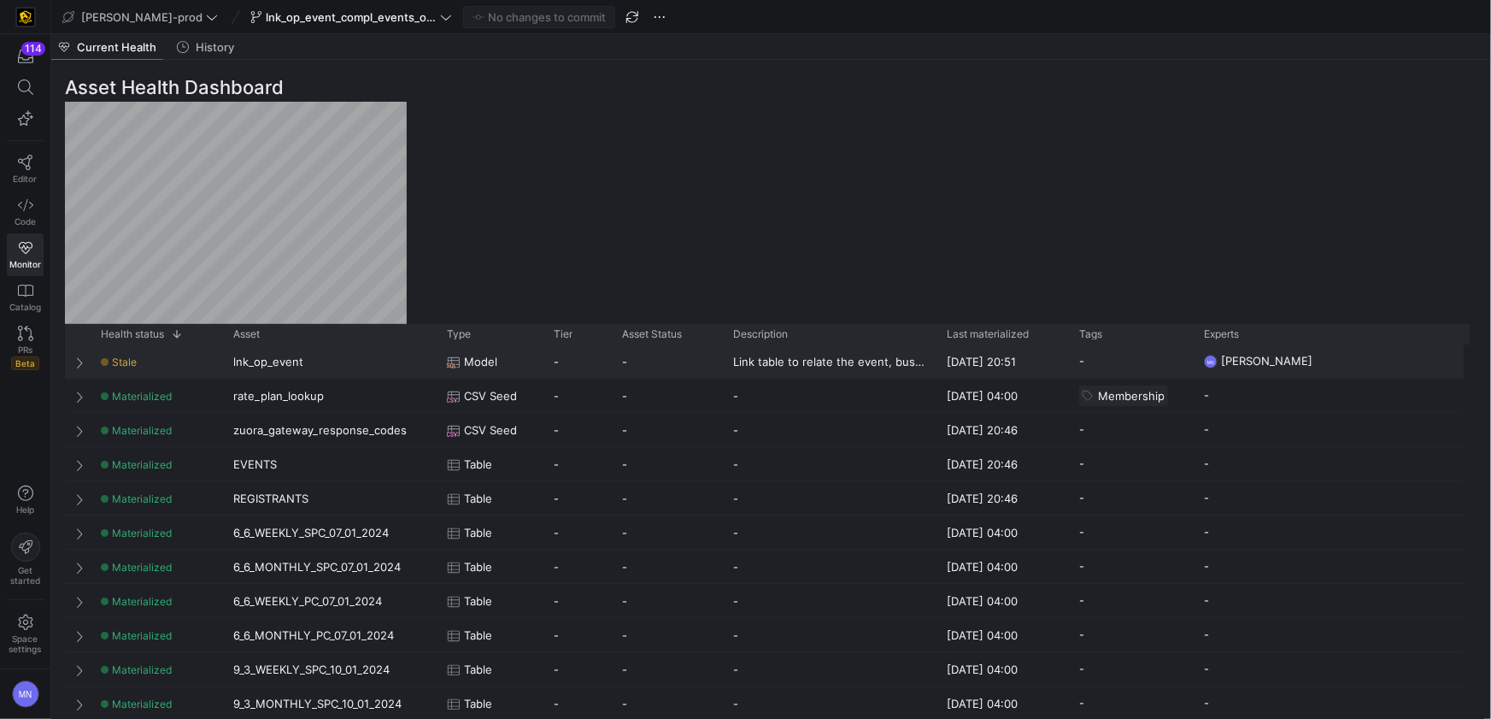
click at [123, 360] on span "Stale" at bounding box center [124, 361] width 25 height 13
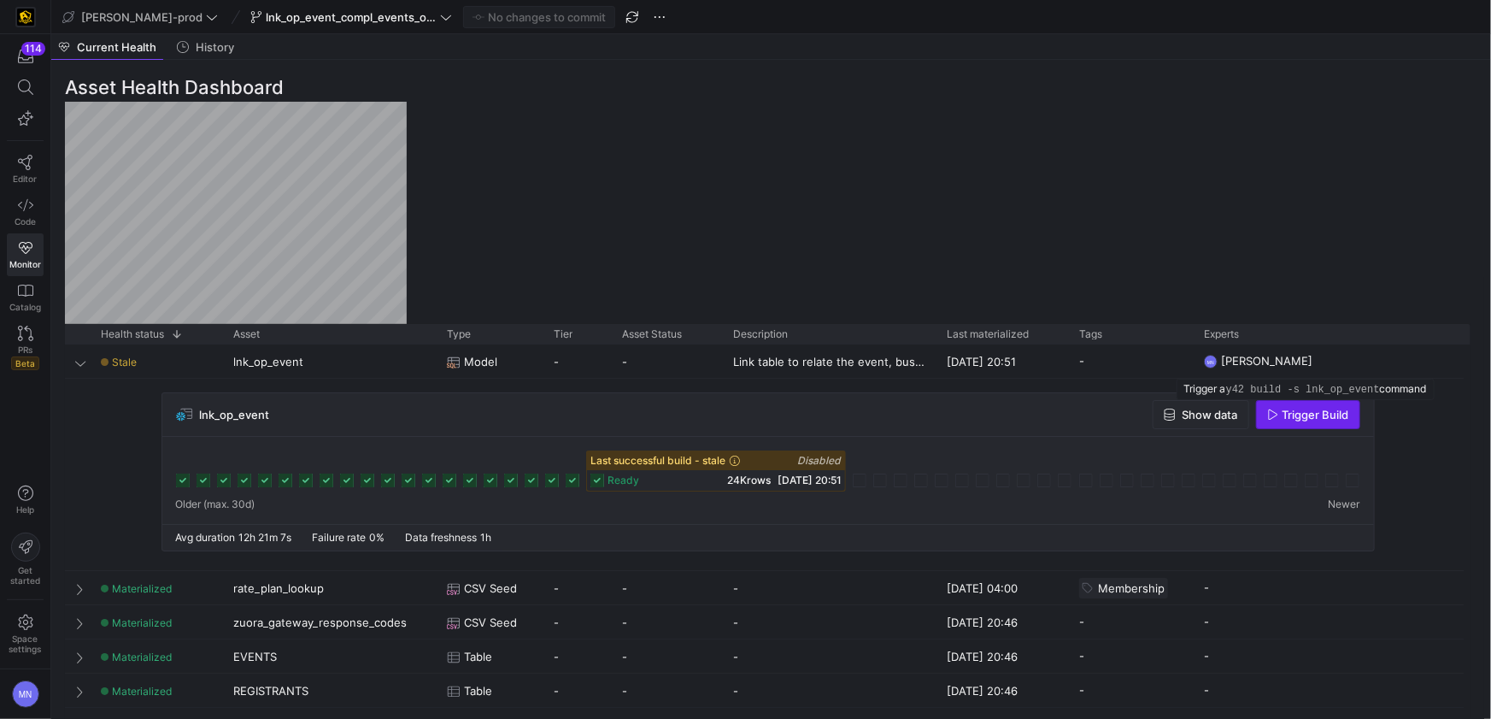
click at [1290, 411] on span "Trigger Build" at bounding box center [1315, 415] width 67 height 14
click at [37, 169] on link "Editor" at bounding box center [25, 169] width 37 height 43
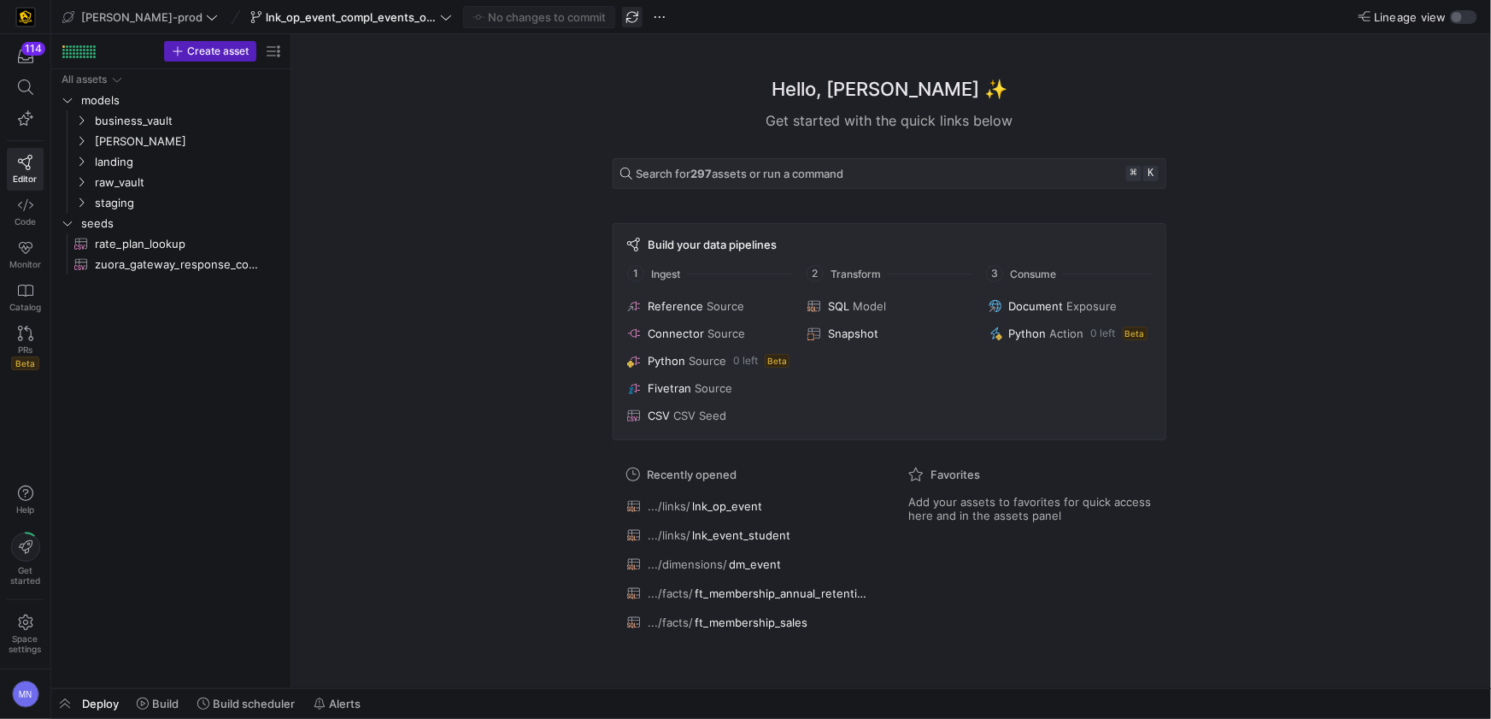
click at [622, 17] on span "button" at bounding box center [632, 17] width 21 height 21
click at [79, 145] on icon "Press SPACE to select this row." at bounding box center [81, 141] width 12 height 10
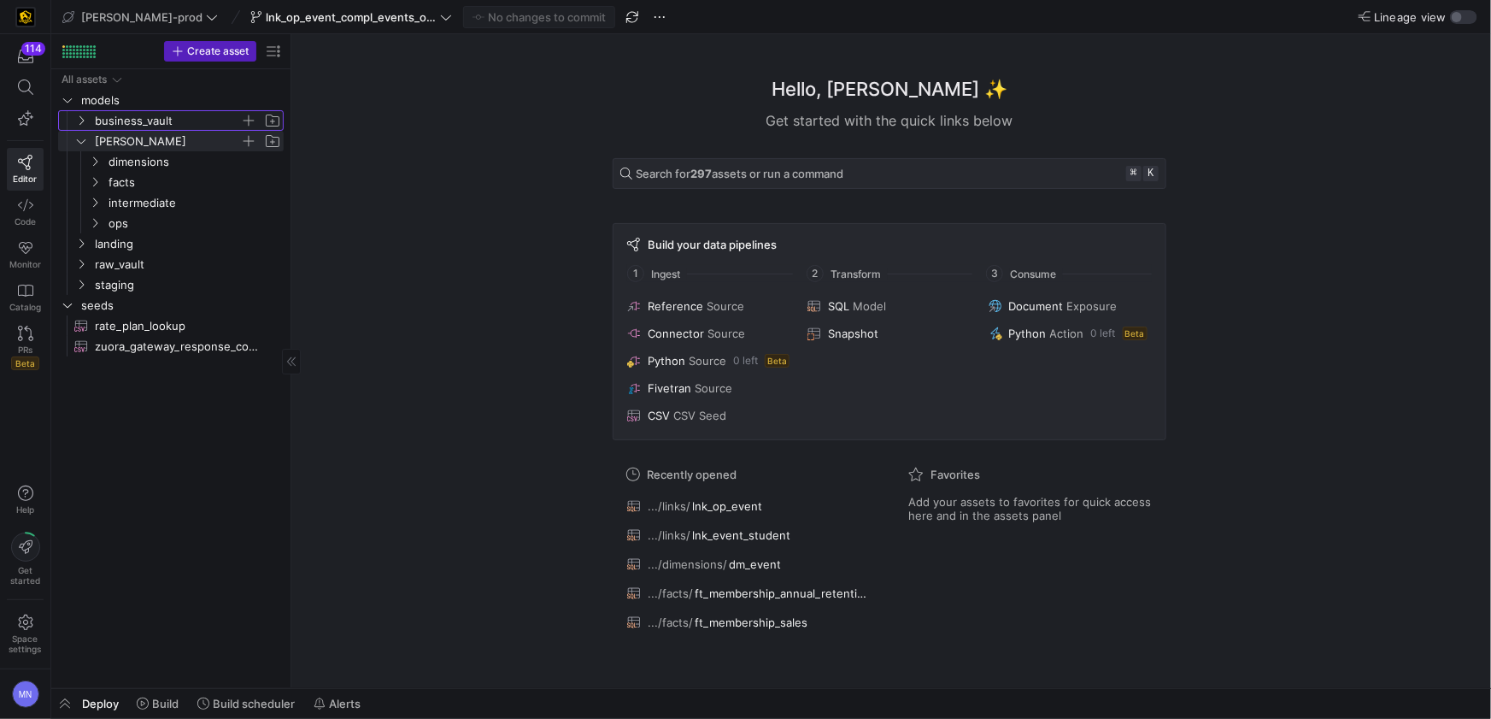
click at [83, 126] on y42-icon "Press SPACE to select this row." at bounding box center [81, 121] width 14 height 14
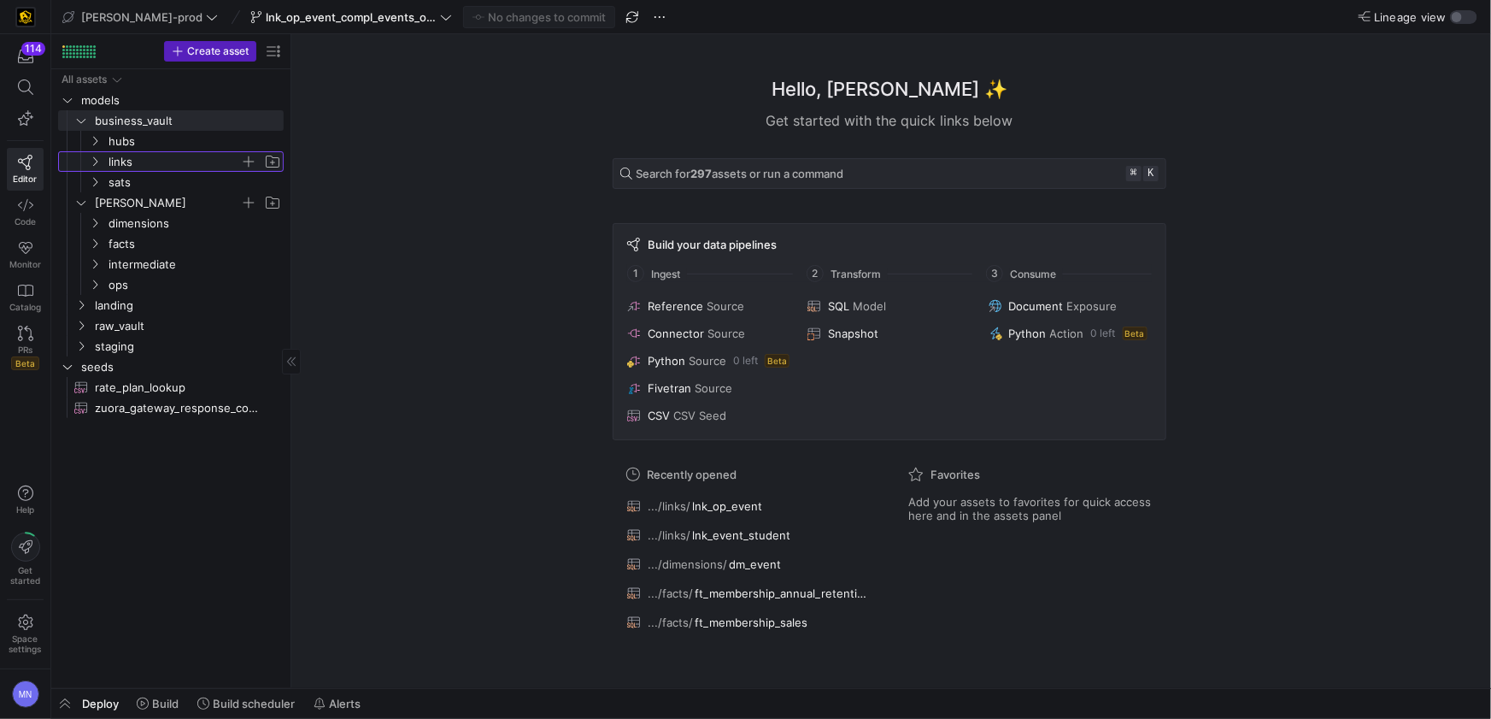
drag, startPoint x: 98, startPoint y: 161, endPoint x: 103, endPoint y: 169, distance: 10.0
click at [98, 161] on icon "Press SPACE to select this row." at bounding box center [95, 161] width 12 height 10
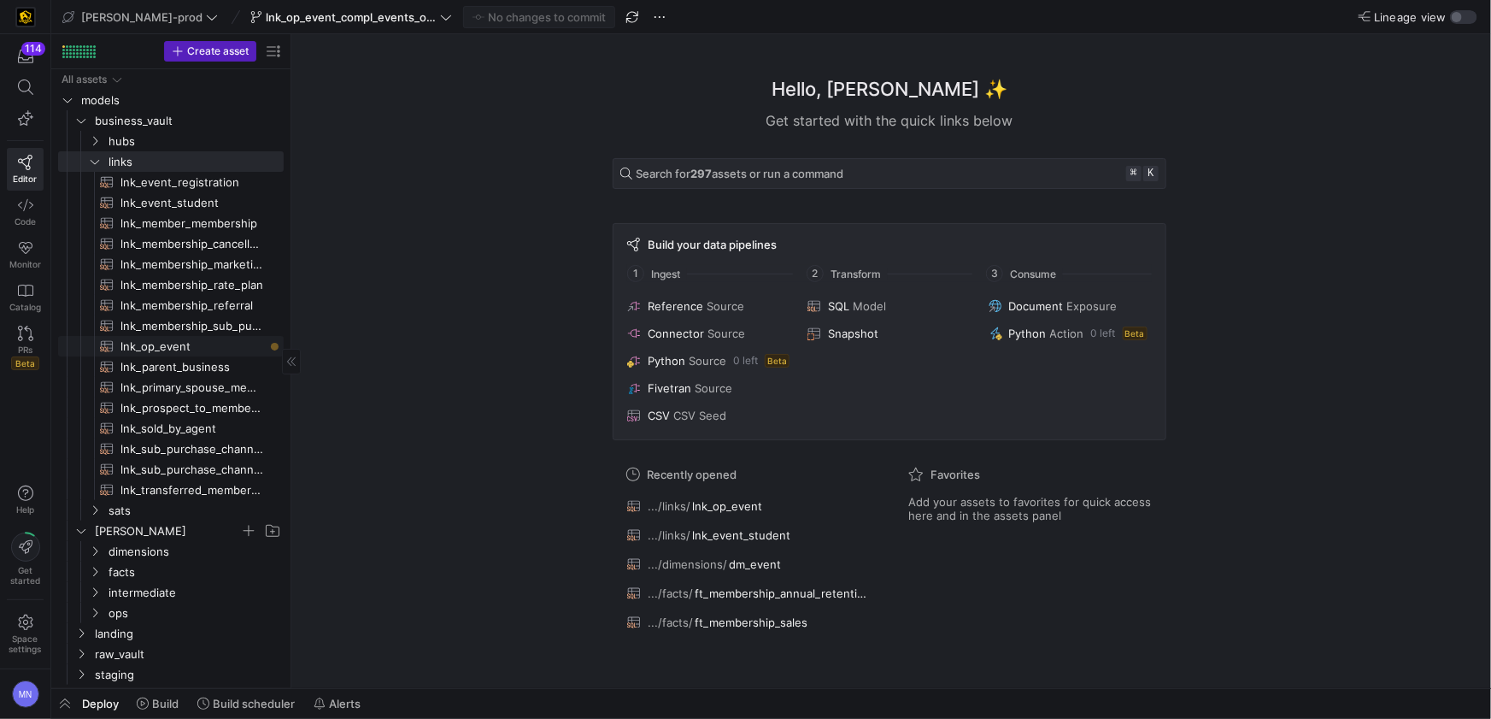
click at [158, 344] on span "lnk_op_event​​​​​​​​​​" at bounding box center [192, 347] width 144 height 20
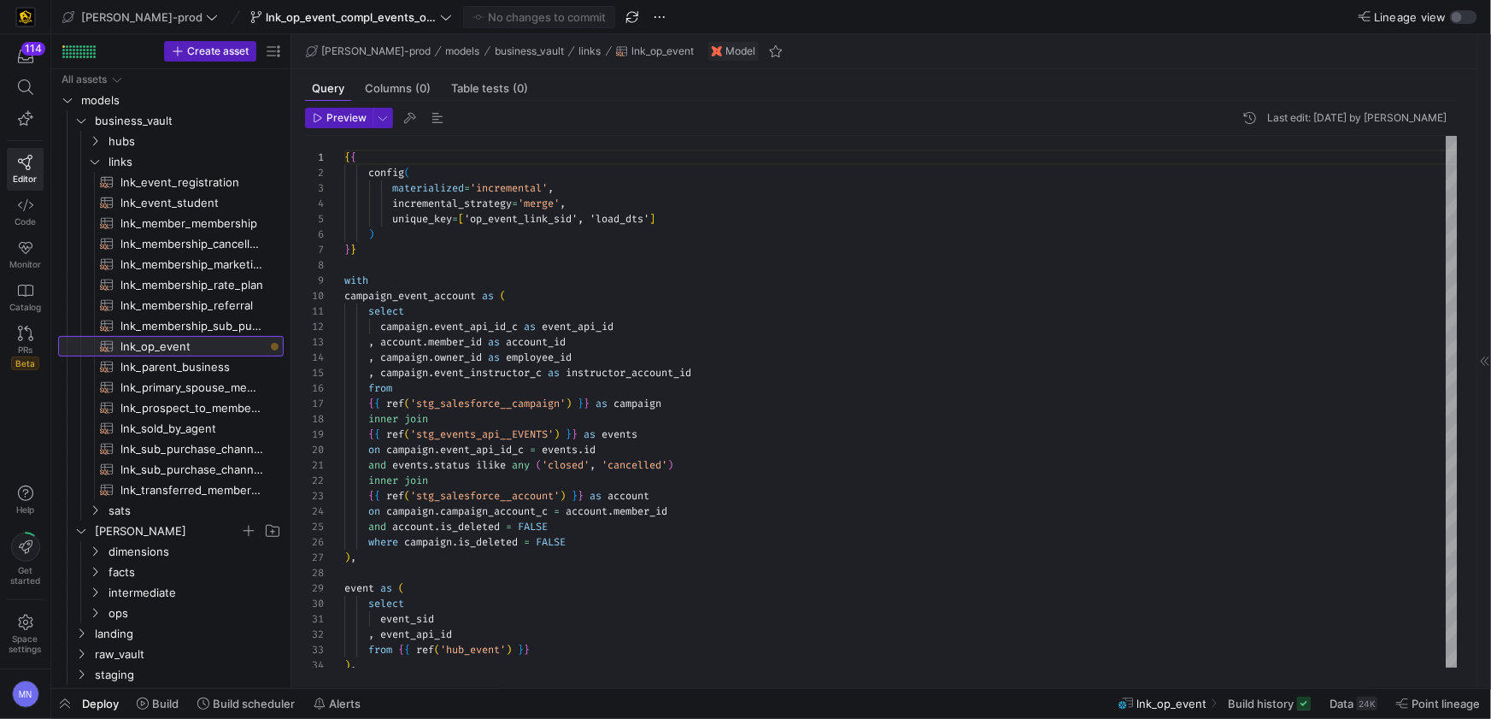
scroll to position [154, 0]
click at [85, 705] on span "Deploy" at bounding box center [100, 703] width 37 height 14
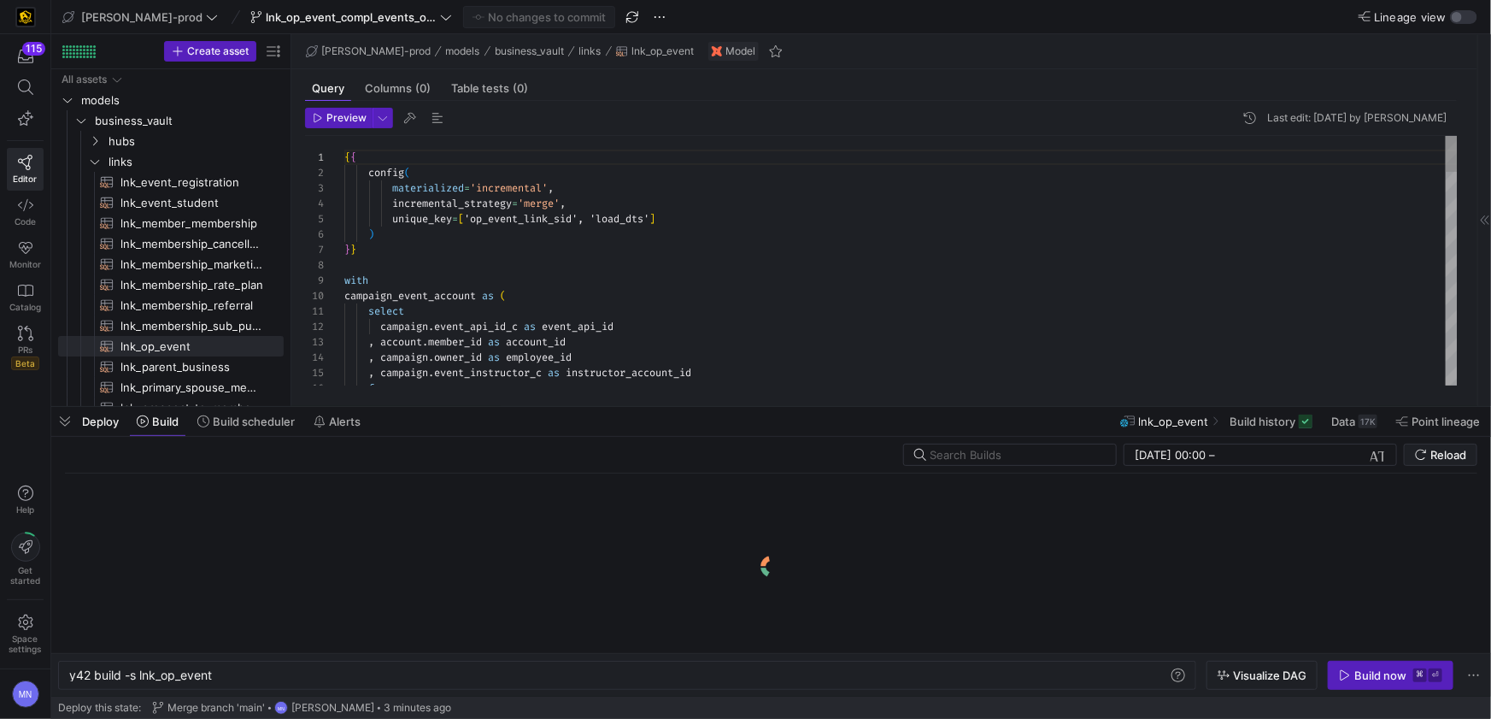
scroll to position [0, 143]
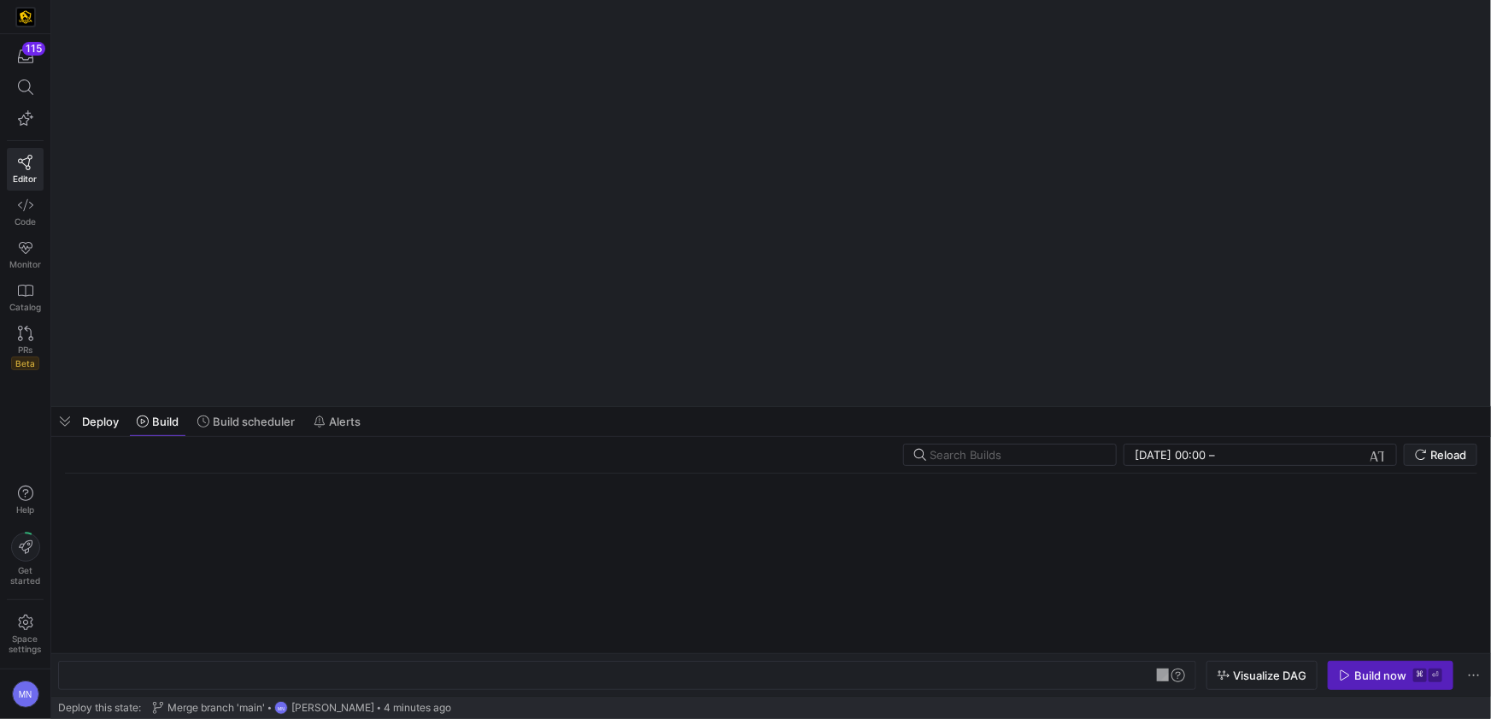
scroll to position [0, 51]
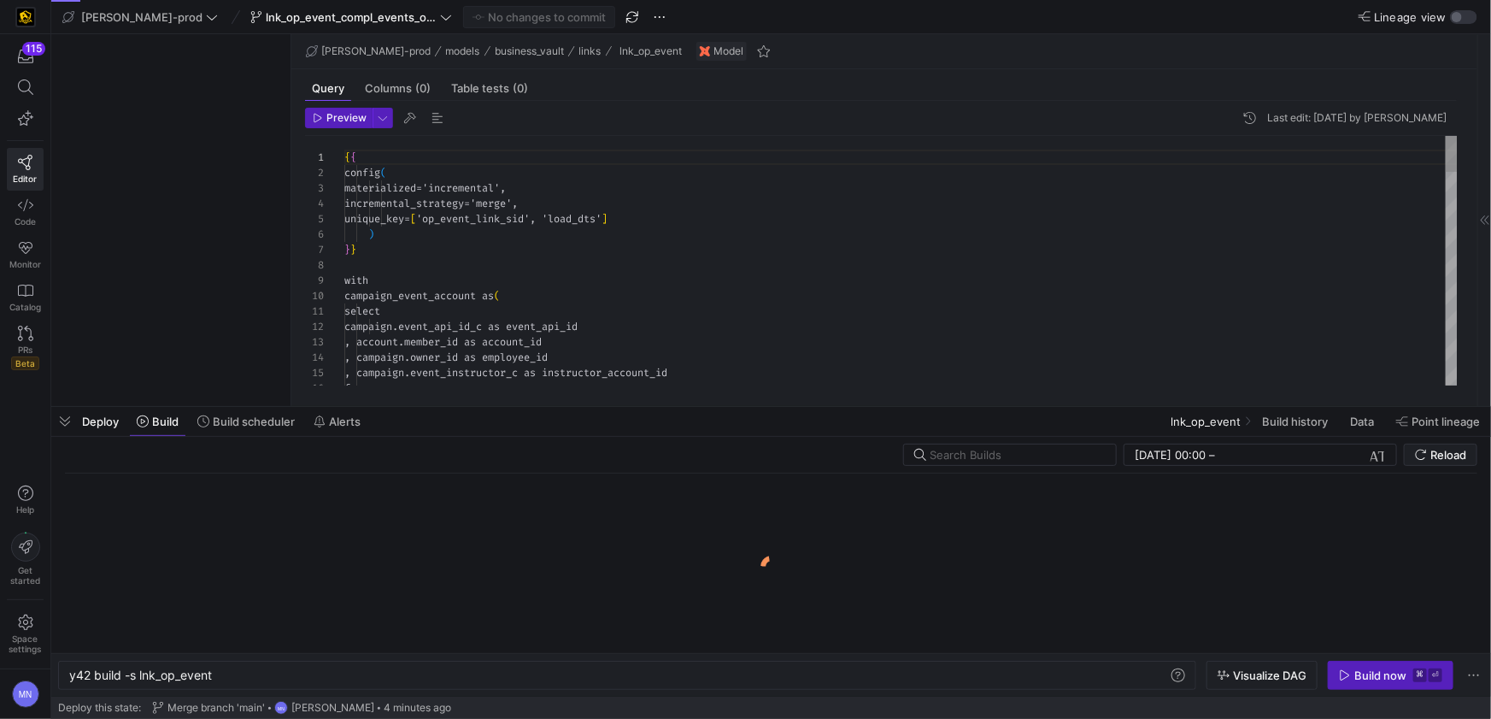
type textarea "y42 build -s lnk_op_event"
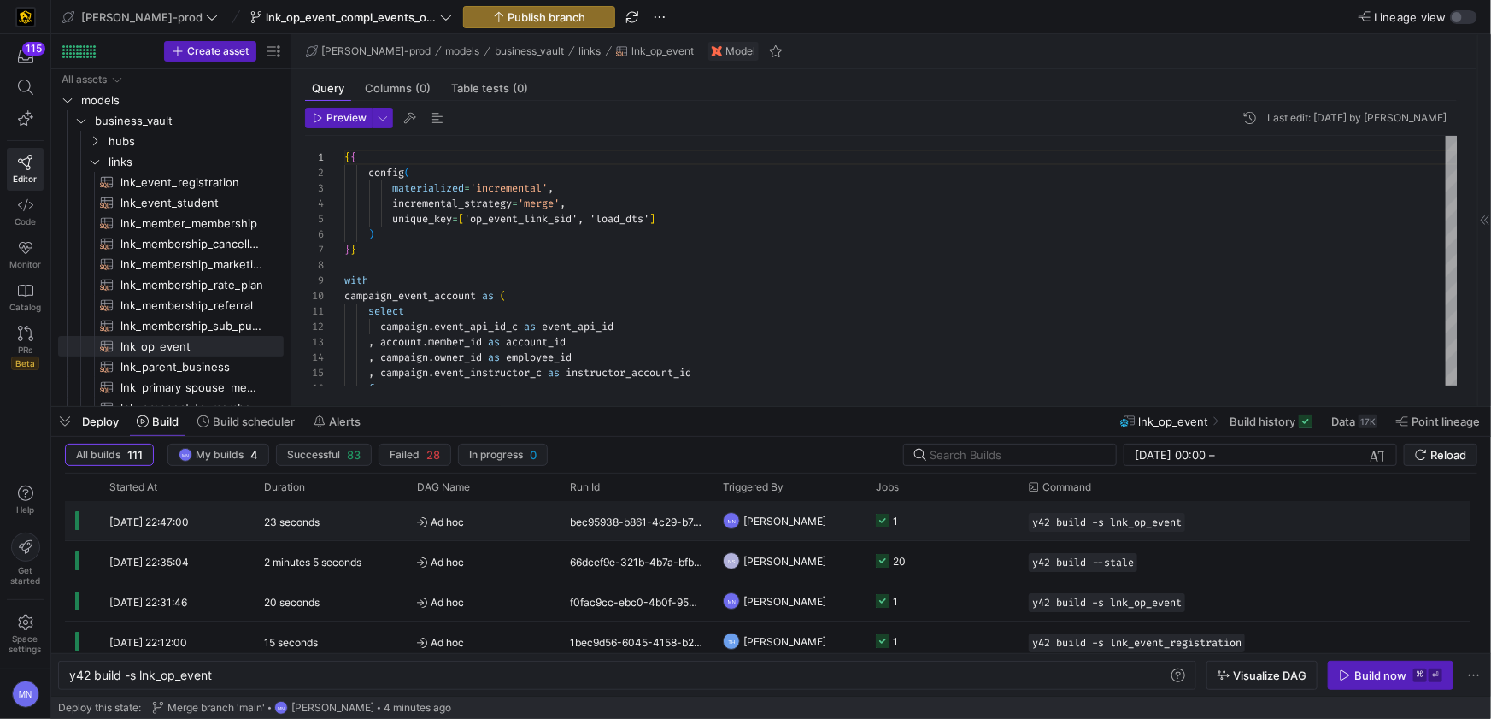
click at [882, 519] on icon at bounding box center [883, 521] width 14 height 14
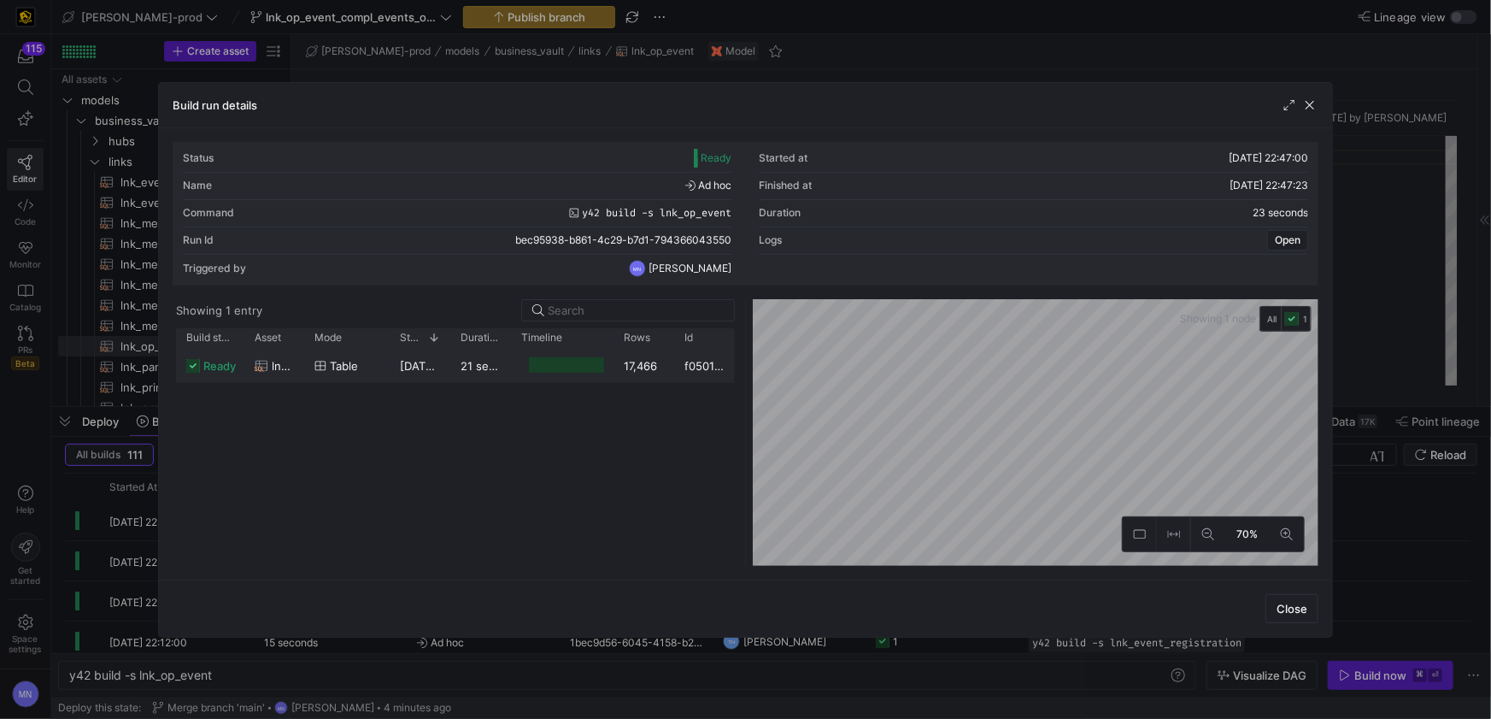
click at [308, 365] on div "table" at bounding box center [346, 365] width 85 height 33
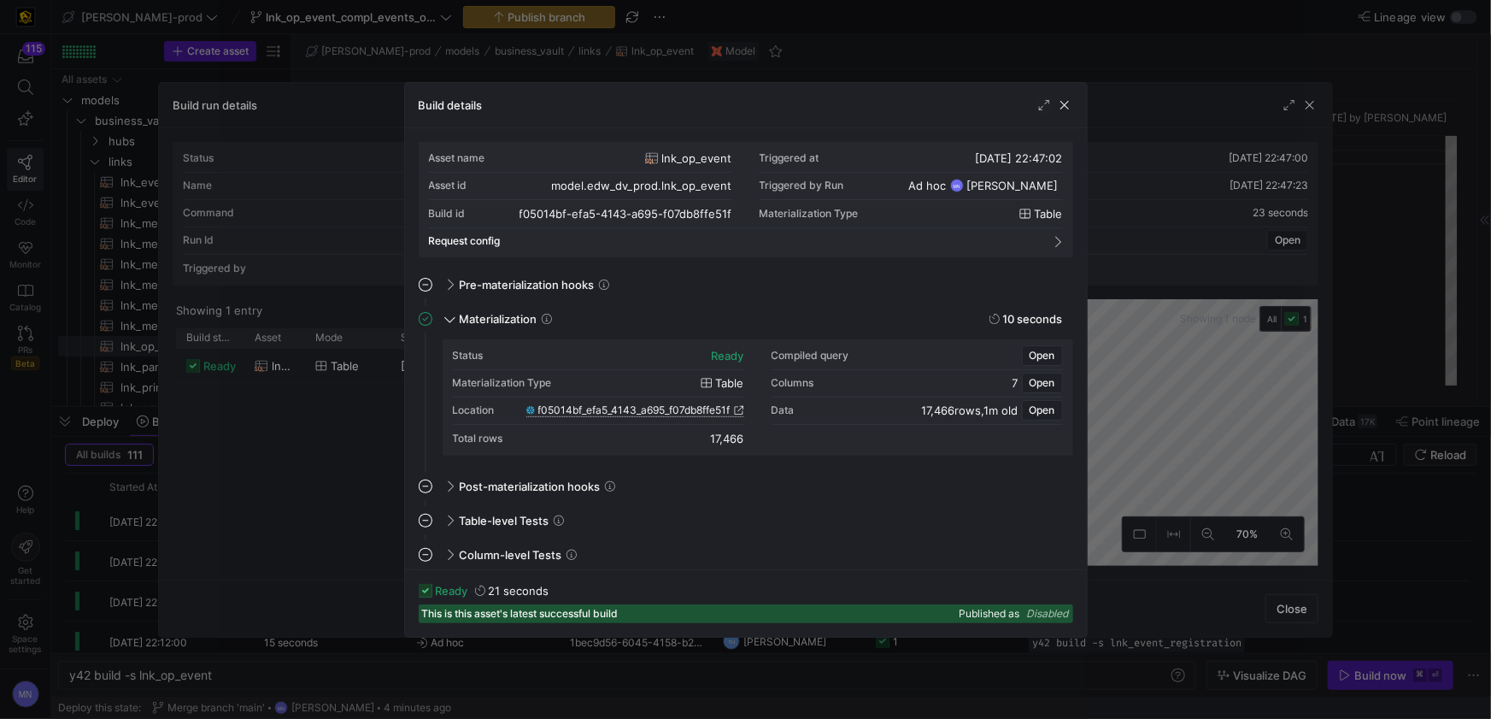
click at [707, 412] on span "f05014bf_efa5_4143_a695_f07db8ffe51f" at bounding box center [634, 410] width 192 height 12
